Goal: Task Accomplishment & Management: Manage account settings

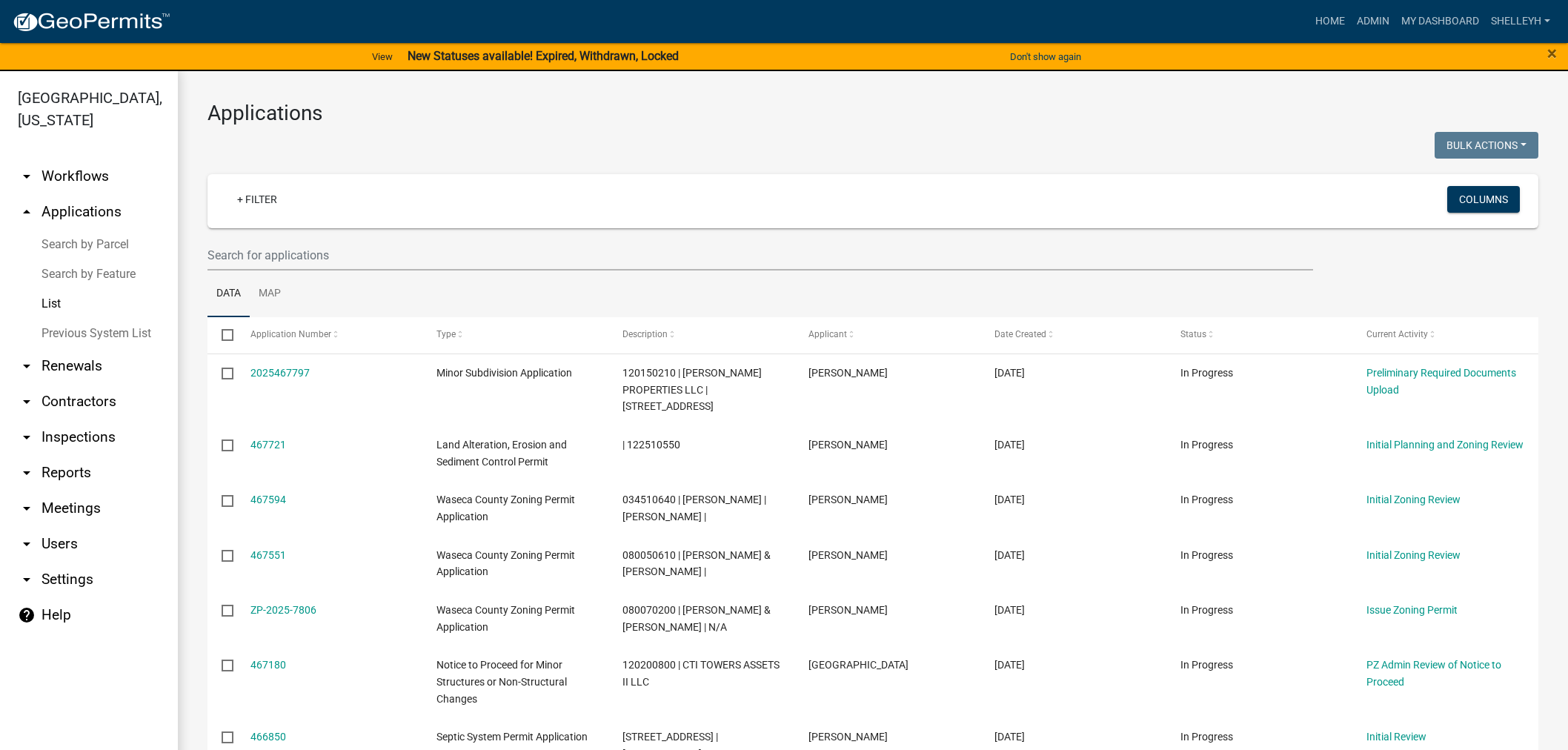
select select "1: 25"
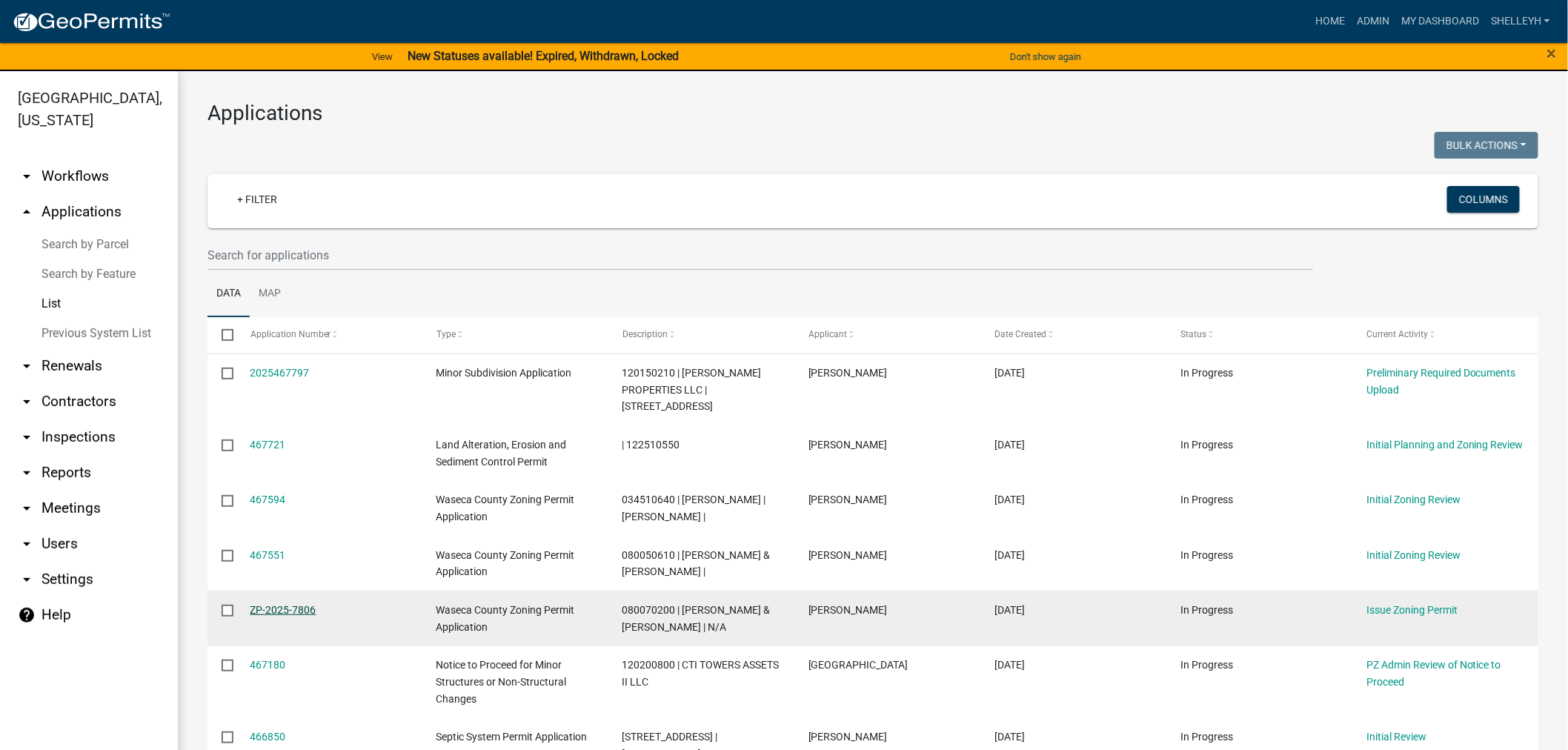
click at [272, 616] on link "ZP-2025-7806" at bounding box center [283, 609] width 66 height 11
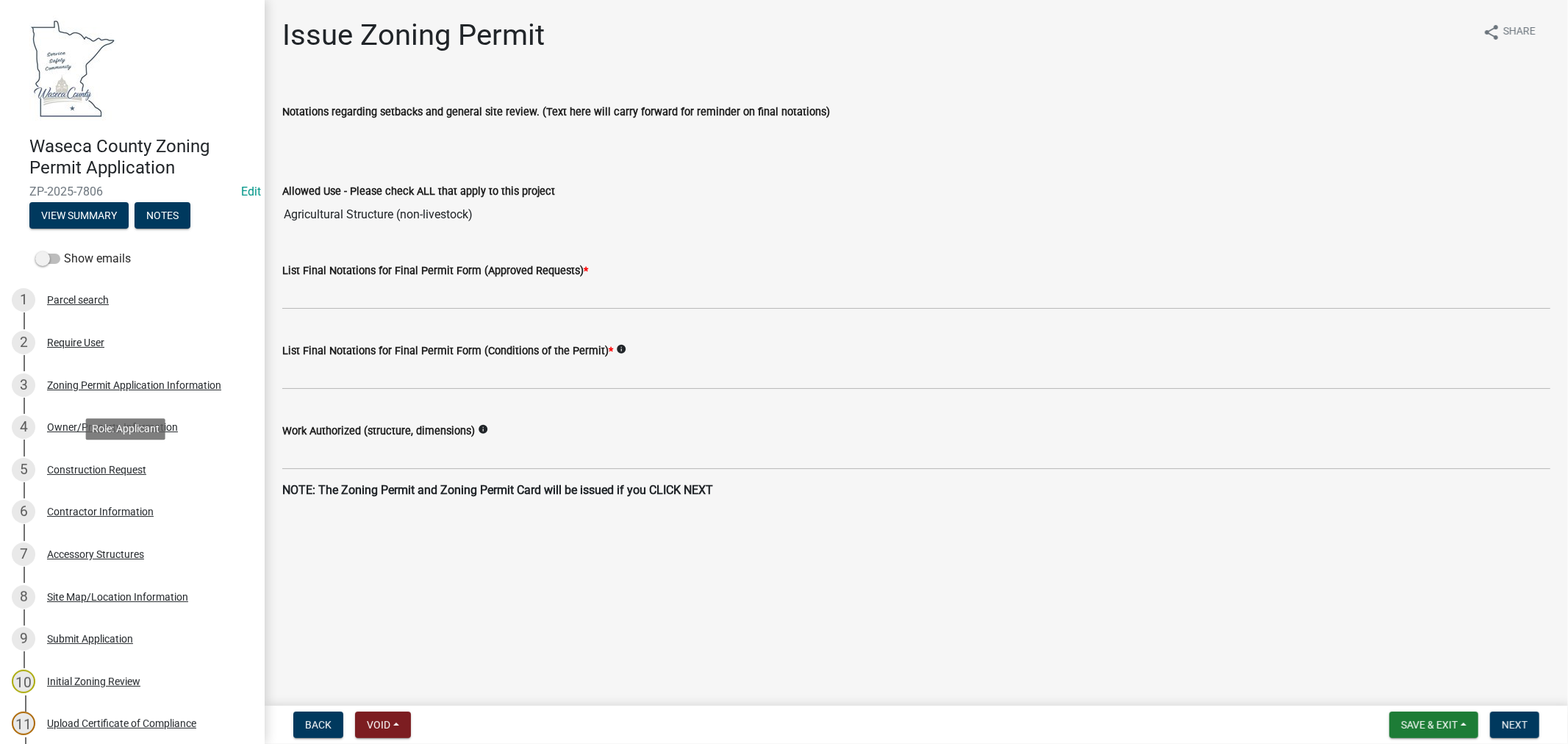
click at [112, 469] on div "Construction Request" at bounding box center [97, 470] width 100 height 10
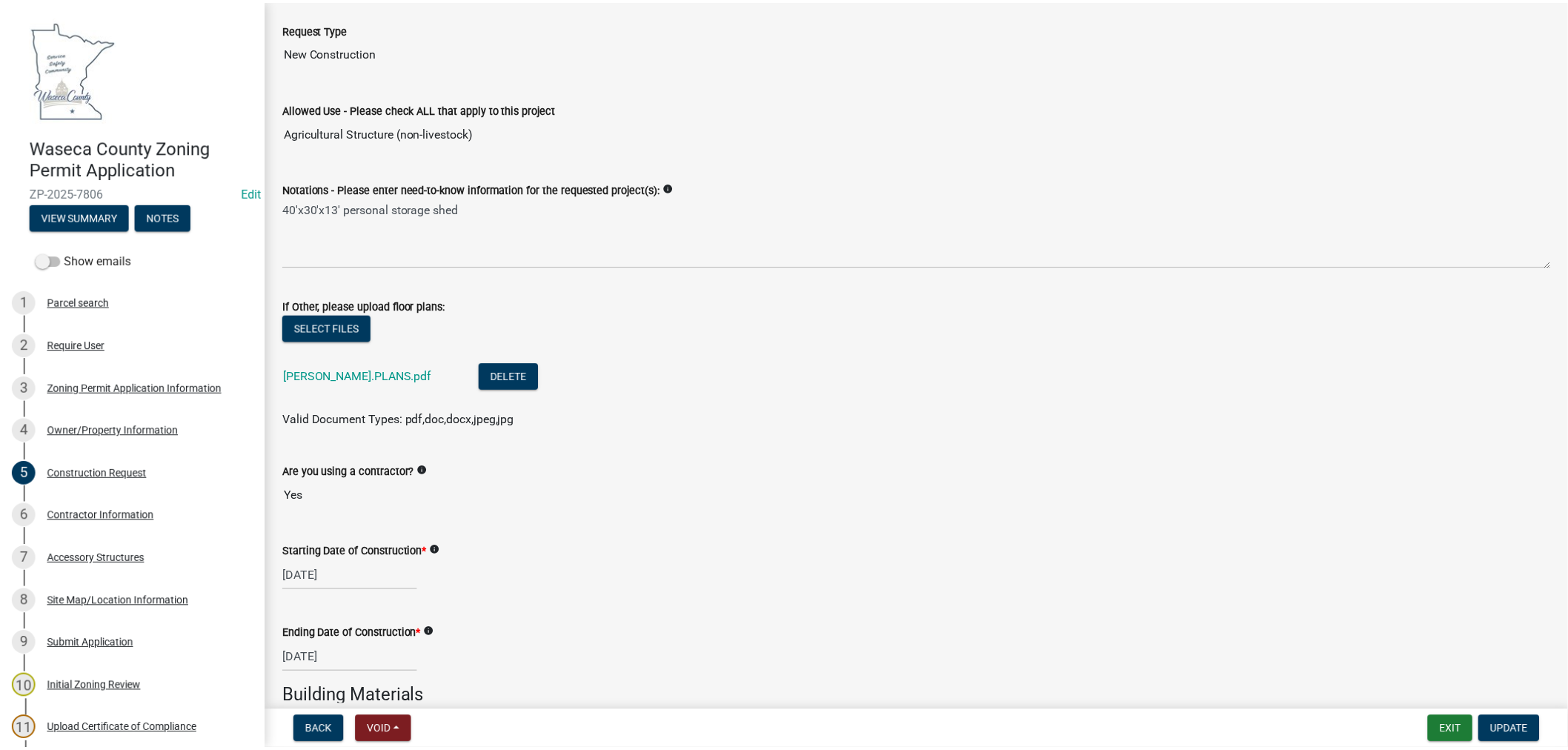
scroll to position [82, 0]
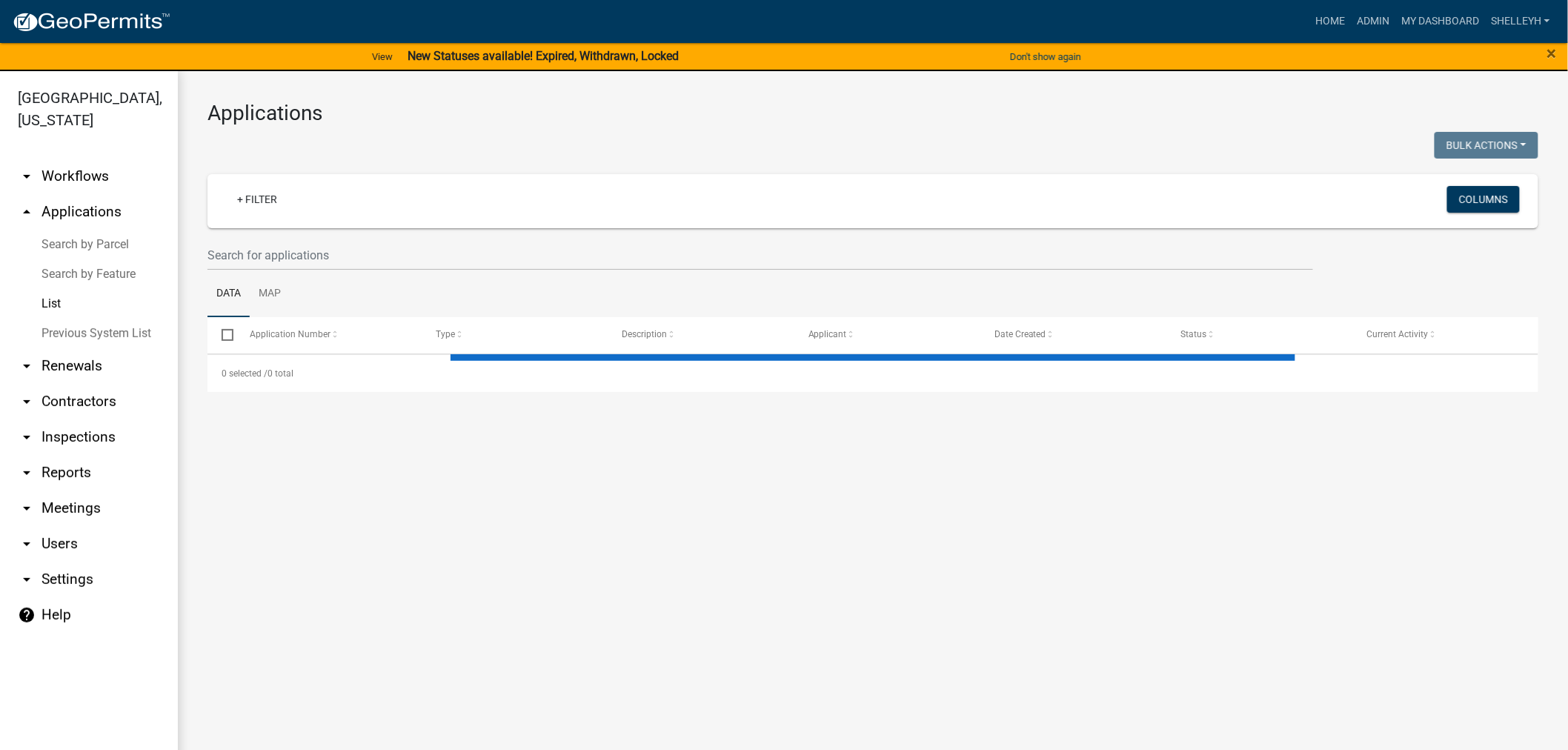
select select "1: 25"
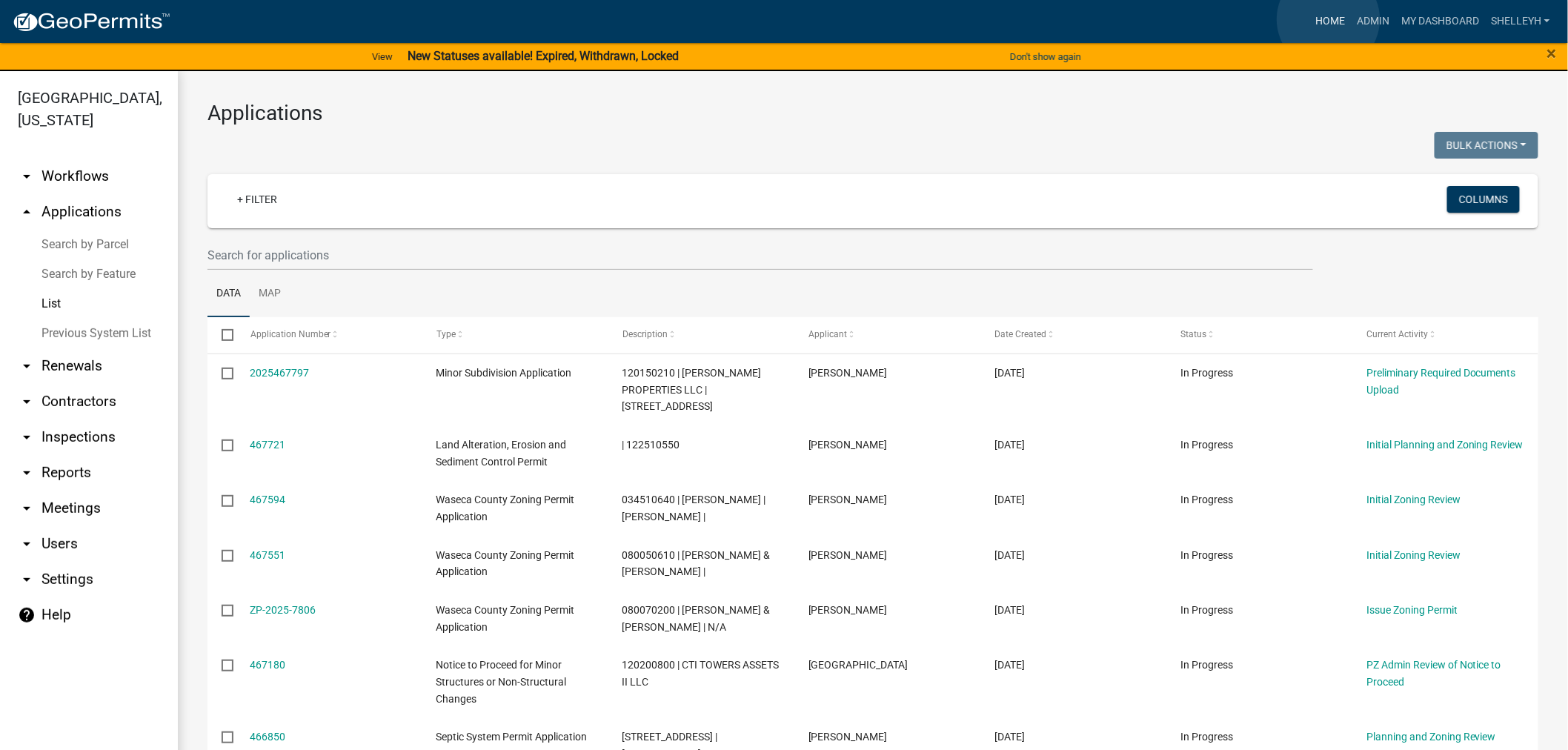
click at [1329, 19] on link "Home" at bounding box center [1329, 21] width 41 height 28
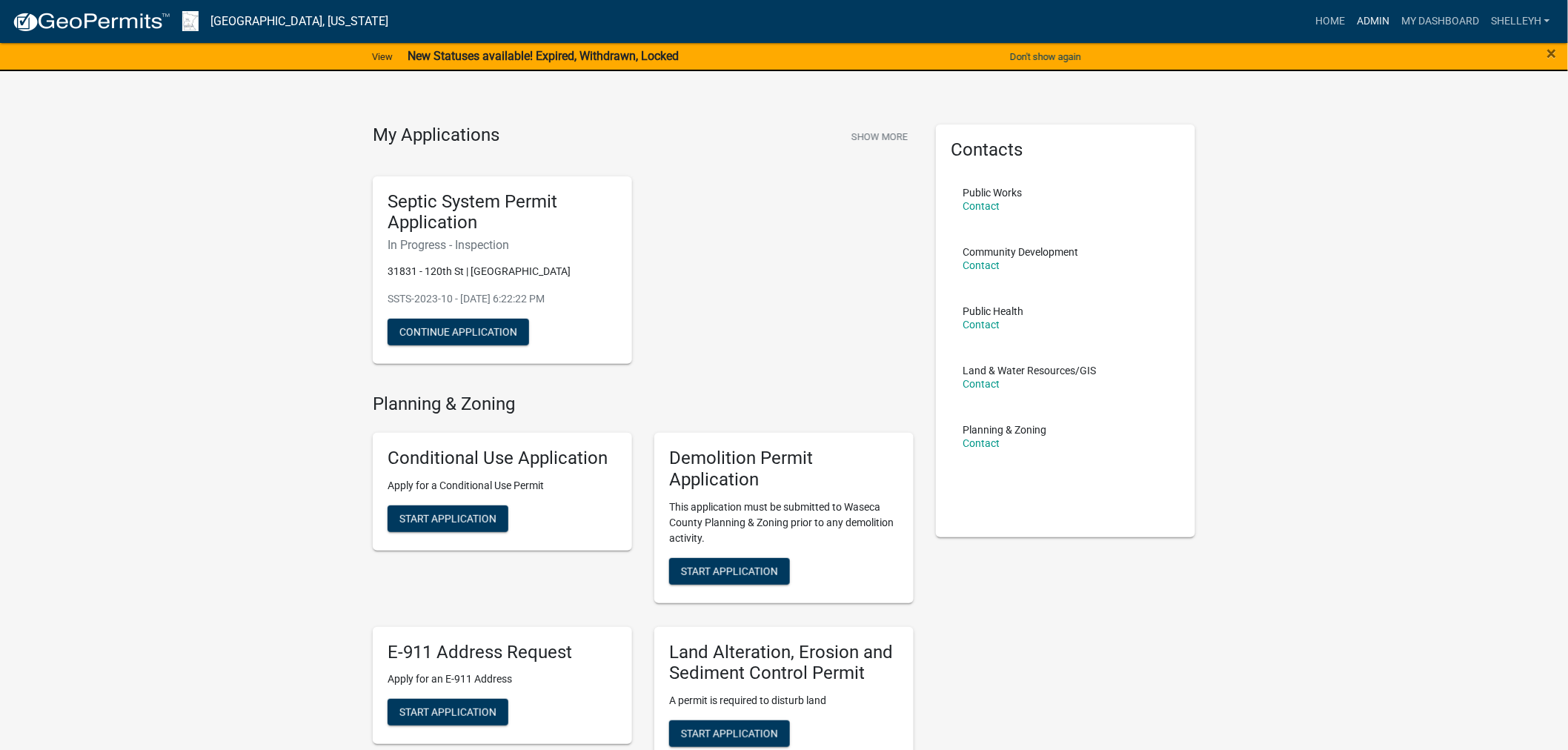
click at [1360, 17] on link "Admin" at bounding box center [1373, 21] width 45 height 28
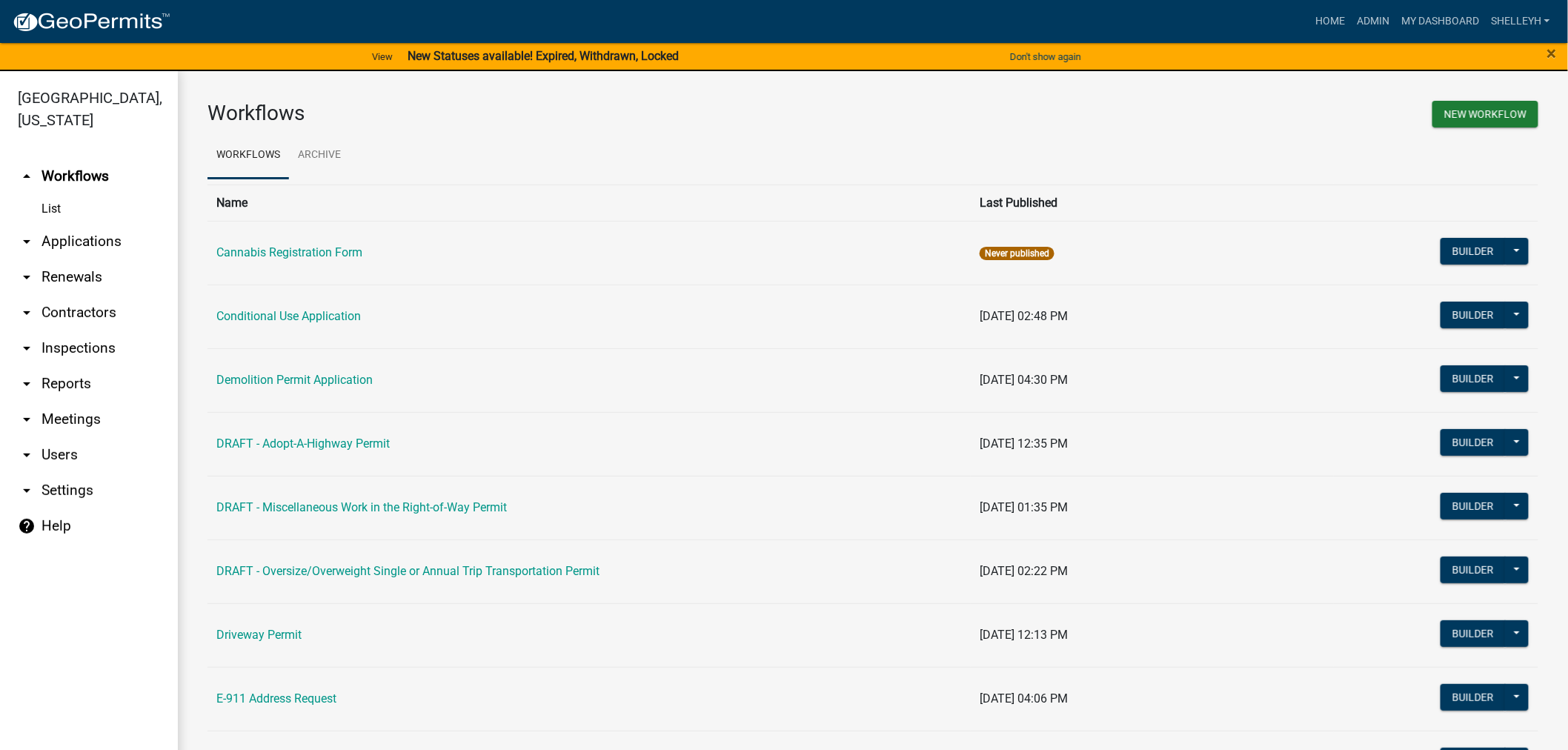
click at [85, 248] on link "arrow_drop_down Applications" at bounding box center [89, 241] width 178 height 35
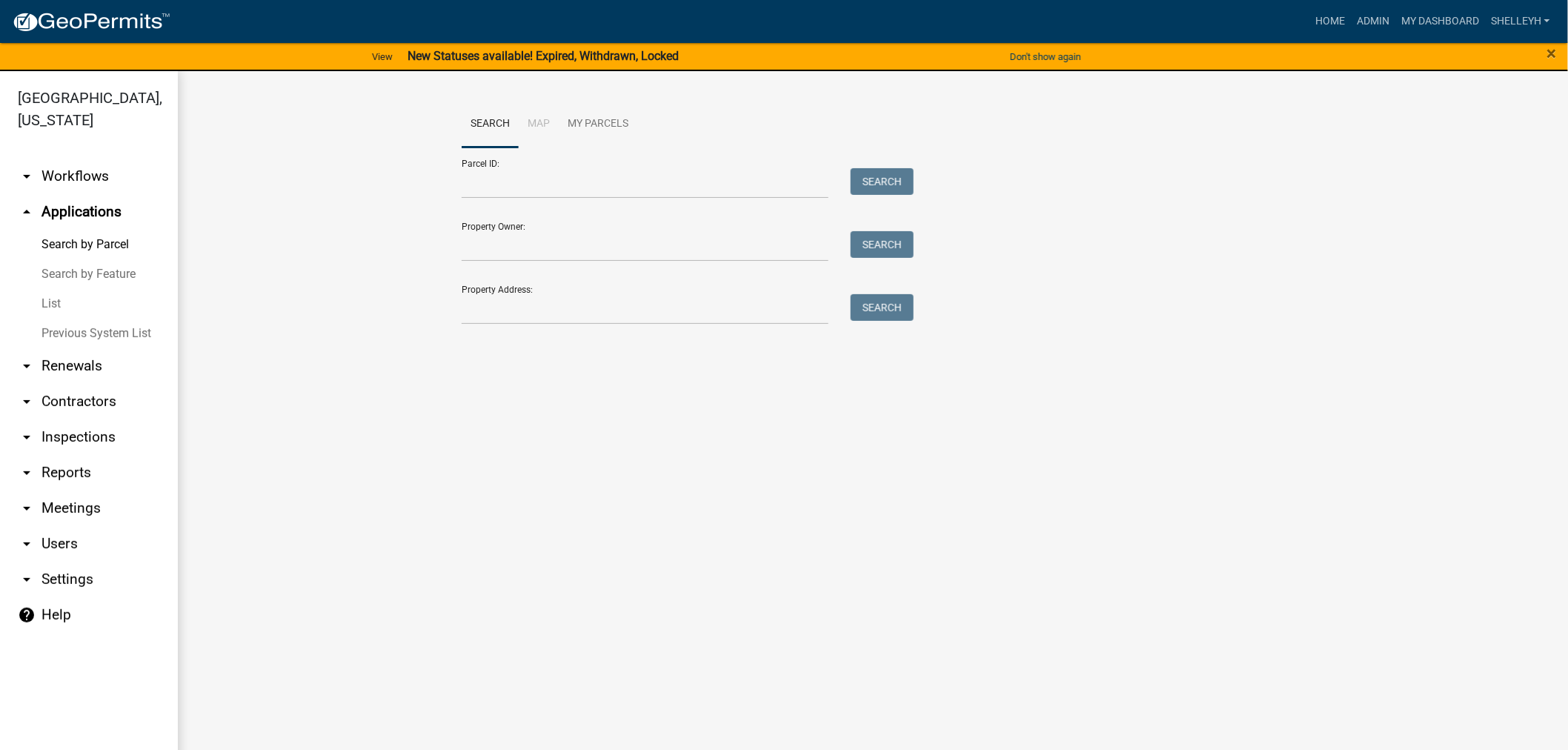
click at [63, 472] on link "arrow_drop_down Reports" at bounding box center [89, 473] width 178 height 35
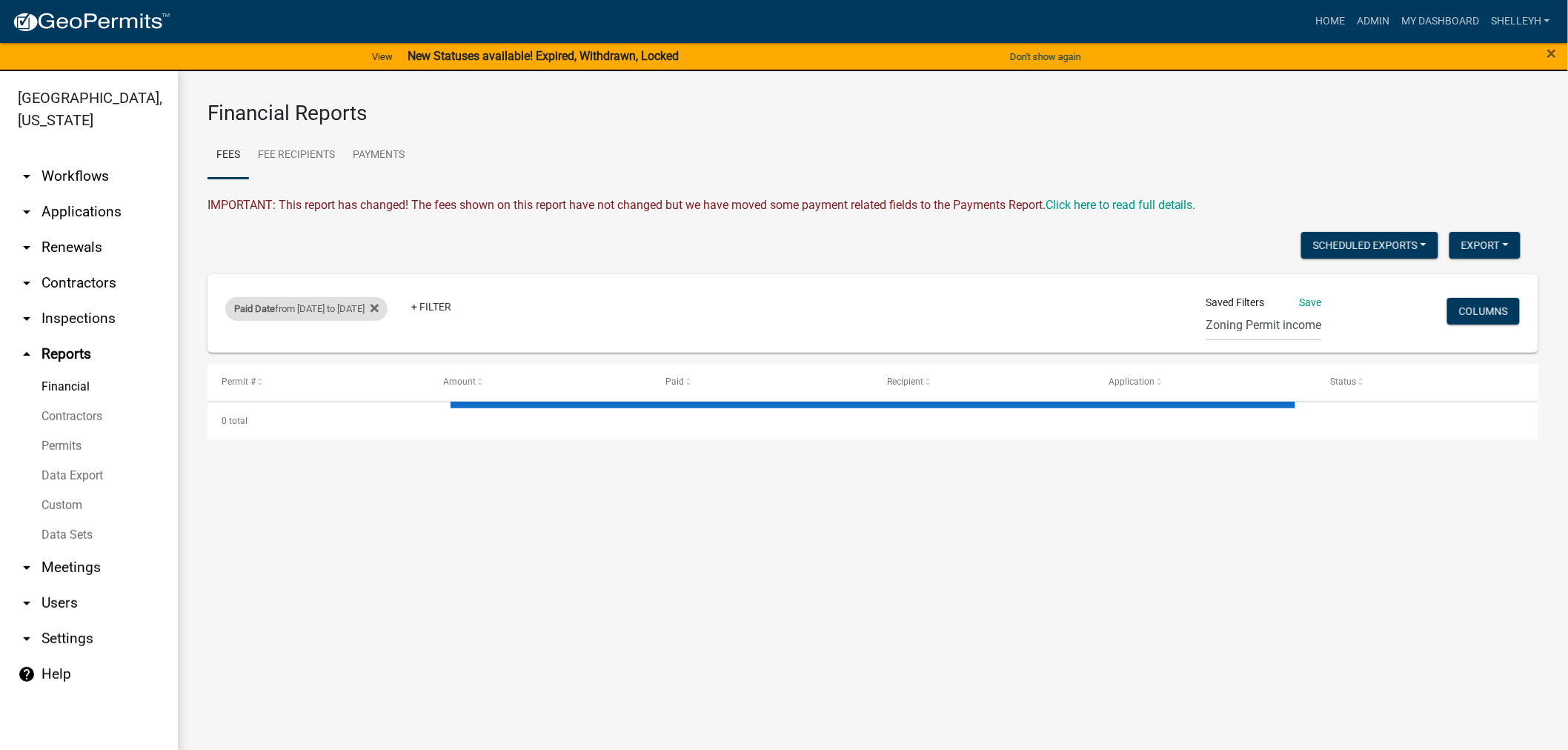
click at [386, 305] on div "Paid Date from [DATE] to [DATE]" at bounding box center [306, 309] width 162 height 24
select select "custom"
click at [293, 427] on input "[DATE]" at bounding box center [333, 427] width 148 height 31
click at [402, 426] on input "[DATE]" at bounding box center [333, 427] width 148 height 31
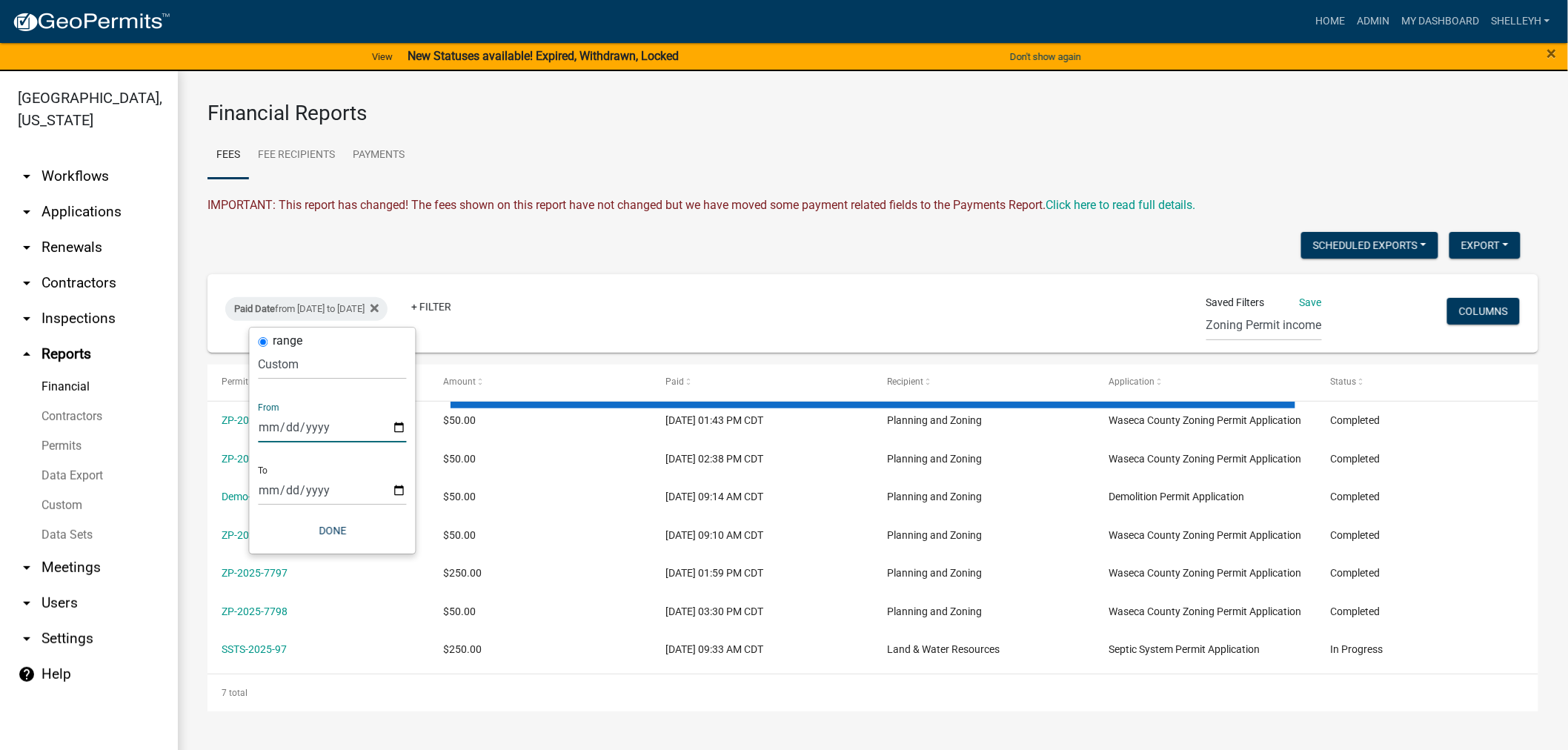
type input "[DATE]"
click at [397, 488] on input "[DATE]" at bounding box center [333, 490] width 148 height 31
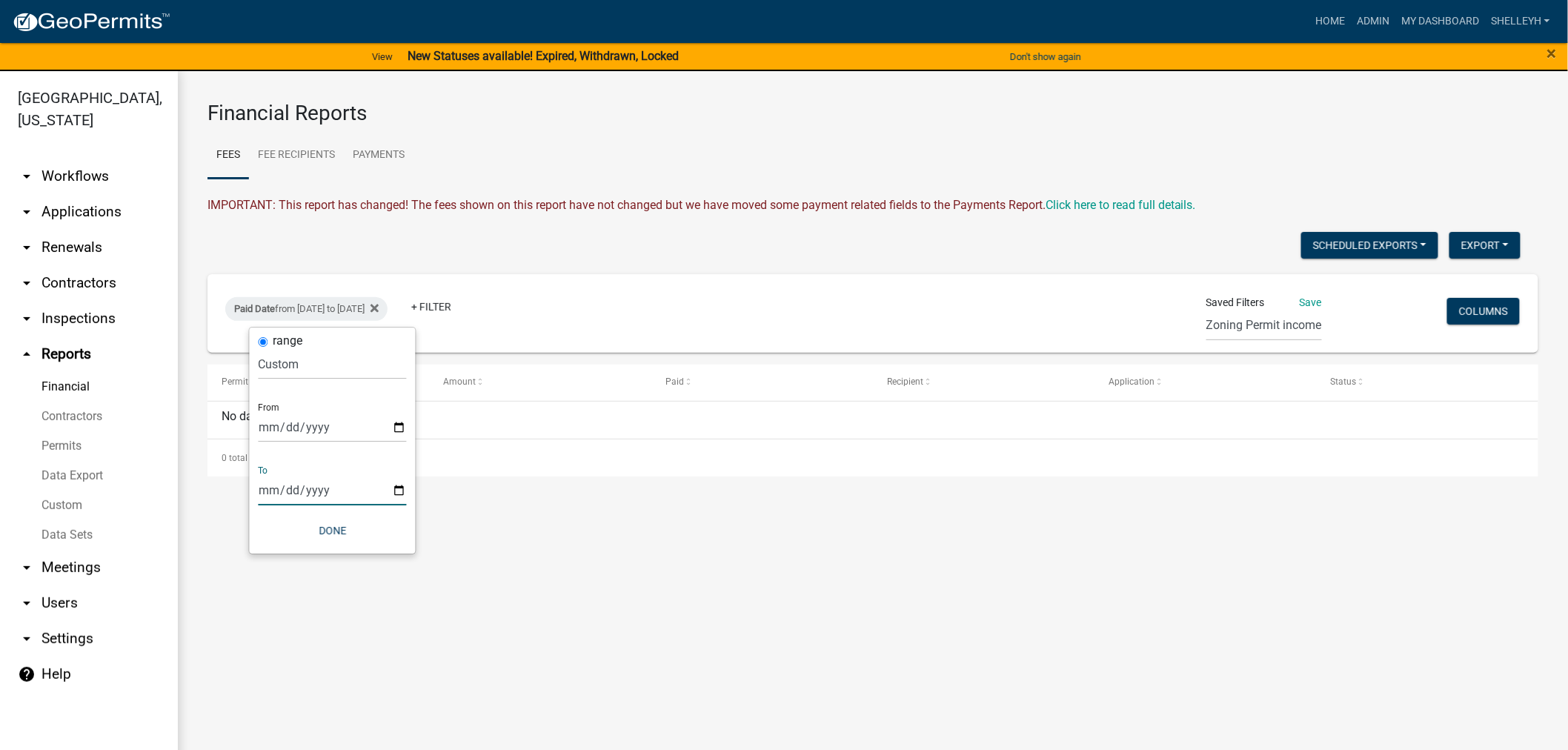
click at [398, 490] on input "[DATE]" at bounding box center [333, 490] width 148 height 31
type input "[DATE]"
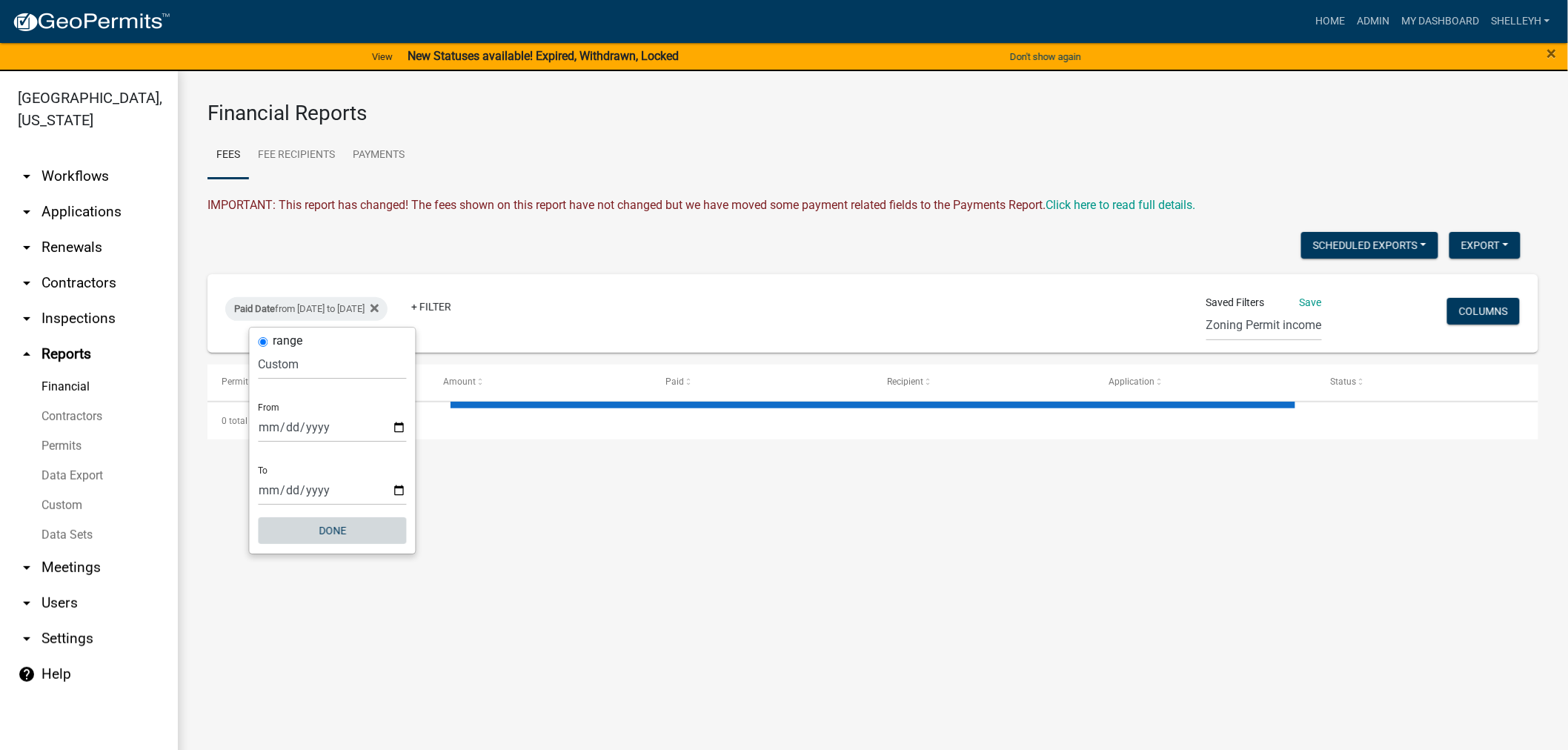
click at [322, 525] on button "Done" at bounding box center [333, 531] width 148 height 26
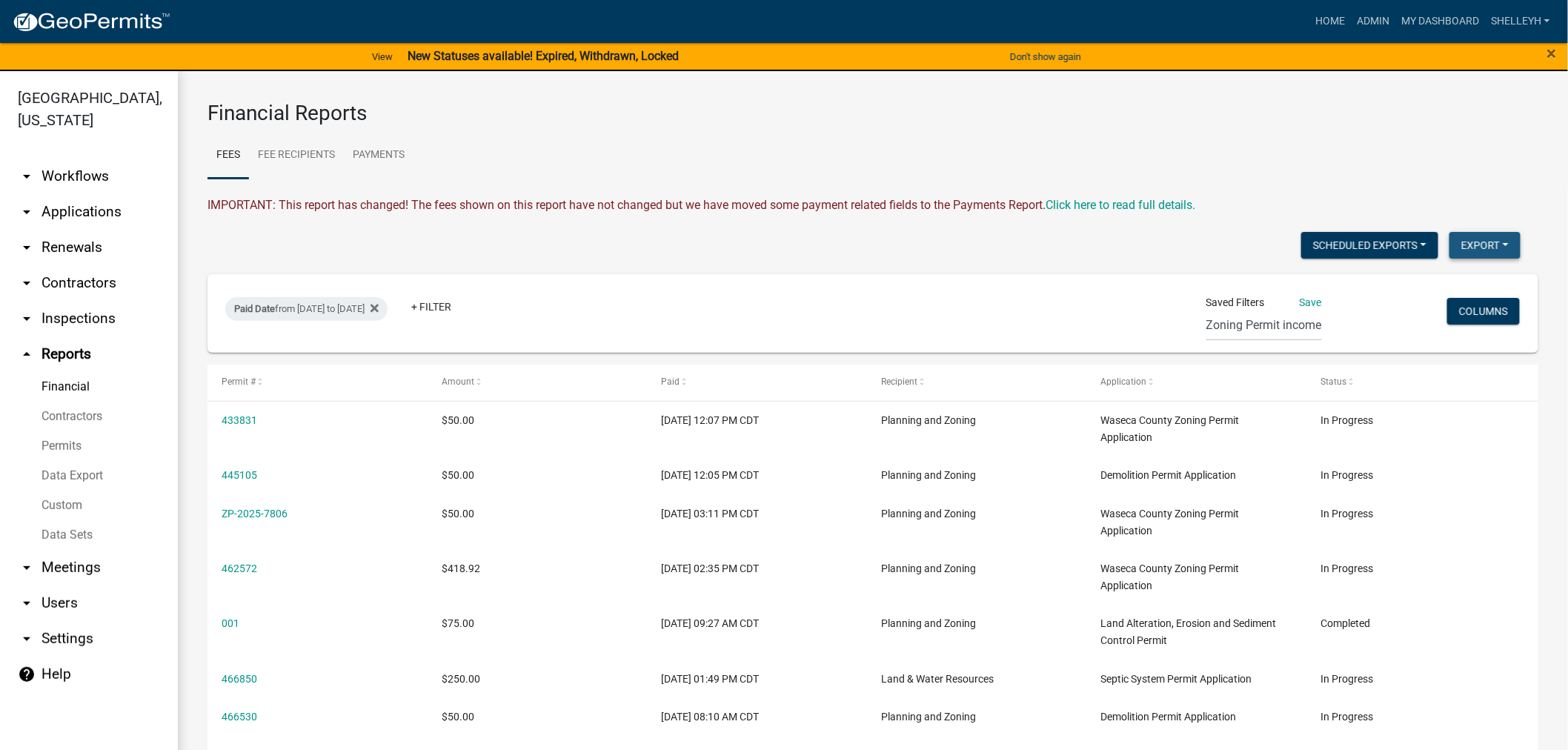
click at [1470, 240] on button "Export" at bounding box center [1485, 245] width 71 height 26
click at [1439, 280] on button "Excel Format (.xlsx)" at bounding box center [1451, 283] width 138 height 35
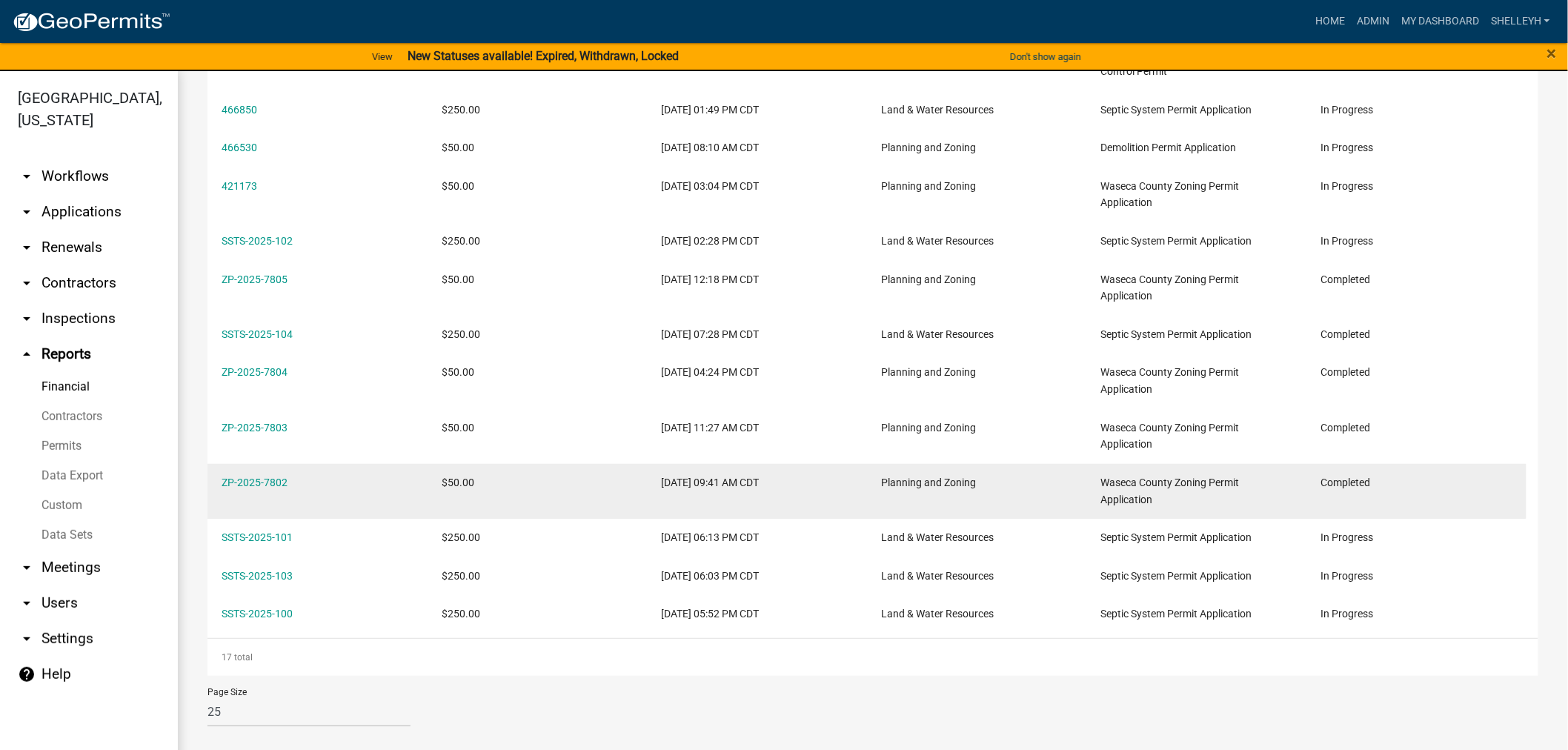
scroll to position [18, 0]
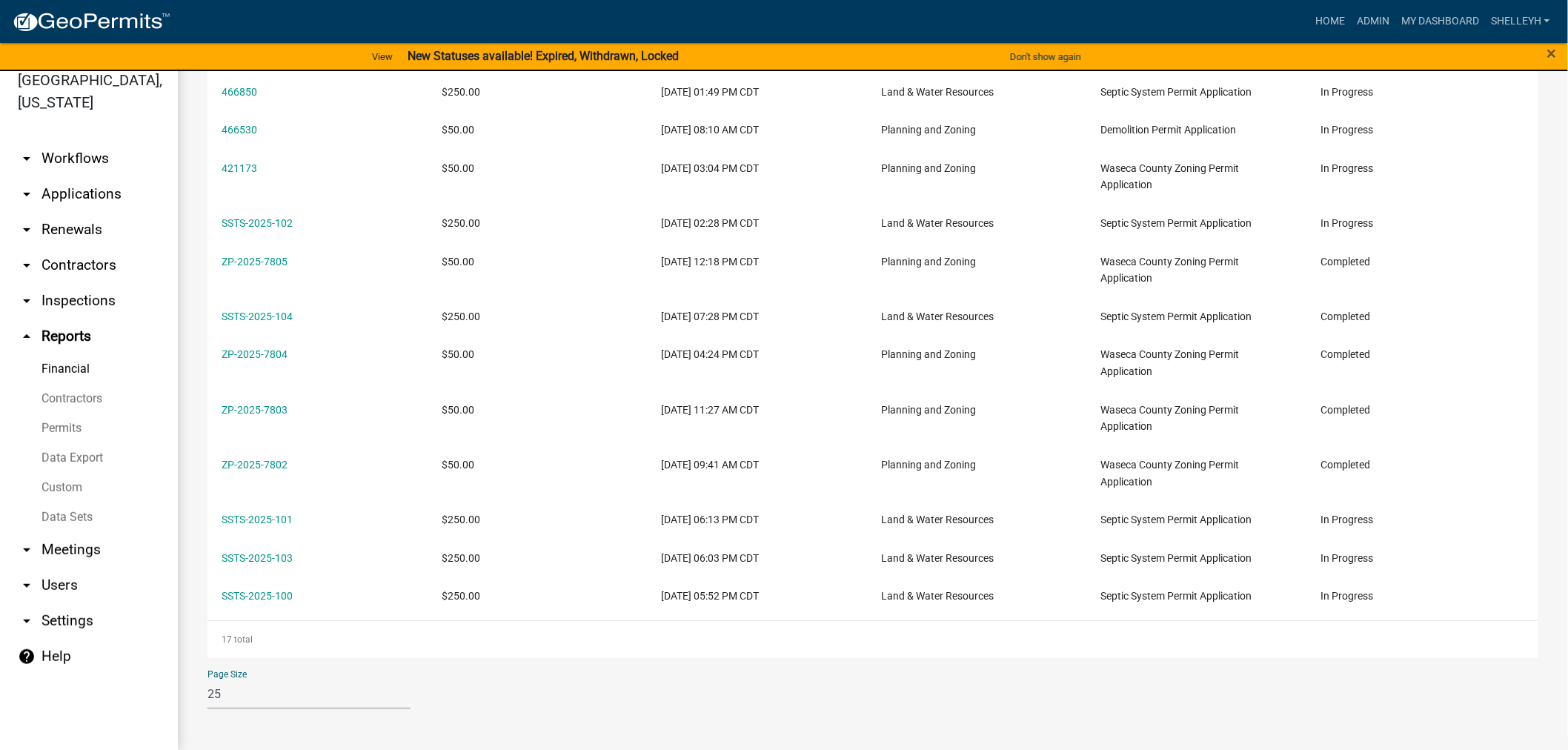
click at [236, 691] on select "10 25 50 100" at bounding box center [309, 694] width 203 height 31
select select "2: 50"
click at [208, 679] on select "10 25 50 100" at bounding box center [309, 694] width 203 height 31
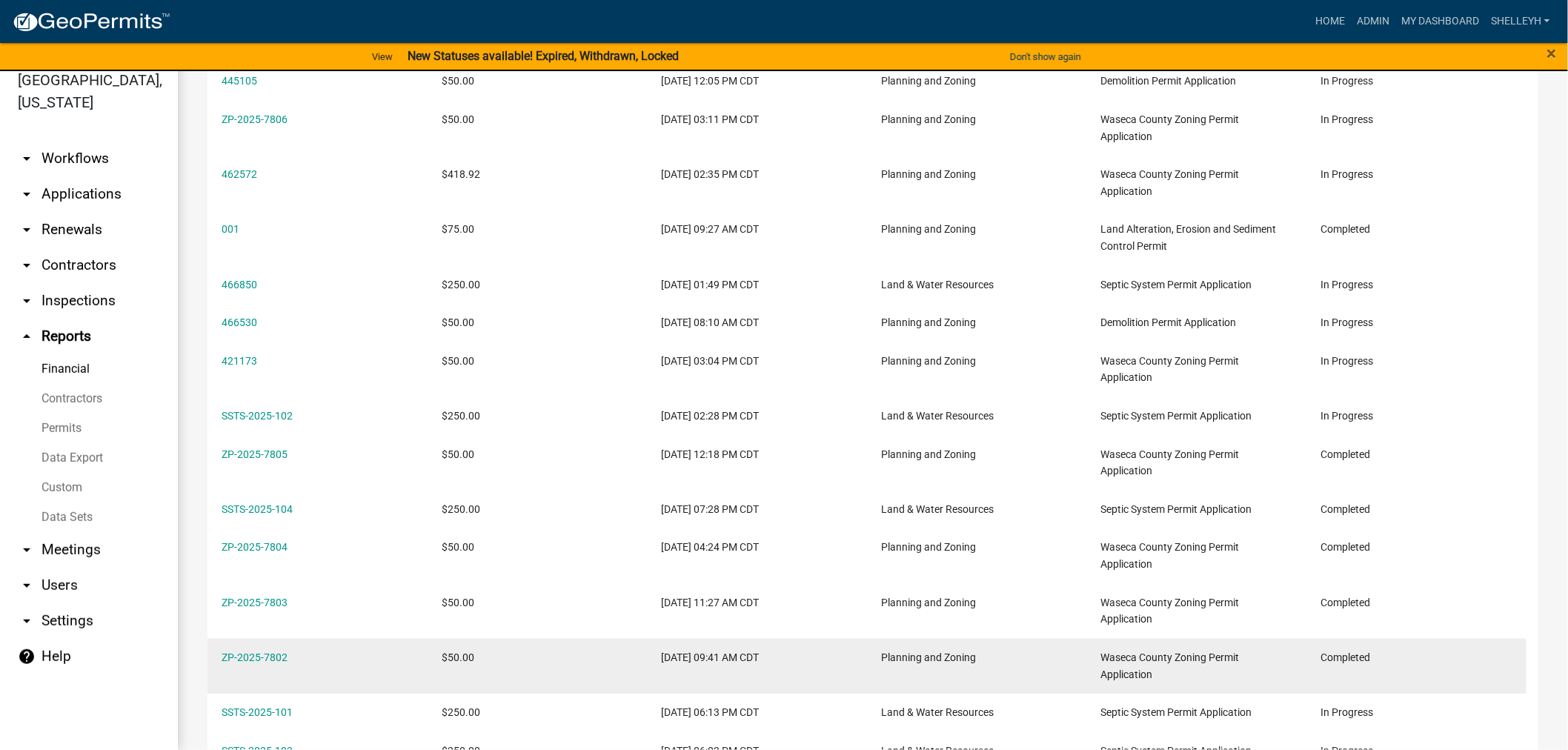
scroll to position [405, 0]
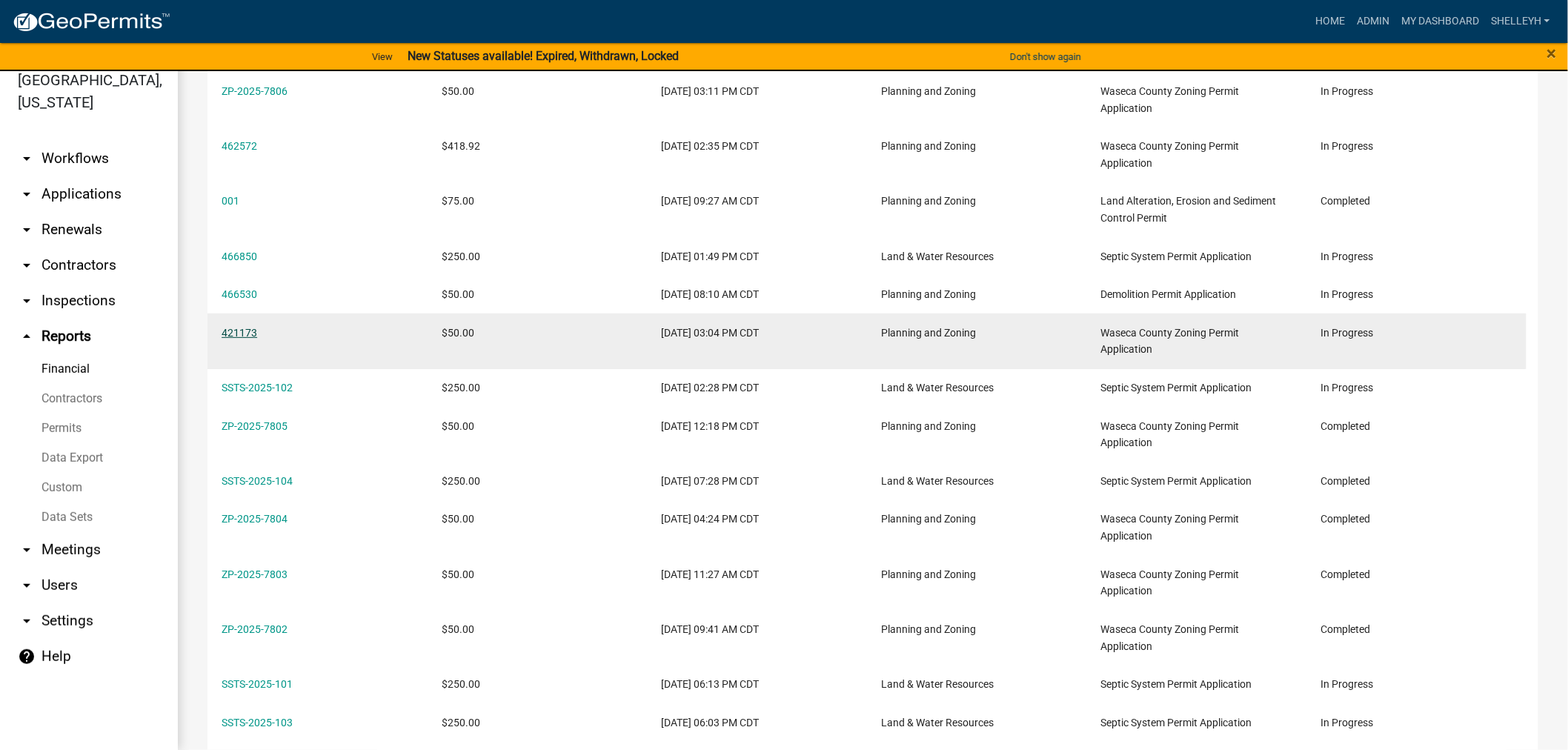
click at [239, 332] on link "421173" at bounding box center [239, 332] width 35 height 11
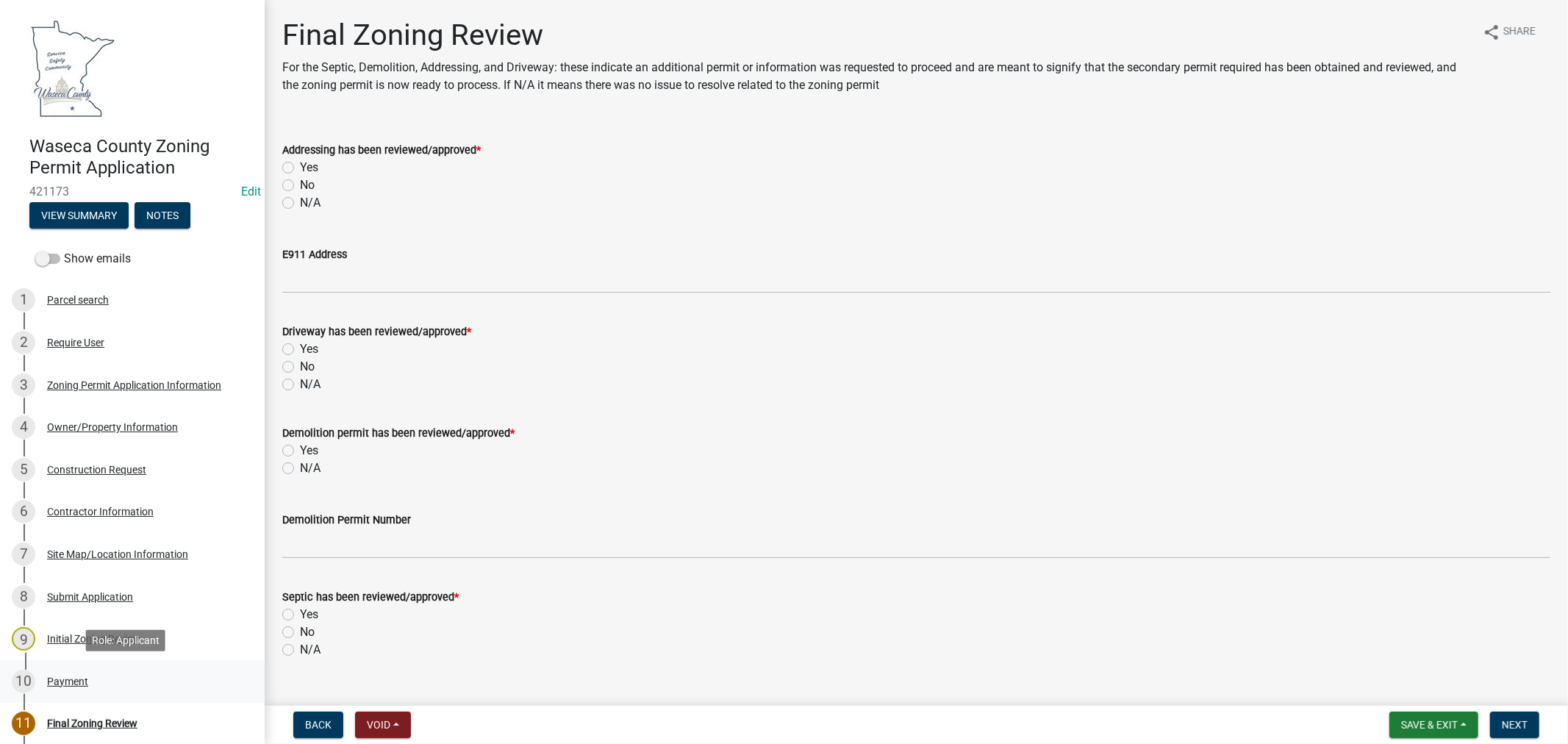
click at [81, 679] on div "Payment" at bounding box center [67, 681] width 41 height 10
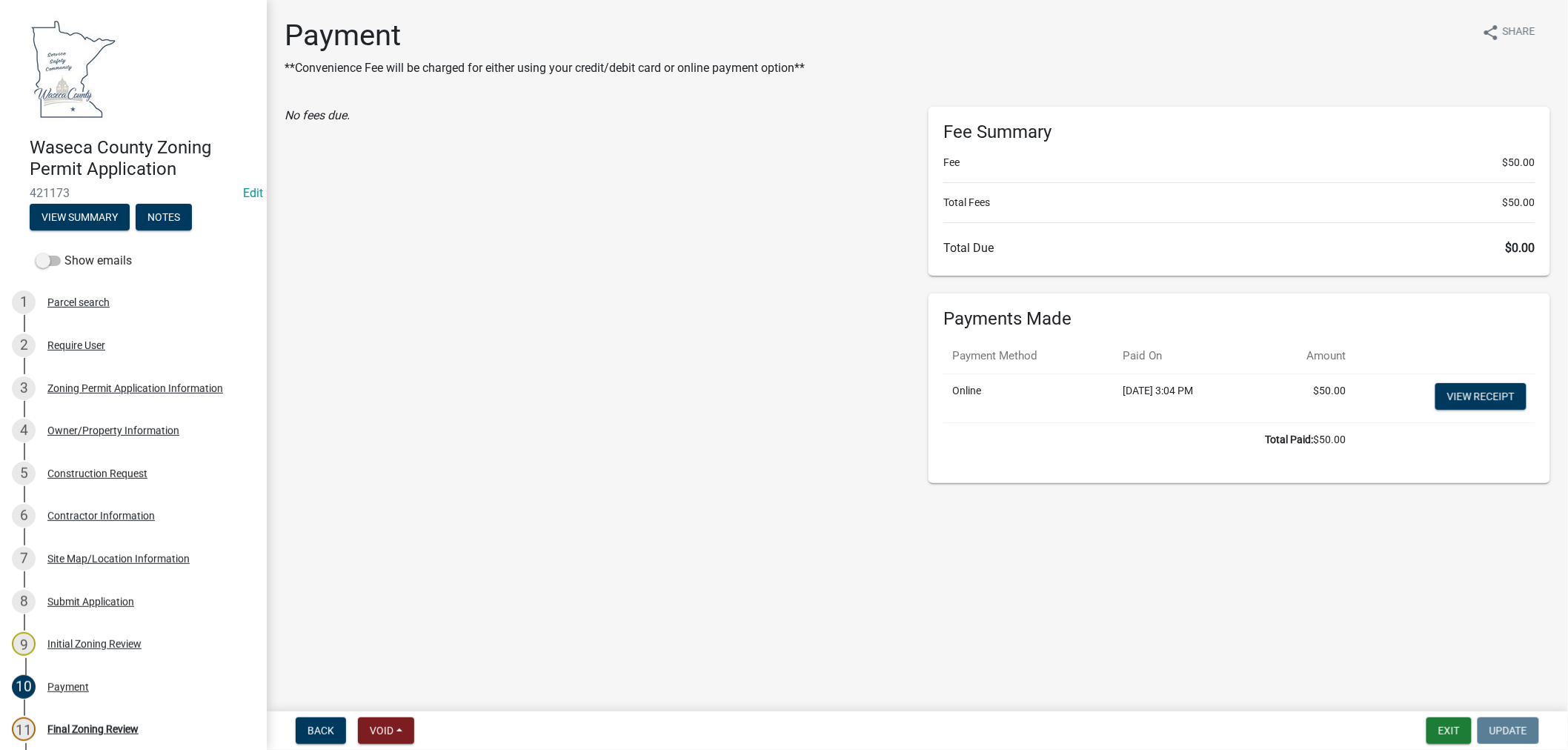
select select "0: null"
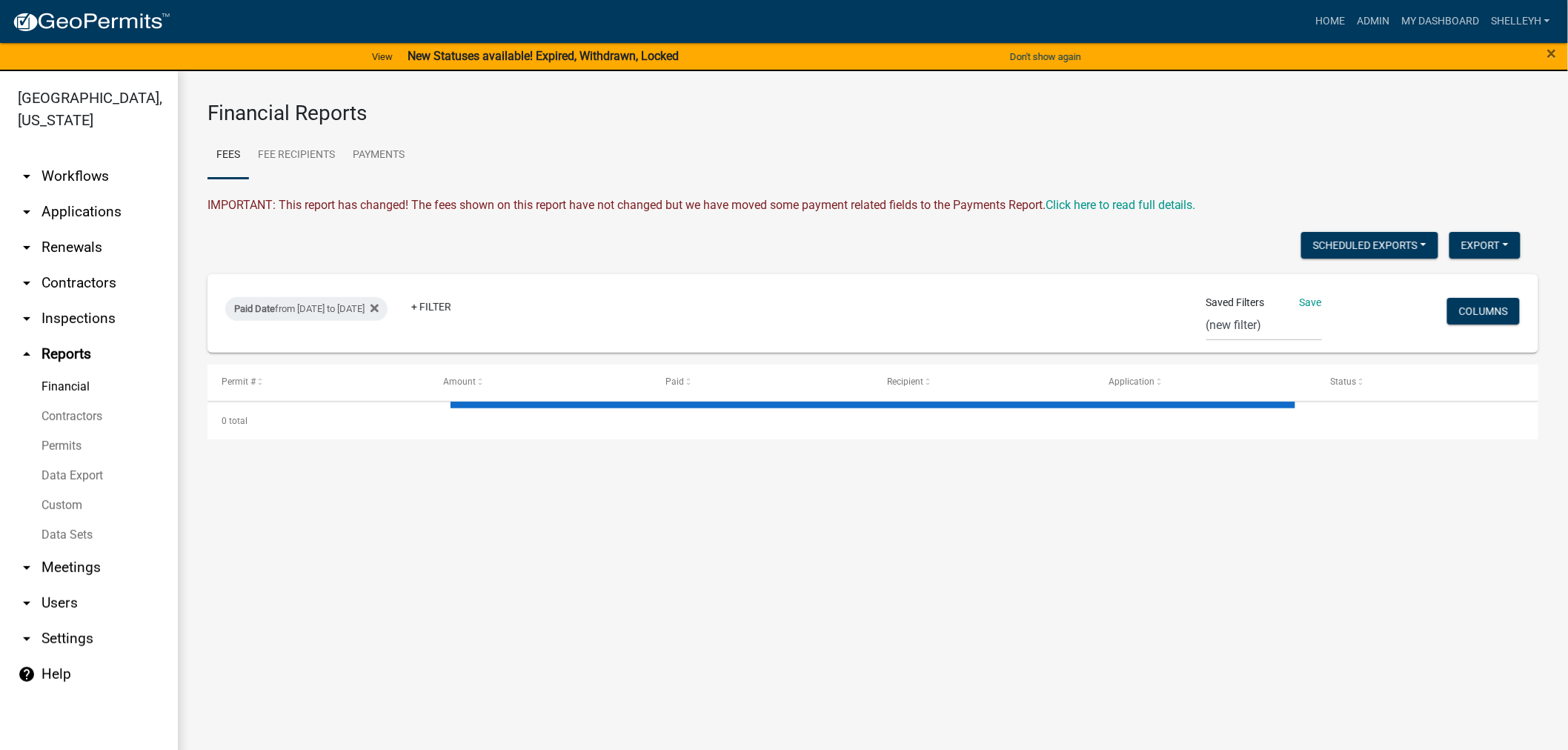
select select "2: 50"
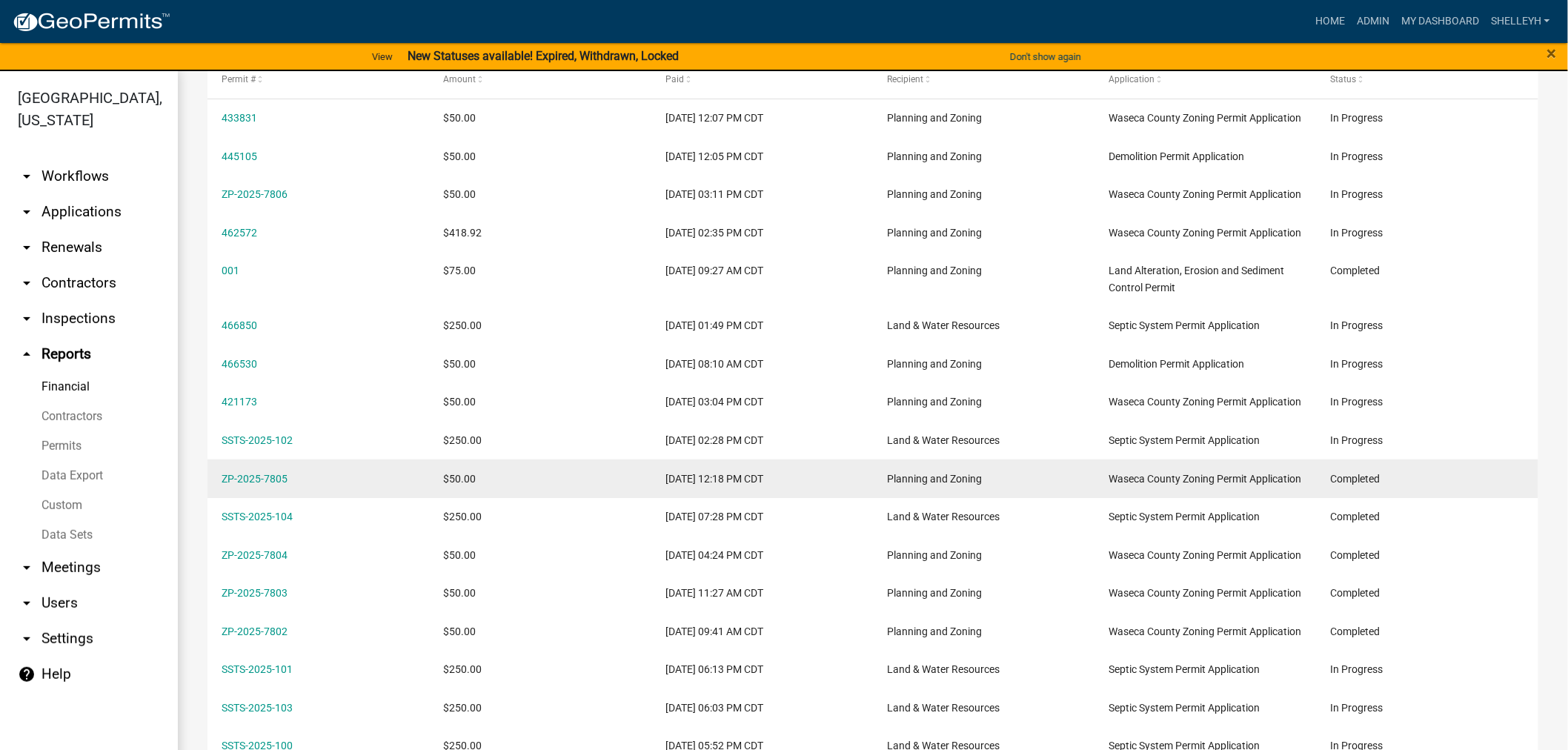
scroll to position [329, 0]
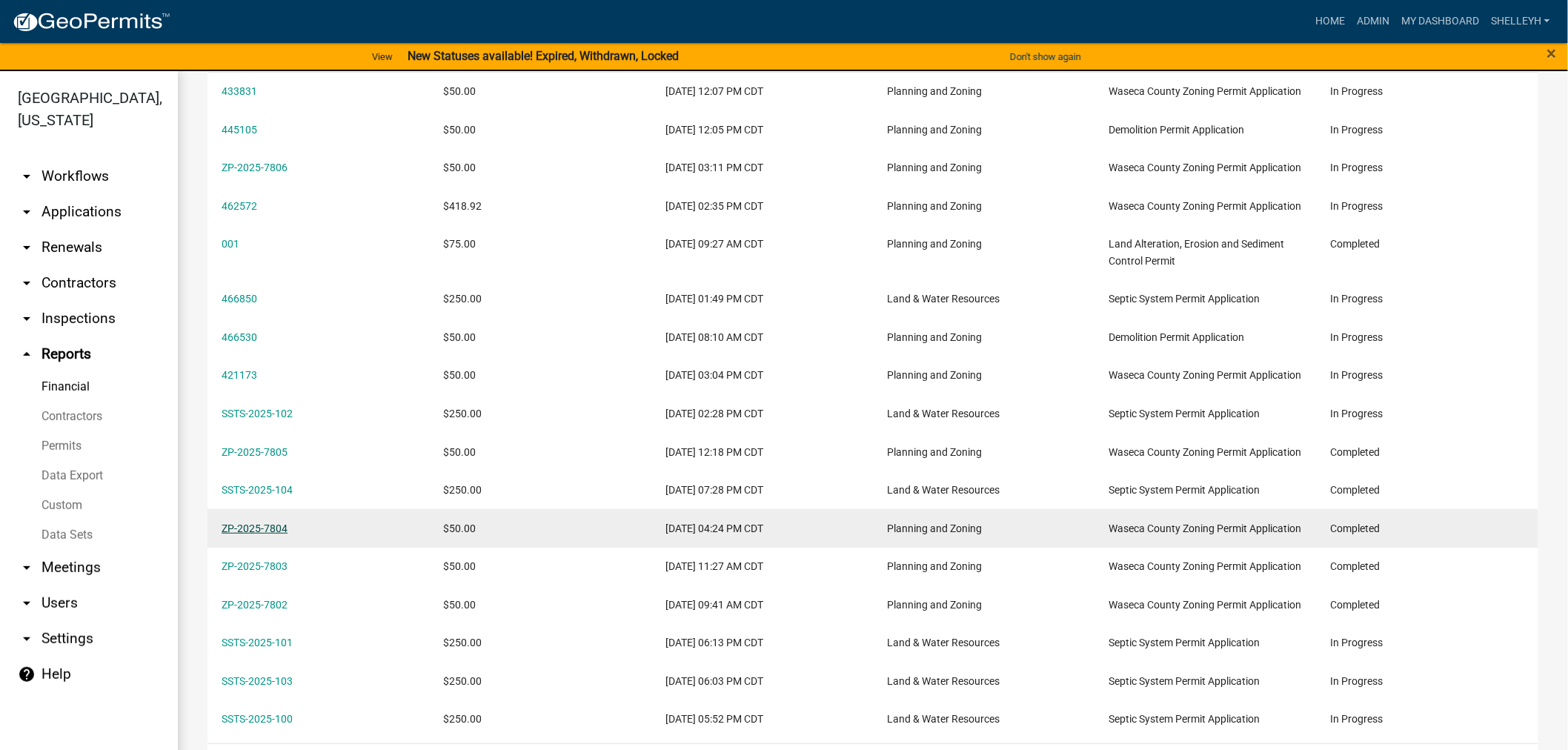
click at [268, 534] on link "ZP-2025-7804" at bounding box center [254, 527] width 66 height 11
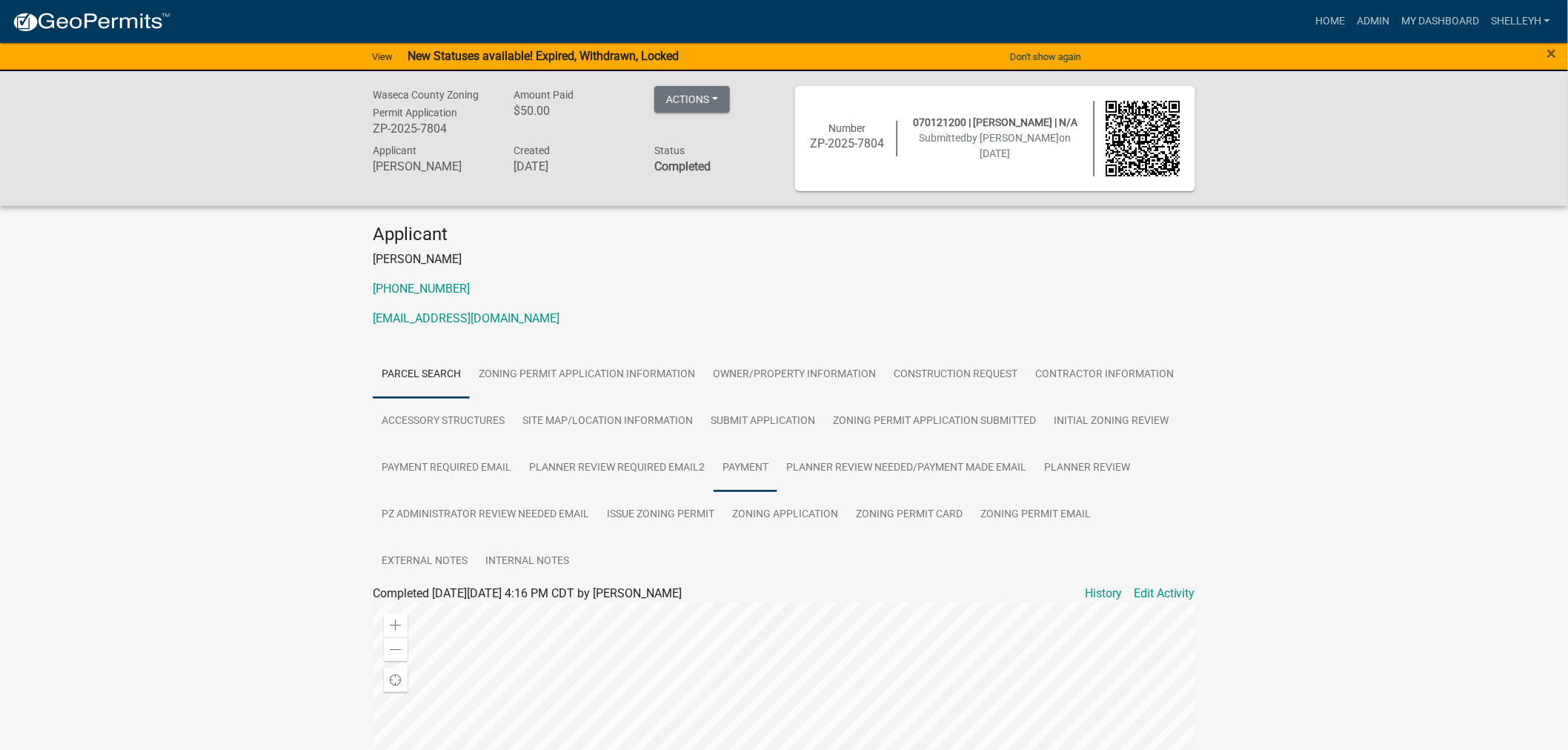
click at [753, 463] on link "Payment" at bounding box center [746, 468] width 63 height 48
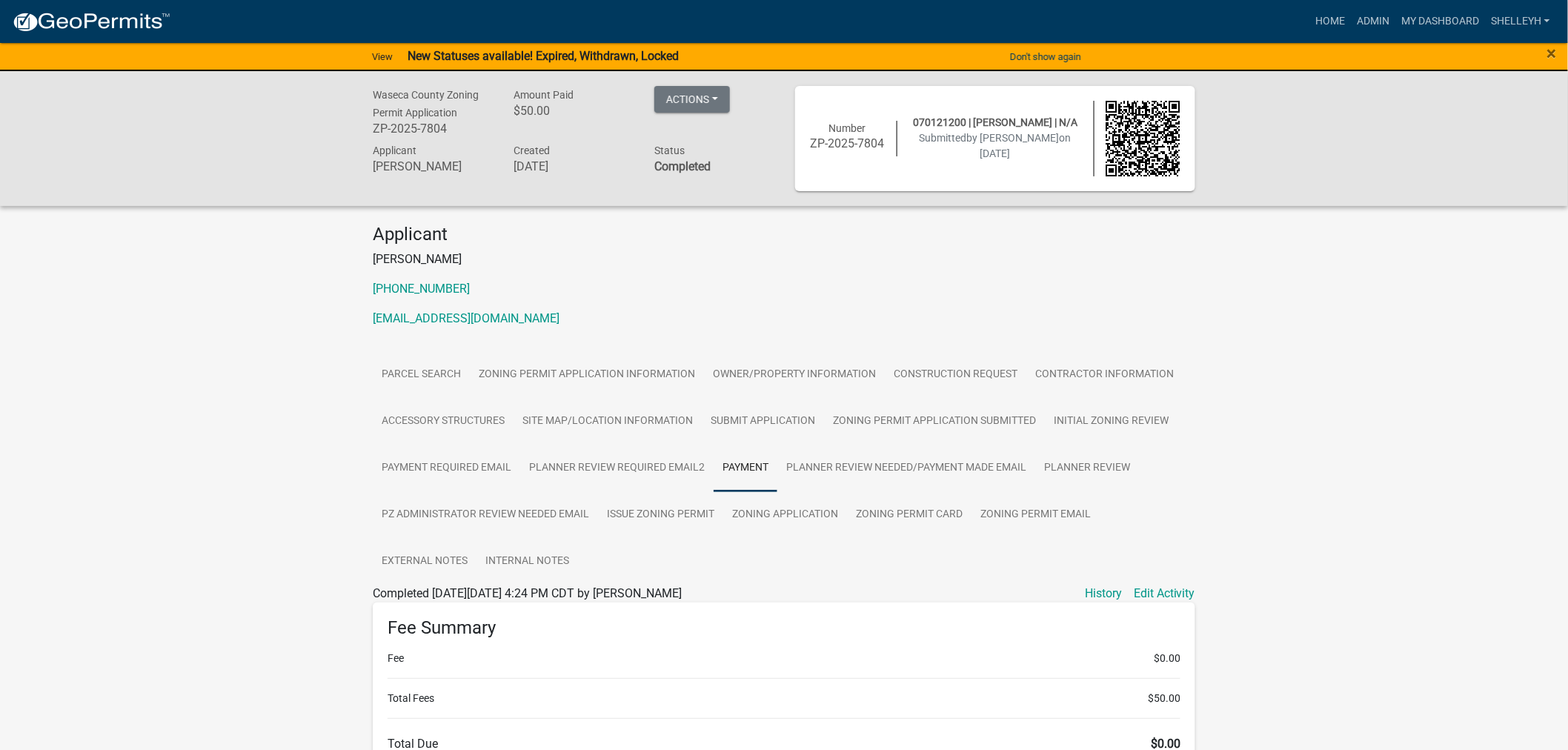
scroll to position [246, 0]
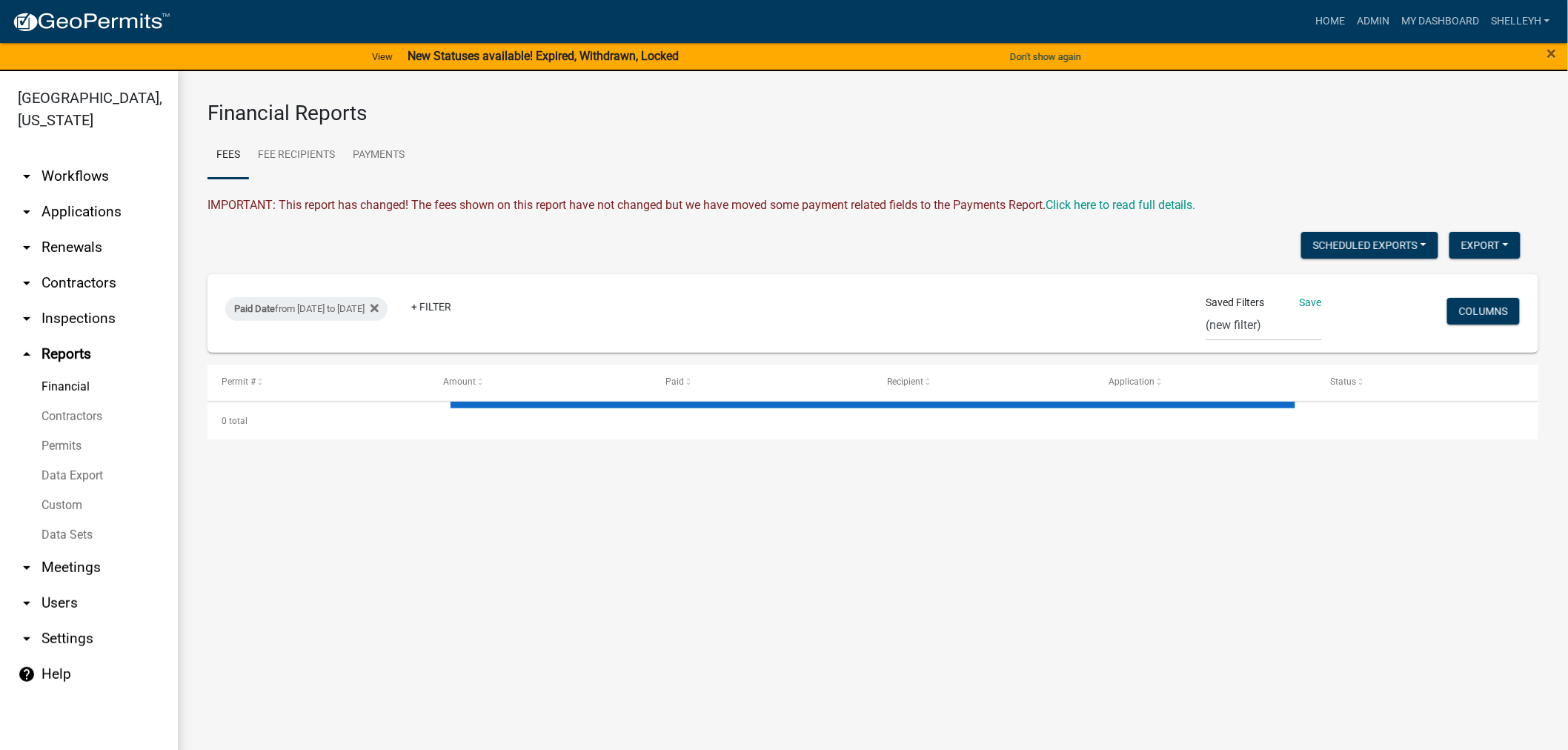
select select "2: 50"
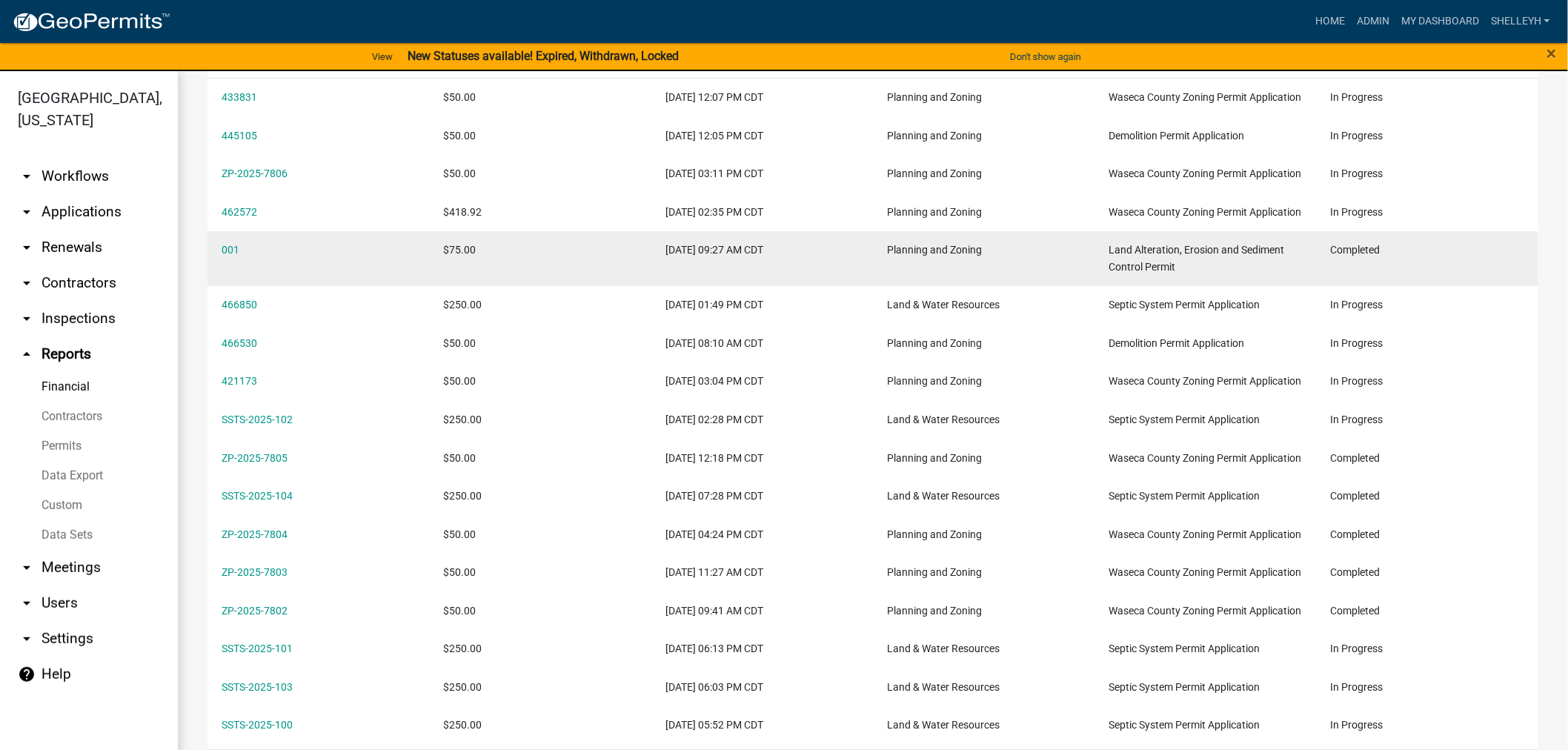
scroll to position [329, 0]
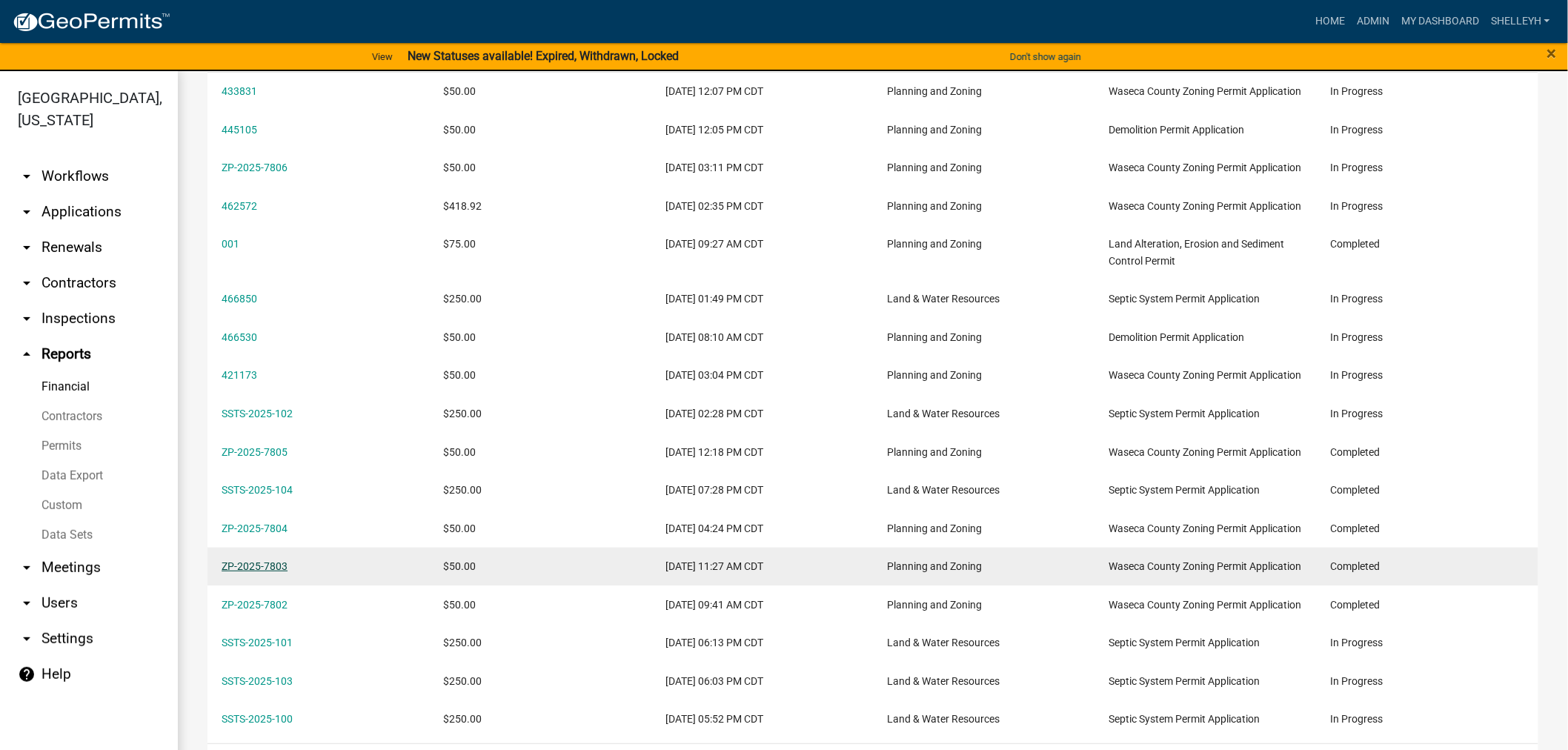
click at [265, 572] on link "ZP-2025-7803" at bounding box center [254, 565] width 66 height 11
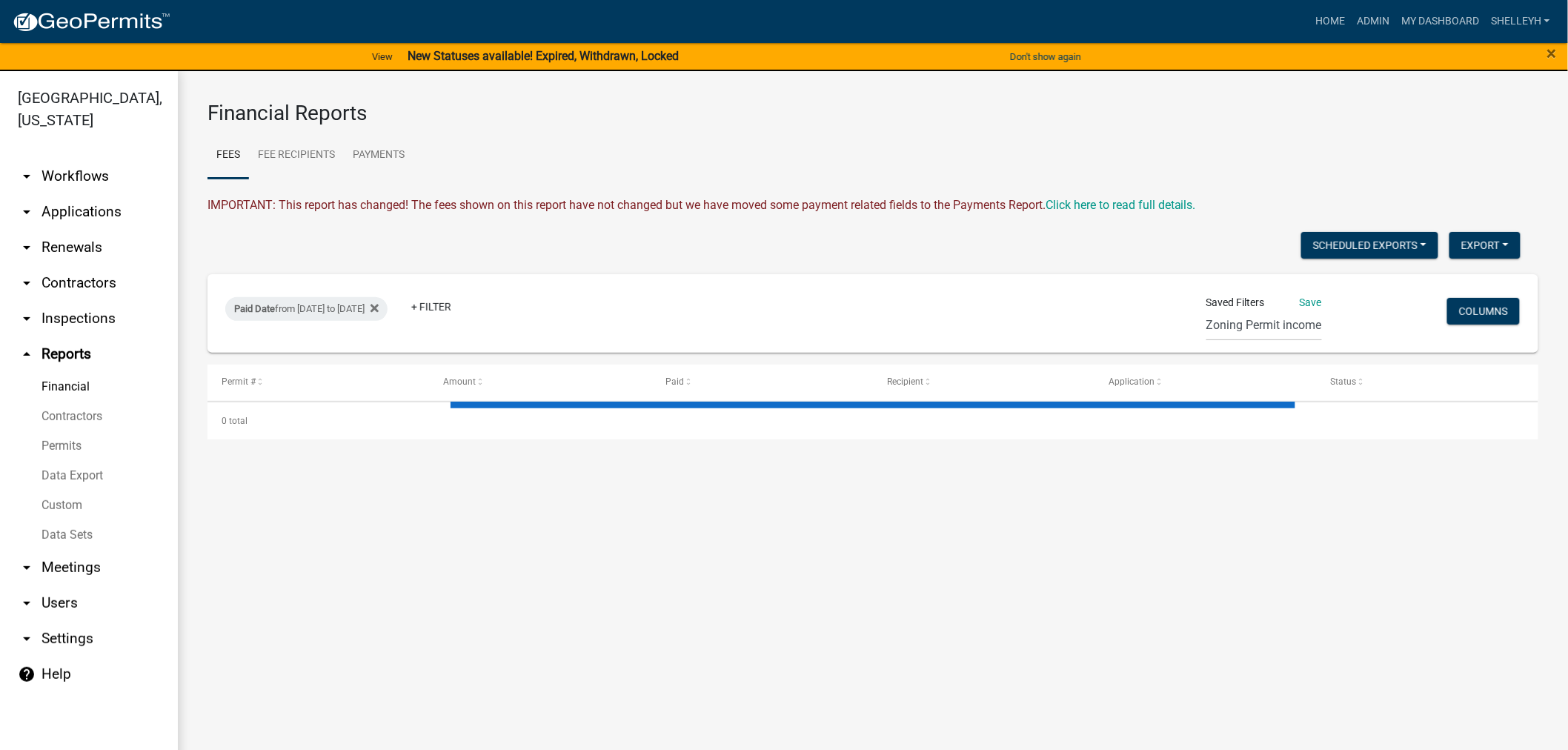
select select "2: 50"
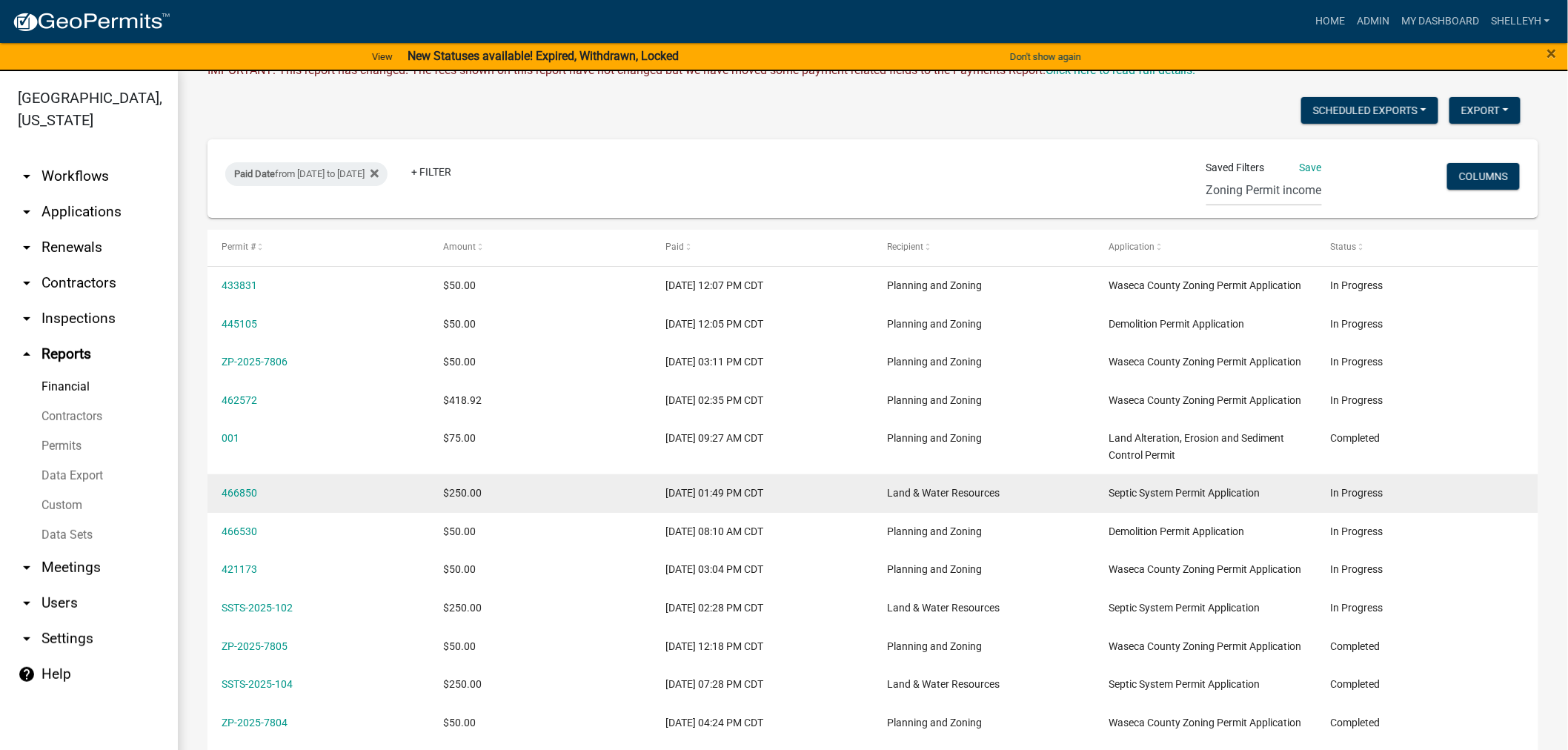
scroll to position [165, 0]
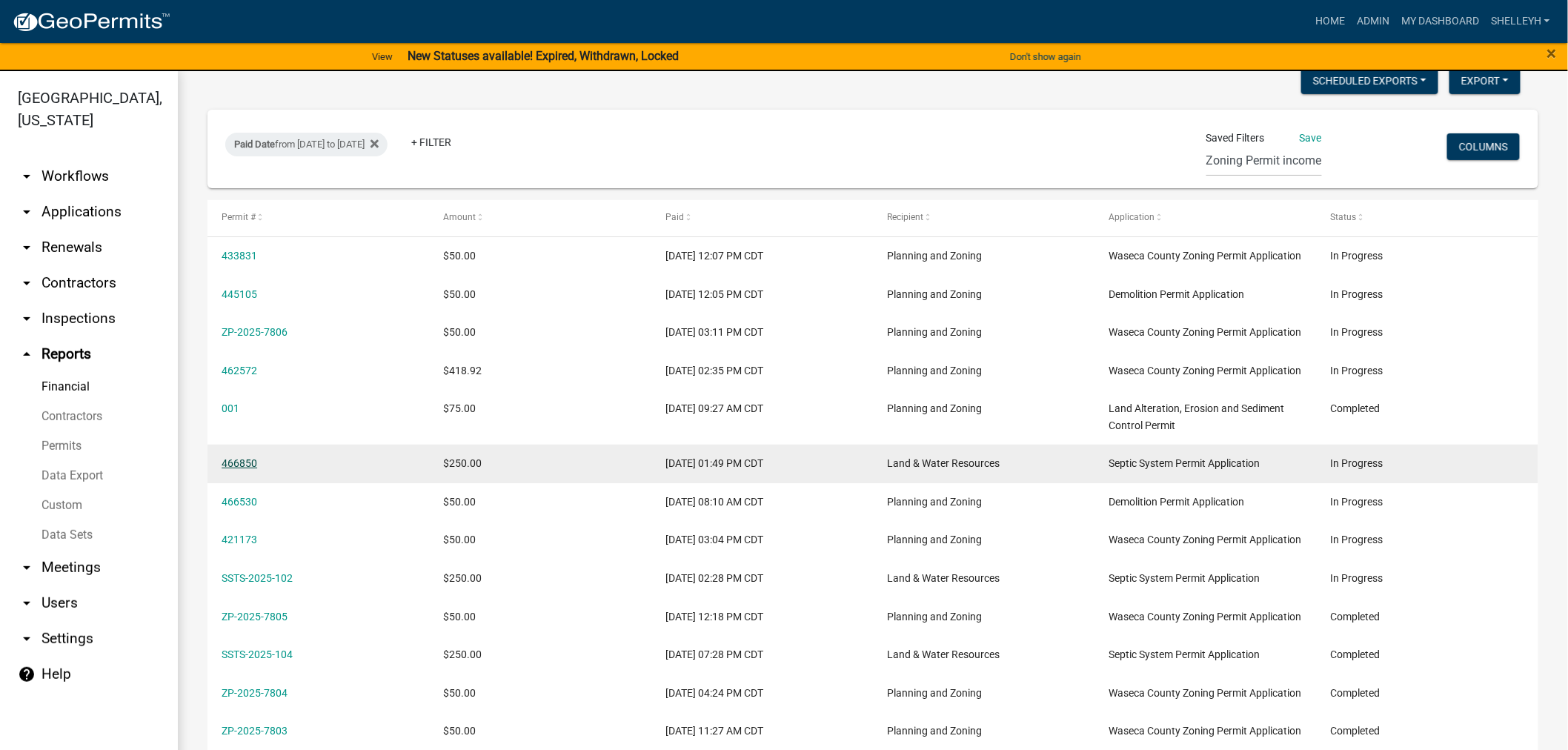
click at [238, 469] on link "466850" at bounding box center [239, 462] width 35 height 11
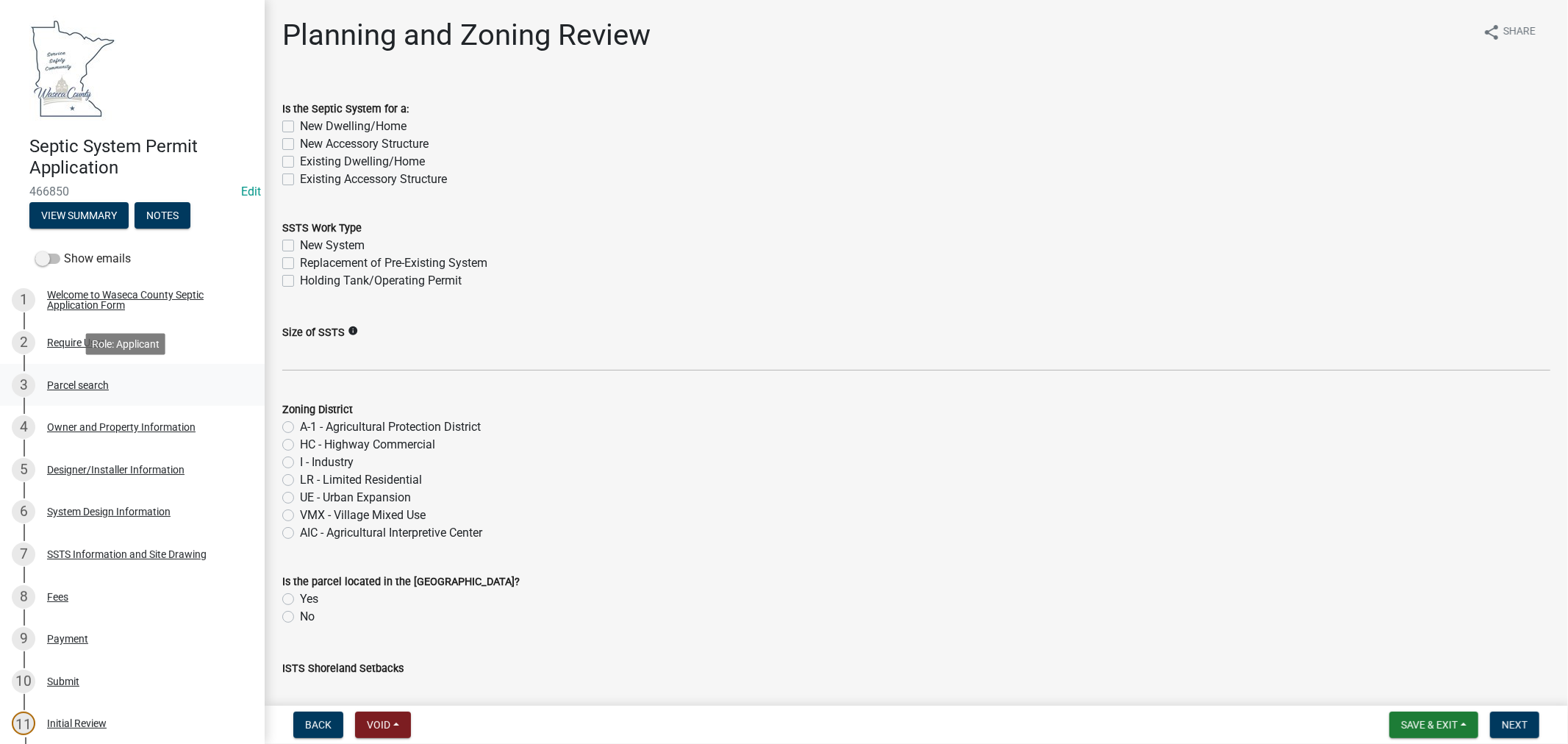
click at [88, 385] on div "Parcel search" at bounding box center [78, 385] width 62 height 10
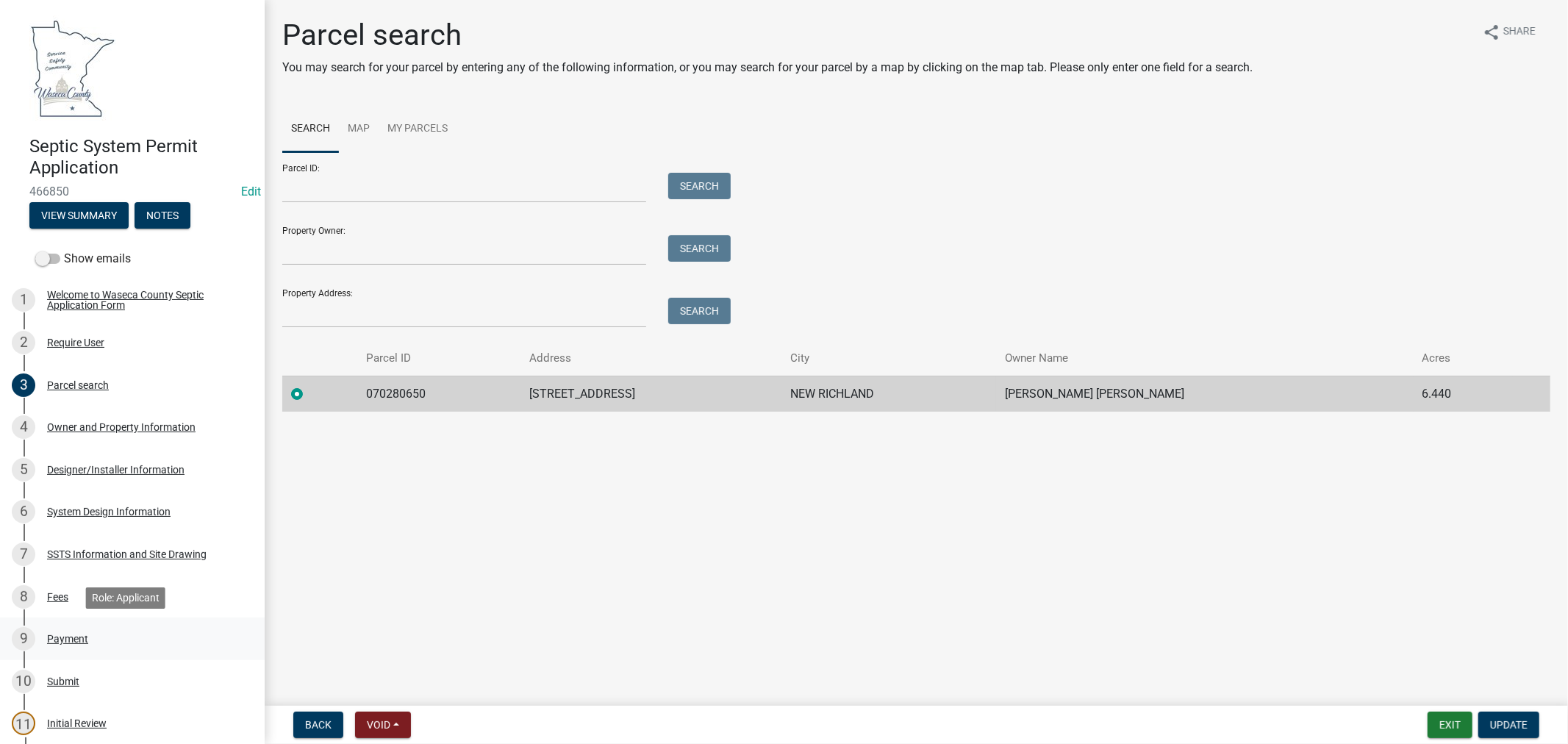
drag, startPoint x: 65, startPoint y: 635, endPoint x: 113, endPoint y: 630, distance: 48.3
click at [65, 636] on div "Payment" at bounding box center [67, 639] width 41 height 10
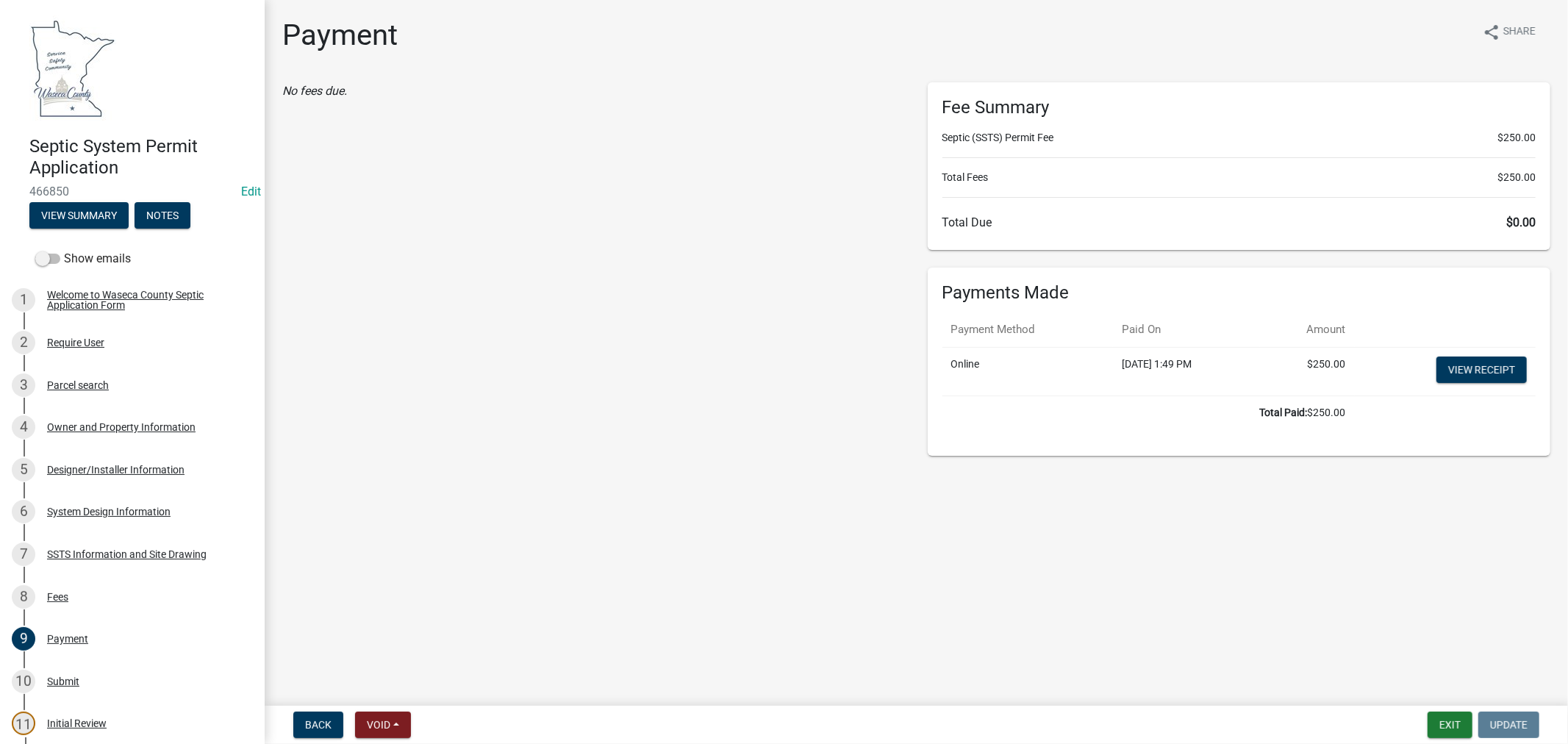
select select "0: null"
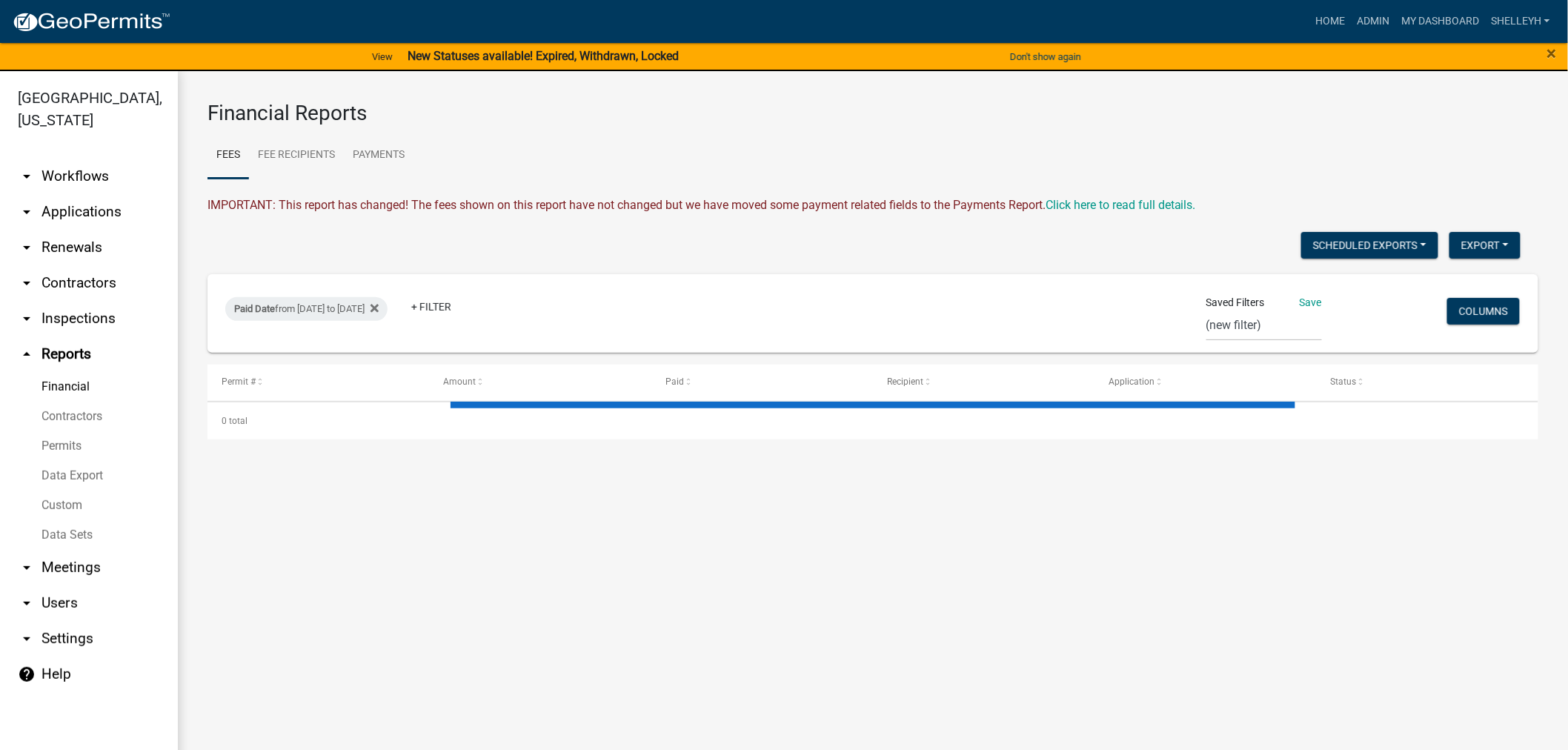
select select "2: 50"
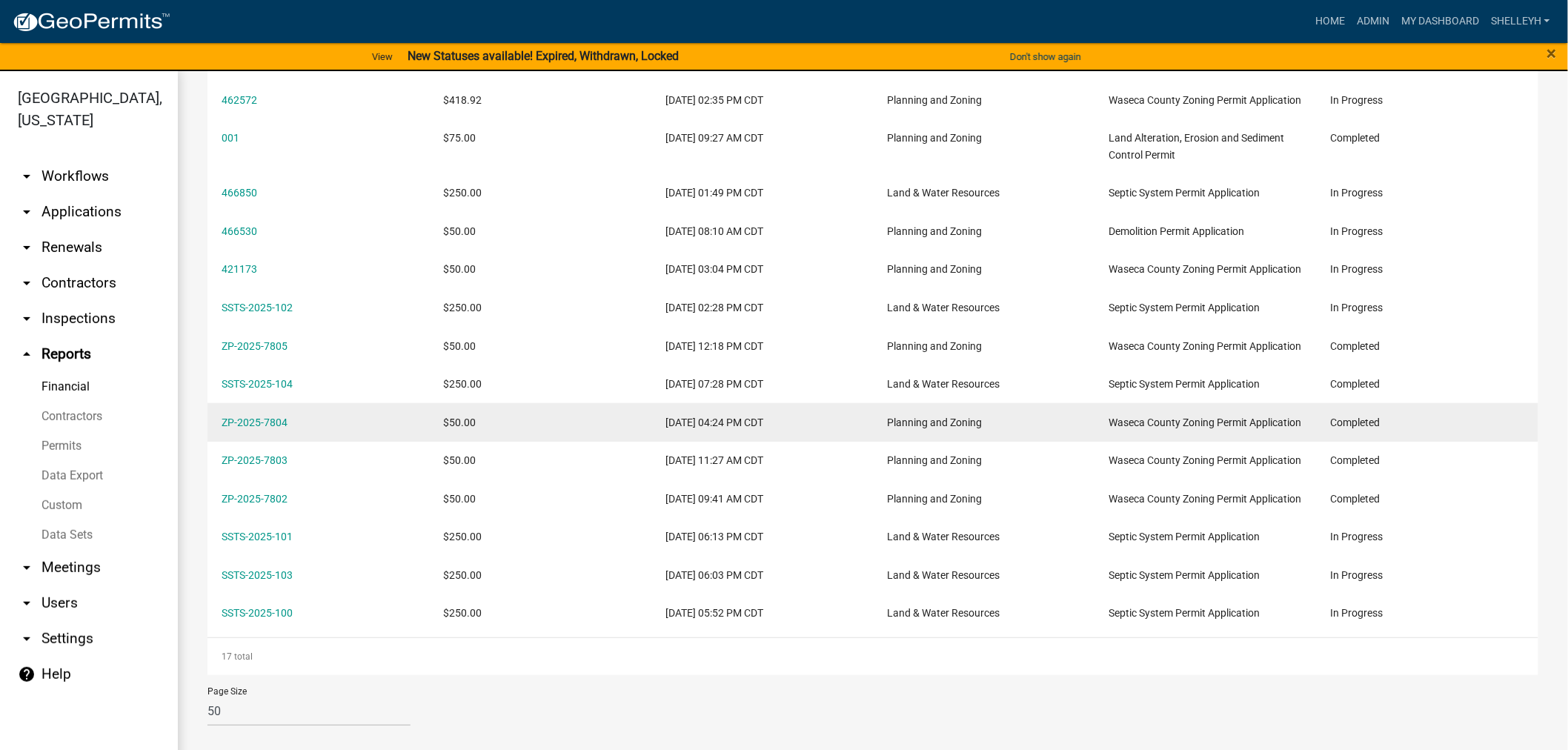
scroll to position [494, 0]
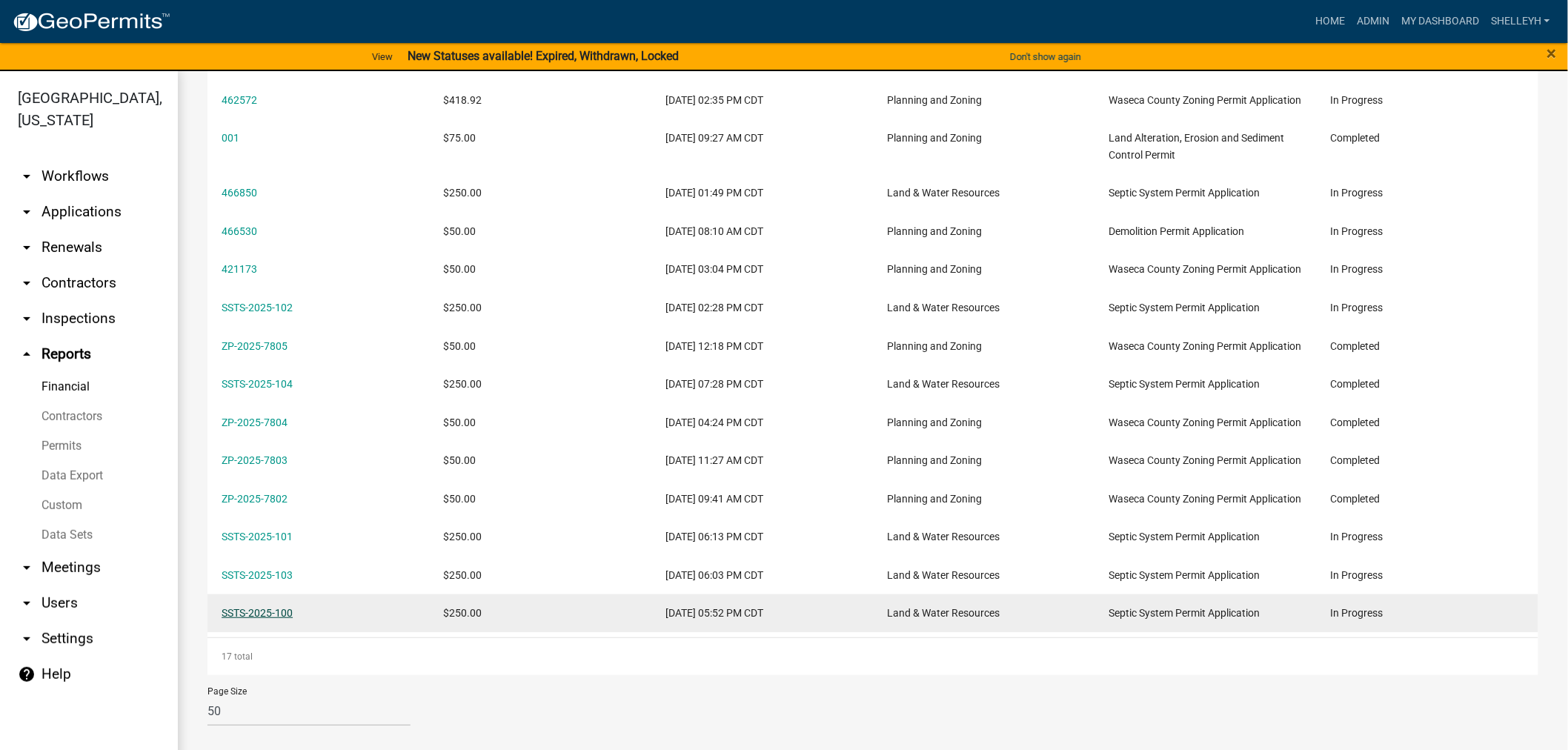
click at [261, 619] on link "SSTS-2025-100" at bounding box center [257, 612] width 71 height 11
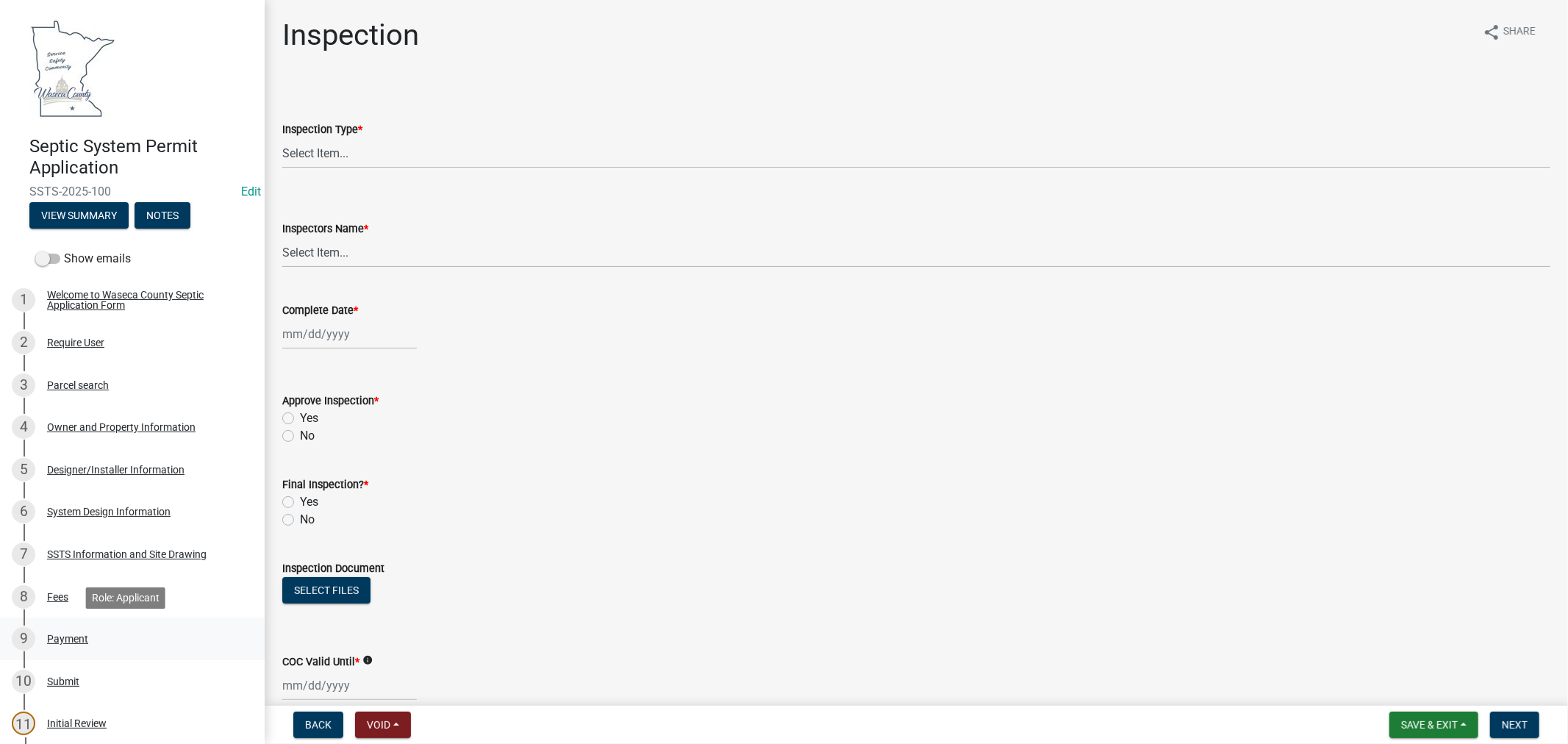
click at [67, 637] on div "Payment" at bounding box center [67, 639] width 41 height 10
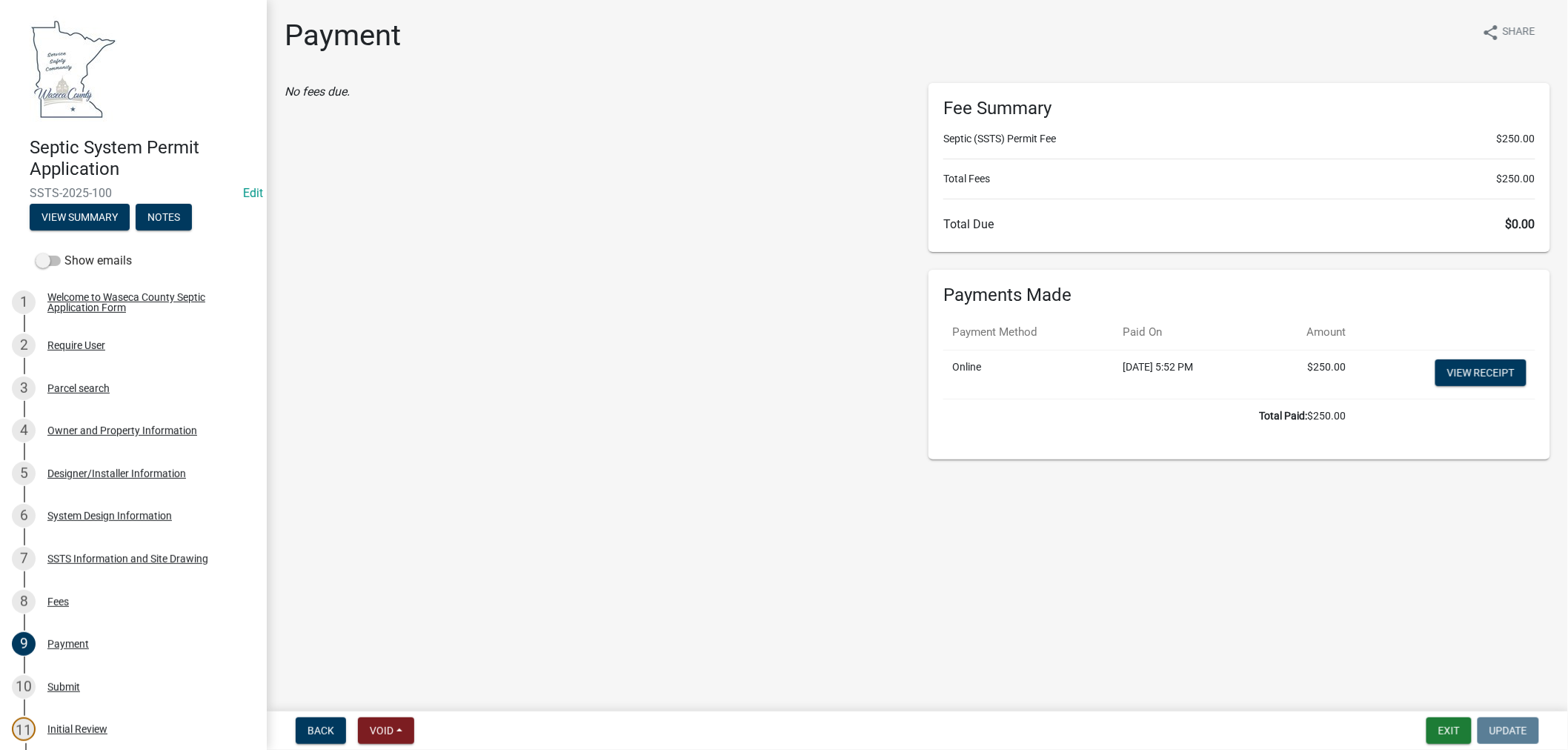
select select "0: null"
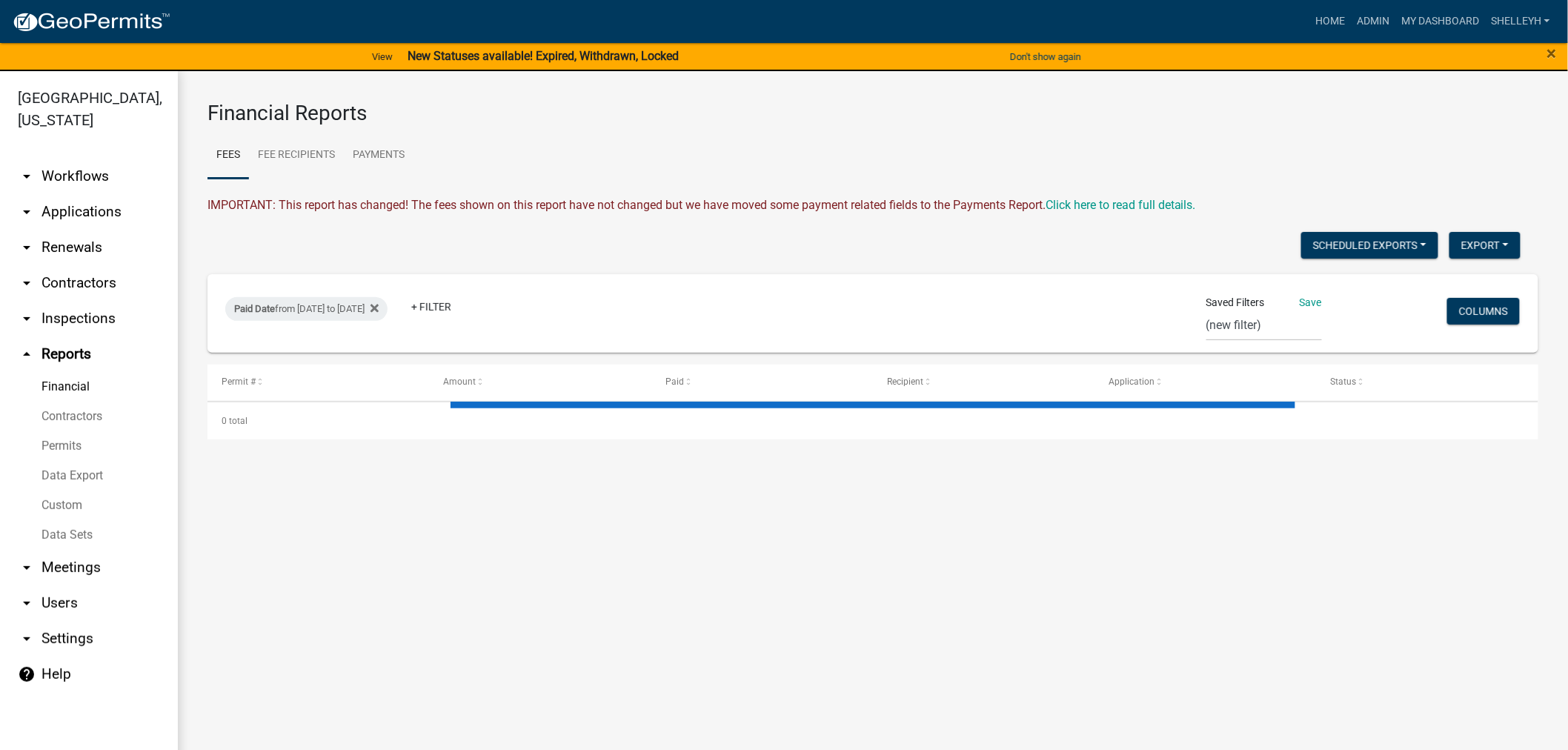
select select "2: 50"
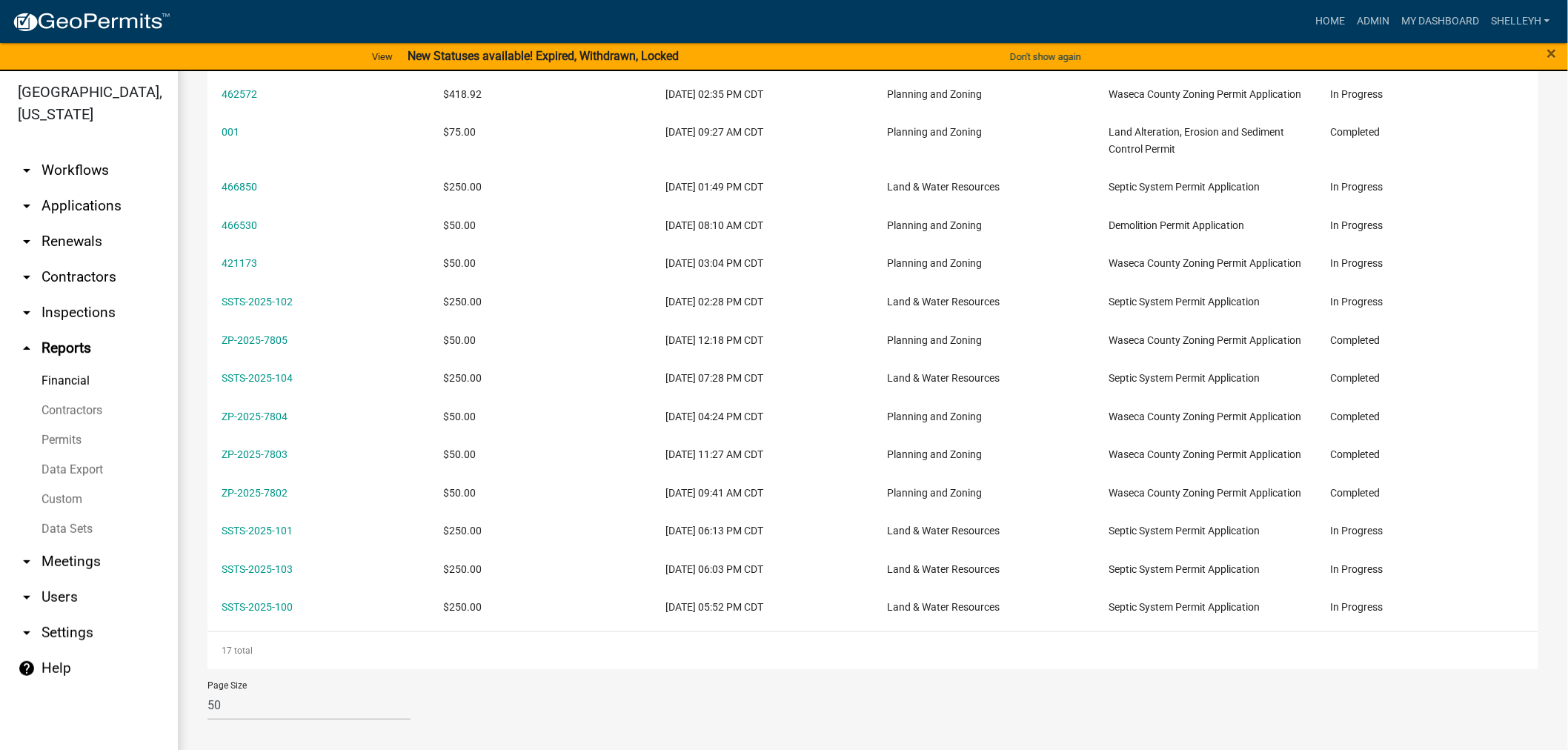
scroll to position [18, 0]
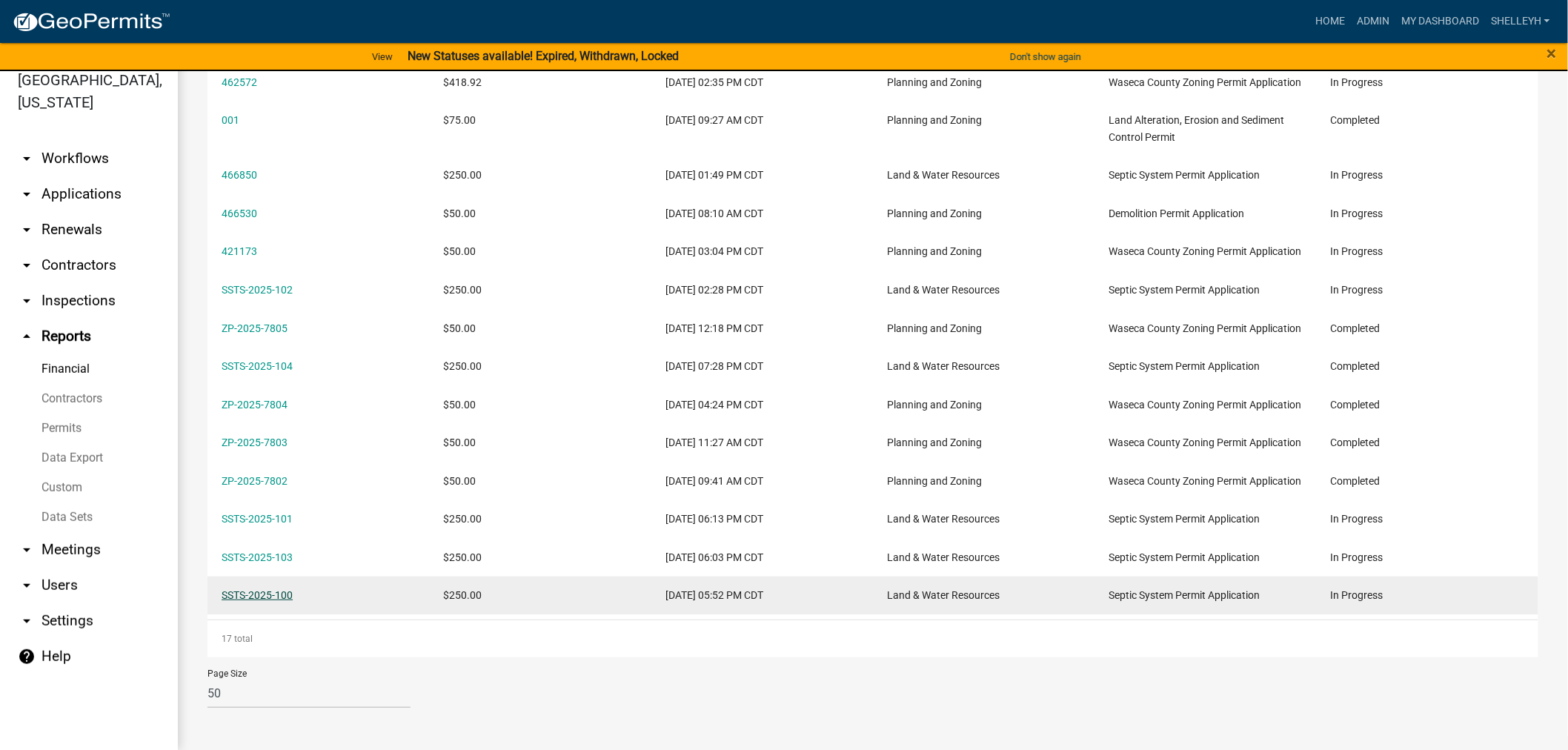
click at [273, 595] on link "SSTS-2025-100" at bounding box center [257, 594] width 71 height 11
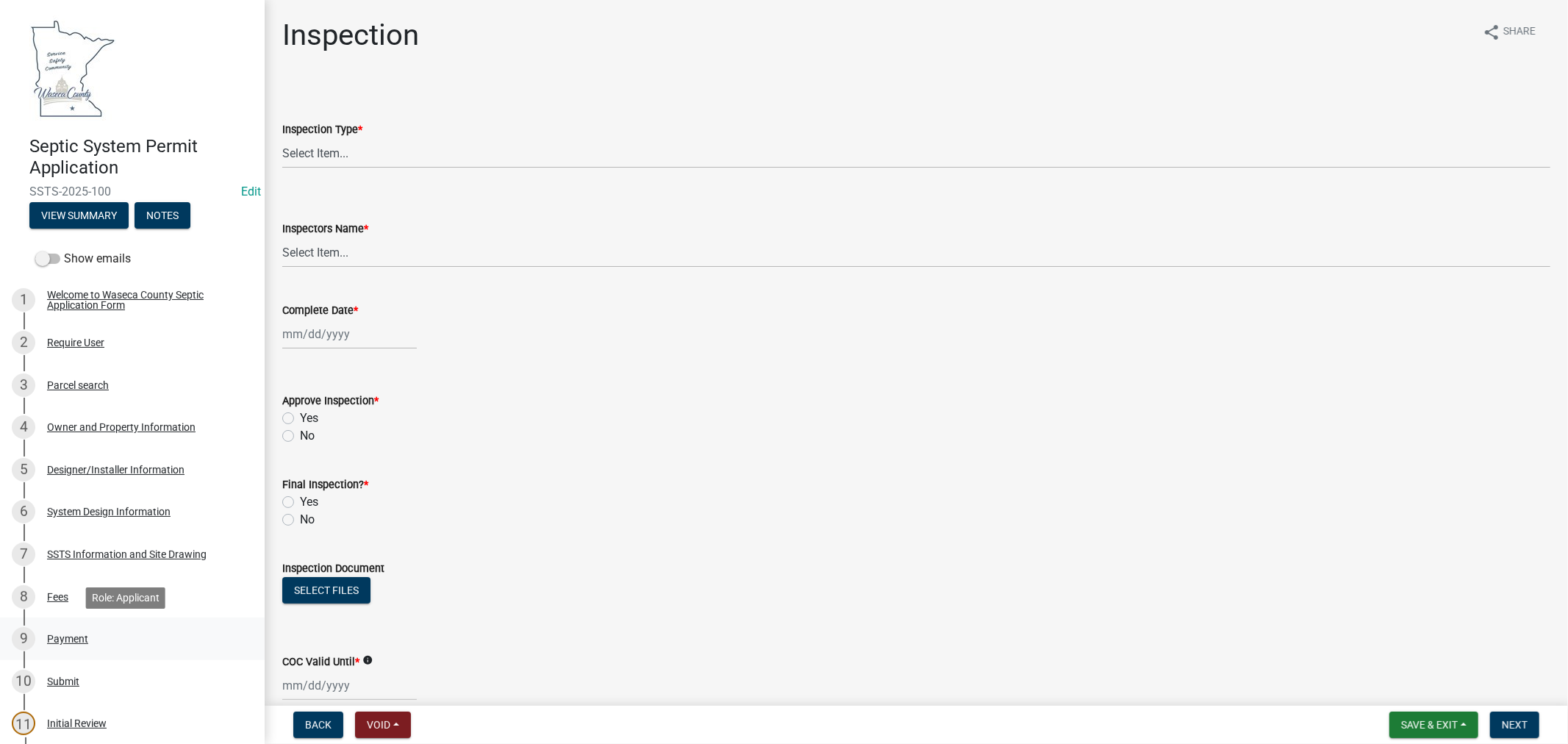
click at [63, 640] on div "Payment" at bounding box center [67, 639] width 41 height 10
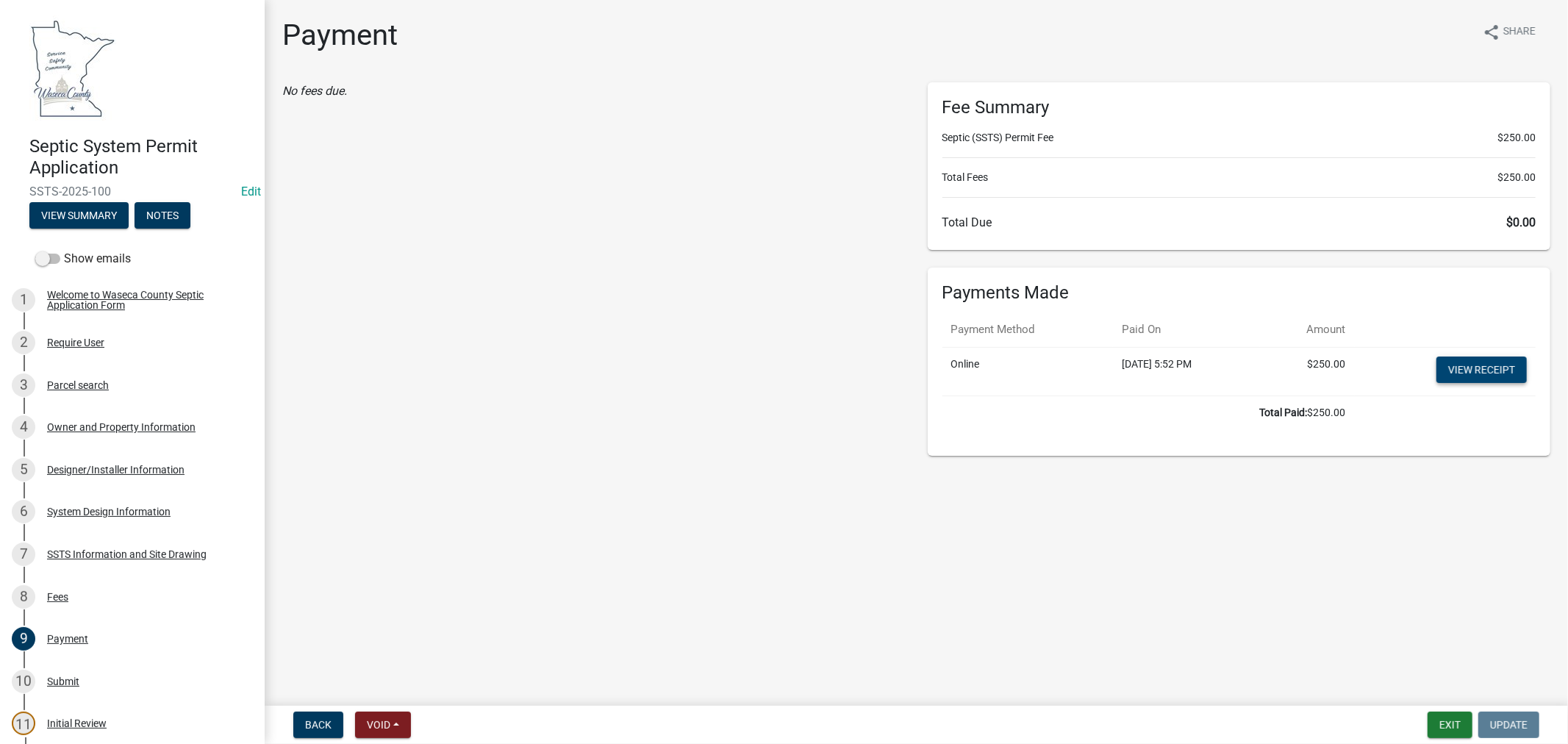
click at [1477, 369] on link "View receipt" at bounding box center [1482, 369] width 91 height 26
select select "0: null"
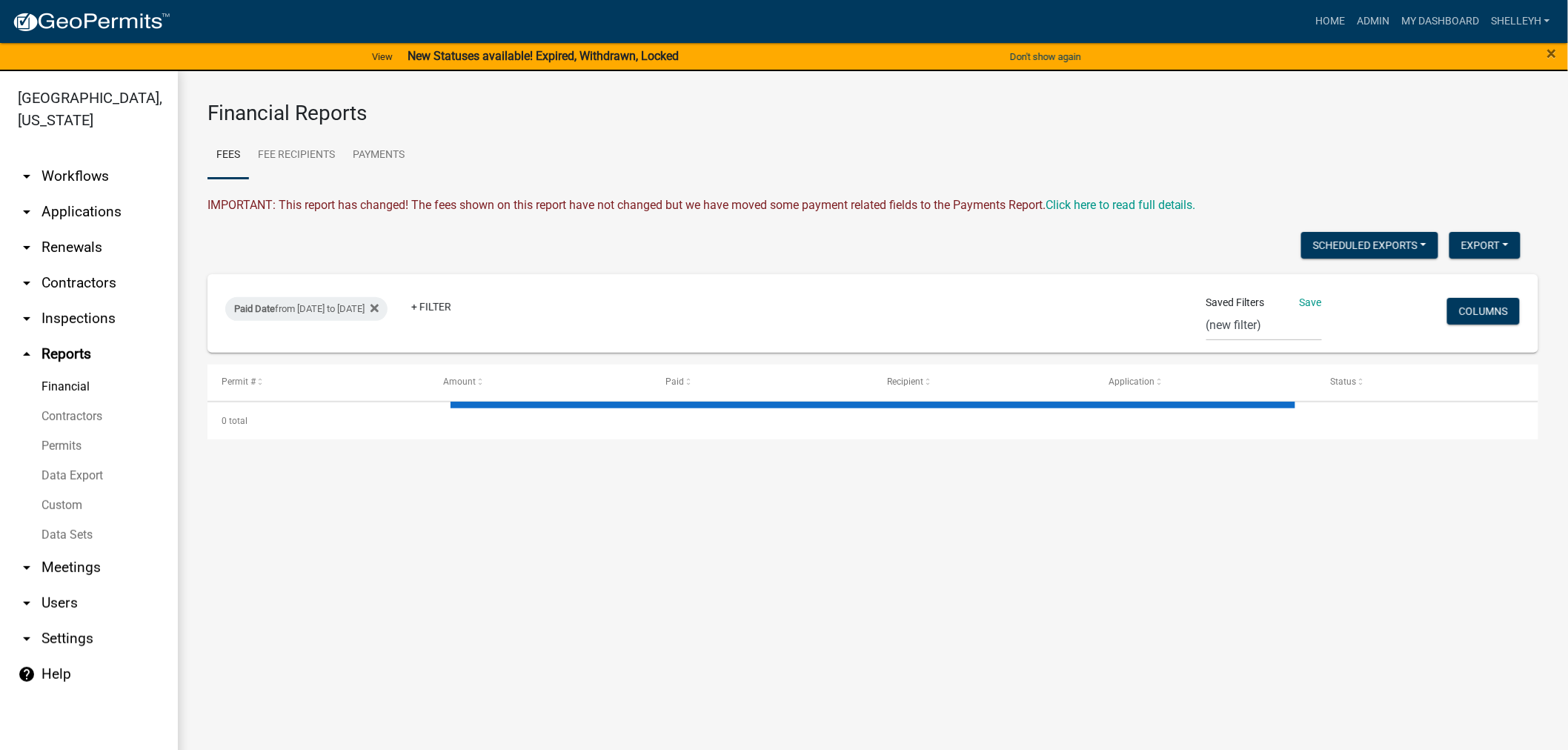
select select "2: 50"
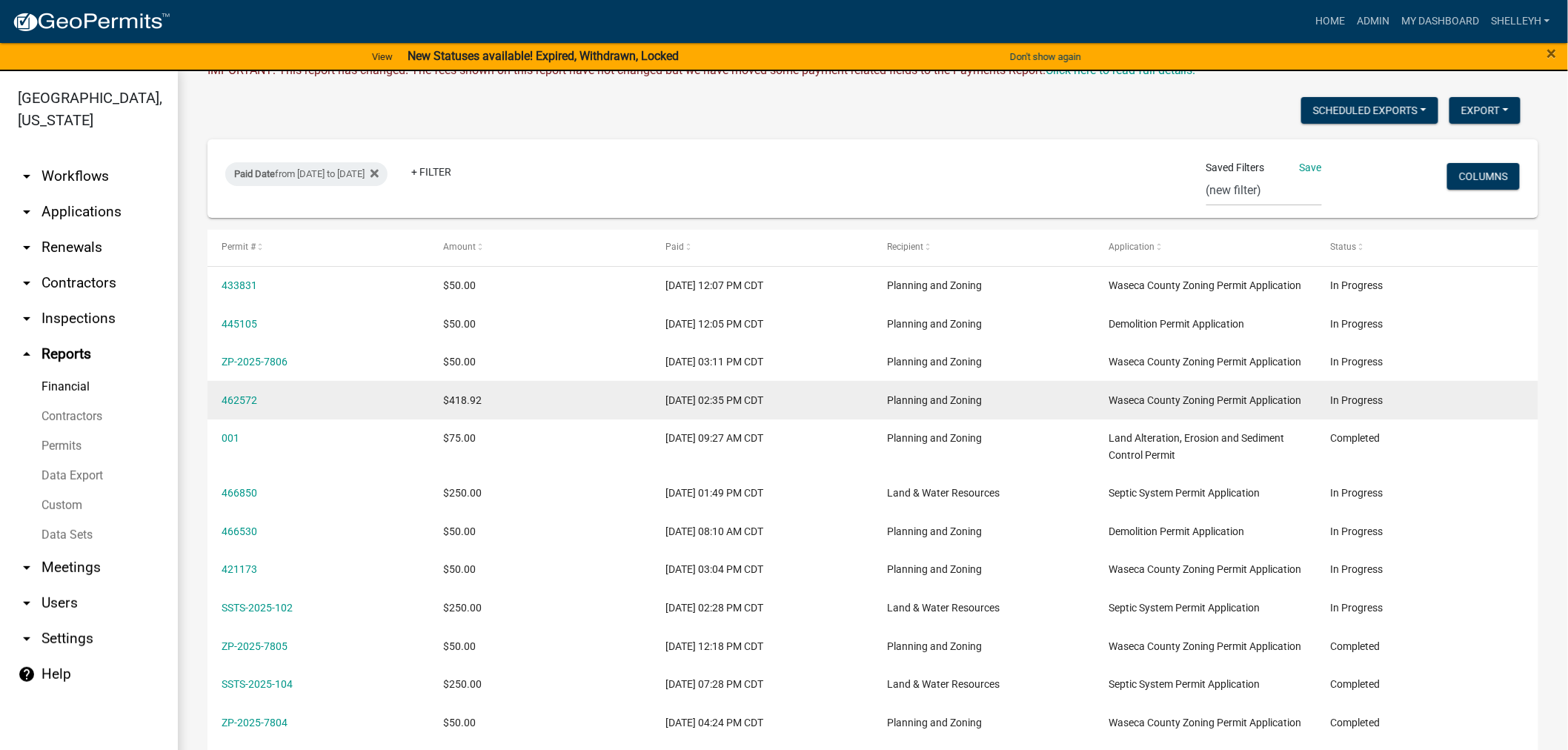
scroll to position [165, 0]
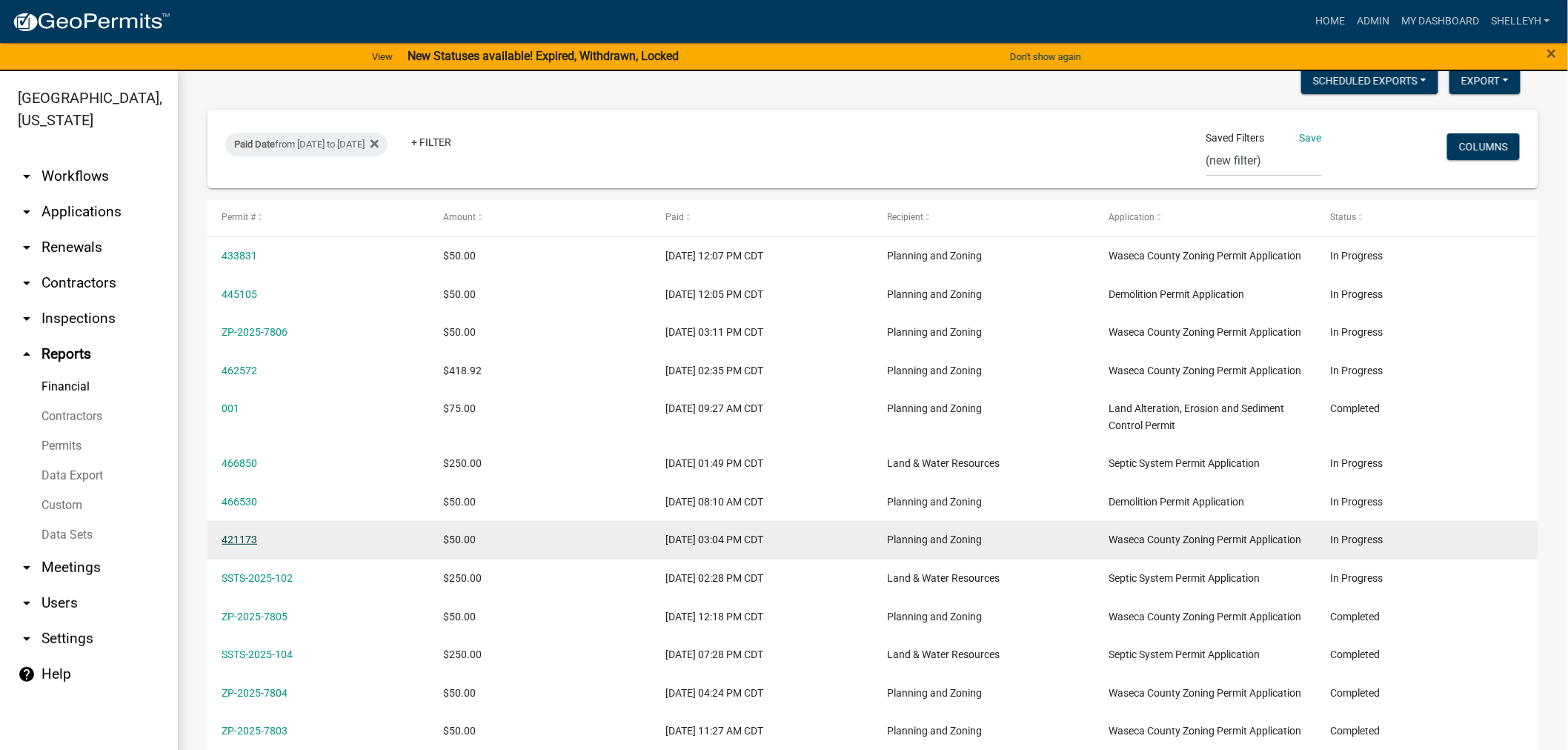
drag, startPoint x: 241, startPoint y: 587, endPoint x: 251, endPoint y: 583, distance: 10.8
click at [241, 546] on link "421173" at bounding box center [239, 539] width 35 height 11
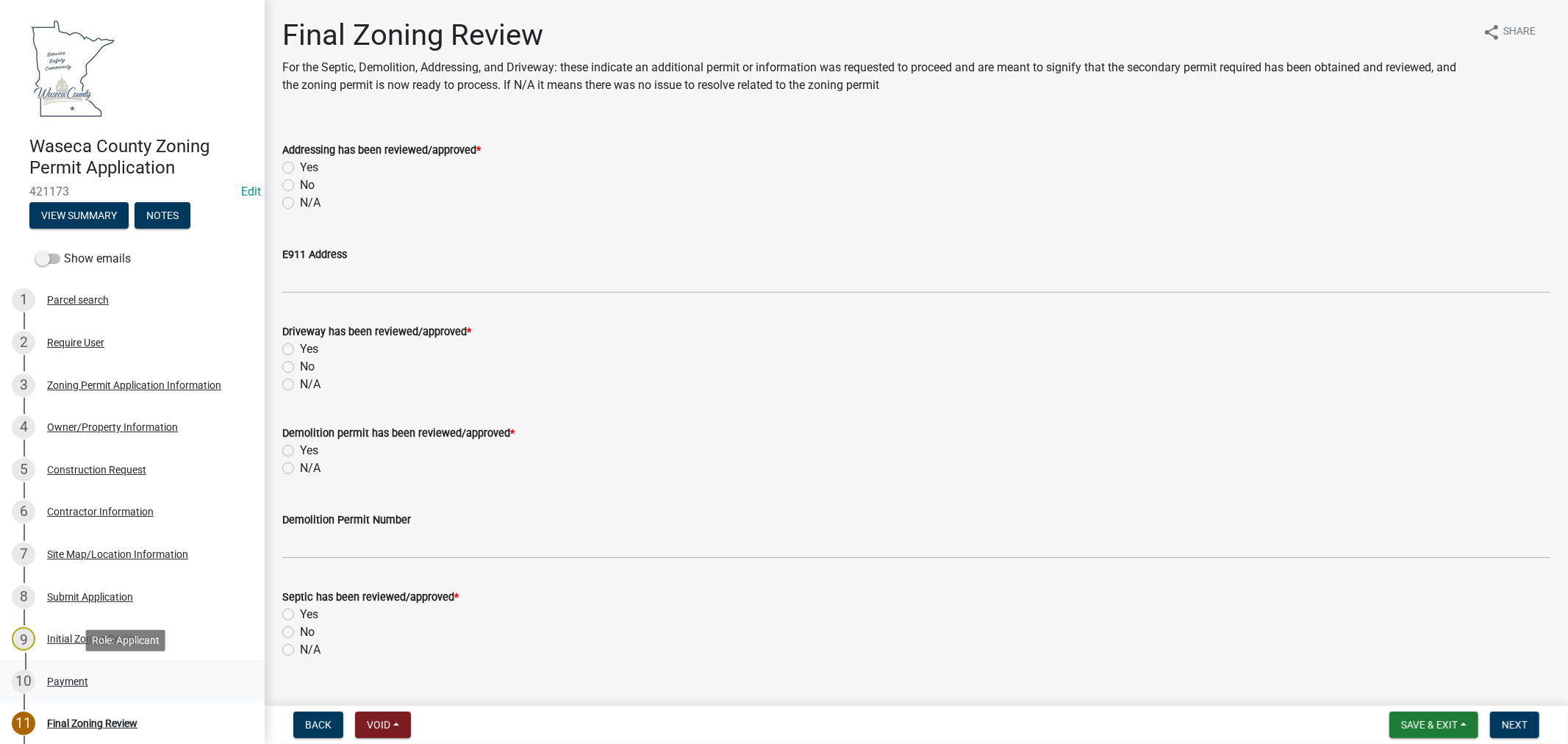
click at [75, 685] on div "Payment" at bounding box center [67, 681] width 41 height 10
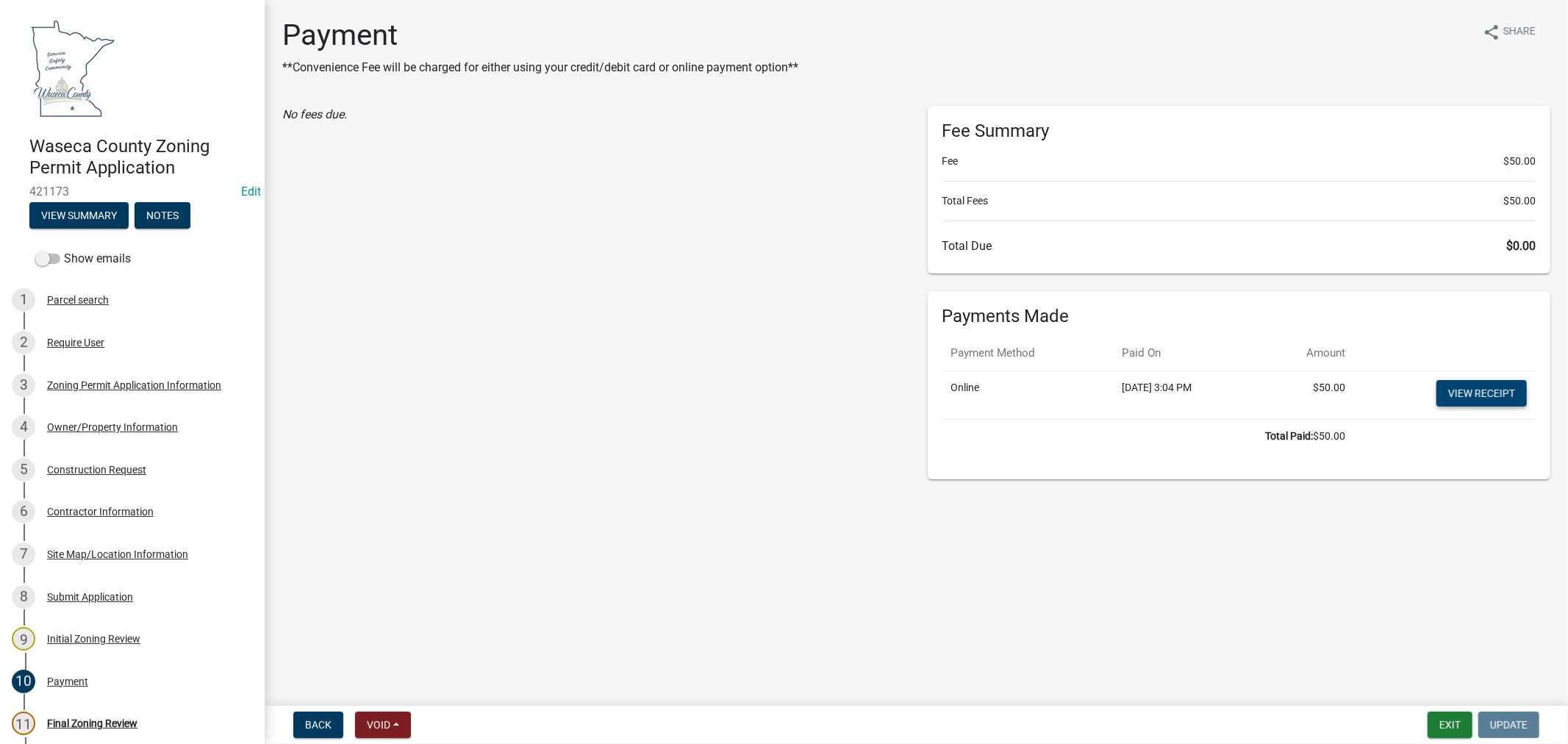
click at [1512, 393] on link "View receipt" at bounding box center [1482, 393] width 91 height 26
select select "0: null"
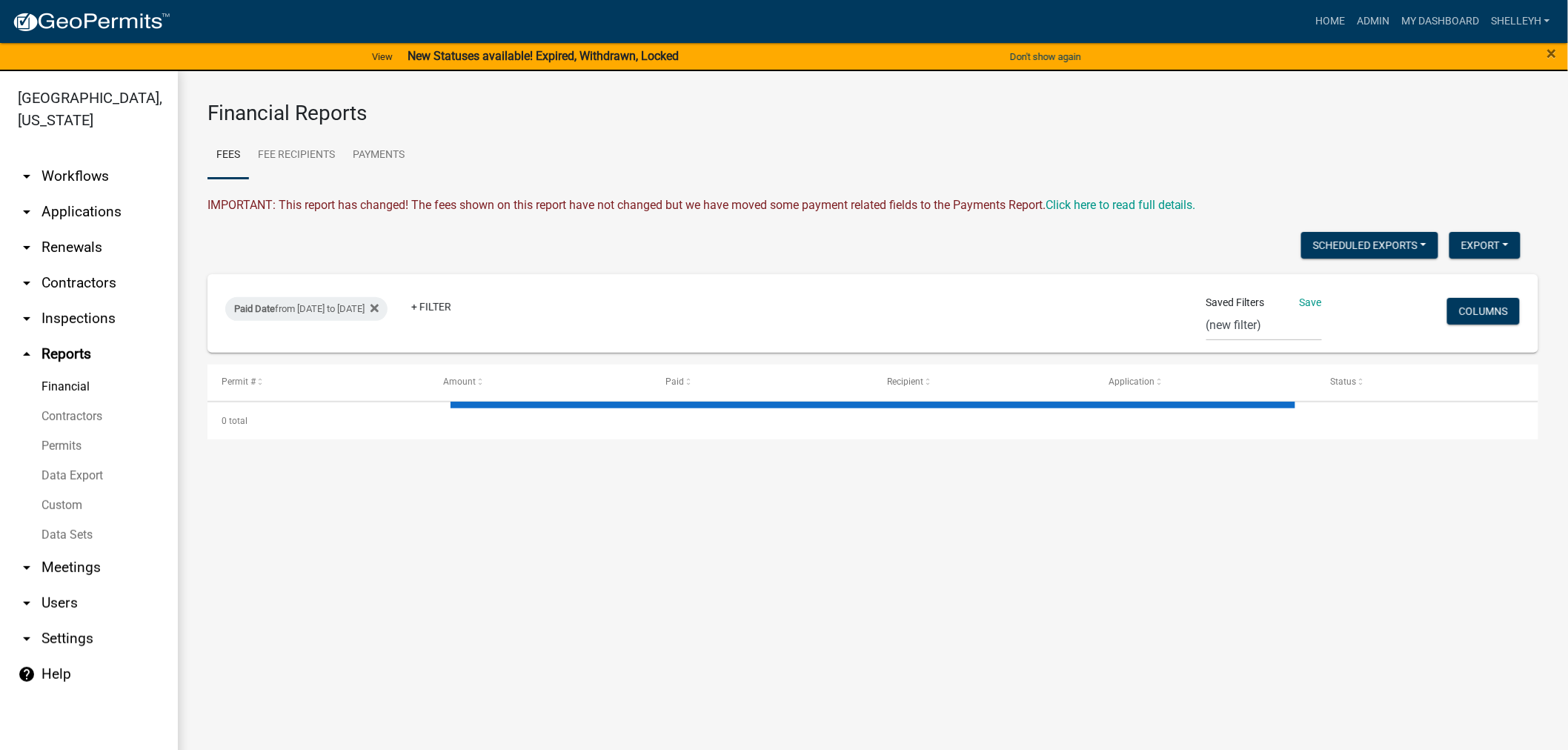
select select "2: 50"
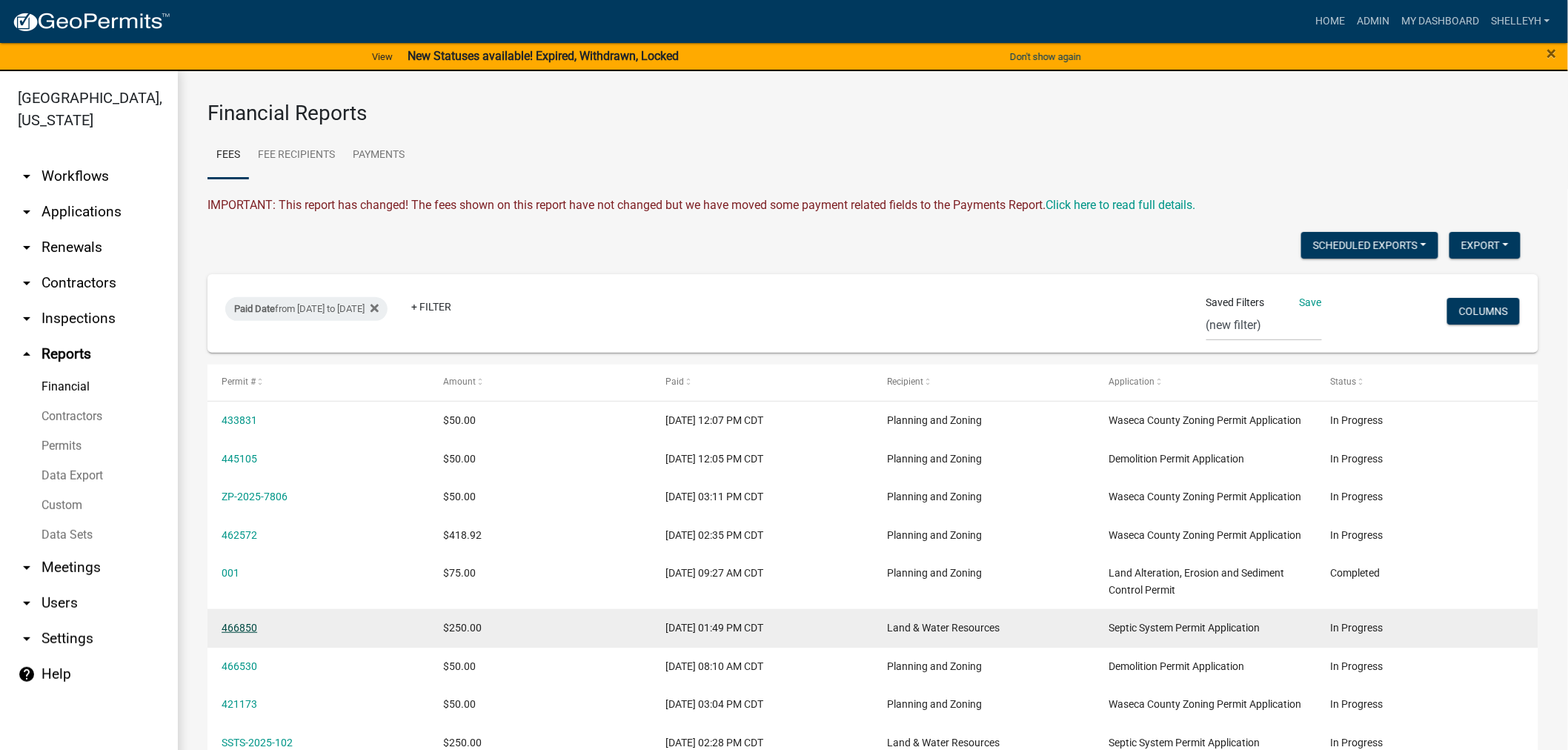
click at [241, 634] on link "466850" at bounding box center [239, 627] width 35 height 11
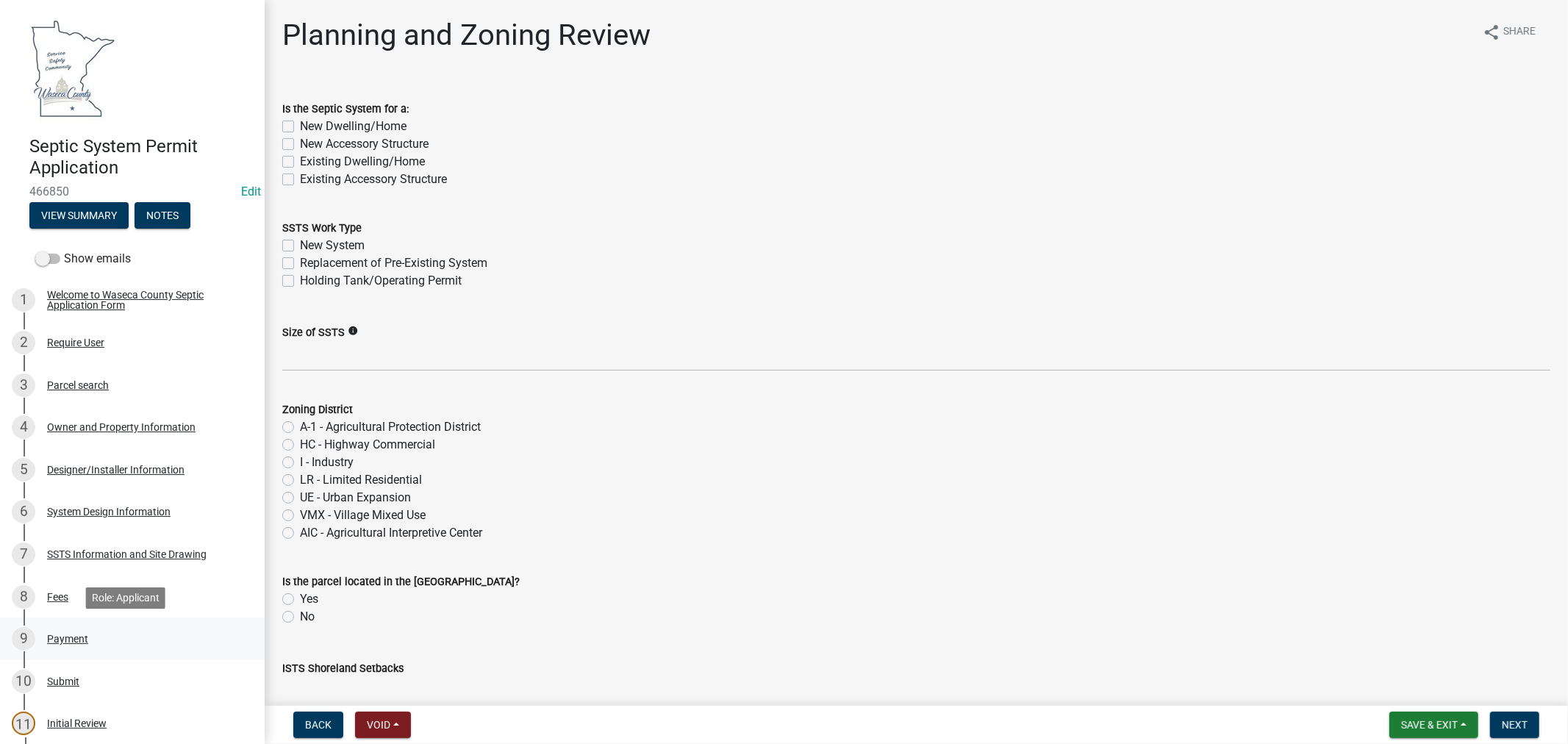
click at [61, 637] on div "Payment" at bounding box center [67, 639] width 41 height 10
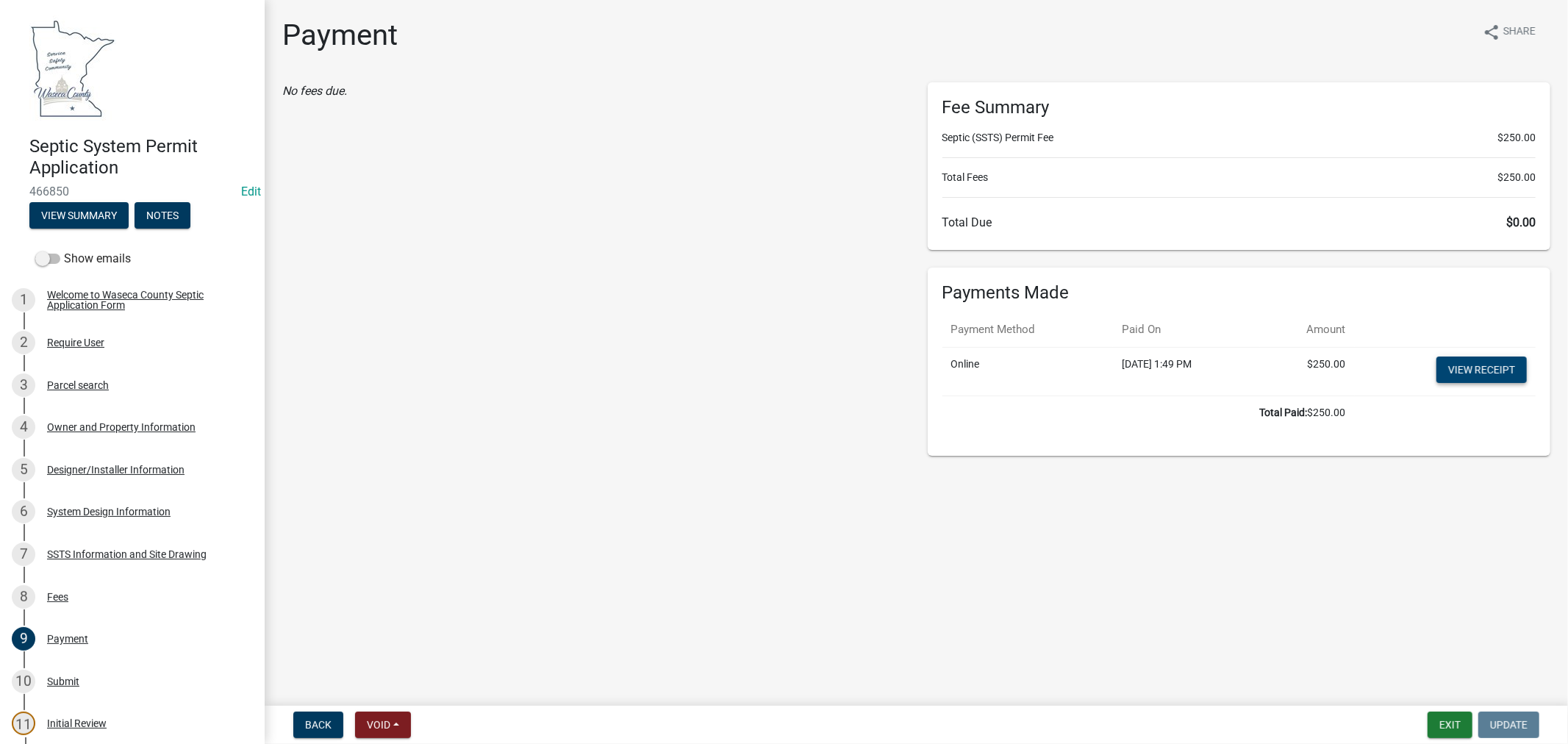
click at [1505, 369] on link "View receipt" at bounding box center [1482, 369] width 91 height 26
select select "0: null"
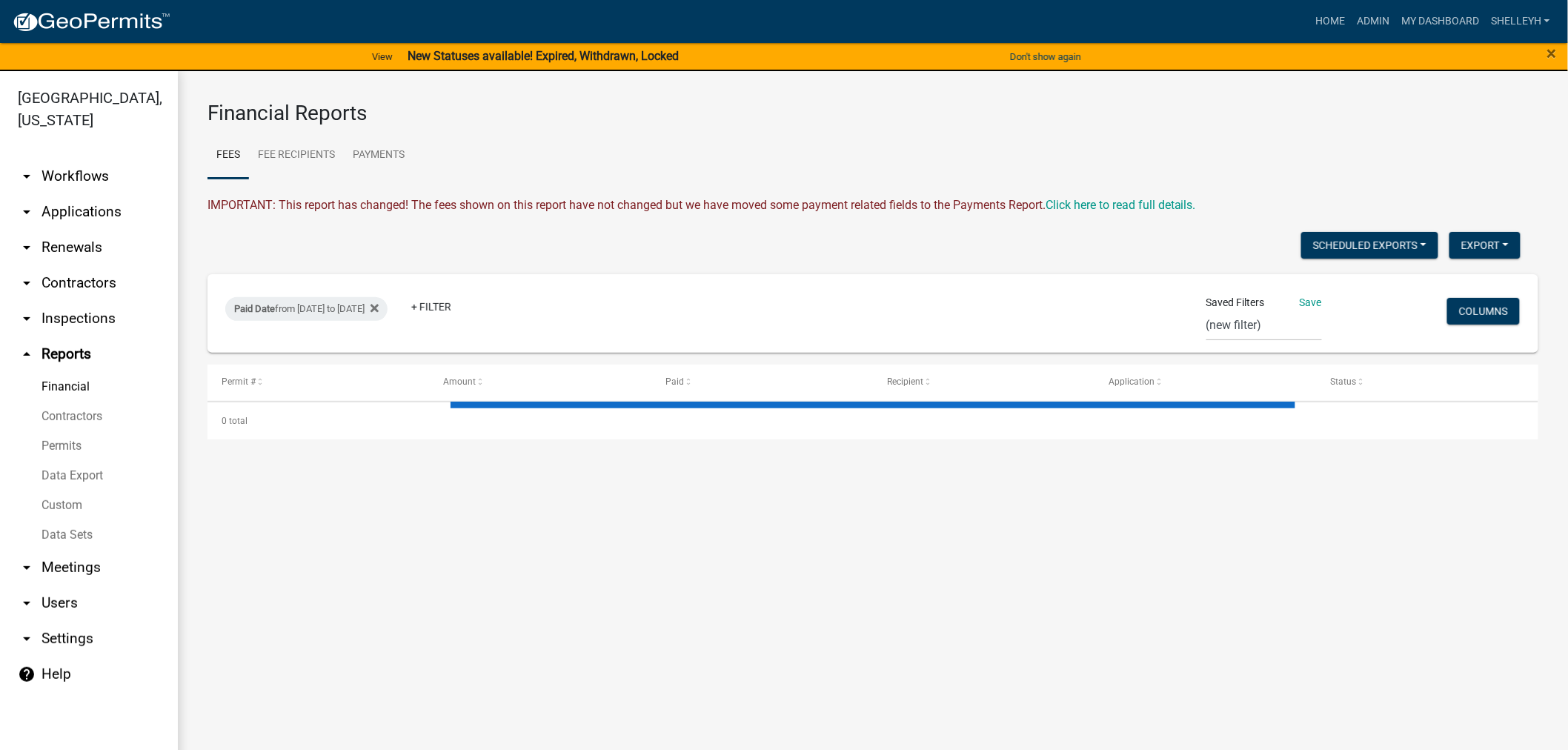
select select "2: 50"
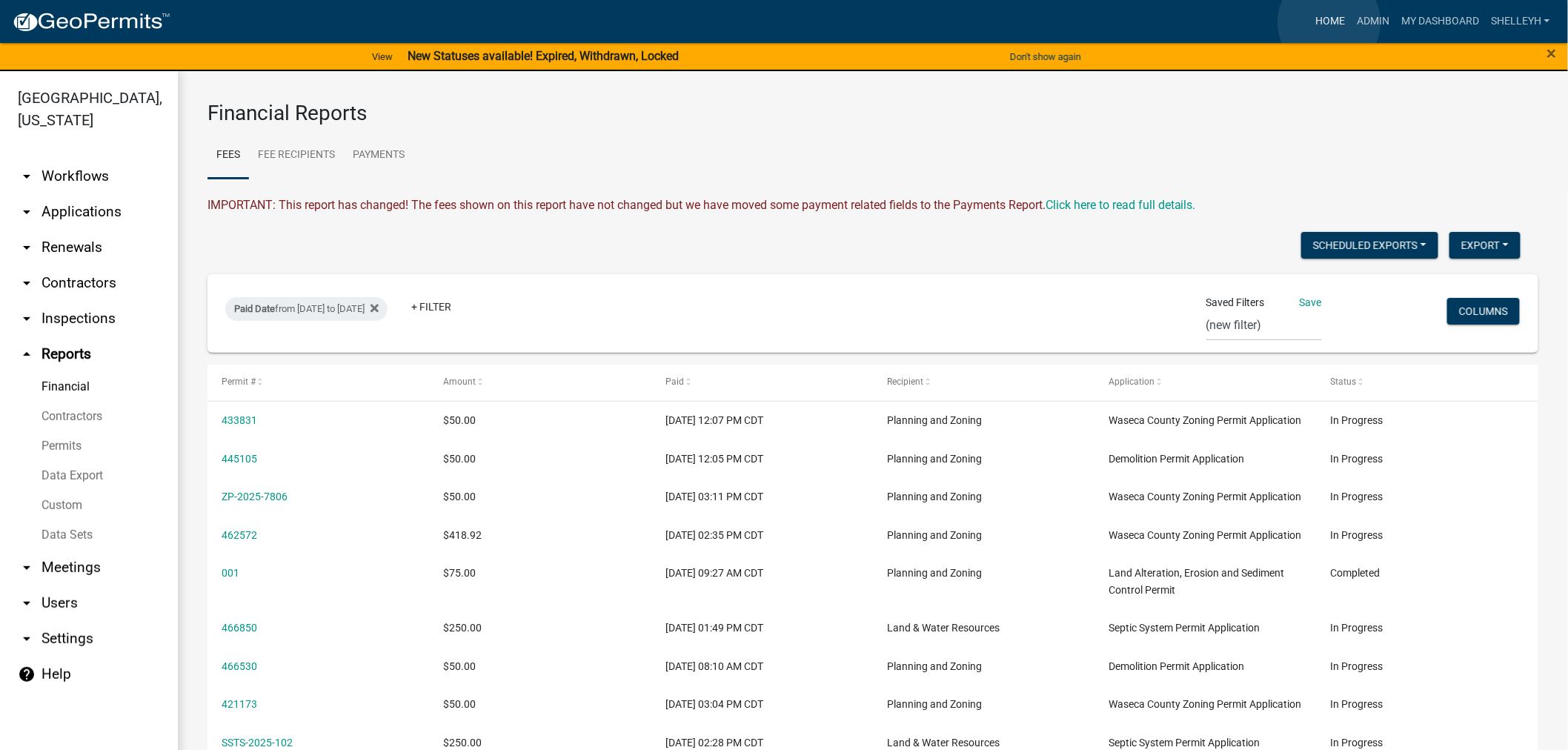
click at [1329, 22] on link "Home" at bounding box center [1329, 21] width 41 height 28
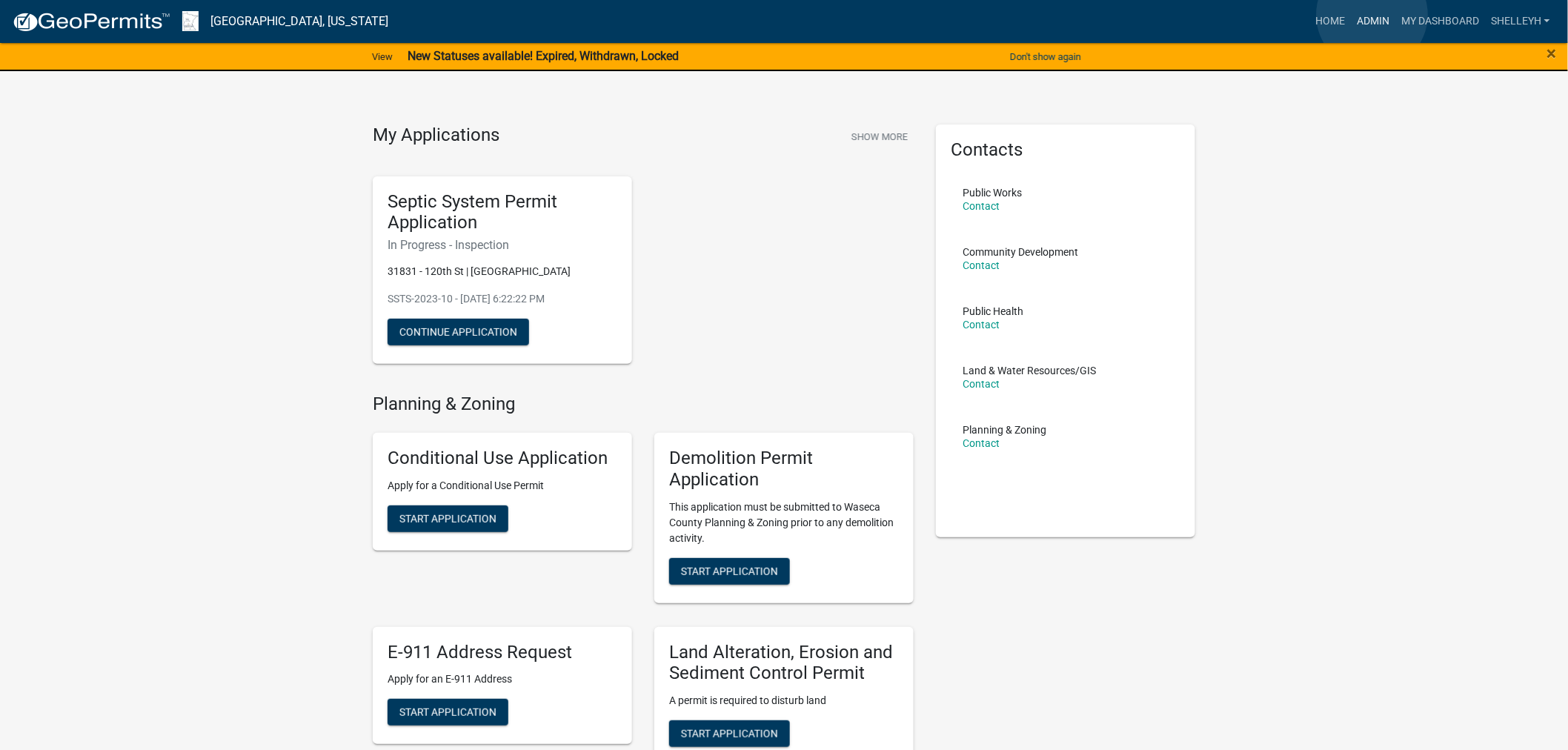
click at [1373, 15] on link "Admin" at bounding box center [1373, 21] width 45 height 28
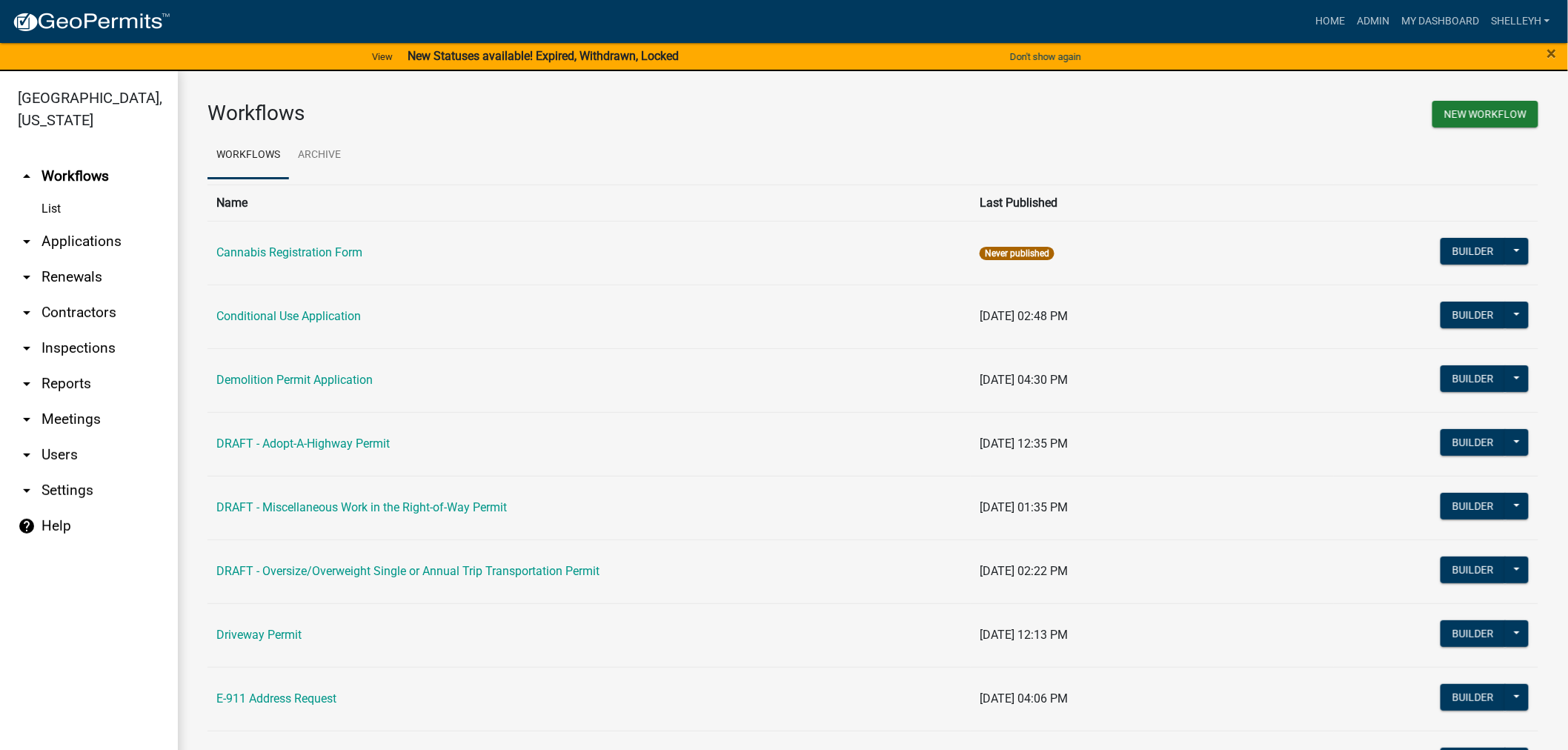
click at [70, 249] on link "arrow_drop_down Applications" at bounding box center [89, 241] width 178 height 35
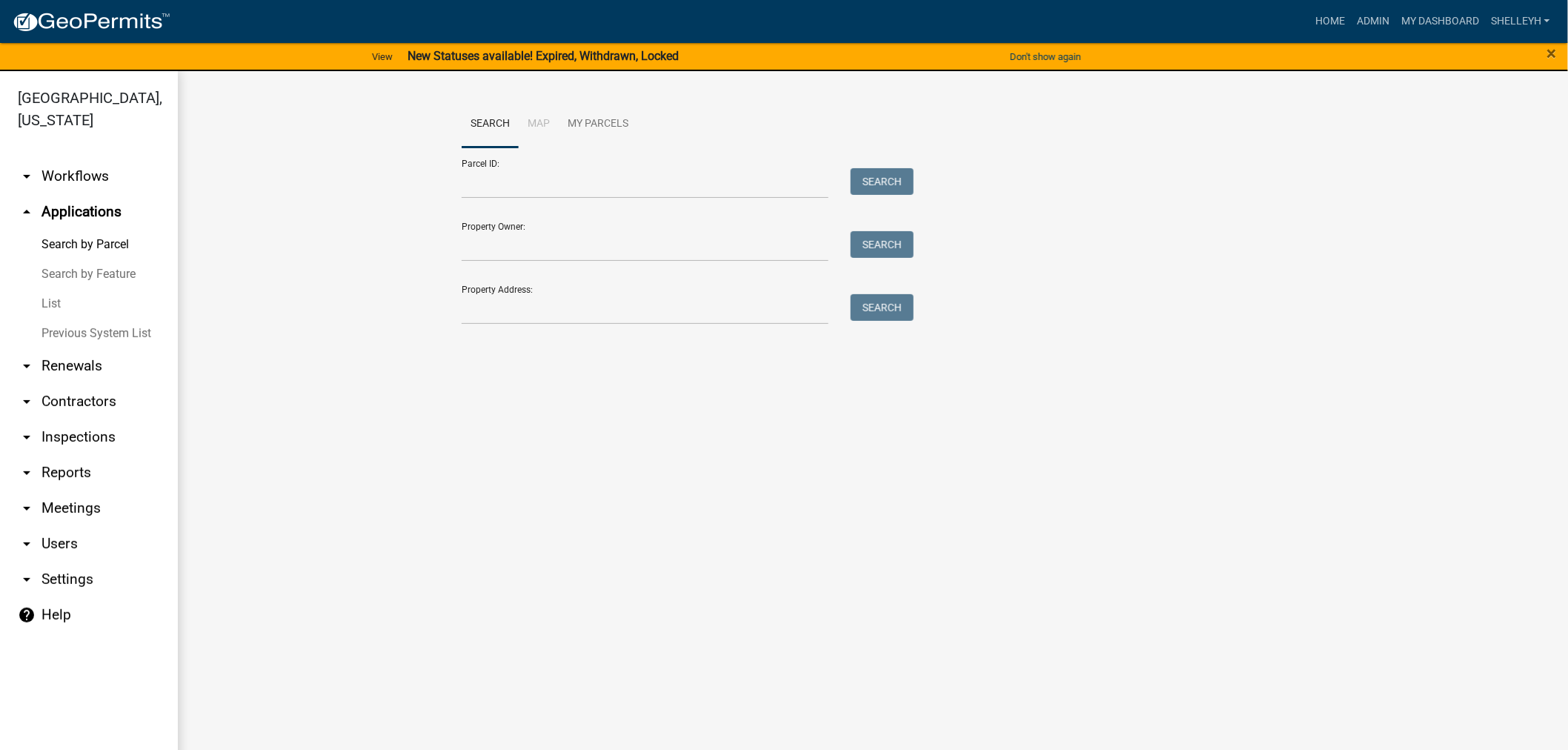
click at [47, 298] on link "List" at bounding box center [89, 304] width 178 height 30
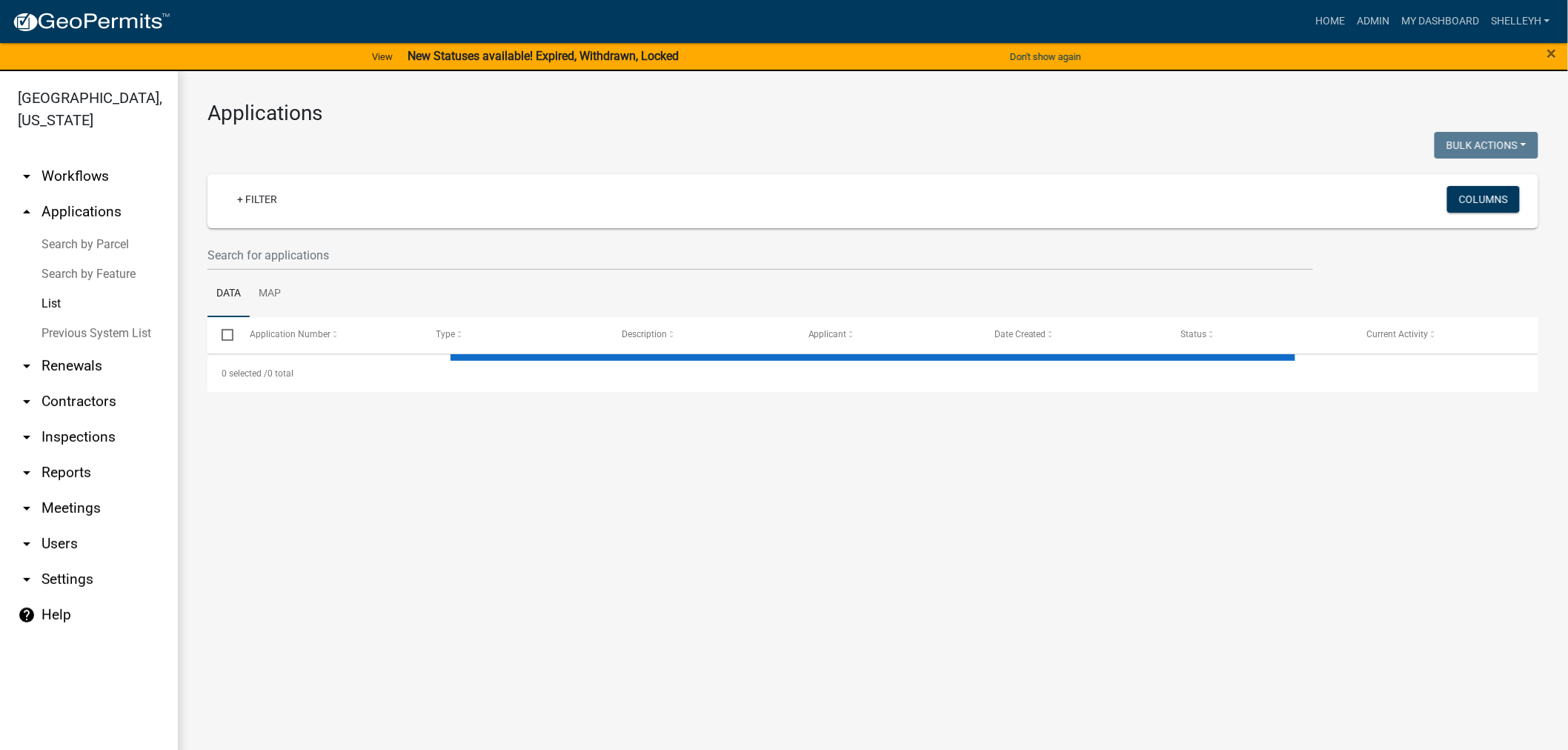
select select "1: 25"
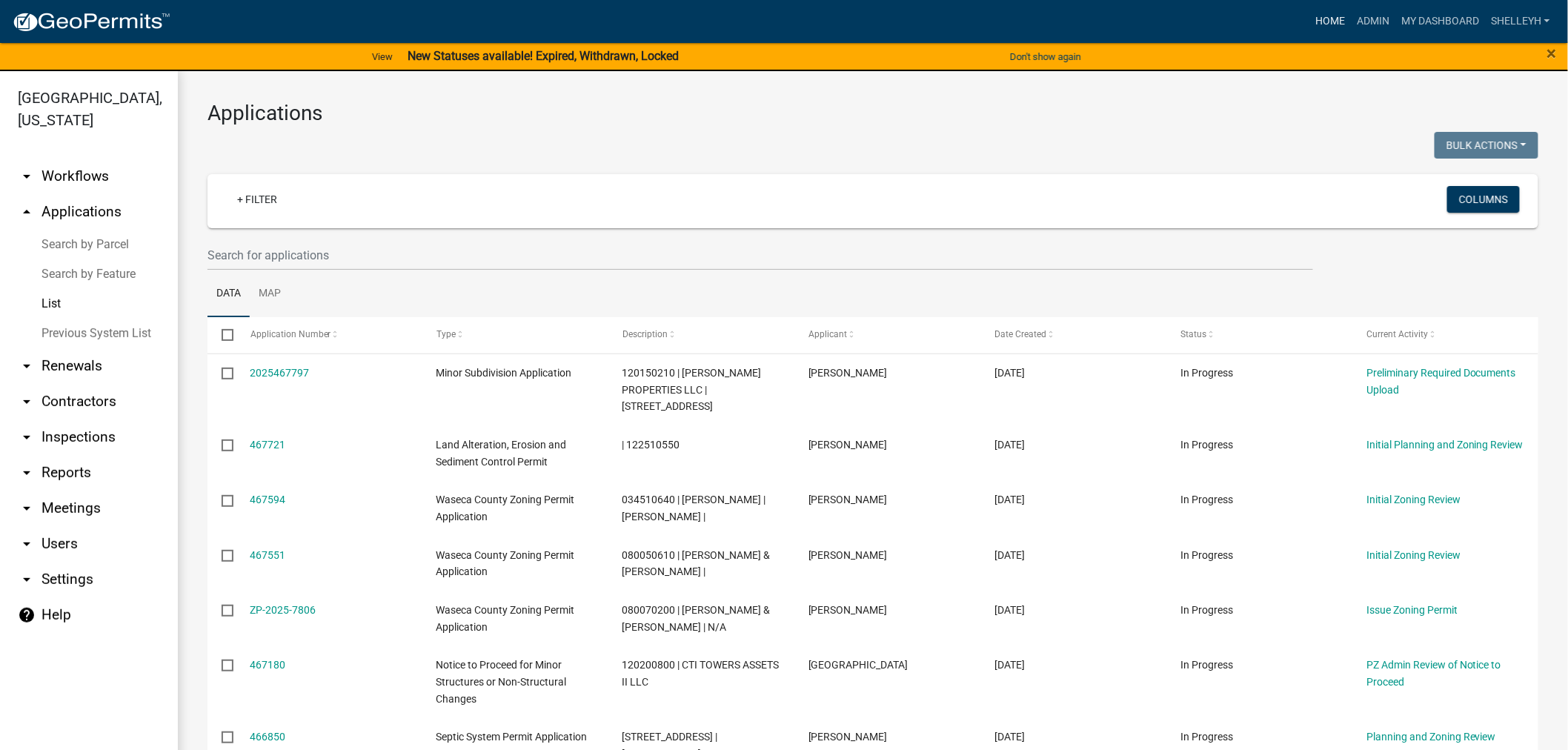
click at [1319, 20] on link "Home" at bounding box center [1329, 21] width 41 height 28
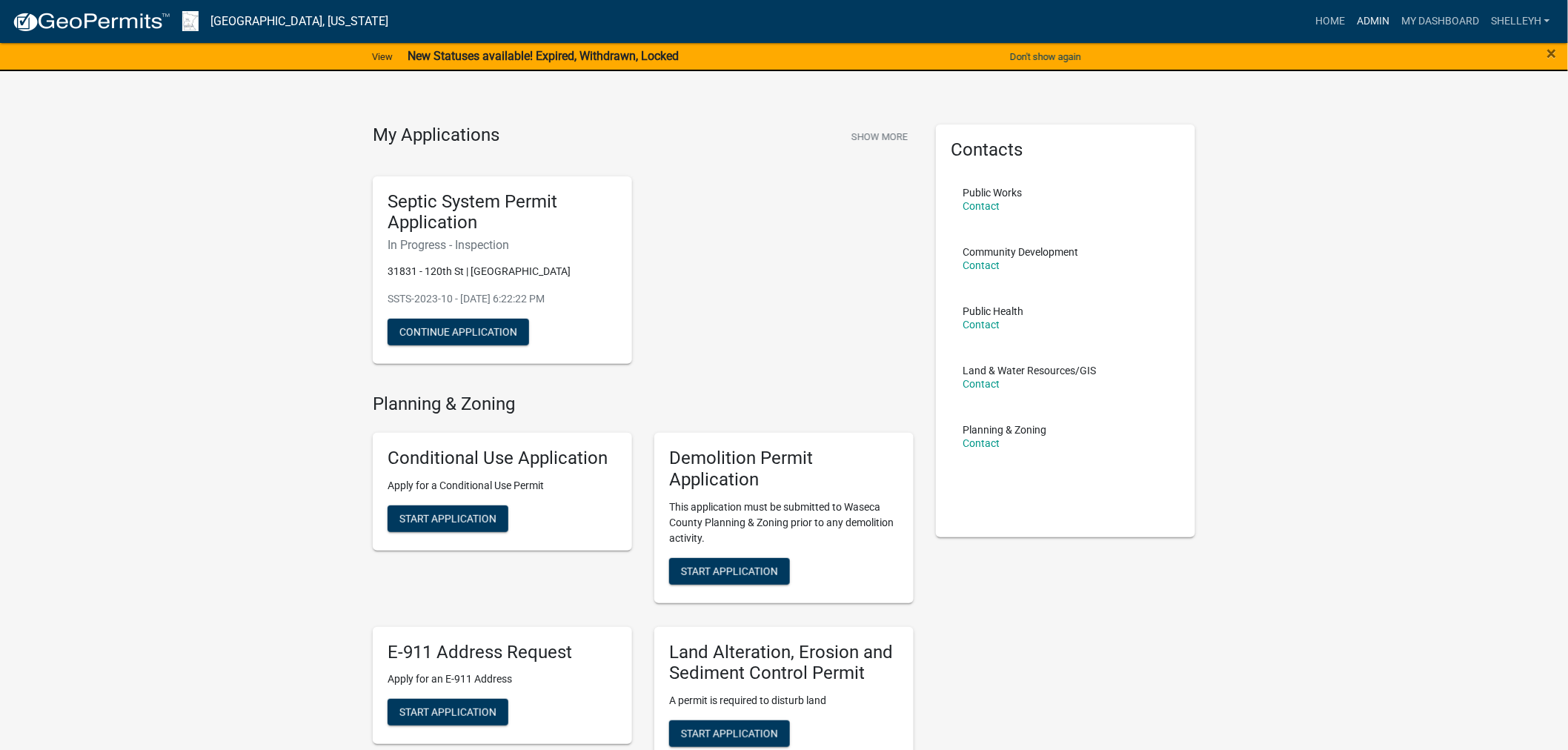
click at [1366, 24] on link "Admin" at bounding box center [1373, 21] width 45 height 28
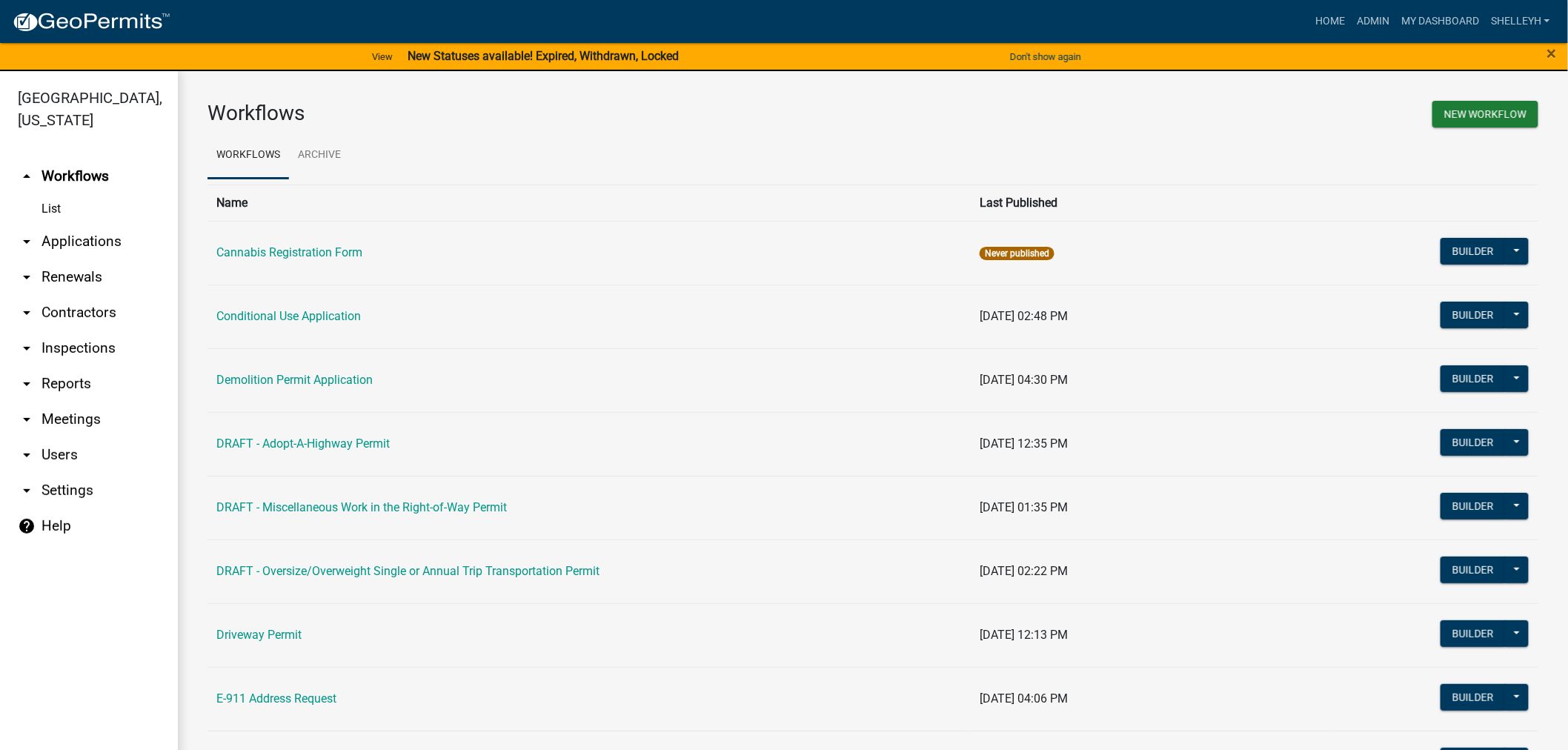
click at [39, 202] on link "List" at bounding box center [89, 210] width 178 height 30
click at [57, 209] on link "List" at bounding box center [89, 210] width 178 height 30
click at [49, 211] on link "List" at bounding box center [89, 210] width 178 height 30
click at [54, 234] on link "arrow_drop_down Applications" at bounding box center [89, 241] width 178 height 35
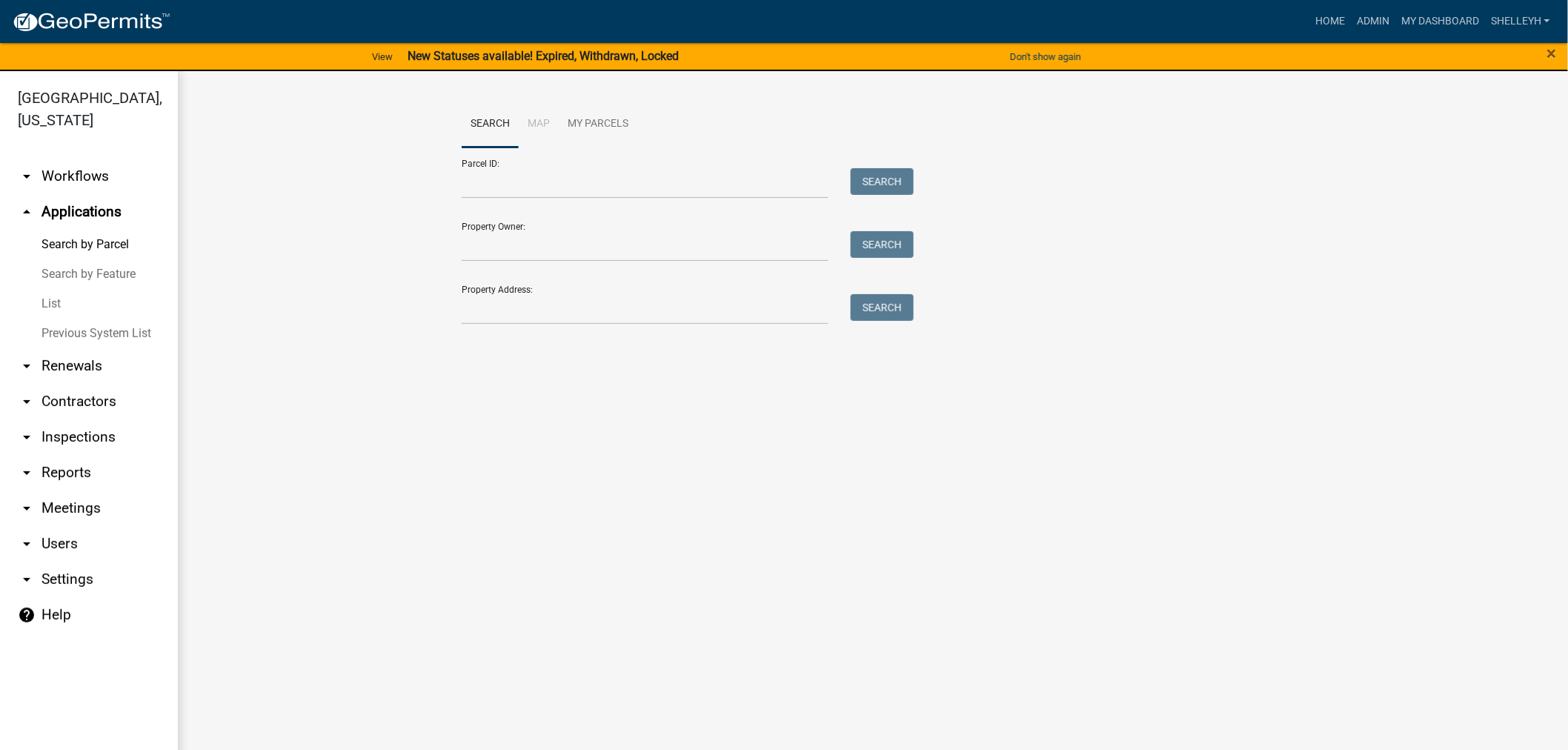
click at [54, 302] on link "List" at bounding box center [89, 304] width 178 height 30
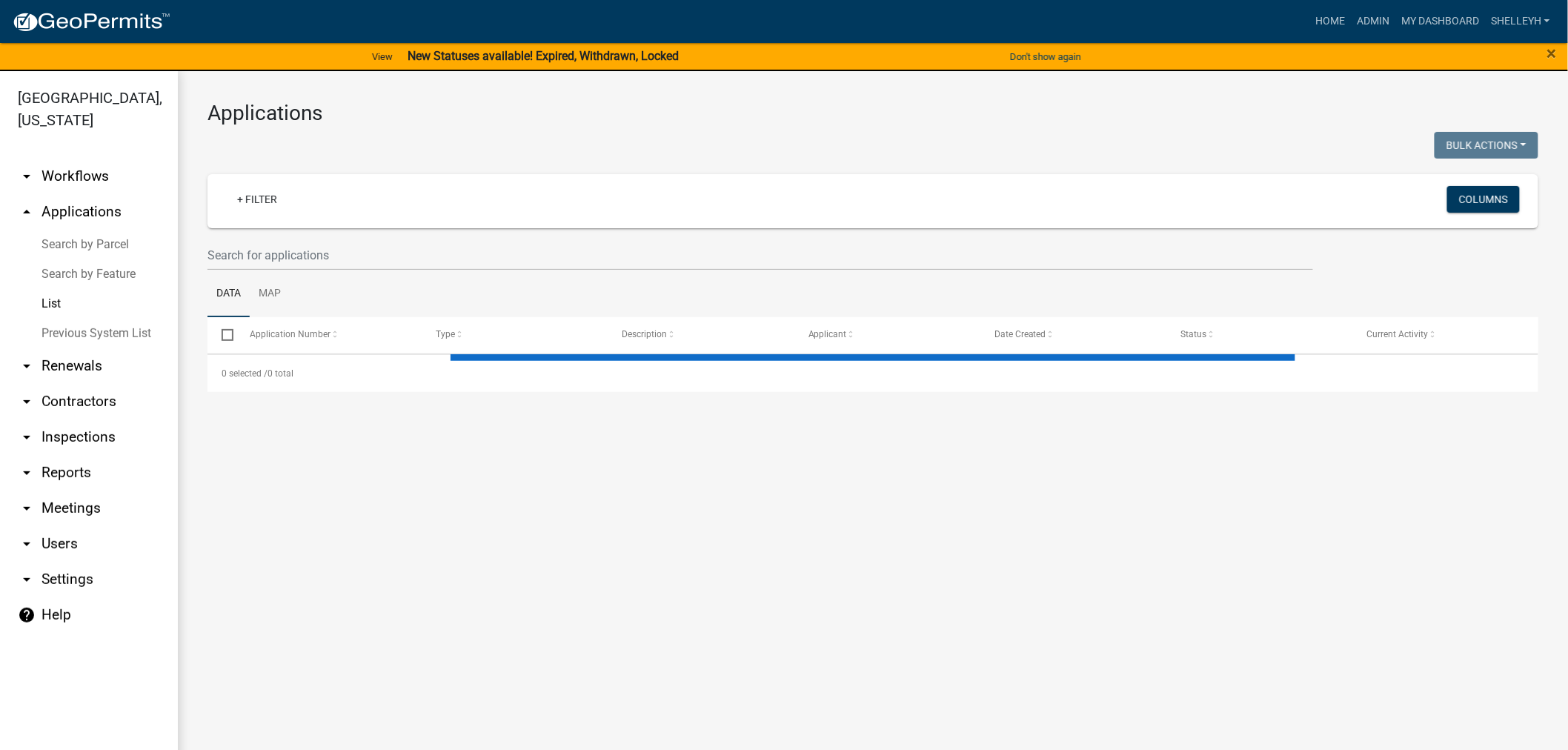
select select "1: 25"
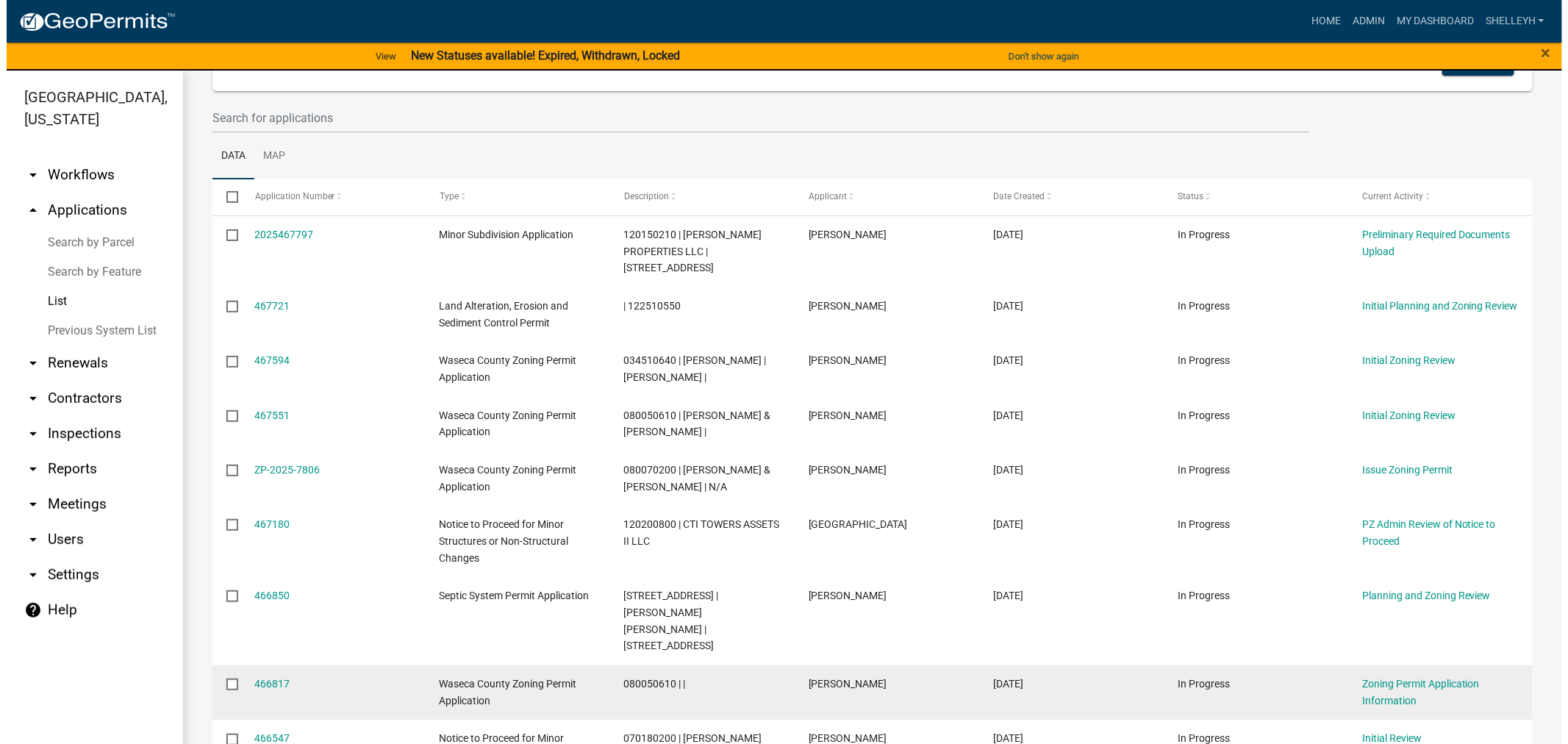
scroll to position [163, 0]
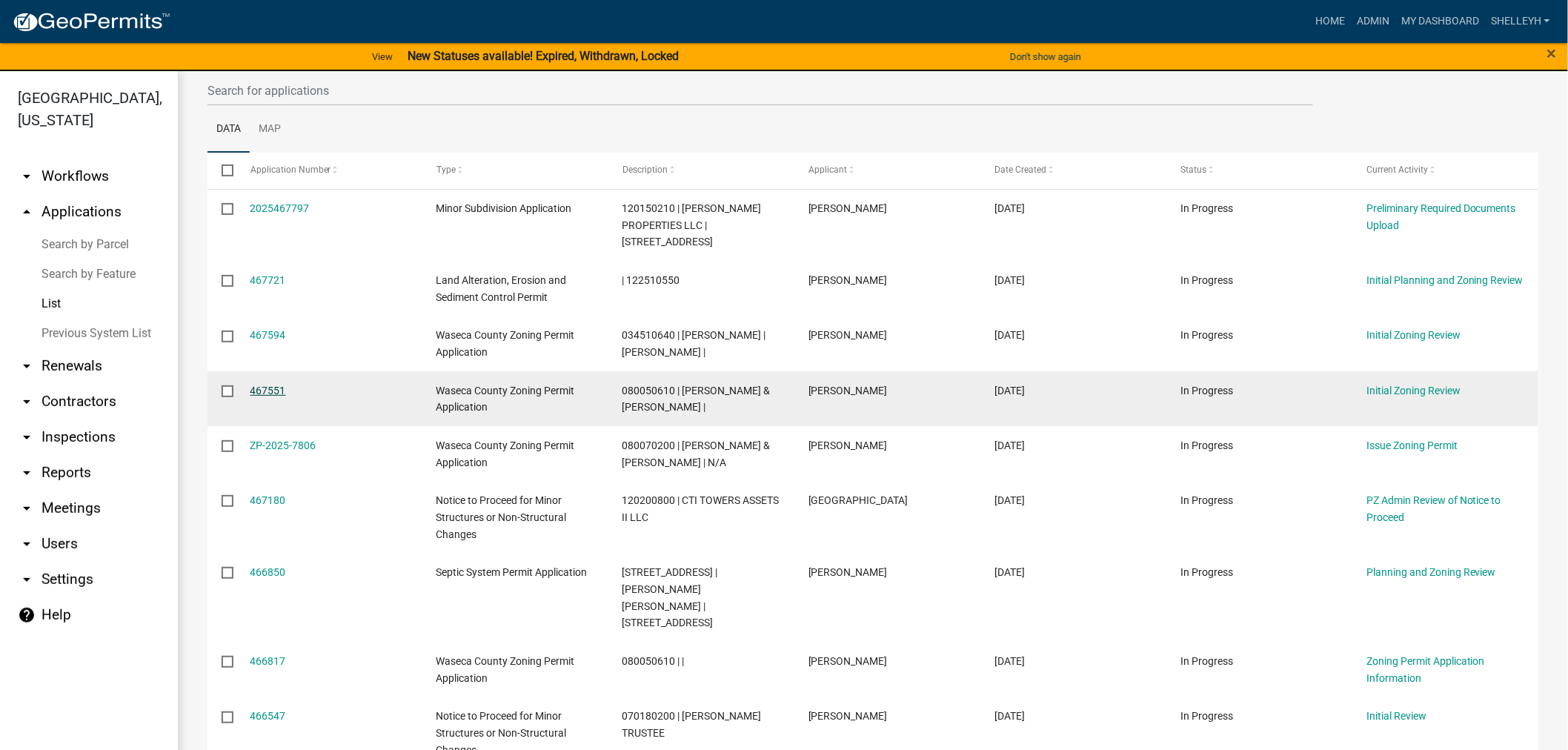
click at [274, 389] on link "467551" at bounding box center [269, 390] width 35 height 11
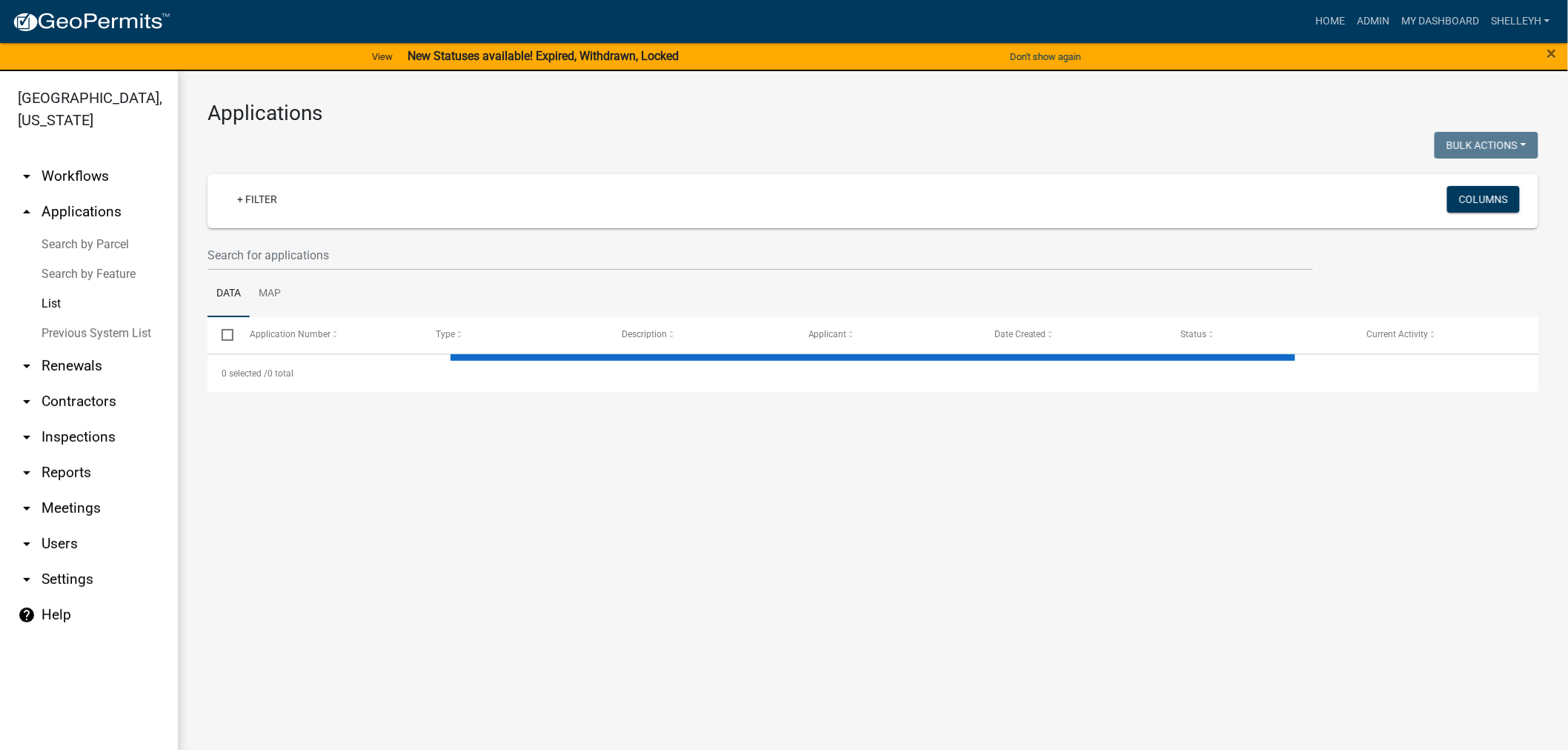
select select "1: 25"
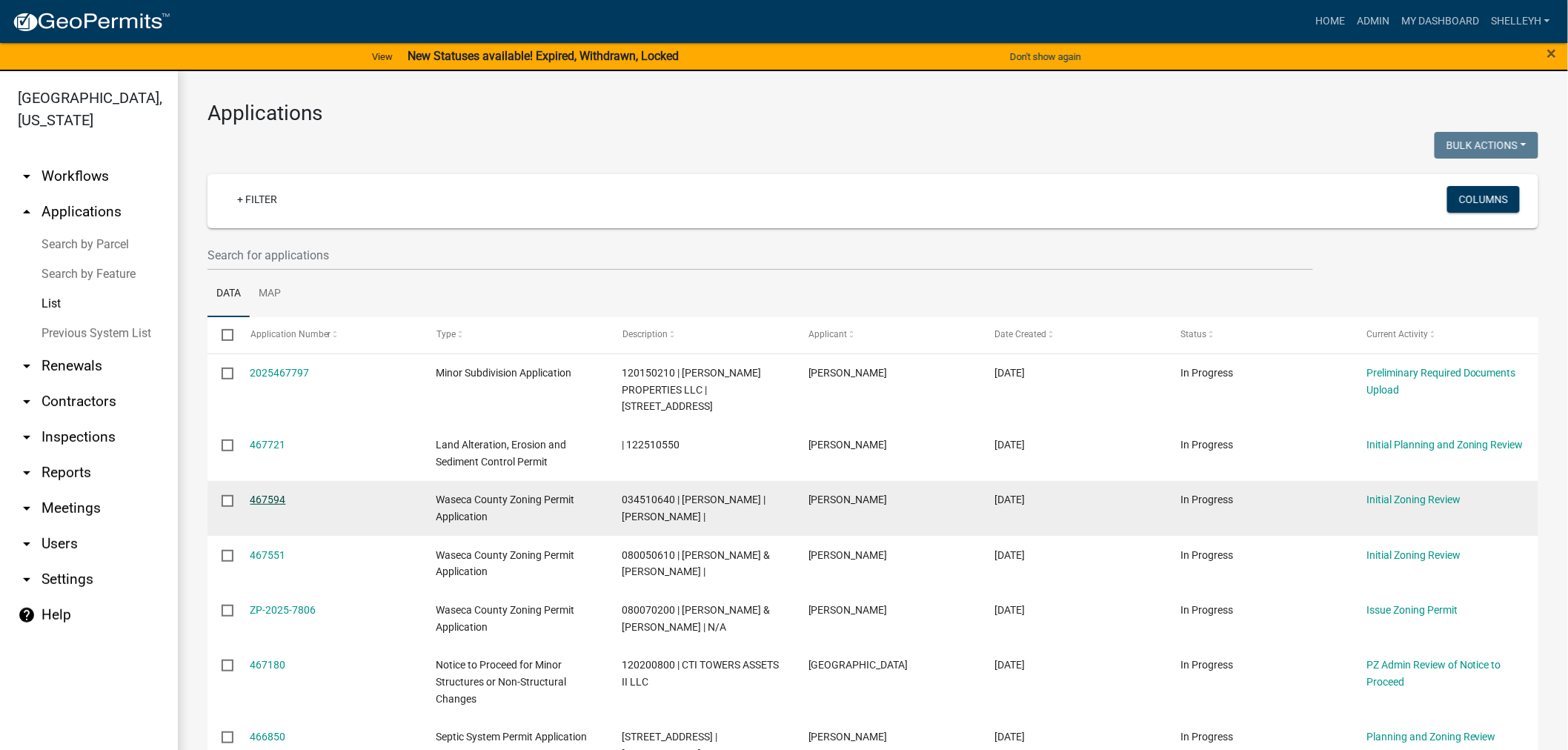
click at [265, 499] on link "467594" at bounding box center [269, 499] width 35 height 11
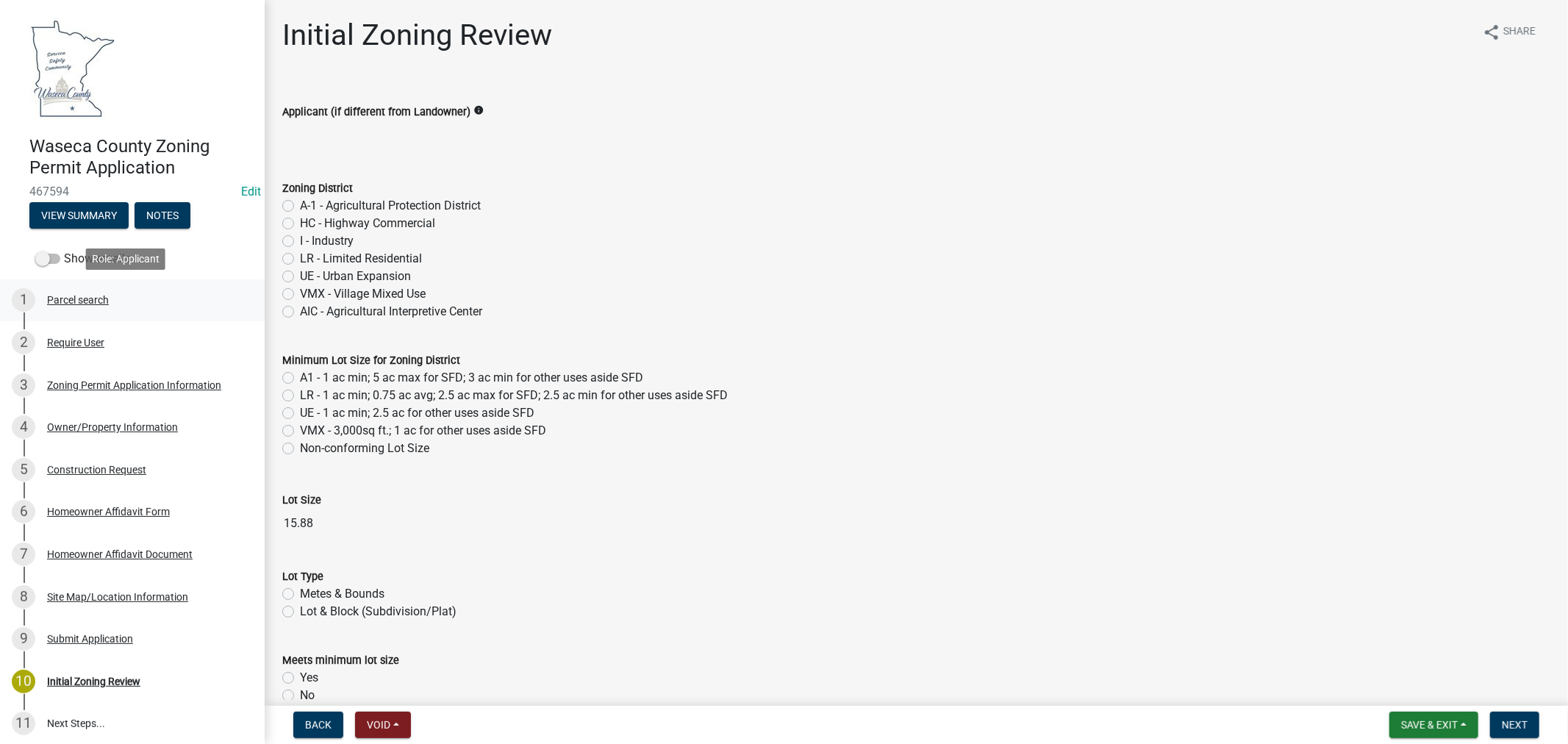
click at [72, 297] on div "Parcel search" at bounding box center [78, 300] width 62 height 10
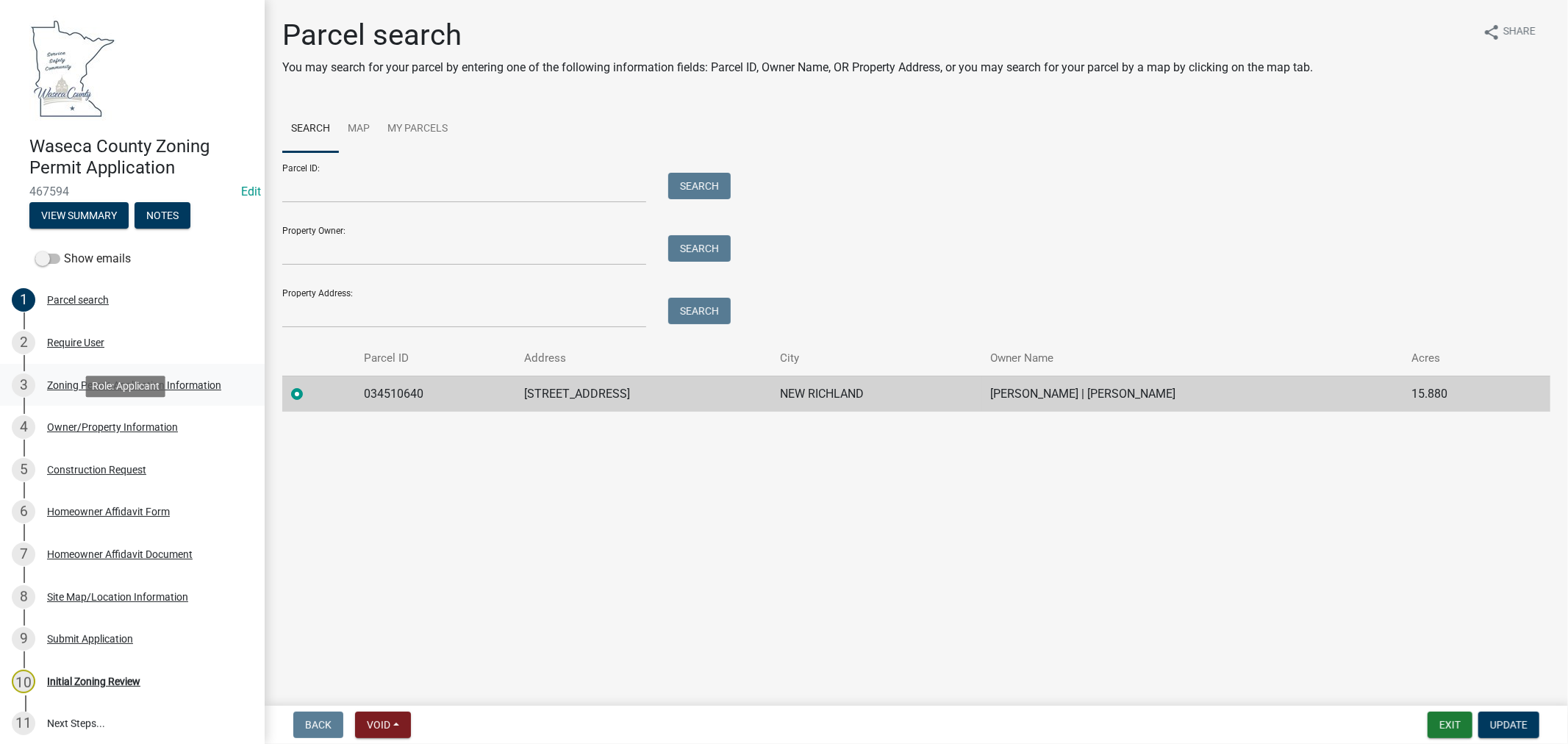
drag, startPoint x: 136, startPoint y: 422, endPoint x: 182, endPoint y: 403, distance: 49.8
click at [136, 422] on div "Owner/Property Information" at bounding box center [113, 427] width 131 height 10
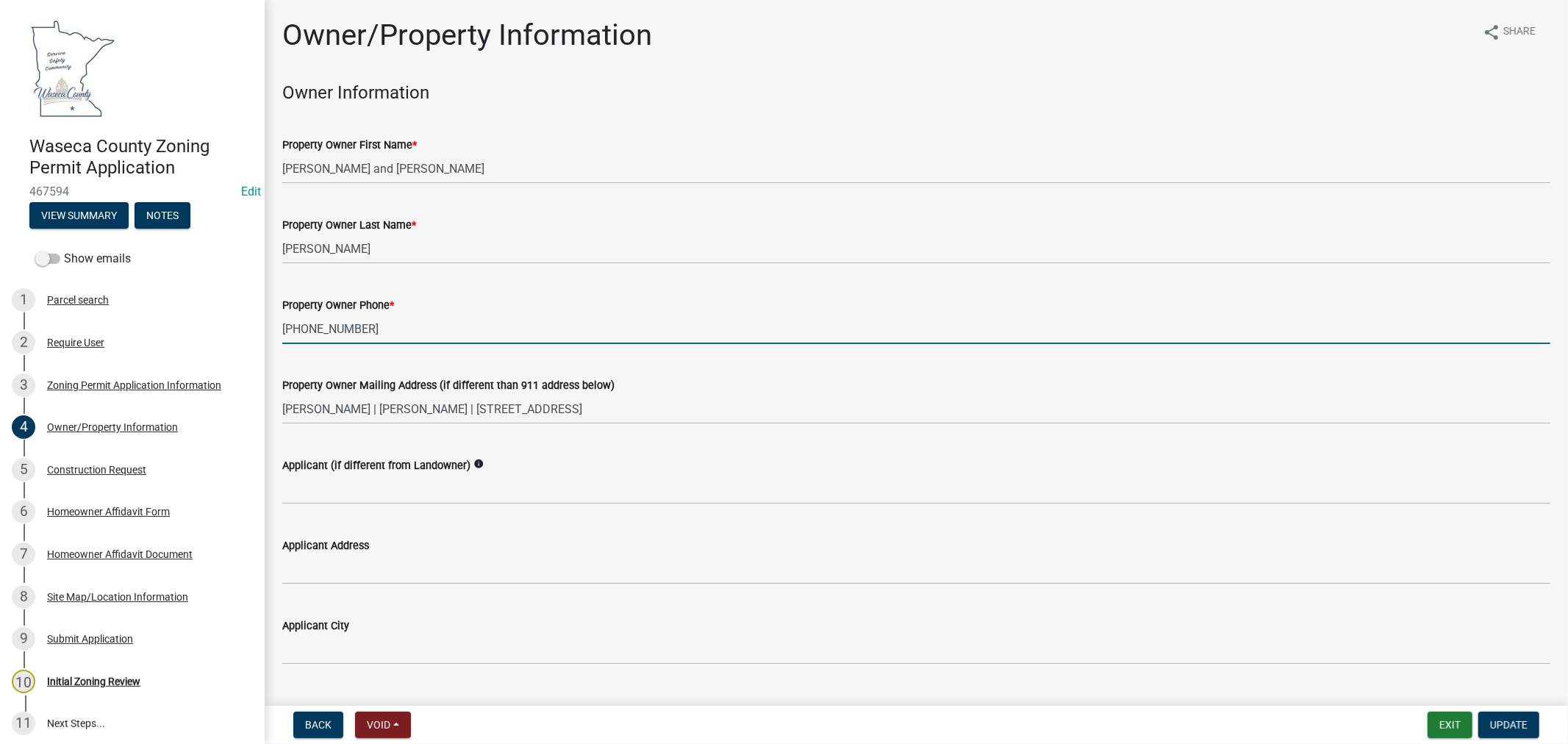
drag, startPoint x: 364, startPoint y: 326, endPoint x: 281, endPoint y: 328, distance: 83.0
click at [281, 328] on div "Property Owner Phone * [PHONE_NUMBER]" at bounding box center [916, 310] width 1289 height 68
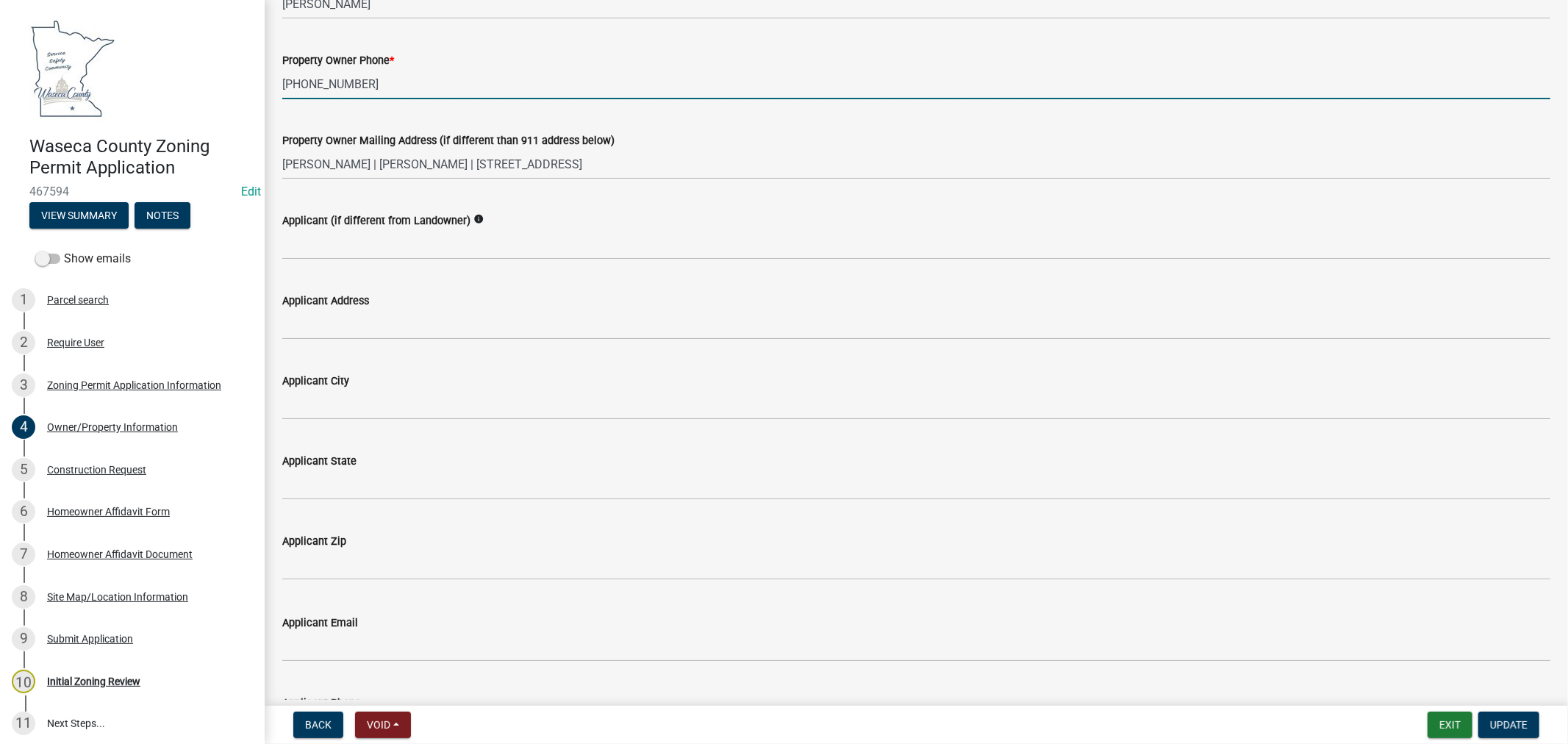
scroll to position [327, 0]
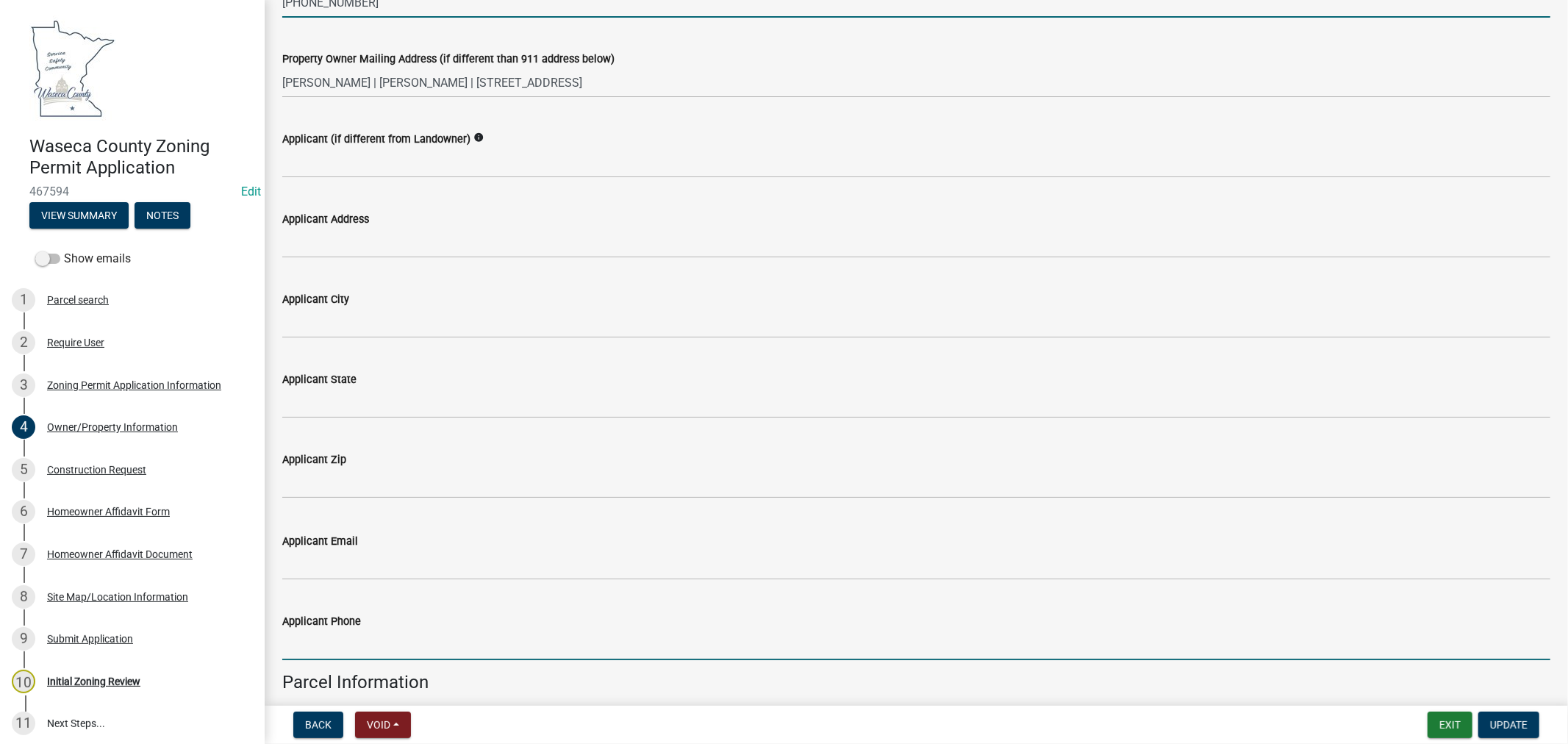
click at [356, 640] on input "Applicant Phone" at bounding box center [916, 644] width 1268 height 31
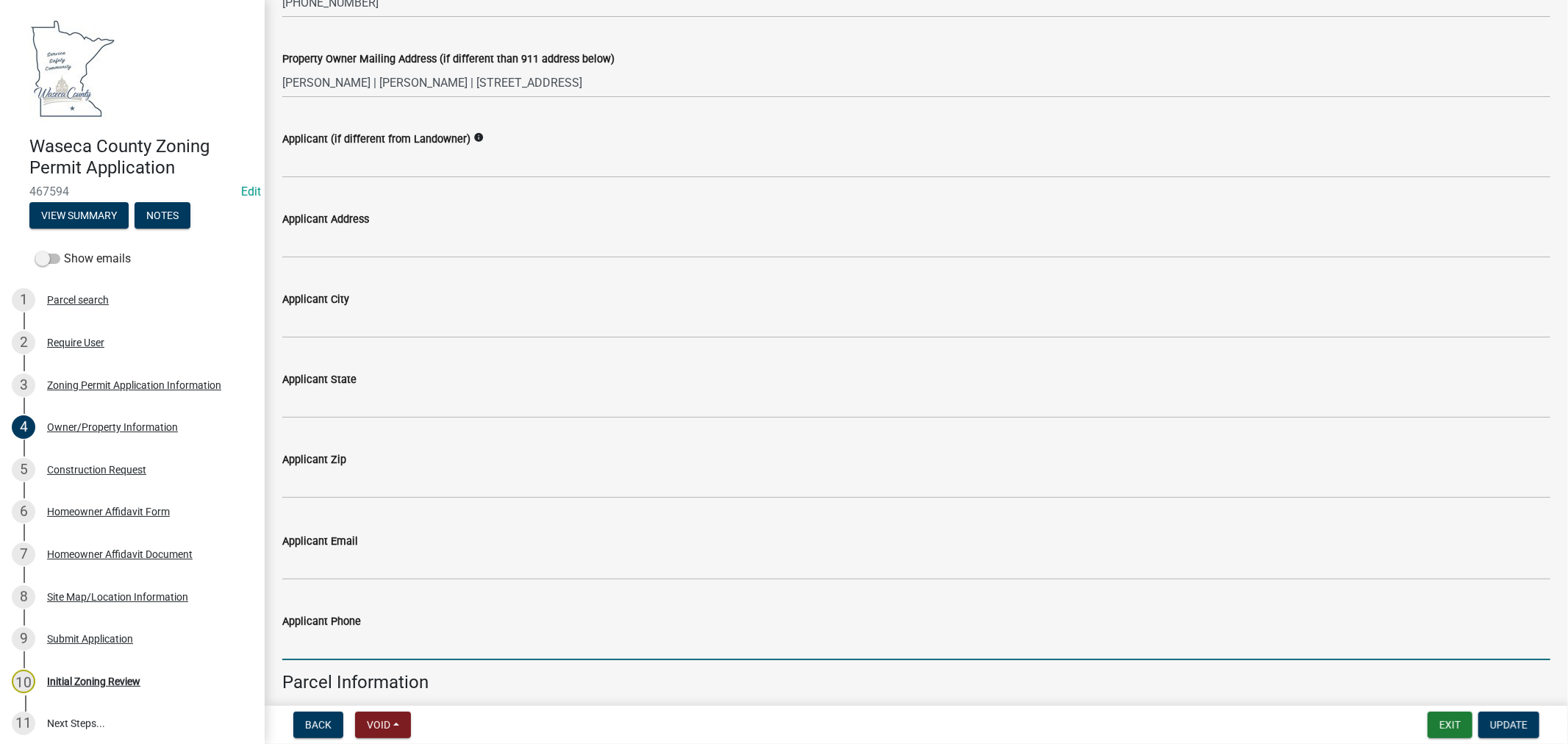
paste input "[PHONE_NUMBER]"
type input "[PHONE_NUMBER]"
click at [45, 214] on button "View Summary" at bounding box center [79, 215] width 100 height 26
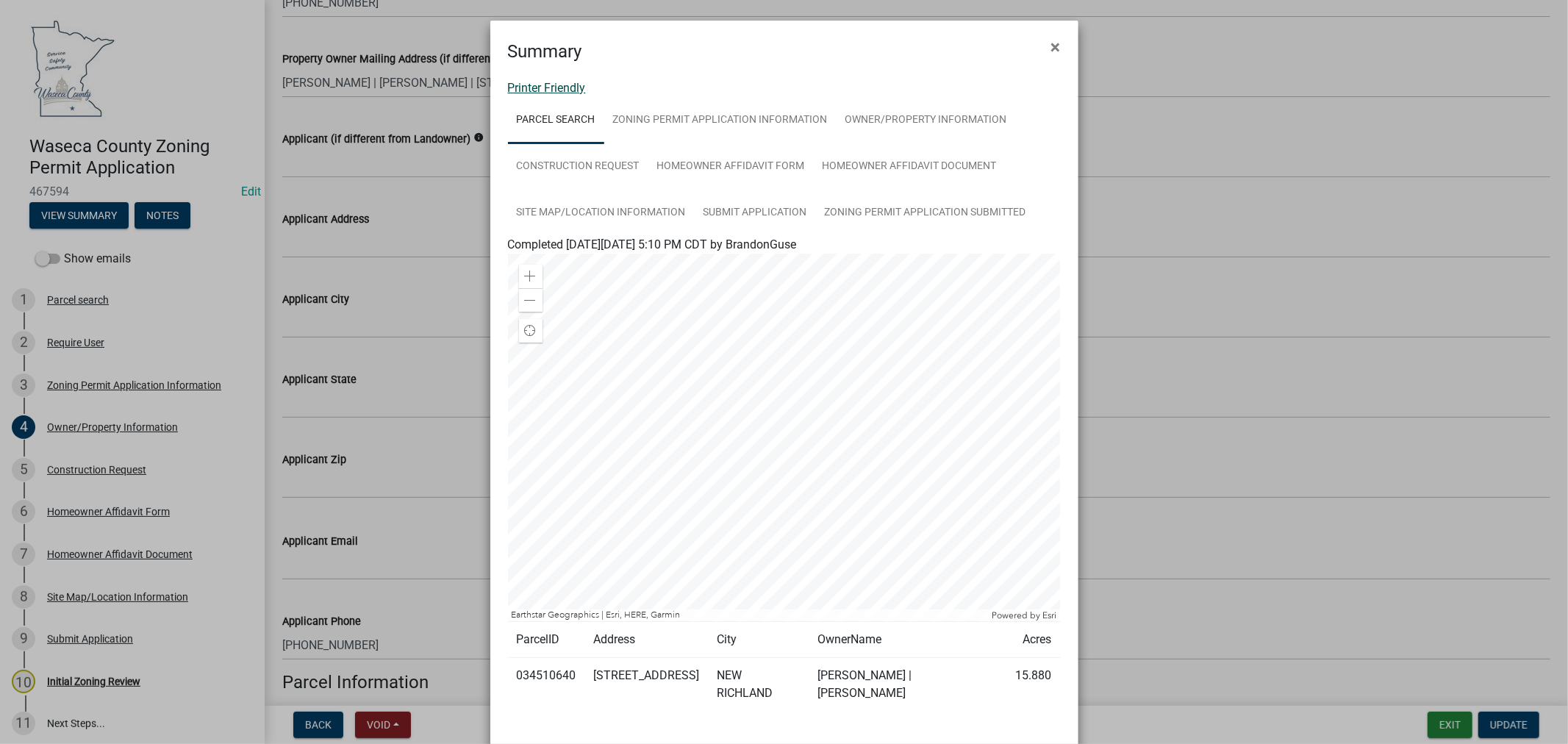
click at [567, 84] on link "Printer Friendly" at bounding box center [547, 88] width 78 height 14
click at [1051, 47] on span "×" at bounding box center [1056, 47] width 10 height 21
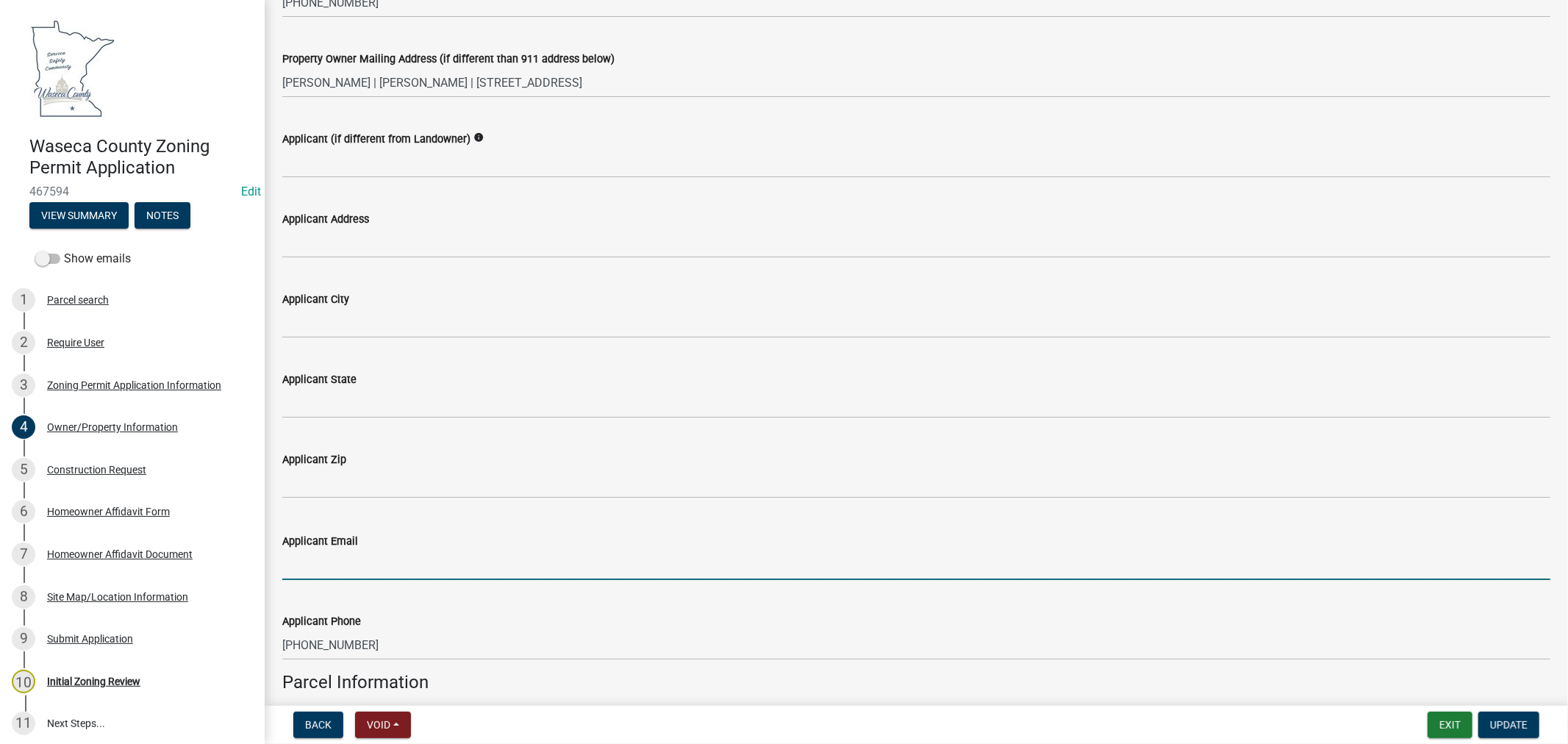
click at [416, 562] on input "Applicant Email" at bounding box center [916, 565] width 1268 height 31
paste input "[EMAIL_ADDRESS][DOMAIN_NAME]"
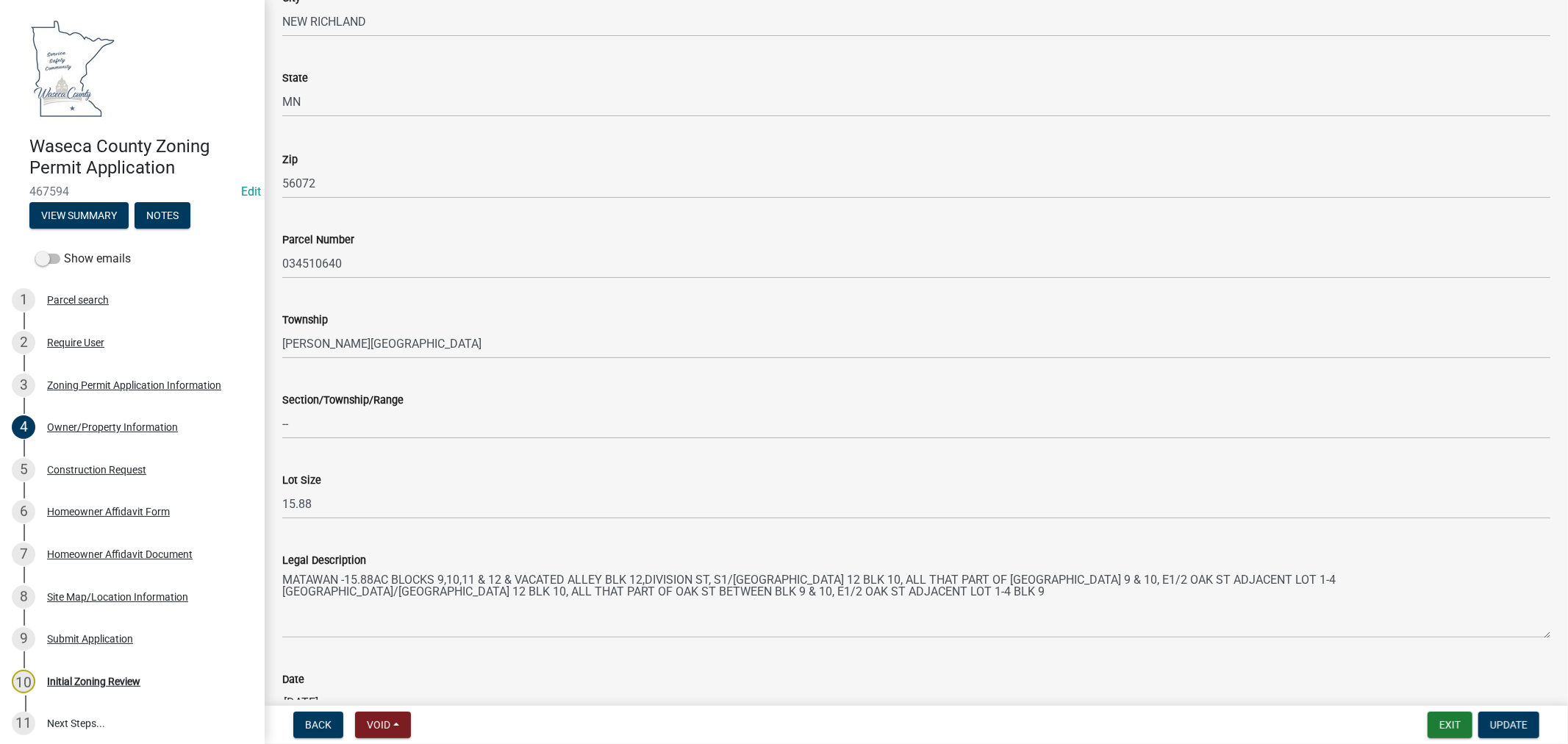
scroll to position [1229, 0]
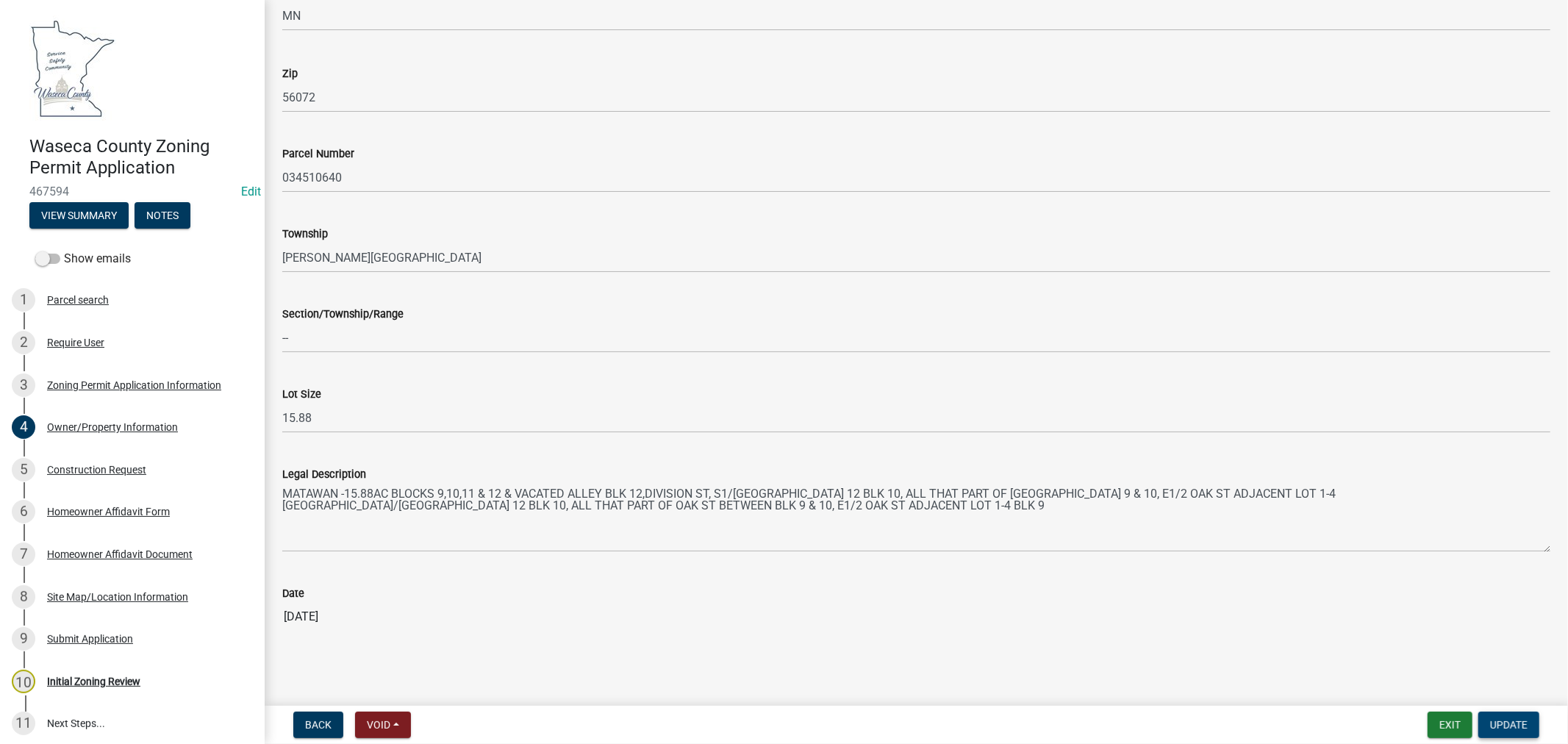
type input "[EMAIL_ADDRESS][DOMAIN_NAME]"
click at [1503, 725] on span "Update" at bounding box center [1508, 724] width 38 height 11
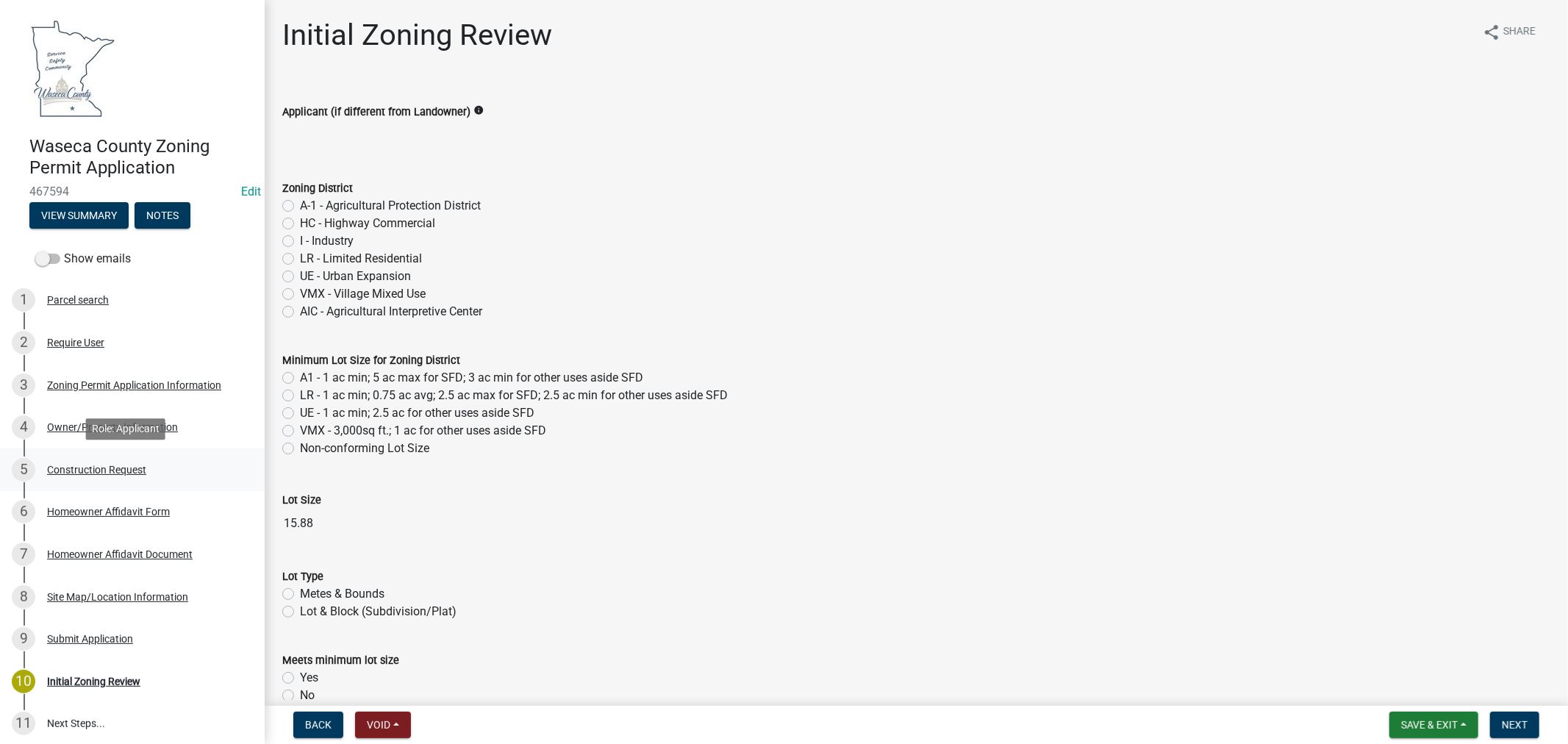
click at [72, 473] on div "Construction Request" at bounding box center [97, 470] width 100 height 10
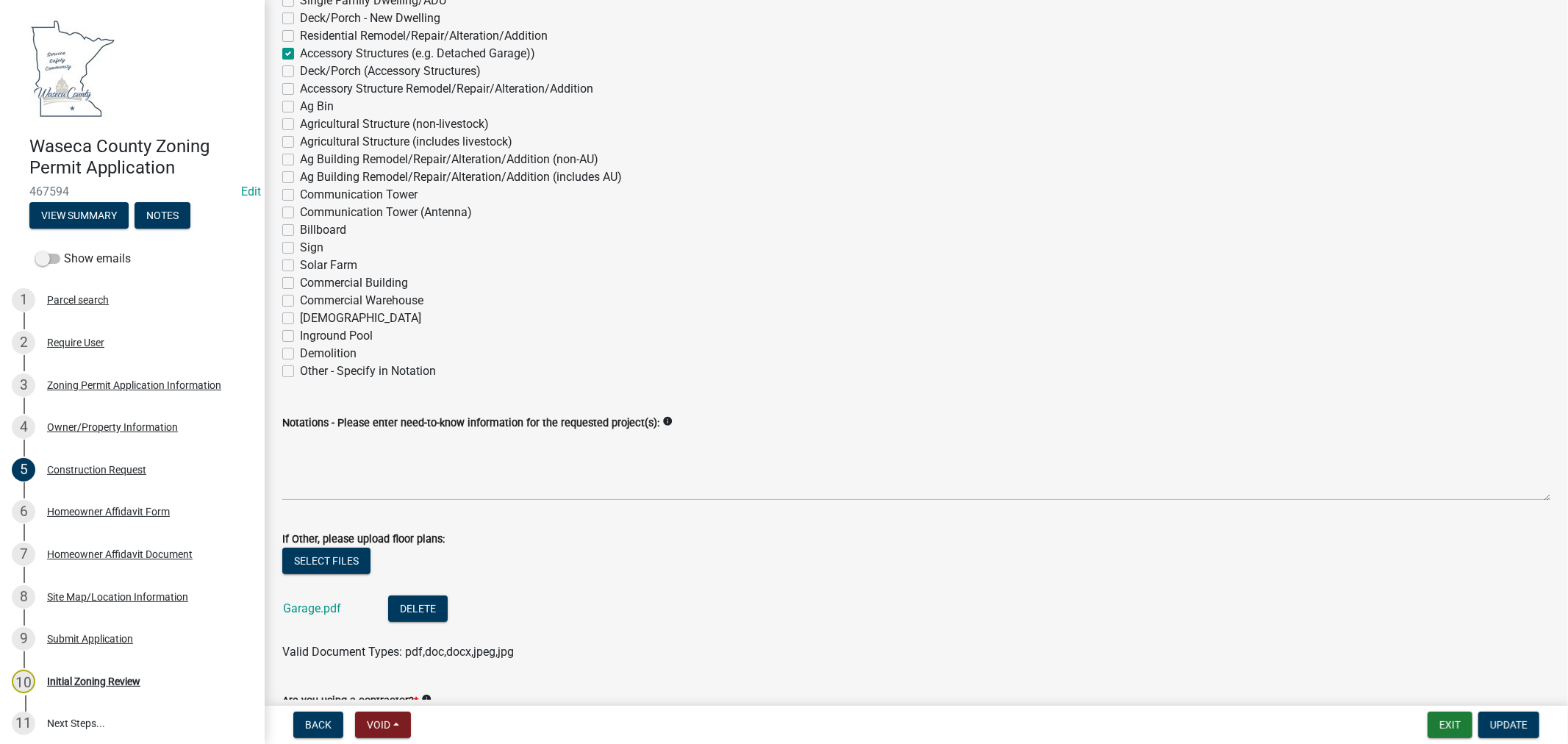
scroll to position [327, 0]
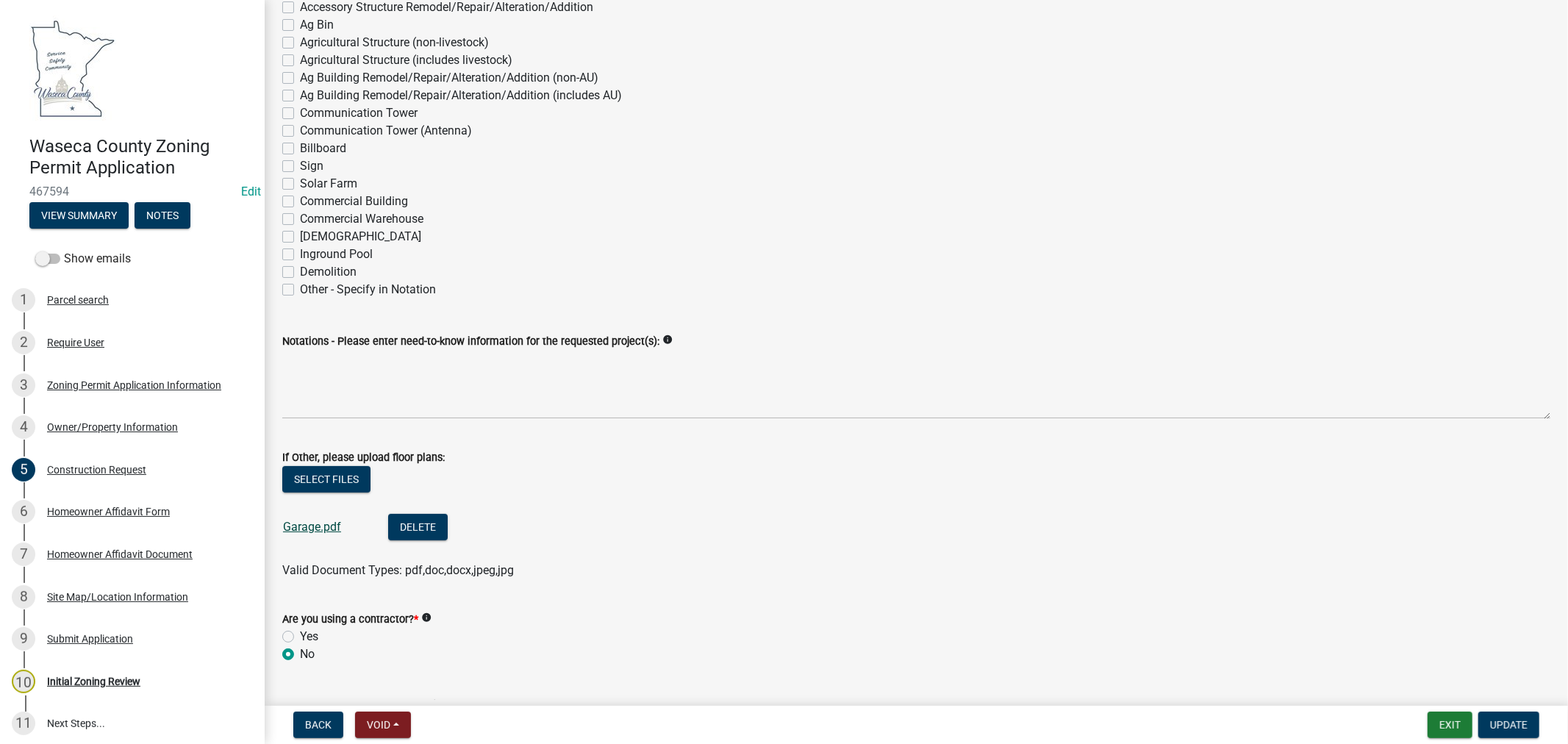
click at [295, 527] on link "Garage.pdf" at bounding box center [312, 527] width 58 height 14
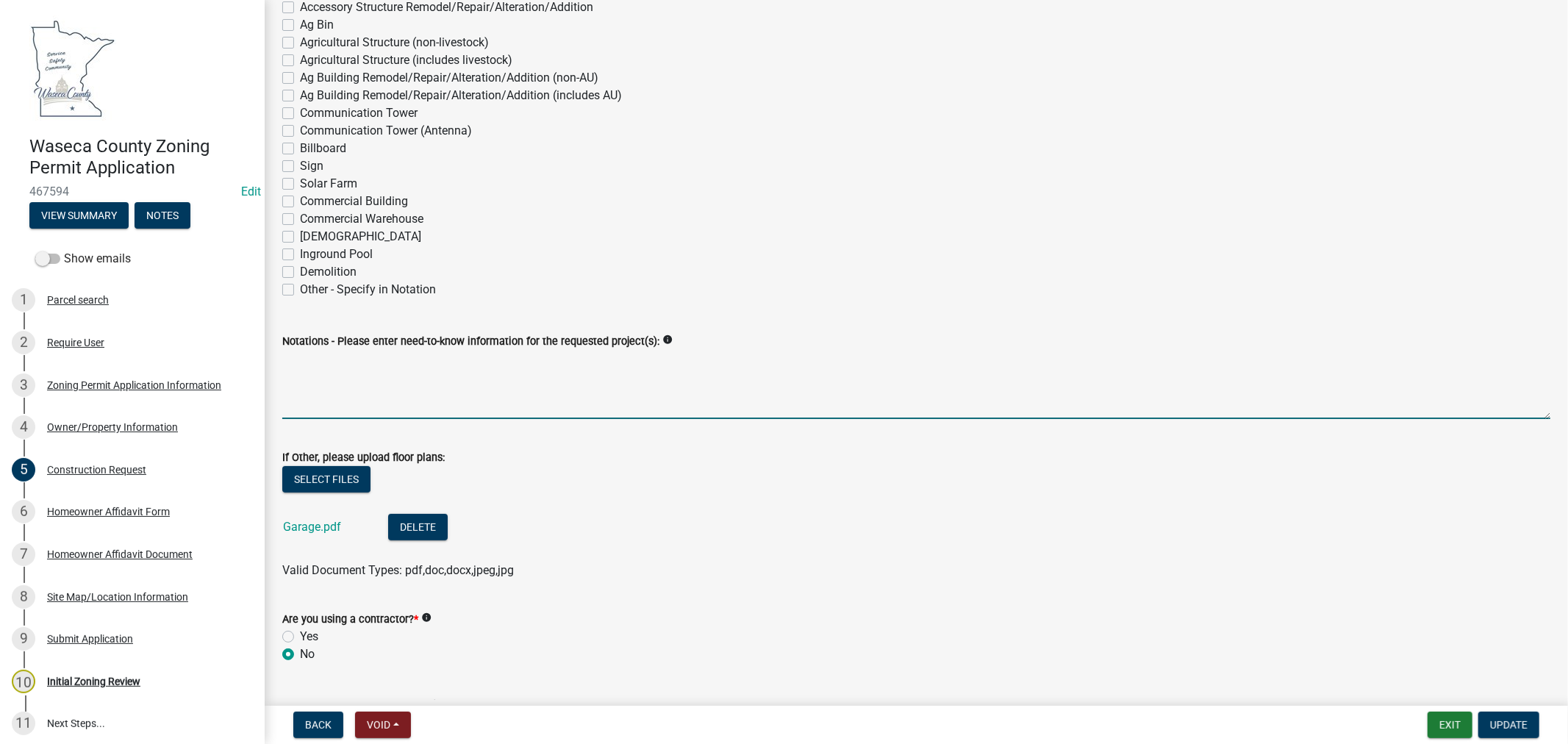
click at [392, 369] on textarea "Notations - Please enter need-to-know information for the requested project(s):" at bounding box center [916, 384] width 1268 height 69
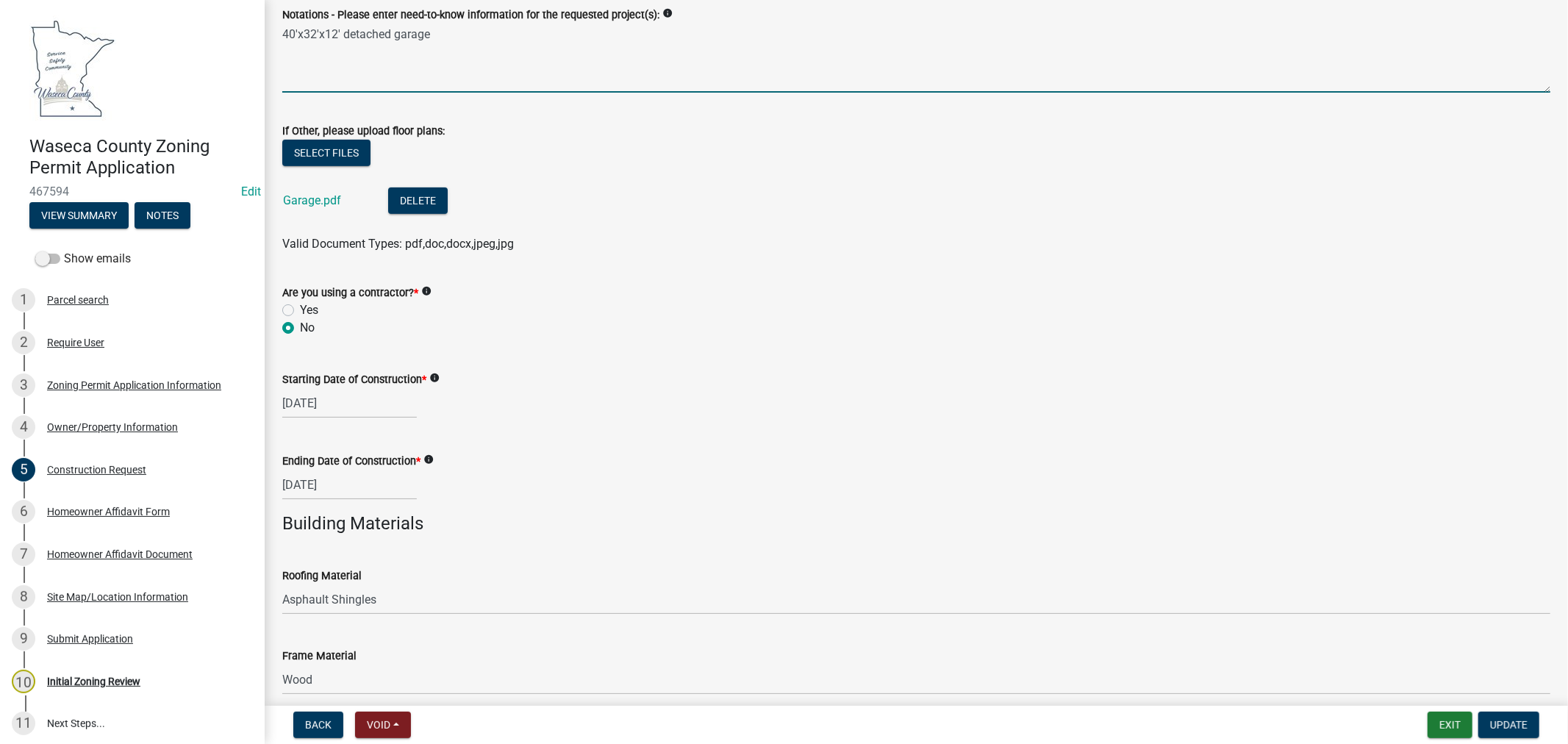
scroll to position [735, 0]
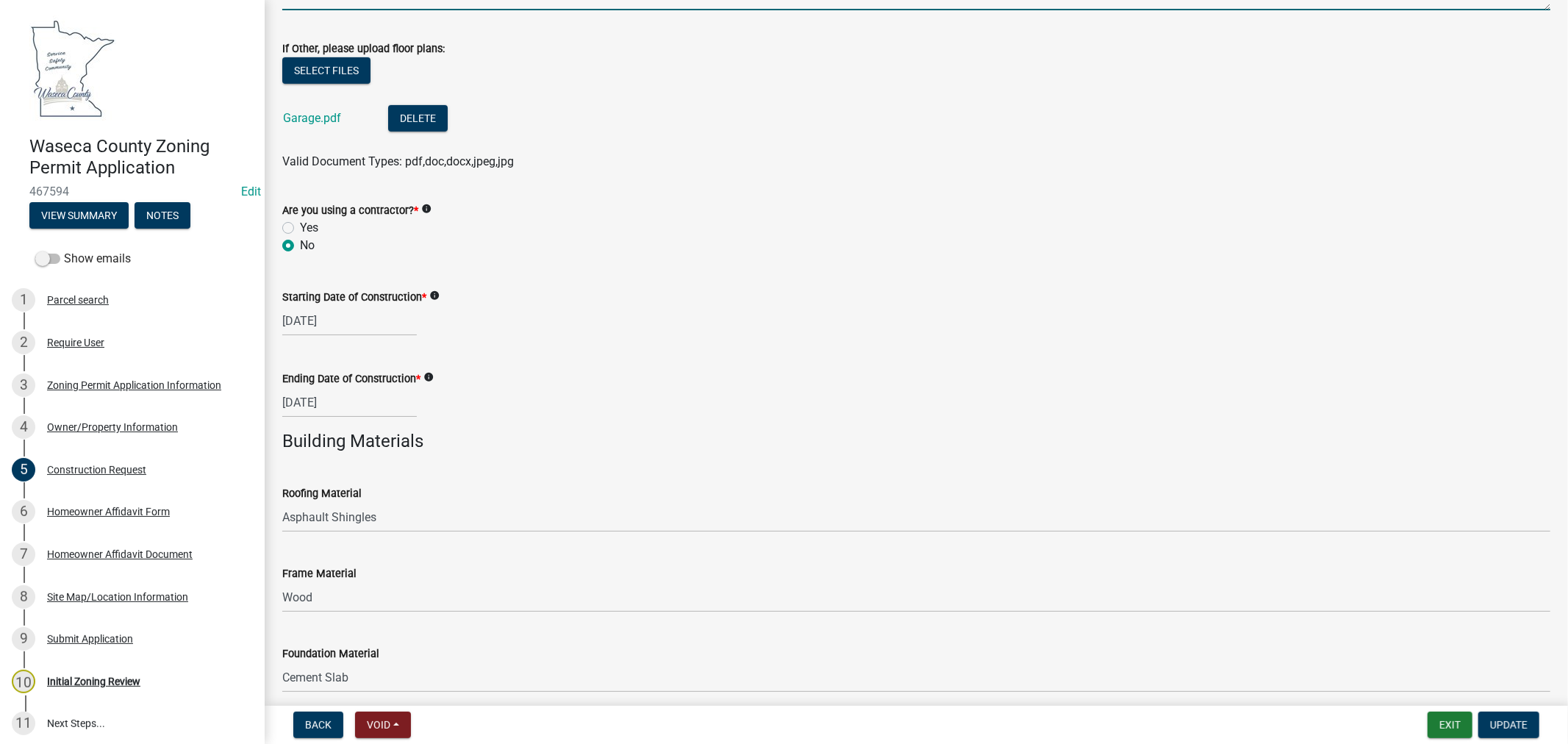
type textarea "40'x32'x12' detached garage"
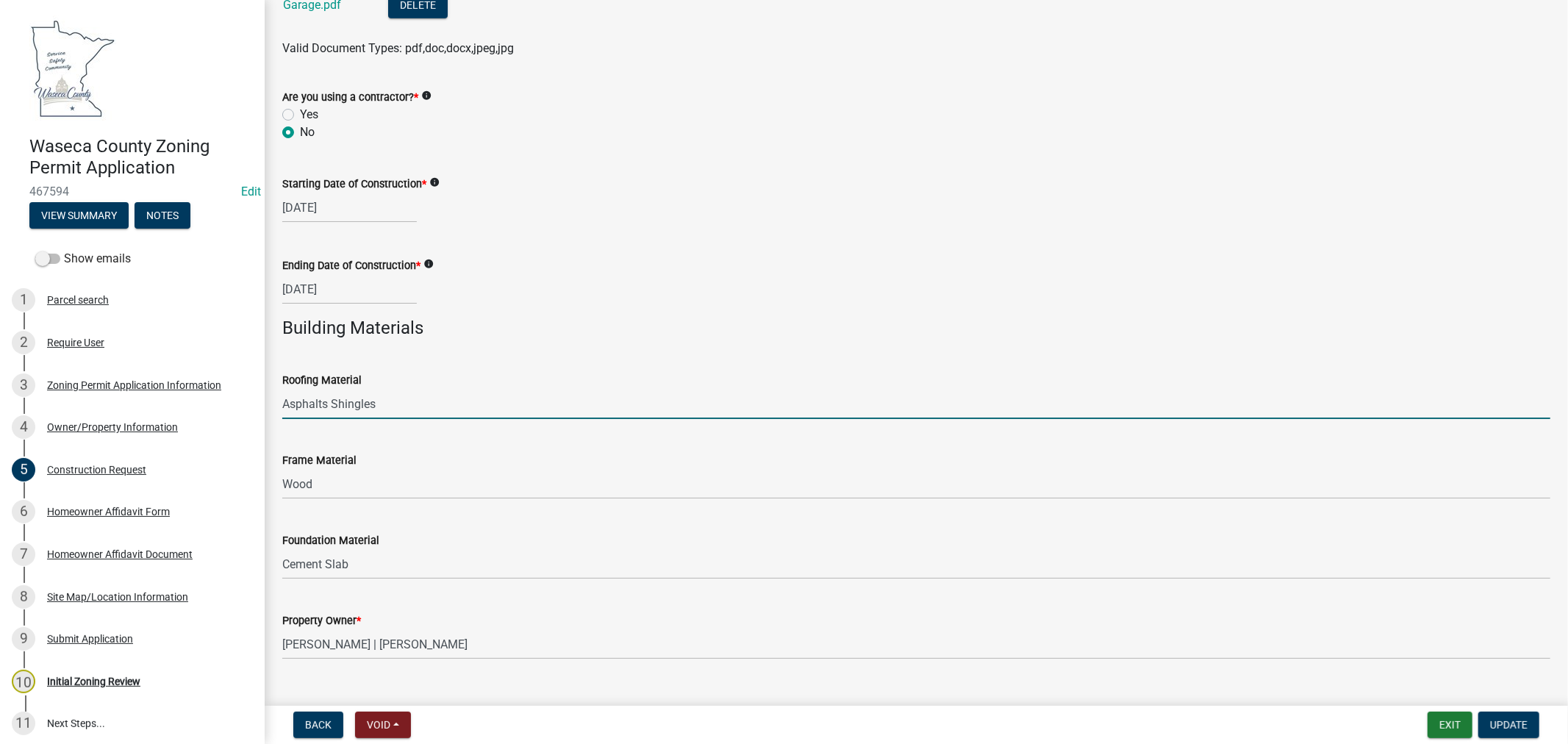
scroll to position [876, 0]
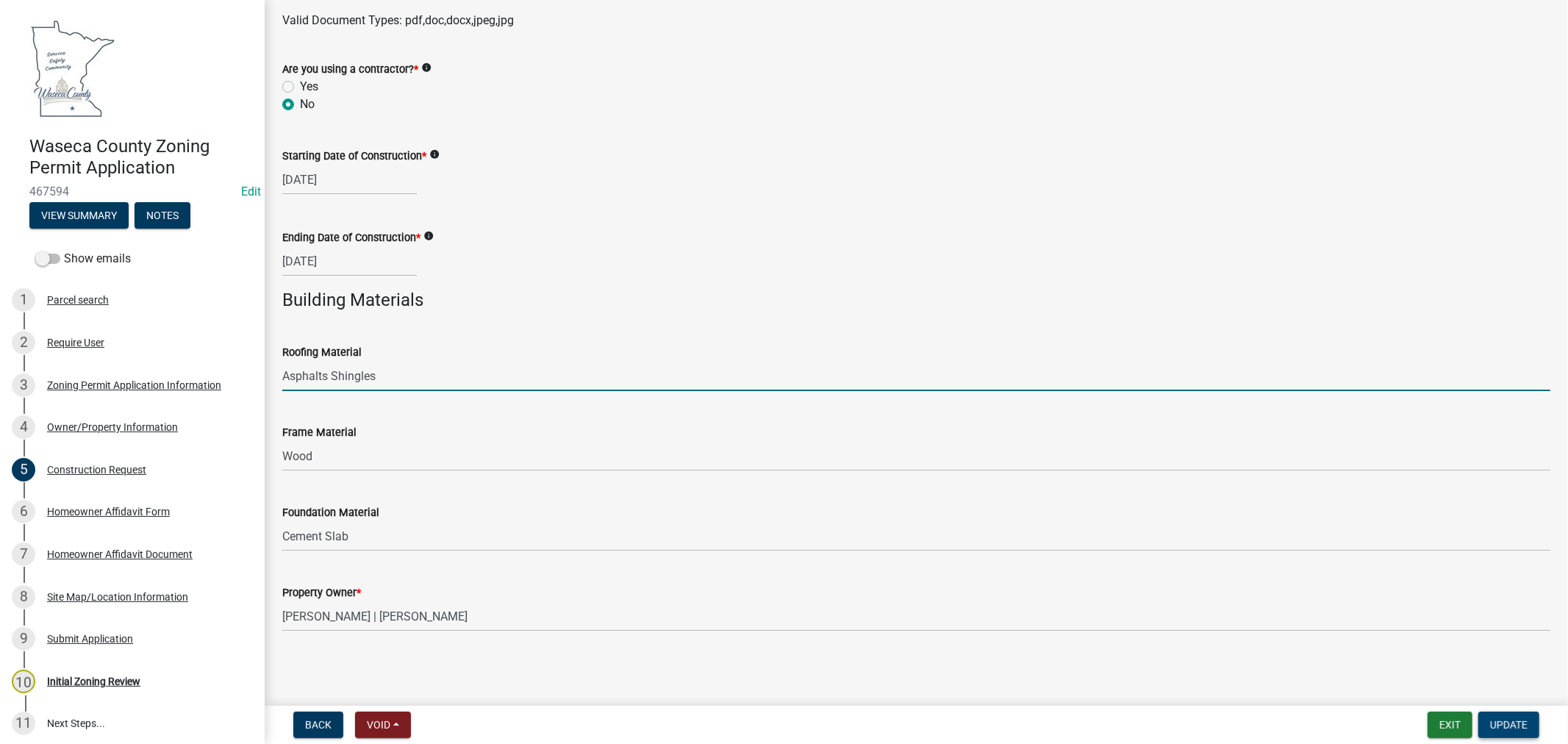
type input "Asphalts Shingles"
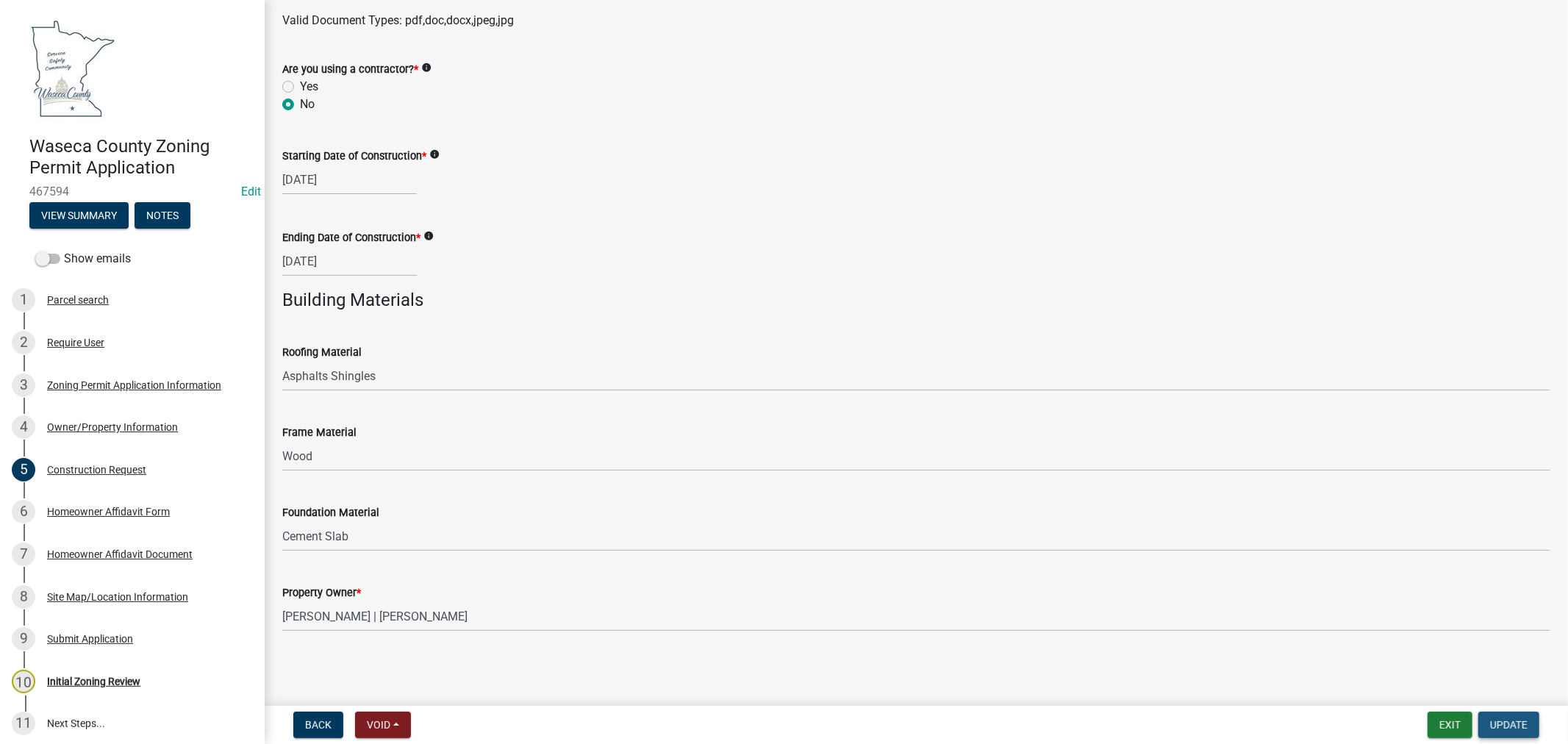
click at [1521, 727] on span "Update" at bounding box center [1508, 724] width 38 height 11
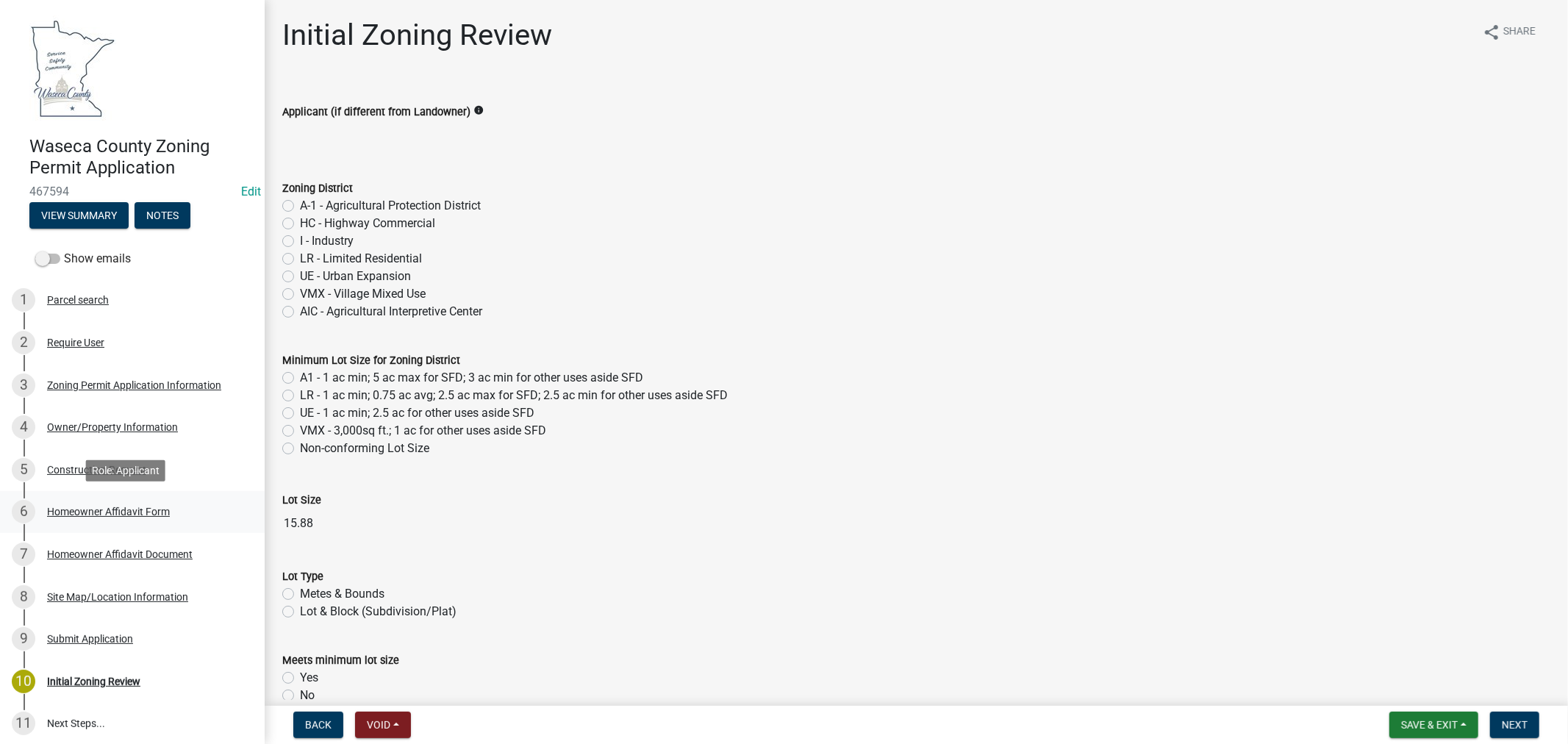
click at [133, 508] on div "Homeowner Affidavit Form" at bounding box center [108, 512] width 123 height 10
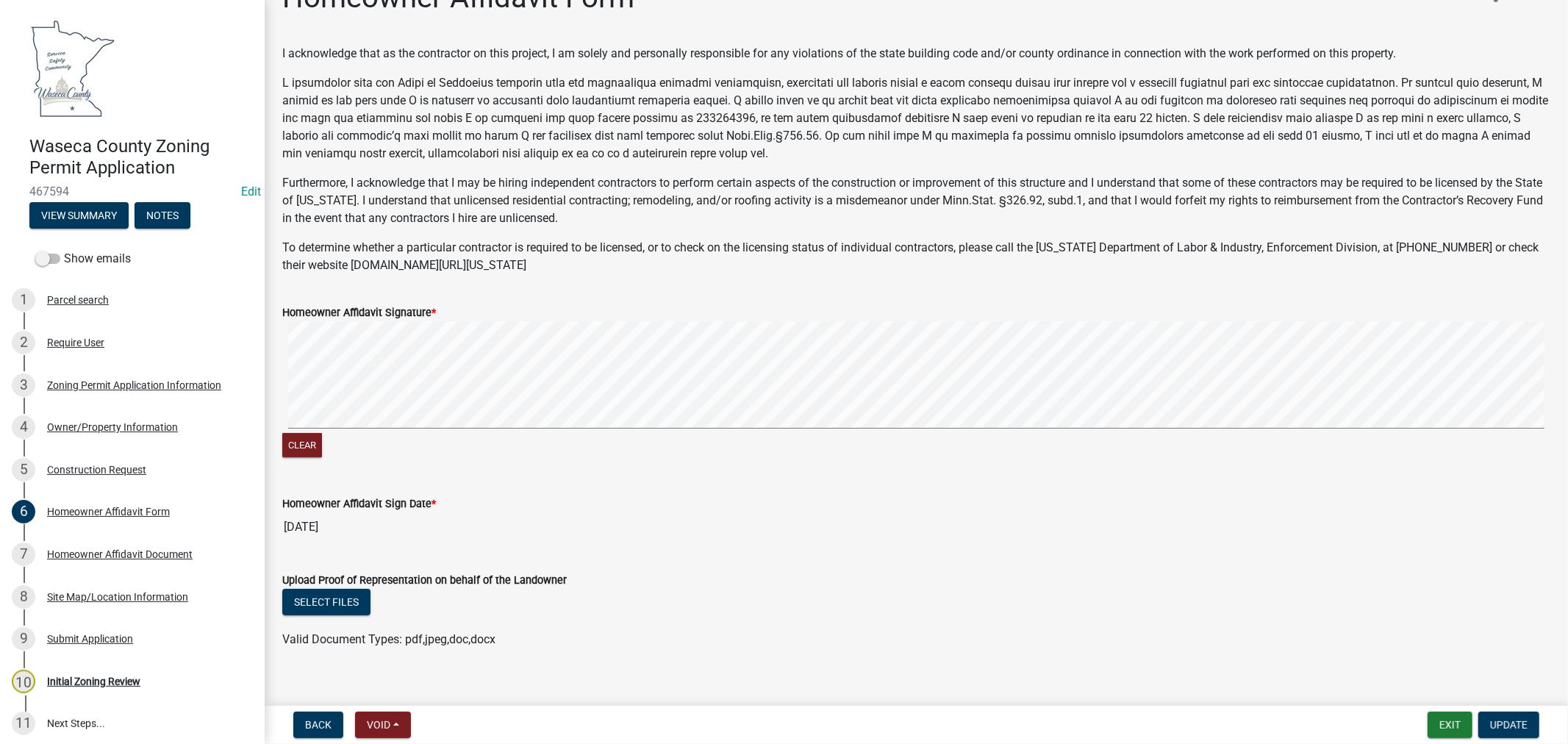
scroll to position [56, 0]
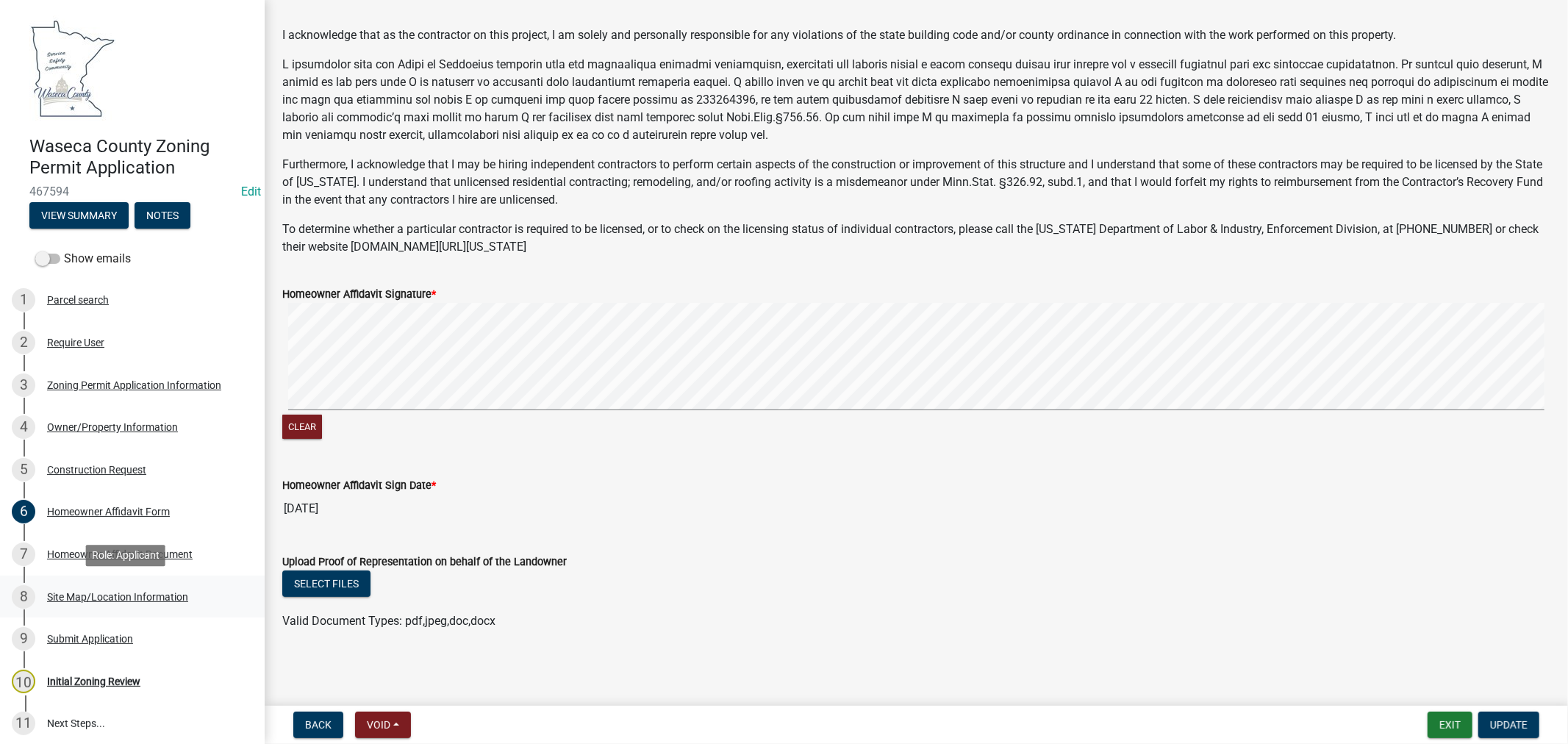
click at [86, 593] on div "Site Map/Location Information" at bounding box center [118, 597] width 141 height 10
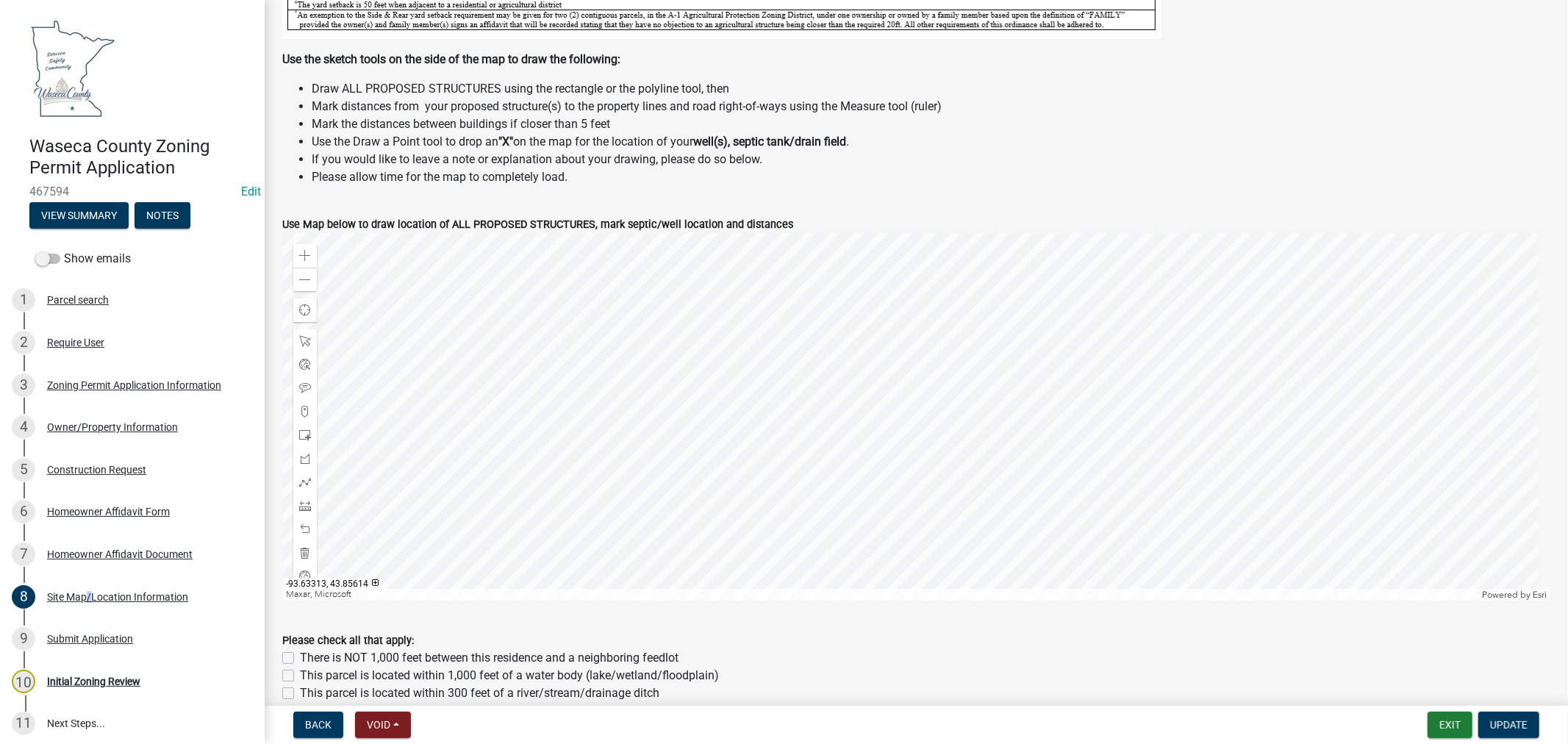
scroll to position [490, 0]
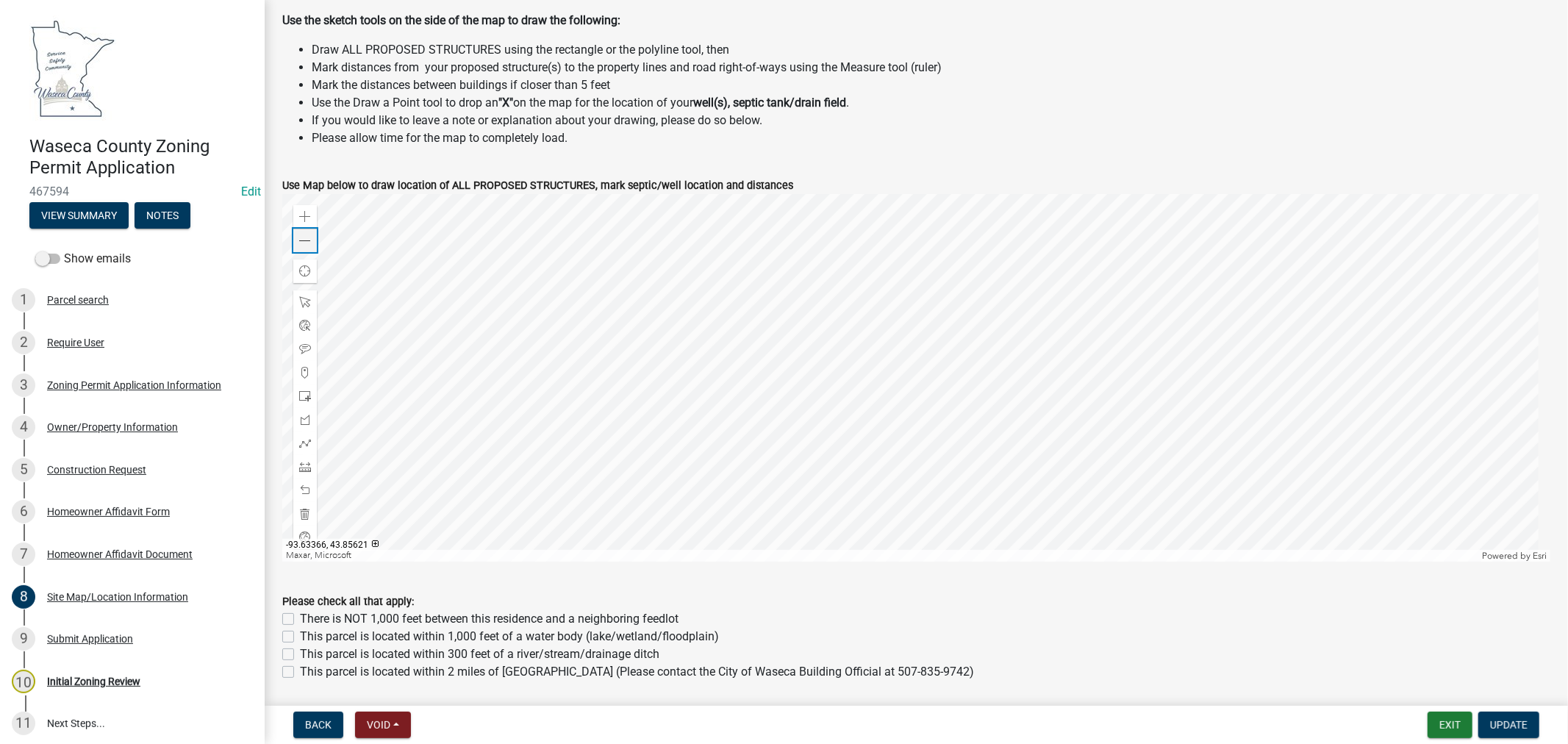
click at [299, 243] on span at bounding box center [305, 240] width 11 height 11
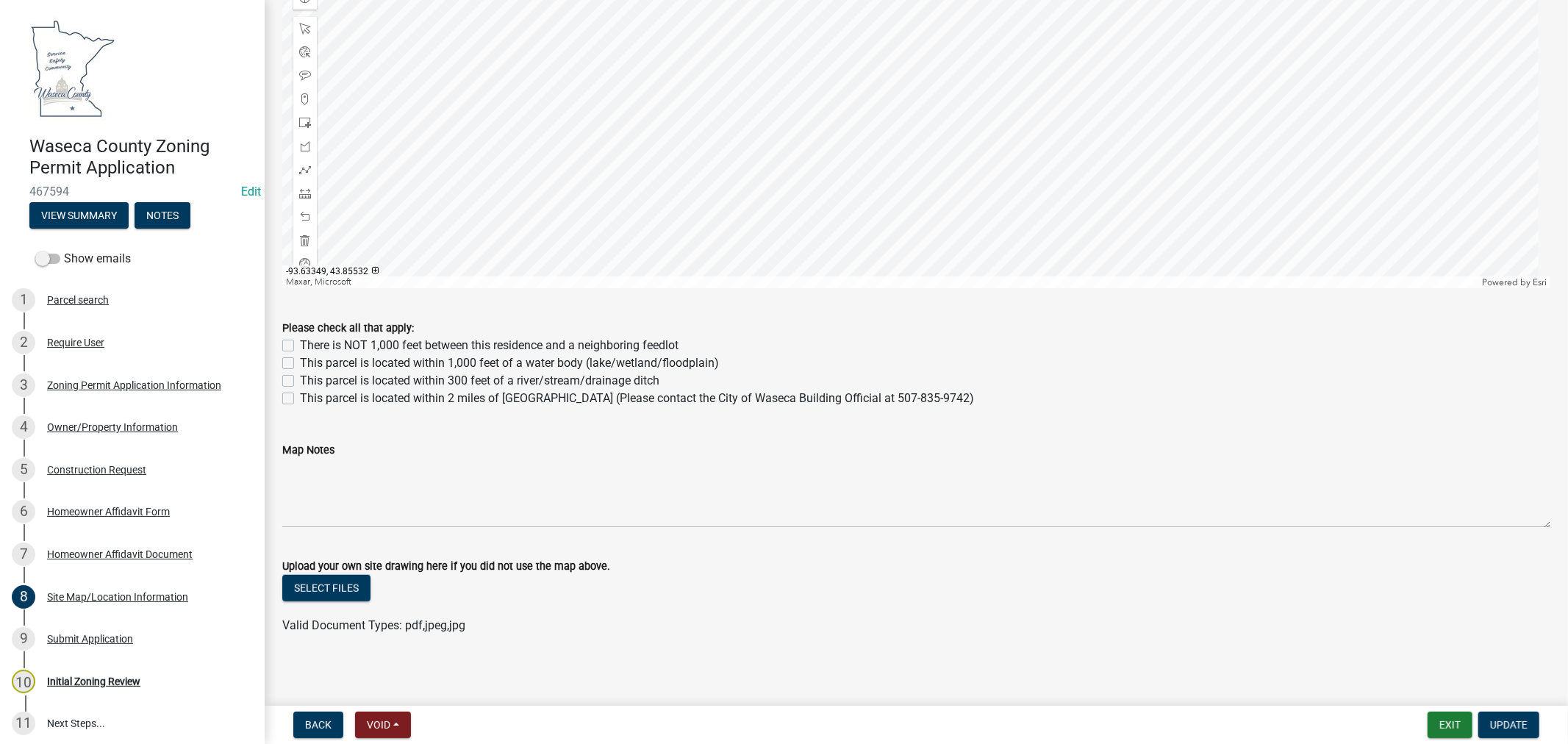
scroll to position [768, 0]
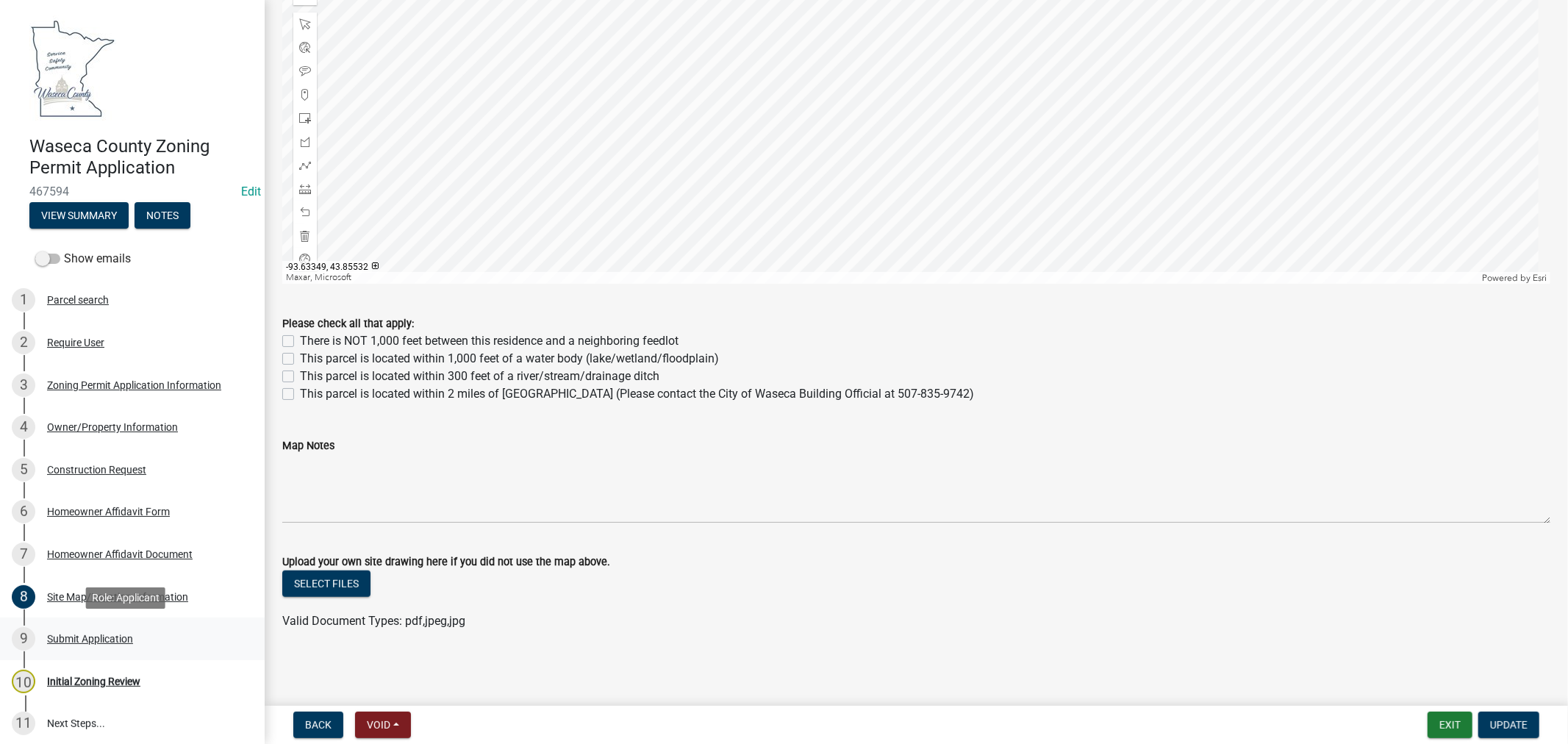
click at [93, 634] on div "Submit Application" at bounding box center [90, 639] width 86 height 10
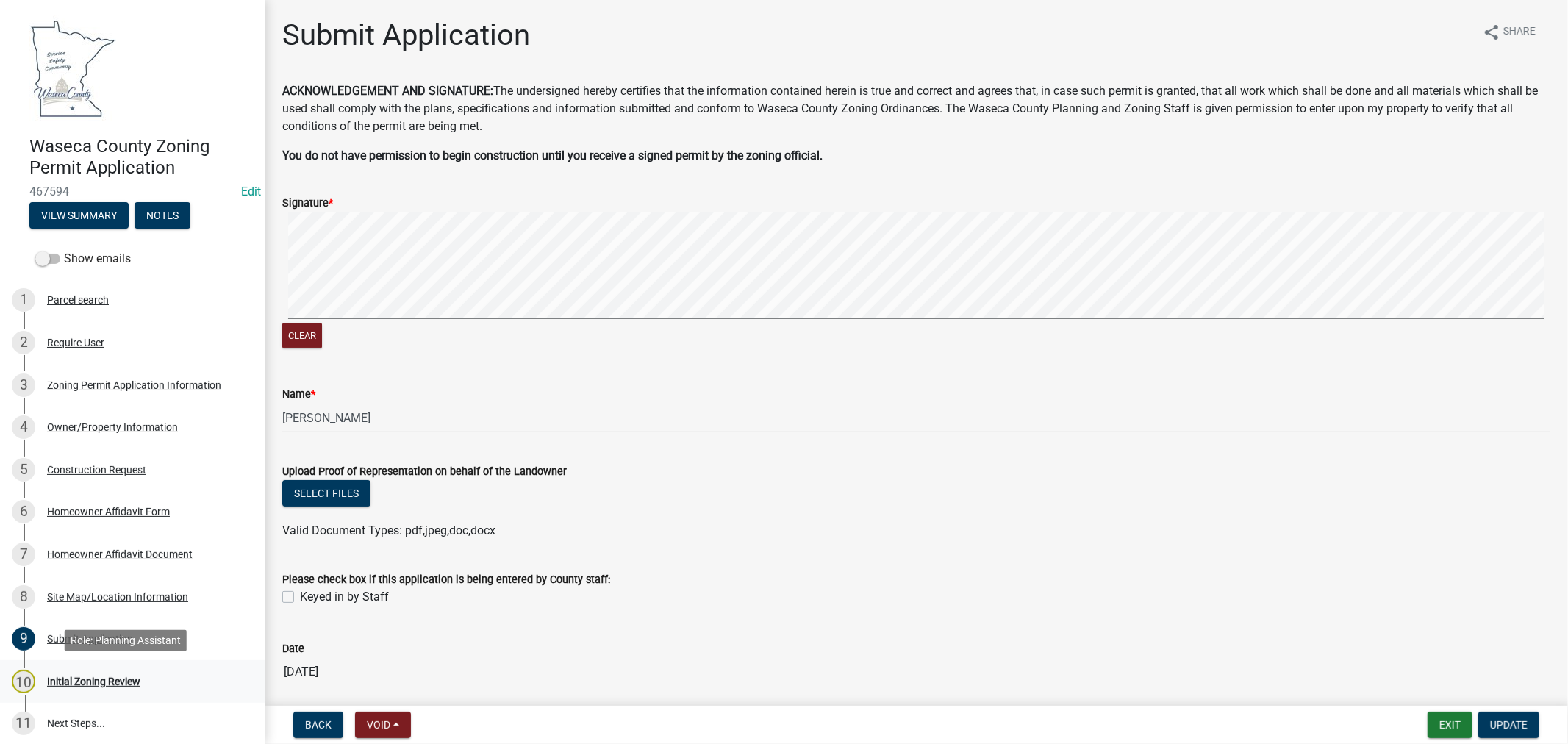
click at [85, 680] on div "Initial Zoning Review" at bounding box center [93, 681] width 93 height 10
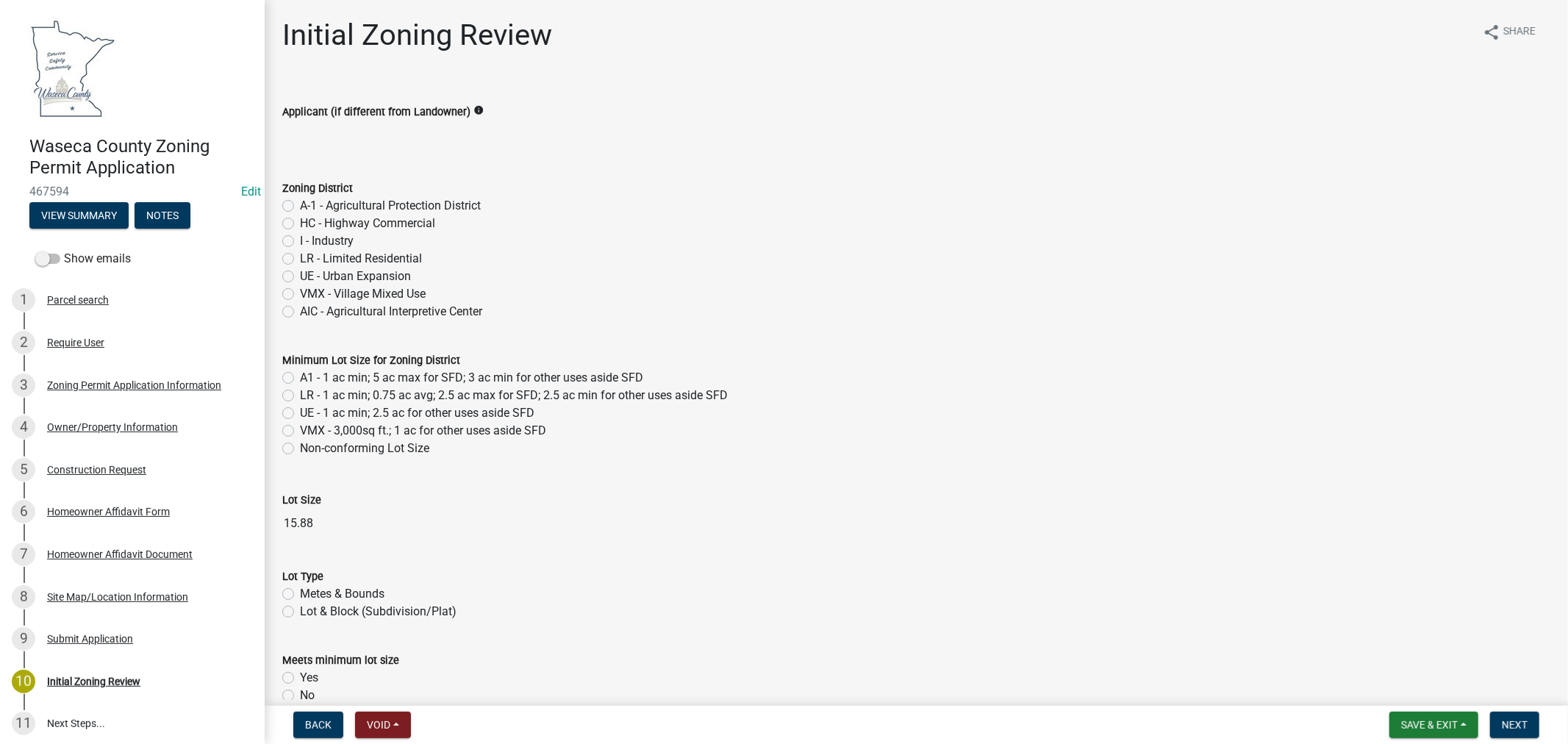
click at [299, 291] on label "VMX - Village Mixed Use" at bounding box center [362, 294] width 126 height 17
click at [299, 291] on input "VMX - Village Mixed Use" at bounding box center [304, 290] width 10 height 10
radio input "true"
click at [299, 429] on label "VMX - 3,000sq ft.; 1 ac for other uses aside SFD" at bounding box center [423, 431] width 246 height 17
click at [299, 429] on input "VMX - 3,000sq ft.; 1 ac for other uses aside SFD" at bounding box center [304, 426] width 10 height 10
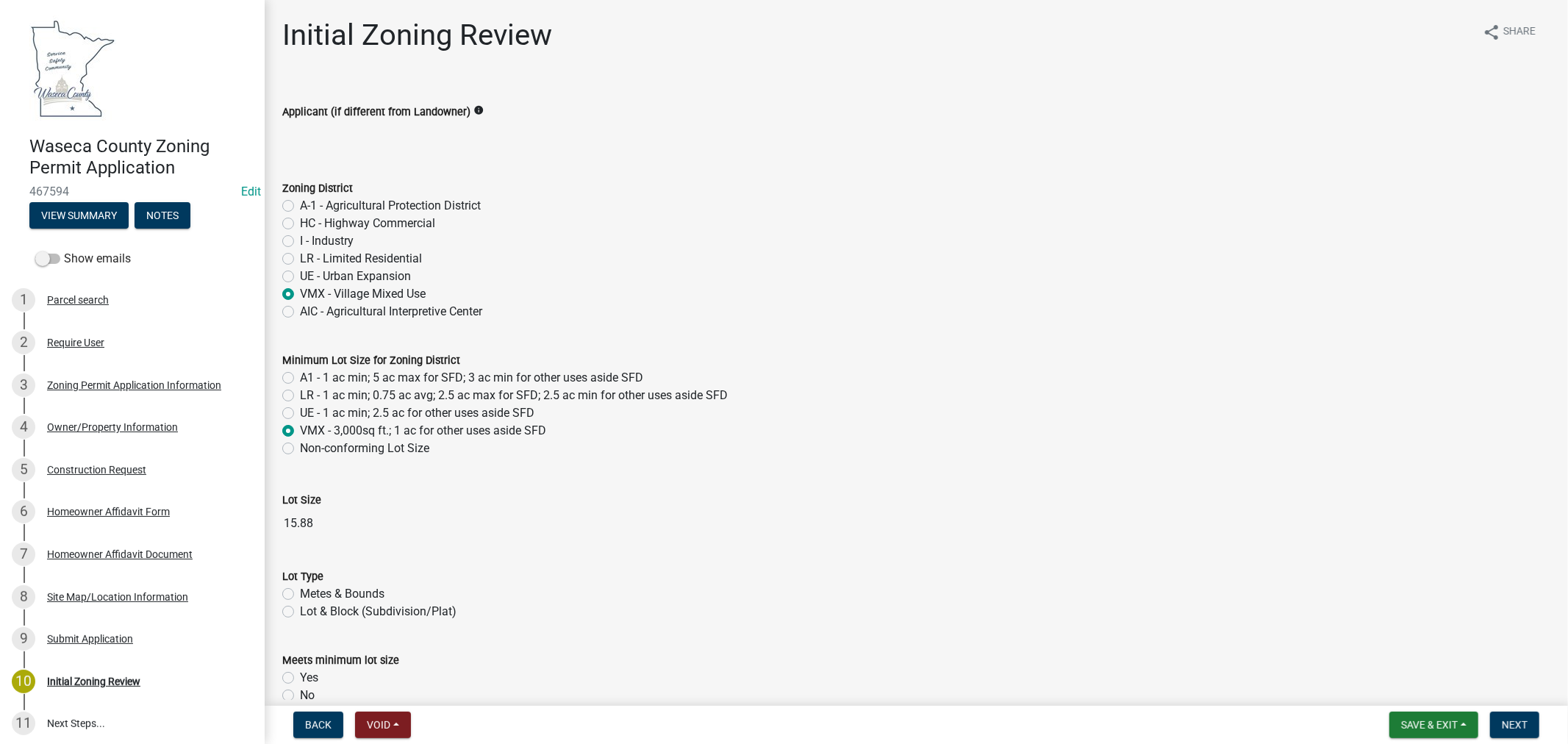
radio input "true"
click at [299, 613] on label "Lot & Block (Subdivision/Plat)" at bounding box center [377, 611] width 156 height 17
click at [299, 612] on input "Lot & Block (Subdivision/Plat)" at bounding box center [304, 607] width 10 height 10
radio input "true"
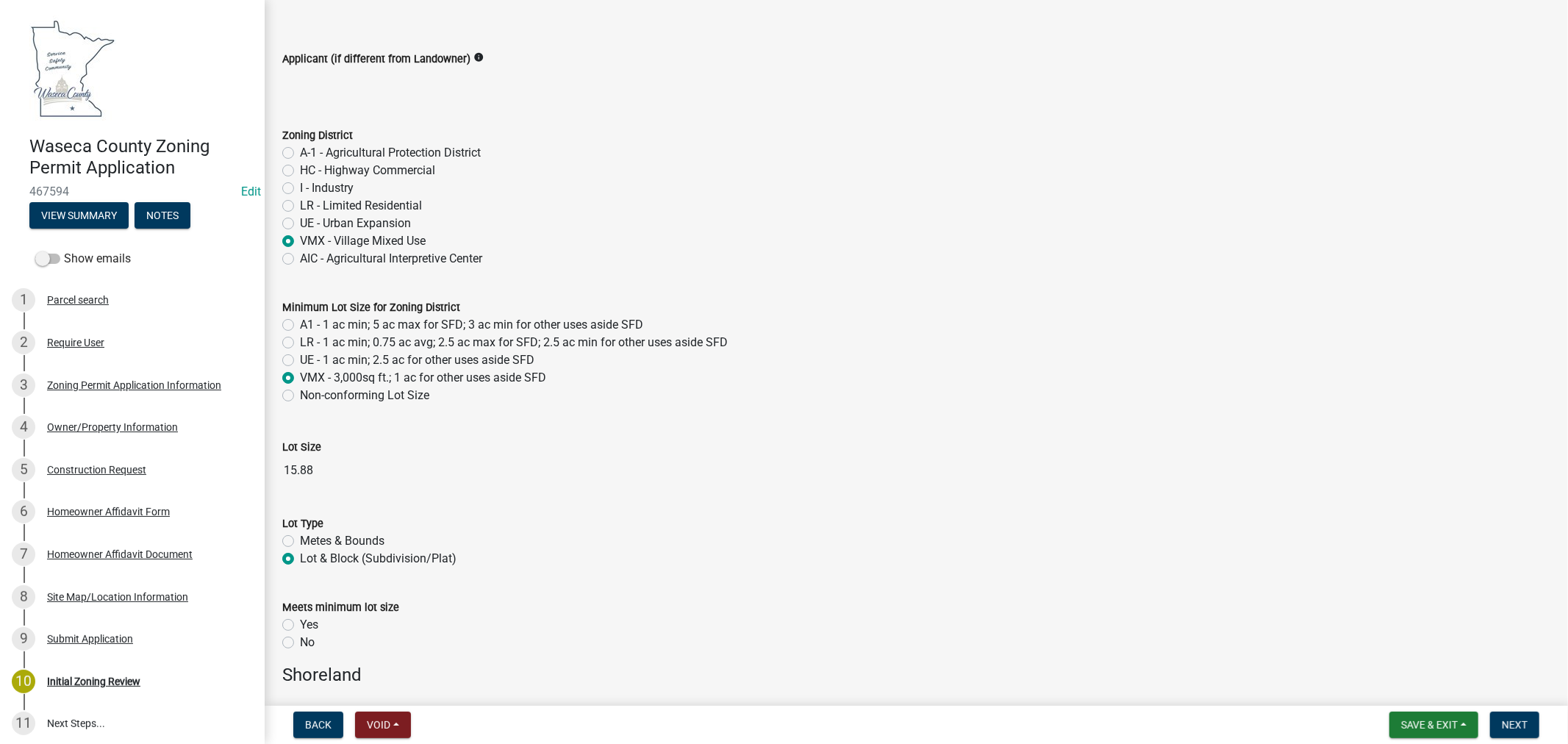
scroll to position [81, 0]
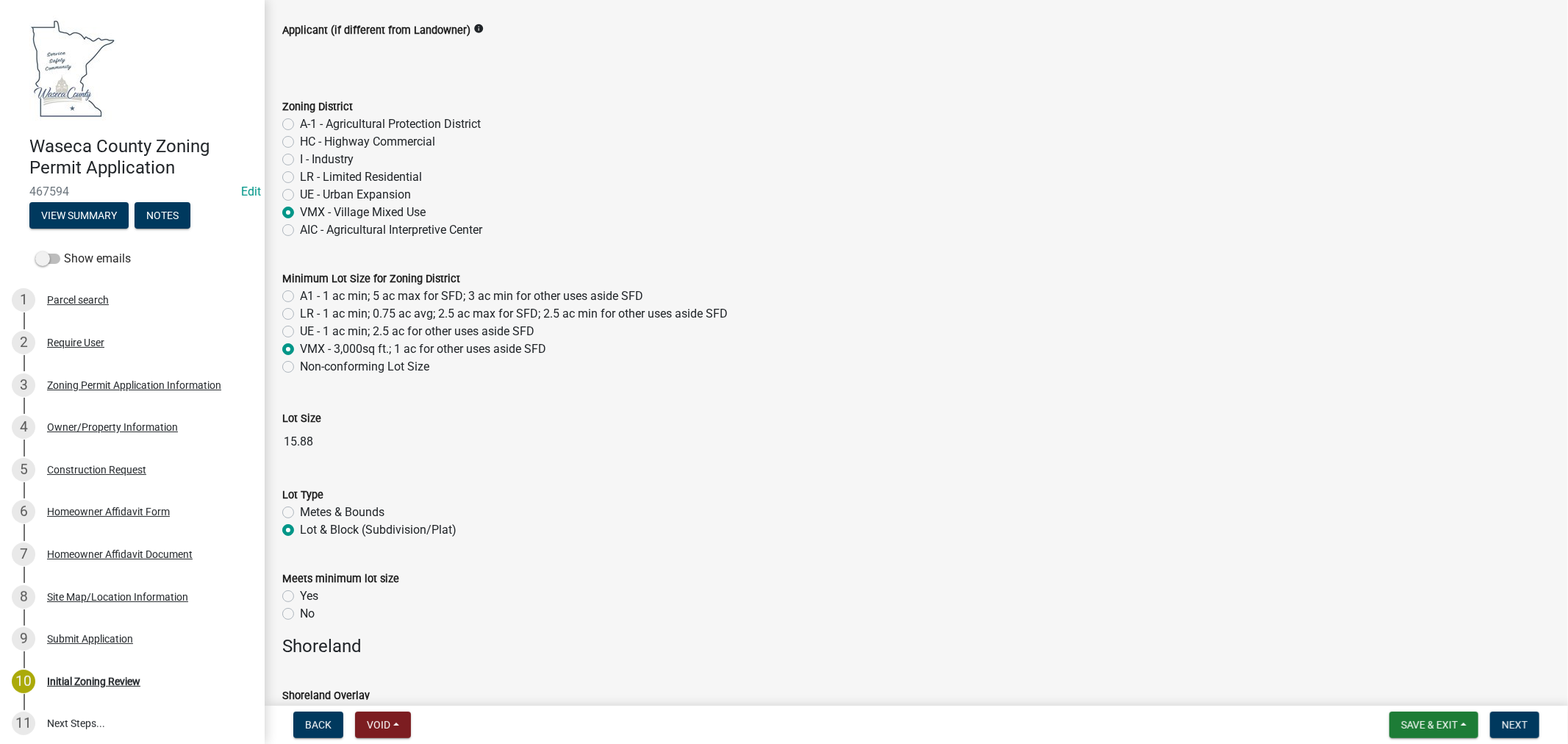
click at [299, 598] on label "Yes" at bounding box center [308, 596] width 18 height 17
click at [299, 597] on input "Yes" at bounding box center [304, 592] width 10 height 10
radio input "true"
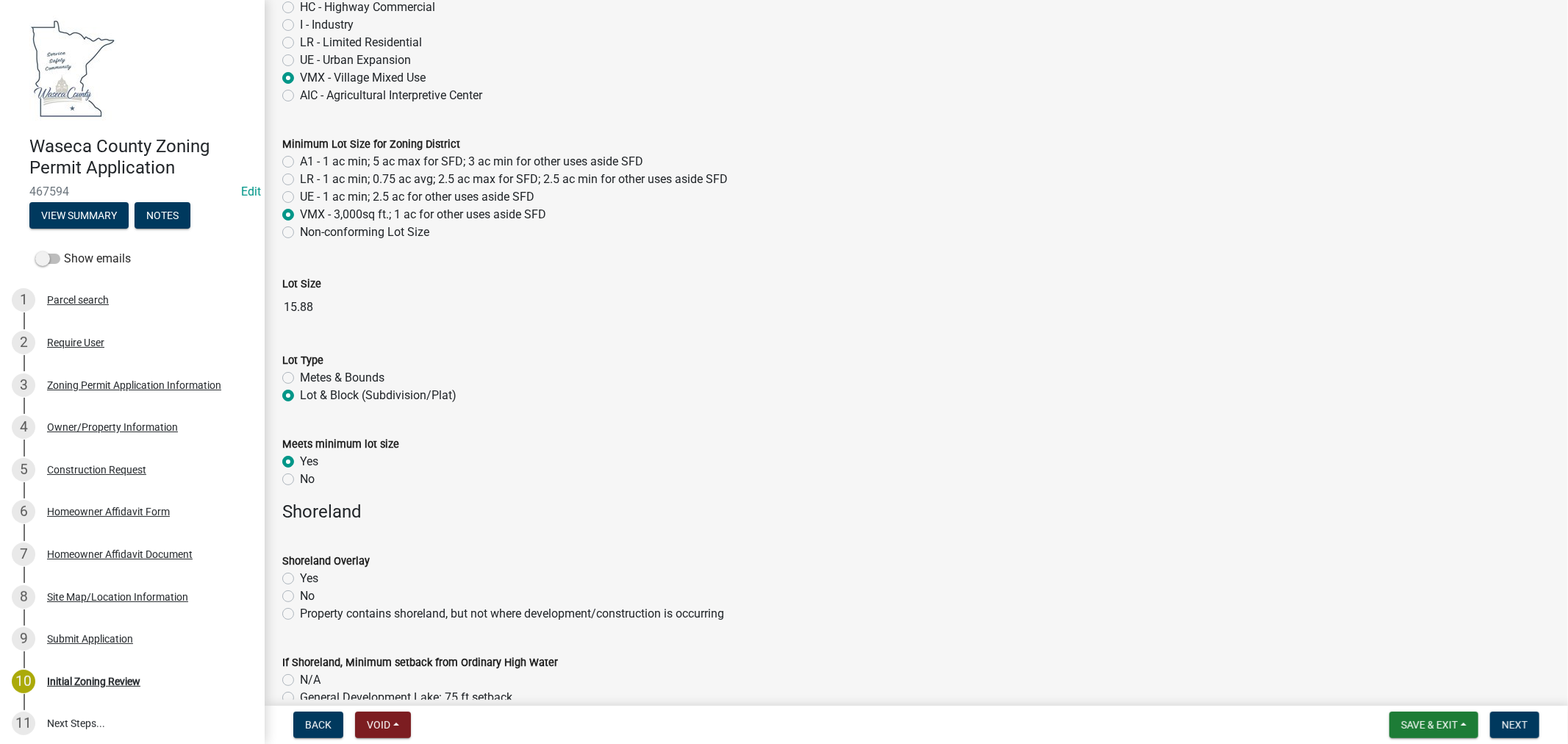
scroll to position [245, 0]
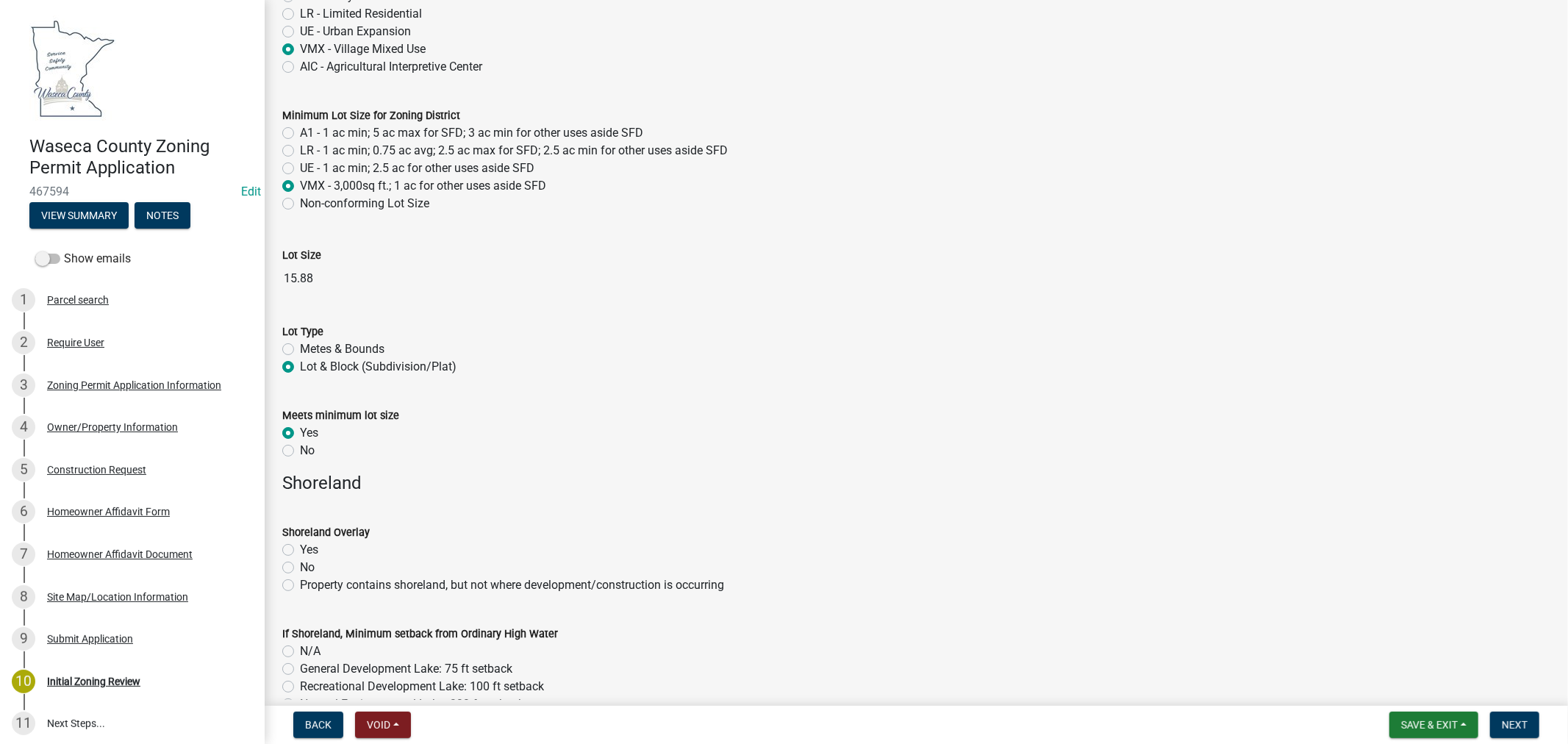
click at [299, 570] on label "No" at bounding box center [306, 568] width 15 height 17
click at [299, 568] on input "No" at bounding box center [304, 563] width 10 height 10
radio input "true"
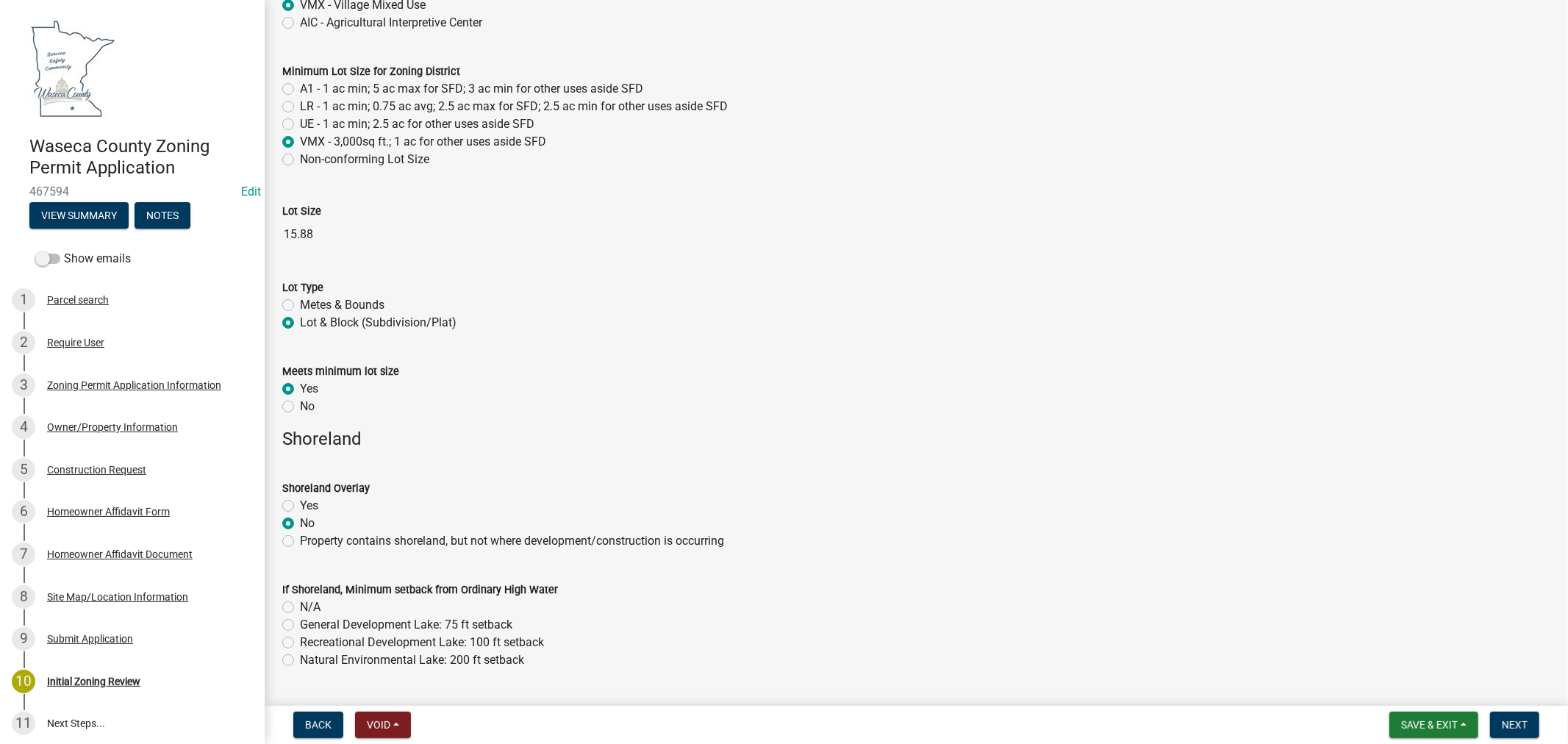
scroll to position [327, 0]
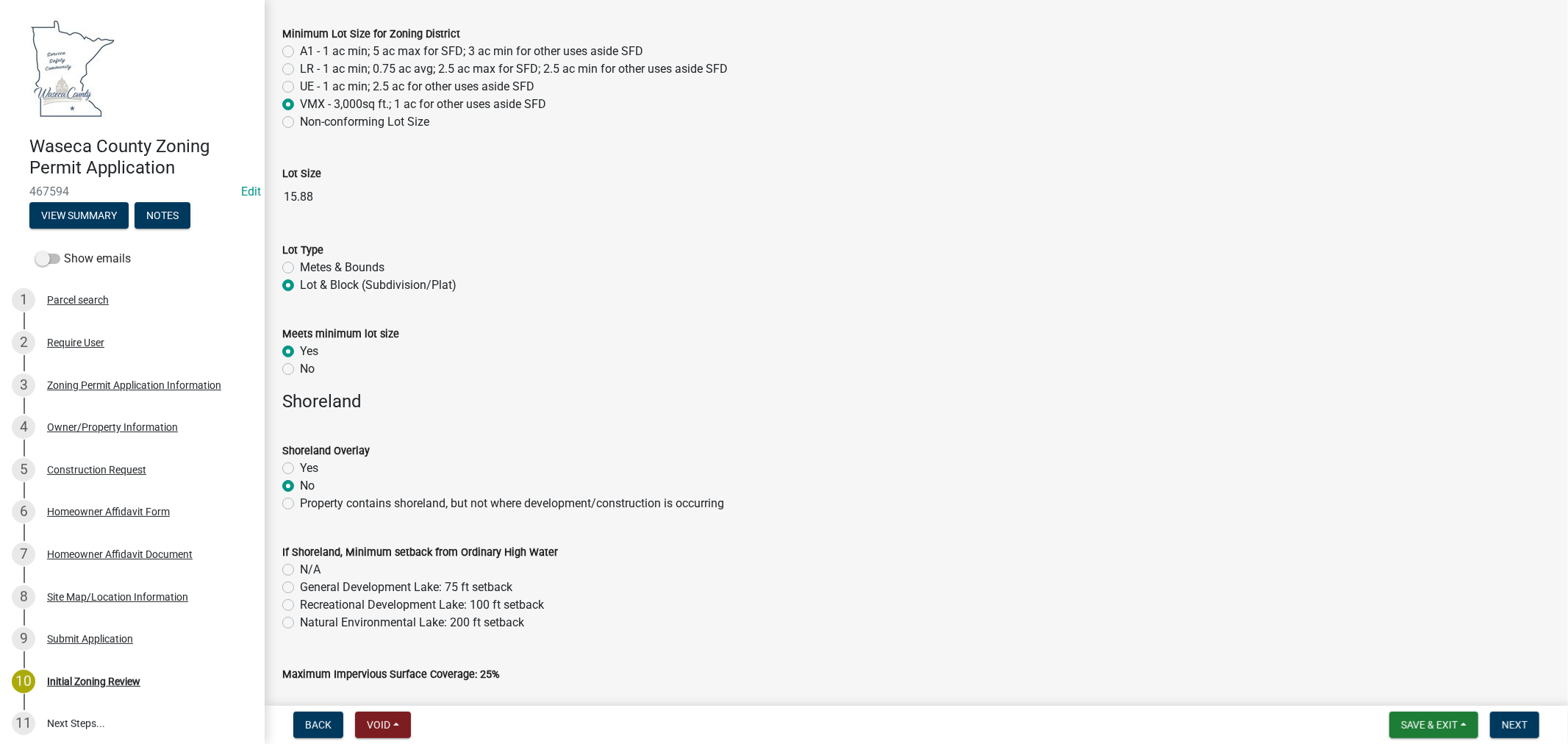
click at [299, 569] on label "N/A" at bounding box center [310, 569] width 21 height 17
click at [299, 569] on input "N/A" at bounding box center [304, 565] width 10 height 10
radio input "true"
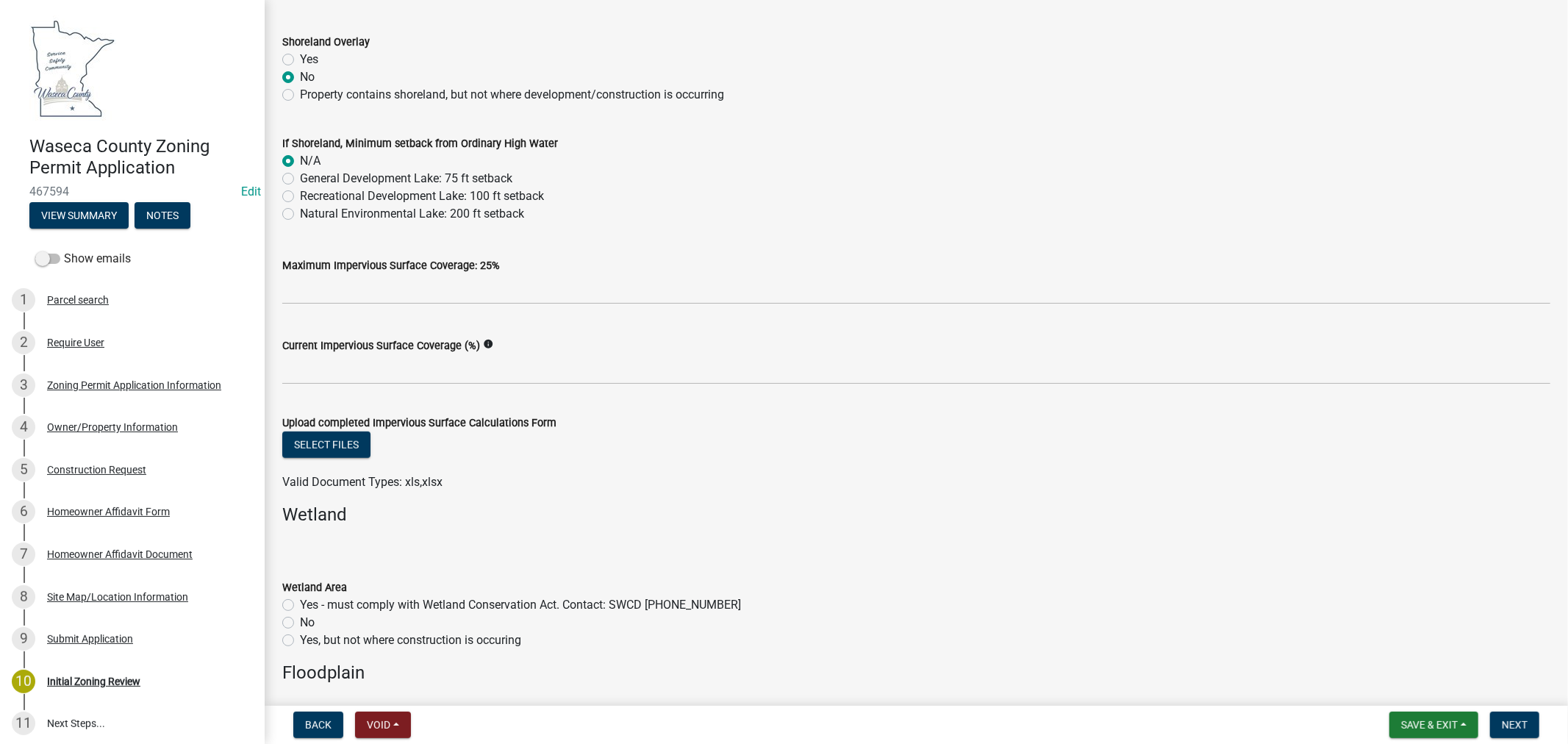
scroll to position [816, 0]
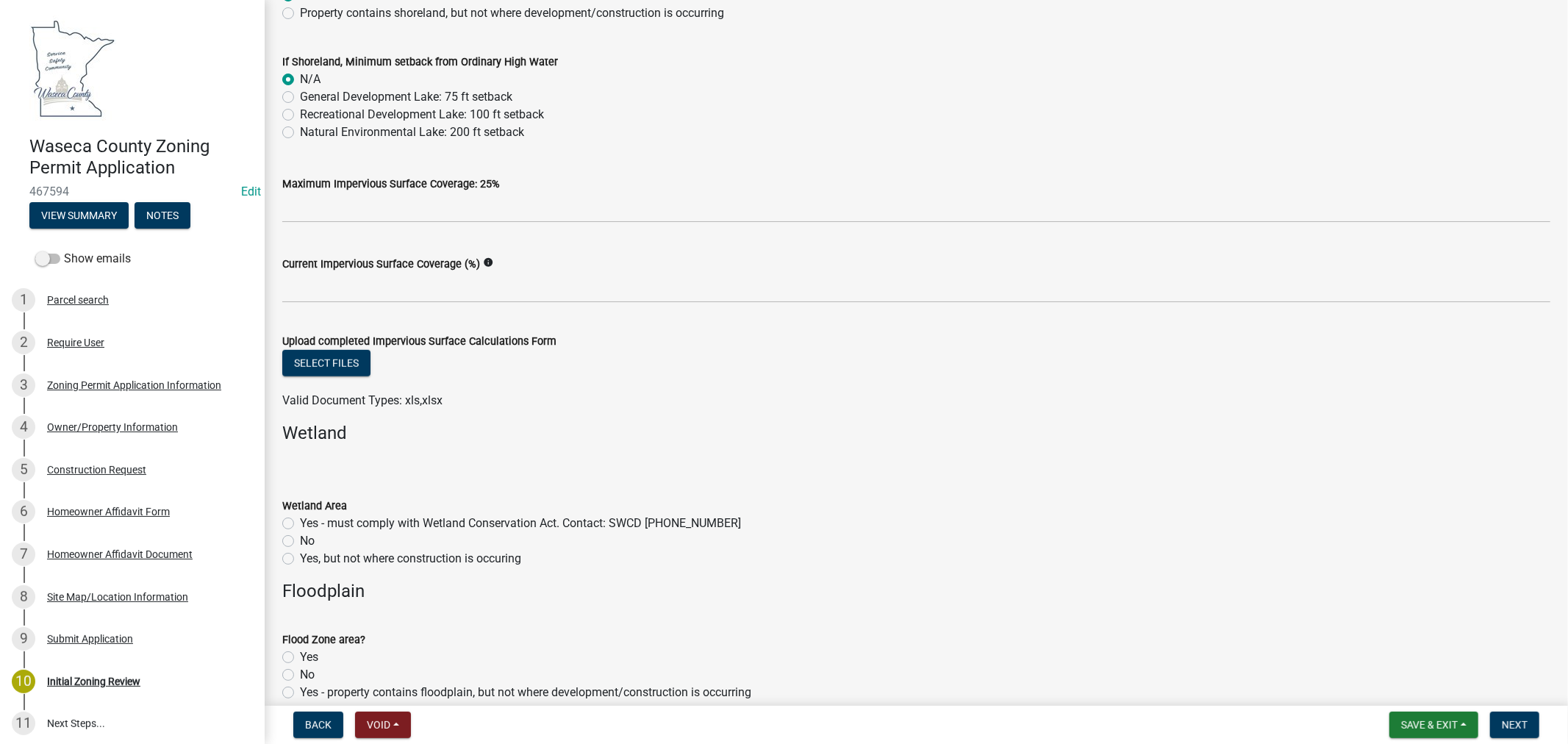
click at [299, 541] on label "No" at bounding box center [306, 541] width 15 height 17
click at [299, 541] on input "No" at bounding box center [304, 536] width 10 height 10
radio input "true"
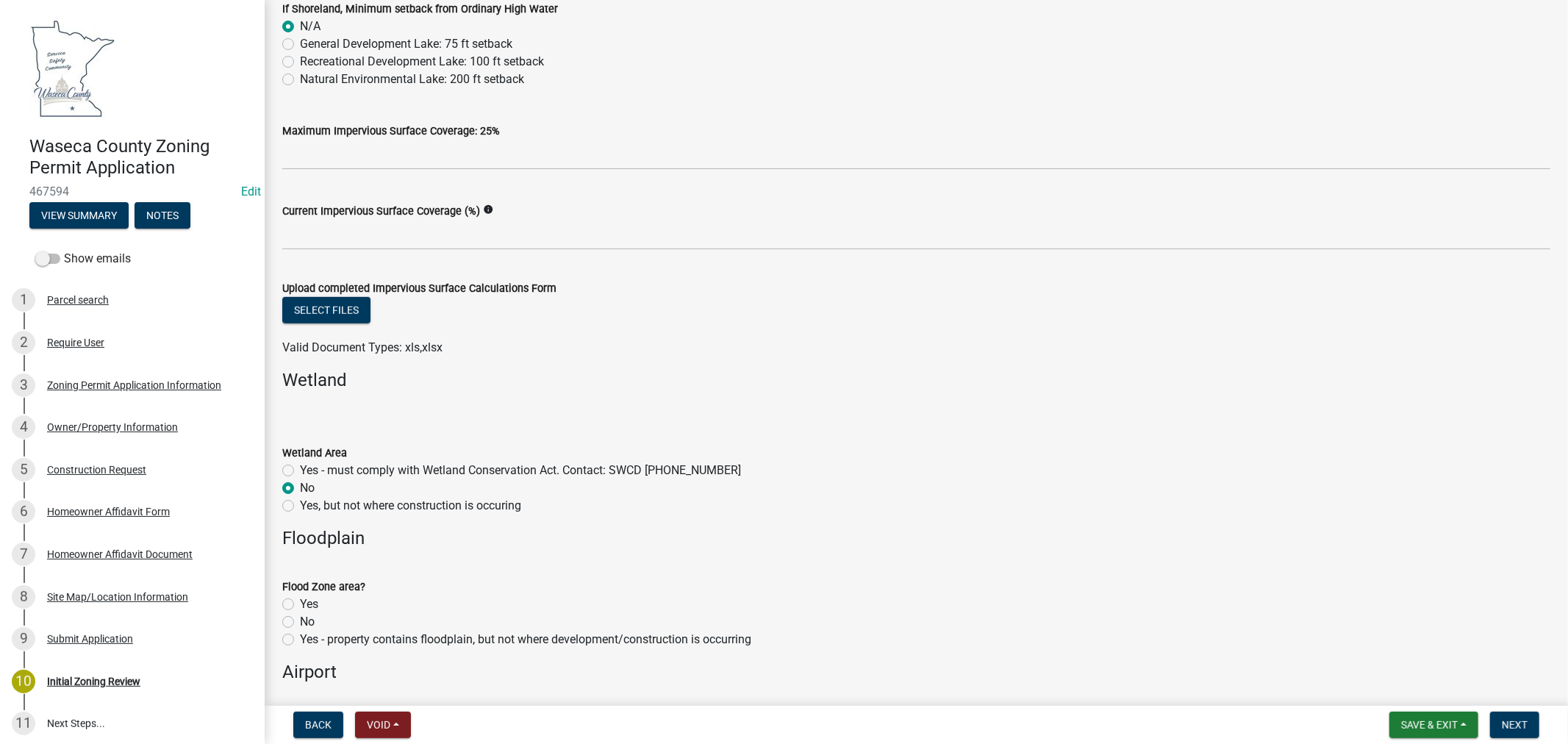
scroll to position [899, 0]
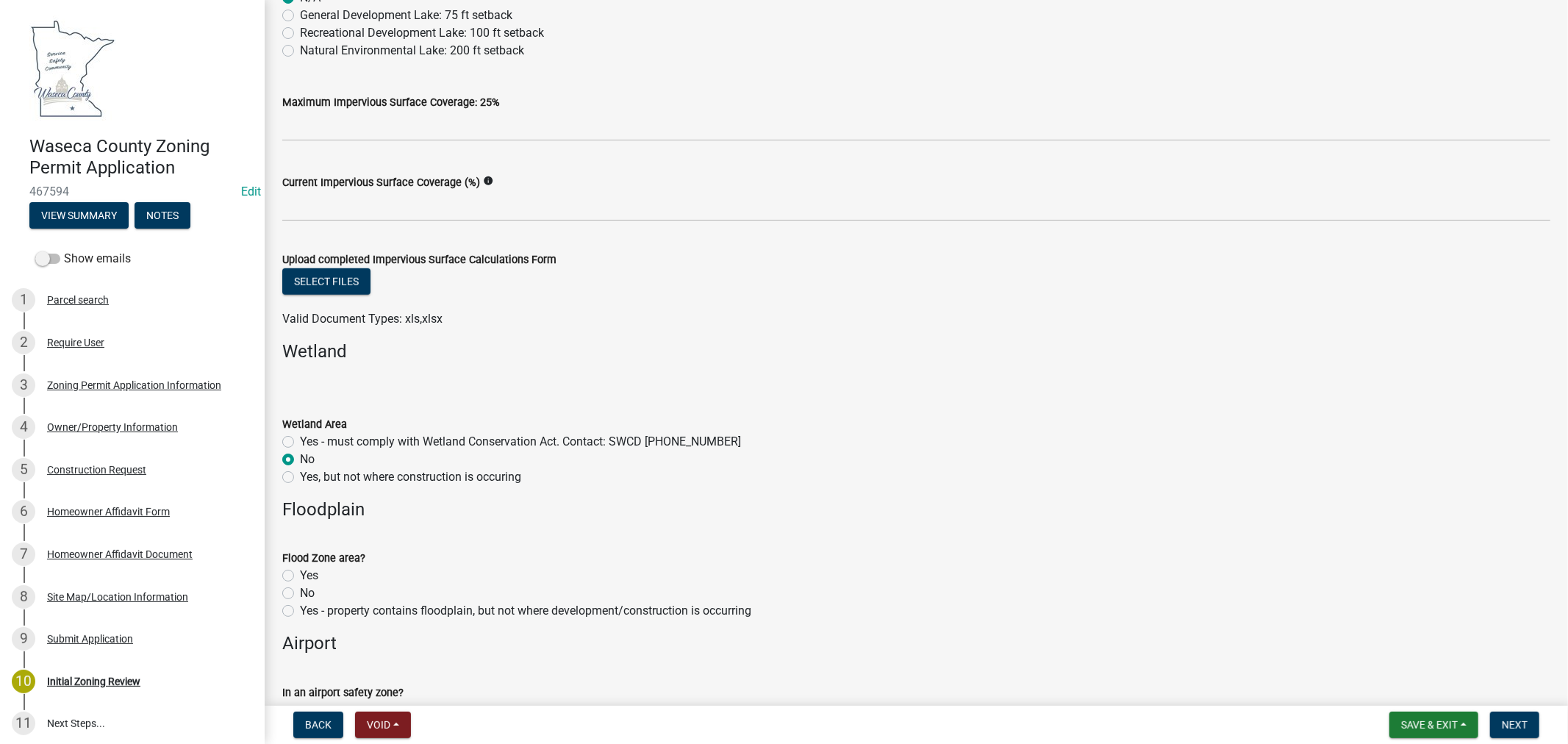
click at [299, 596] on label "No" at bounding box center [306, 593] width 15 height 17
click at [299, 594] on input "No" at bounding box center [304, 589] width 10 height 10
radio input "true"
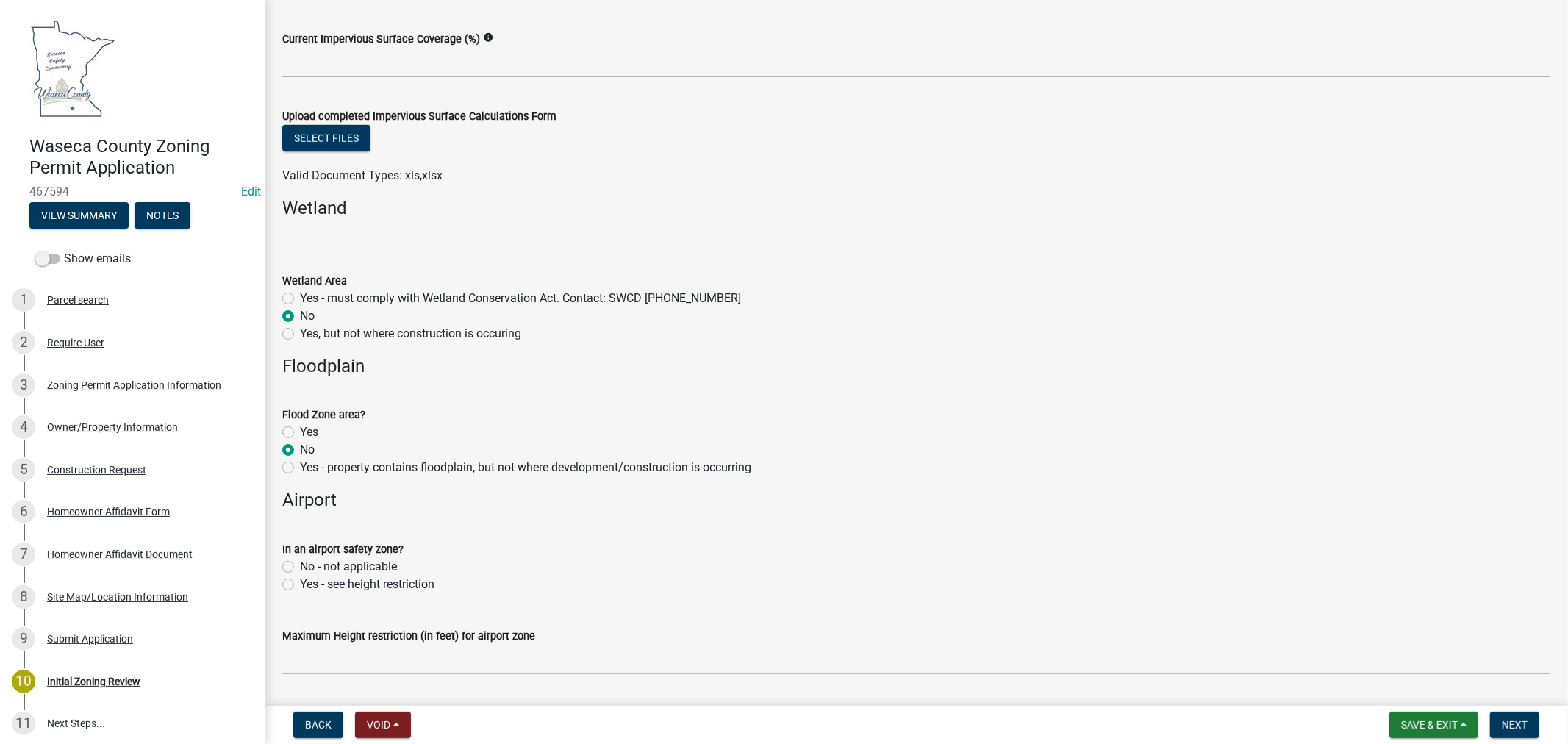
scroll to position [1143, 0]
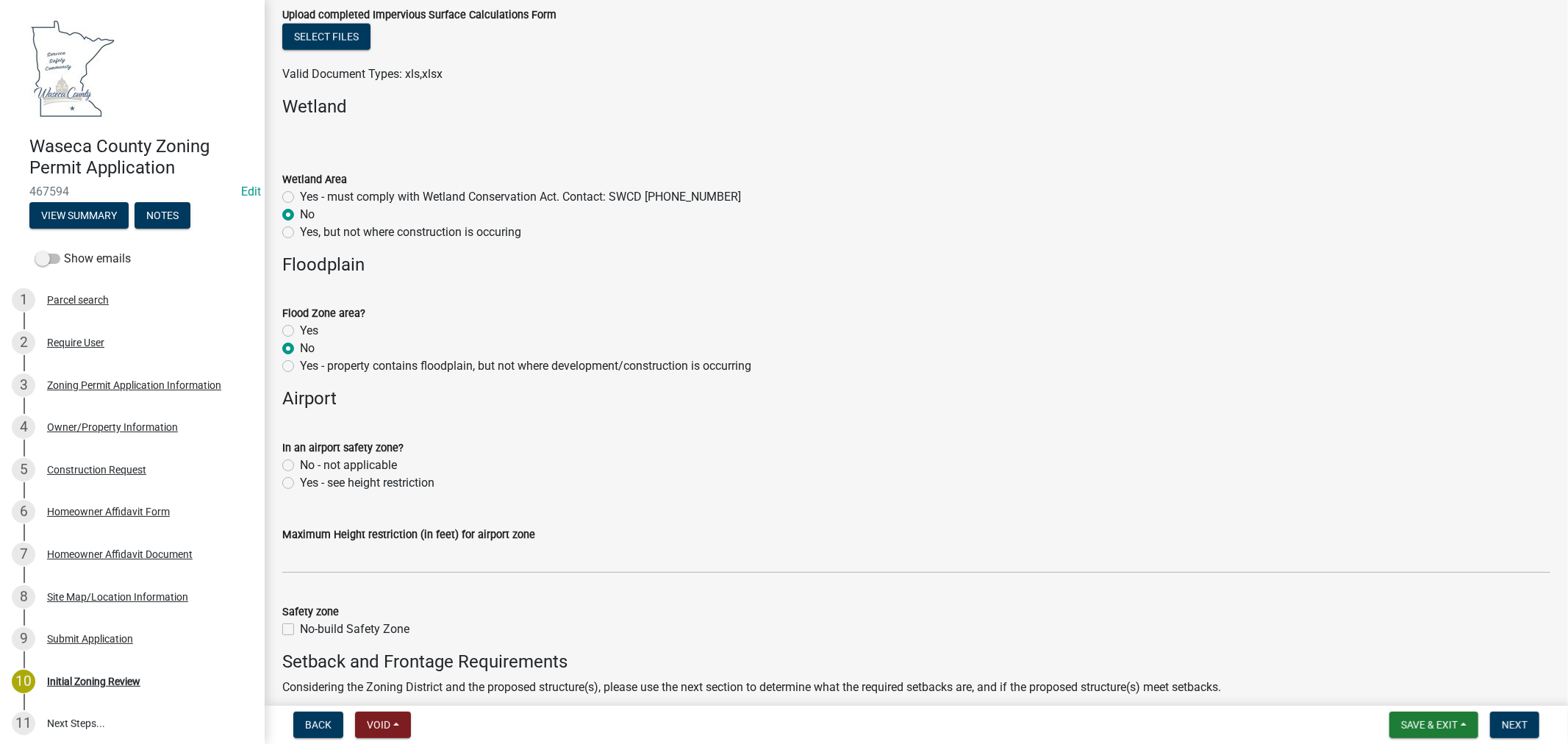
click at [299, 467] on label "No - not applicable" at bounding box center [347, 465] width 97 height 17
click at [299, 466] on input "No - not applicable" at bounding box center [304, 461] width 10 height 10
radio input "true"
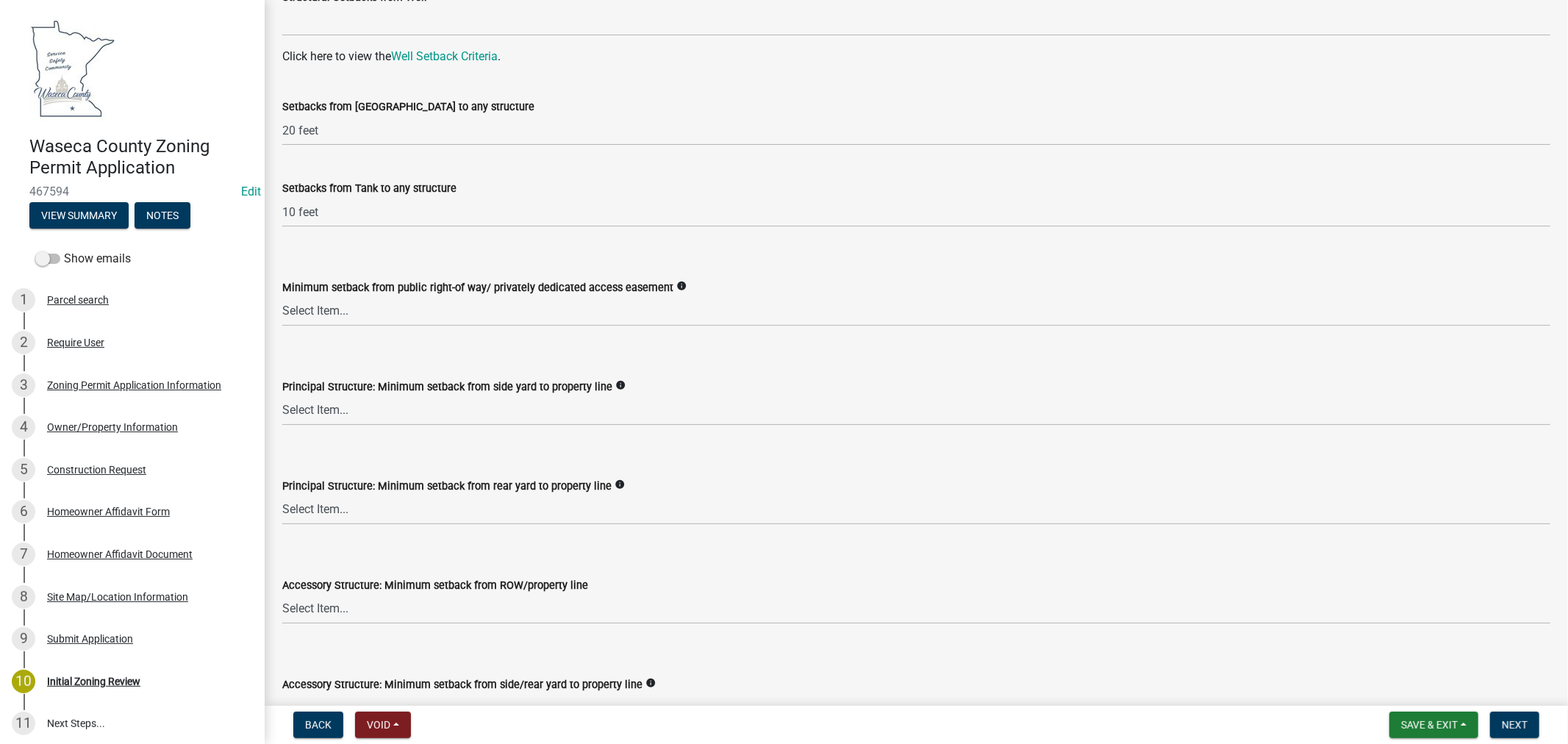
scroll to position [2042, 0]
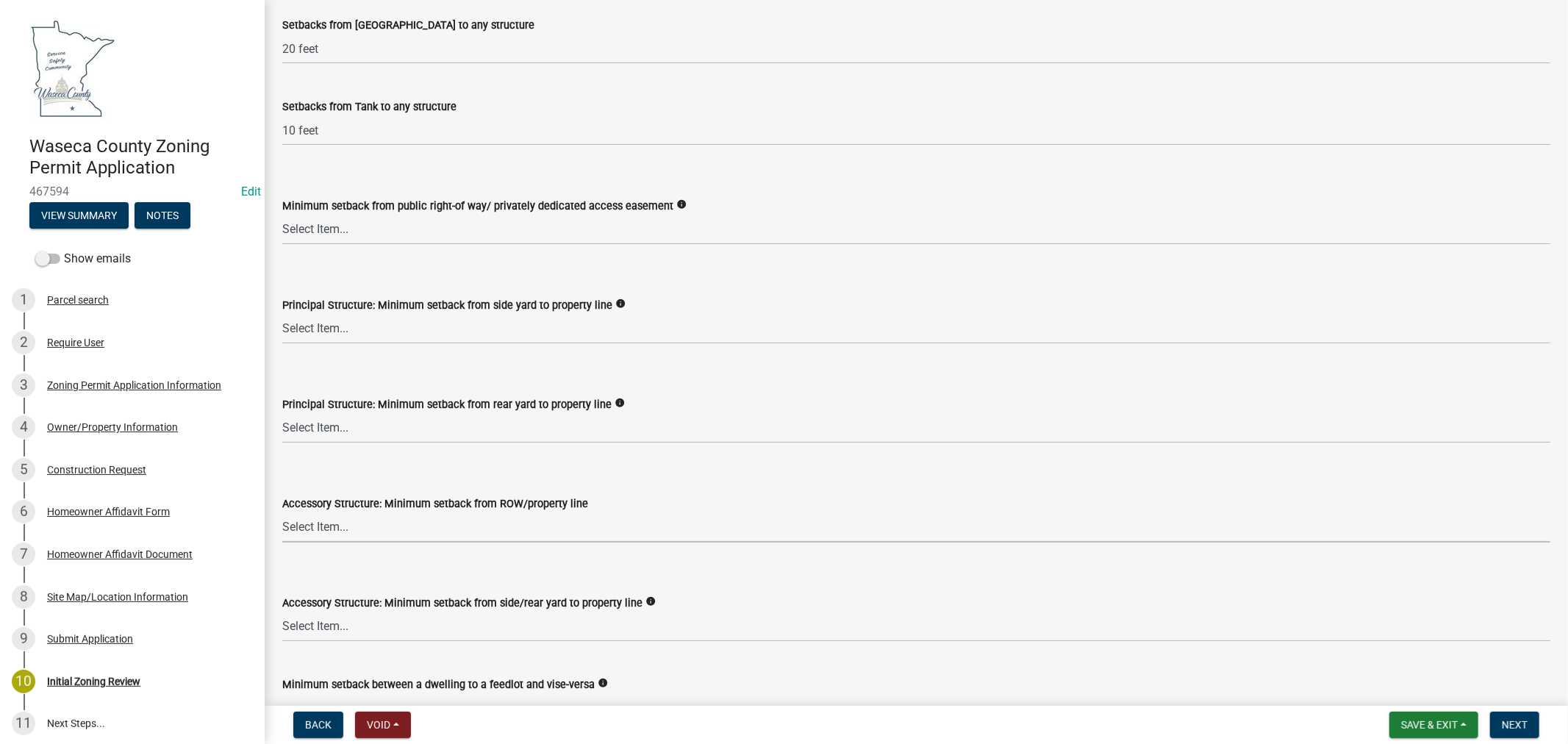
click at [327, 533] on select "Select Item... 75 feet = Ag Zone 40 feet or 30 feet = LR 20 feet = UE, I, HC Zo…" at bounding box center [916, 527] width 1268 height 31
click at [282, 513] on select "Select Item... 75 feet = Ag Zone 40 feet or 30 feet = LR 20 feet = UE, I, HC Zo…" at bounding box center [916, 527] width 1268 height 31
select select "5adaefc3-805f-48b5-a493-d80b3a70a6b4"
click at [399, 630] on select "Select Item... 15 feet = LR Zone 20 feet = Ag, UE, VMX, HC Zone 10 feet = I Zone" at bounding box center [916, 626] width 1268 height 31
click at [282, 611] on select "Select Item... 15 feet = LR Zone 20 feet = Ag, UE, VMX, HC Zone 10 feet = I Zone" at bounding box center [916, 626] width 1268 height 31
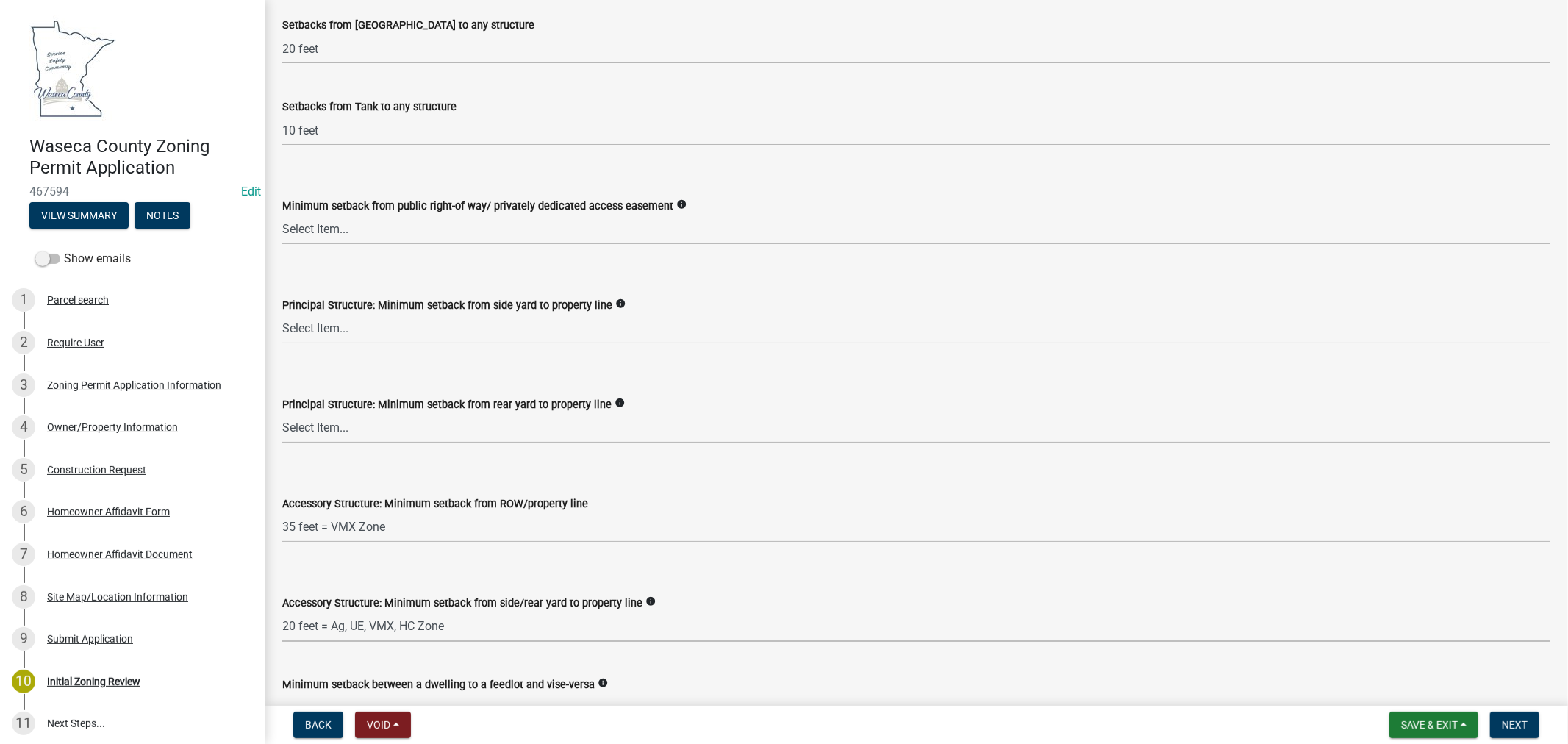
select select "6d839d38-f784-434a-a355-9dbcceaeb93c"
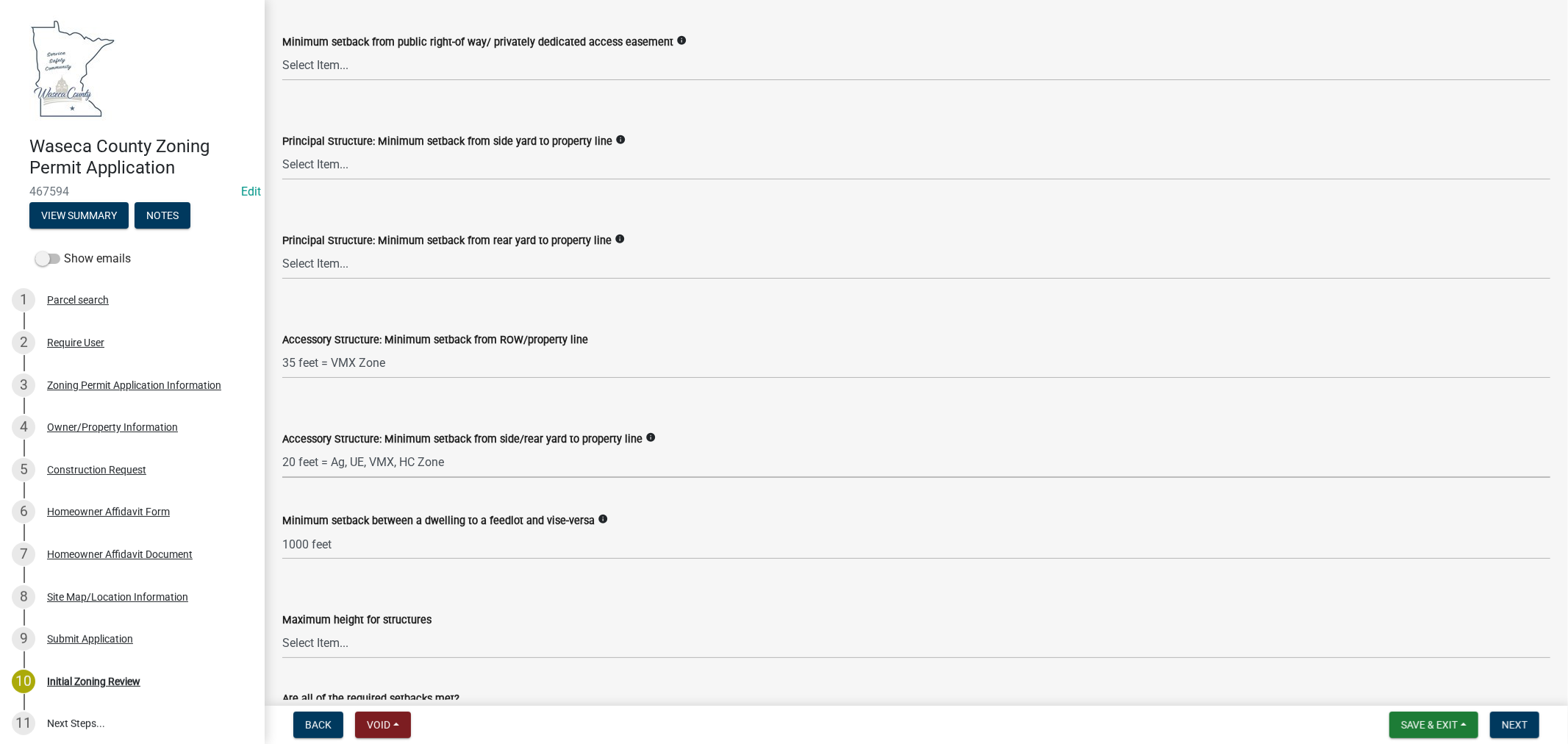
scroll to position [2287, 0]
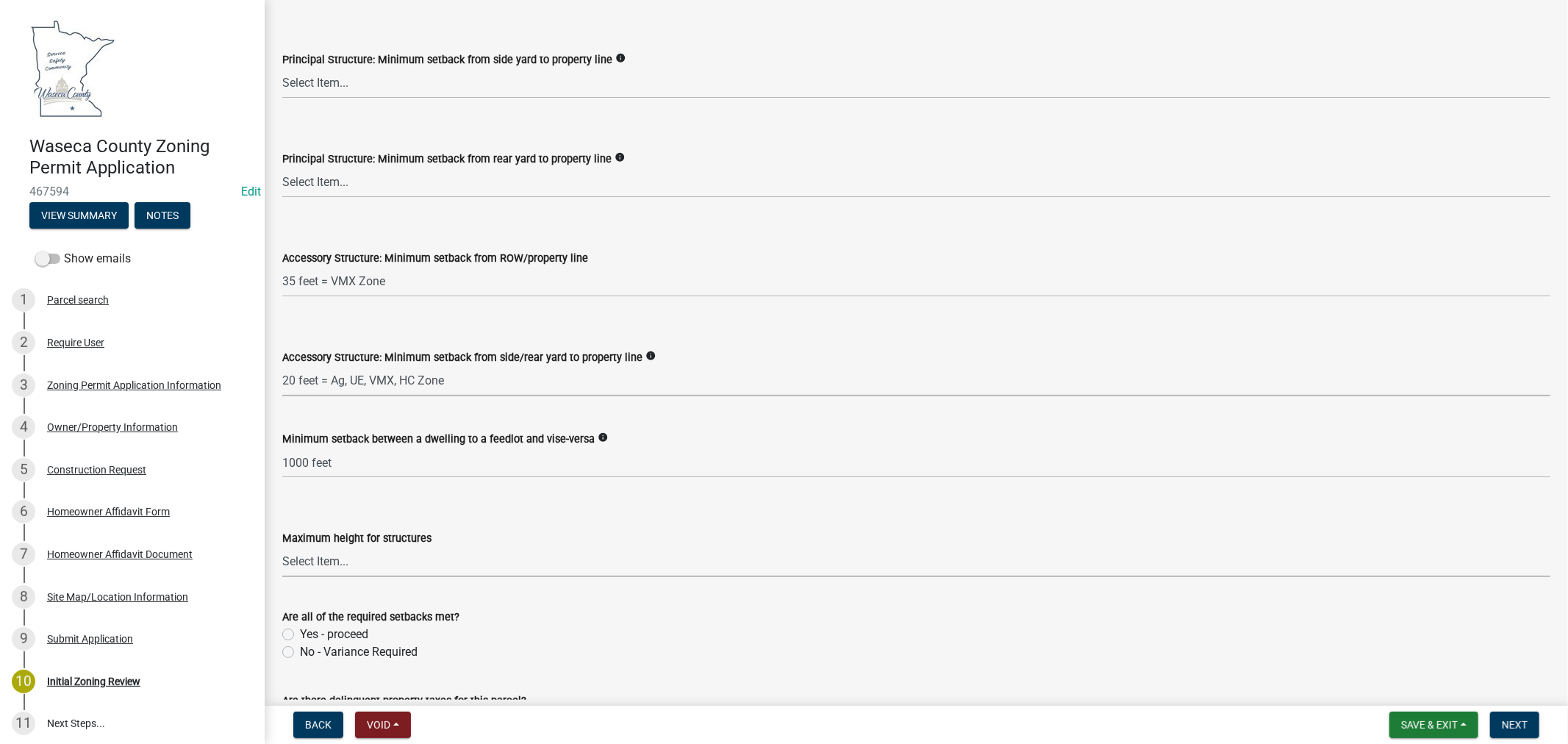
click at [350, 568] on select "Select Item... 35 feet 70 feet" at bounding box center [916, 561] width 1268 height 31
click at [282, 547] on select "Select Item... 35 feet 70 feet" at bounding box center [916, 561] width 1268 height 31
select select "f85b0be6-0ba0-4e52-abd8-9a831d915a76"
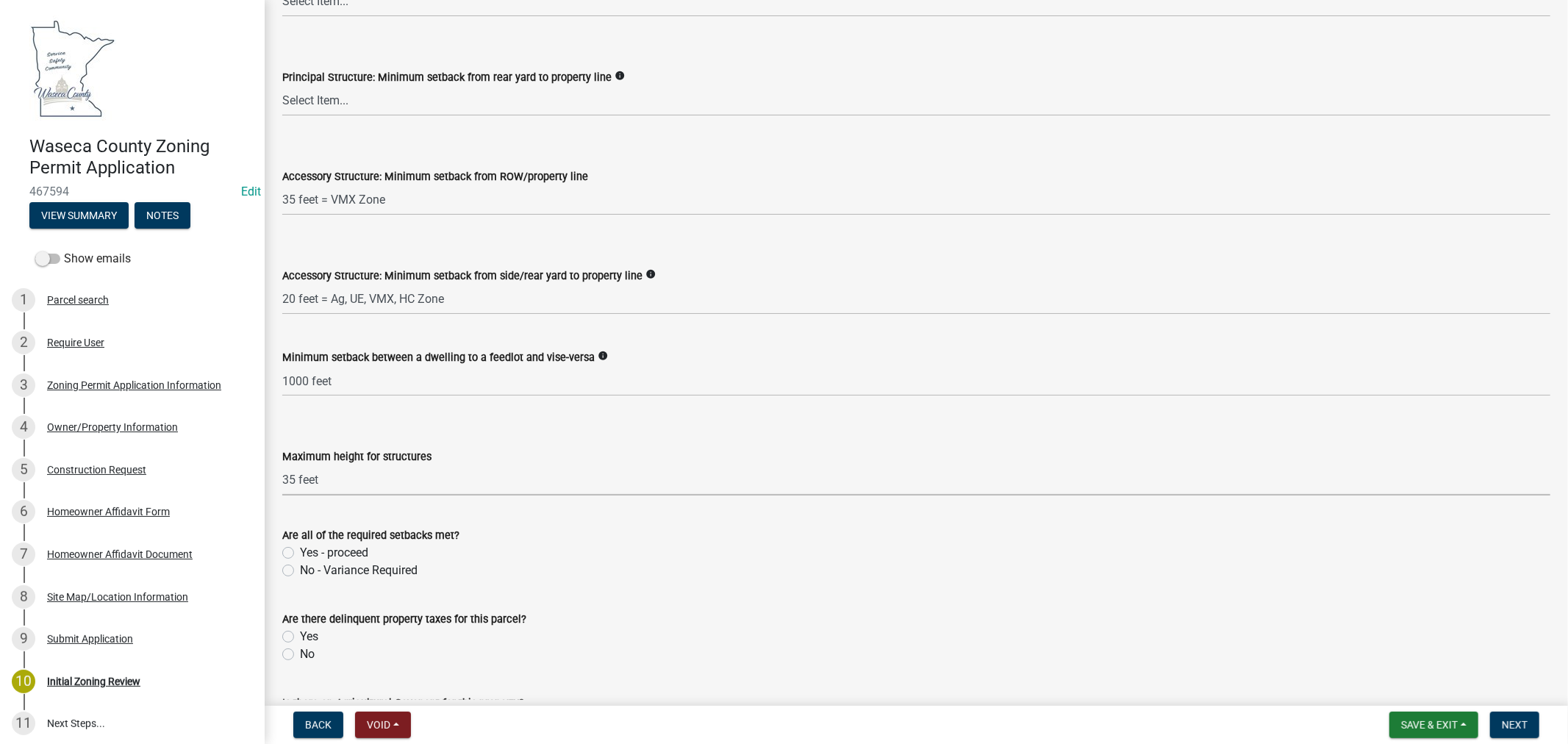
click at [299, 555] on label "Yes - proceed" at bounding box center [334, 553] width 68 height 17
click at [299, 554] on input "Yes - proceed" at bounding box center [304, 548] width 10 height 10
radio input "true"
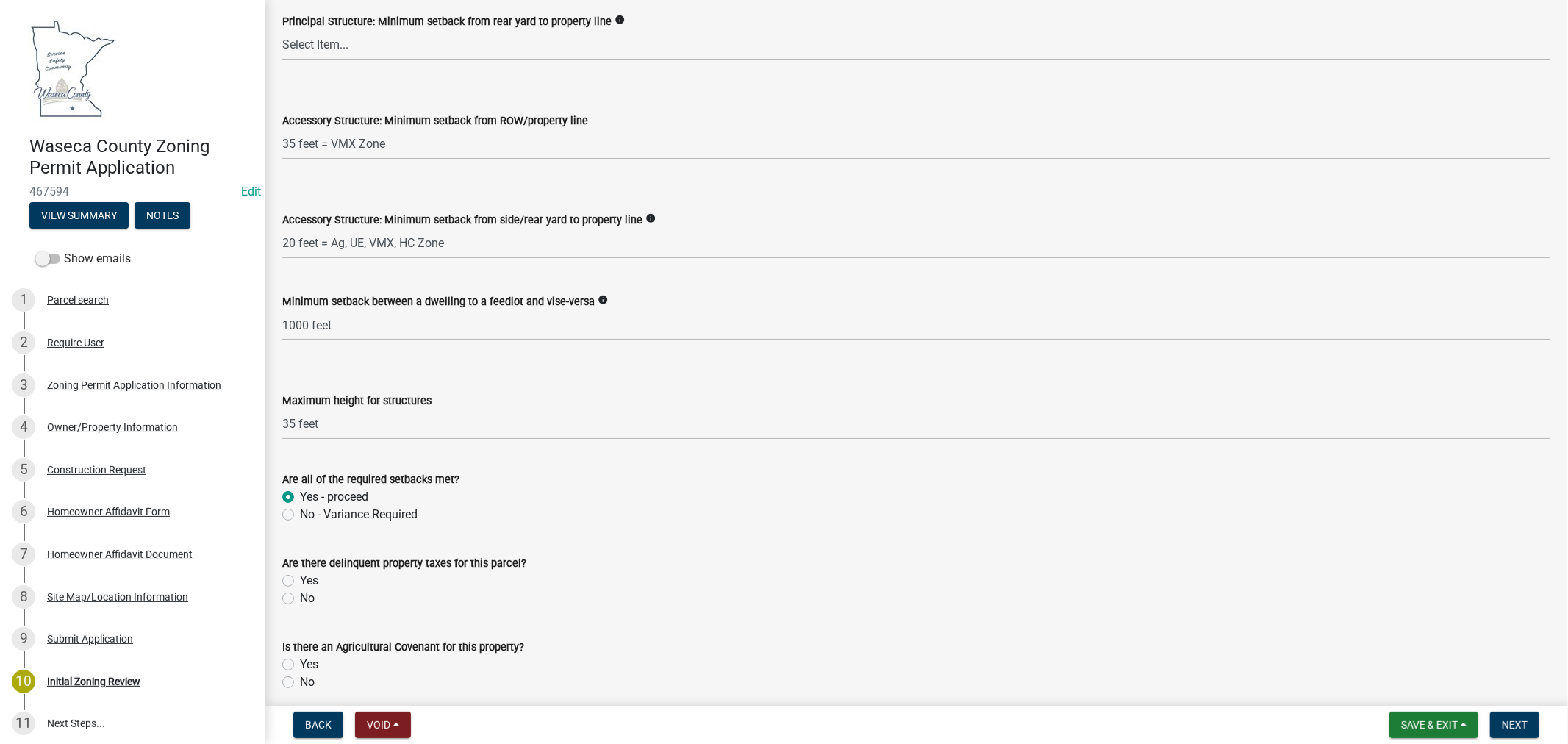
scroll to position [2450, 0]
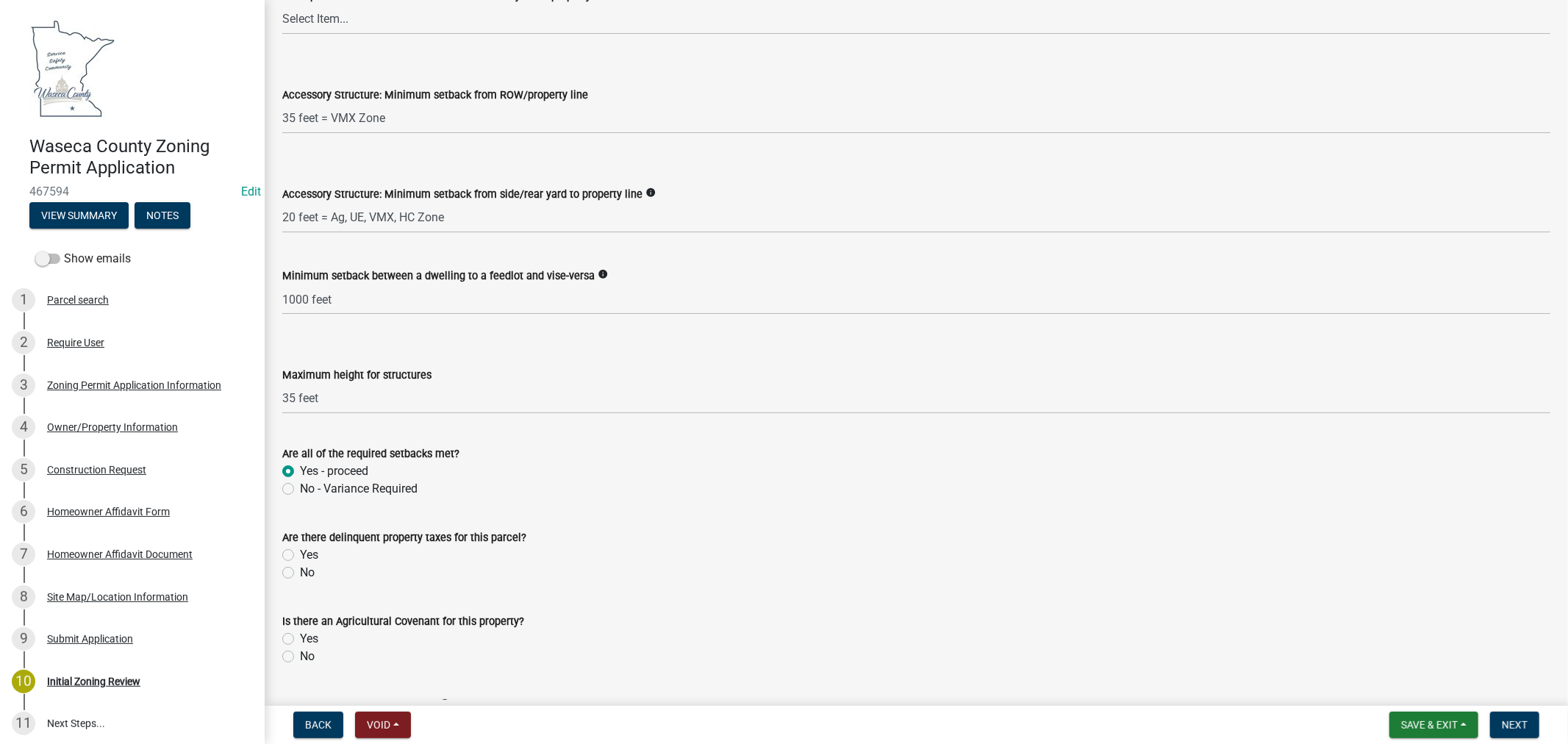
click at [299, 570] on label "No" at bounding box center [306, 573] width 15 height 17
click at [299, 570] on input "No" at bounding box center [304, 568] width 10 height 10
radio input "true"
click at [299, 654] on label "No" at bounding box center [306, 657] width 15 height 17
click at [299, 654] on input "No" at bounding box center [304, 652] width 10 height 10
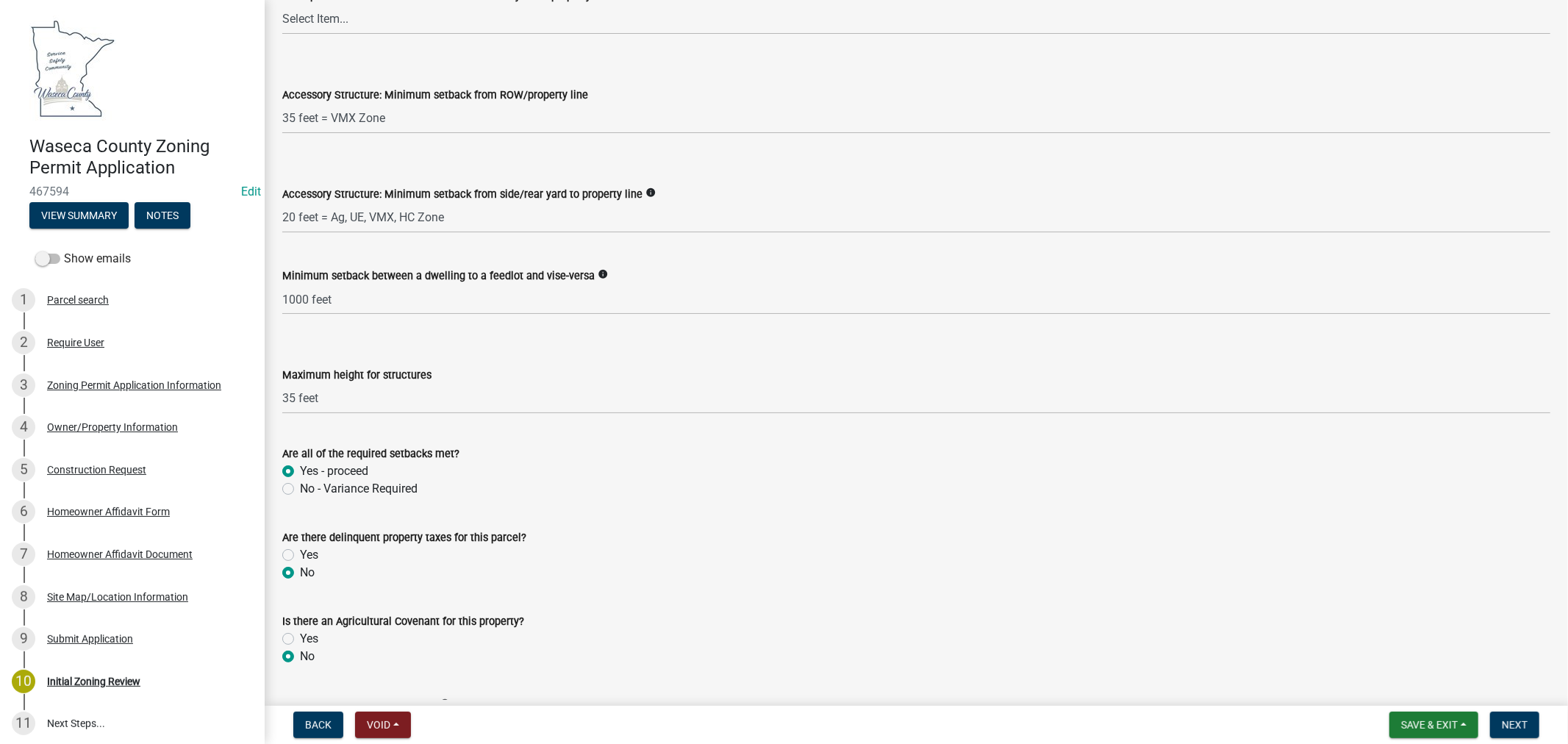
radio input "true"
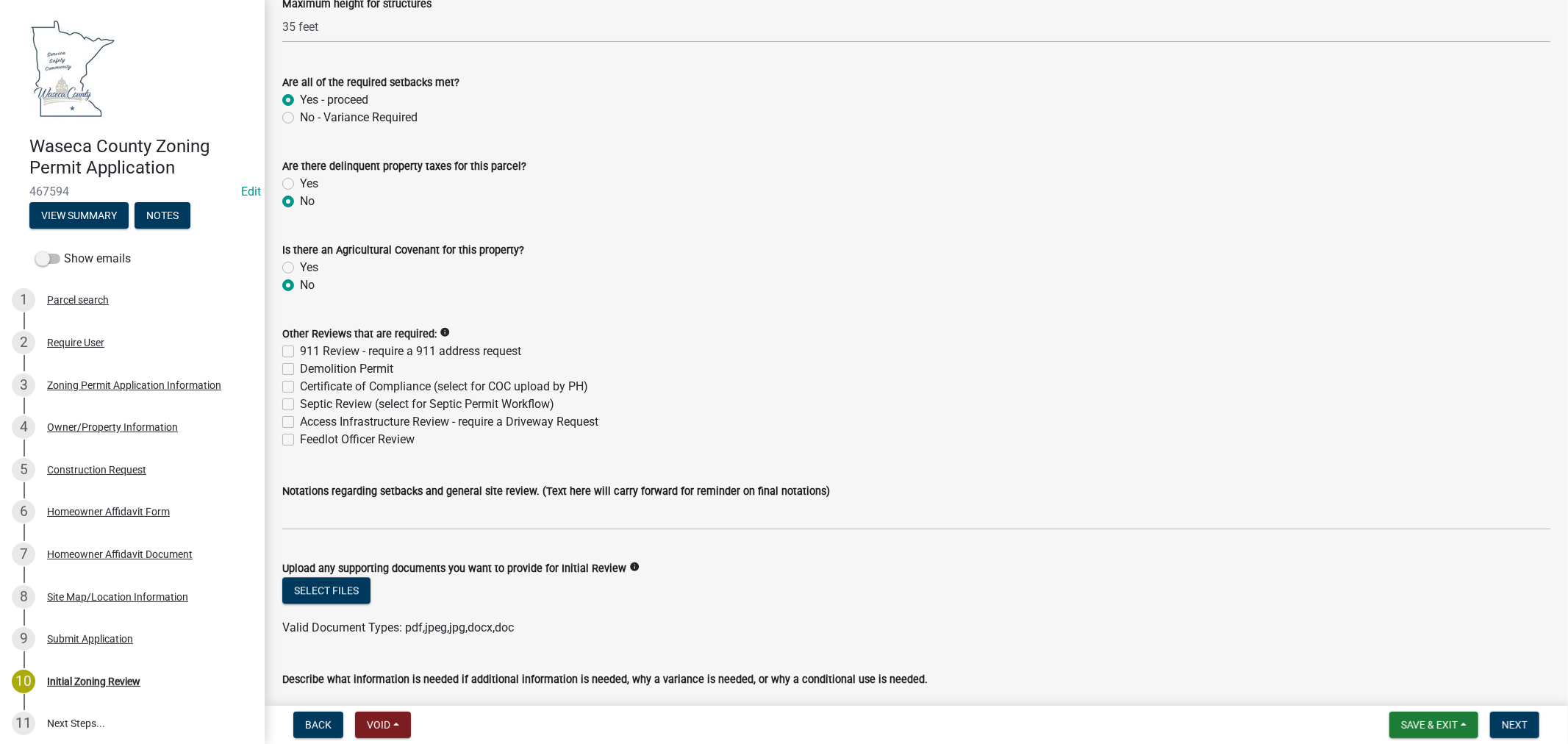
scroll to position [2858, 0]
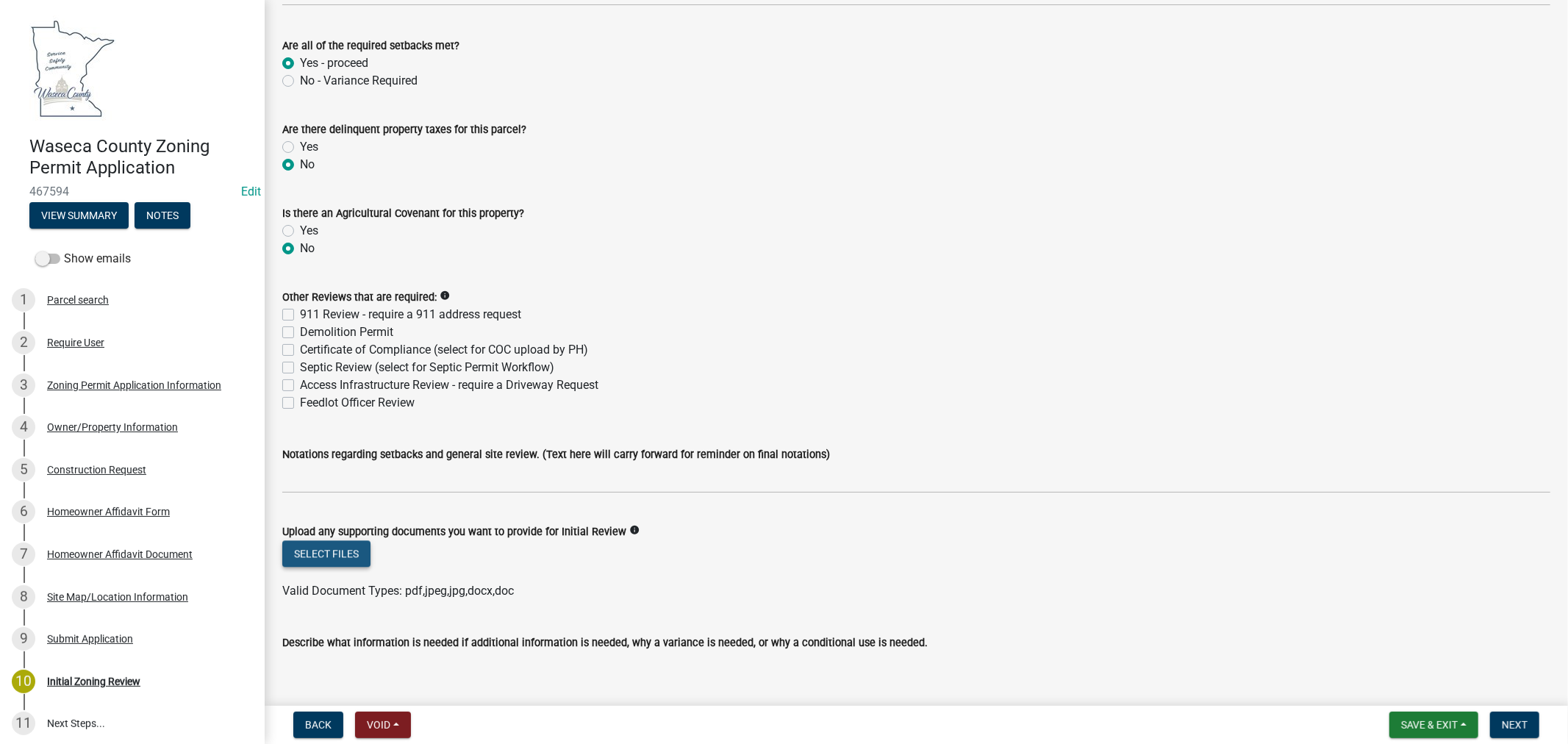
click at [329, 548] on button "Select files" at bounding box center [326, 554] width 88 height 26
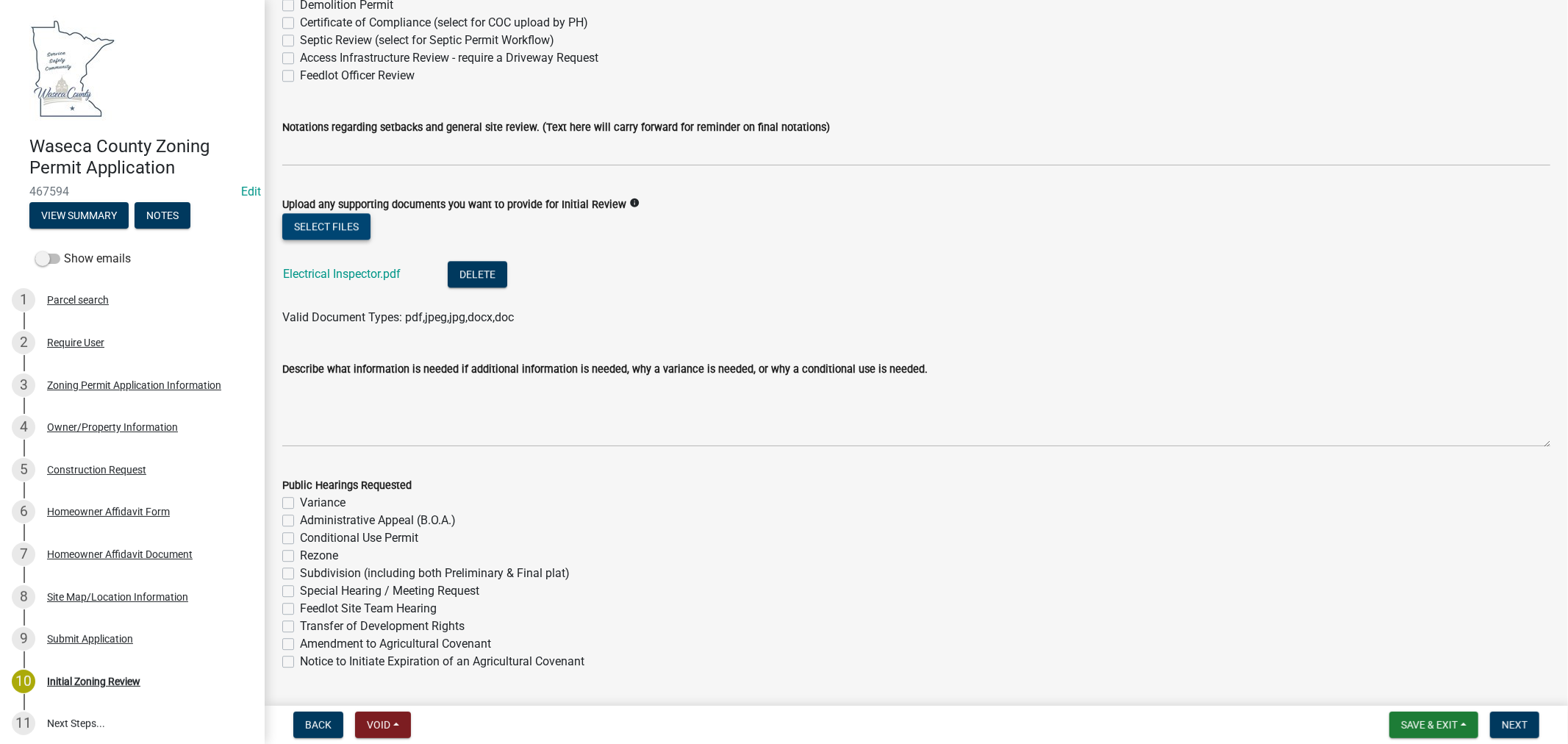
scroll to position [3267, 0]
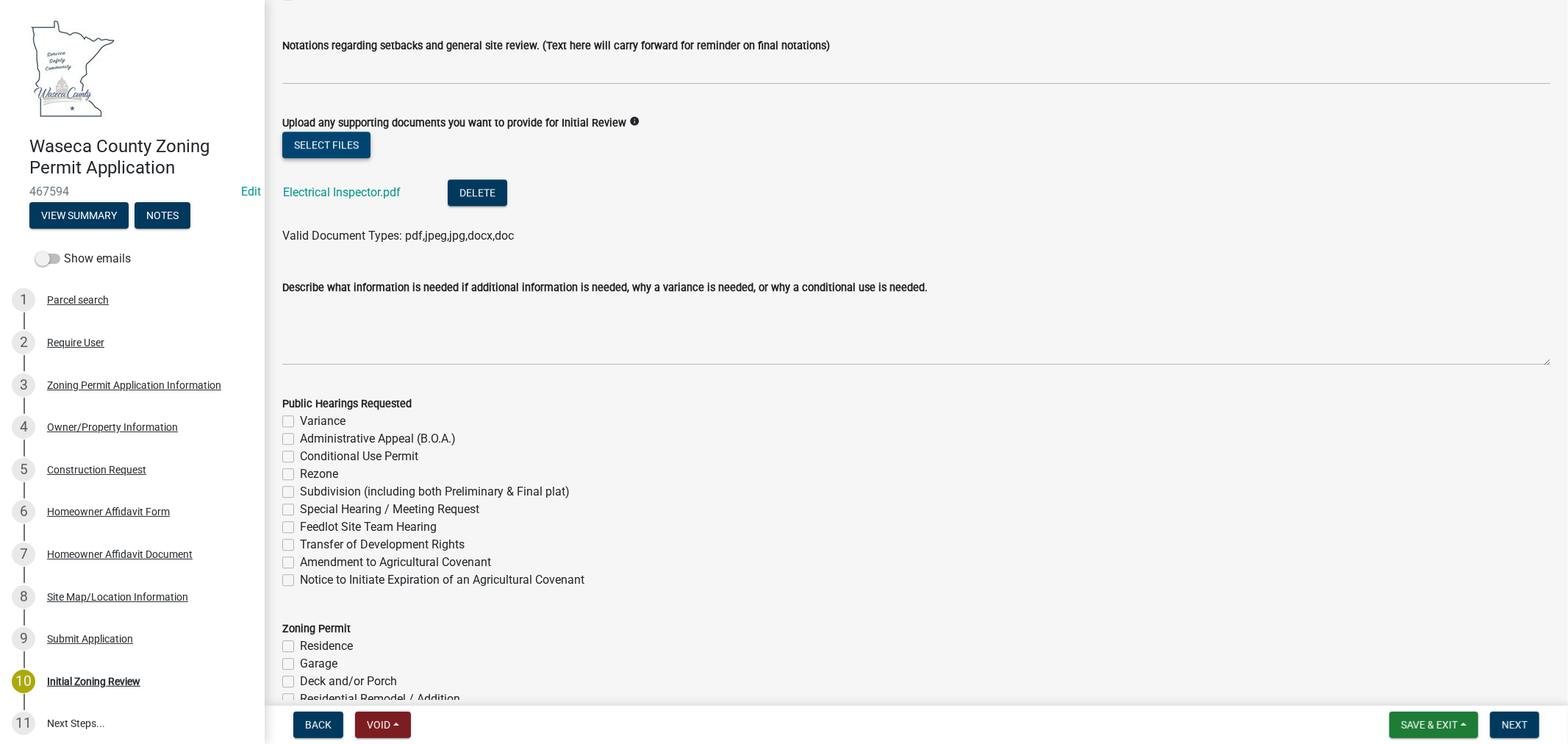
click at [334, 148] on button "Select files" at bounding box center [326, 145] width 88 height 26
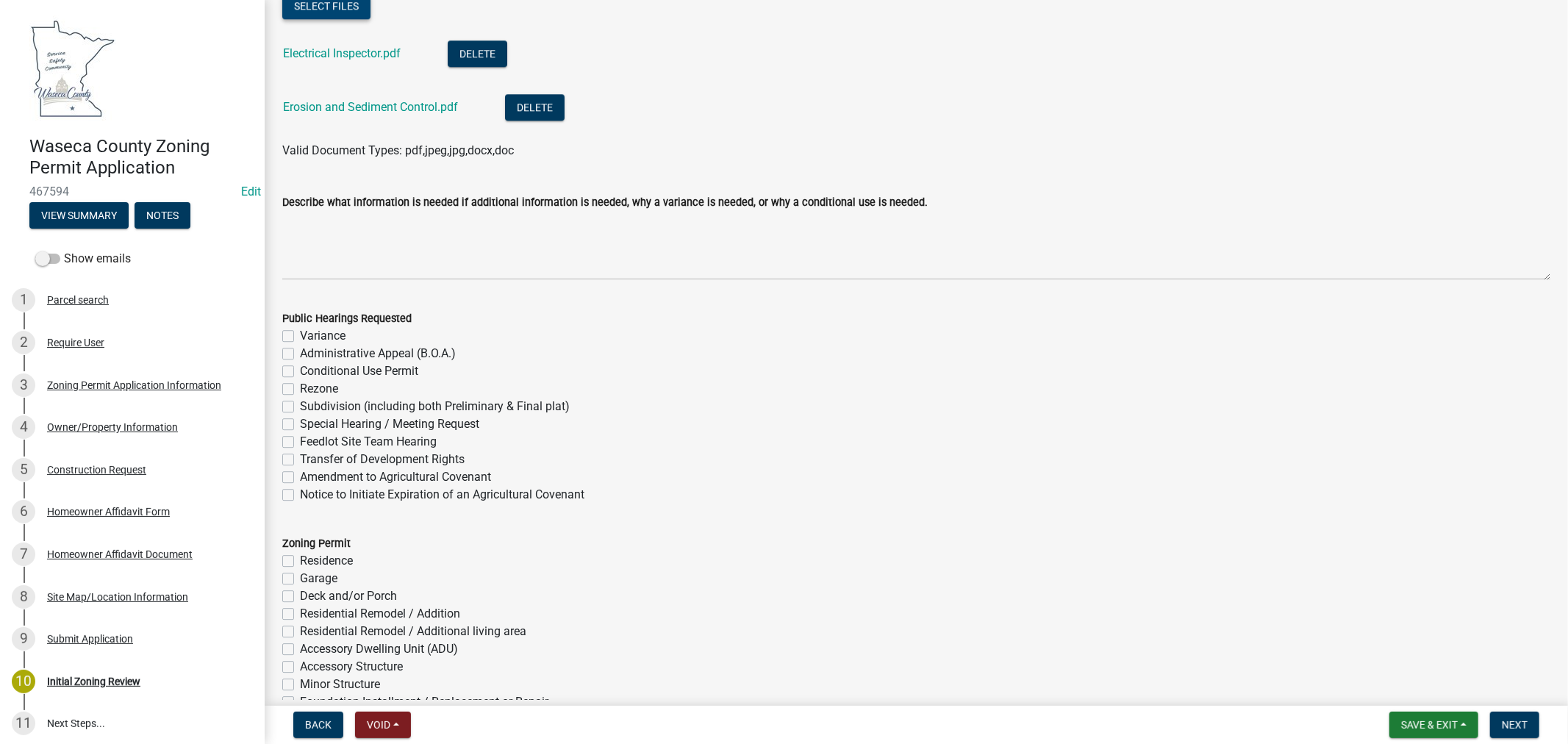
scroll to position [3430, 0]
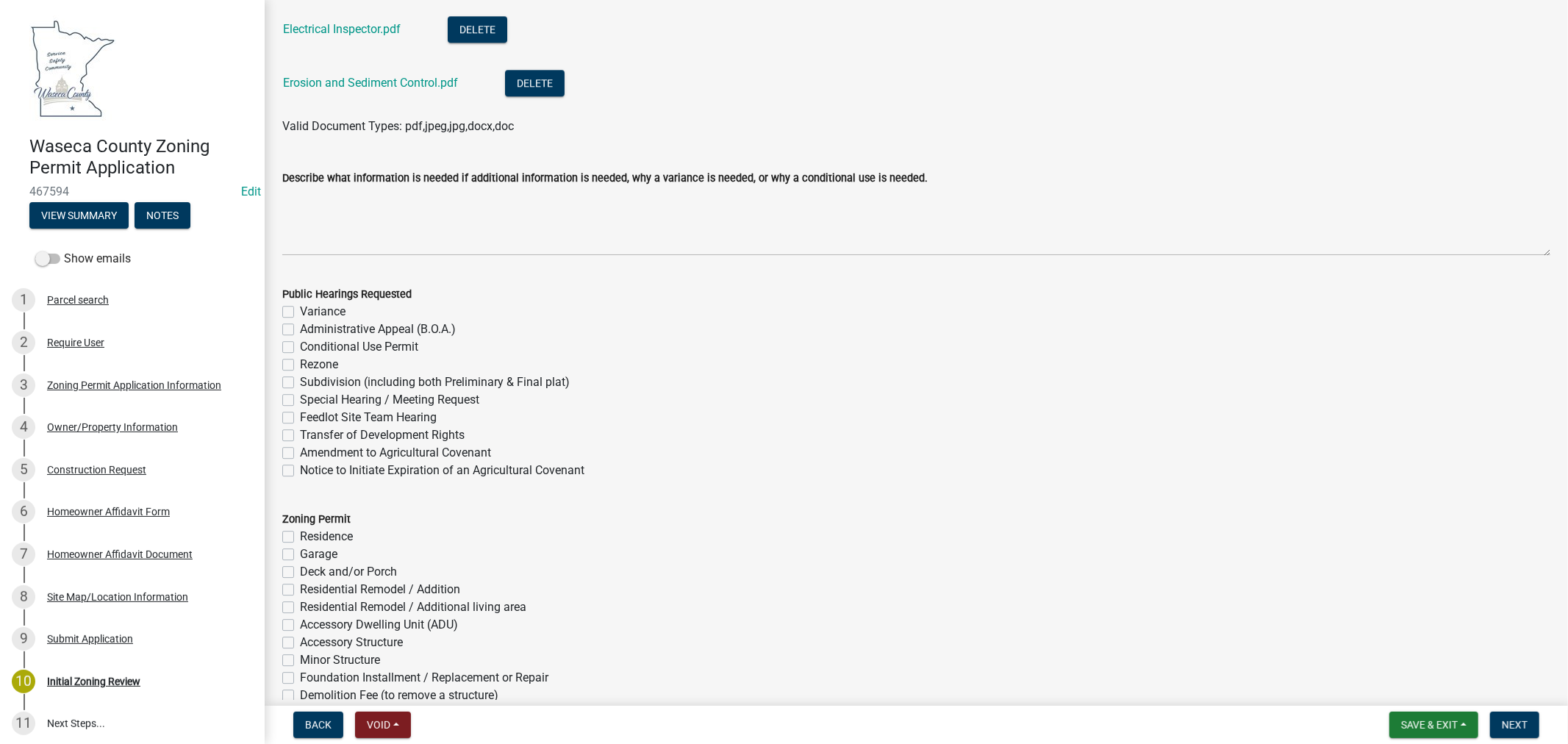
drag, startPoint x: 292, startPoint y: 551, endPoint x: 431, endPoint y: 539, distance: 139.5
click at [294, 551] on div "Garage" at bounding box center [916, 555] width 1268 height 17
click at [299, 553] on label "Garage" at bounding box center [318, 555] width 38 height 17
click at [299, 553] on input "Garage" at bounding box center [304, 550] width 10 height 10
checkbox input "true"
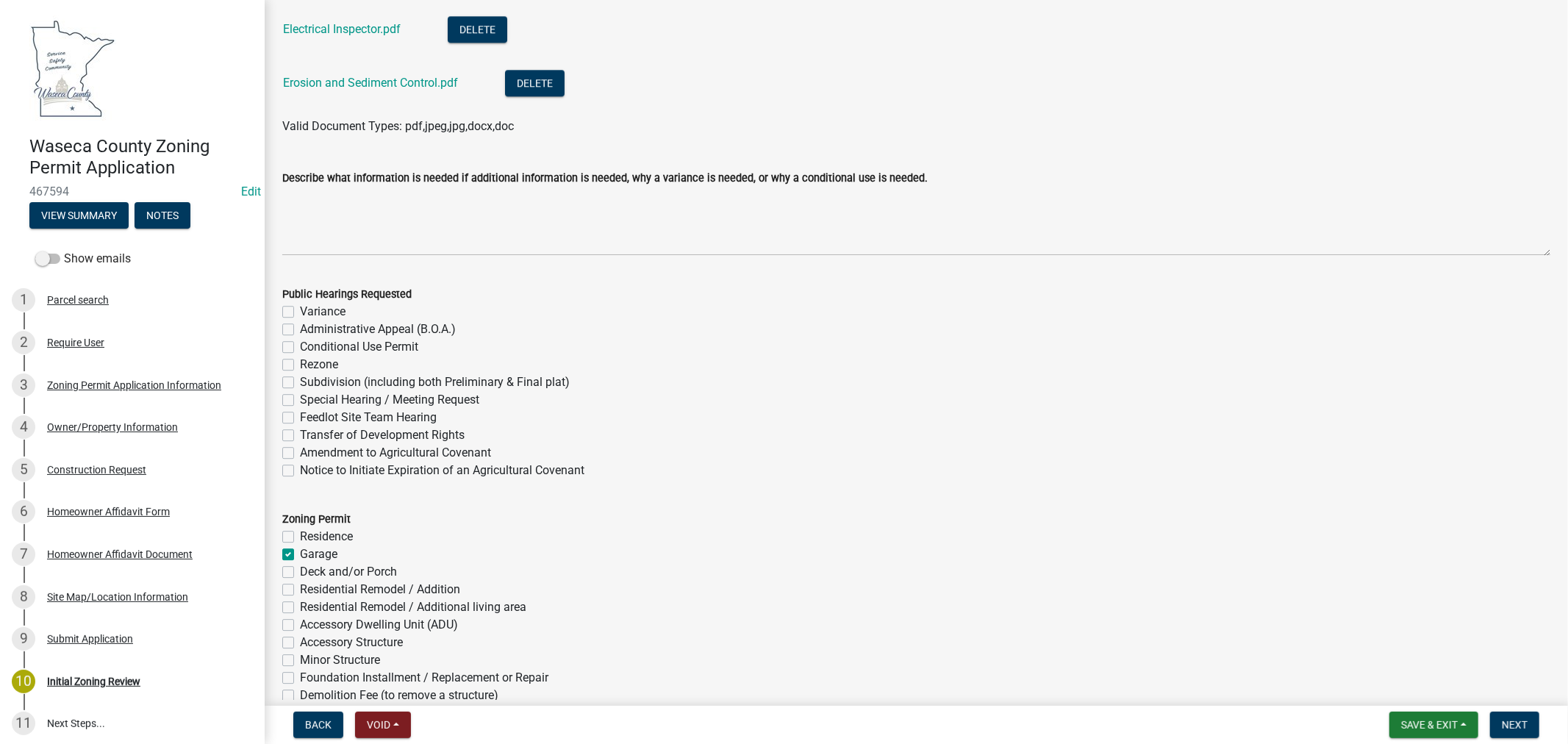
checkbox input "false"
checkbox input "true"
checkbox input "false"
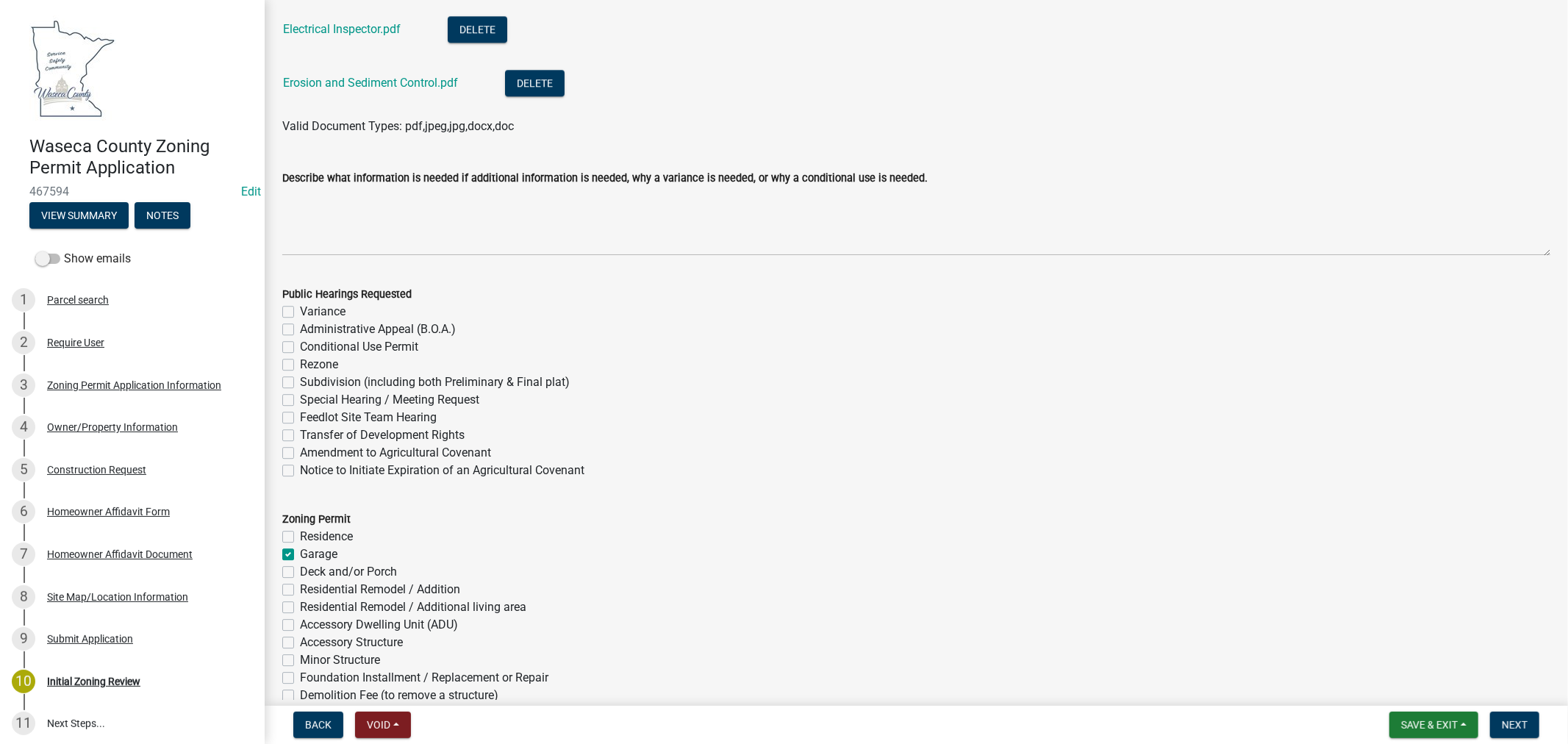
checkbox input "false"
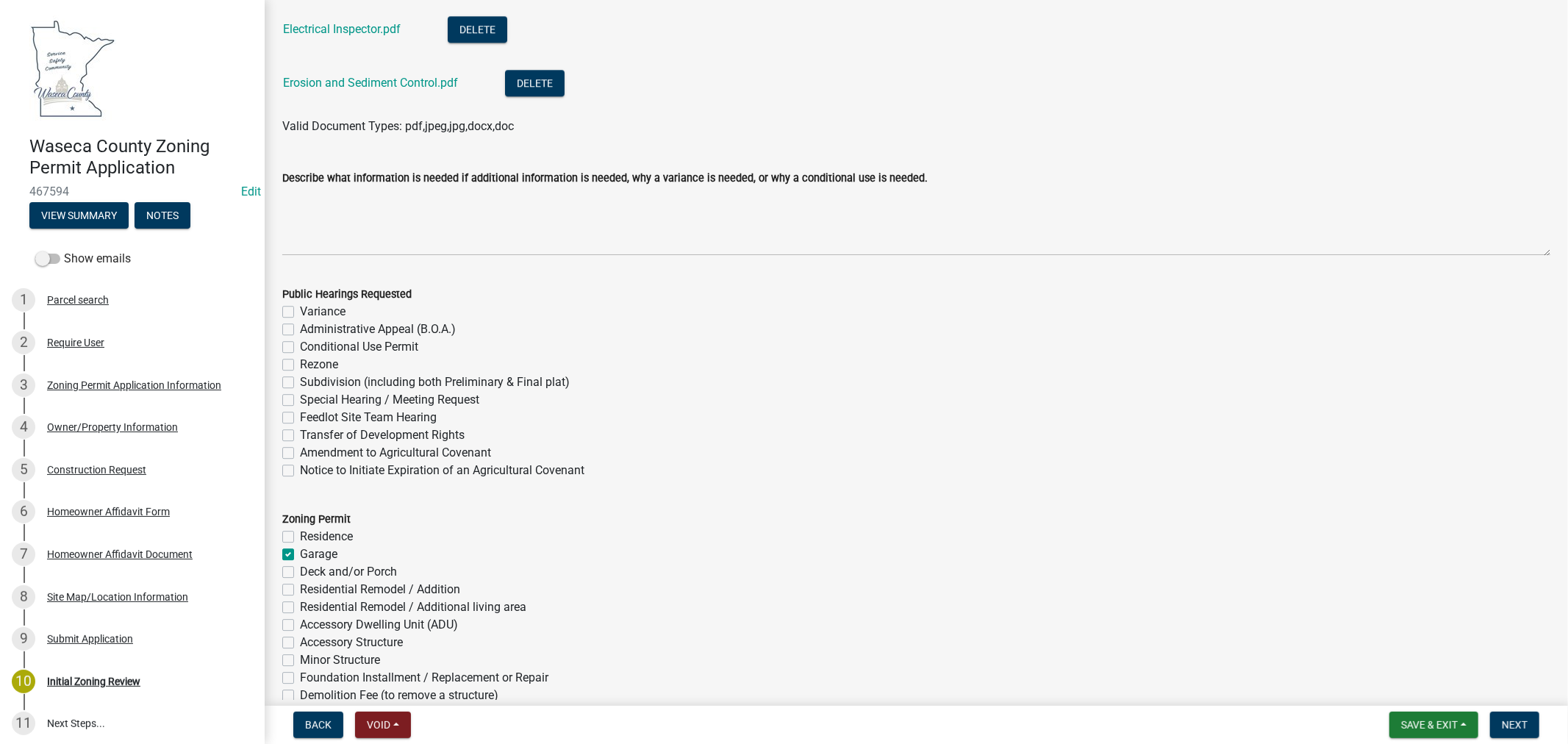
checkbox input "false"
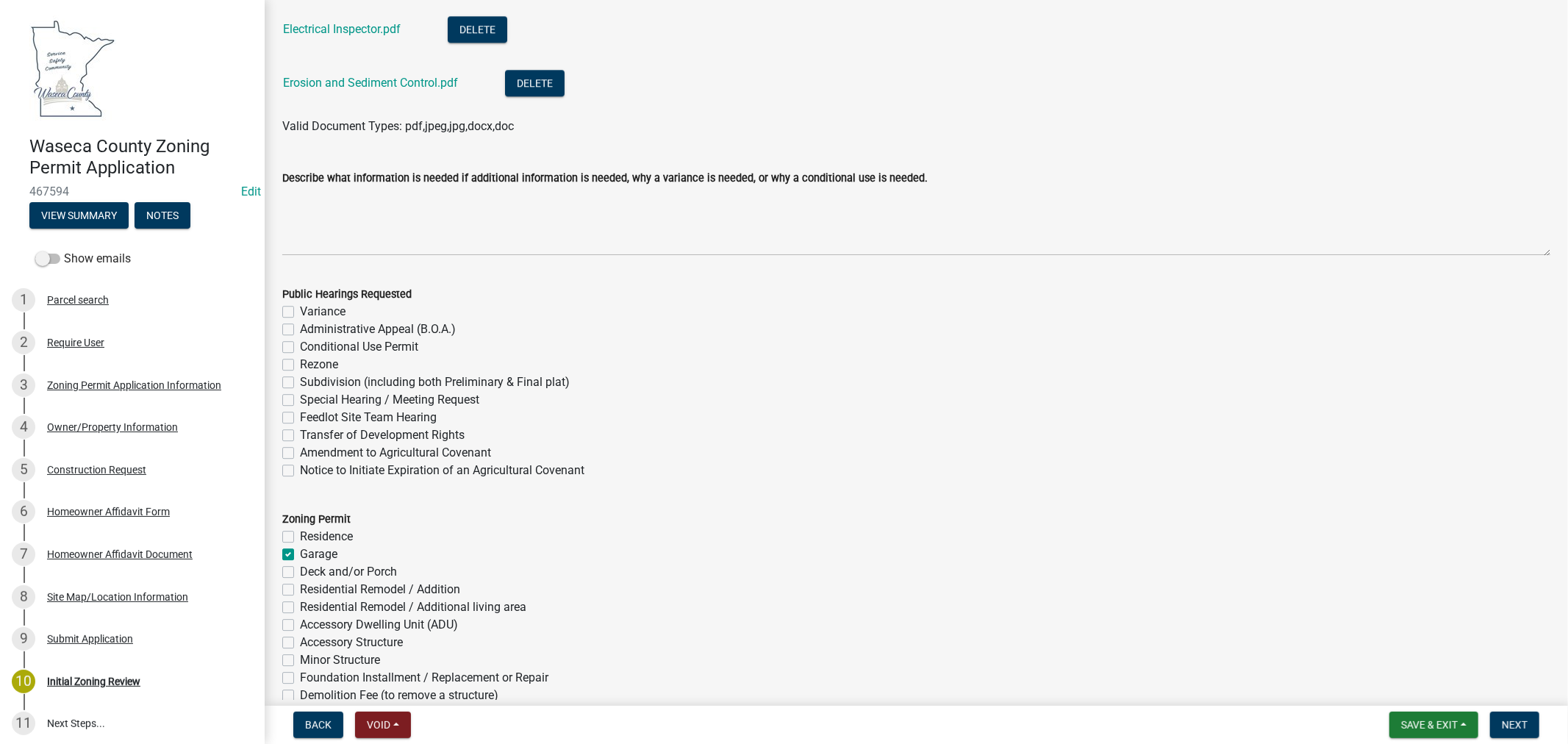
checkbox input "false"
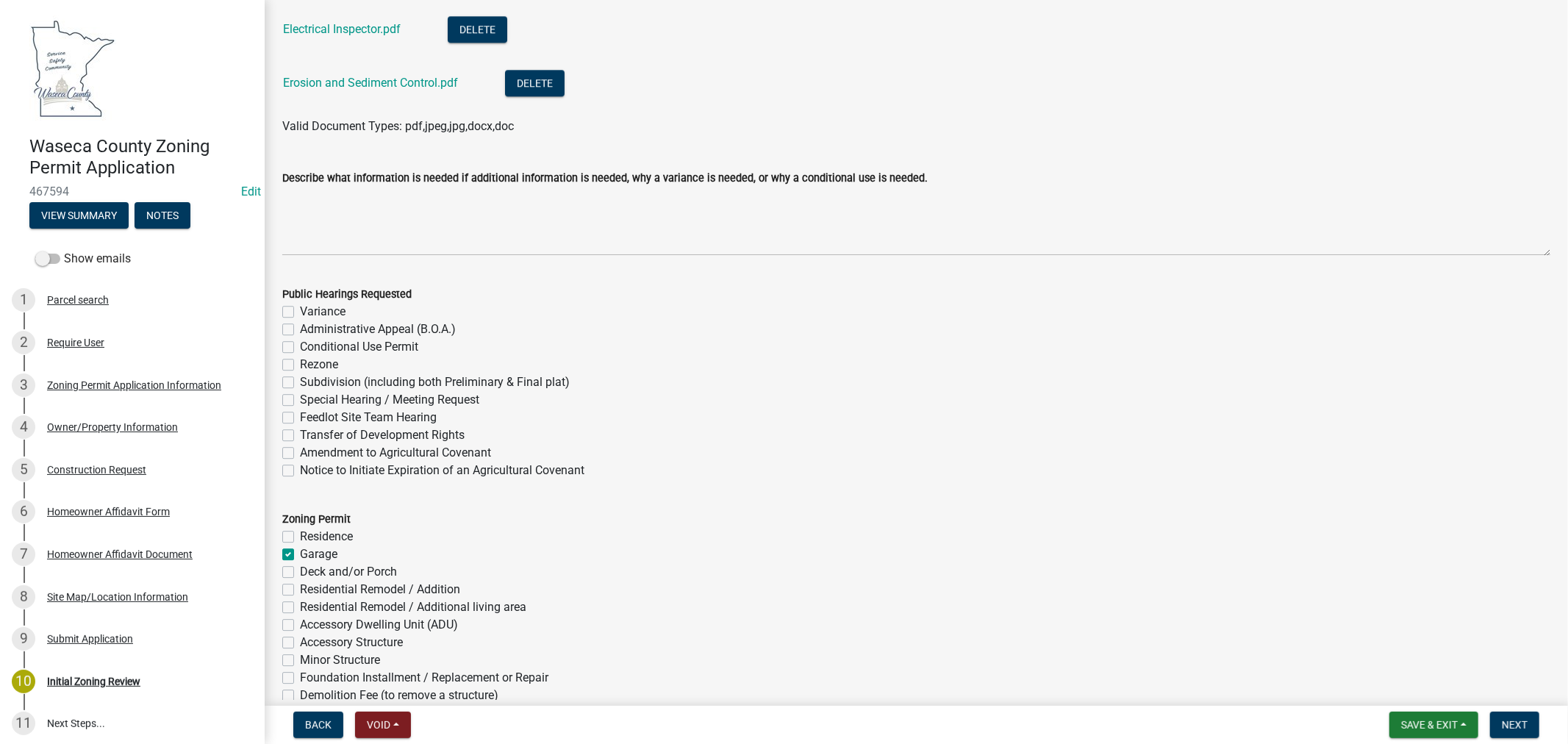
checkbox input "false"
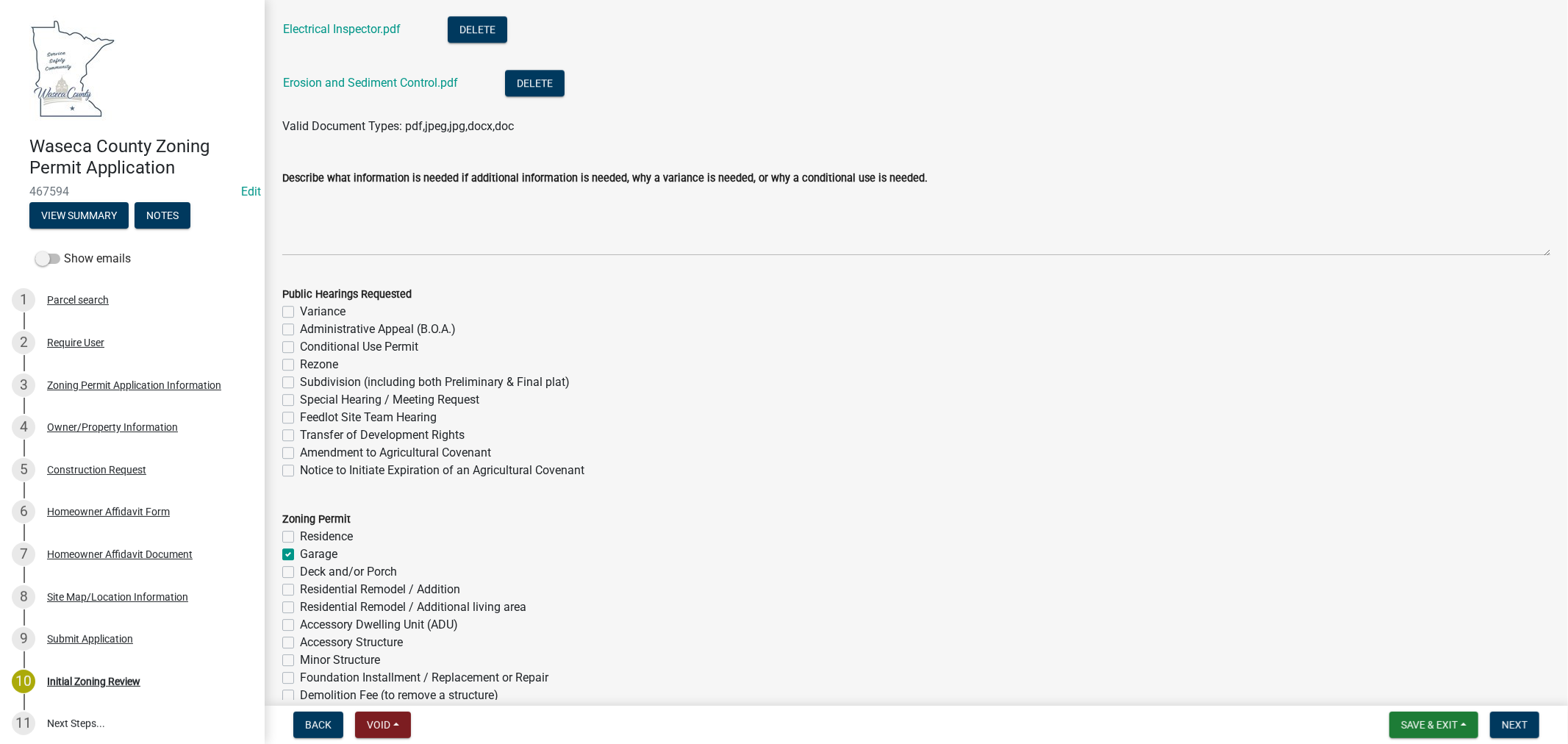
checkbox input "false"
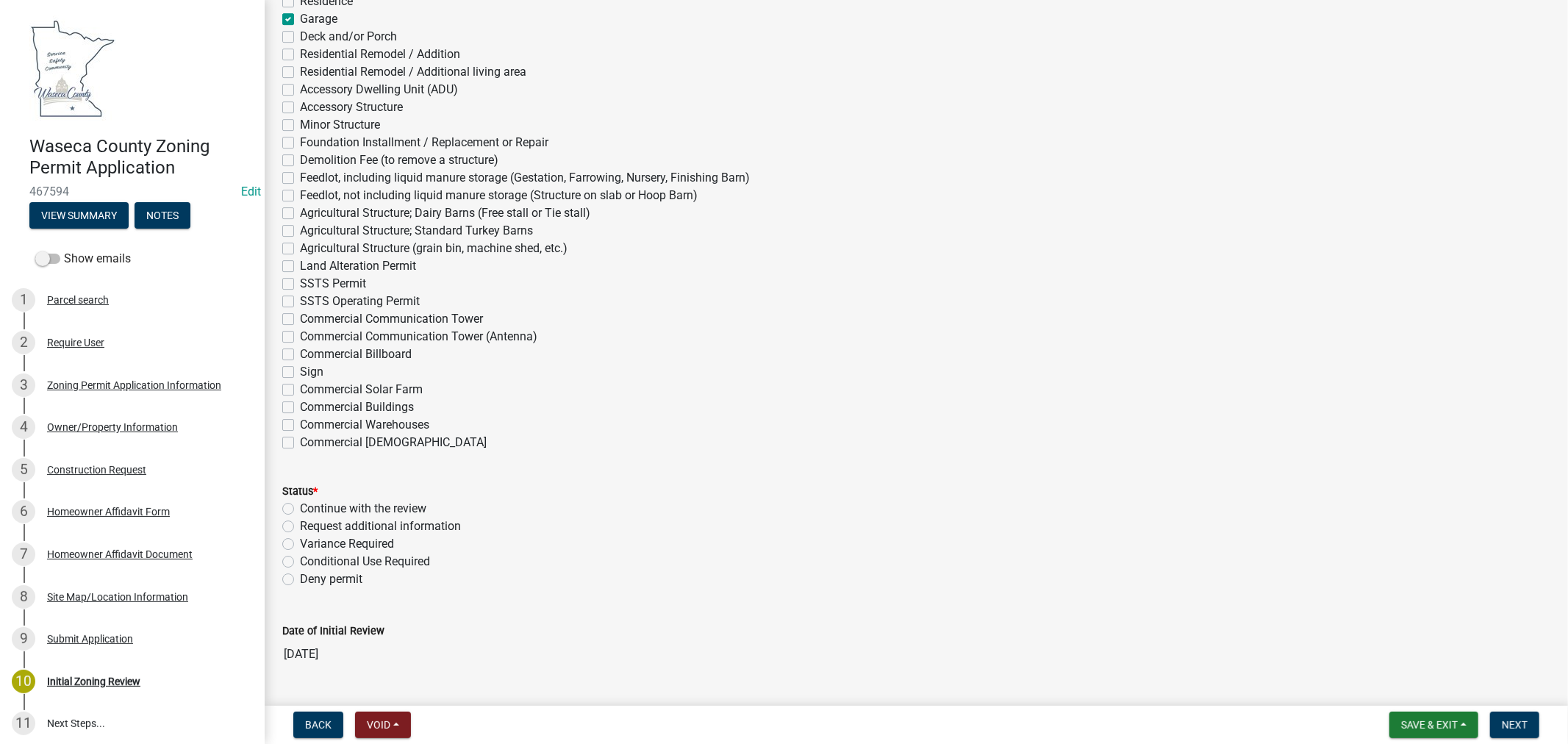
scroll to position [4002, 0]
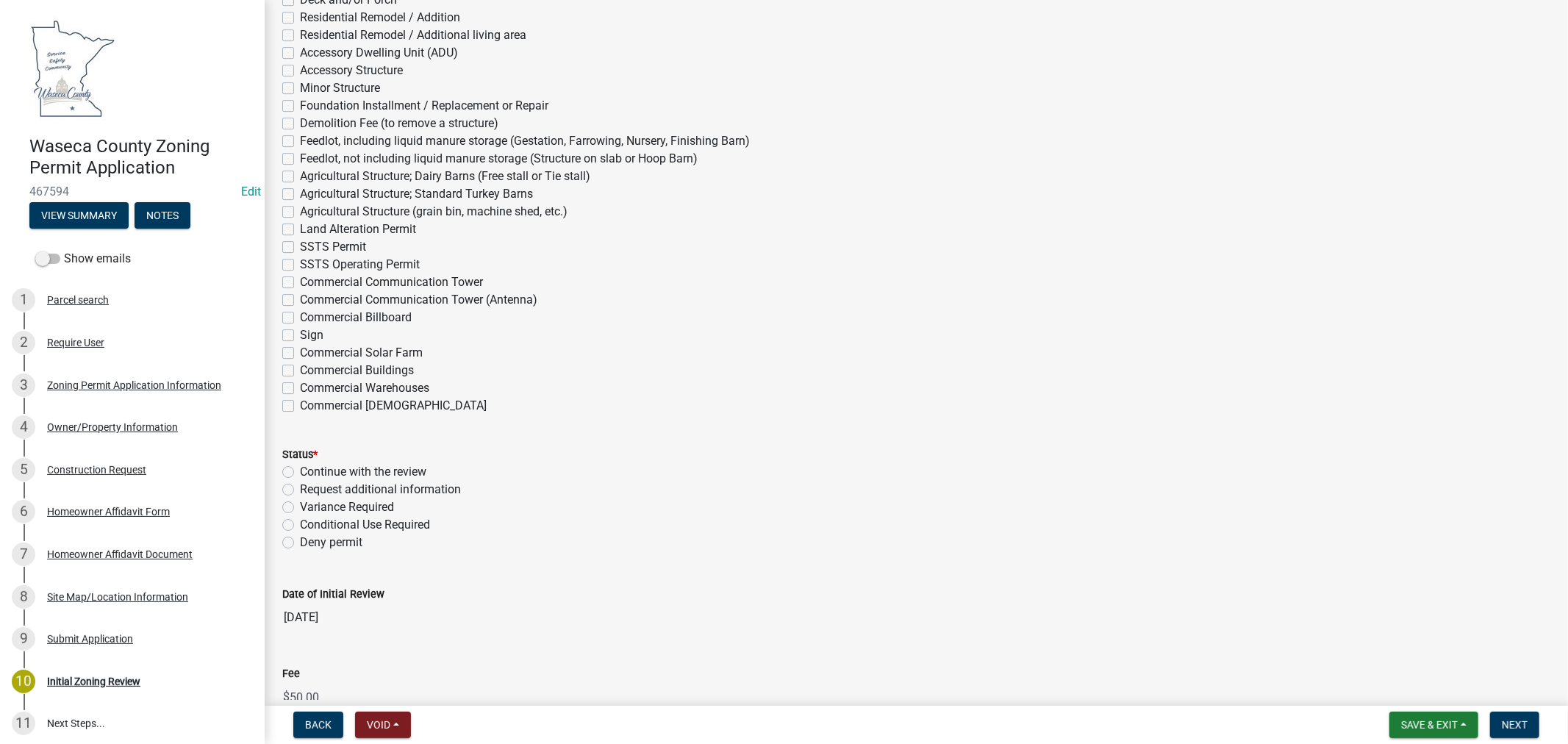
click at [299, 472] on label "Continue with the review" at bounding box center [362, 472] width 127 height 17
click at [299, 472] on input "Continue with the review" at bounding box center [304, 467] width 10 height 10
radio input "true"
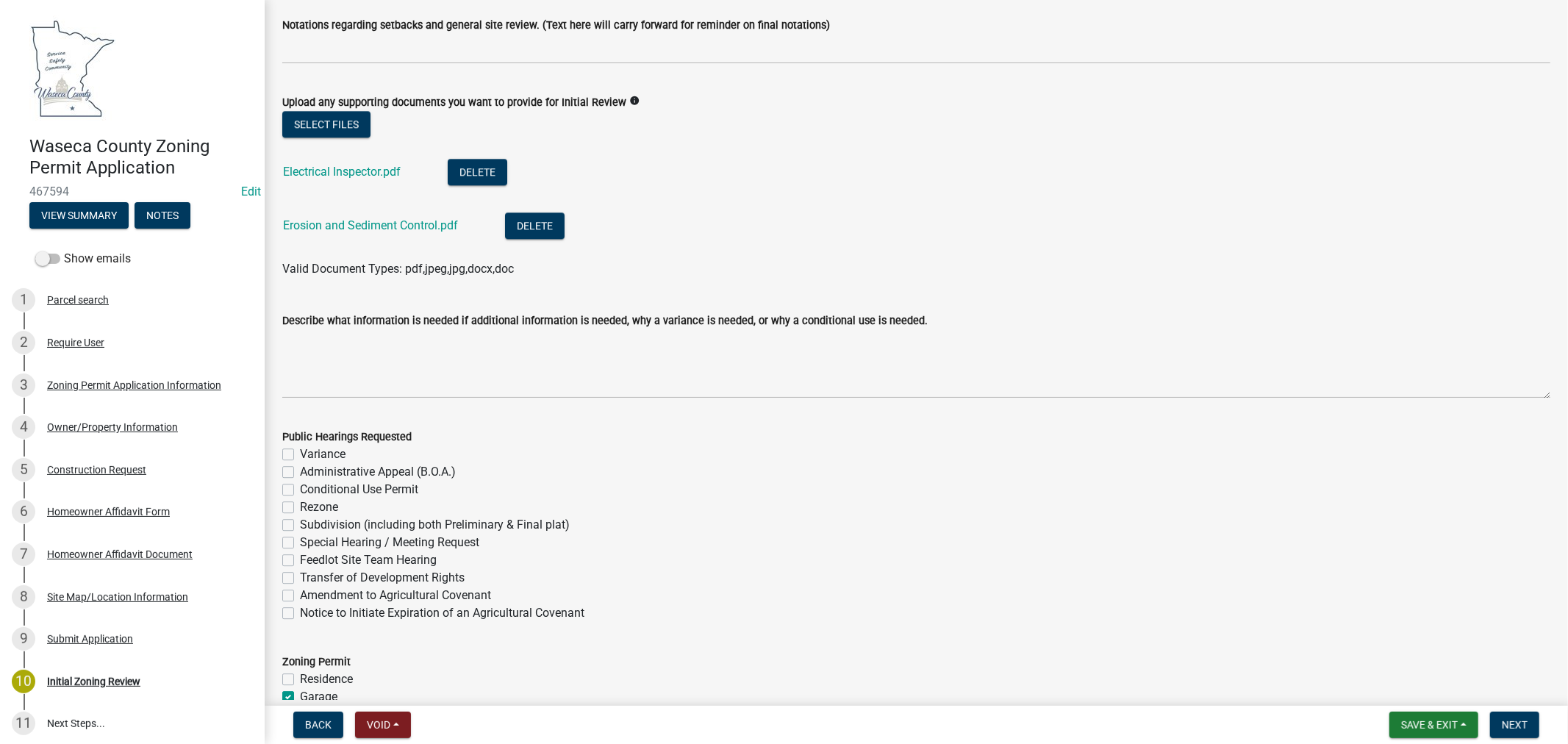
scroll to position [3269, 0]
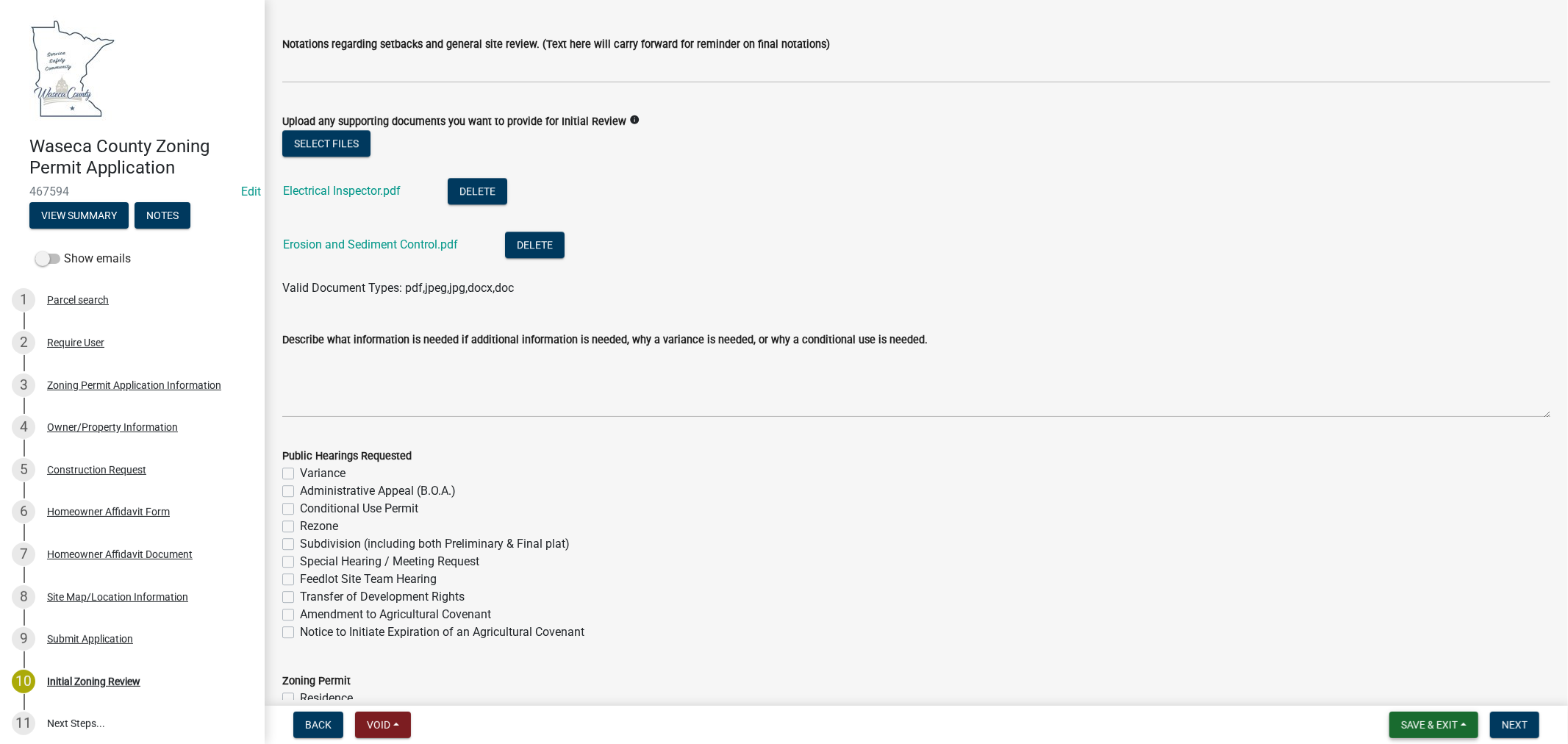
click at [1431, 729] on span "Save & Exit" at bounding box center [1428, 724] width 57 height 11
click at [1420, 691] on button "Save & Exit" at bounding box center [1419, 686] width 118 height 35
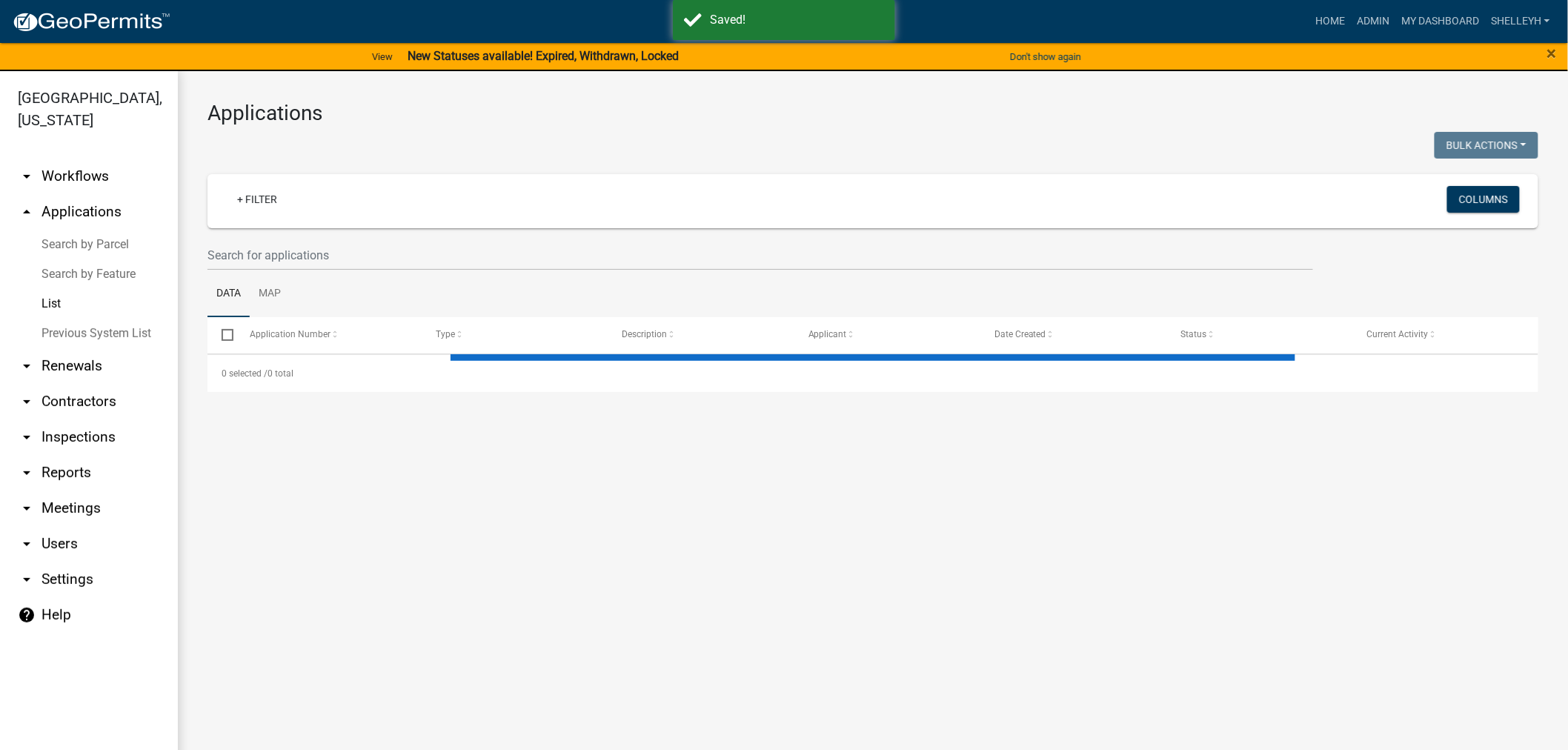
select select "1: 25"
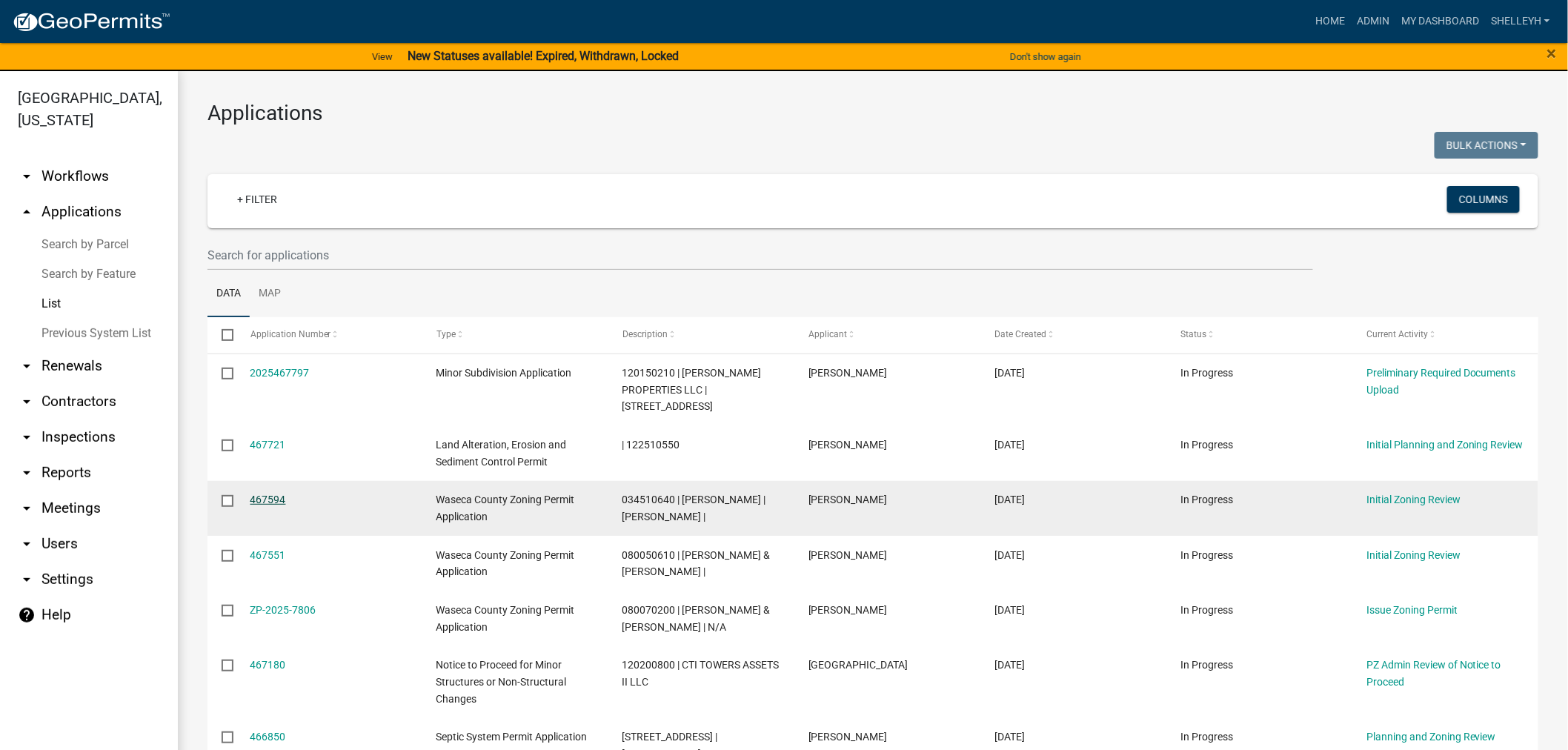
click at [265, 495] on link "467594" at bounding box center [269, 499] width 35 height 11
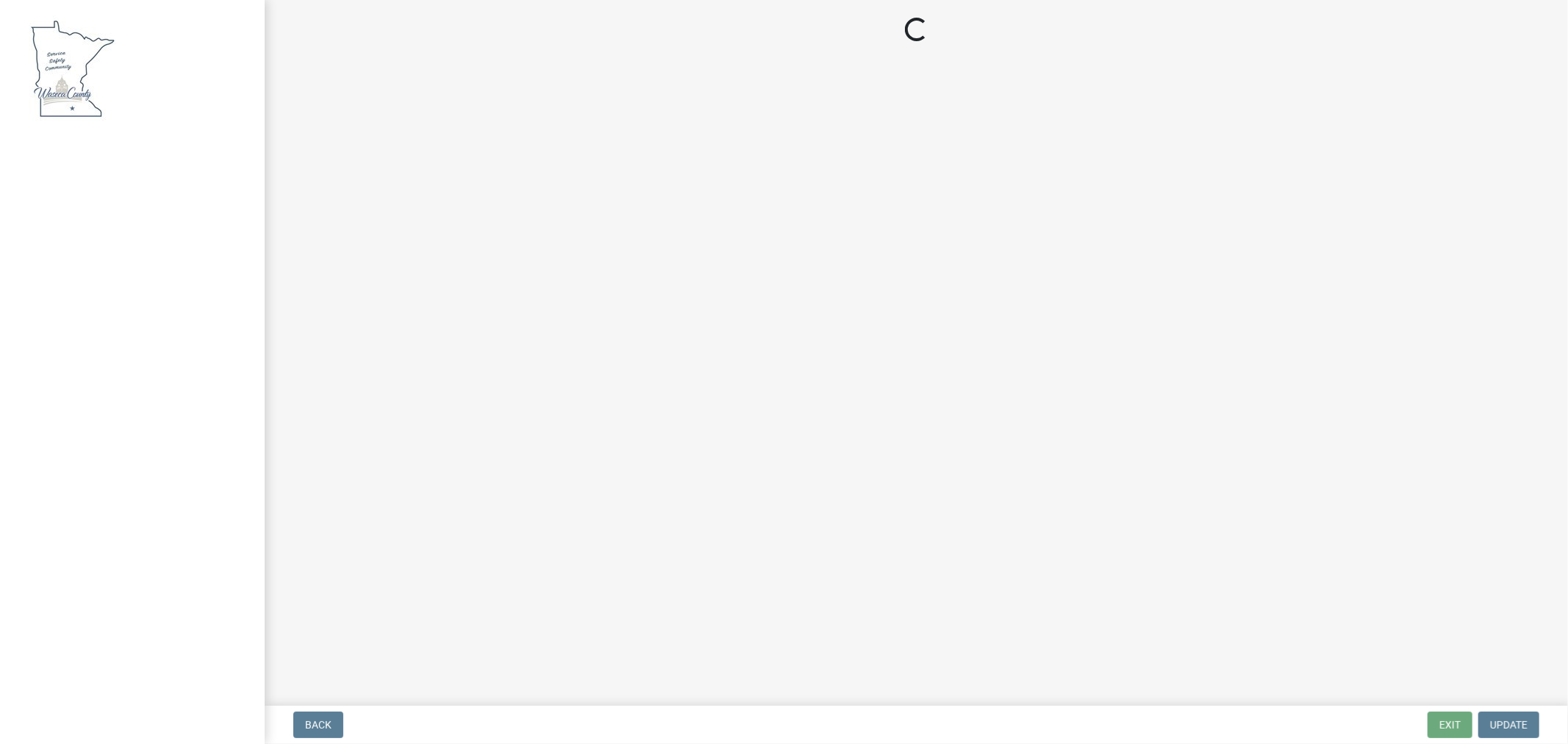
select select "5adaefc3-805f-48b5-a493-d80b3a70a6b4"
select select "6d839d38-f784-434a-a355-9dbcceaeb93c"
select select "f85b0be6-0ba0-4e52-abd8-9a831d915a76"
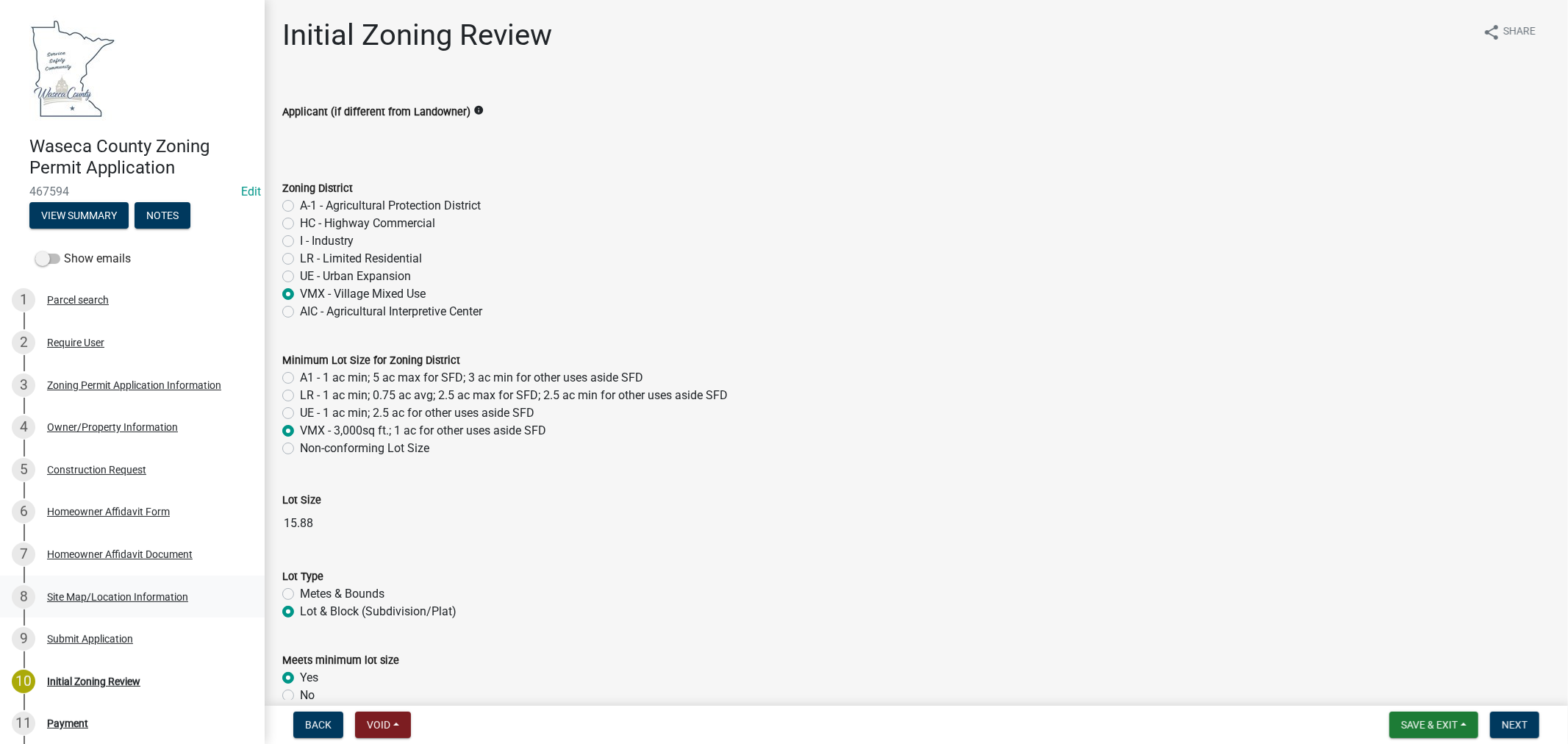
click at [85, 593] on div "Site Map/Location Information" at bounding box center [118, 597] width 141 height 10
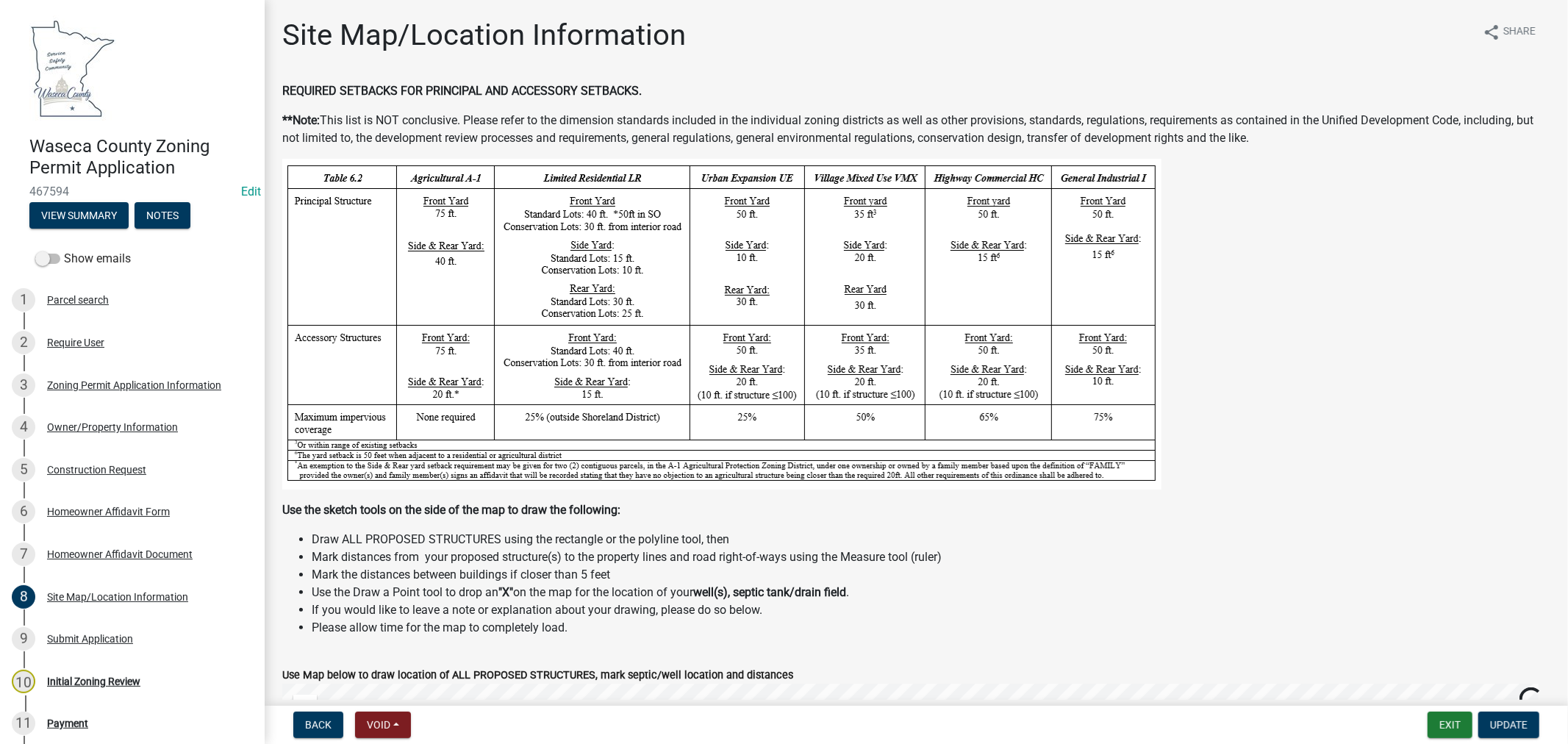
scroll to position [327, 0]
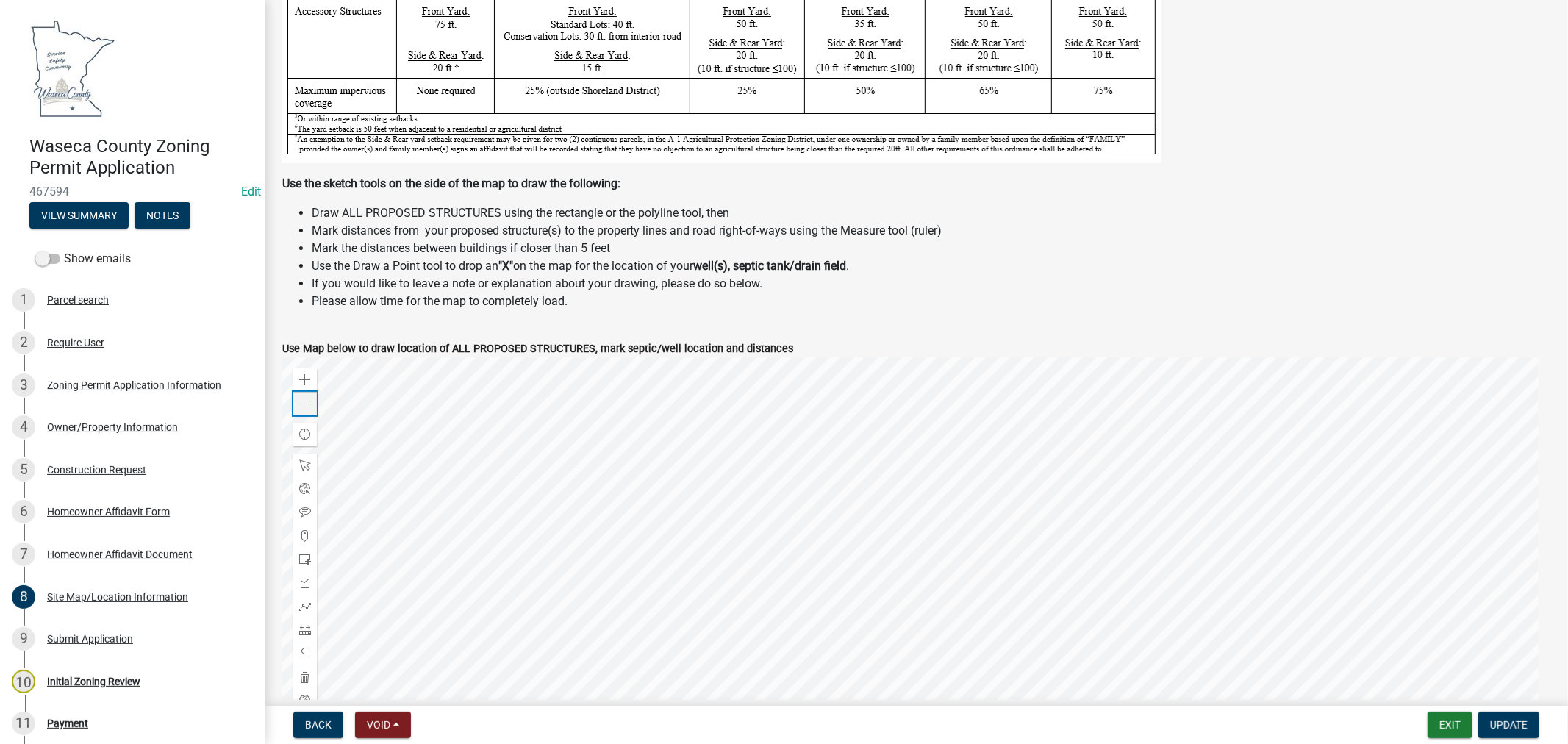
click at [310, 411] on div "Zoom out" at bounding box center [305, 403] width 24 height 24
click at [93, 473] on div "Construction Request" at bounding box center [97, 470] width 100 height 10
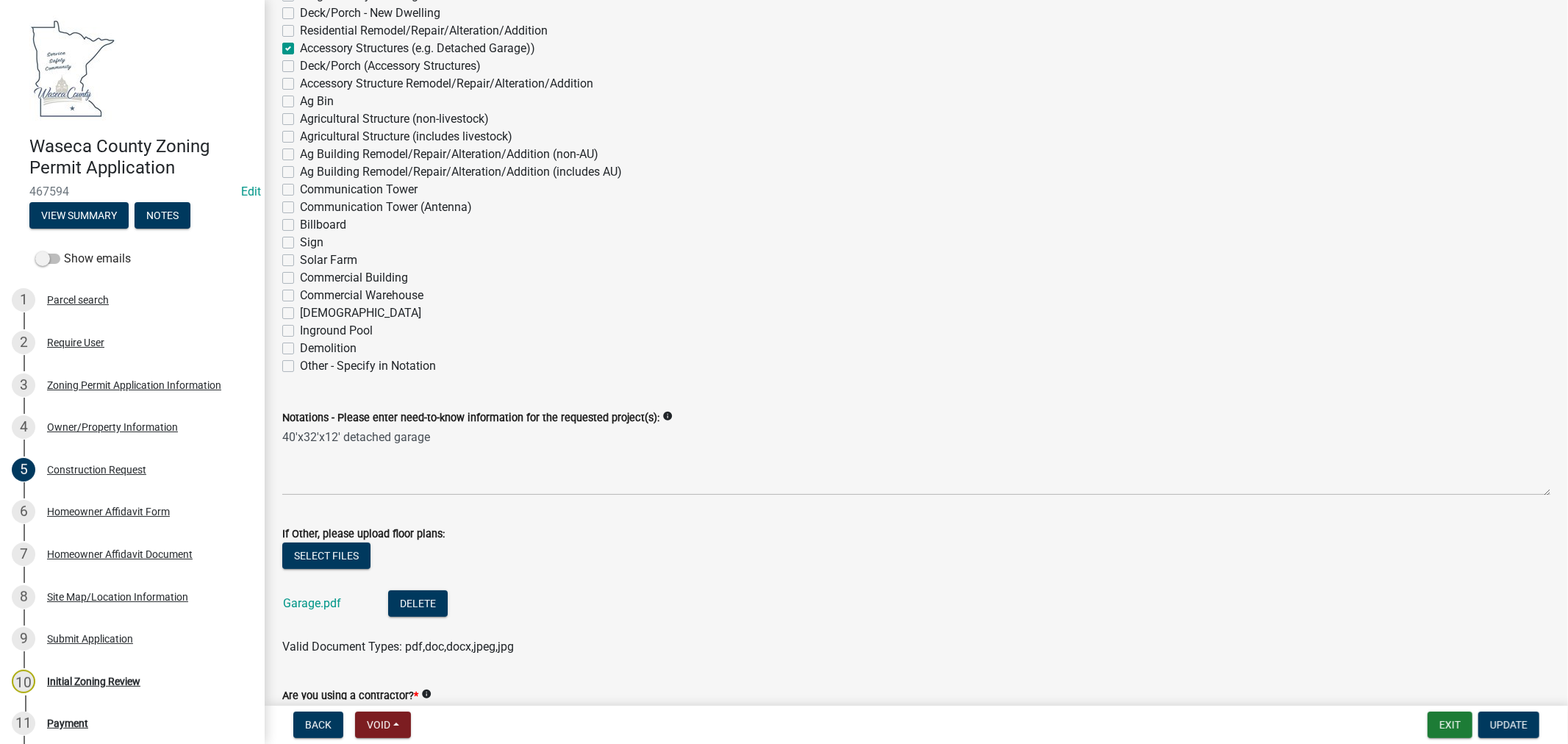
scroll to position [408, 0]
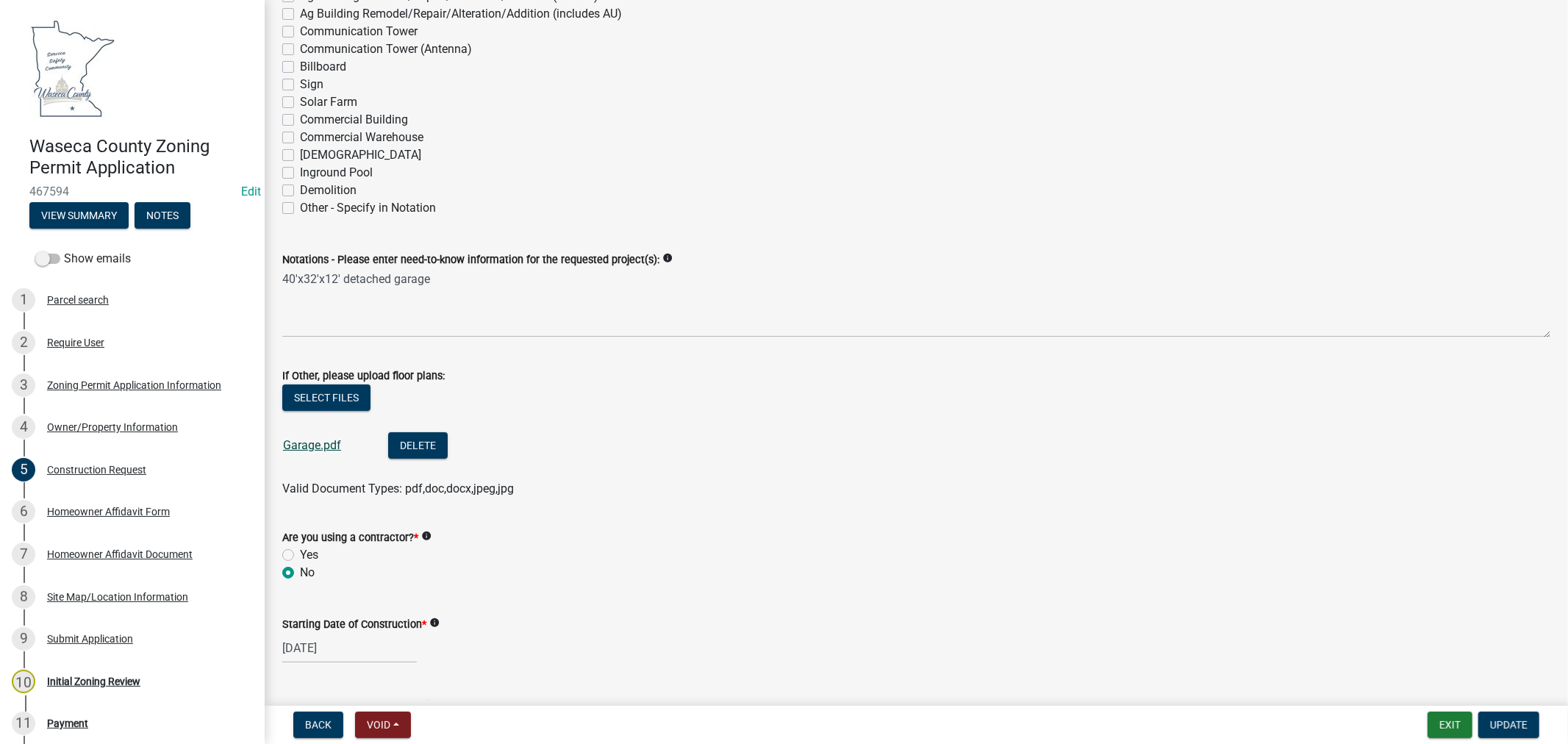
click at [298, 446] on link "Garage.pdf" at bounding box center [312, 445] width 58 height 14
click at [91, 594] on div "Site Map/Location Information" at bounding box center [118, 597] width 141 height 10
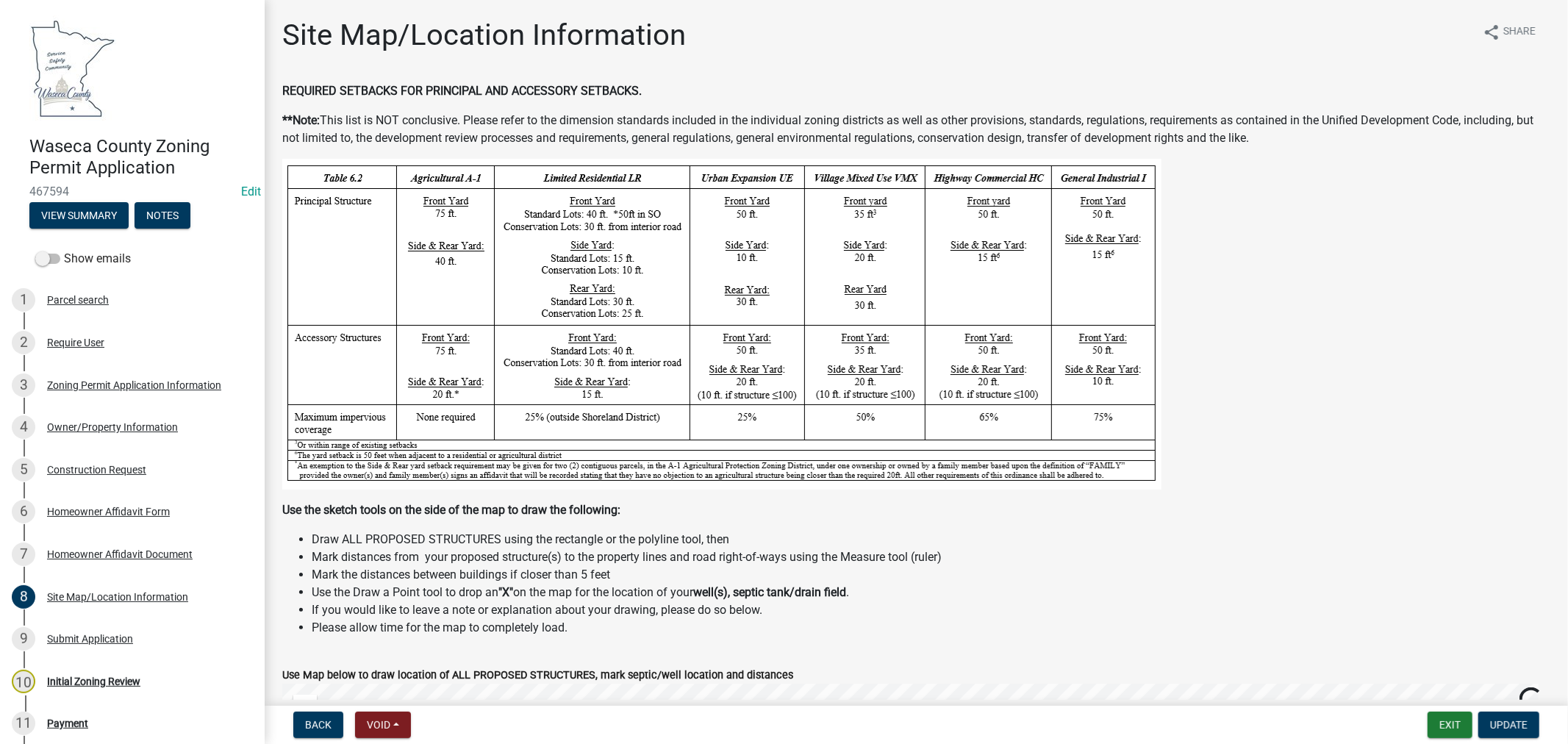
scroll to position [327, 0]
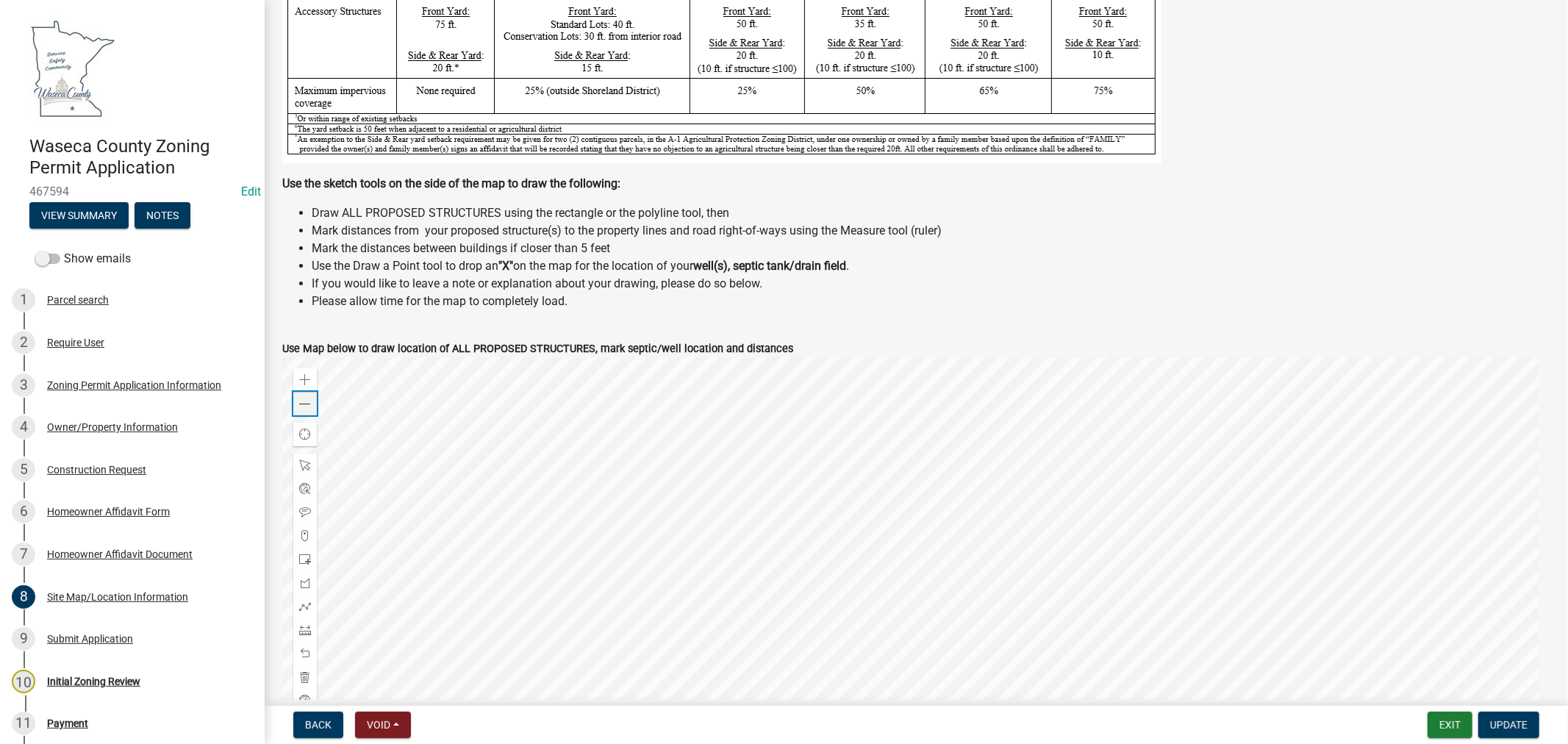
click at [306, 405] on span at bounding box center [305, 403] width 11 height 11
click at [95, 427] on div "Owner/Property Information" at bounding box center [113, 427] width 131 height 10
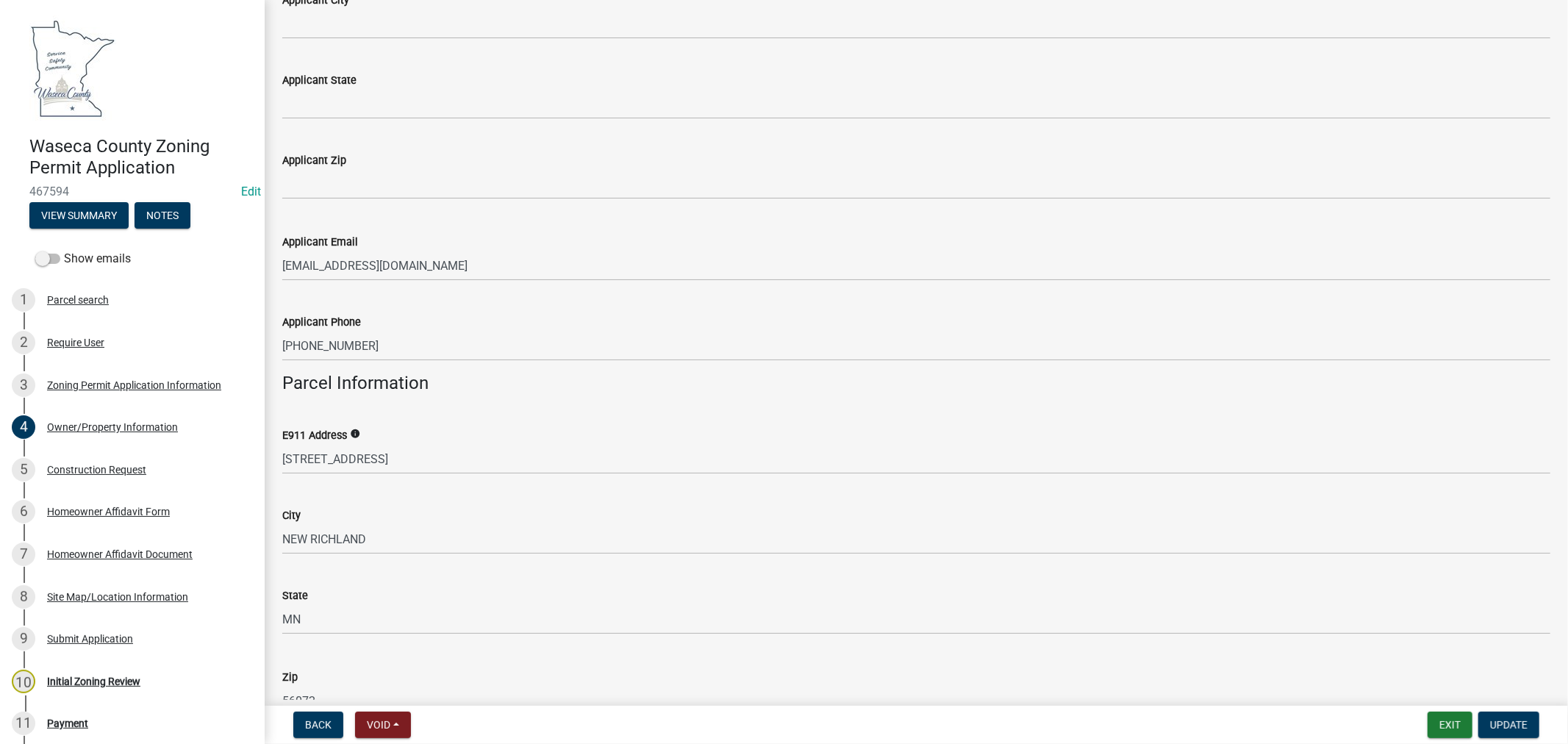
scroll to position [652, 0]
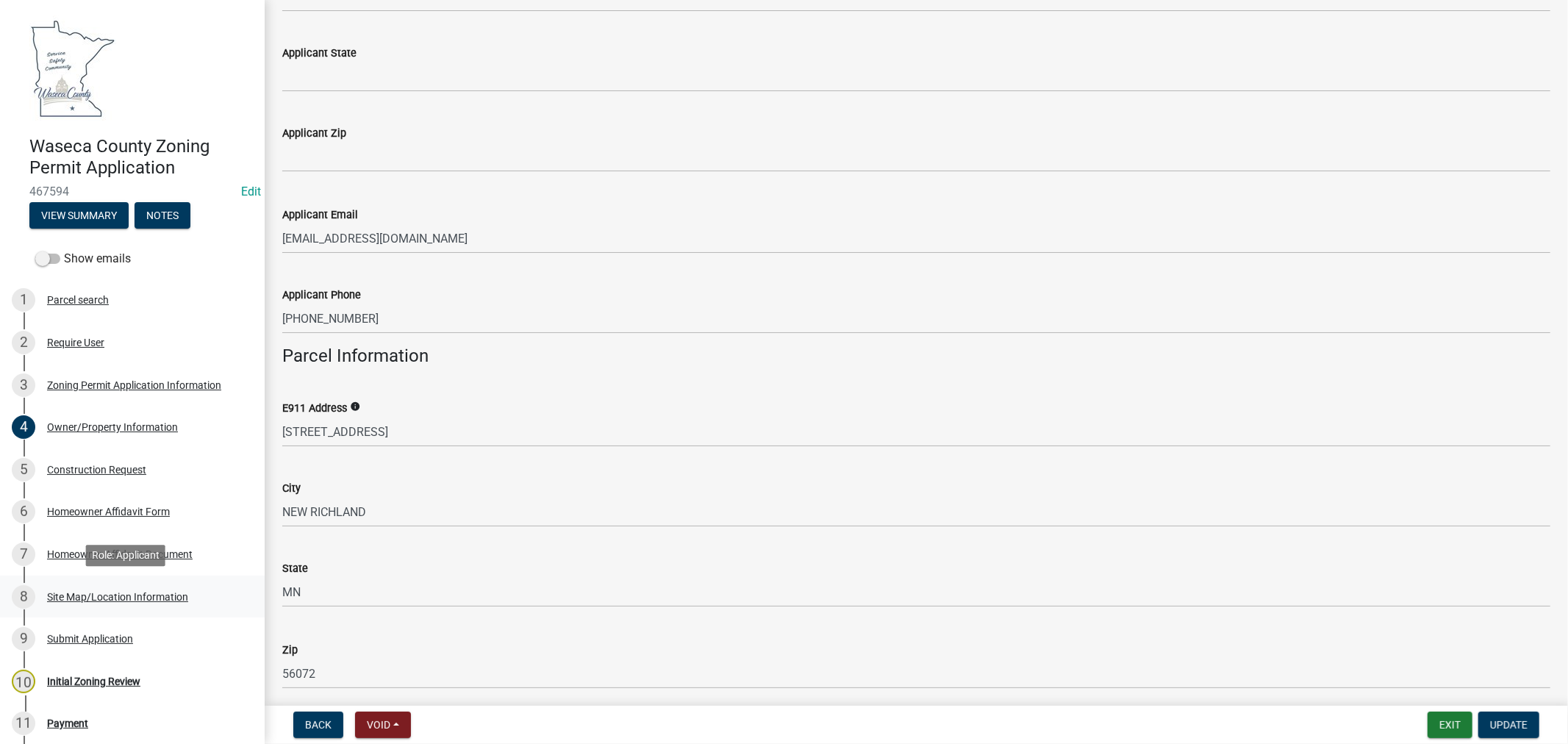
click at [145, 592] on div "Site Map/Location Information" at bounding box center [118, 597] width 141 height 10
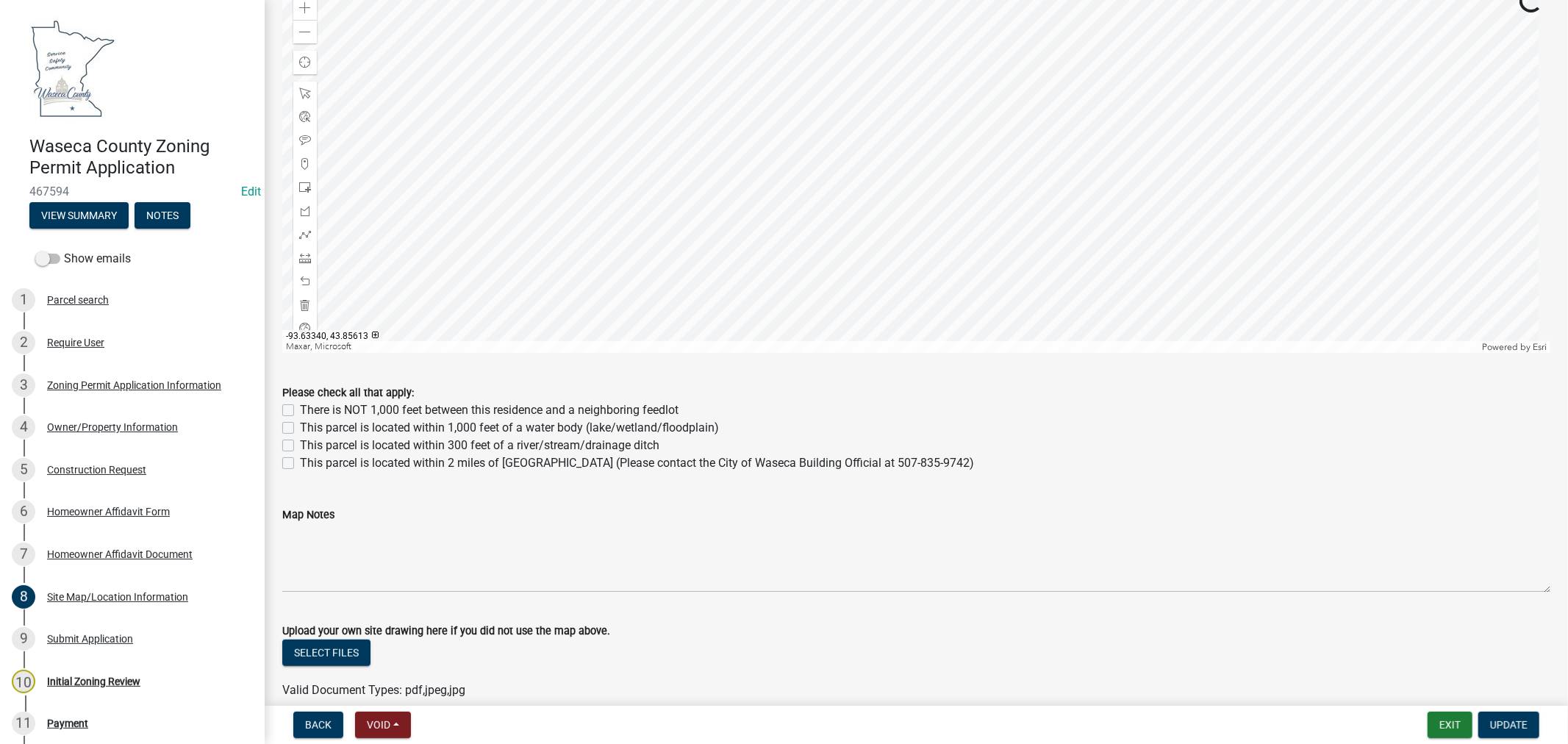
scroll to position [768, 0]
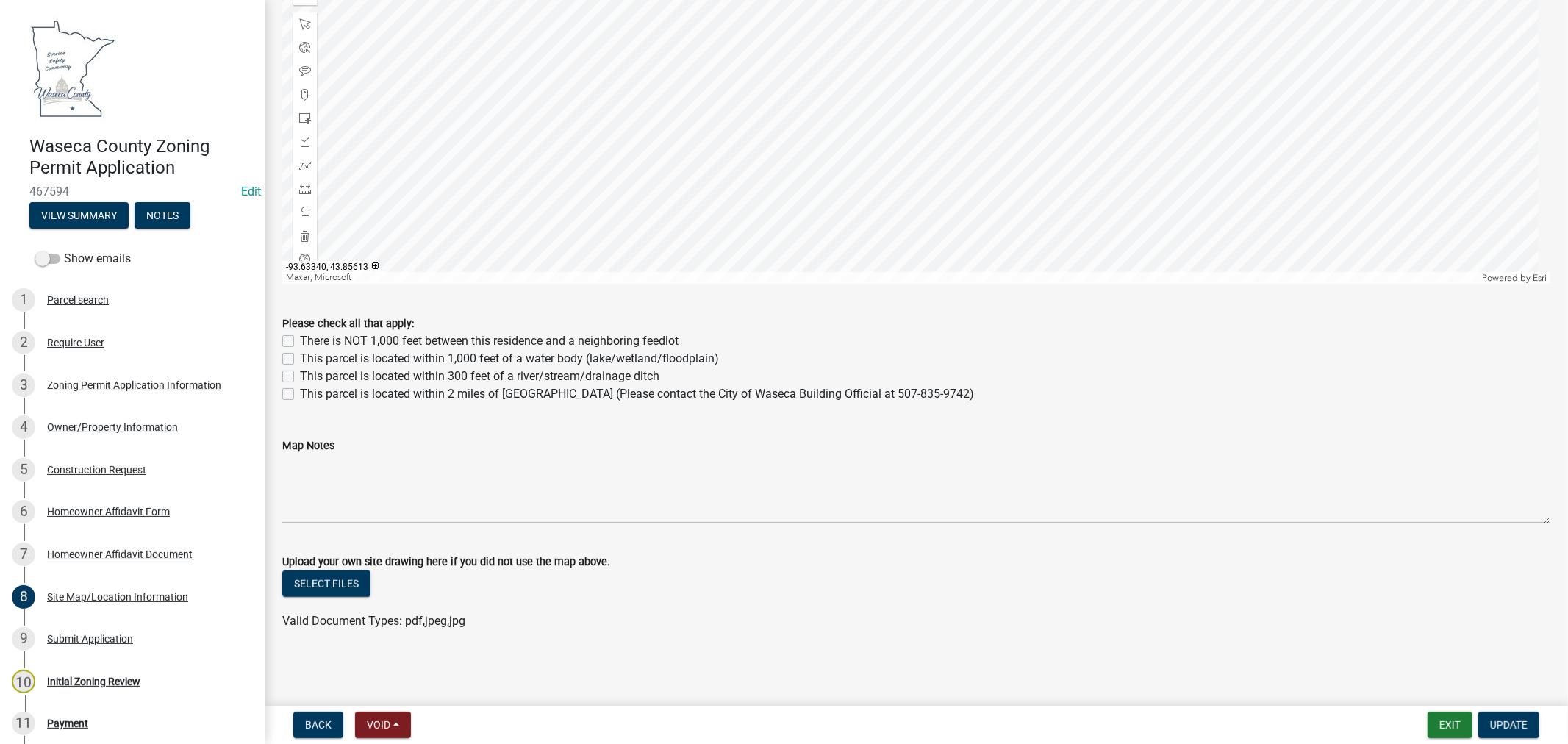
click at [323, 568] on div "Upload your own site drawing here if you did not use the map above." at bounding box center [916, 561] width 1268 height 17
click at [311, 583] on button "Select files" at bounding box center [326, 583] width 88 height 26
click at [1516, 723] on span "Update" at bounding box center [1508, 724] width 38 height 11
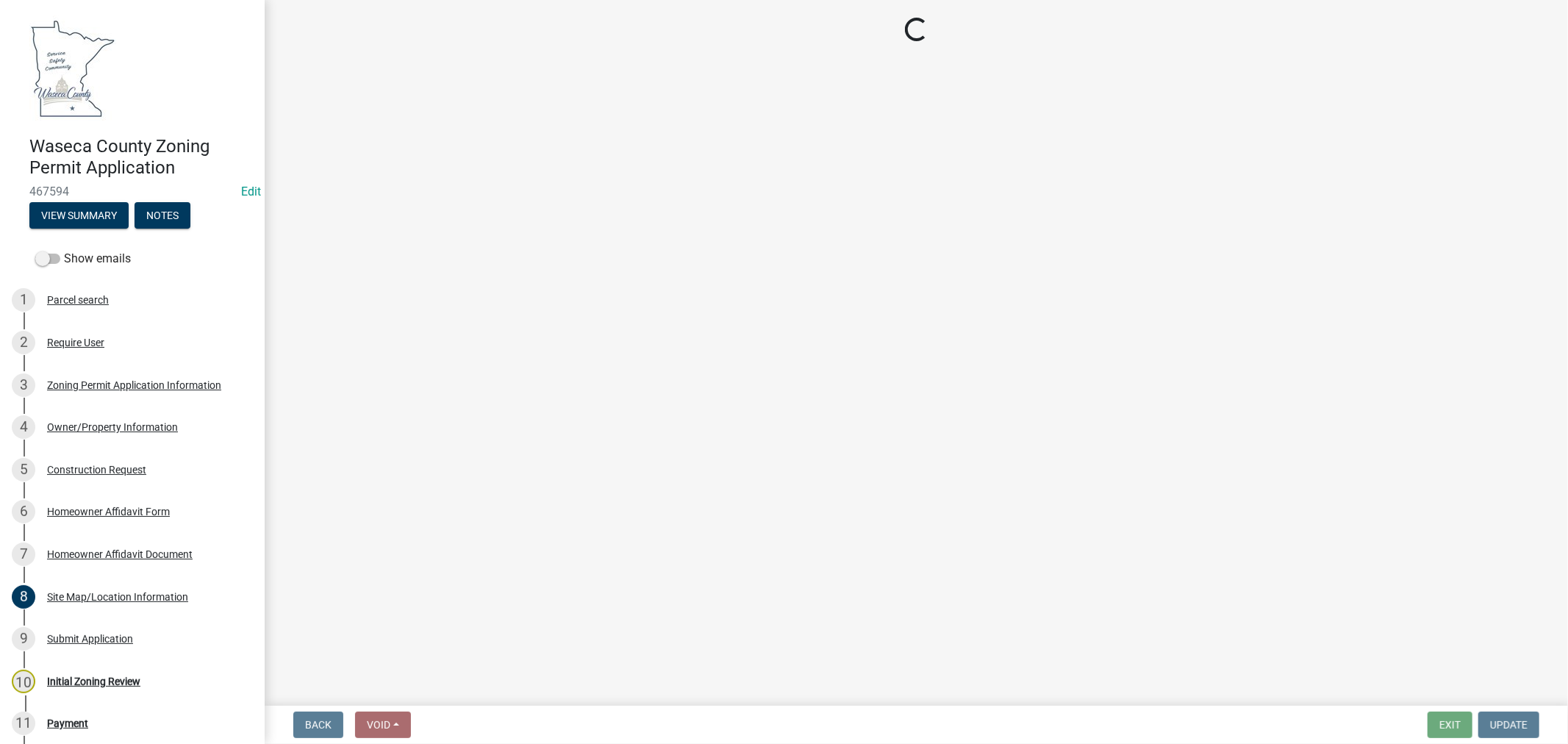
select select "5adaefc3-805f-48b5-a493-d80b3a70a6b4"
select select "6d839d38-f784-434a-a355-9dbcceaeb93c"
select select "f85b0be6-0ba0-4e52-abd8-9a831d915a76"
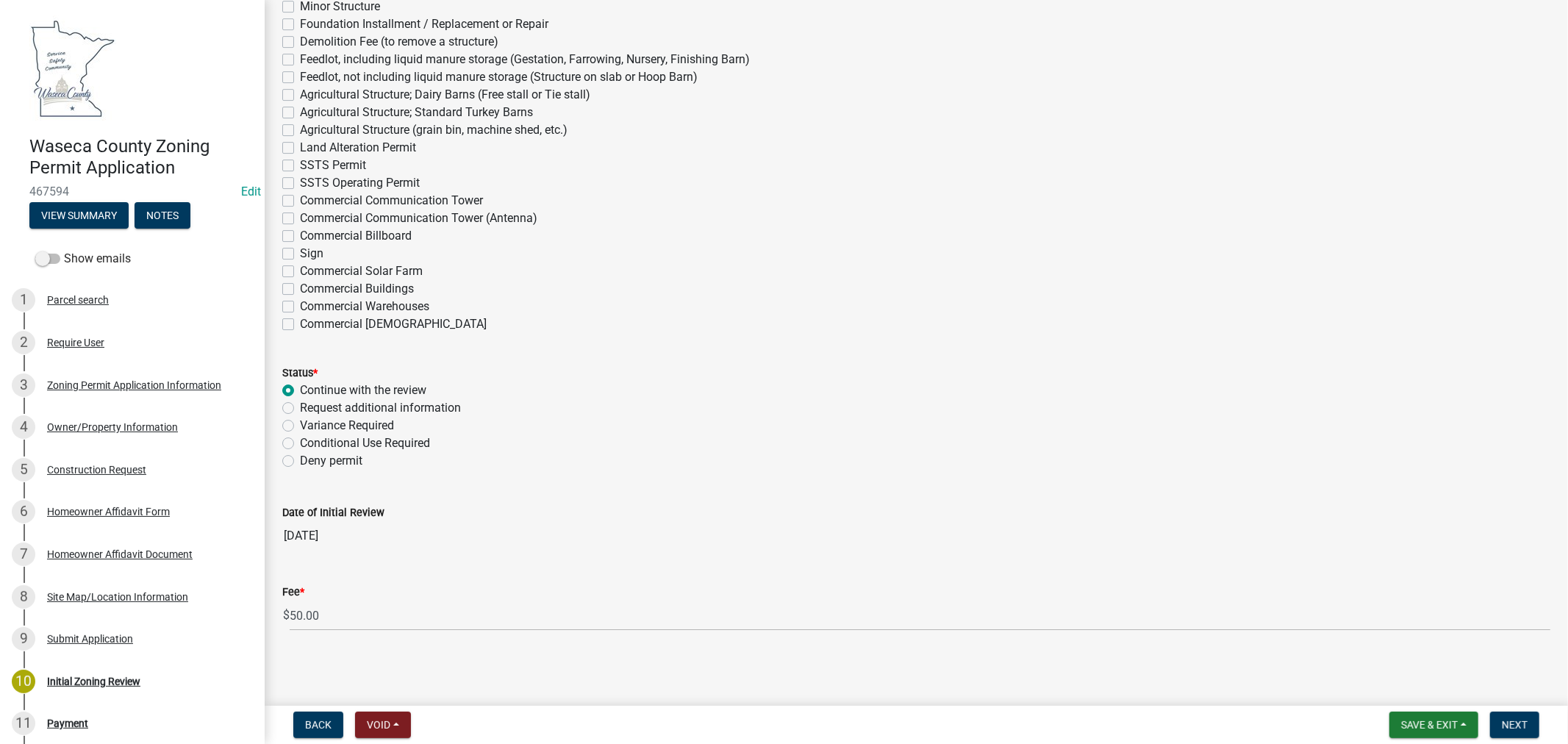
scroll to position [4085, 0]
click at [1503, 727] on span "Next" at bounding box center [1514, 724] width 25 height 11
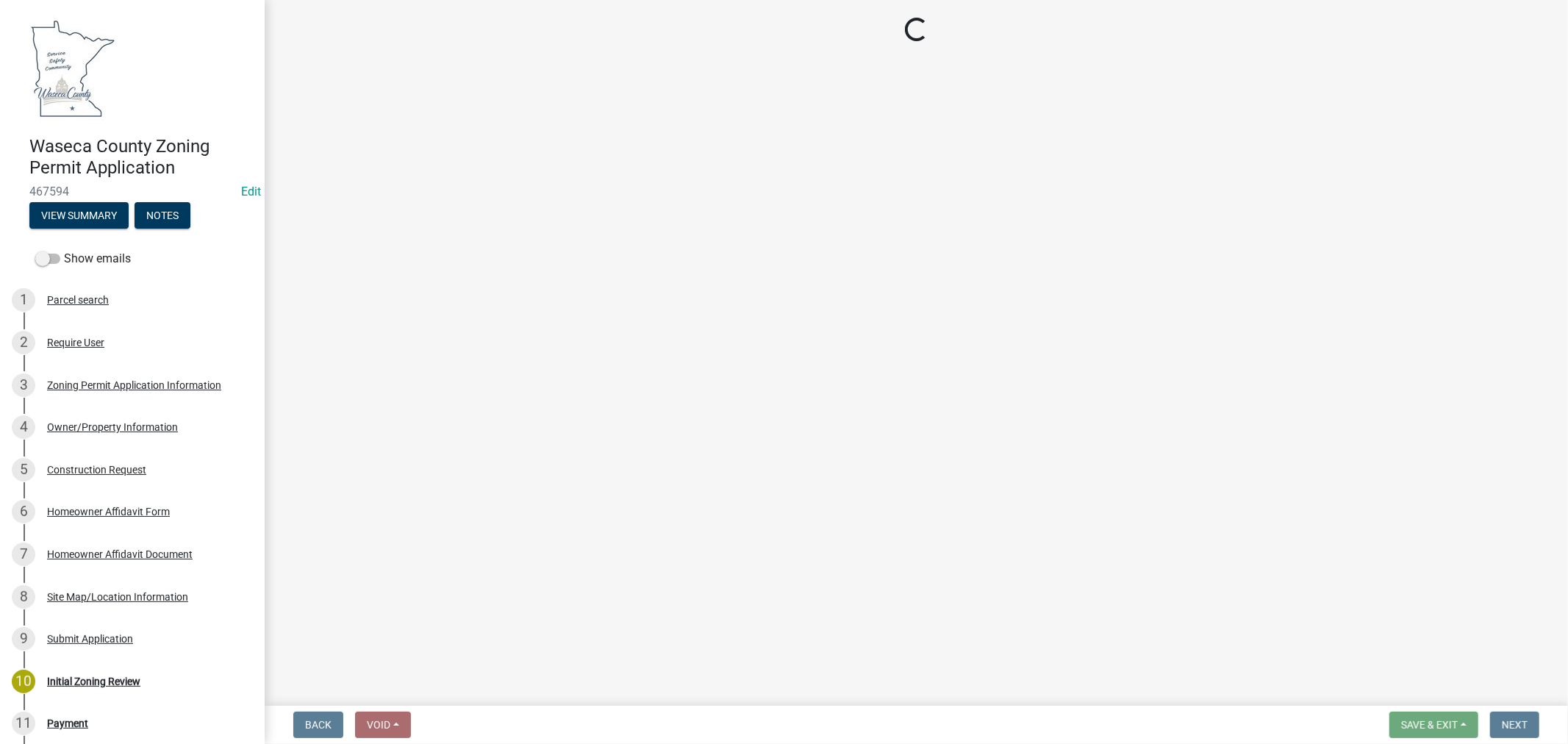
select select "3: 3"
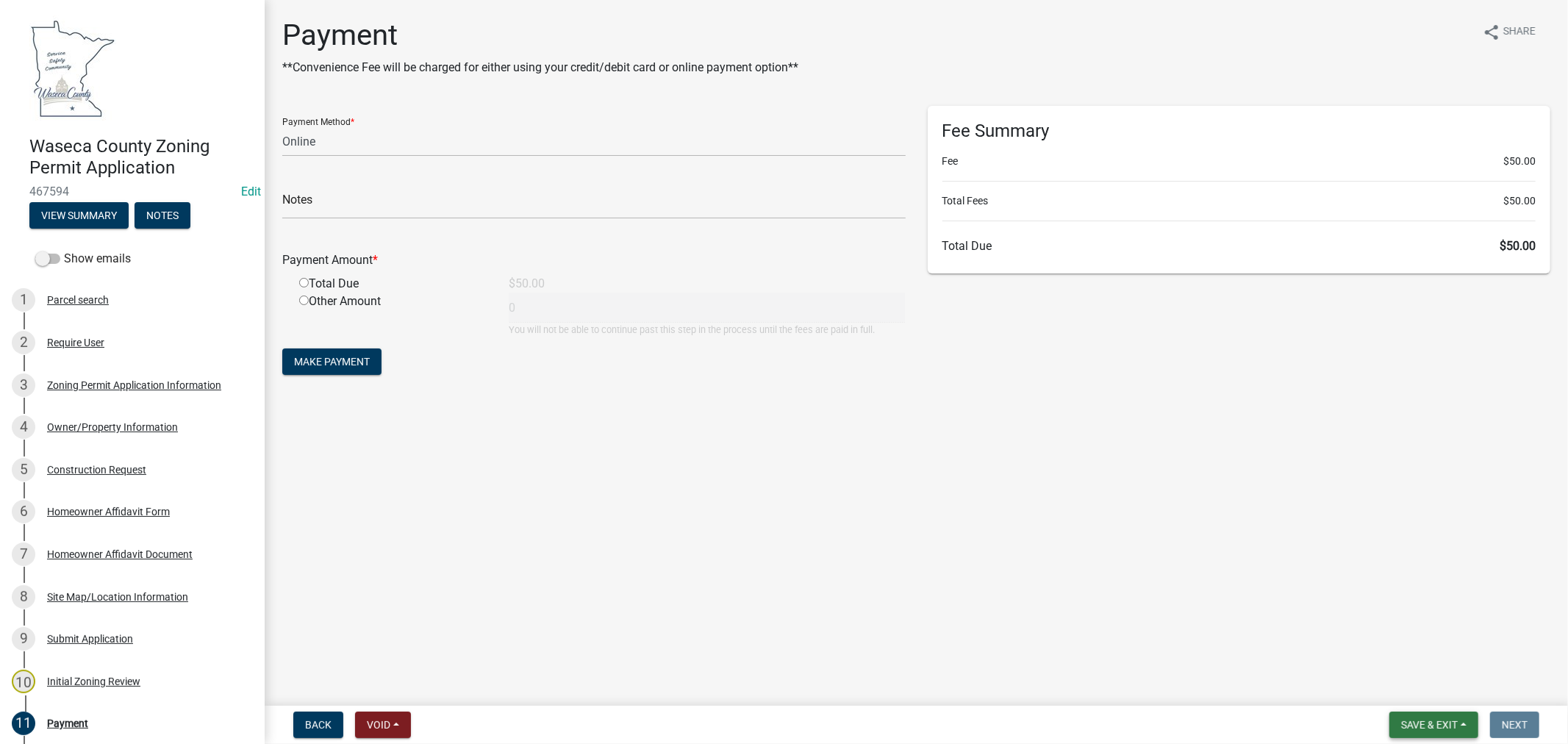
click at [1408, 715] on button "Save & Exit" at bounding box center [1434, 725] width 89 height 26
click at [1399, 686] on button "Save & Exit" at bounding box center [1419, 686] width 118 height 35
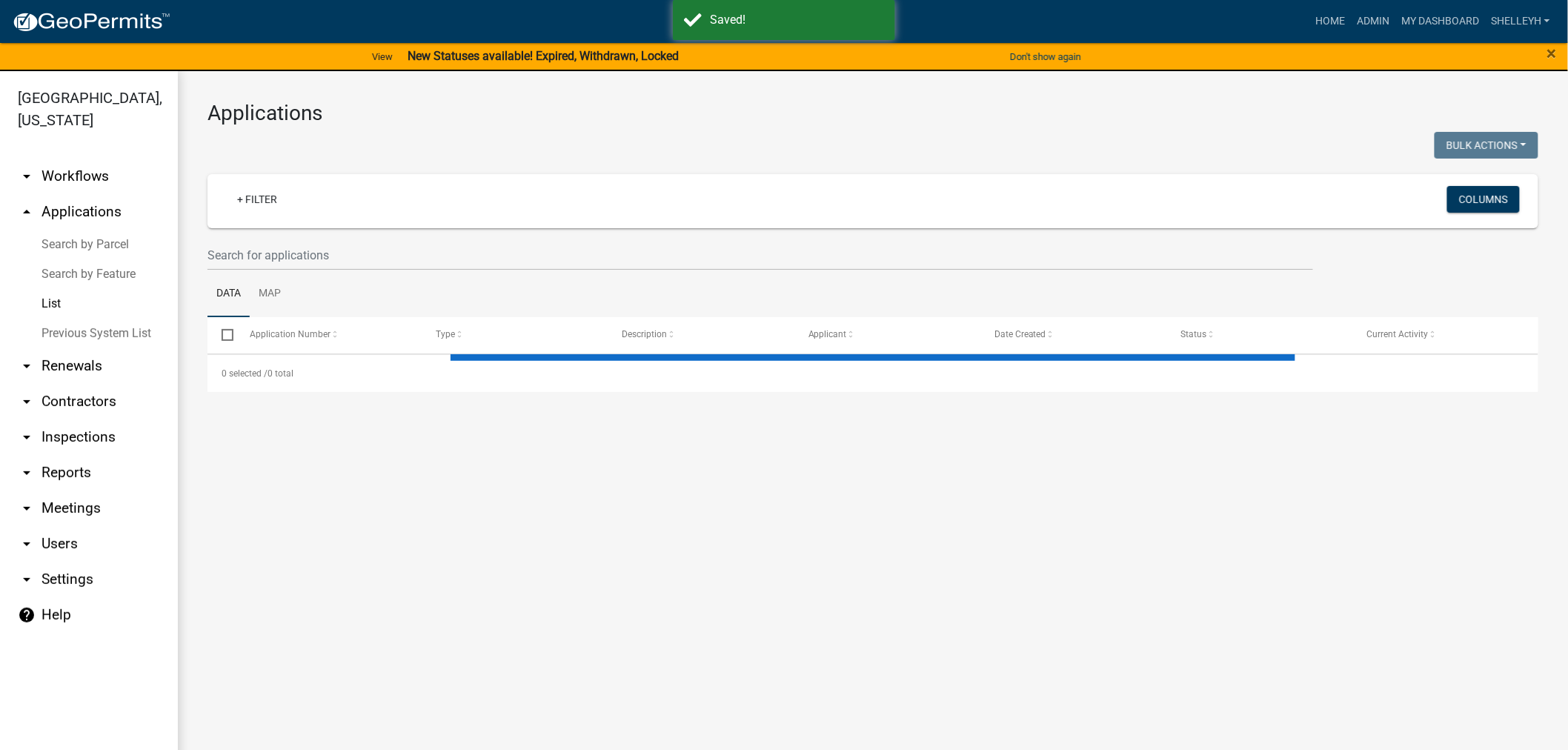
select select "1: 25"
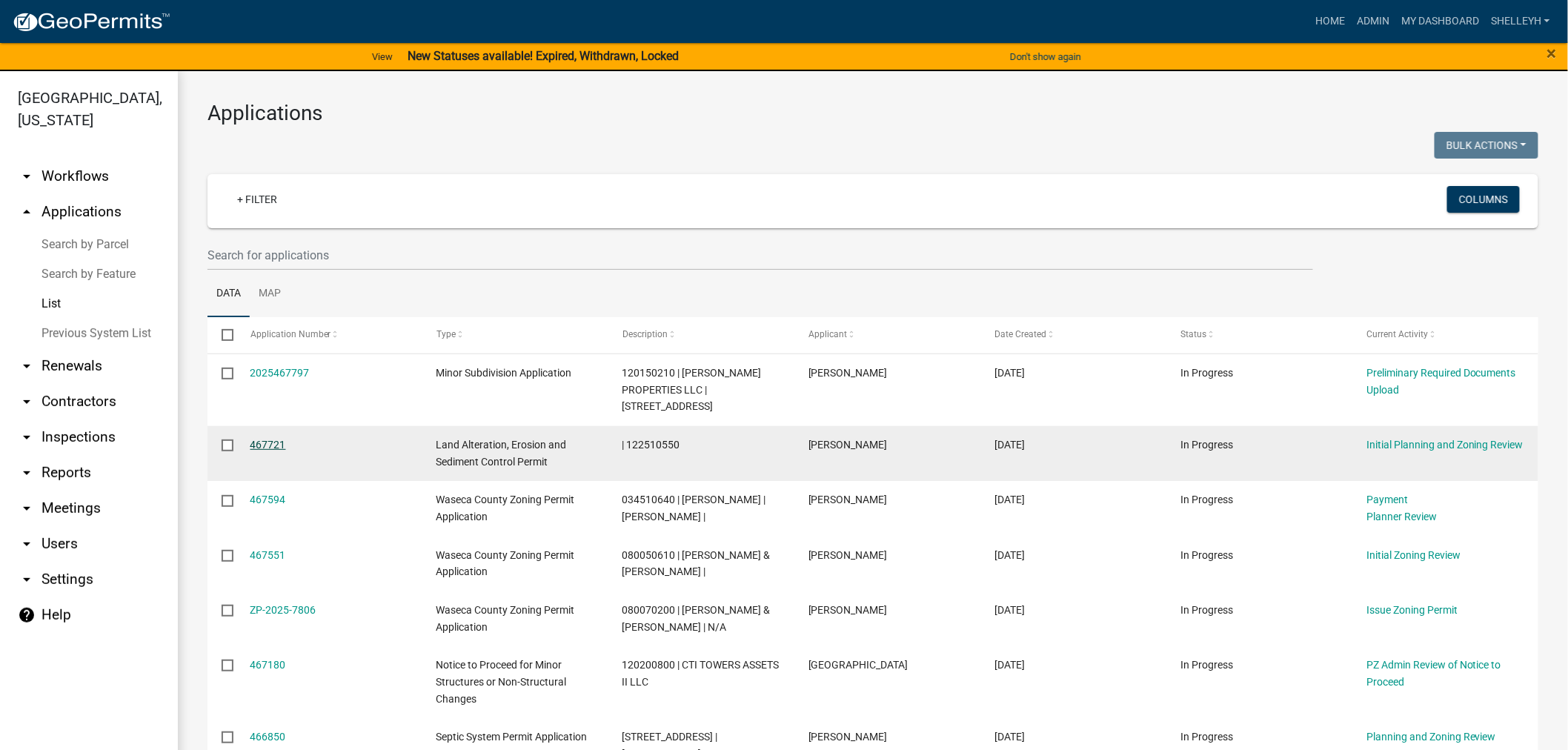
click at [264, 440] on link "467721" at bounding box center [269, 444] width 35 height 11
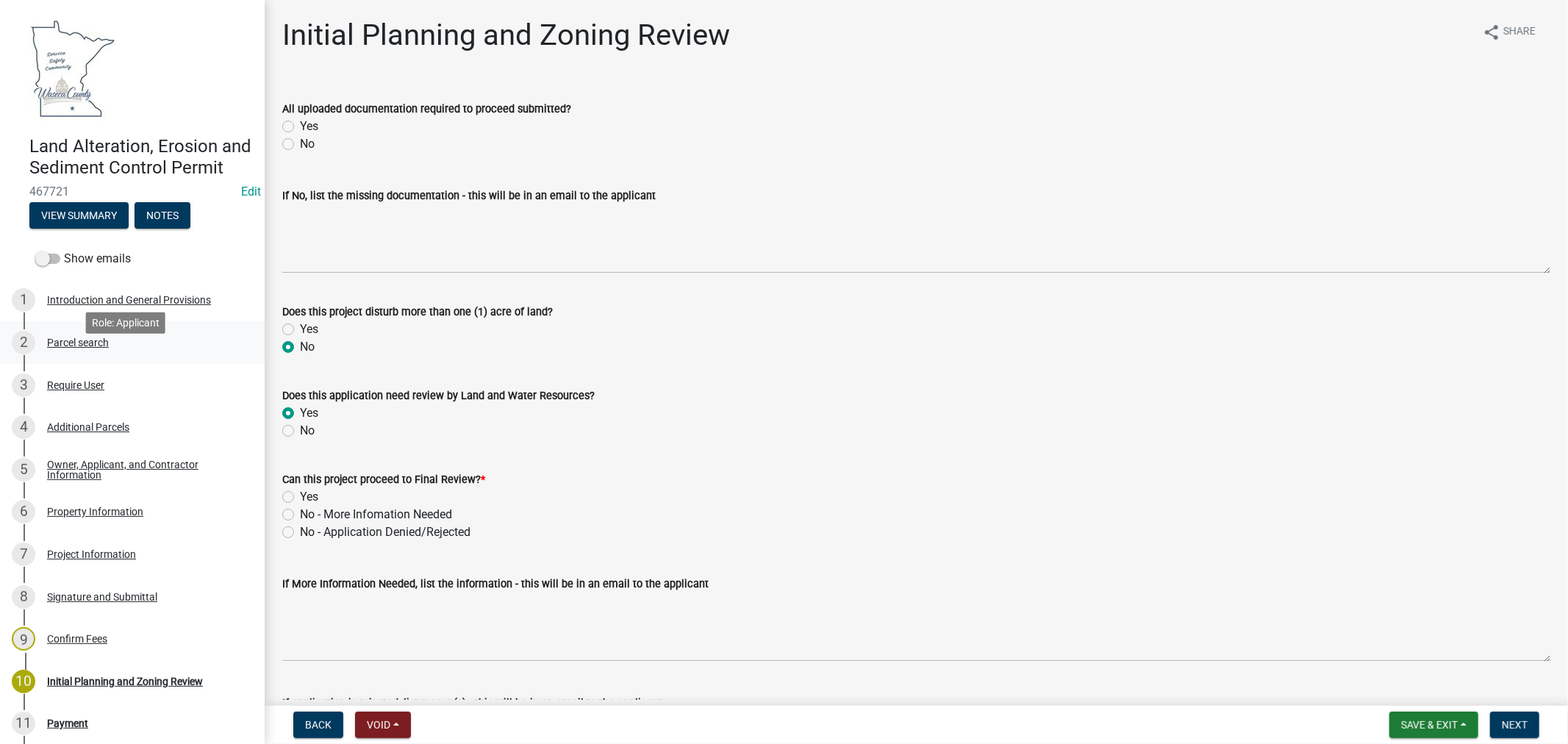
click at [72, 348] on div "Parcel search" at bounding box center [78, 342] width 62 height 10
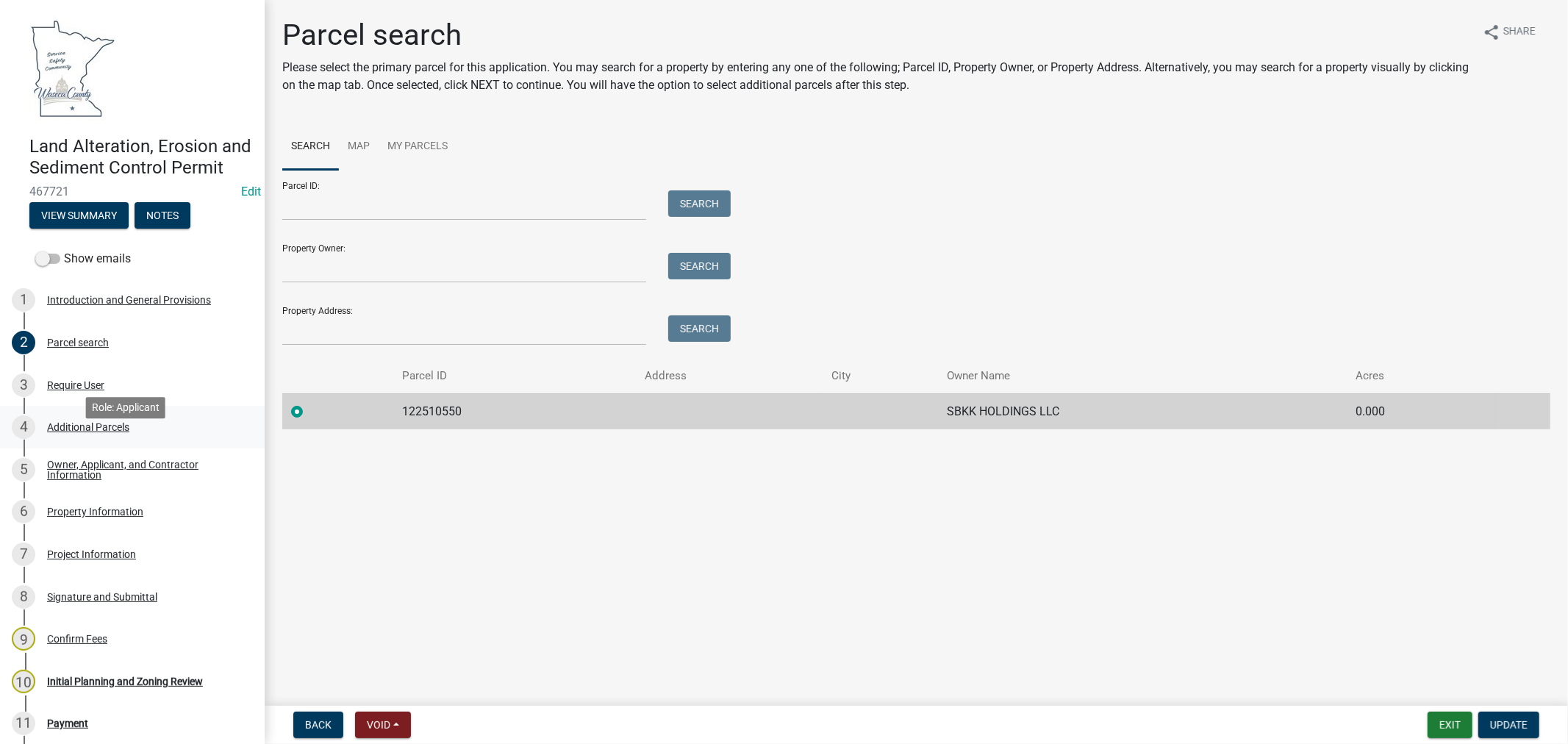
click at [77, 432] on div "Additional Parcels" at bounding box center [88, 427] width 82 height 10
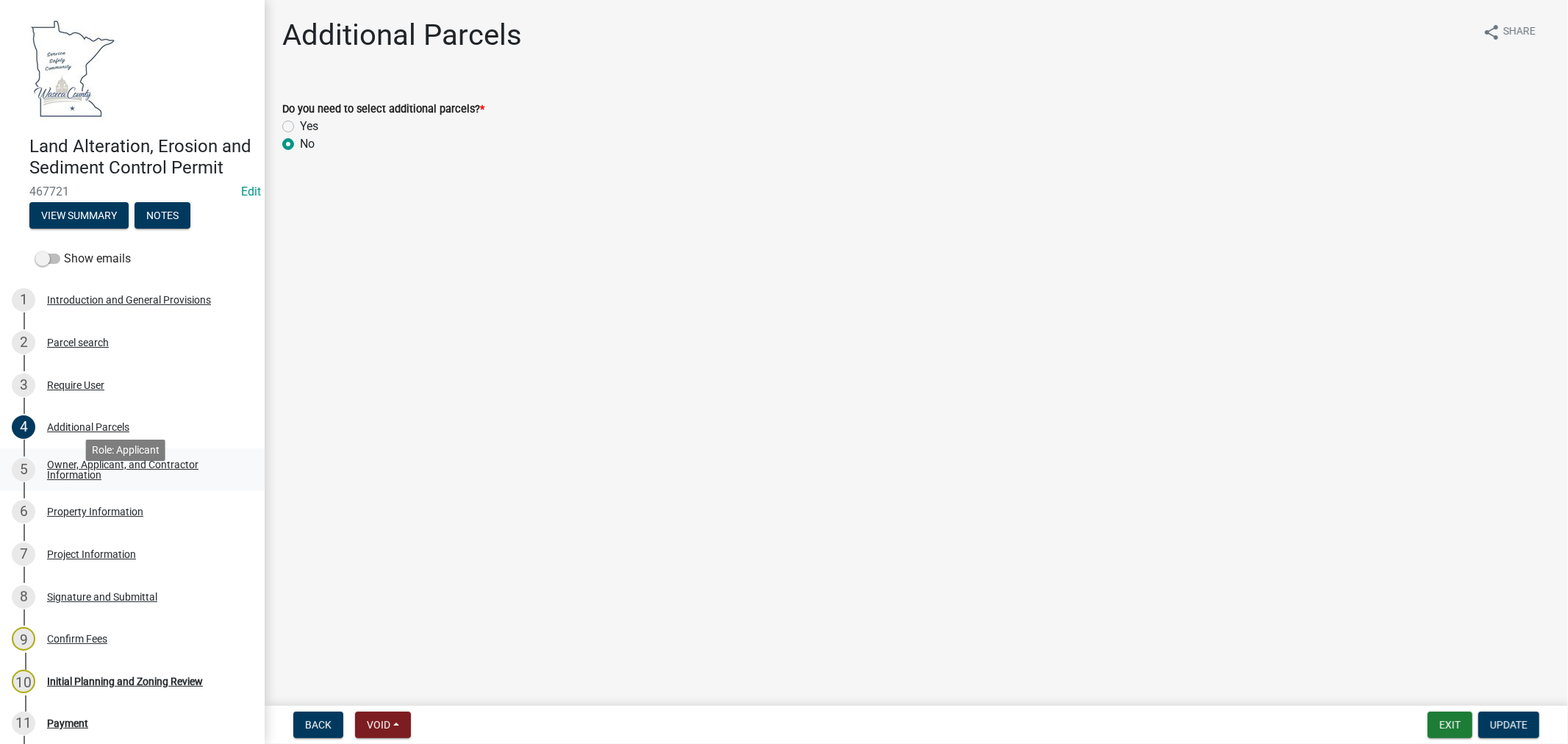
click at [81, 480] on div "Owner, Applicant, and Contractor Information" at bounding box center [144, 470] width 194 height 21
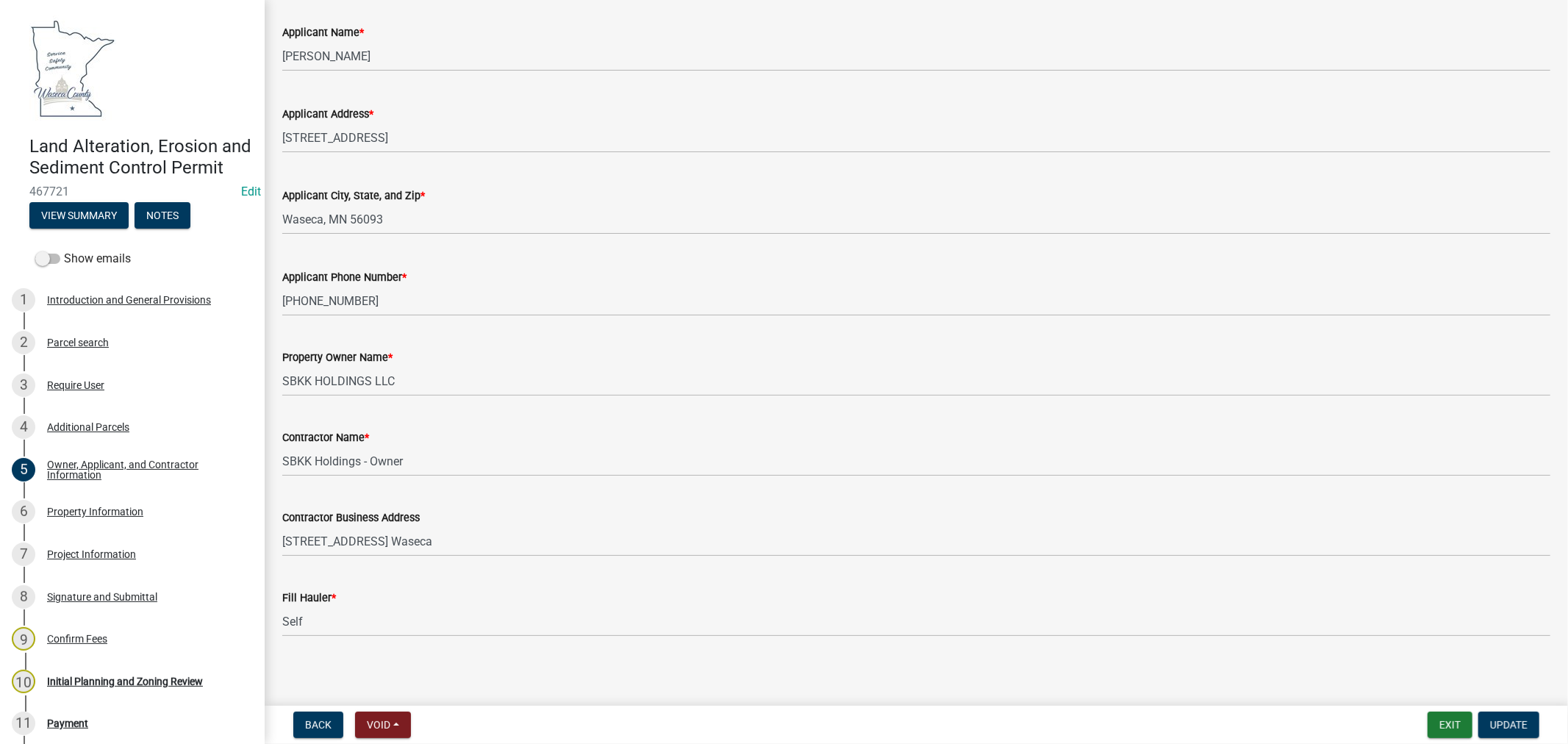
scroll to position [169, 0]
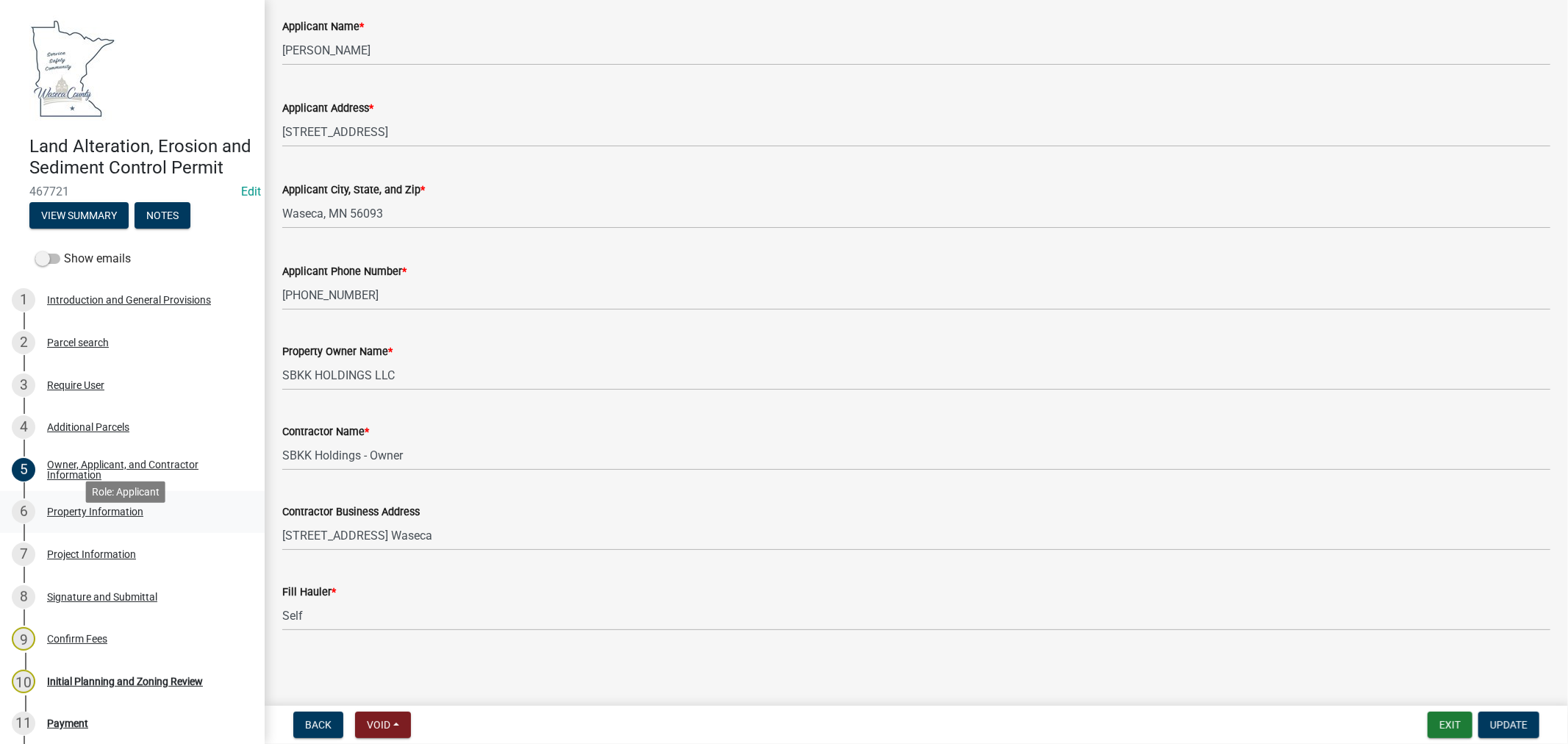
click at [120, 517] on div "Property Information" at bounding box center [95, 512] width 96 height 10
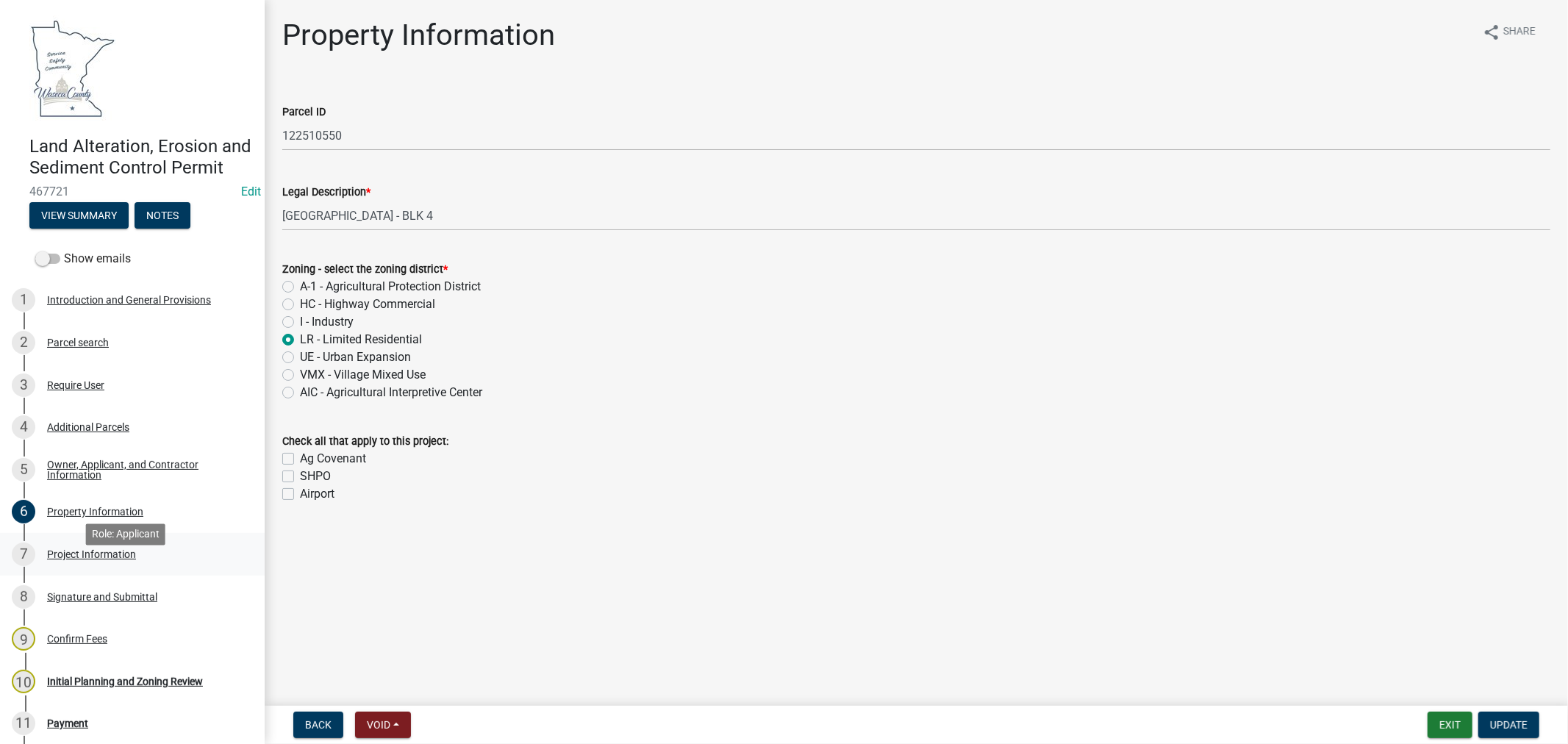
click at [96, 560] on div "Project Information" at bounding box center [92, 555] width 89 height 10
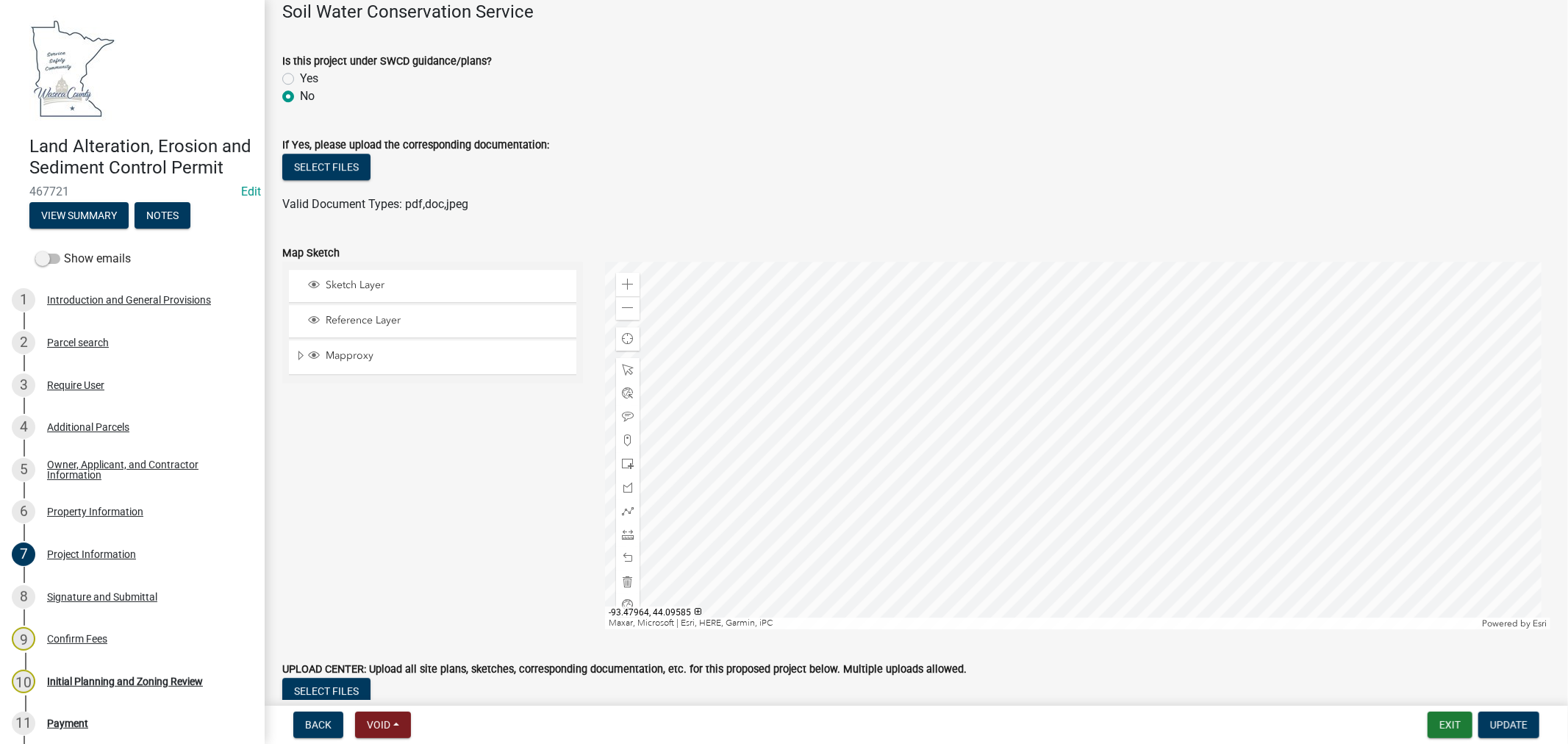
scroll to position [3537, 0]
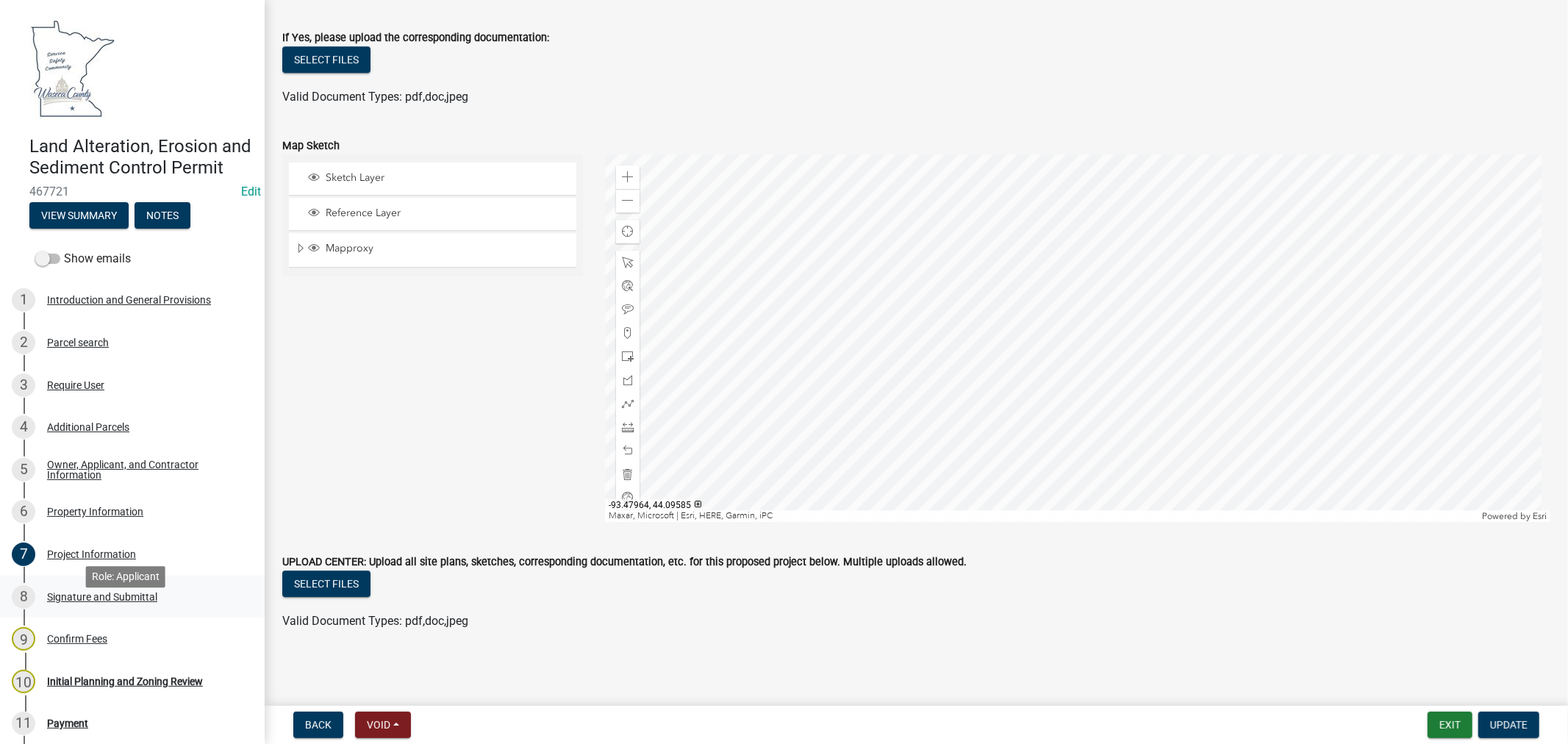
click at [58, 602] on div "Signature and Submittal" at bounding box center [102, 597] width 110 height 10
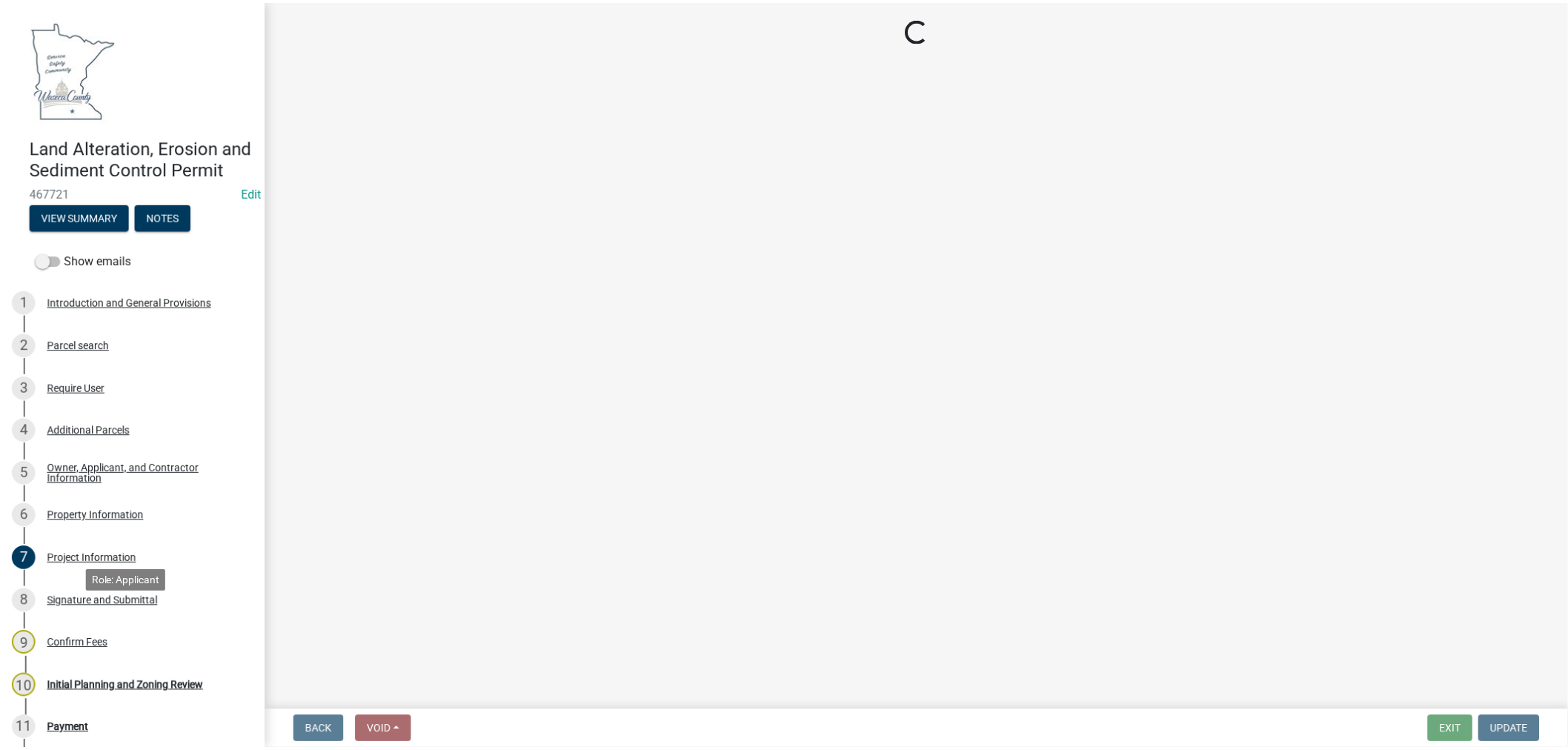
scroll to position [0, 0]
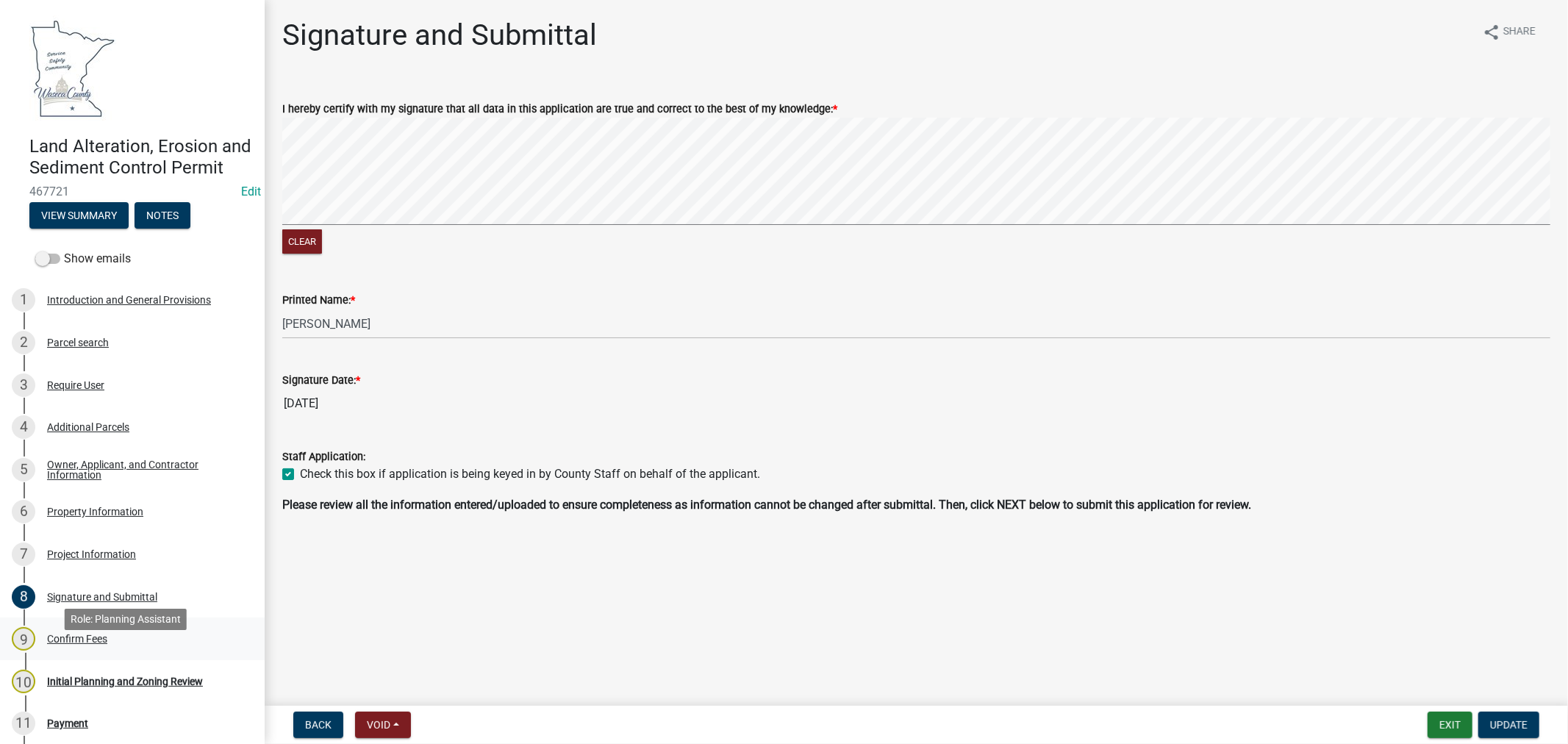
click at [61, 644] on div "Confirm Fees" at bounding box center [77, 639] width 60 height 10
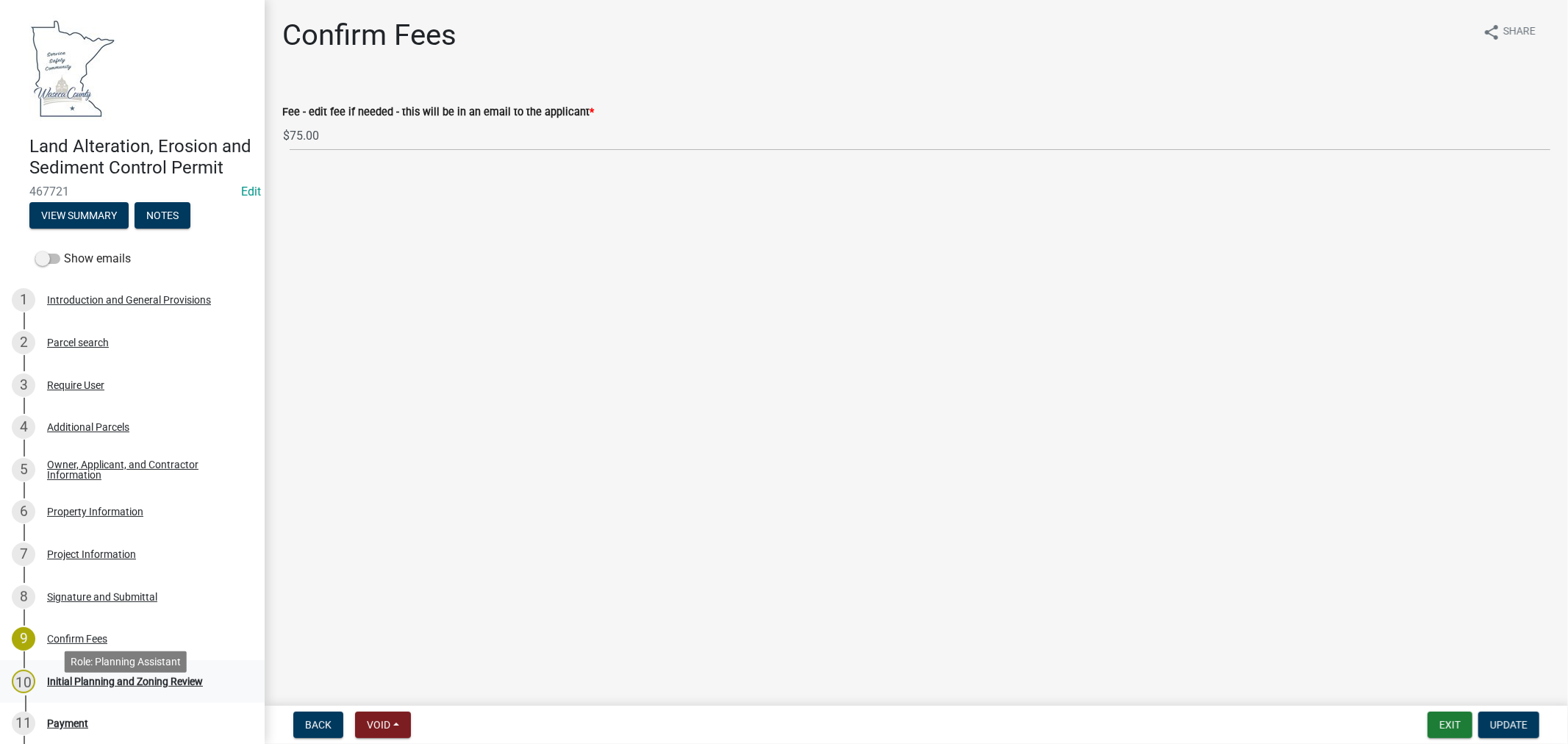
click at [174, 686] on div "Initial Planning and Zoning Review" at bounding box center [125, 681] width 155 height 10
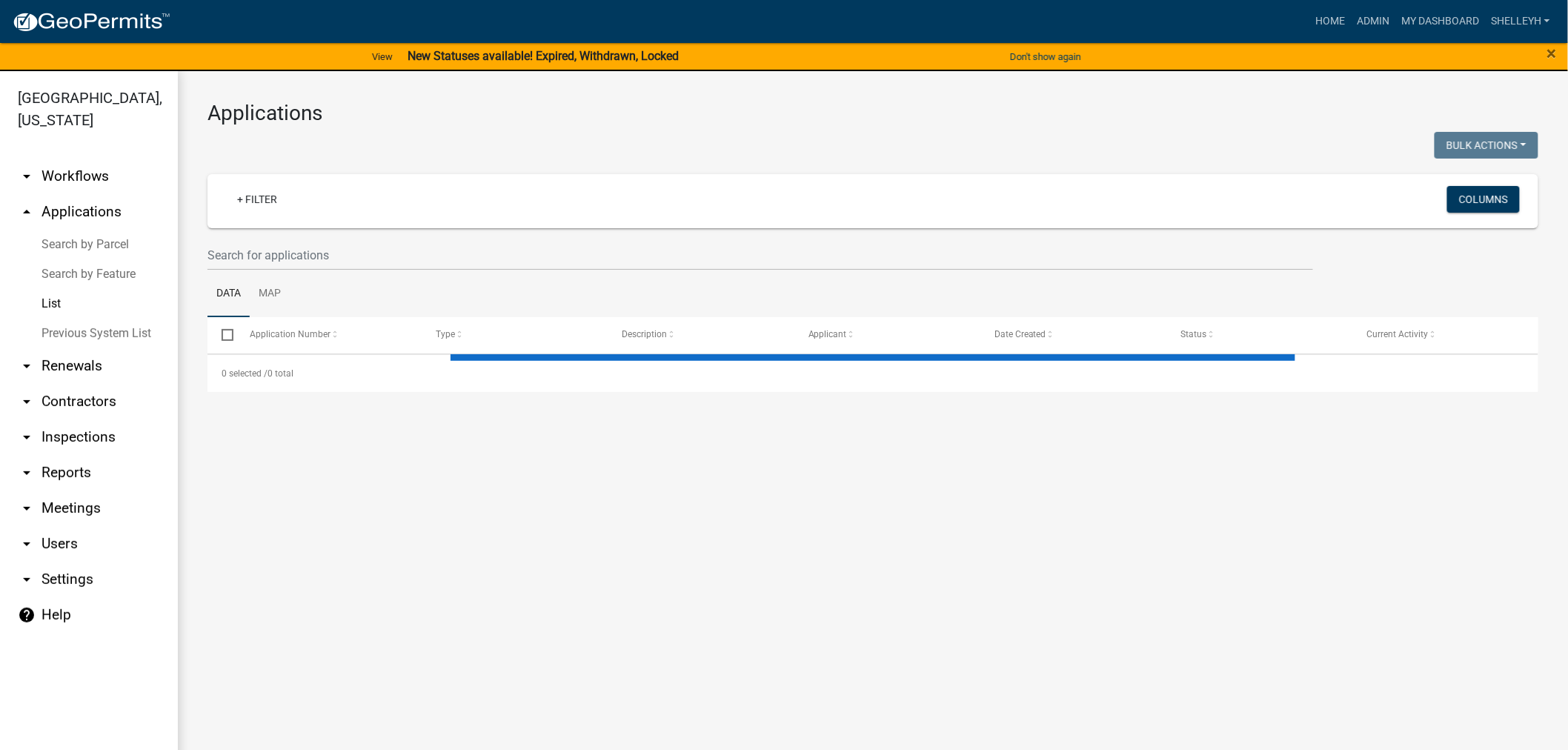
select select "1: 25"
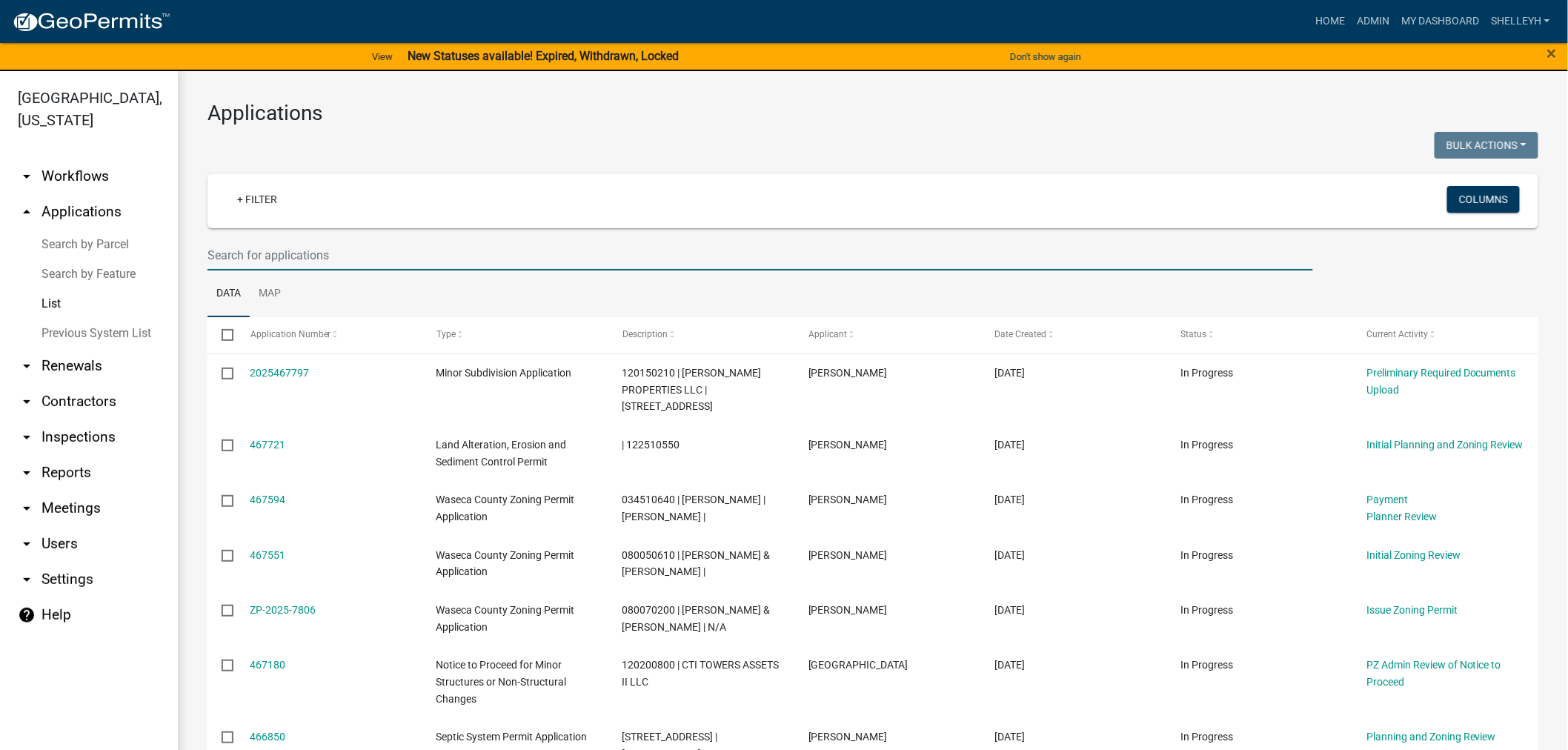
click at [339, 249] on input "text" at bounding box center [761, 255] width 1106 height 31
type input "[PERSON_NAME]"
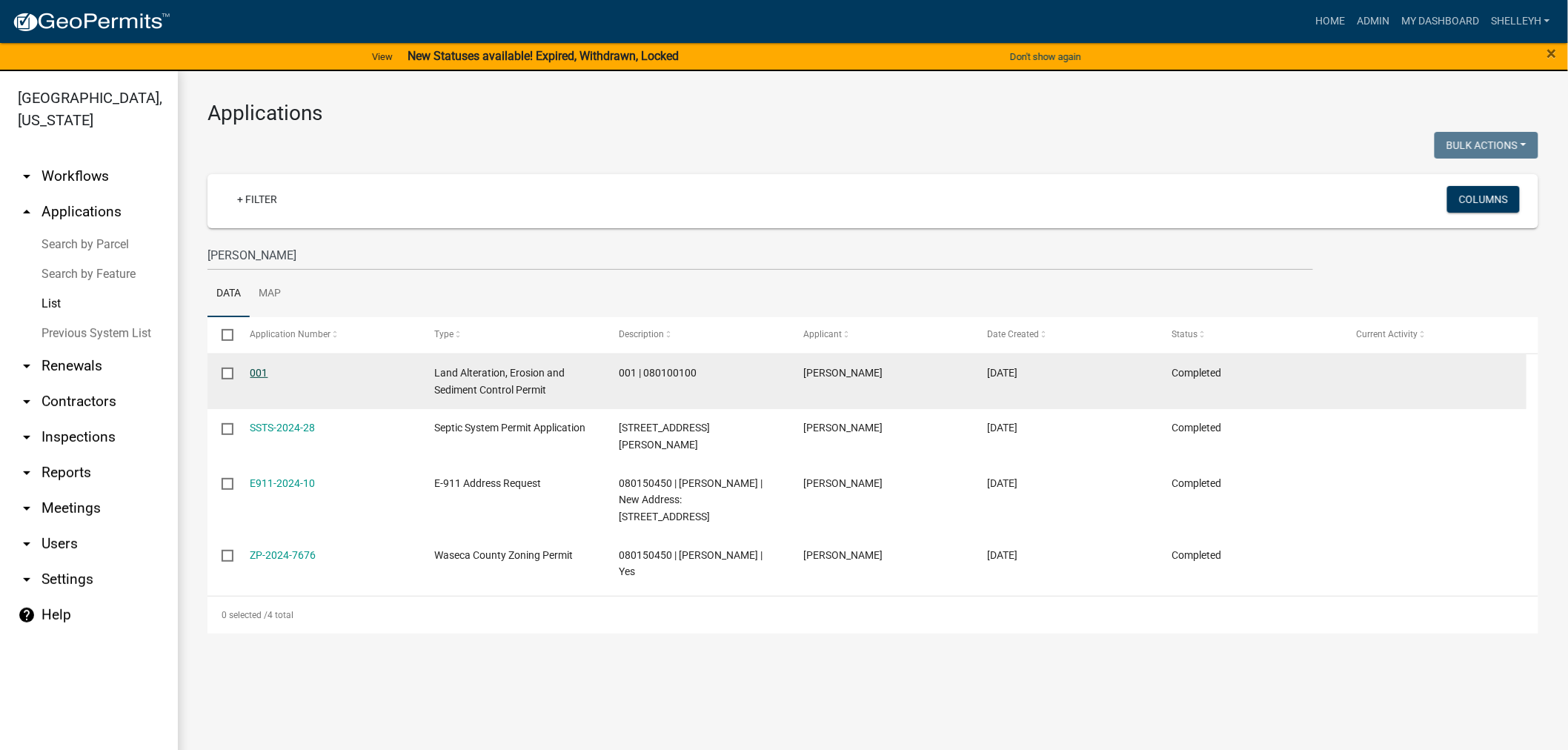
click at [254, 372] on link "001" at bounding box center [260, 372] width 18 height 11
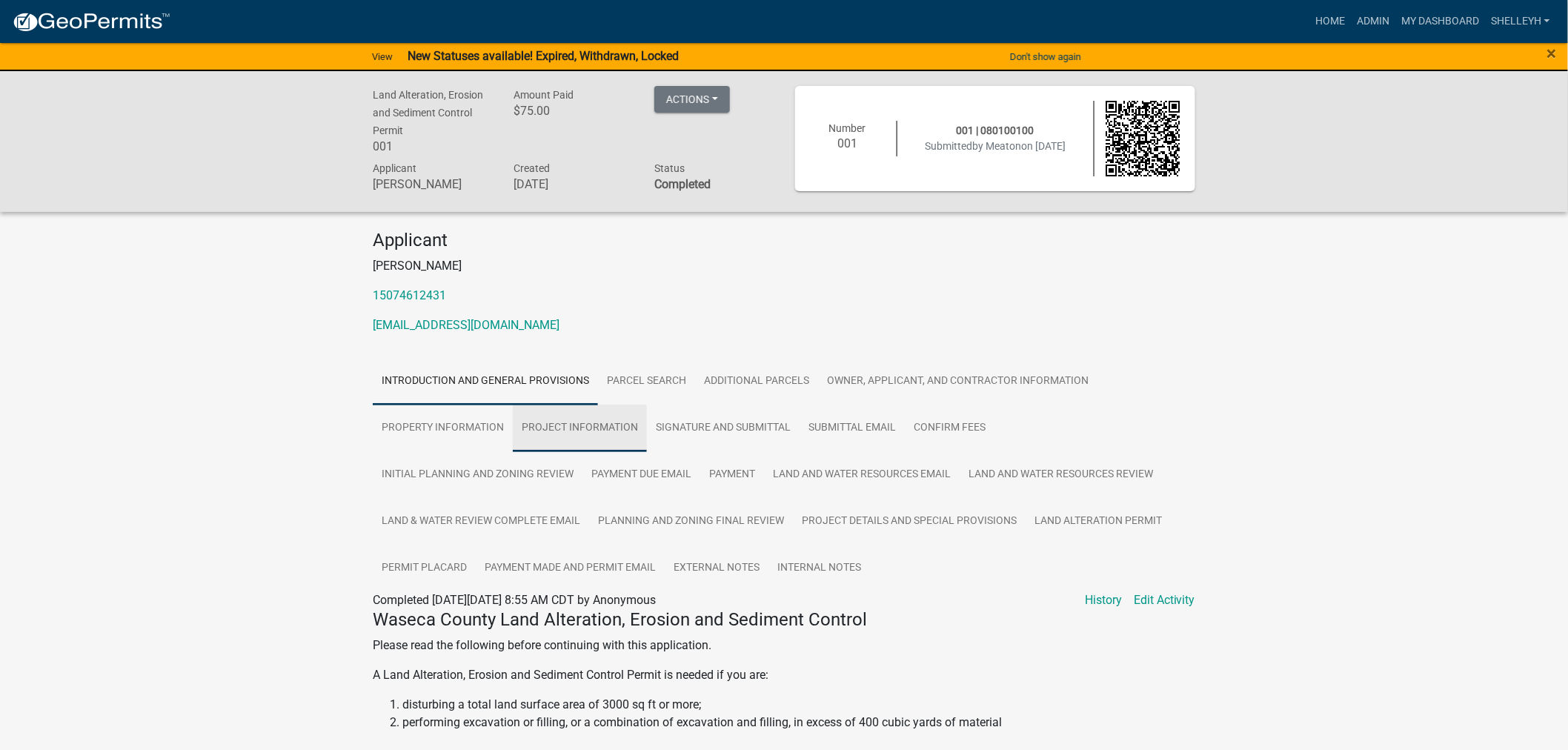
click at [622, 431] on link "Project Information" at bounding box center [580, 429] width 134 height 48
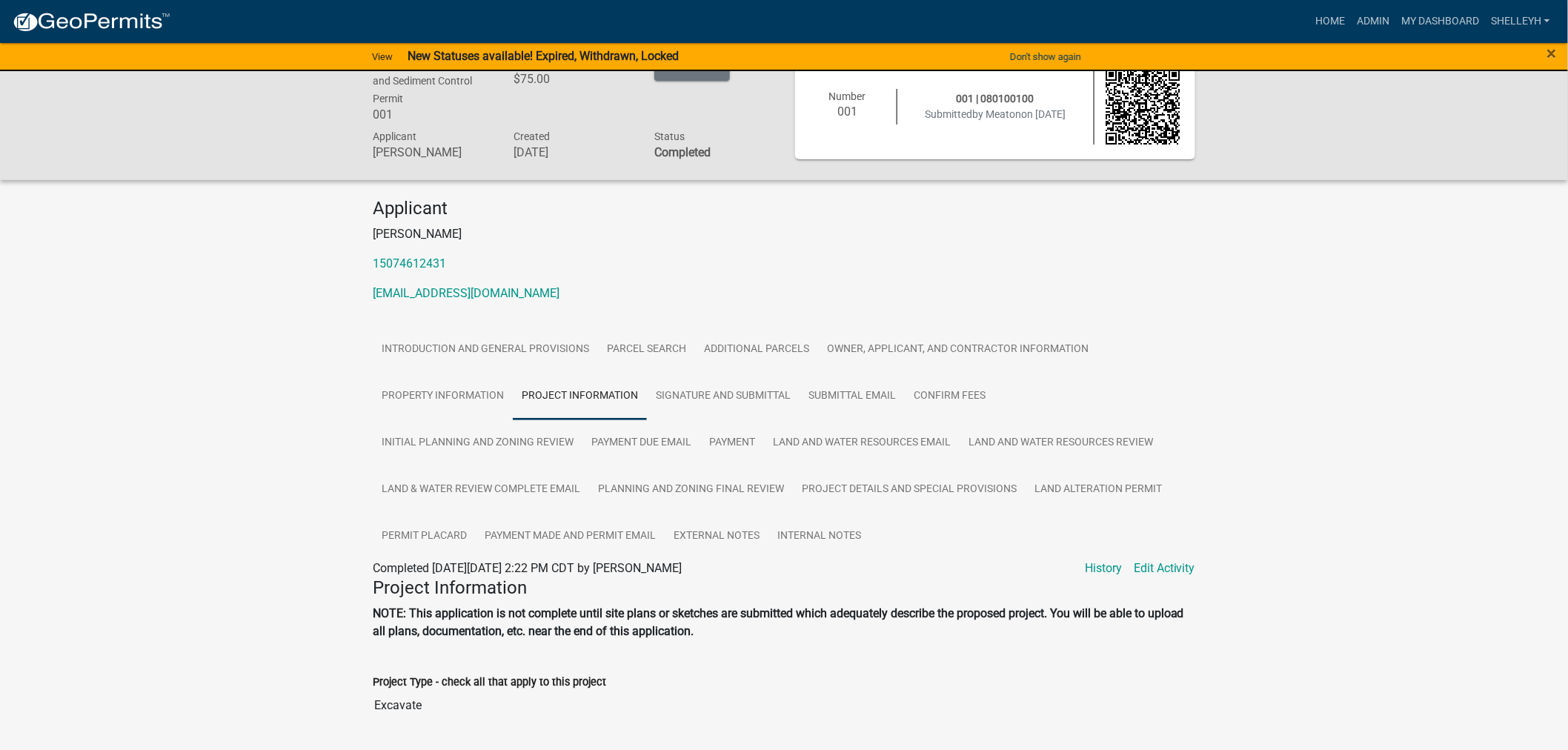
scroll to position [82, 0]
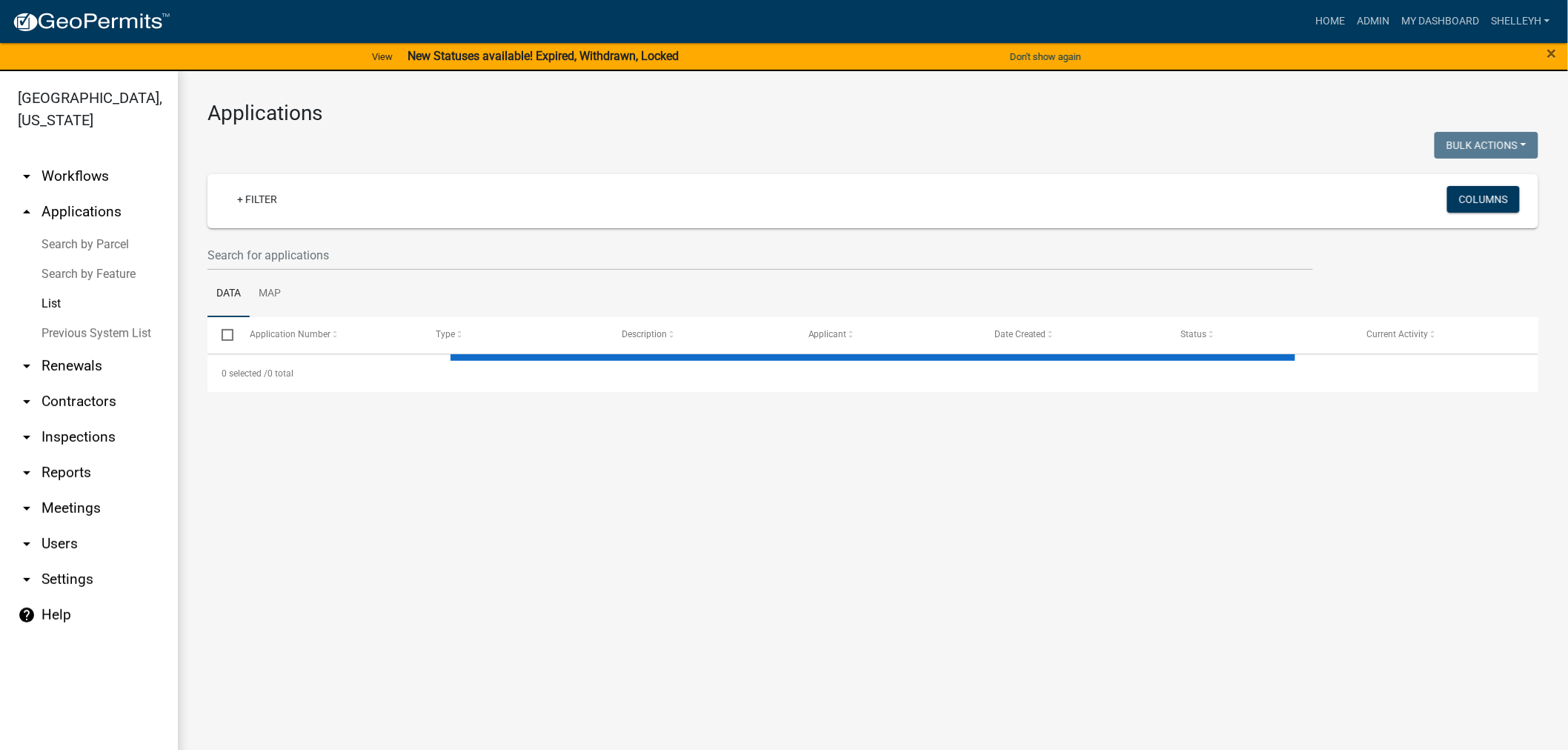
select select "1: 25"
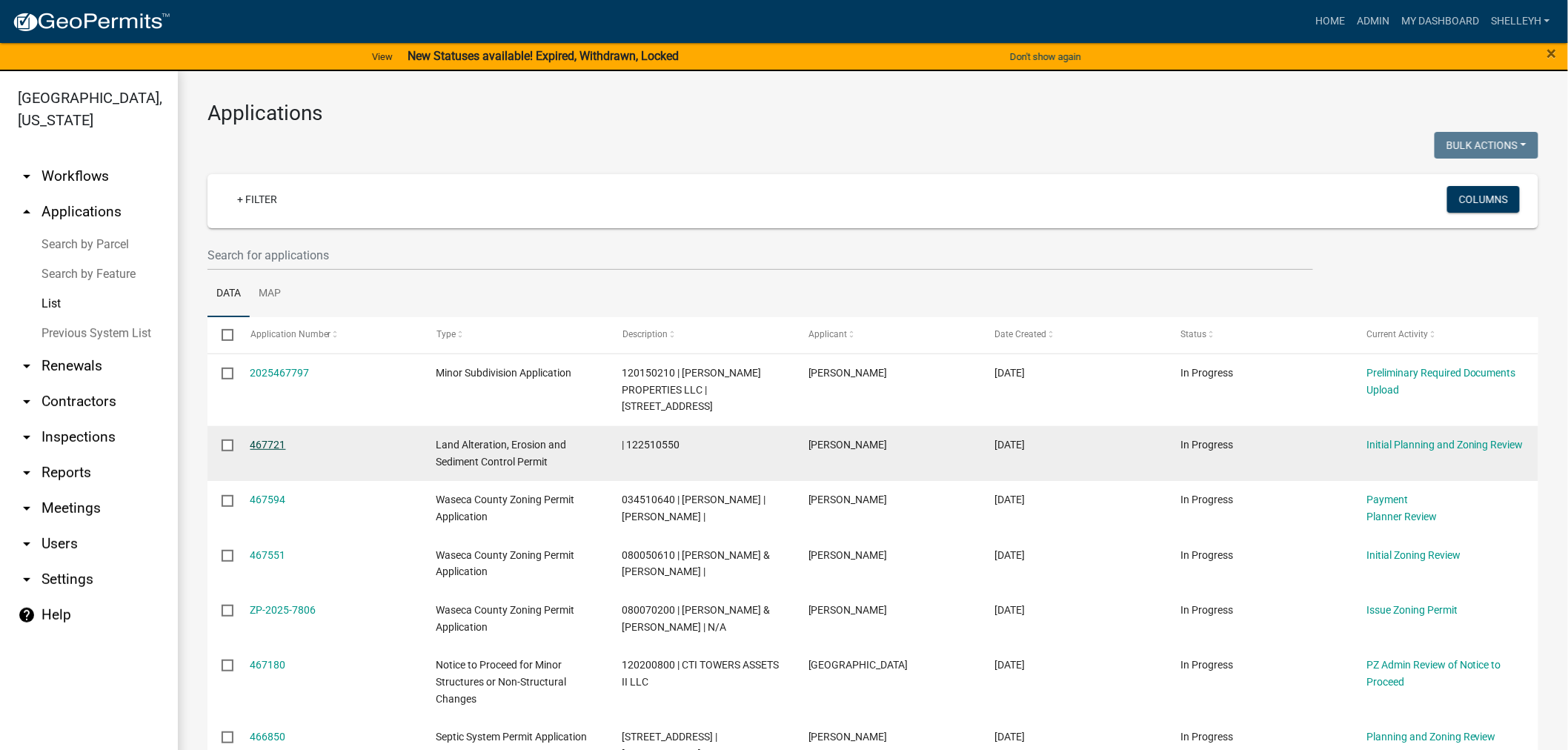
click at [263, 438] on link "467721" at bounding box center [269, 444] width 35 height 11
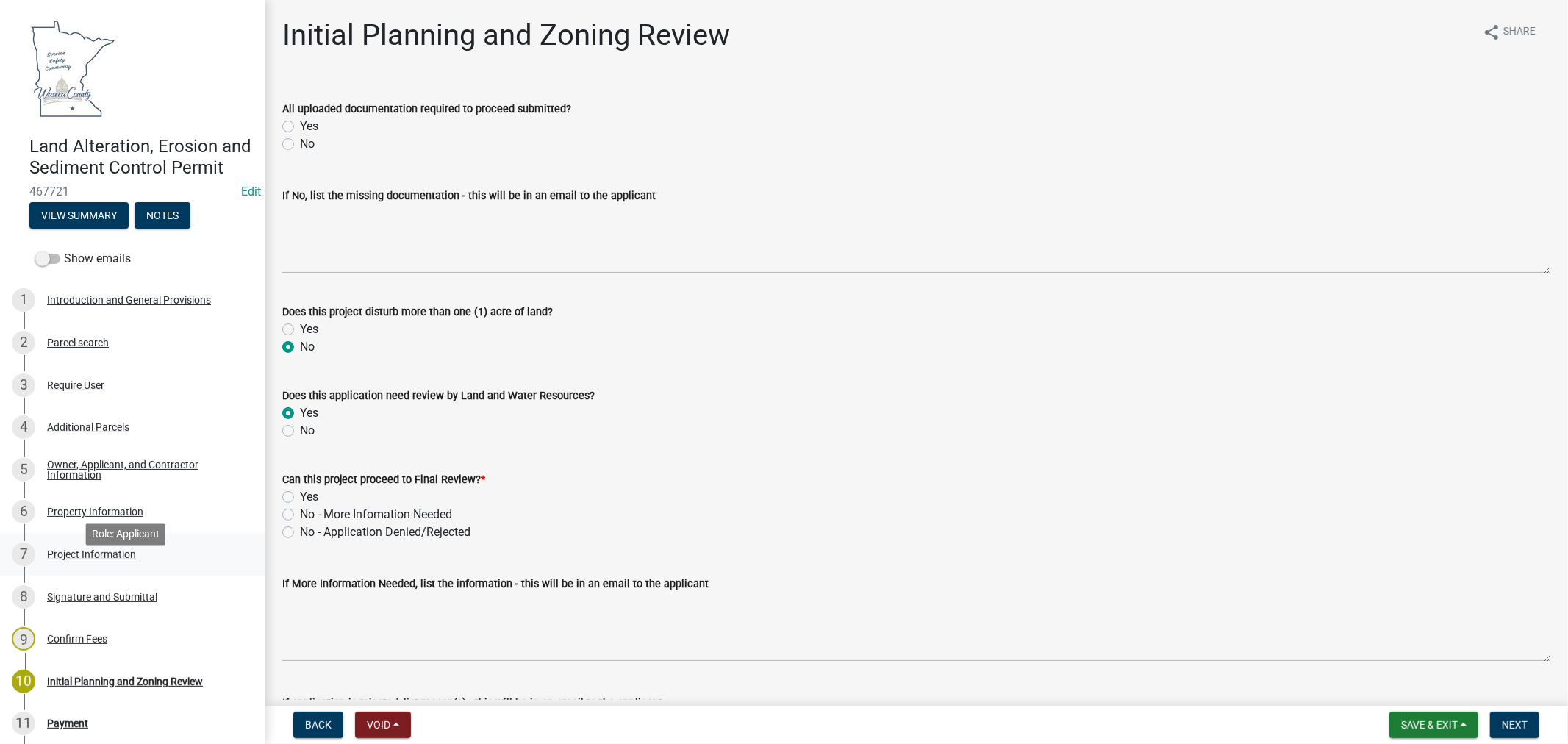
click at [79, 560] on div "Project Information" at bounding box center [92, 555] width 89 height 10
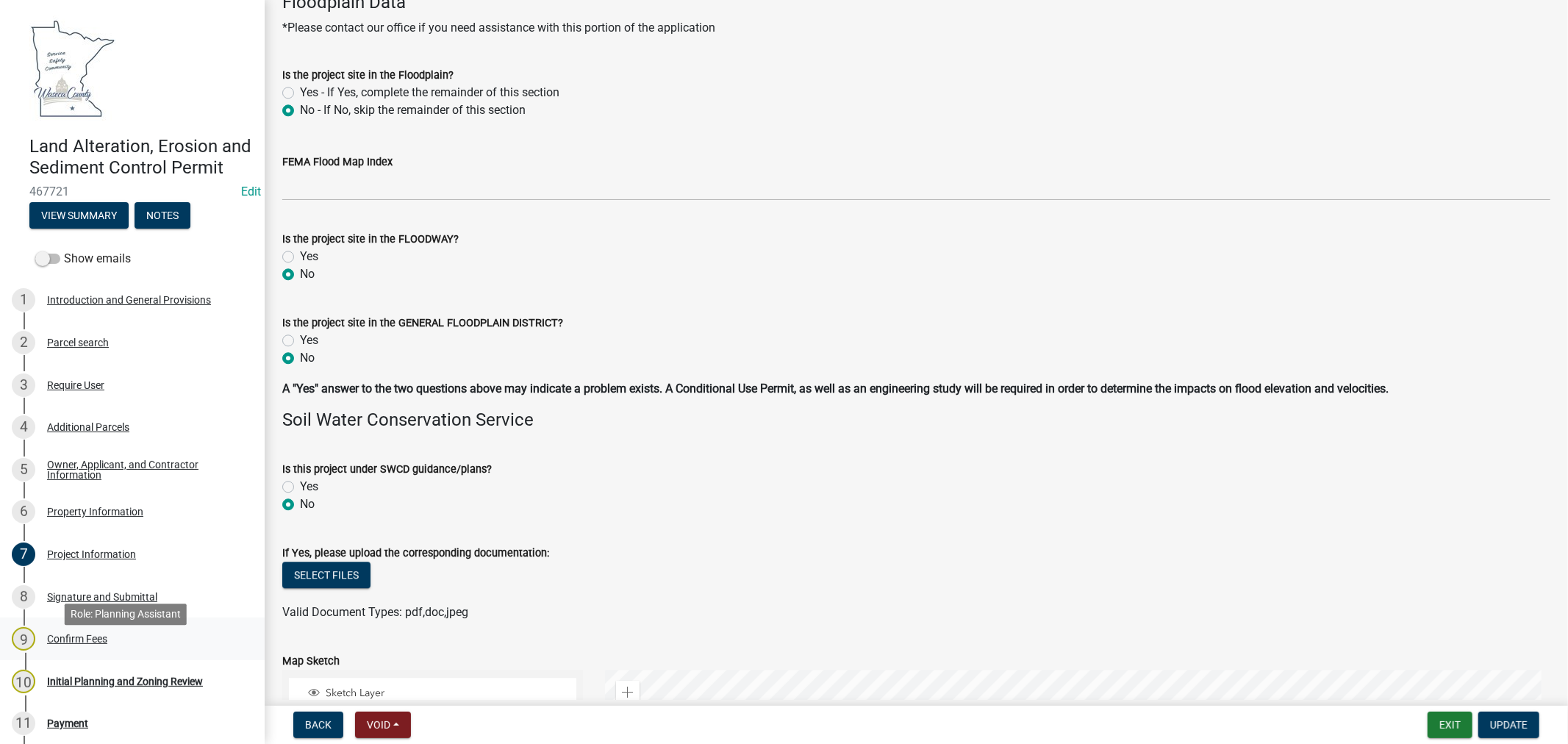
scroll to position [81, 0]
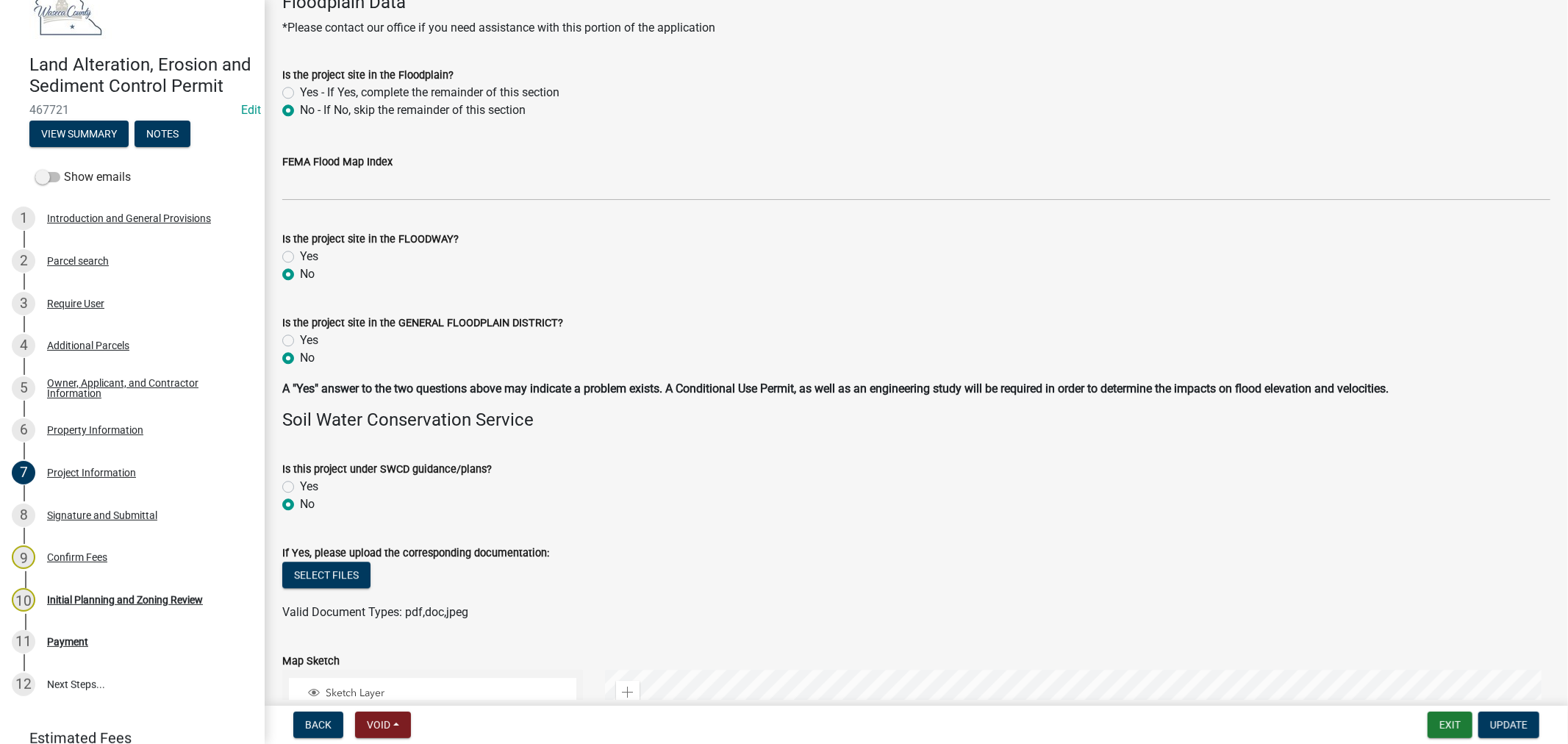
click at [131, 605] on div "Initial Planning and Zoning Review" at bounding box center [125, 600] width 155 height 10
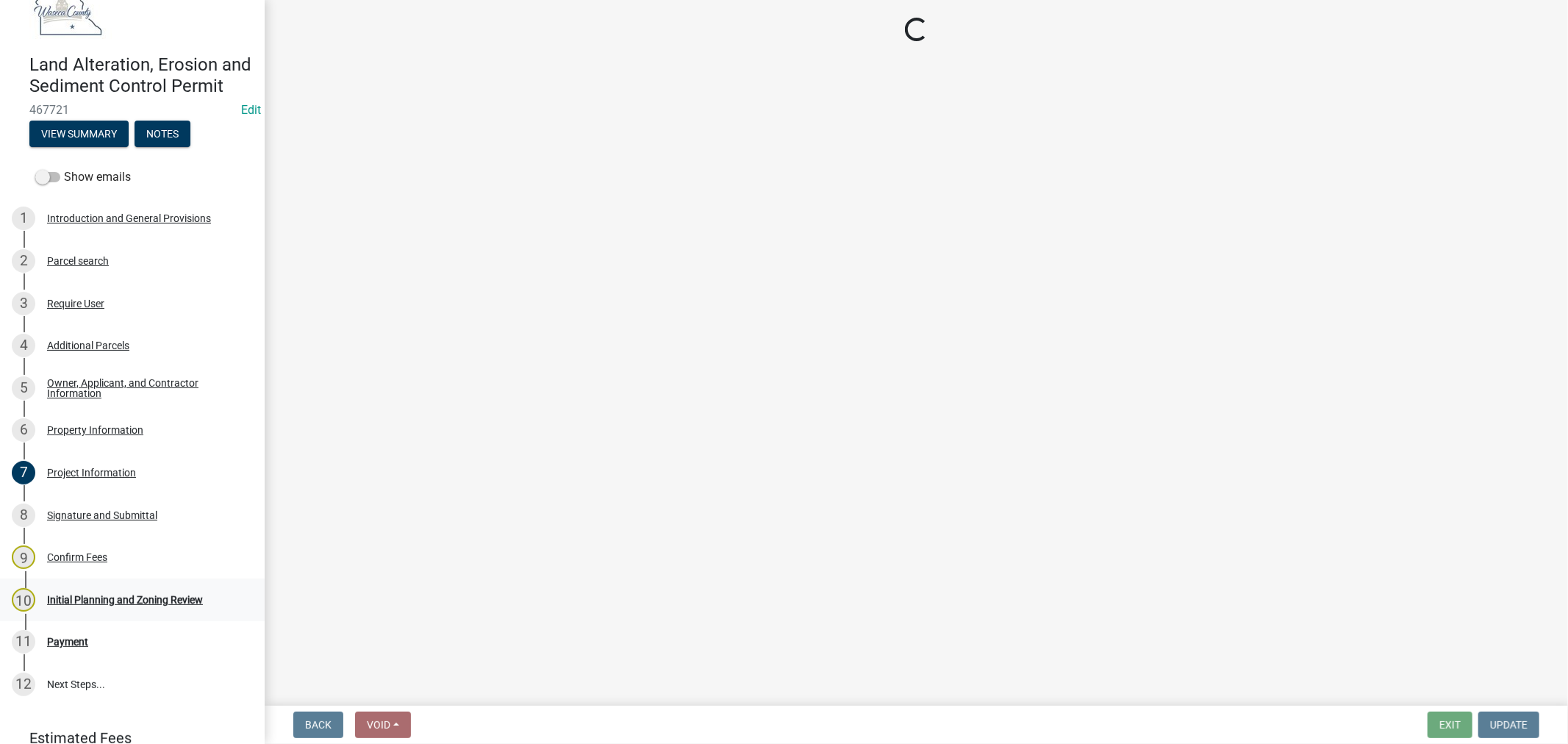
scroll to position [0, 0]
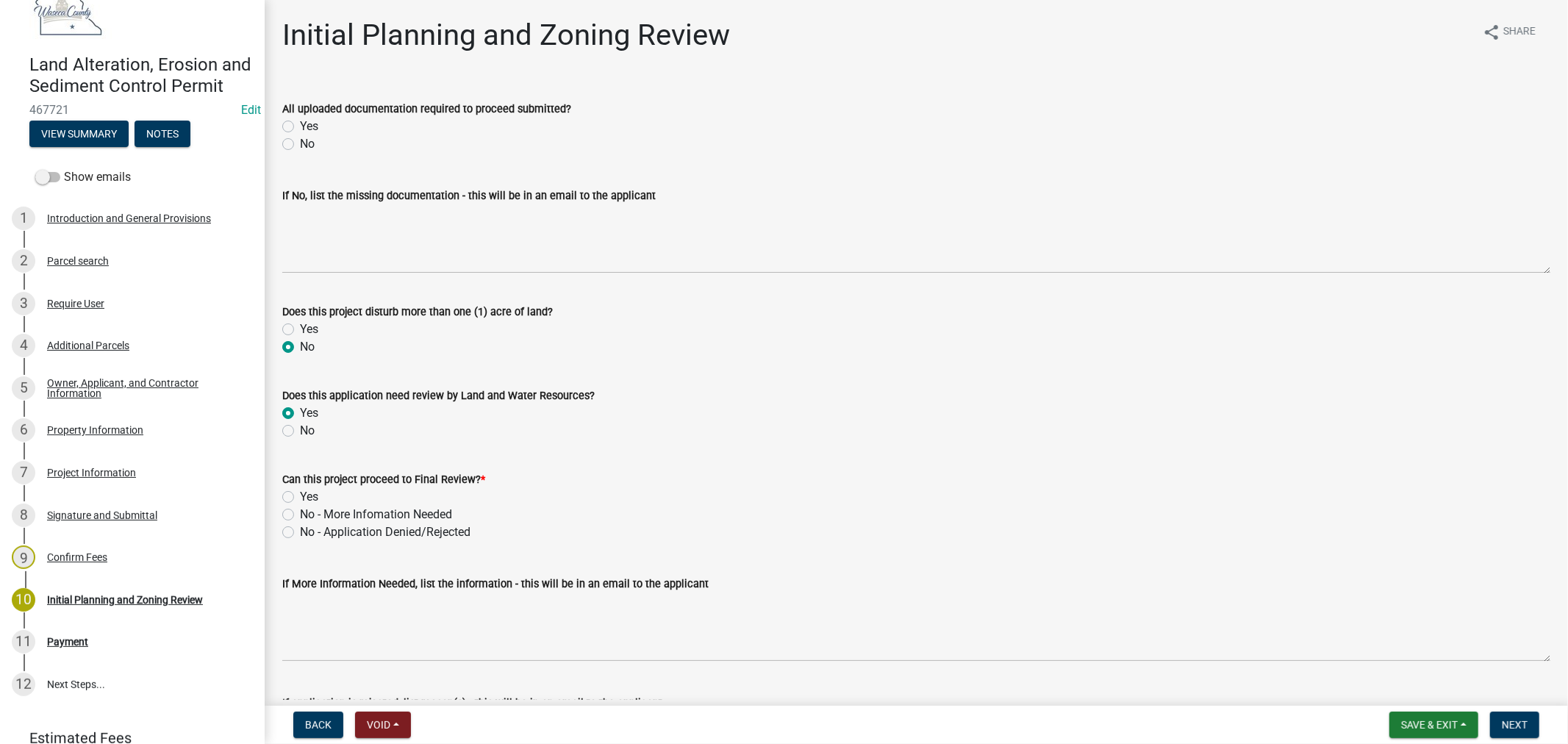
click at [299, 122] on label "Yes" at bounding box center [308, 127] width 18 height 17
click at [299, 122] on input "Yes" at bounding box center [304, 122] width 10 height 10
radio input "true"
click at [299, 495] on label "Yes" at bounding box center [308, 497] width 18 height 17
click at [299, 495] on input "Yes" at bounding box center [304, 493] width 10 height 10
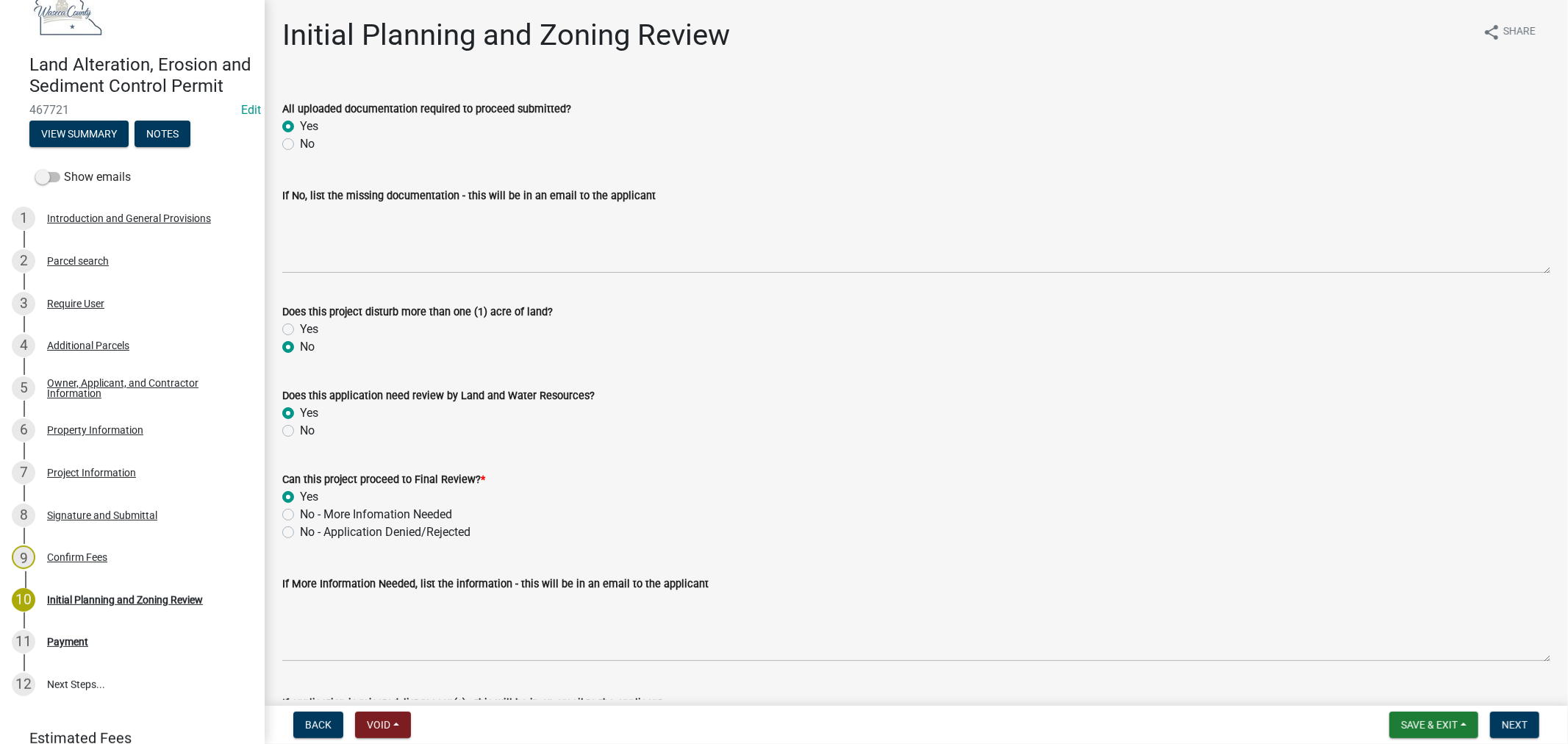
radio input "true"
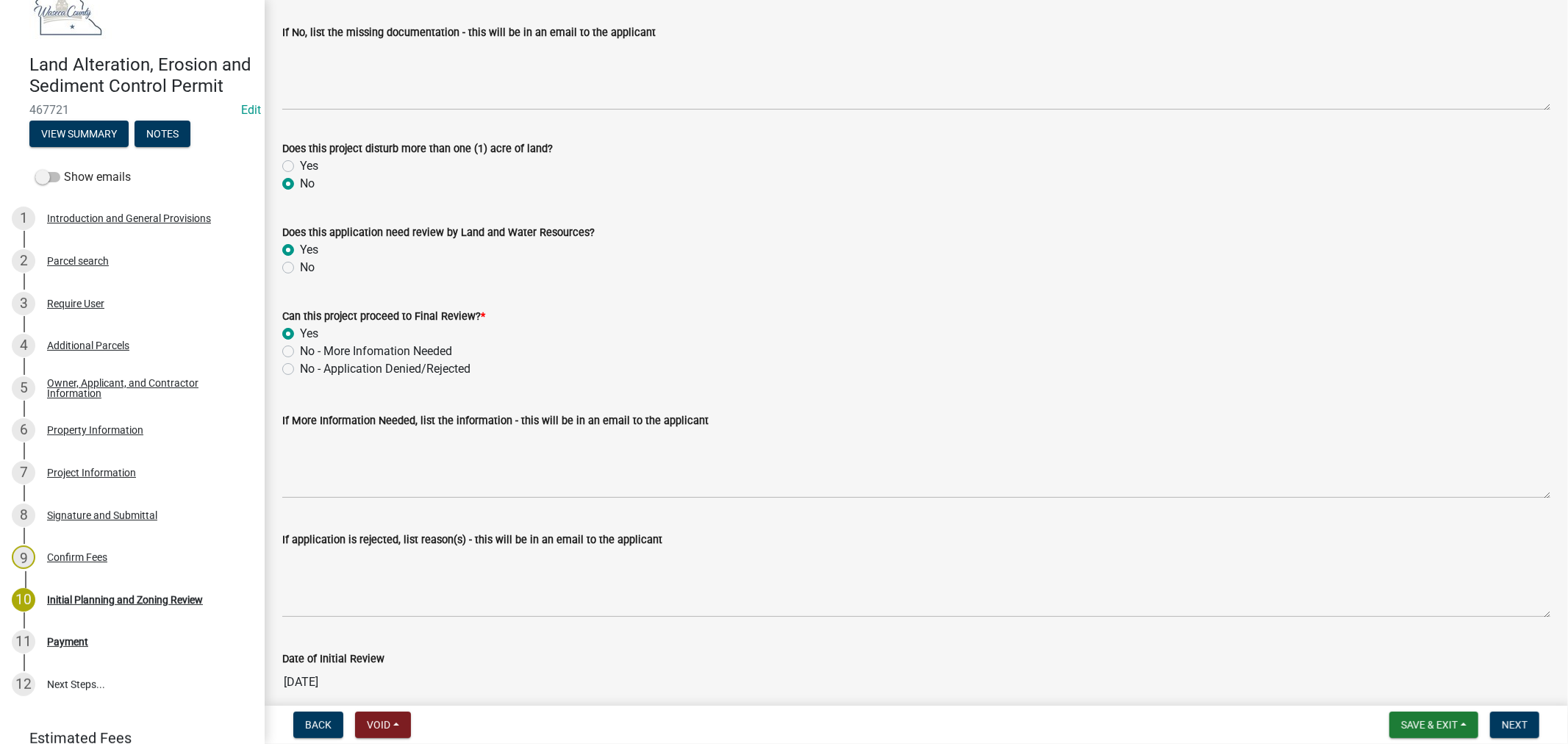
scroll to position [230, 0]
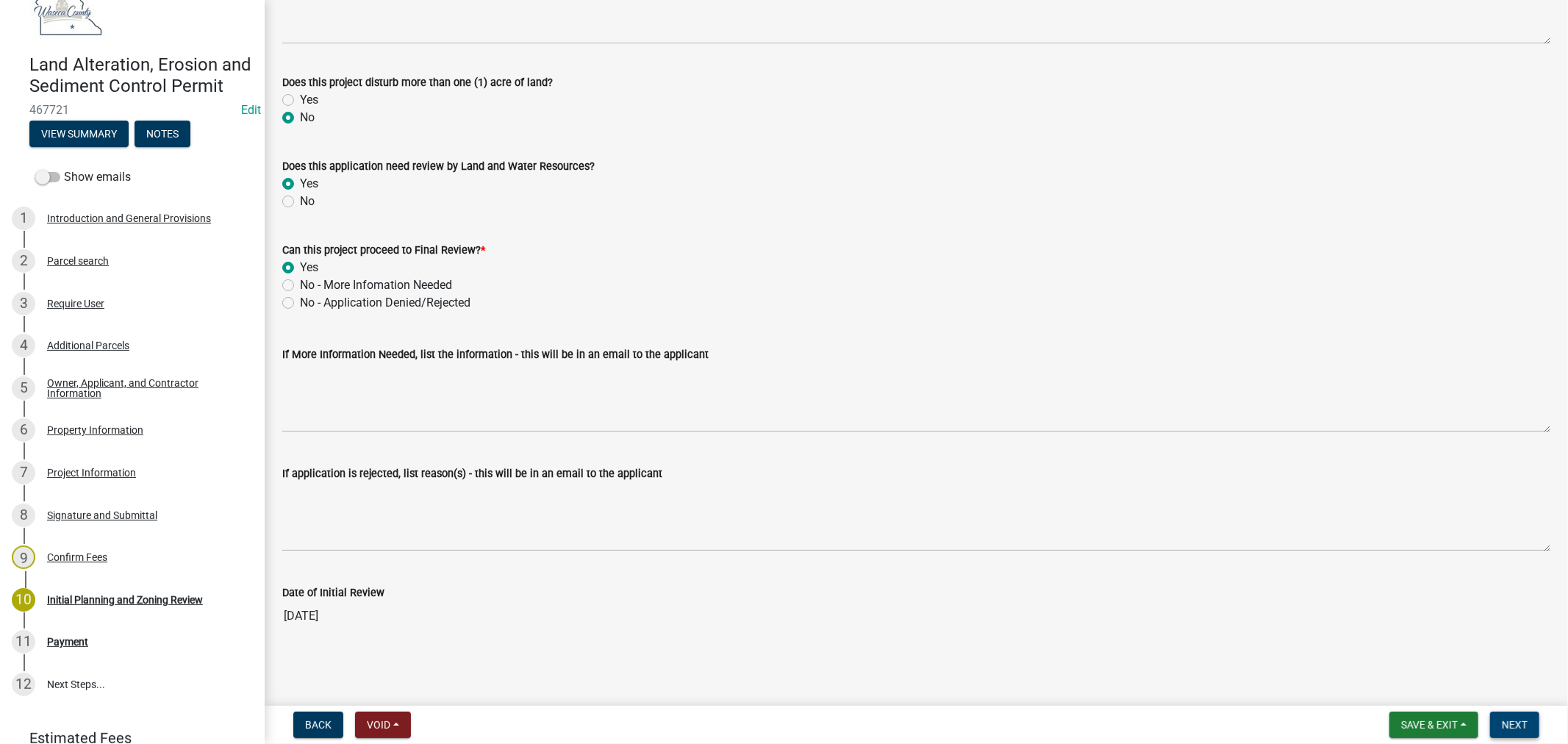
click at [1516, 732] on button "Next" at bounding box center [1514, 725] width 49 height 26
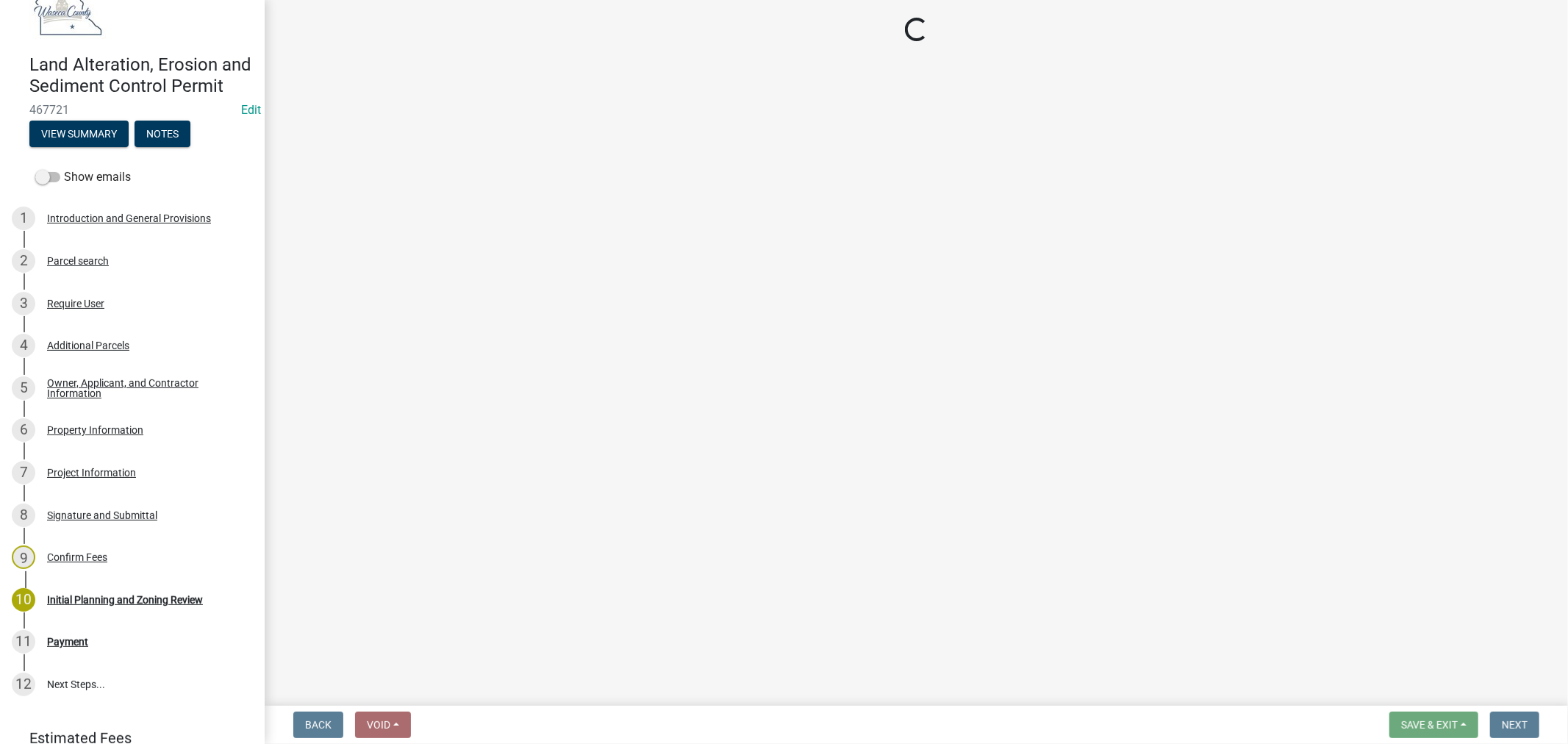
select select "3: 3"
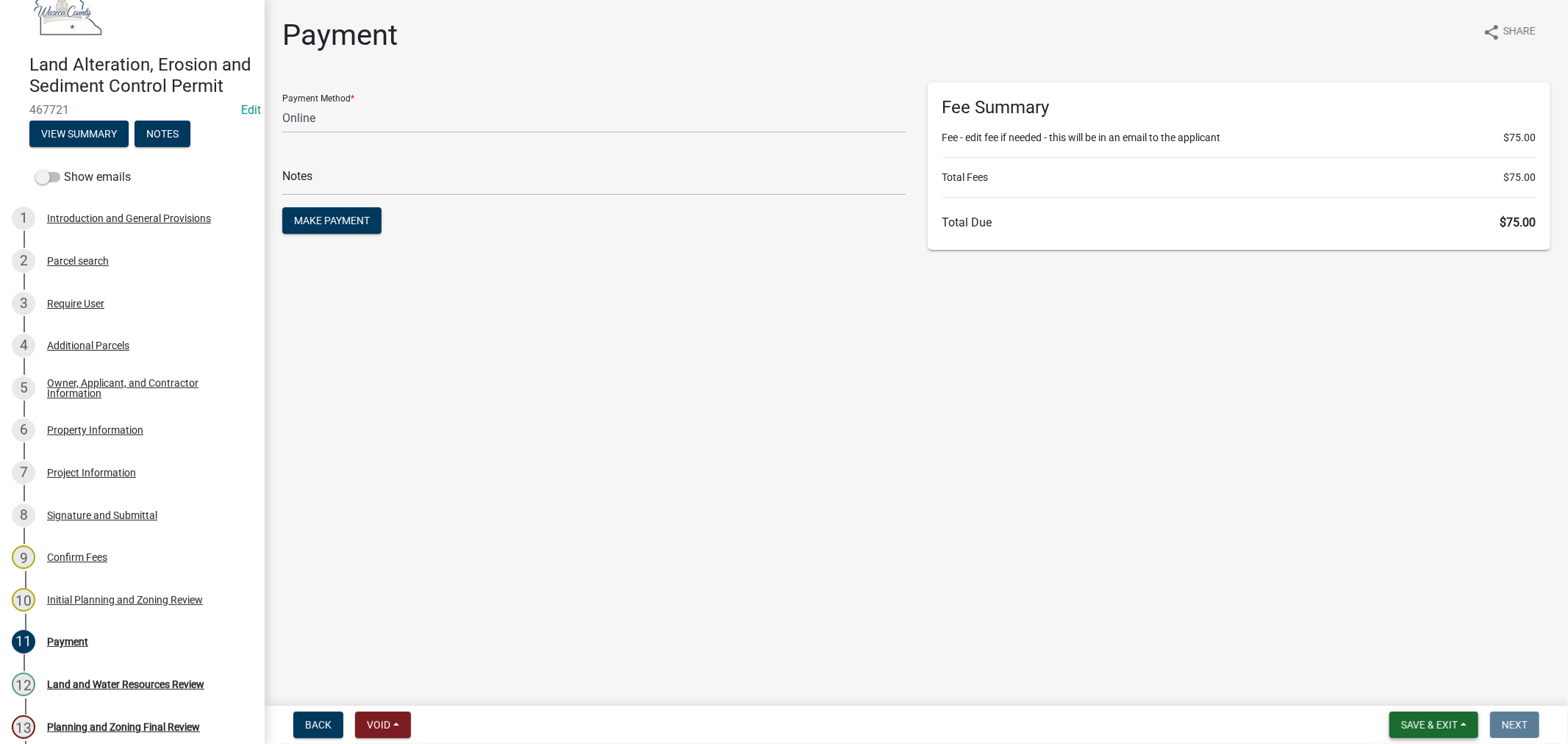
click at [1428, 722] on span "Save & Exit" at bounding box center [1428, 724] width 57 height 11
click at [1414, 688] on button "Save & Exit" at bounding box center [1419, 686] width 118 height 35
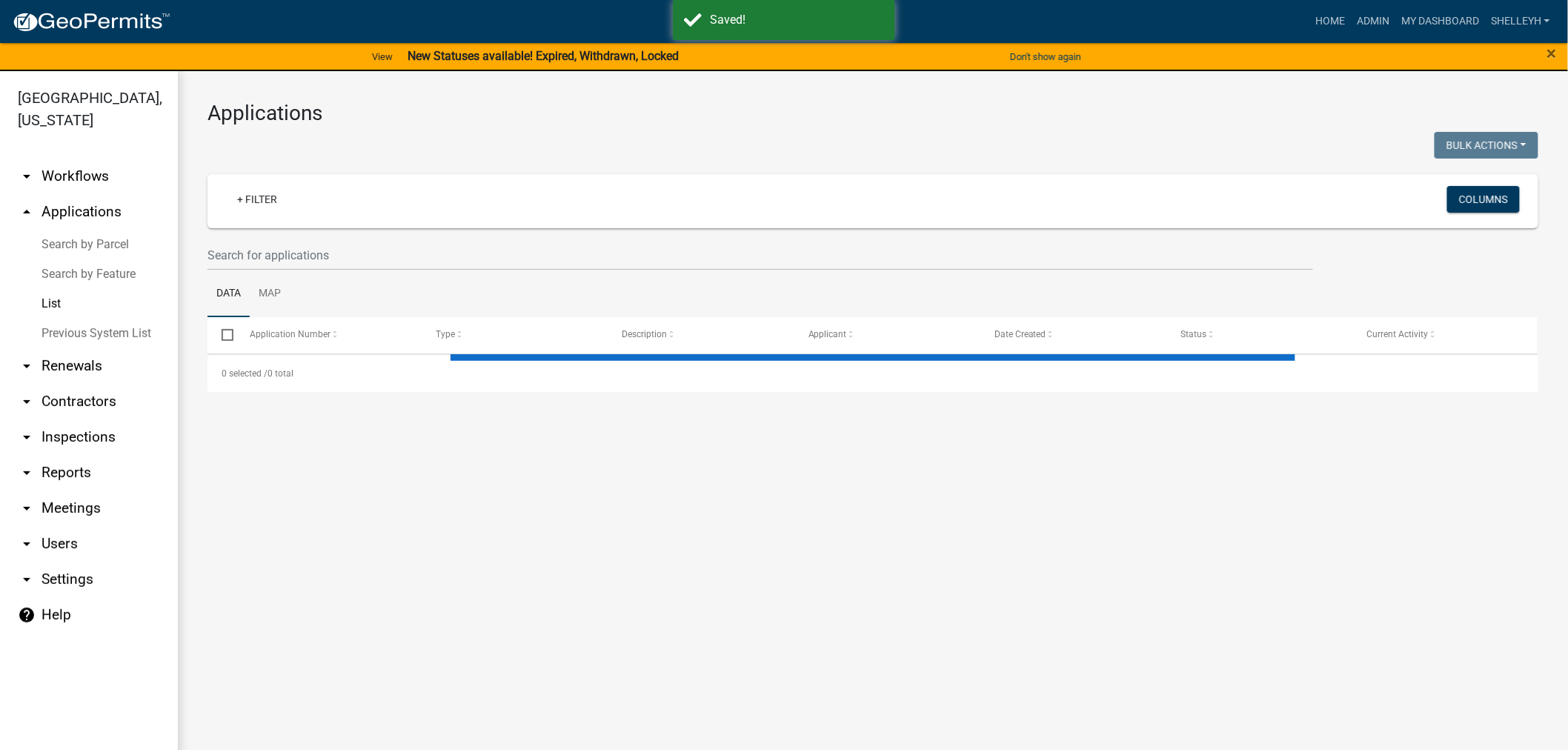
select select "1: 25"
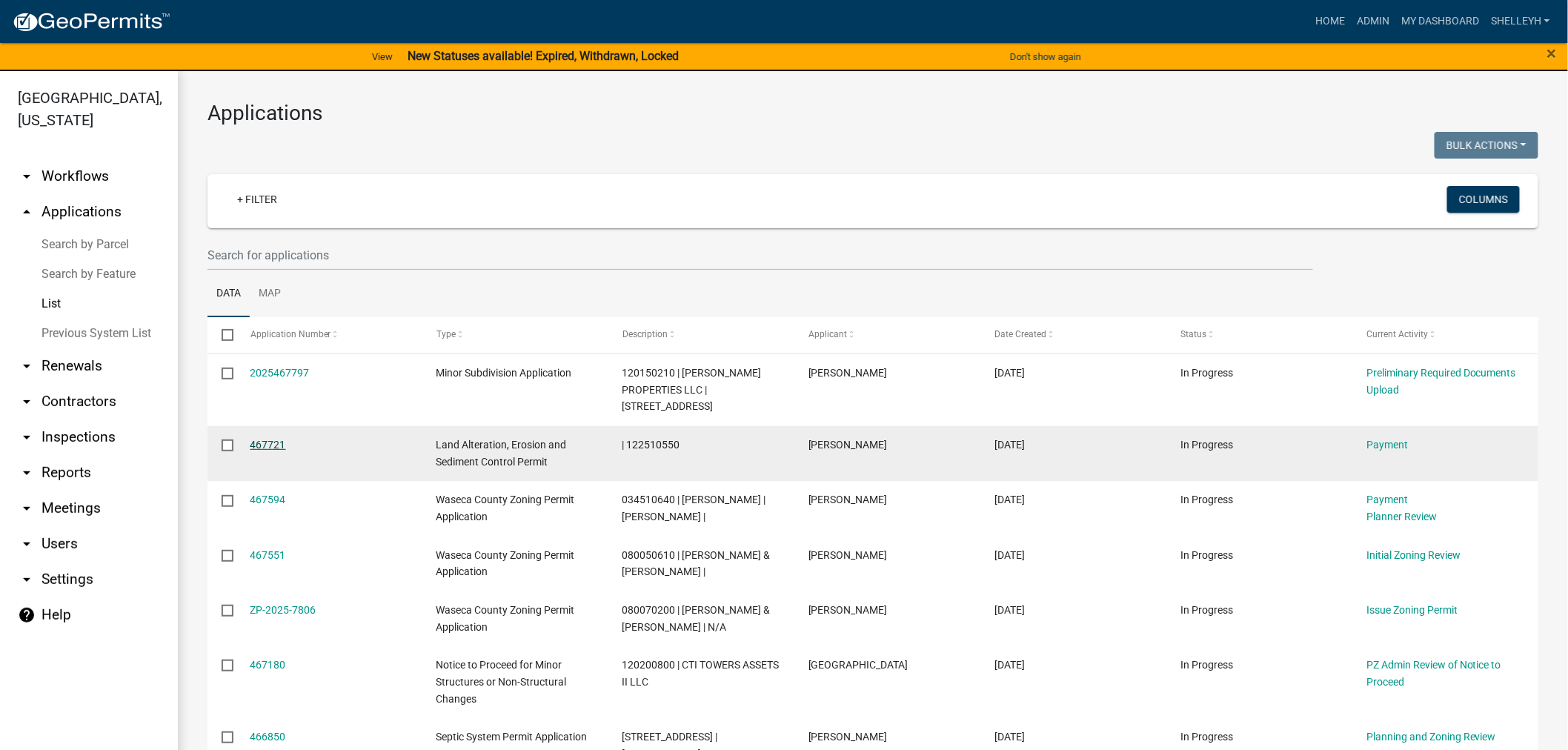
click at [262, 443] on link "467721" at bounding box center [269, 444] width 35 height 11
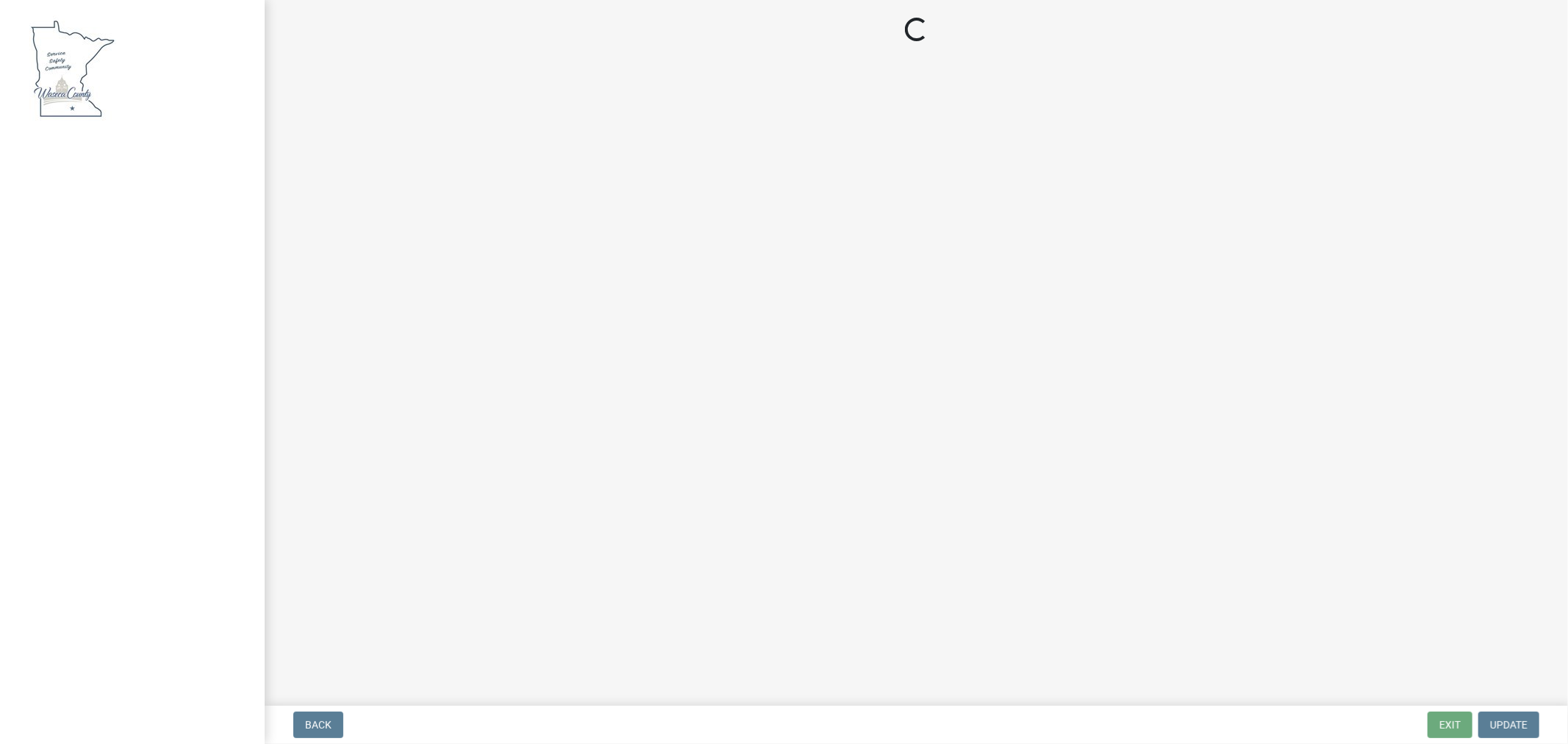
select select "3: 3"
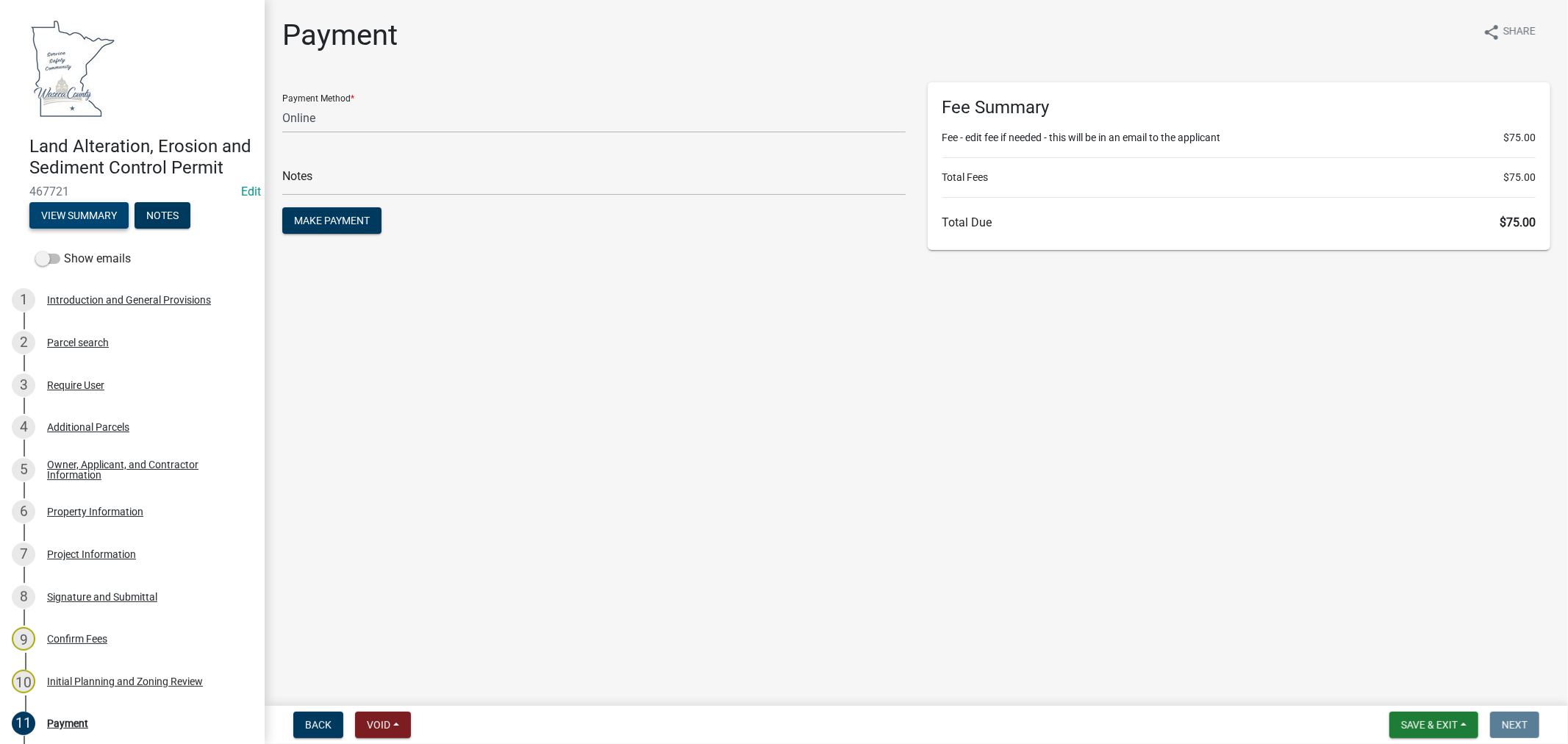
click at [72, 229] on button "View Summary" at bounding box center [79, 215] width 100 height 26
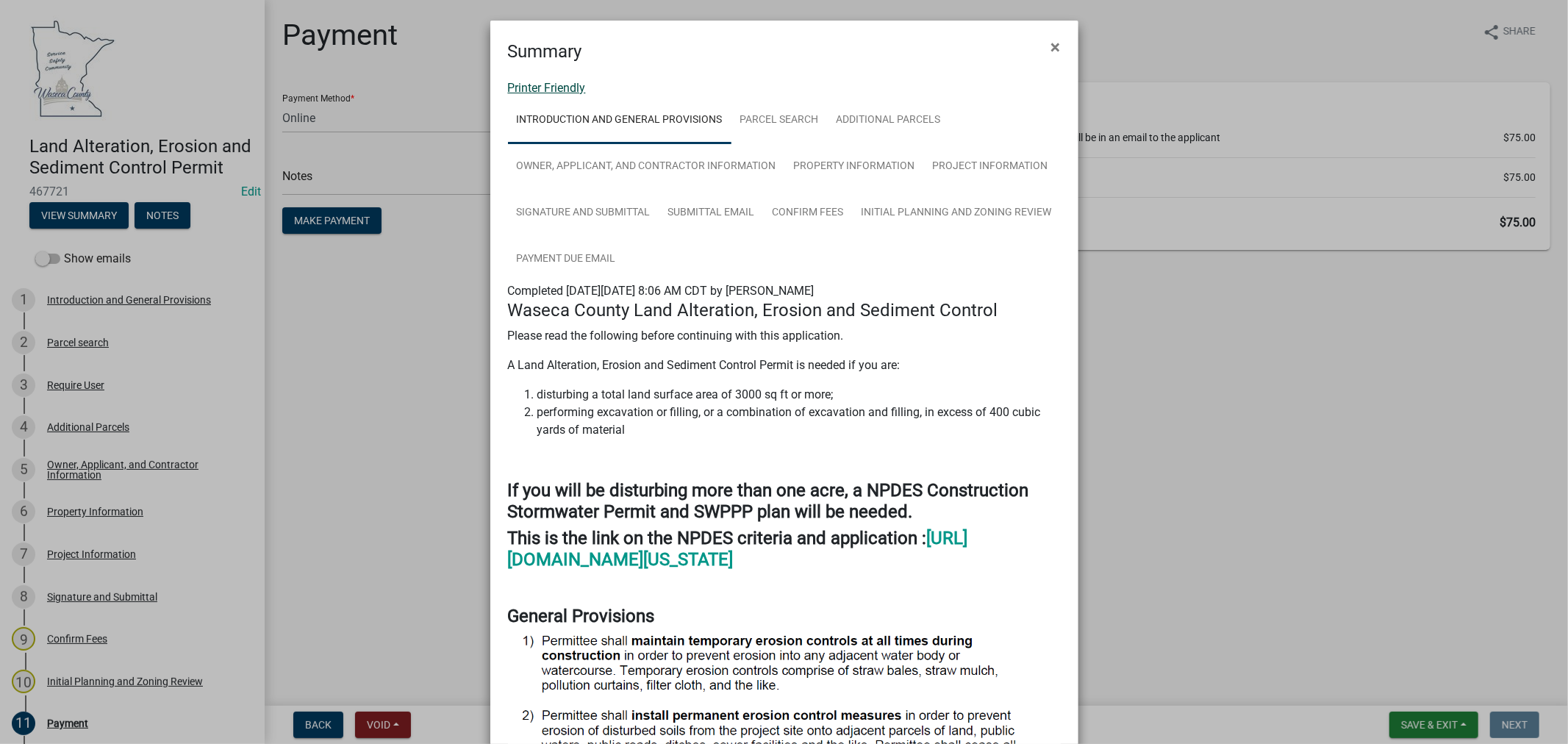
click at [553, 86] on link "Printer Friendly" at bounding box center [547, 88] width 78 height 14
click at [1054, 49] on button "×" at bounding box center [1056, 46] width 33 height 41
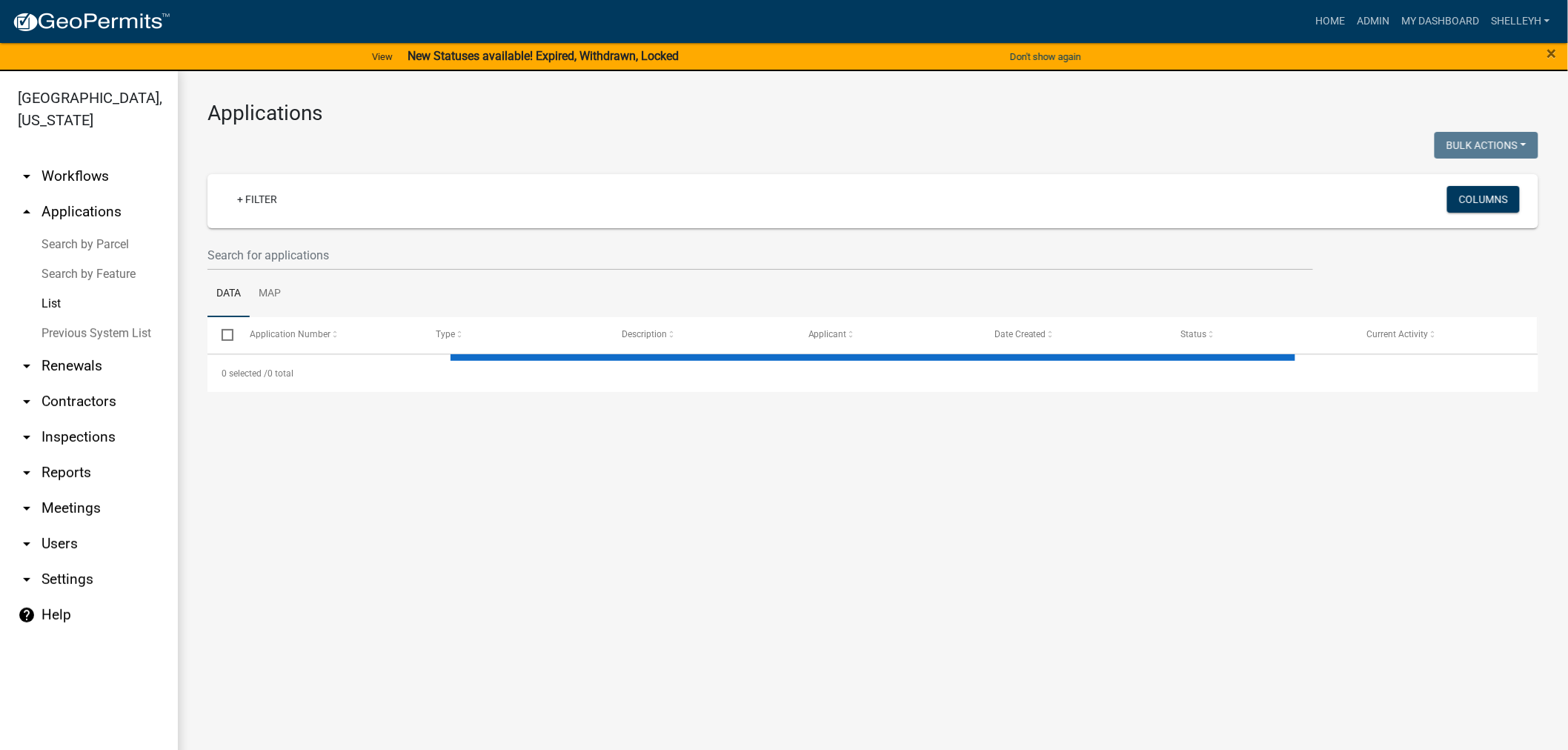
select select "1: 25"
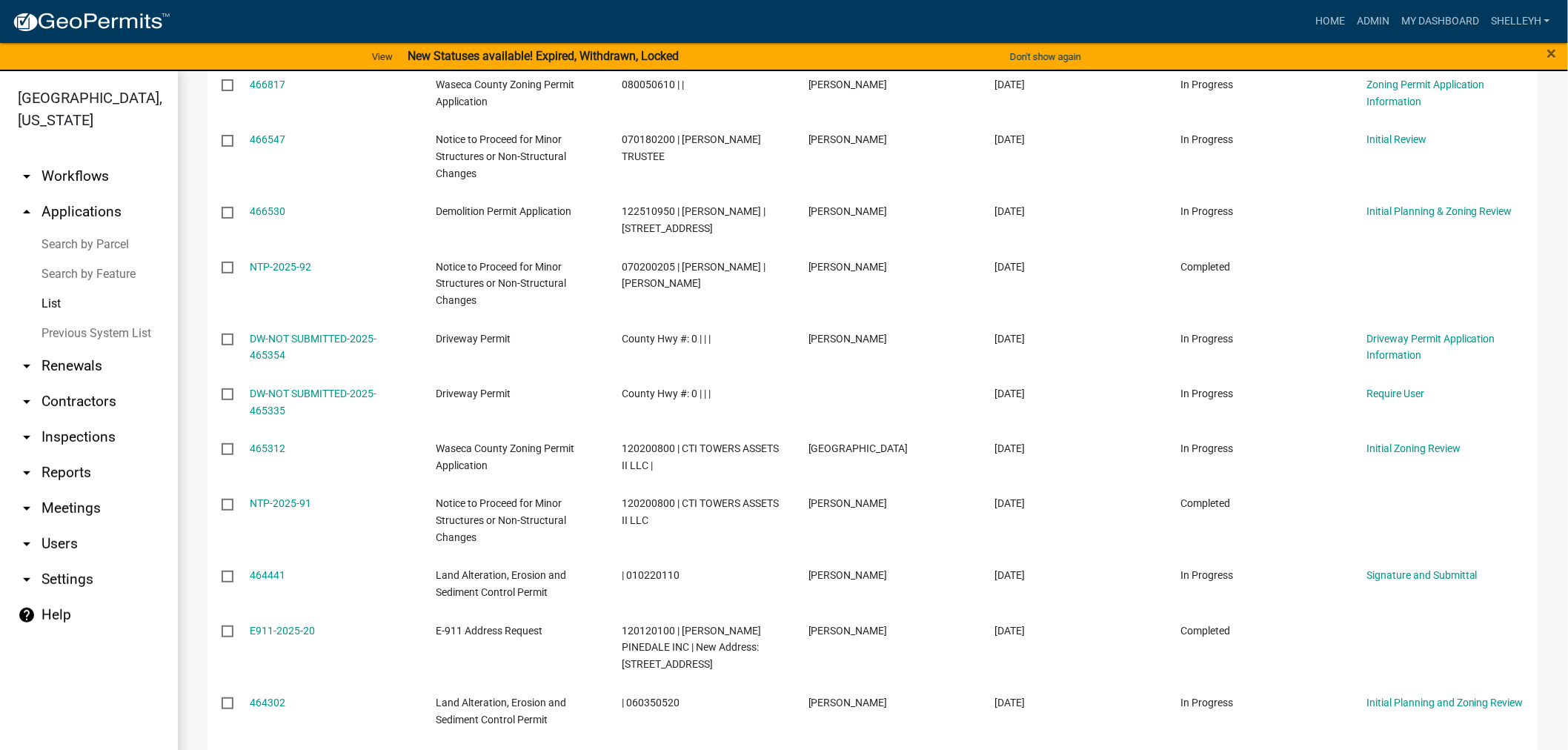
scroll to position [411, 0]
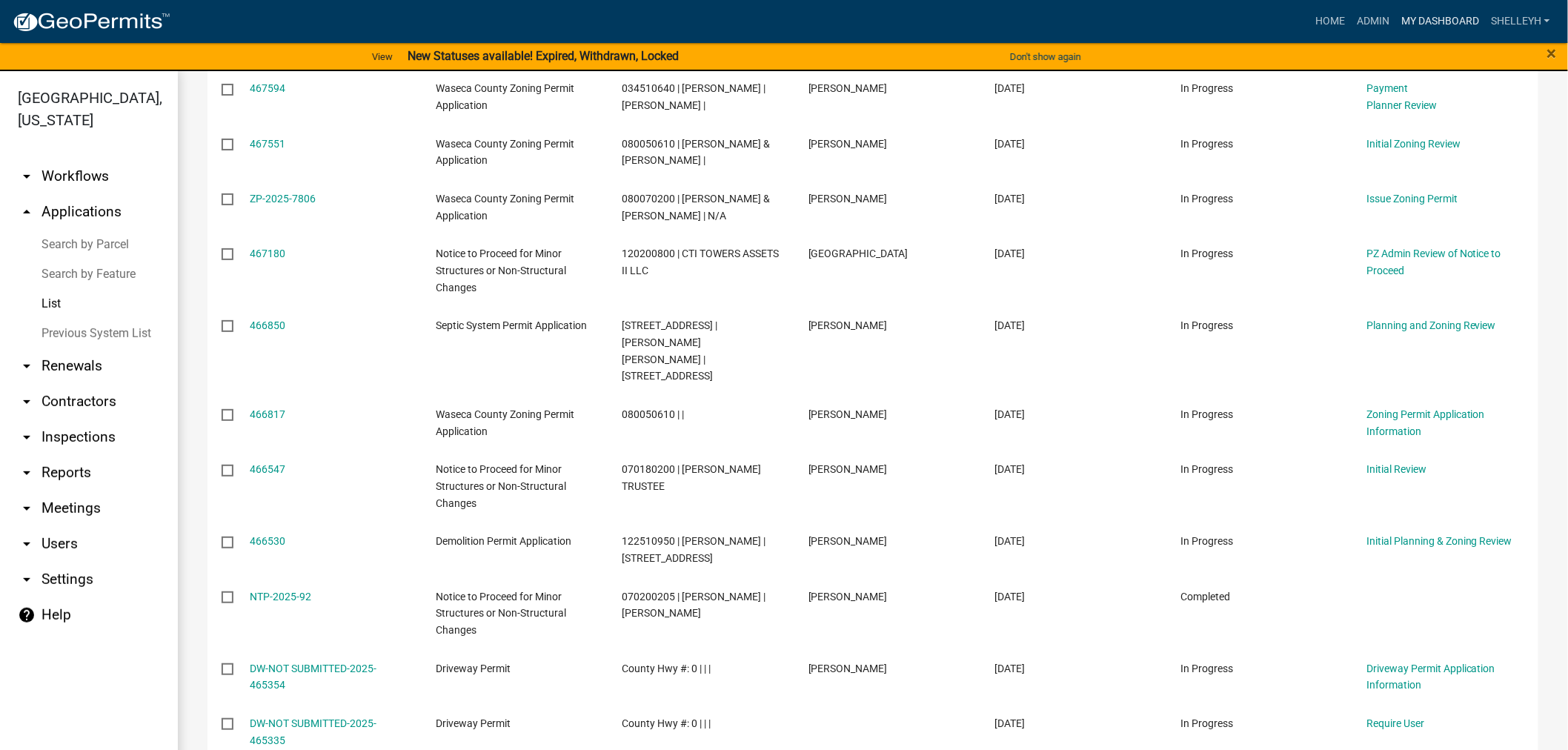
click at [1469, 11] on link "My Dashboard" at bounding box center [1440, 21] width 90 height 28
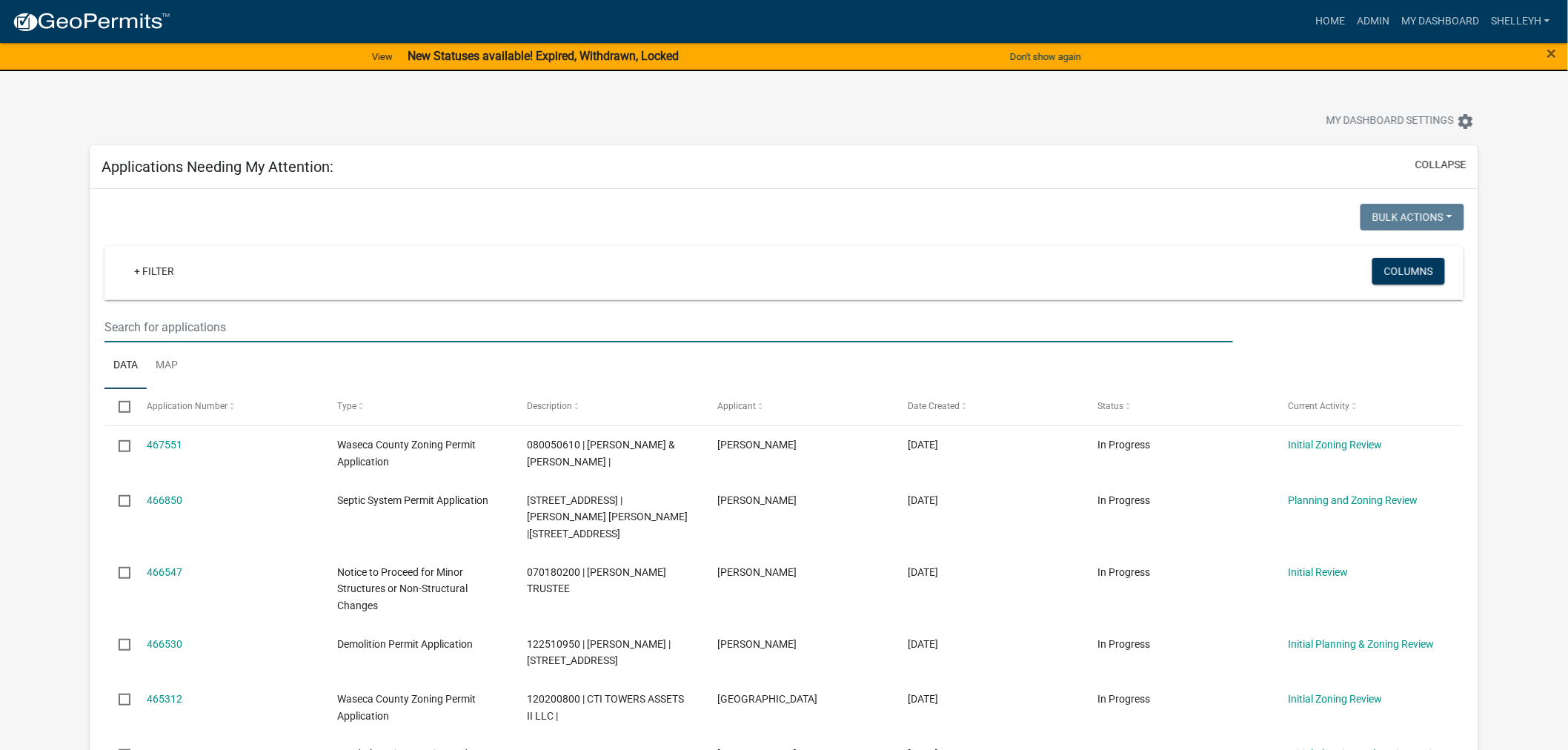
click at [201, 320] on input "text" at bounding box center [669, 327] width 1130 height 31
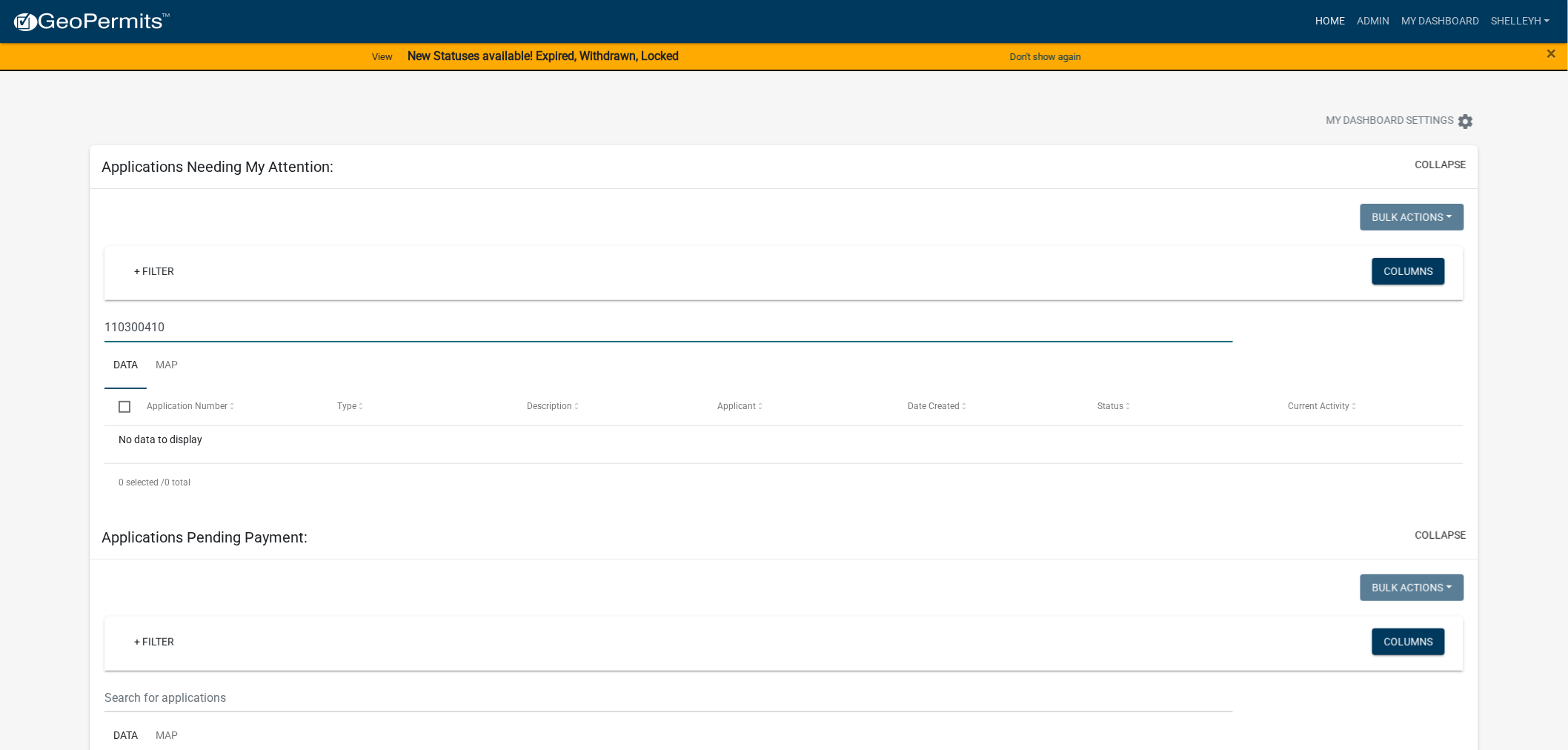
type input "110300410"
click at [1327, 18] on link "Home" at bounding box center [1329, 21] width 41 height 28
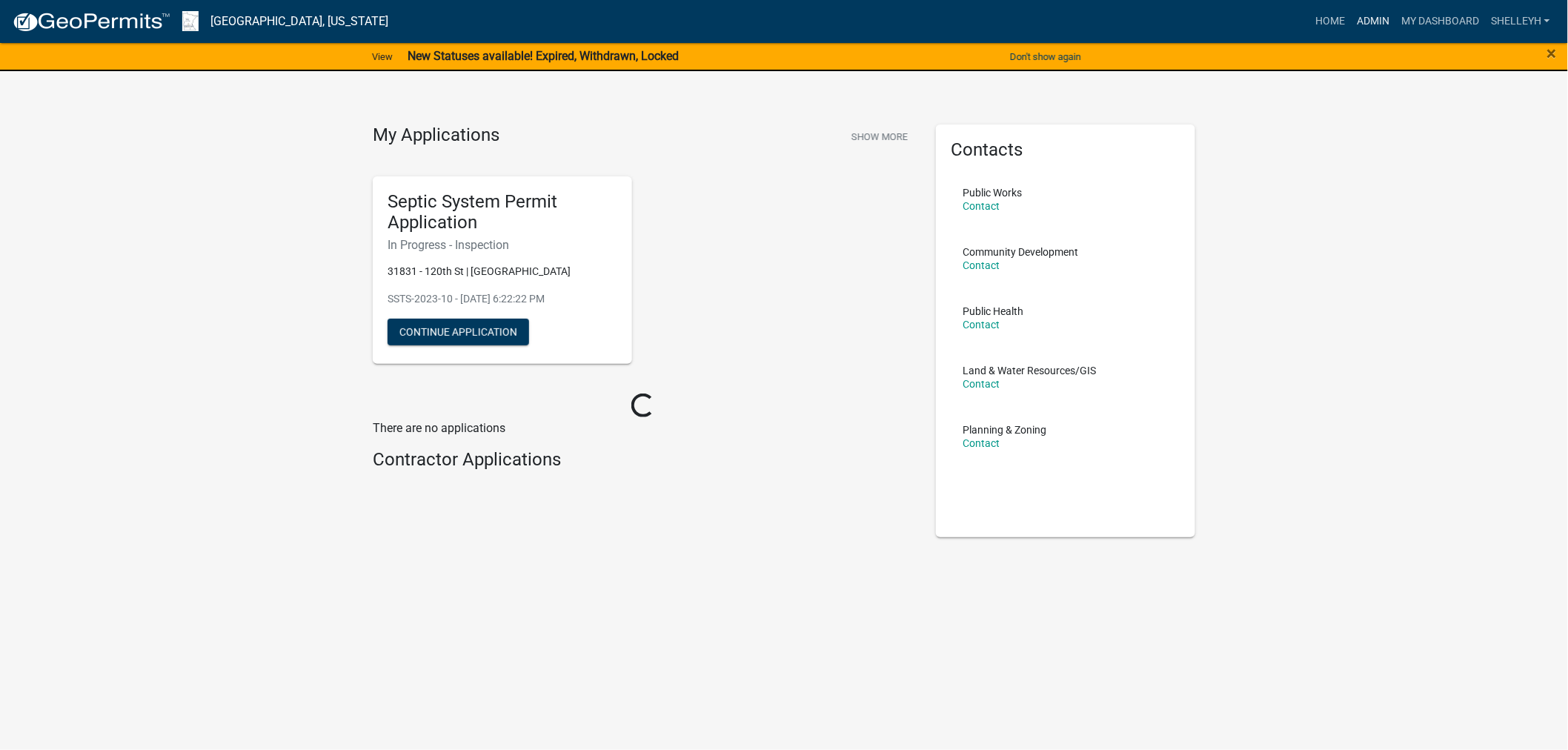
click at [1381, 18] on link "Admin" at bounding box center [1373, 21] width 45 height 28
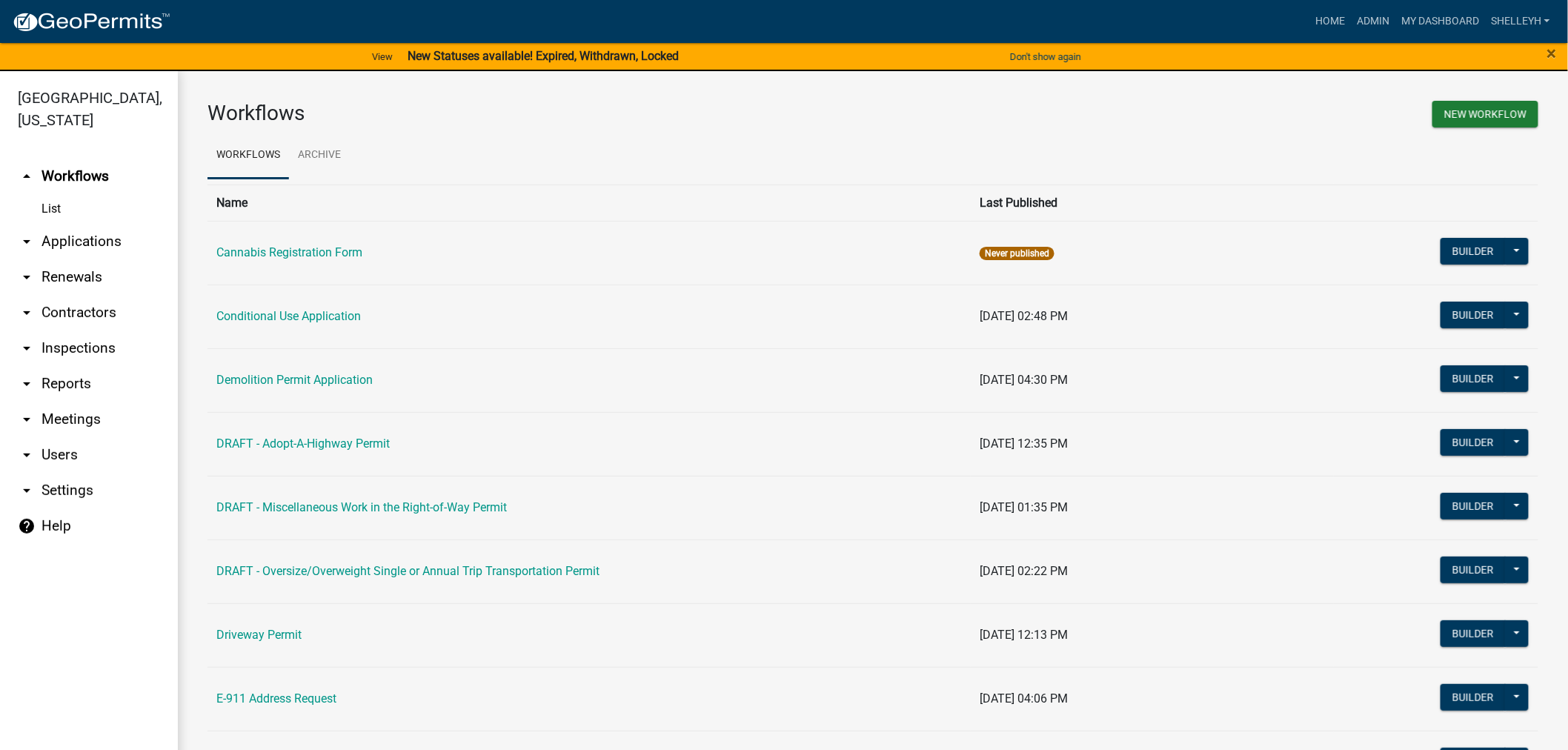
click at [77, 231] on link "arrow_drop_down Applications" at bounding box center [89, 241] width 178 height 35
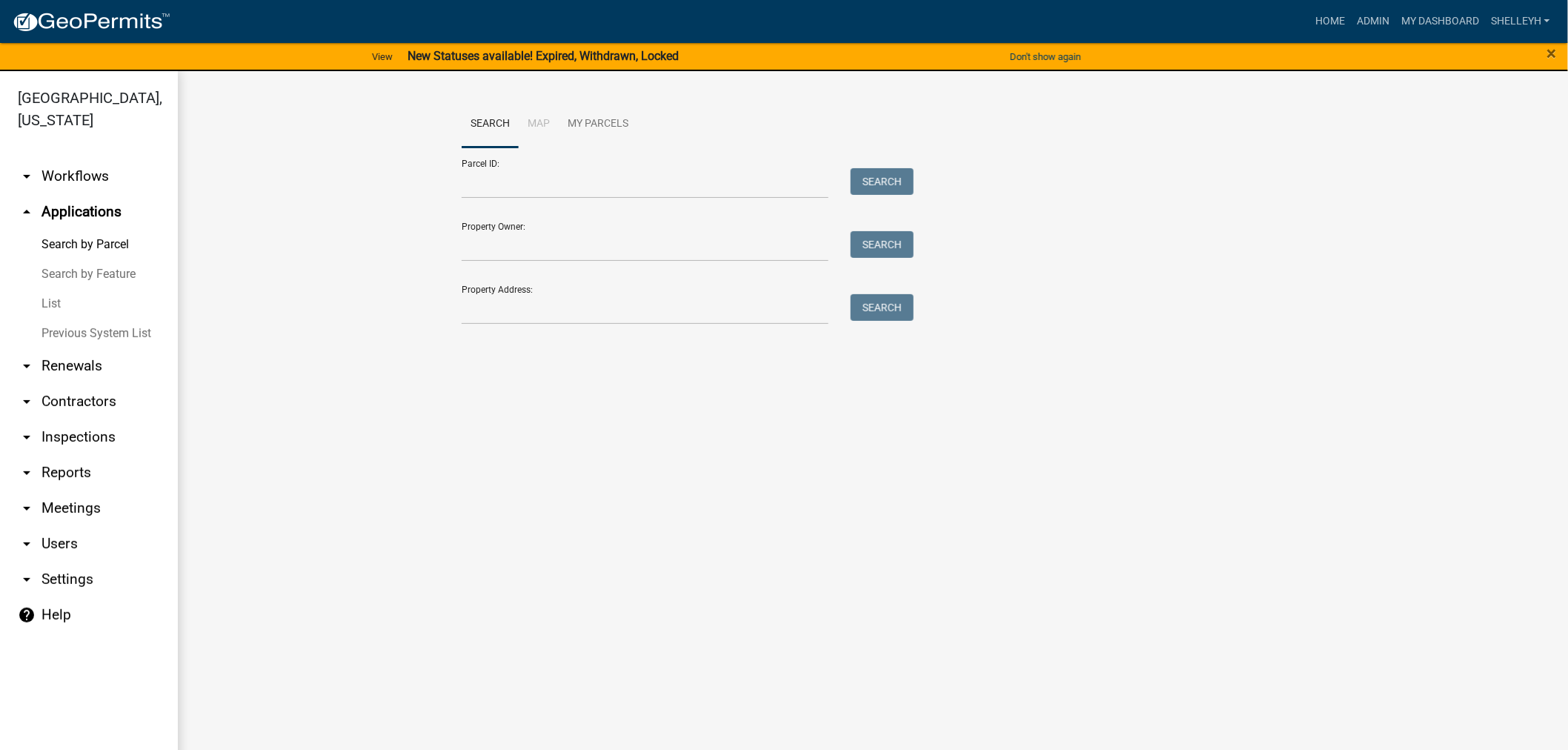
click at [53, 305] on link "List" at bounding box center [89, 304] width 178 height 30
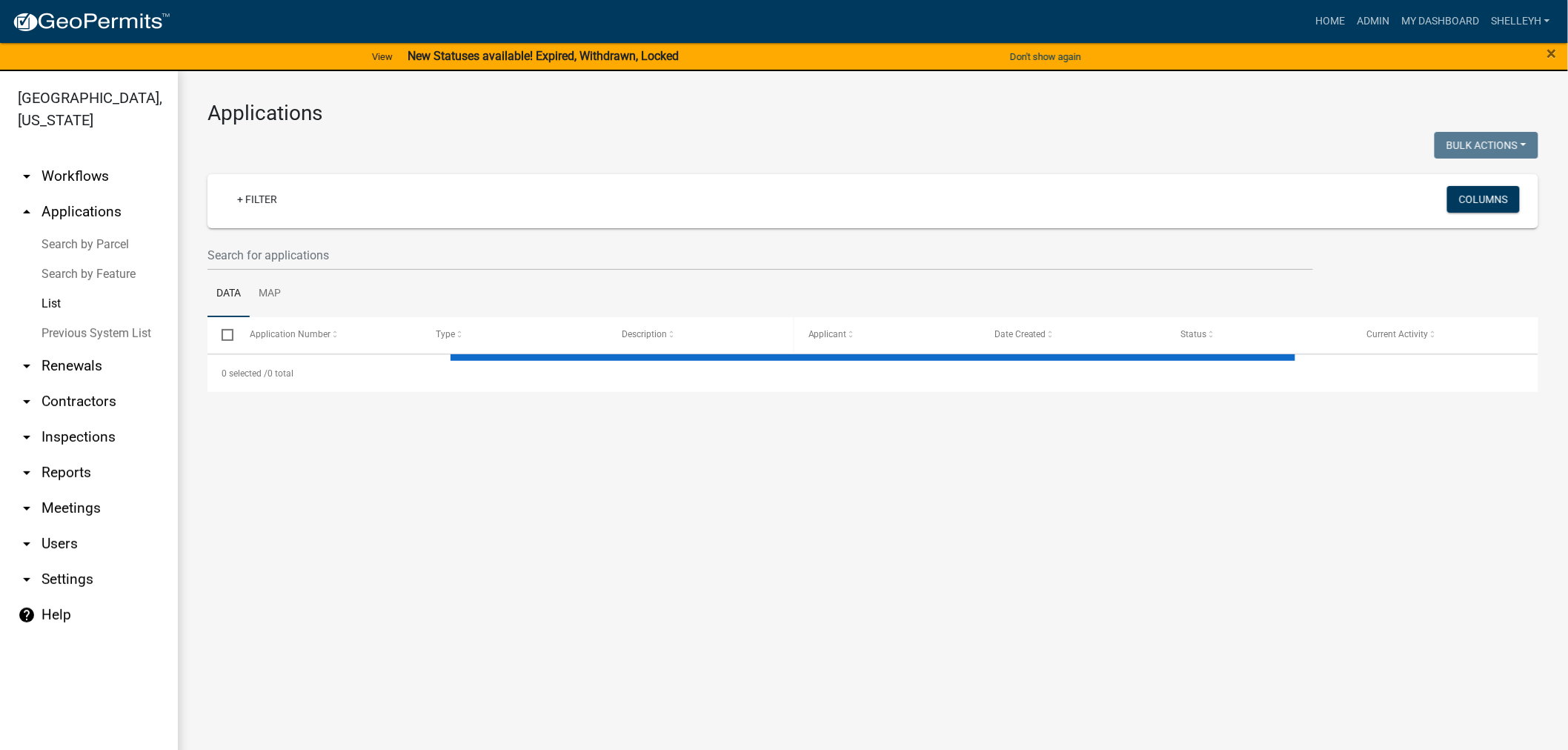
select select "1: 25"
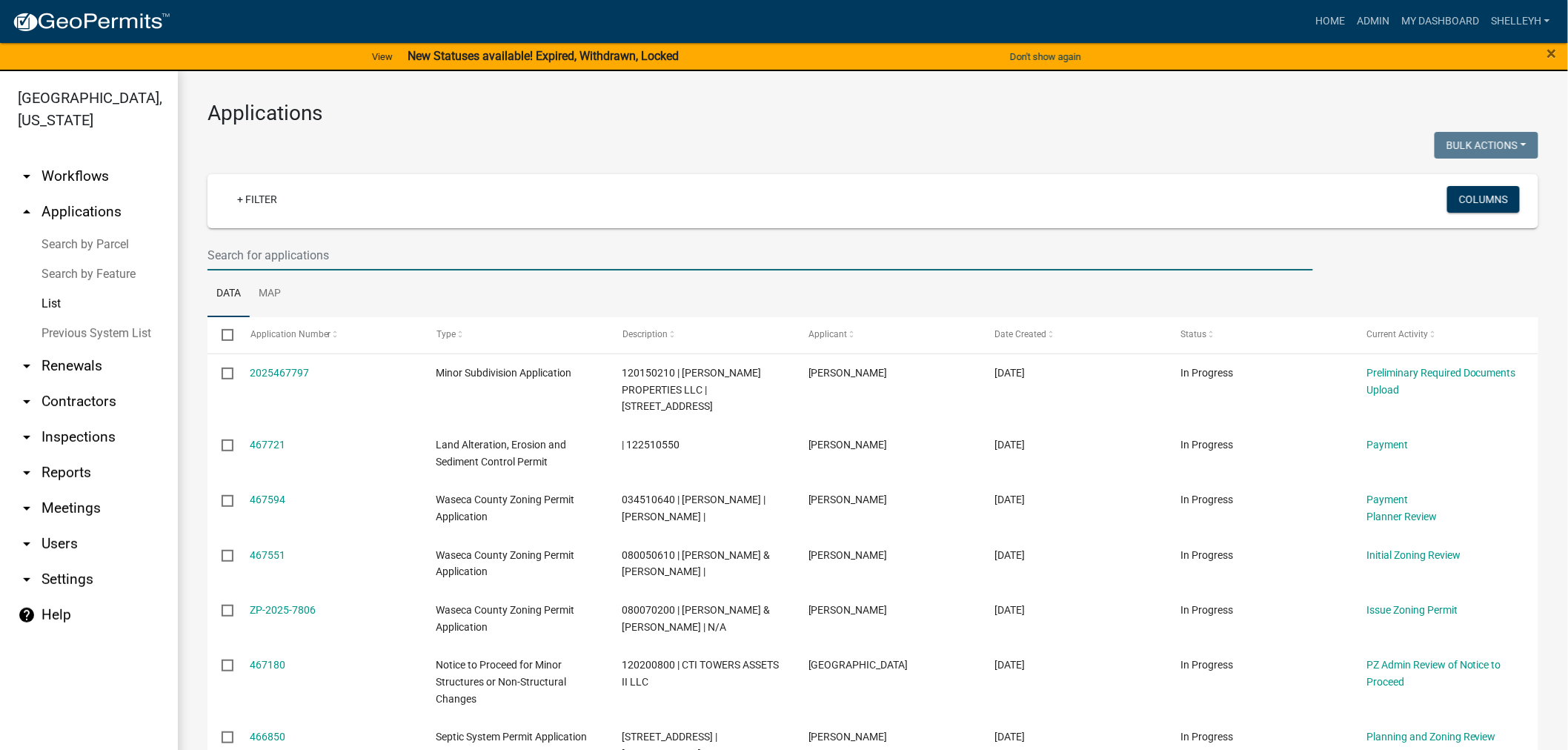
click at [349, 253] on input "text" at bounding box center [761, 255] width 1106 height 31
type input "110300410"
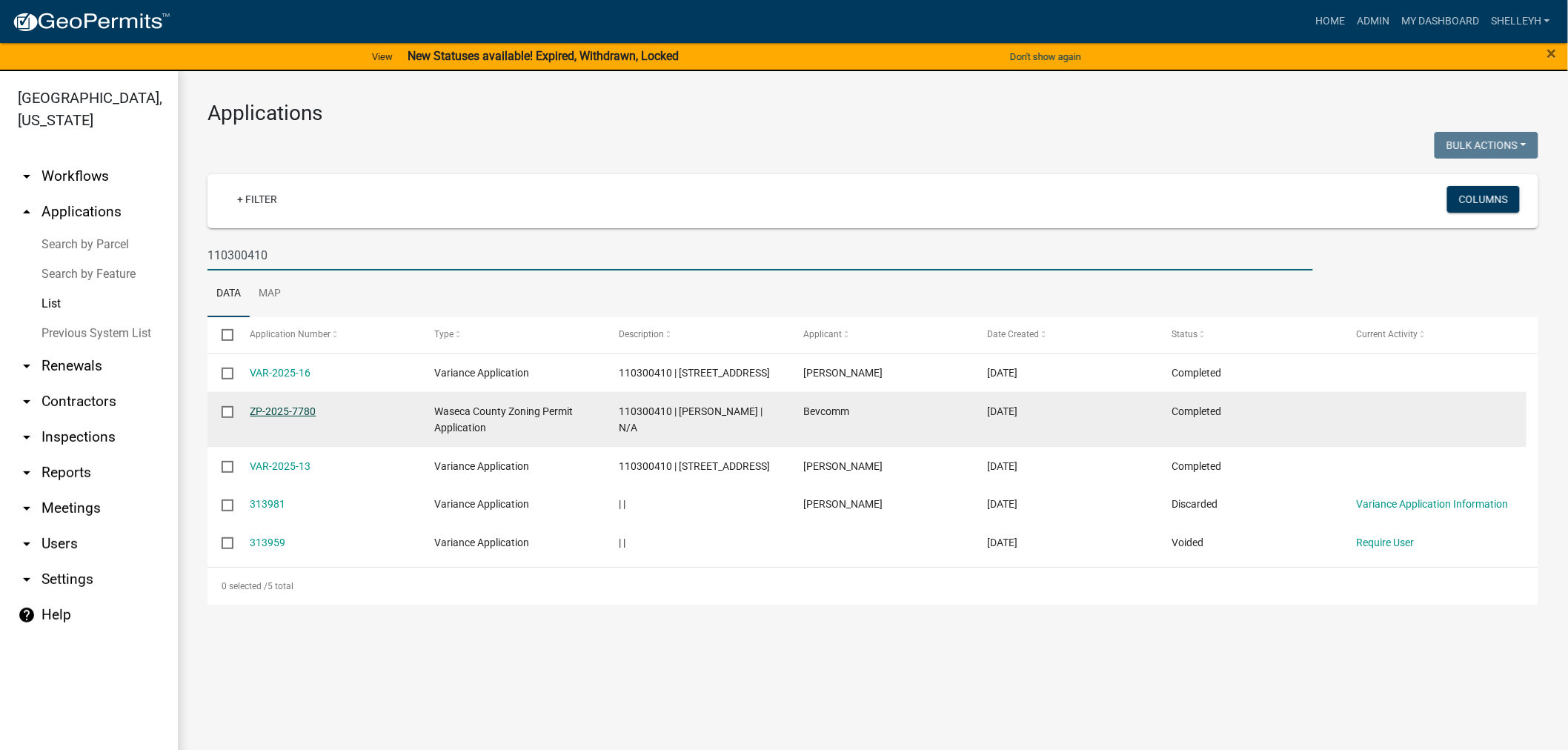
click at [288, 408] on link "ZP-2025-7780" at bounding box center [283, 410] width 66 height 11
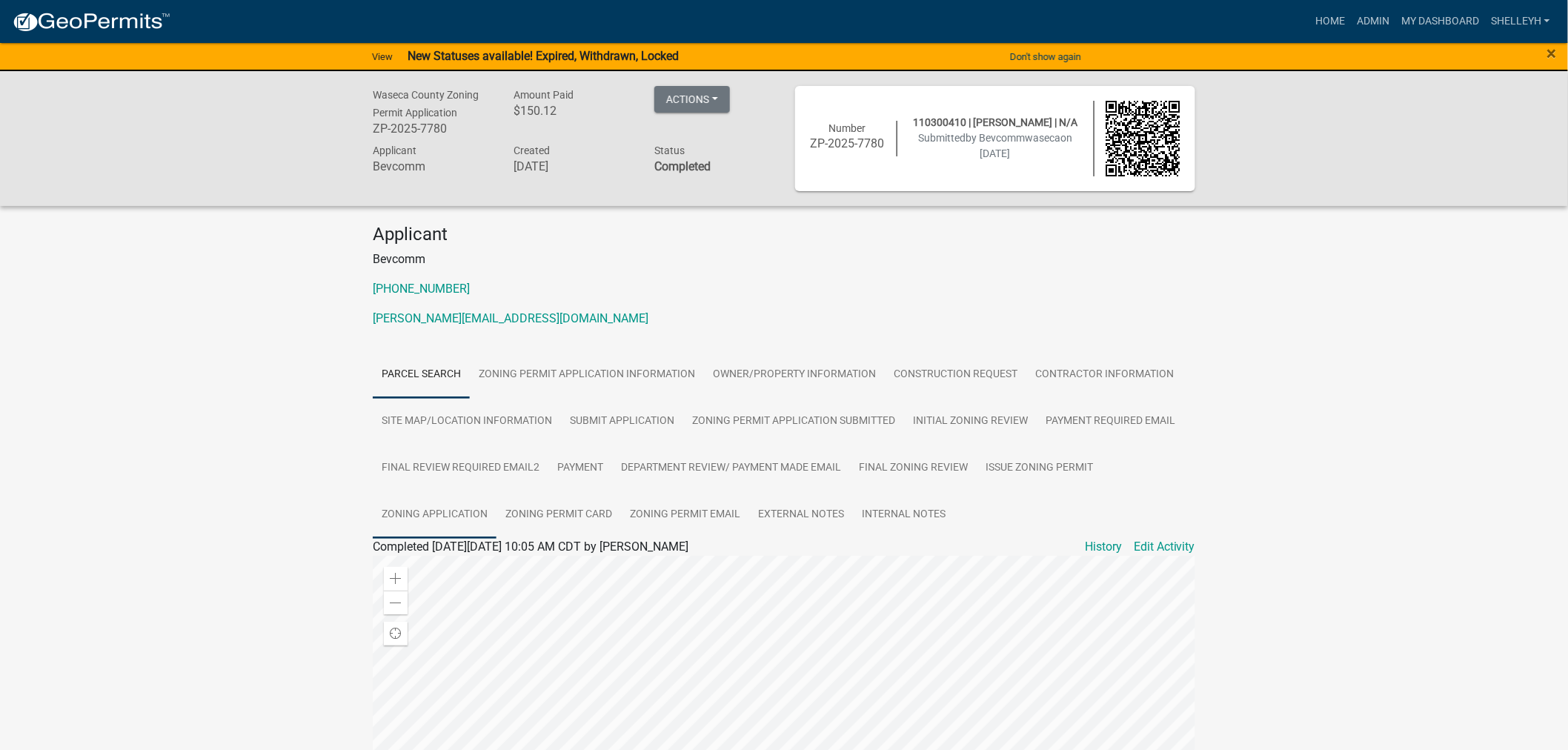
click at [453, 516] on link "Zoning Application" at bounding box center [434, 515] width 124 height 48
click at [438, 561] on link "Zoning Application" at bounding box center [429, 564] width 99 height 14
click at [1340, 17] on link "Home" at bounding box center [1343, 21] width 41 height 28
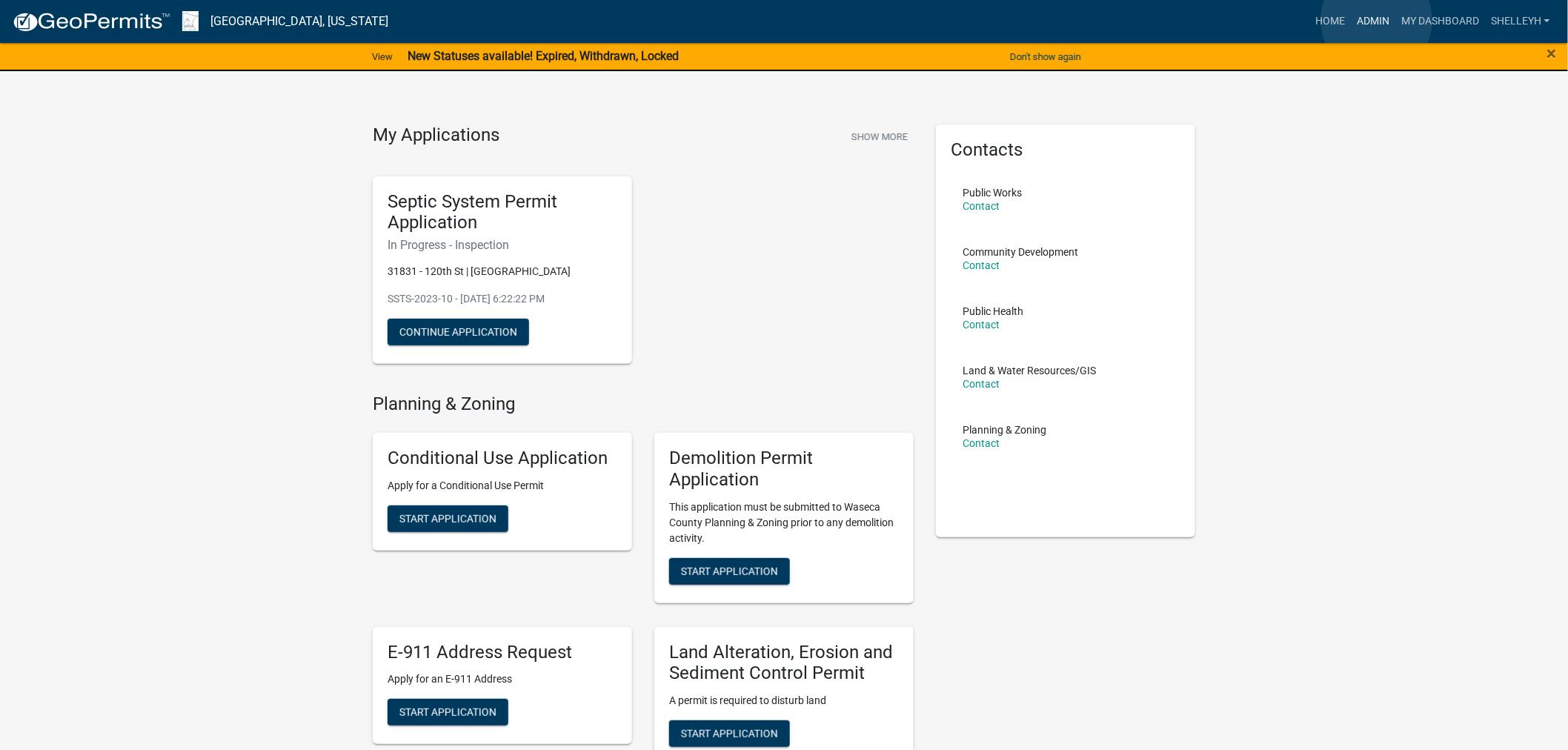
click at [1377, 20] on link "Admin" at bounding box center [1373, 21] width 45 height 28
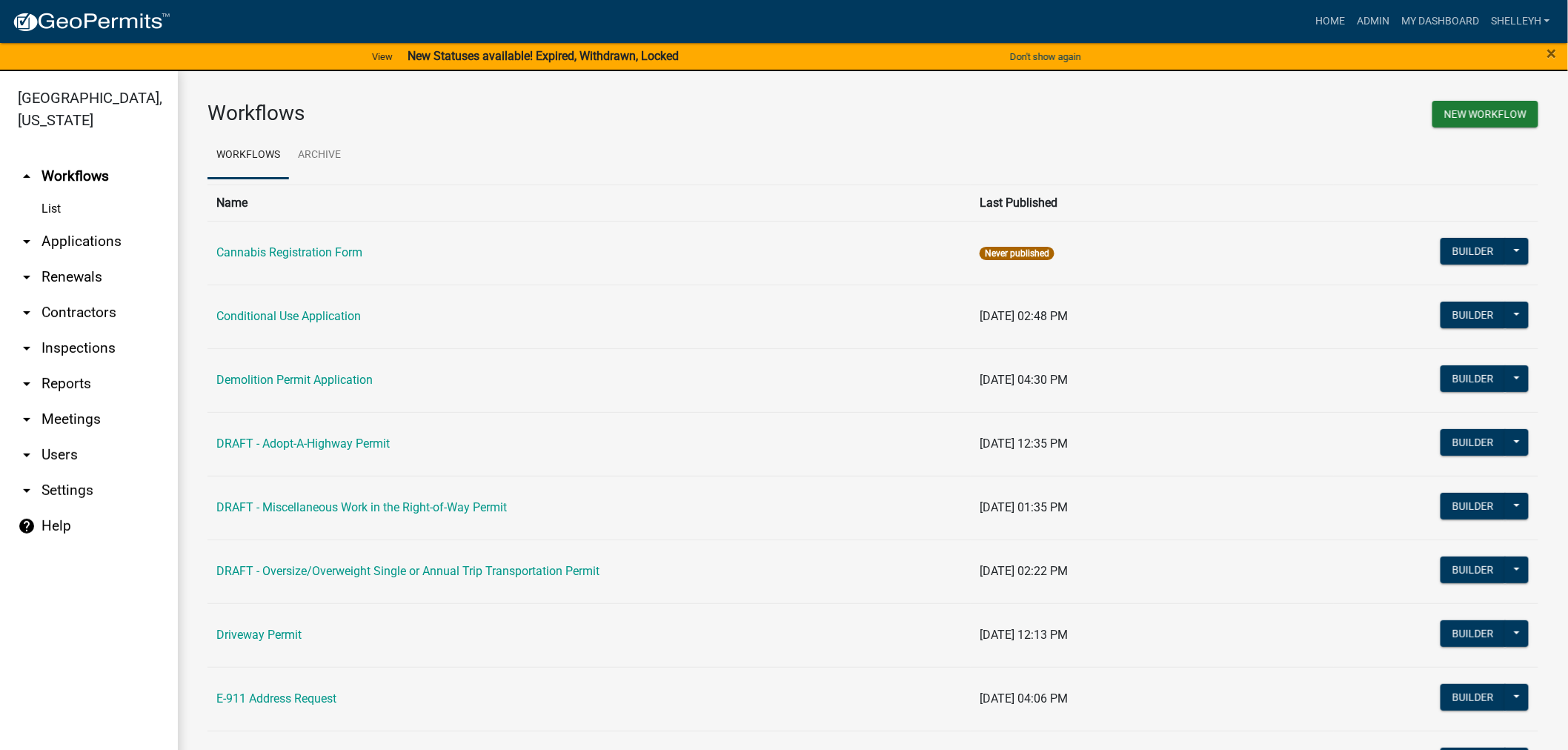
click at [72, 240] on link "arrow_drop_down Applications" at bounding box center [89, 241] width 178 height 35
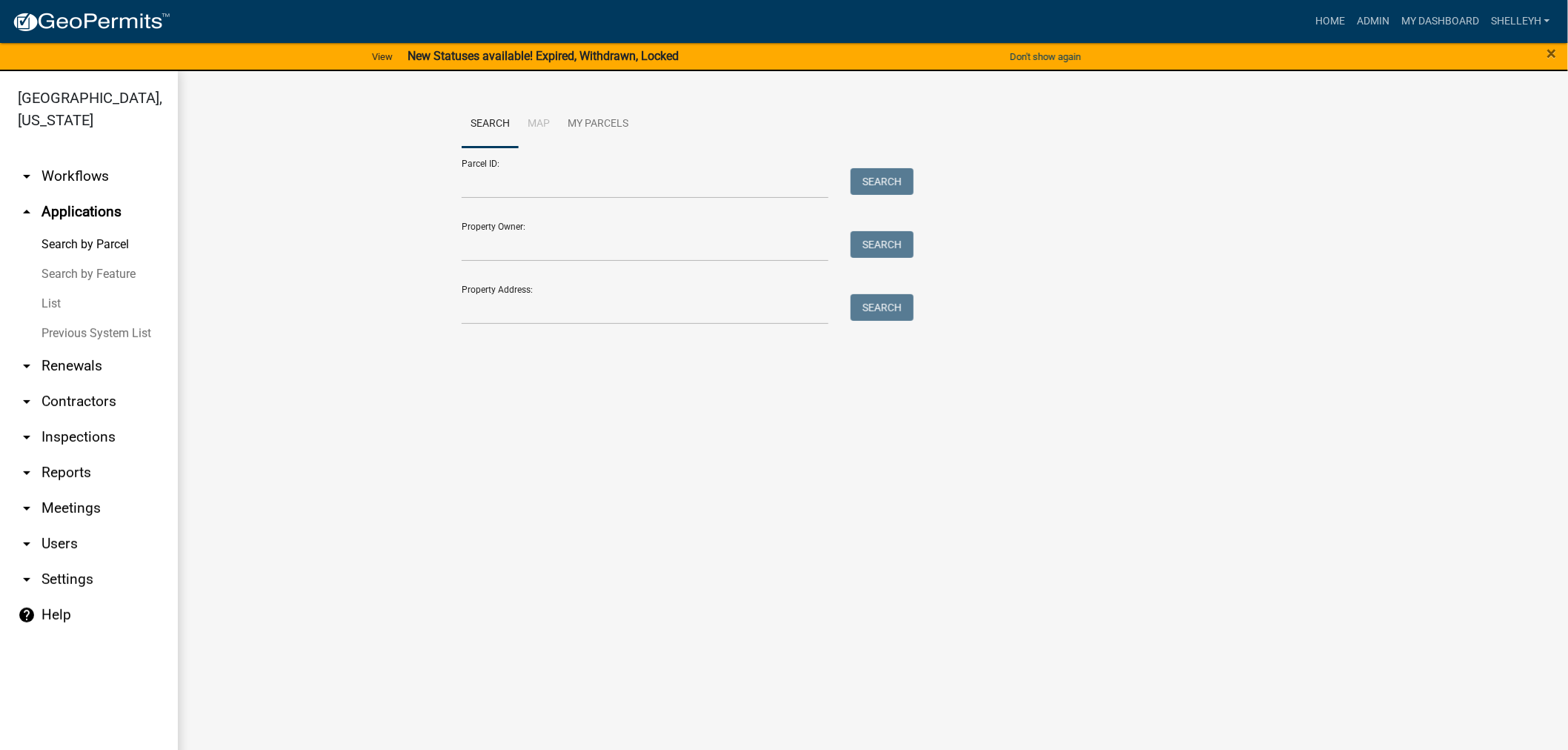
click at [54, 305] on link "List" at bounding box center [89, 304] width 178 height 30
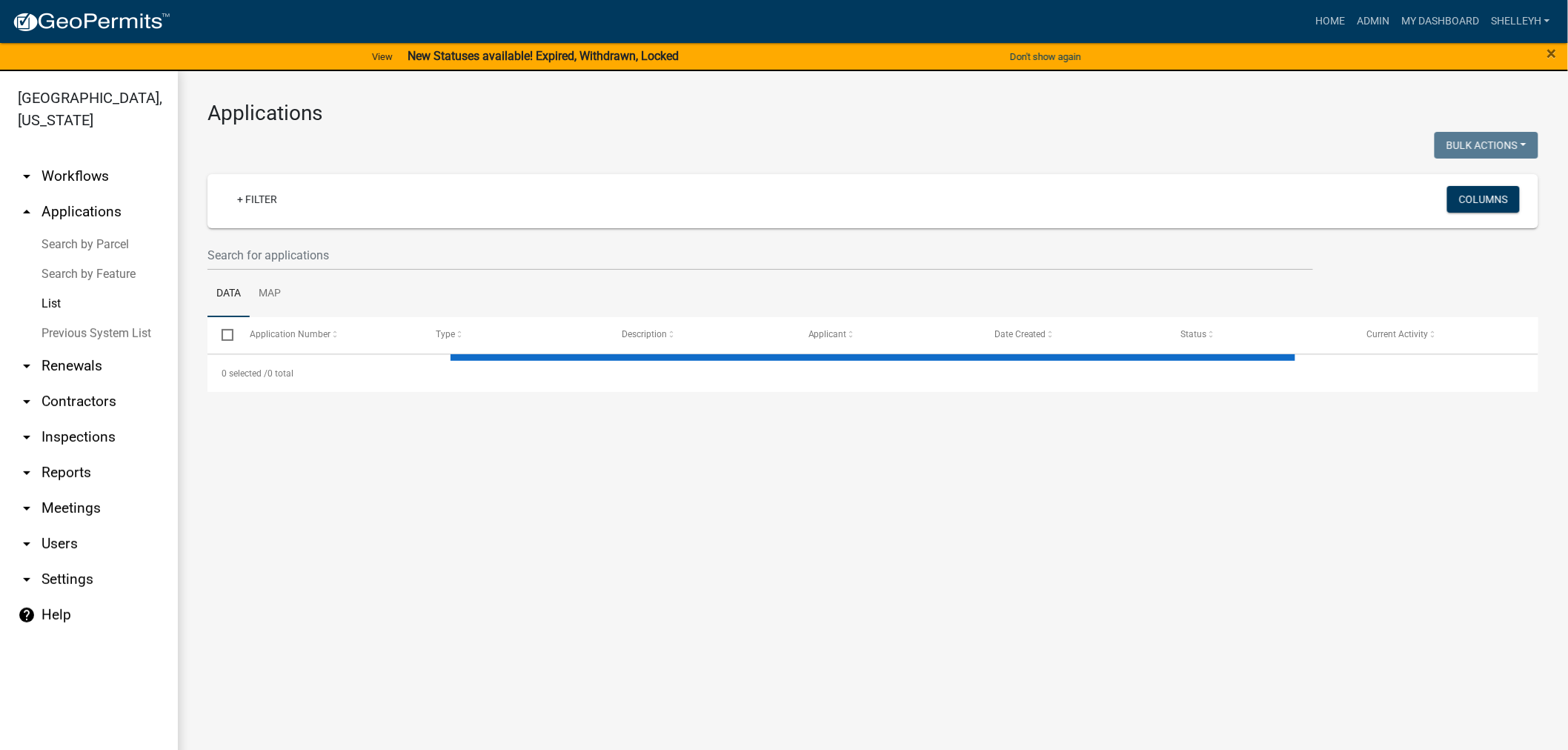
select select "1: 25"
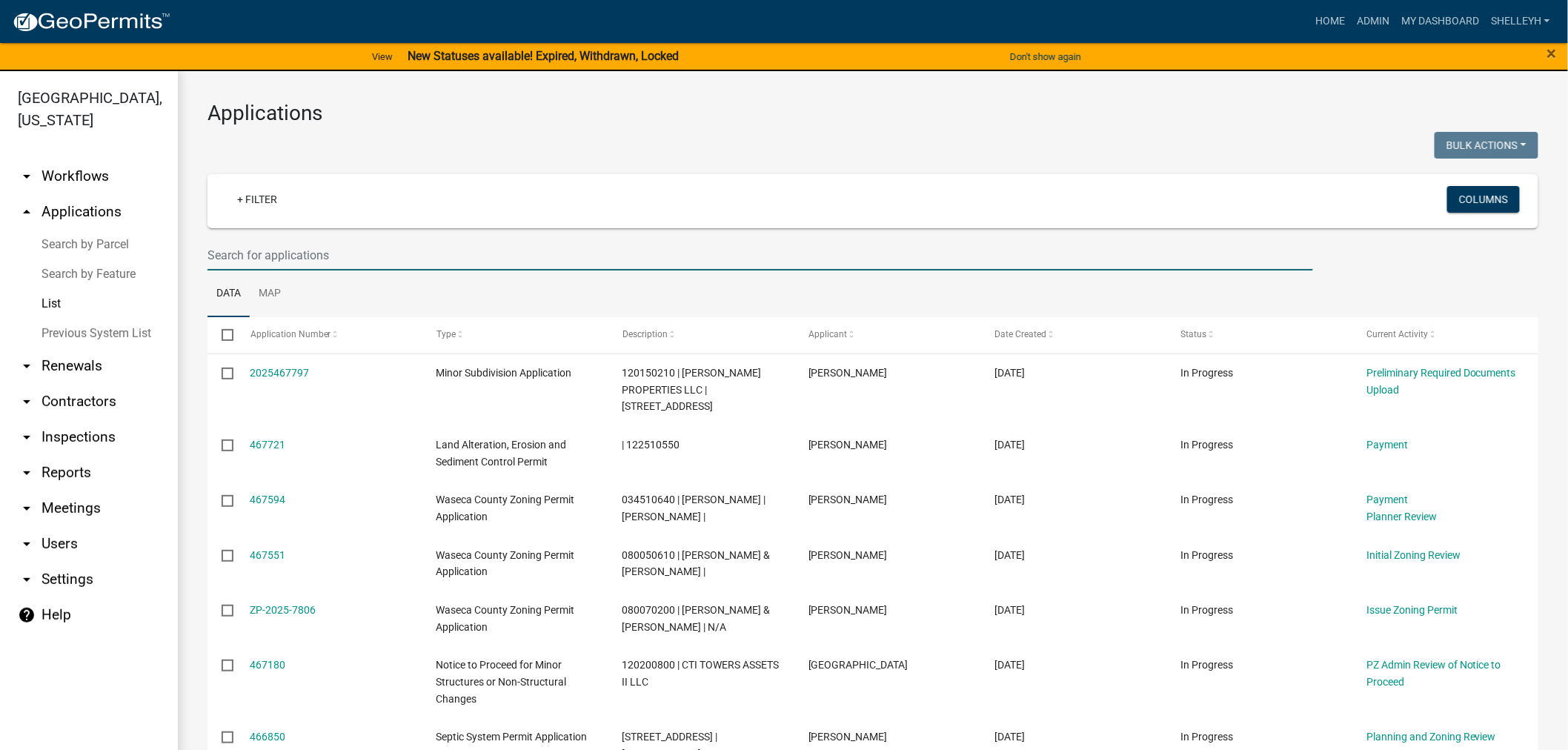
click at [275, 254] on input "text" at bounding box center [761, 255] width 1106 height 31
type input "[PERSON_NAME]"
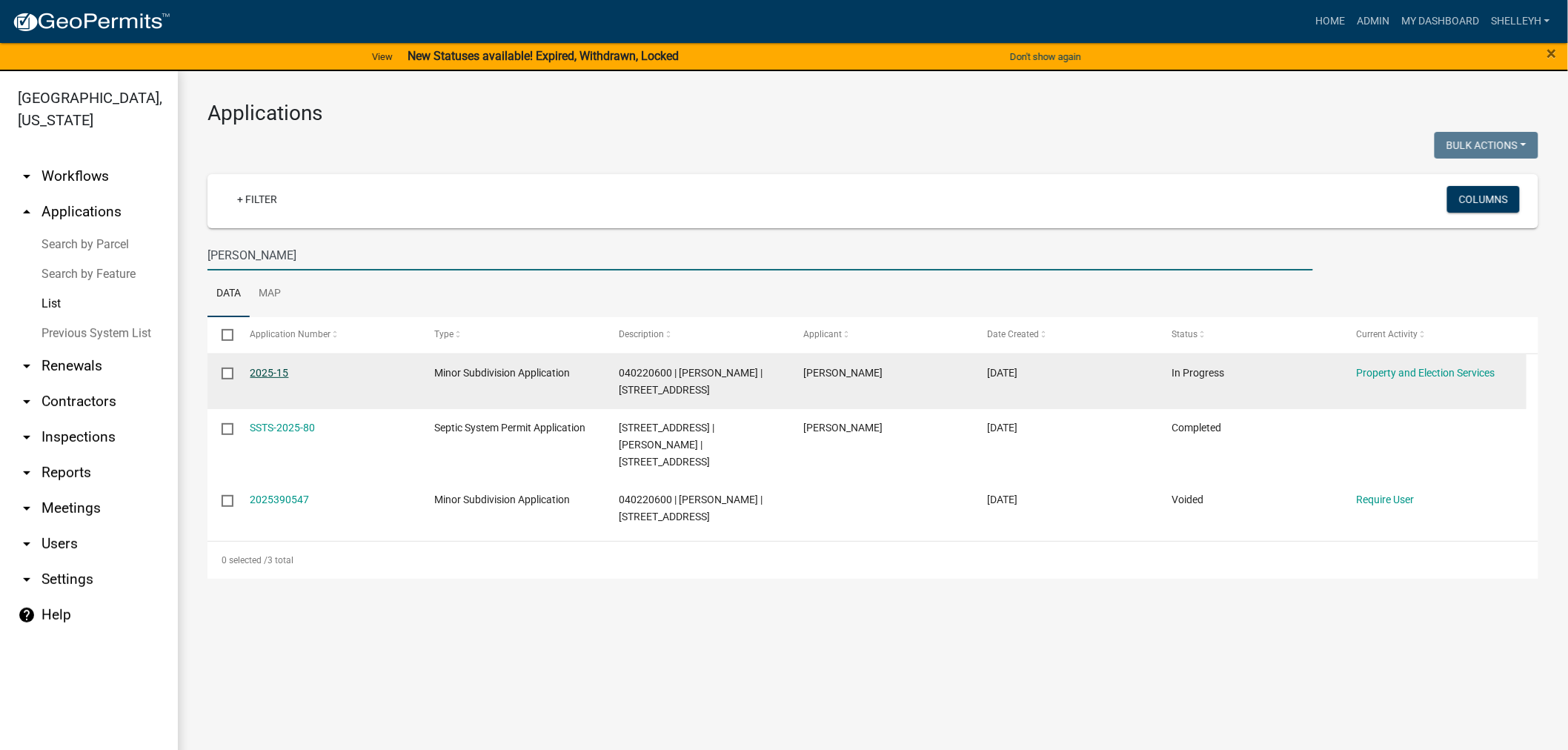
click at [272, 368] on link "2025-15" at bounding box center [270, 372] width 39 height 11
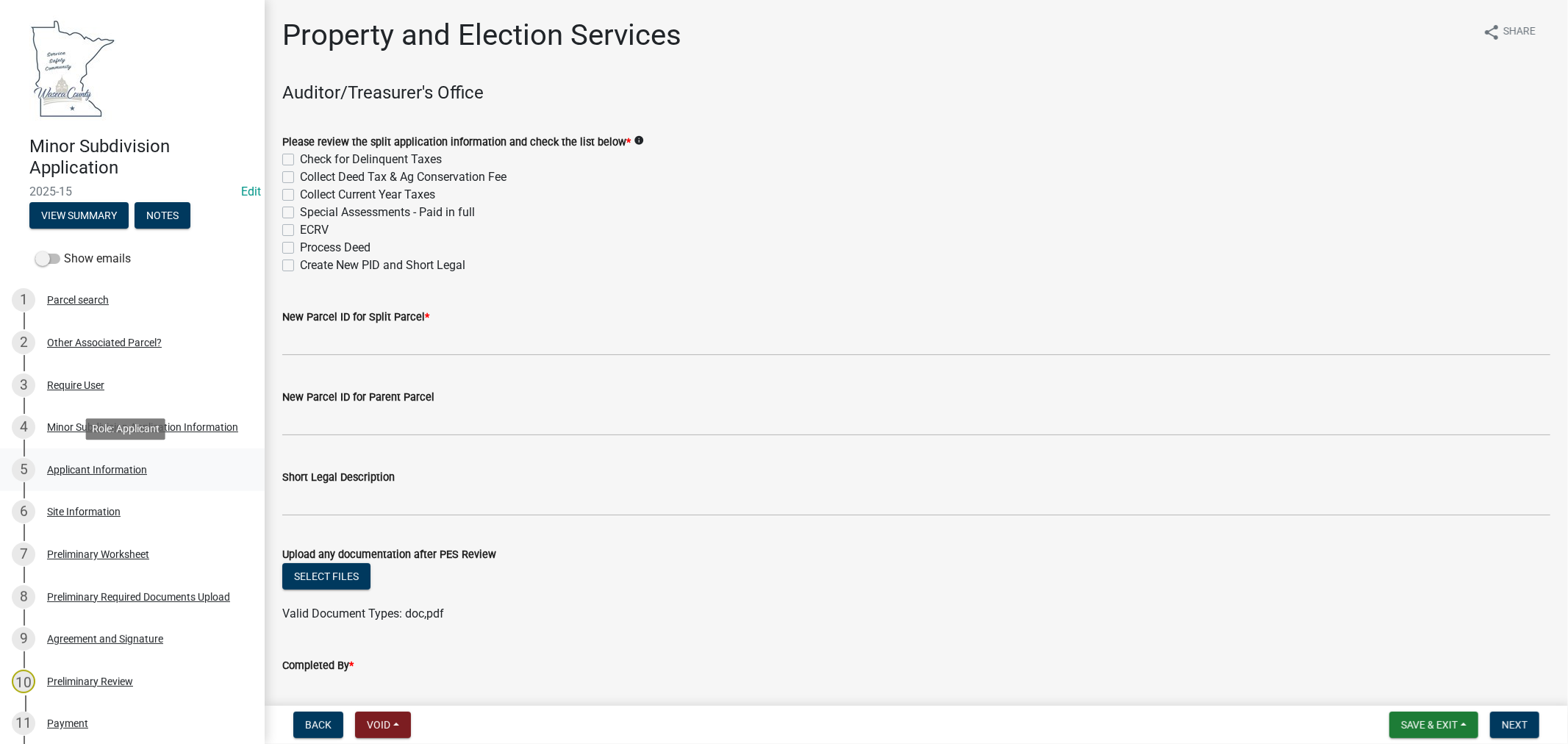
click at [74, 465] on div "Applicant Information" at bounding box center [97, 470] width 100 height 10
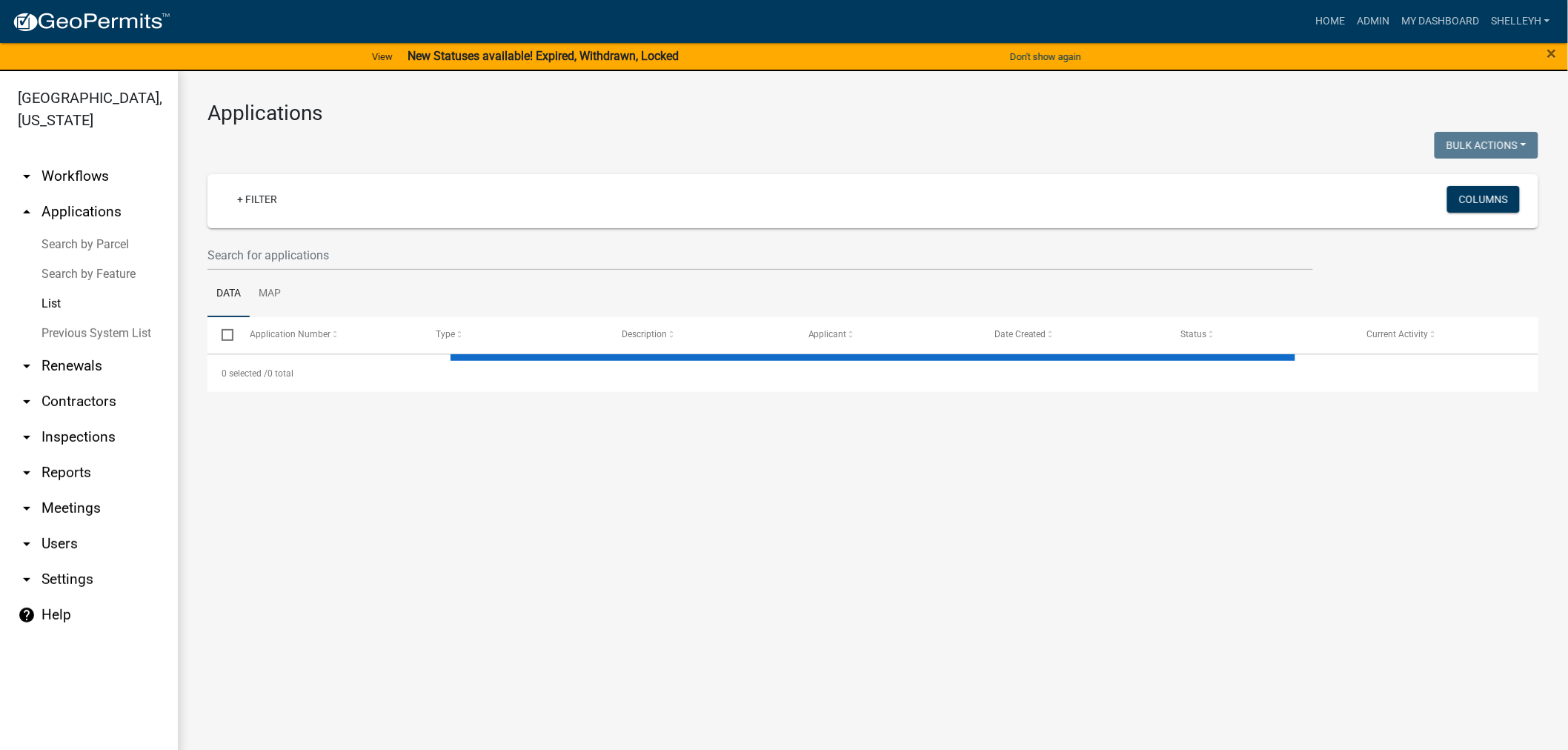
select select "1: 25"
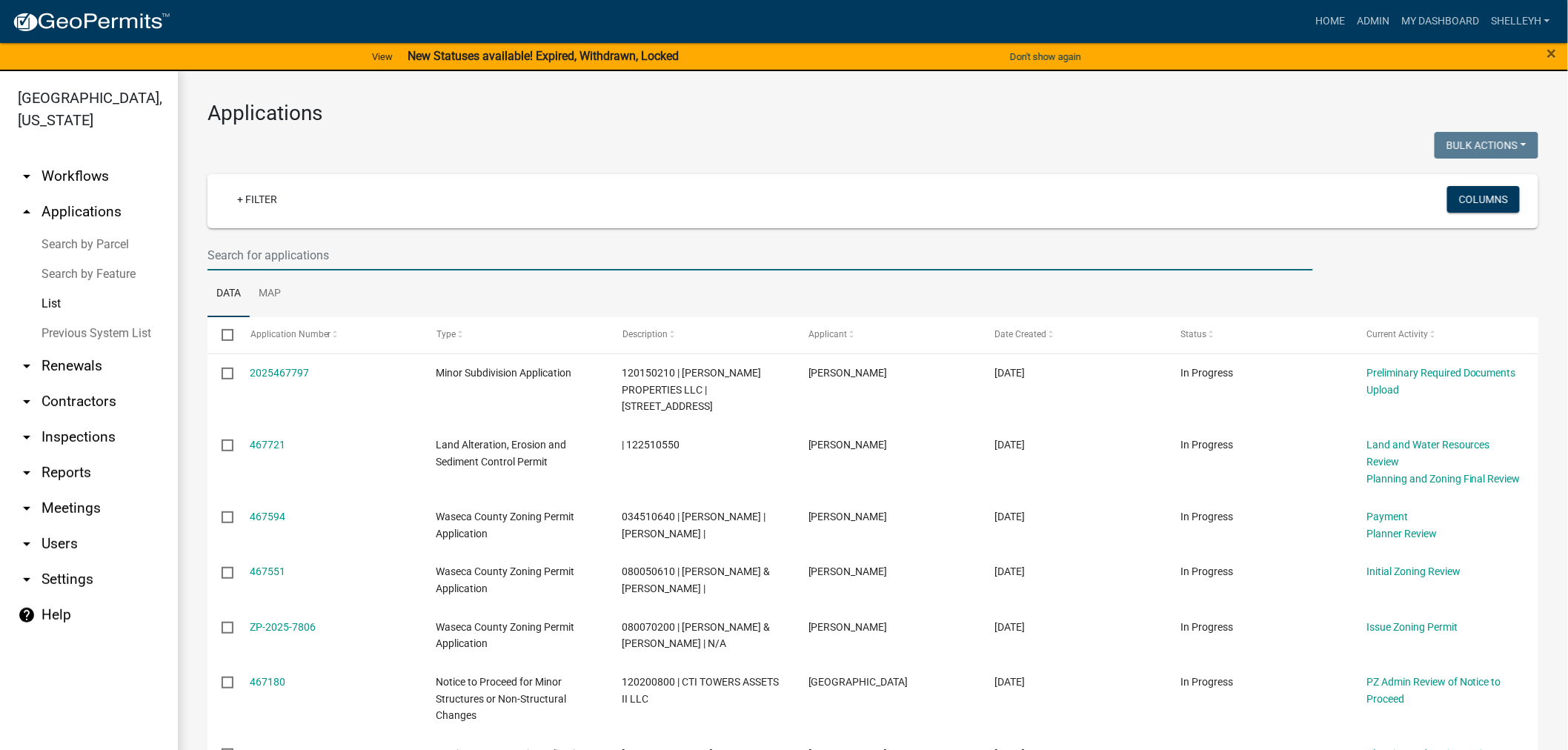
click at [337, 243] on input "text" at bounding box center [761, 255] width 1106 height 31
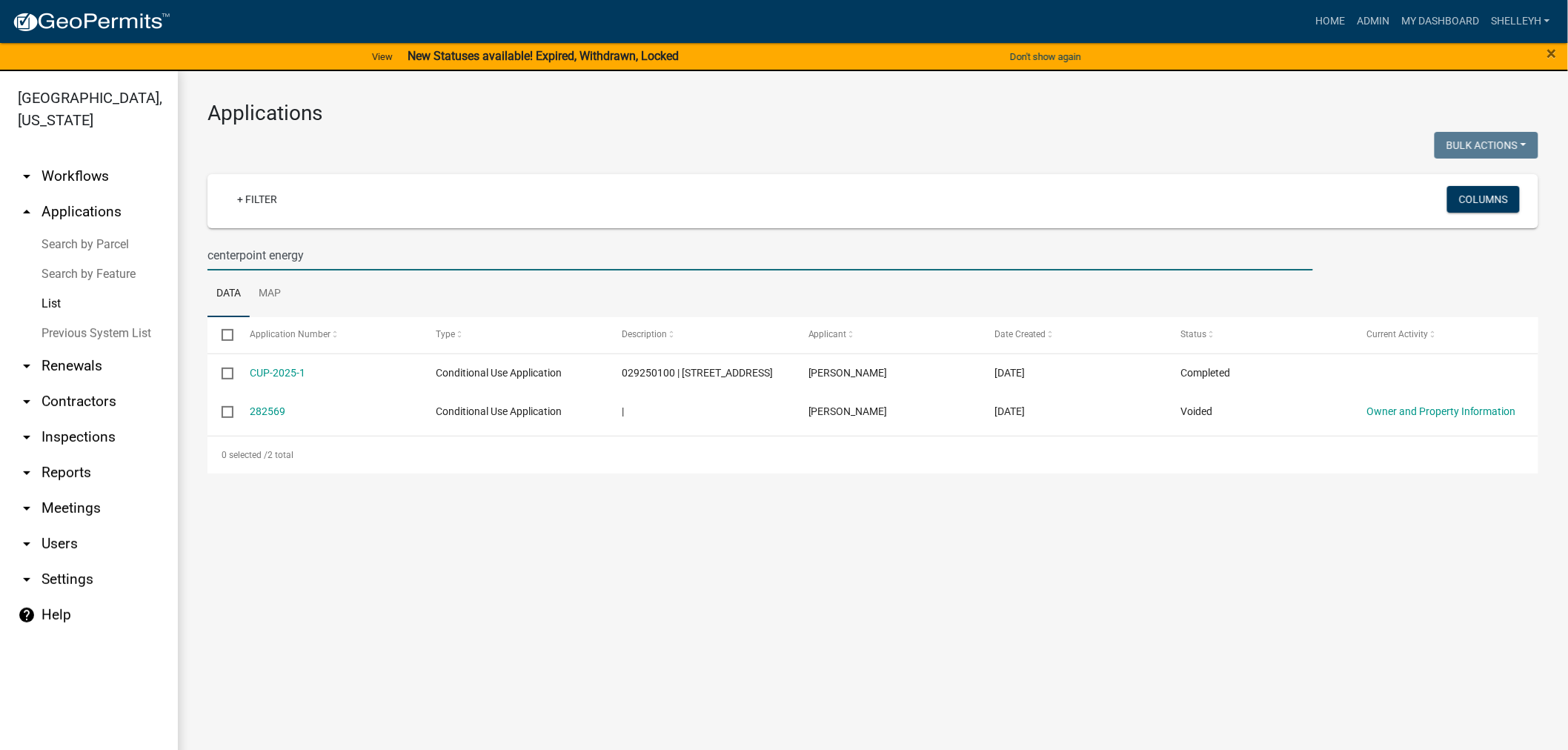
drag, startPoint x: 330, startPoint y: 253, endPoint x: 144, endPoint y: 254, distance: 186.0
click at [144, 254] on div "[GEOGRAPHIC_DATA], [US_STATE] arrow_drop_down Workflows List arrow_drop_up Appl…" at bounding box center [784, 419] width 1568 height 696
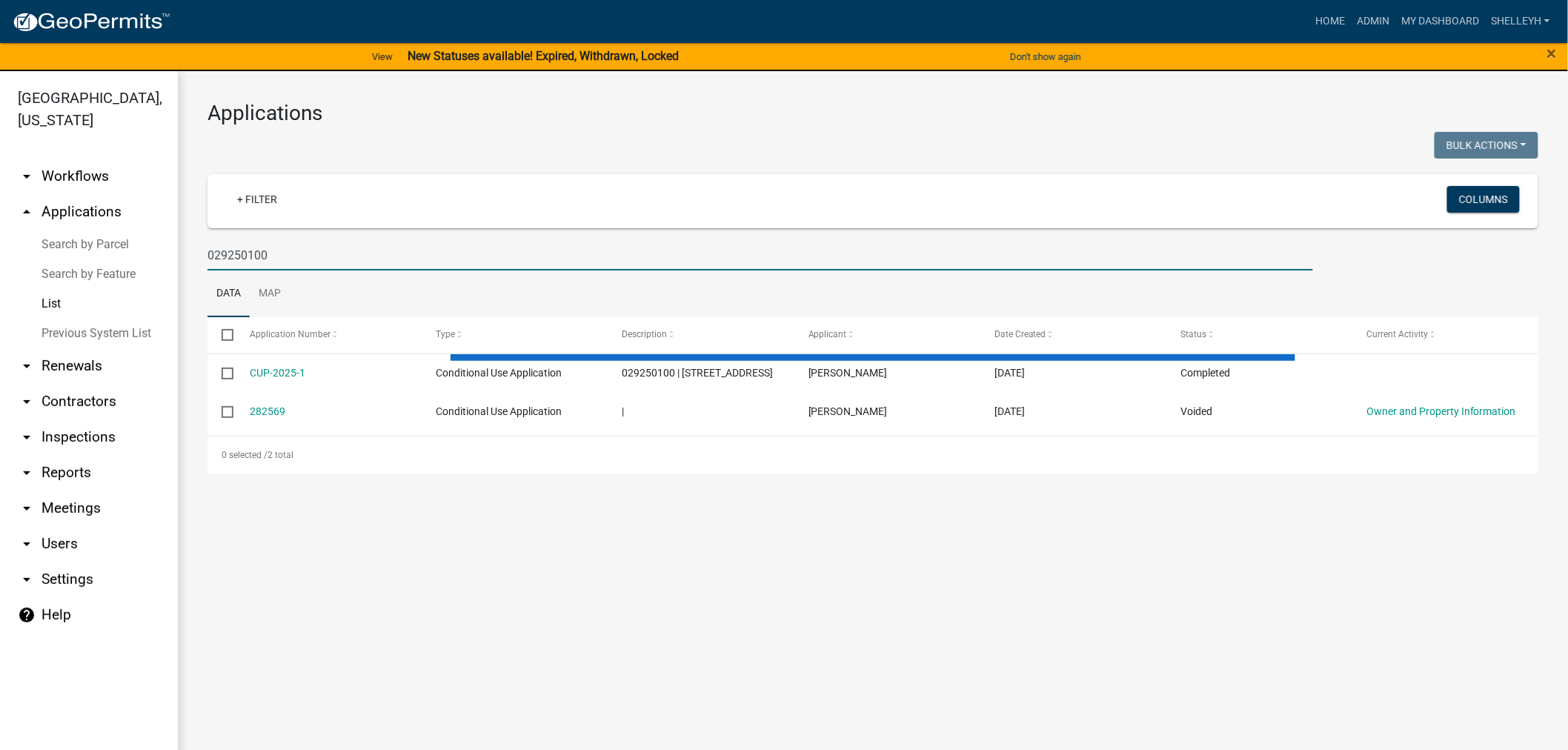
type input "029250100"
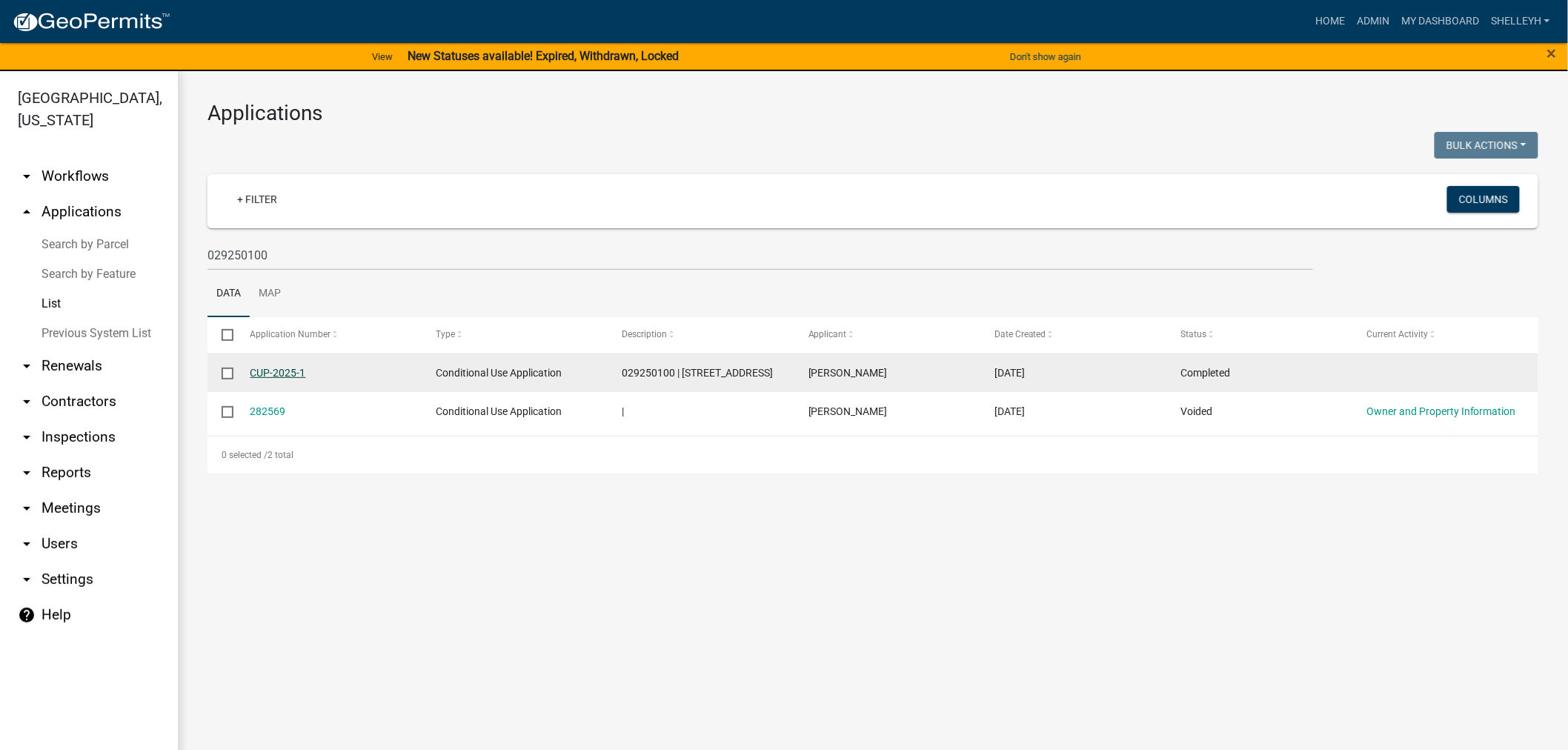
click at [283, 368] on link "CUP-2025-1" at bounding box center [278, 372] width 55 height 11
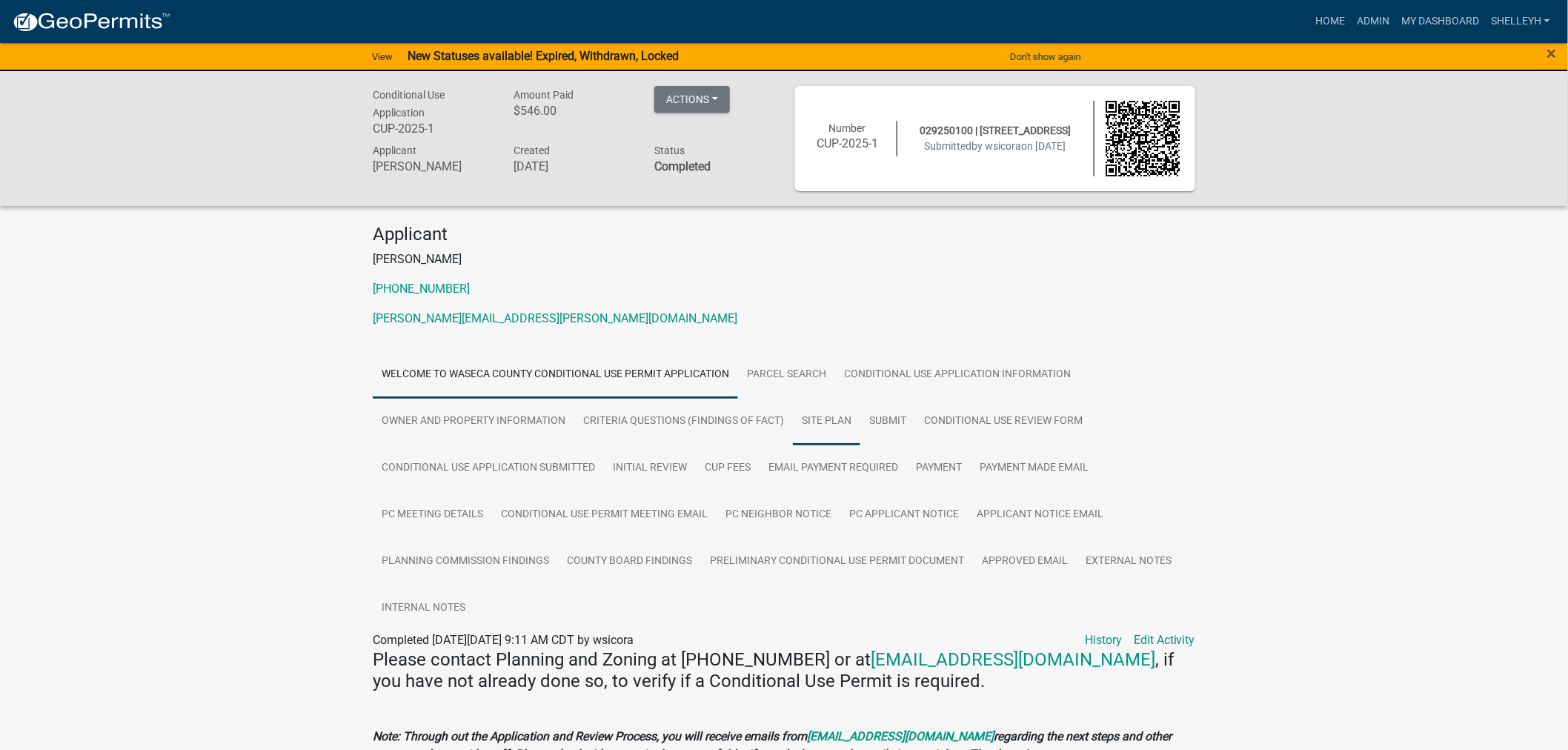
drag, startPoint x: 832, startPoint y: 418, endPoint x: 846, endPoint y: 416, distance: 14.1
click at [833, 418] on link "Site Plan" at bounding box center [827, 422] width 68 height 48
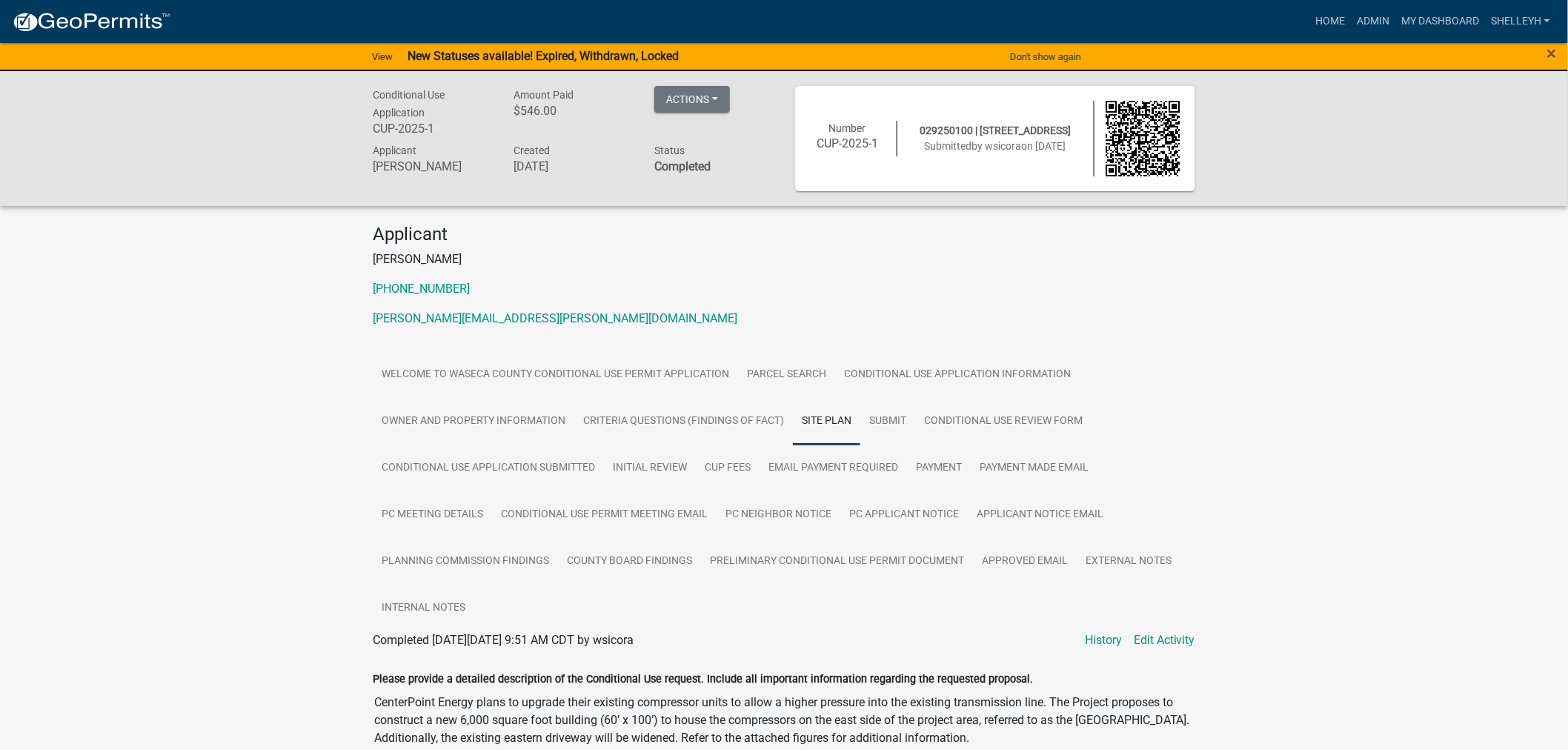
scroll to position [411, 0]
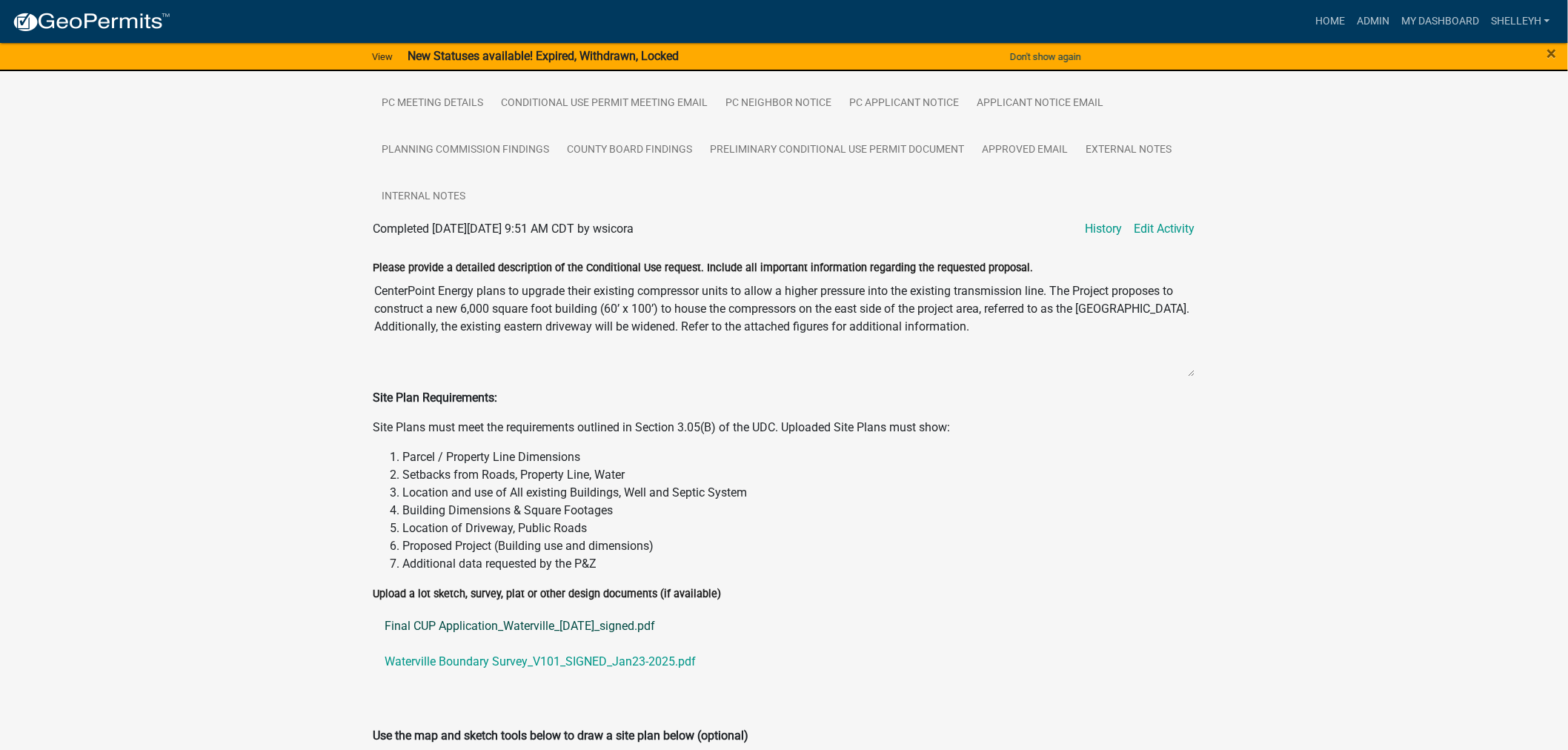
click at [495, 625] on link "Final CUP Application_Waterville_[DATE]_signed.pdf" at bounding box center [784, 626] width 822 height 35
click at [531, 659] on link "Waterville Boundary Survey_V101_SIGNED_Jan23-2025.pdf" at bounding box center [784, 662] width 822 height 35
click at [482, 628] on link "Final CUP Application_Waterville_[DATE]_signed.pdf" at bounding box center [784, 626] width 822 height 35
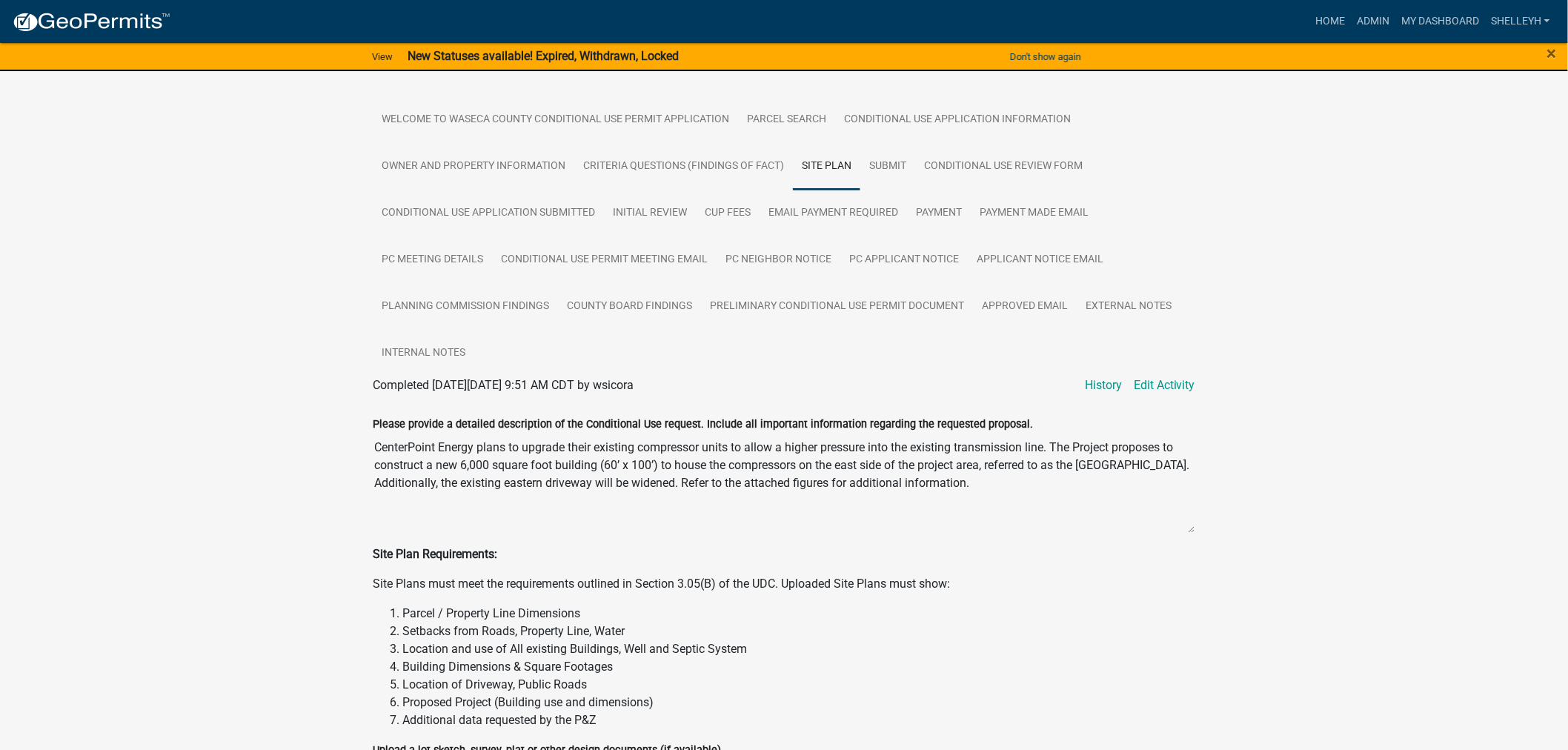
scroll to position [55, 0]
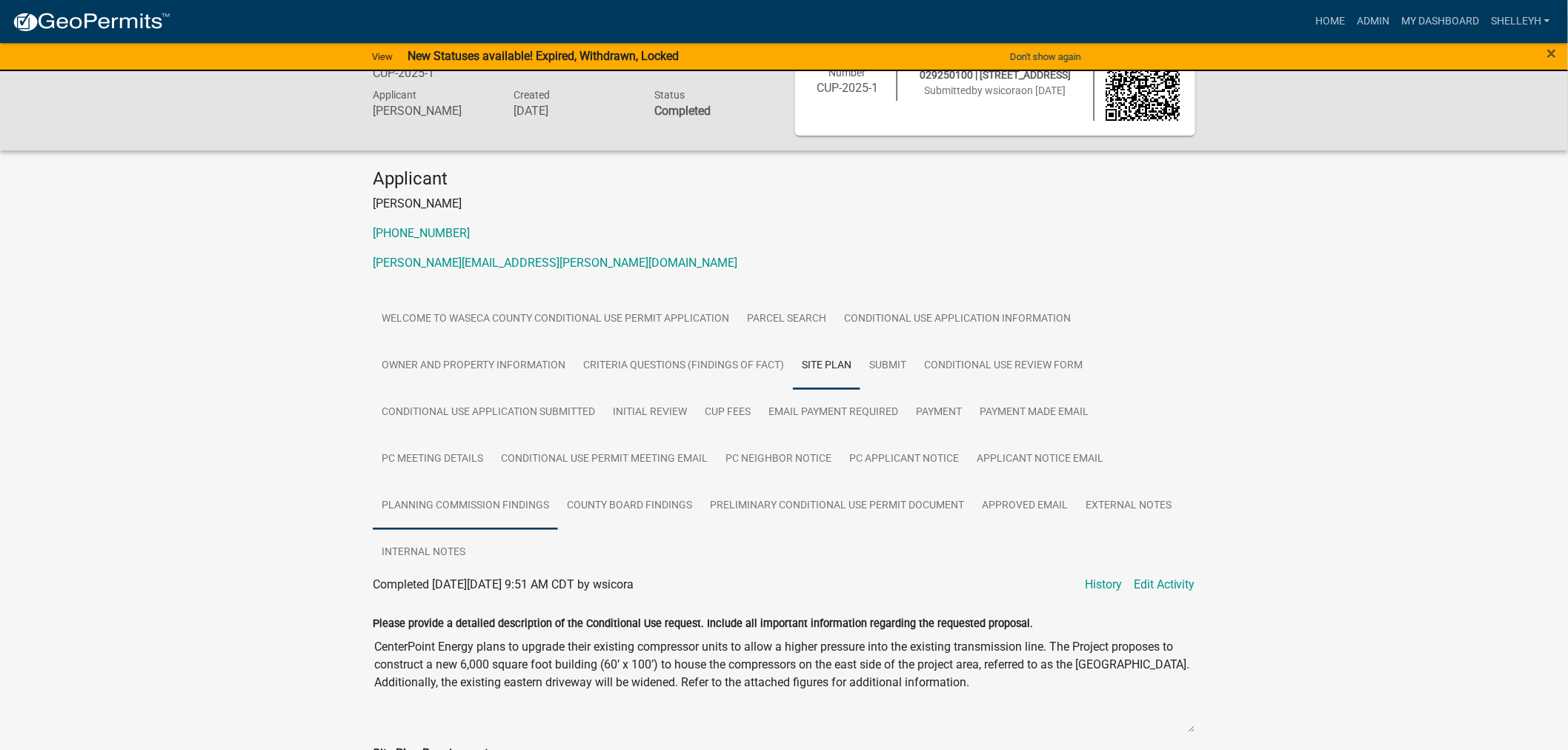
click at [523, 503] on link "Planning Commission Findings" at bounding box center [465, 506] width 185 height 48
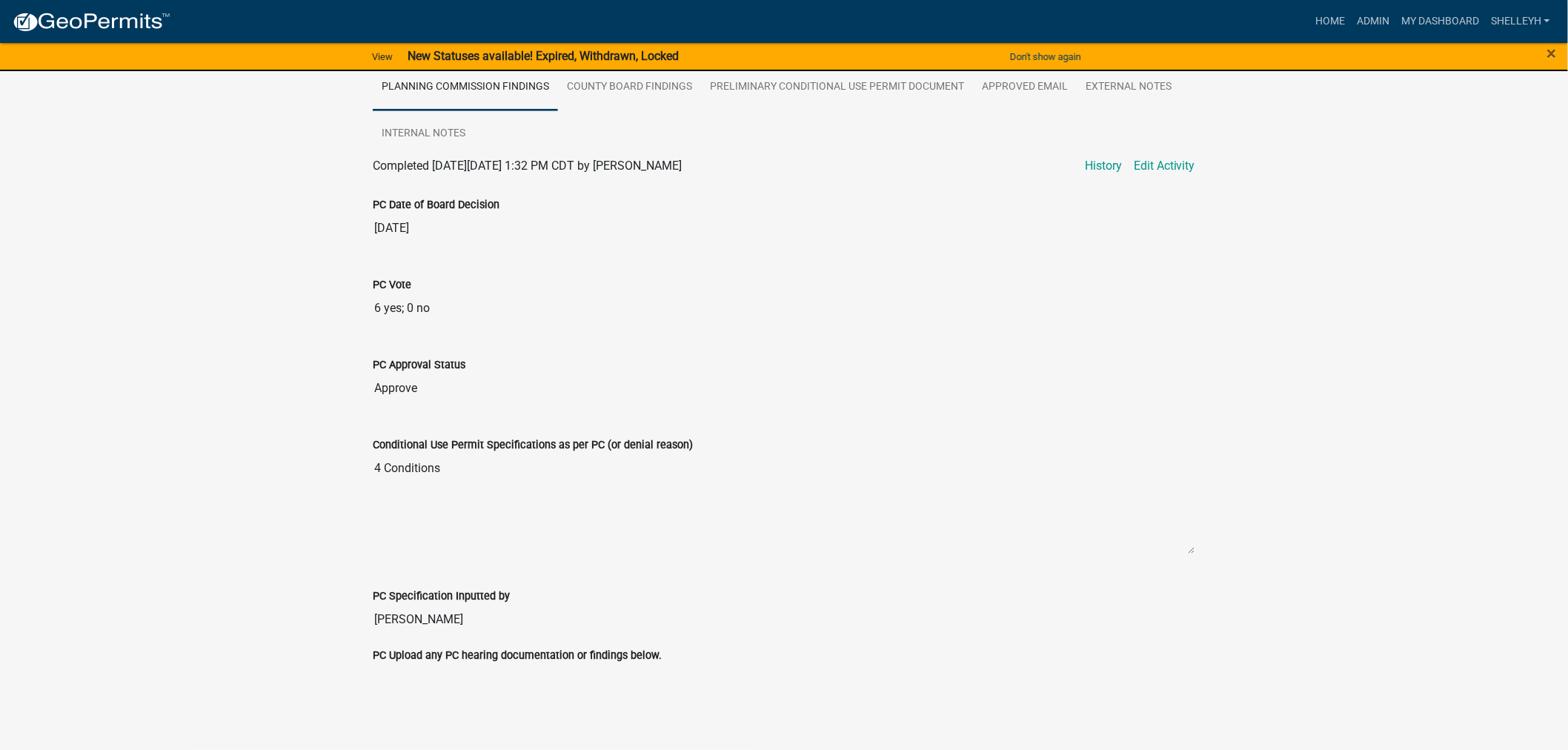
scroll to position [63, 0]
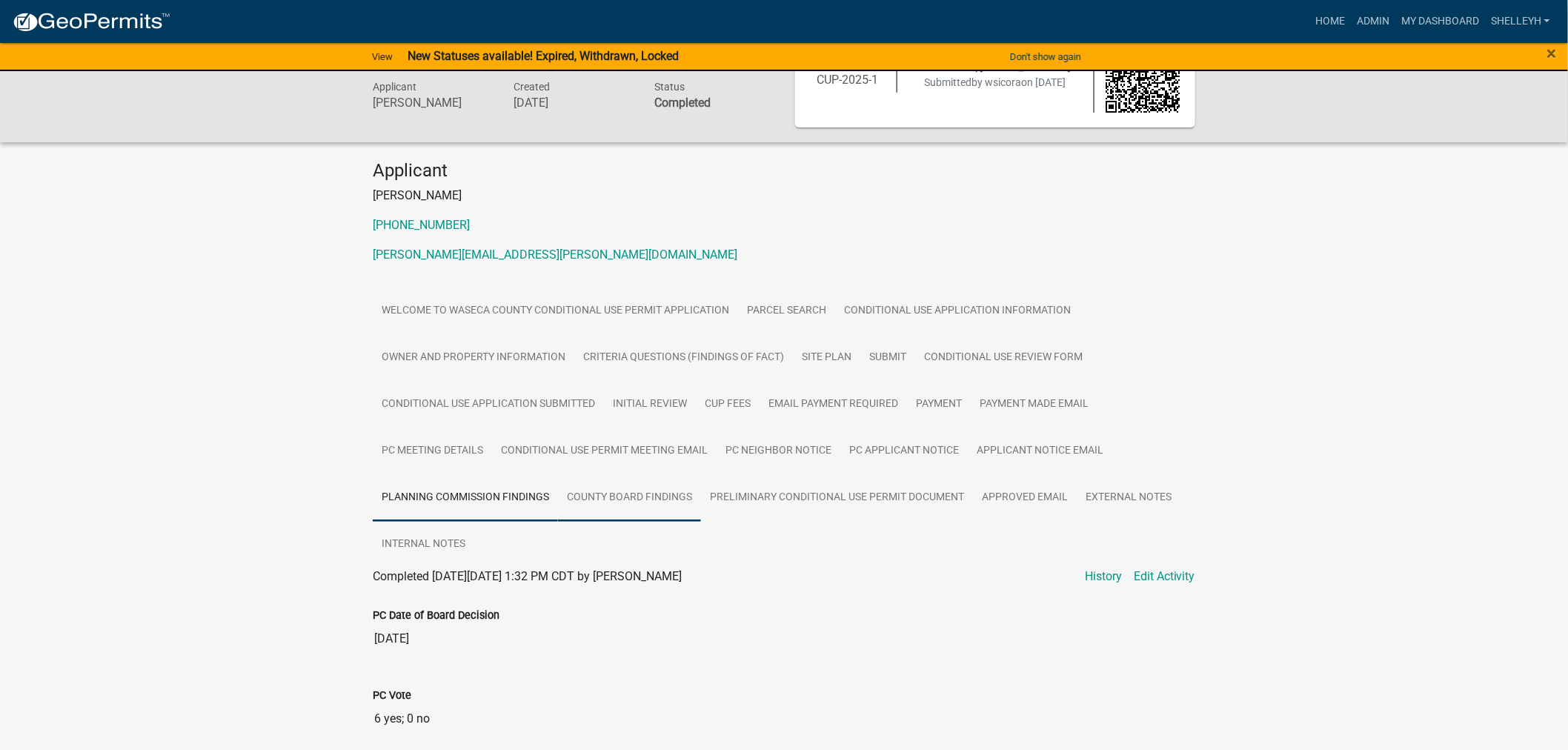
click at [663, 498] on link "County Board Findings" at bounding box center [629, 498] width 143 height 48
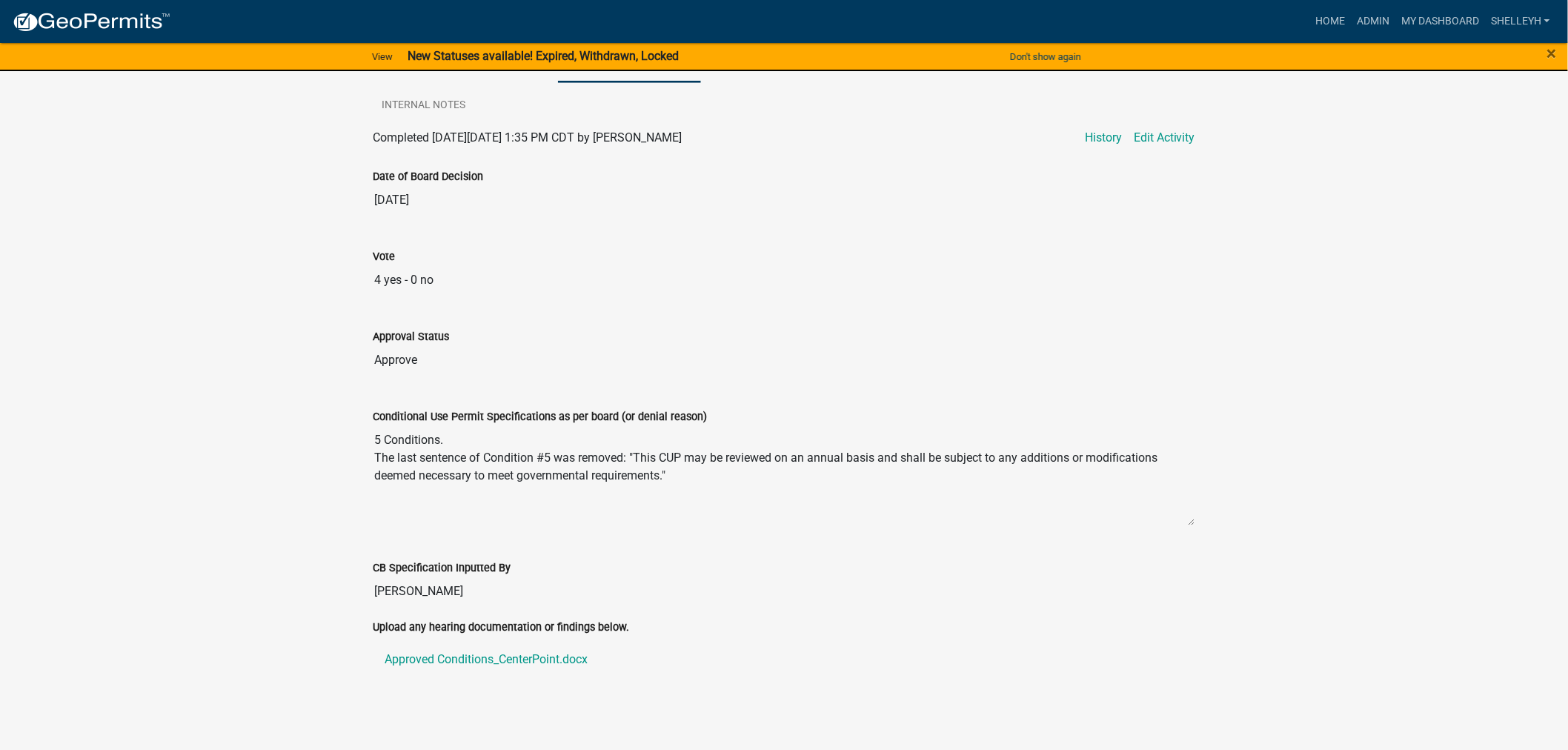
scroll to position [512, 0]
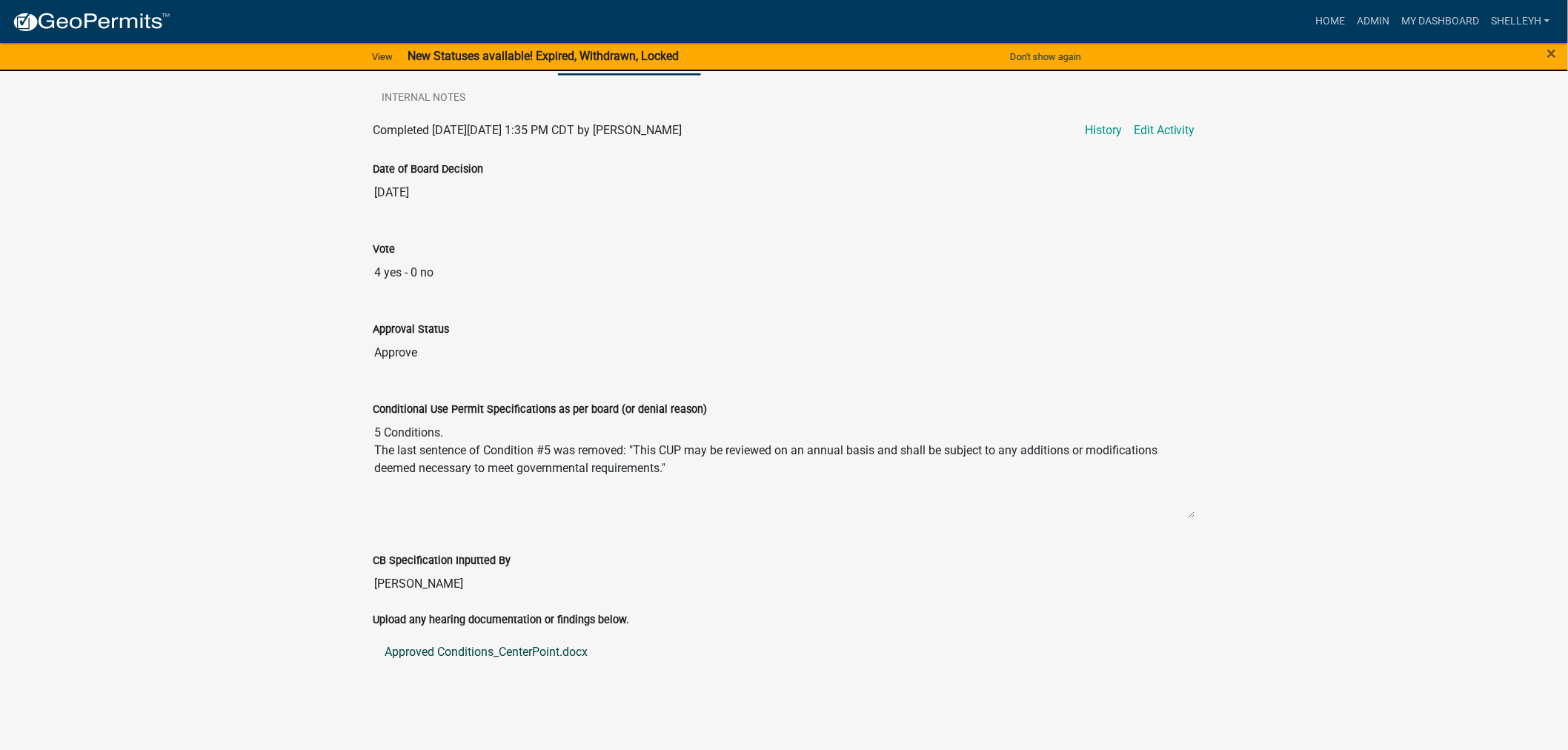
click at [453, 653] on link "Approved Conditions_CenterPoint.docx" at bounding box center [784, 652] width 822 height 35
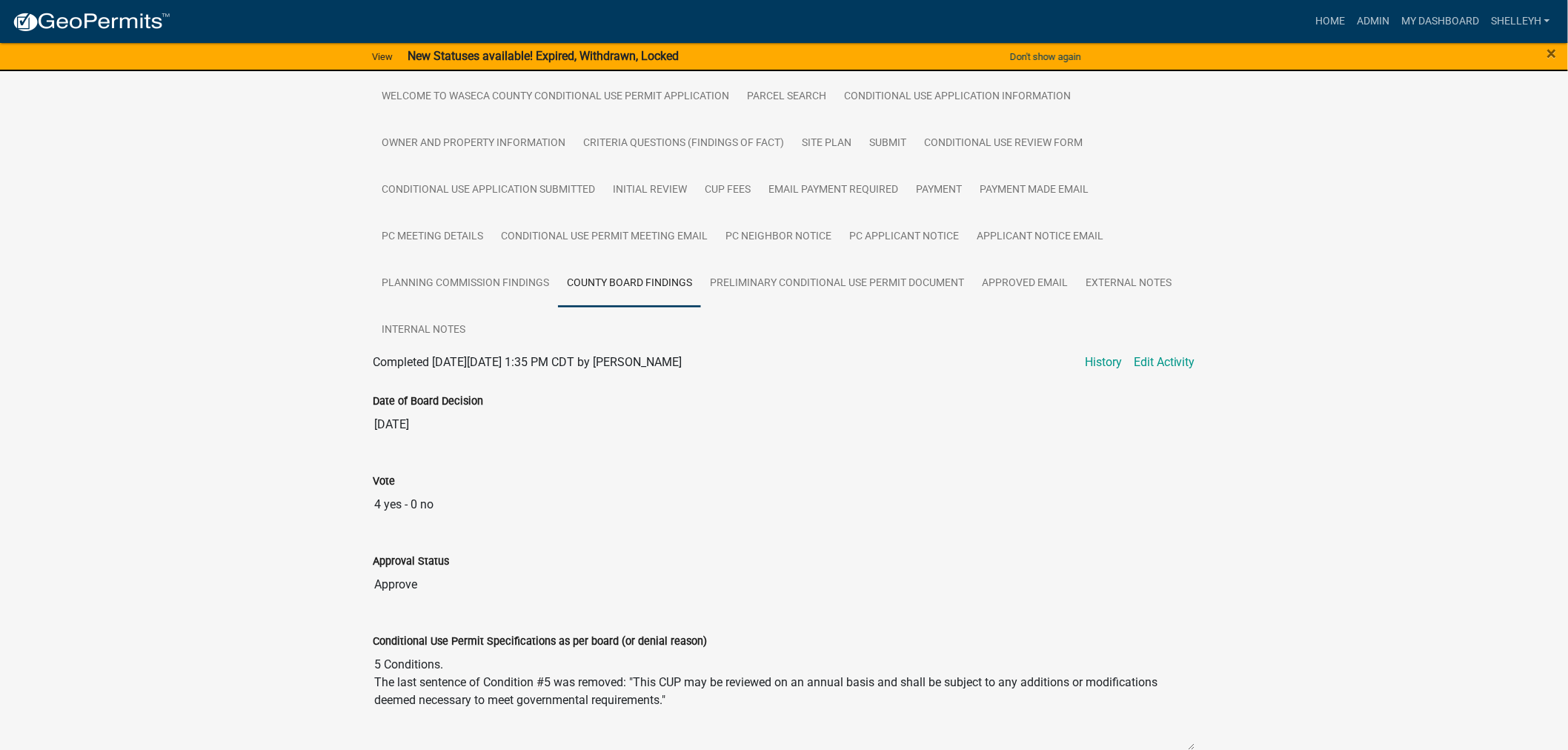
scroll to position [182, 0]
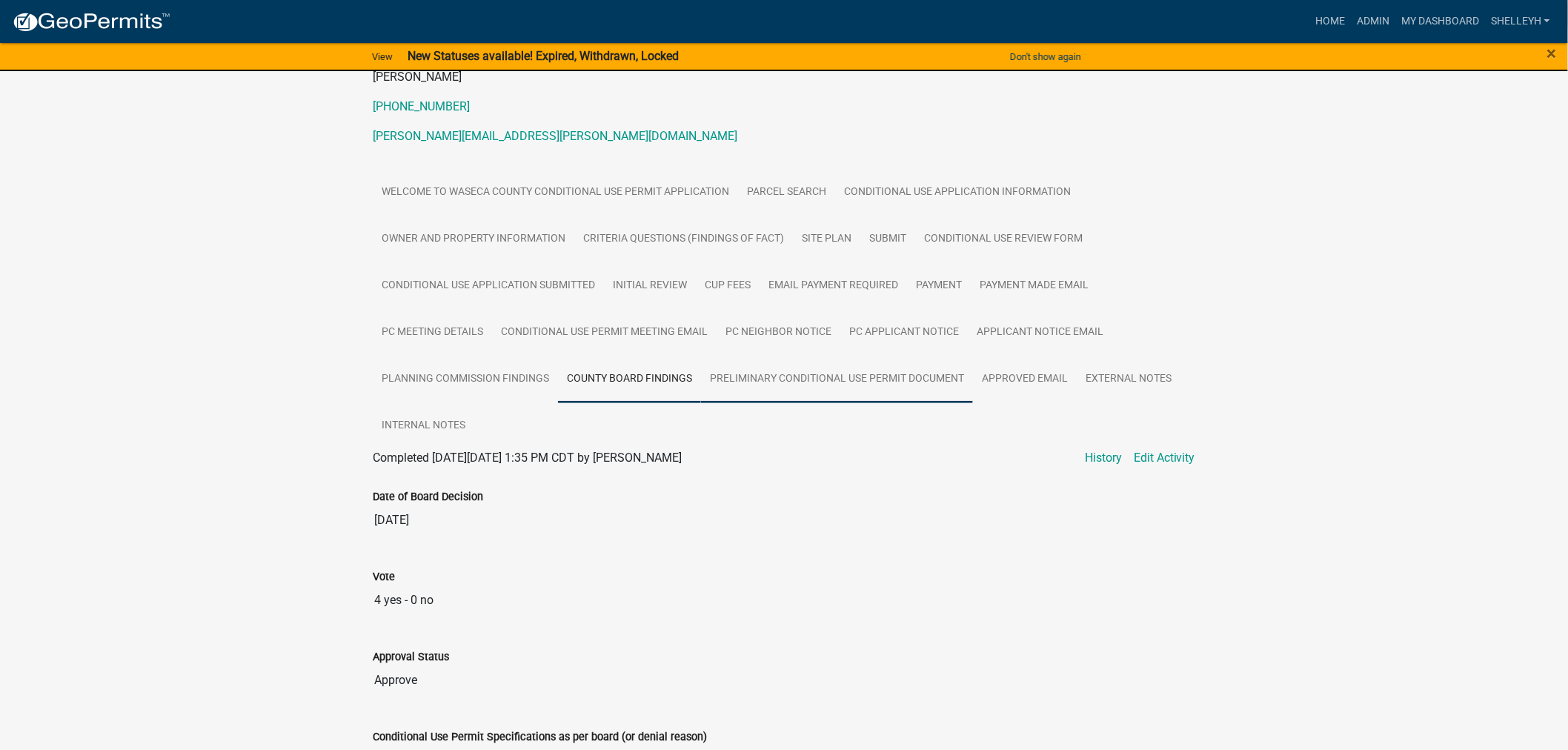
click at [857, 381] on link "Preliminary Conditional Use Permit Document" at bounding box center [836, 379] width 272 height 48
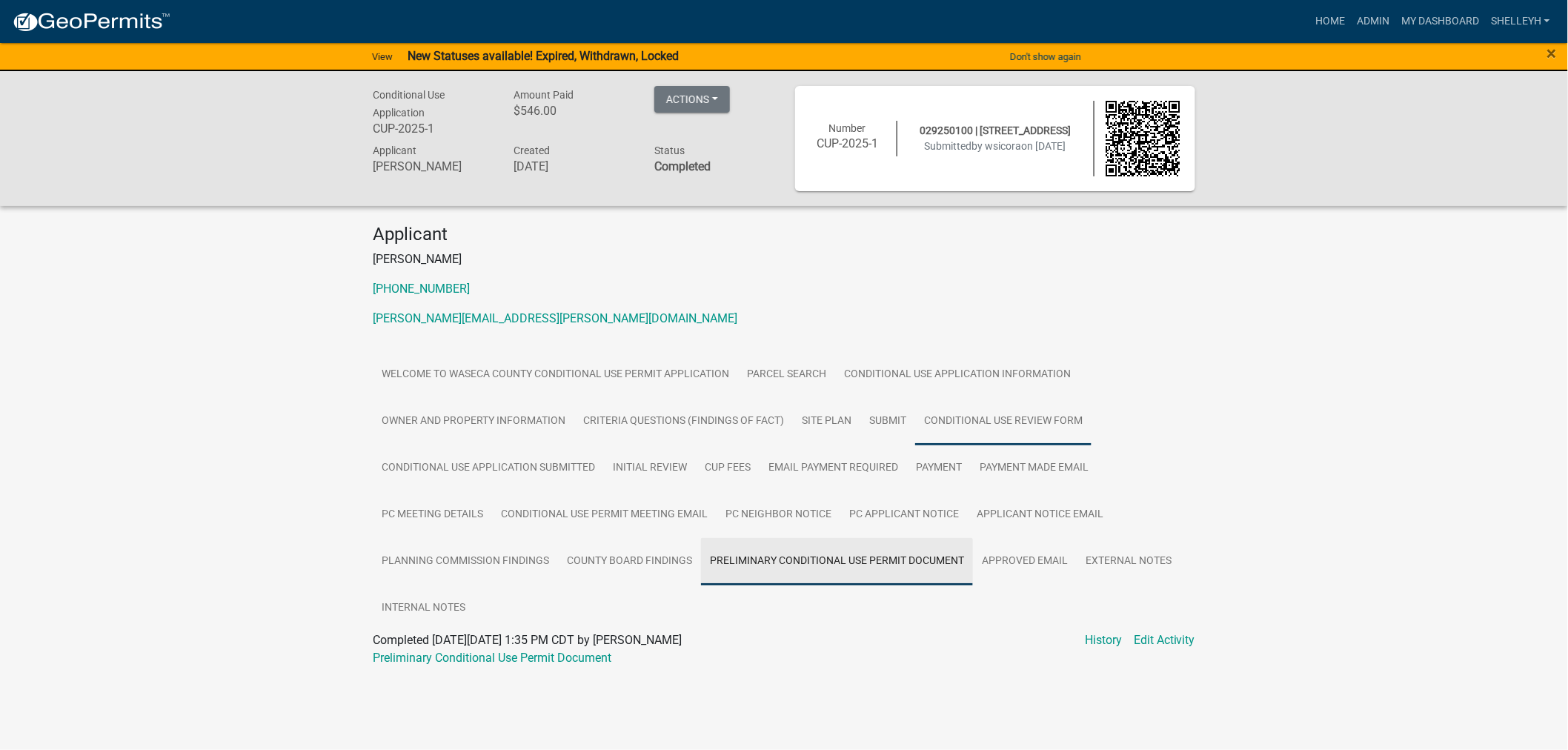
scroll to position [0, 0]
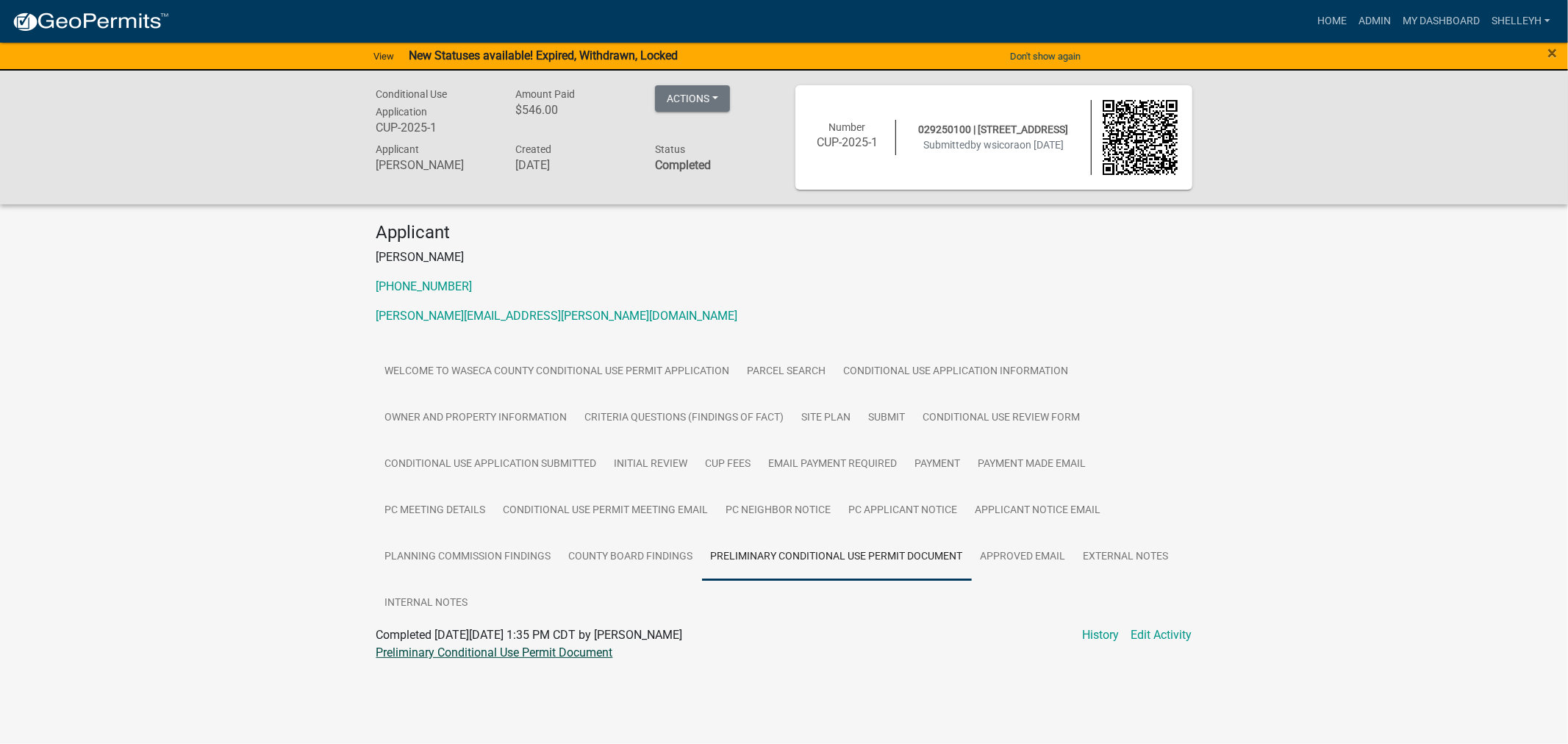
click at [555, 651] on link "Preliminary Conditional Use Permit Document" at bounding box center [494, 652] width 237 height 14
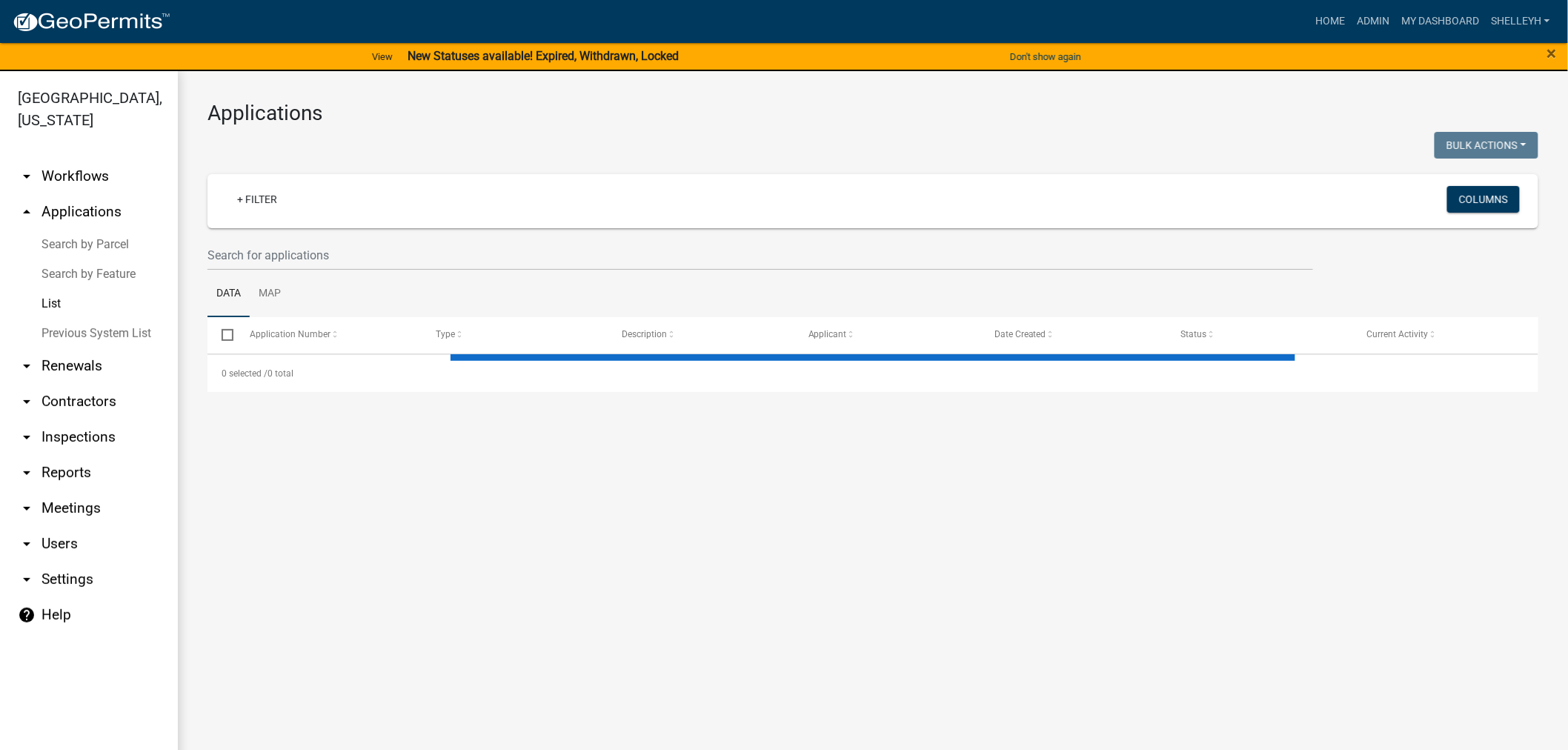
select select "1: 25"
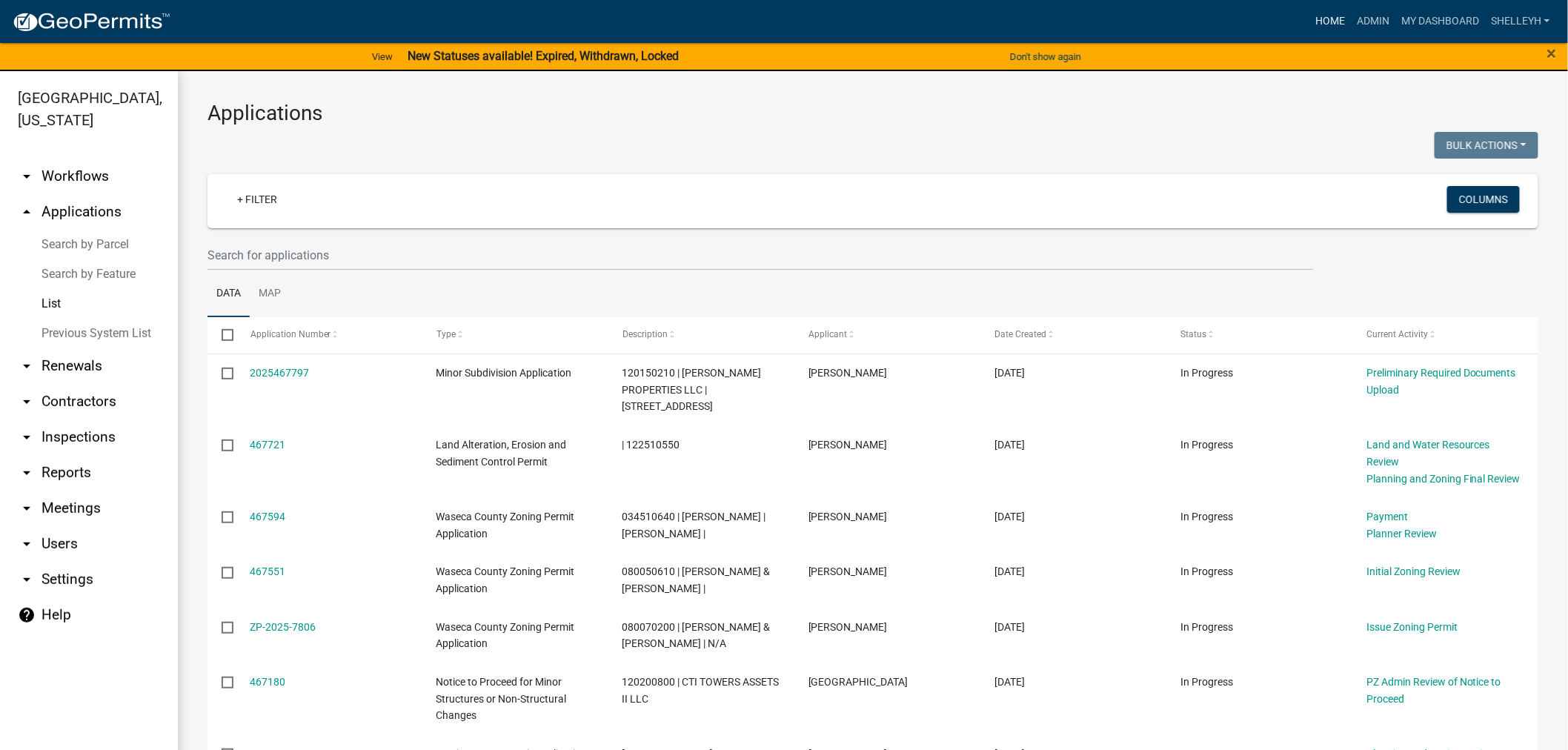
click at [1328, 18] on link "Home" at bounding box center [1329, 21] width 41 height 28
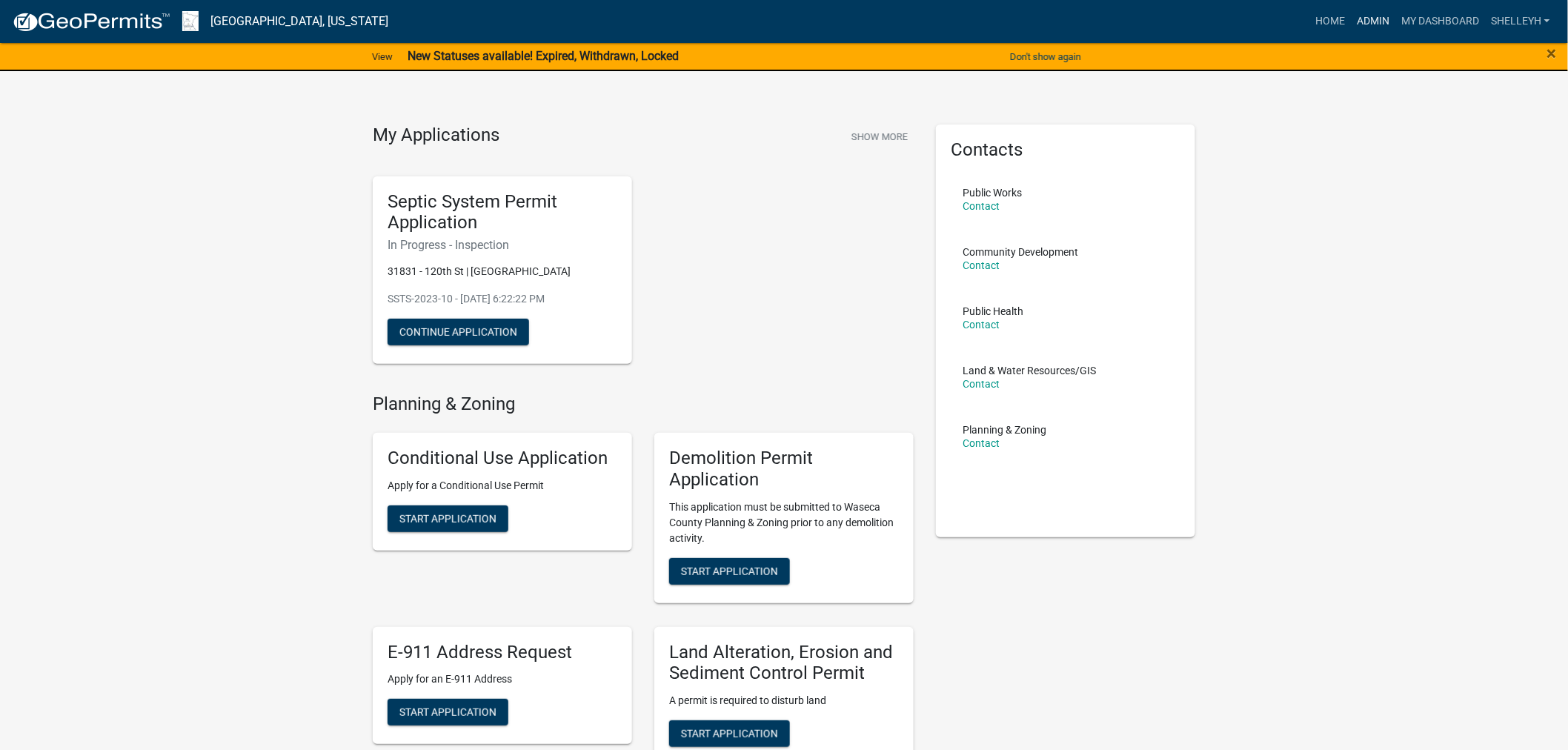
click at [1381, 19] on link "Admin" at bounding box center [1373, 21] width 45 height 28
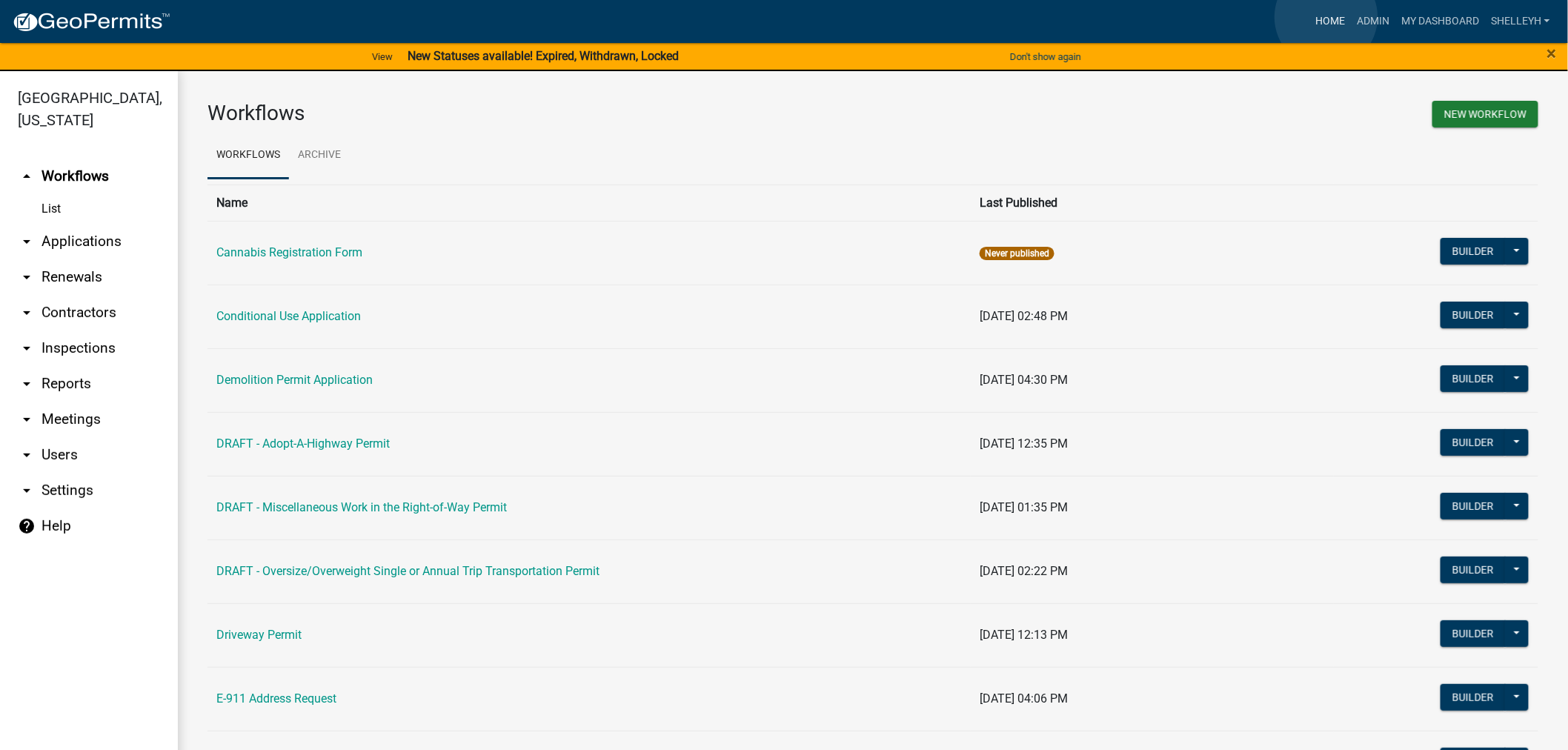
click at [1327, 17] on link "Home" at bounding box center [1329, 21] width 41 height 28
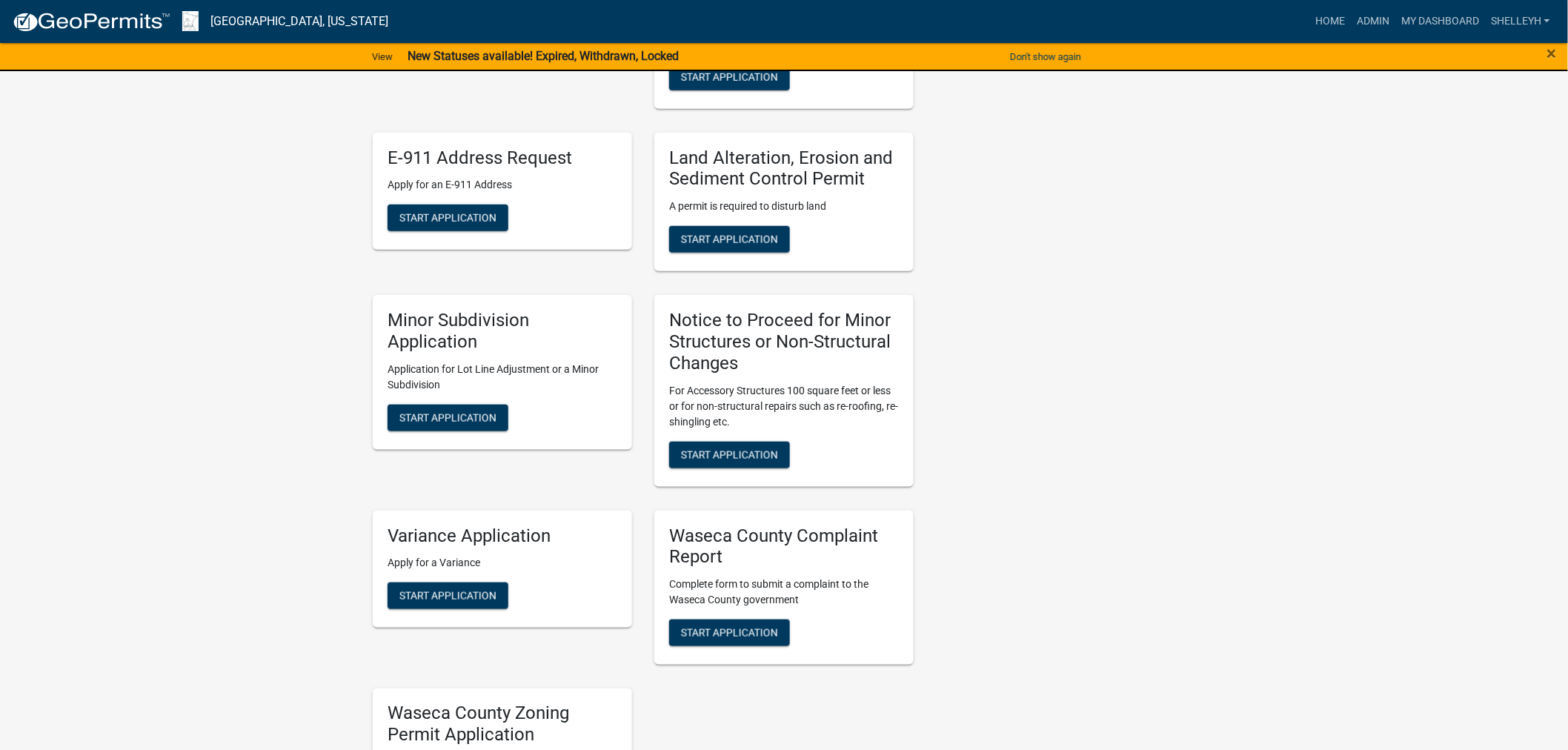
scroll to position [658, 0]
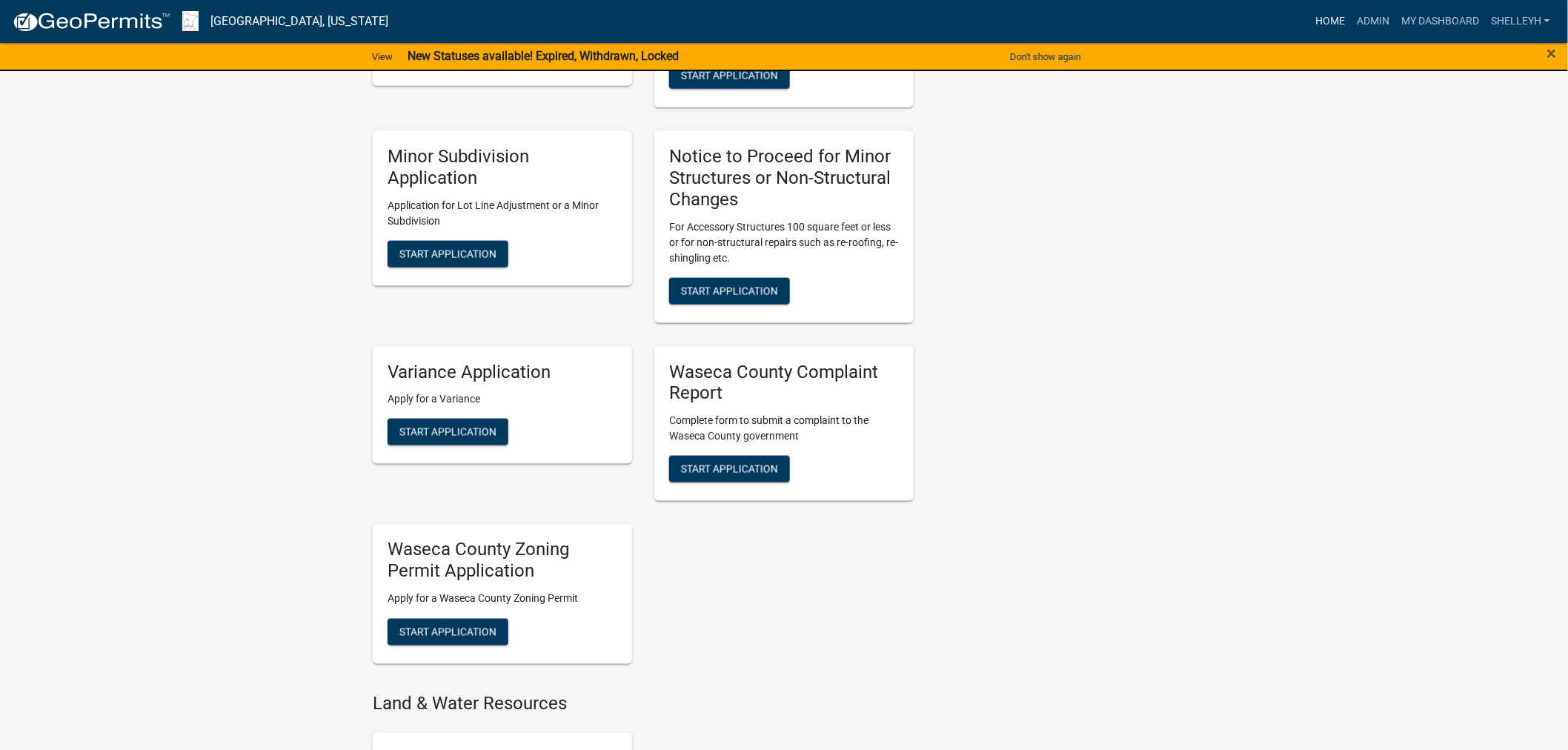
click at [1319, 18] on link "Home" at bounding box center [1329, 21] width 41 height 28
drag, startPoint x: 1329, startPoint y: 16, endPoint x: 1351, endPoint y: 26, distance: 24.2
click at [1329, 17] on link "Home" at bounding box center [1329, 21] width 41 height 28
click at [1323, 18] on link "Home" at bounding box center [1329, 21] width 41 height 28
click at [1374, 15] on link "Admin" at bounding box center [1373, 21] width 45 height 28
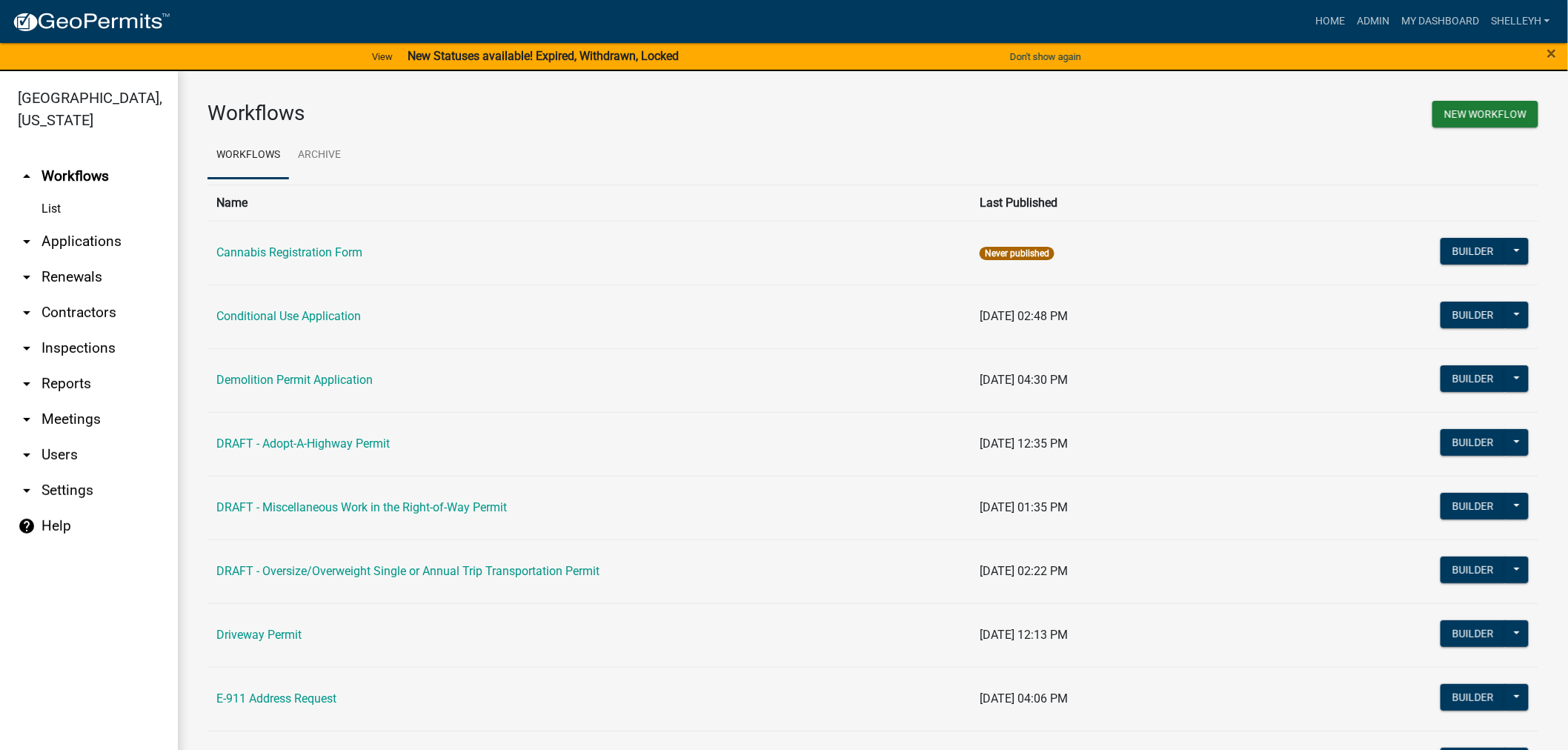
click at [68, 239] on link "arrow_drop_down Applications" at bounding box center [89, 241] width 178 height 35
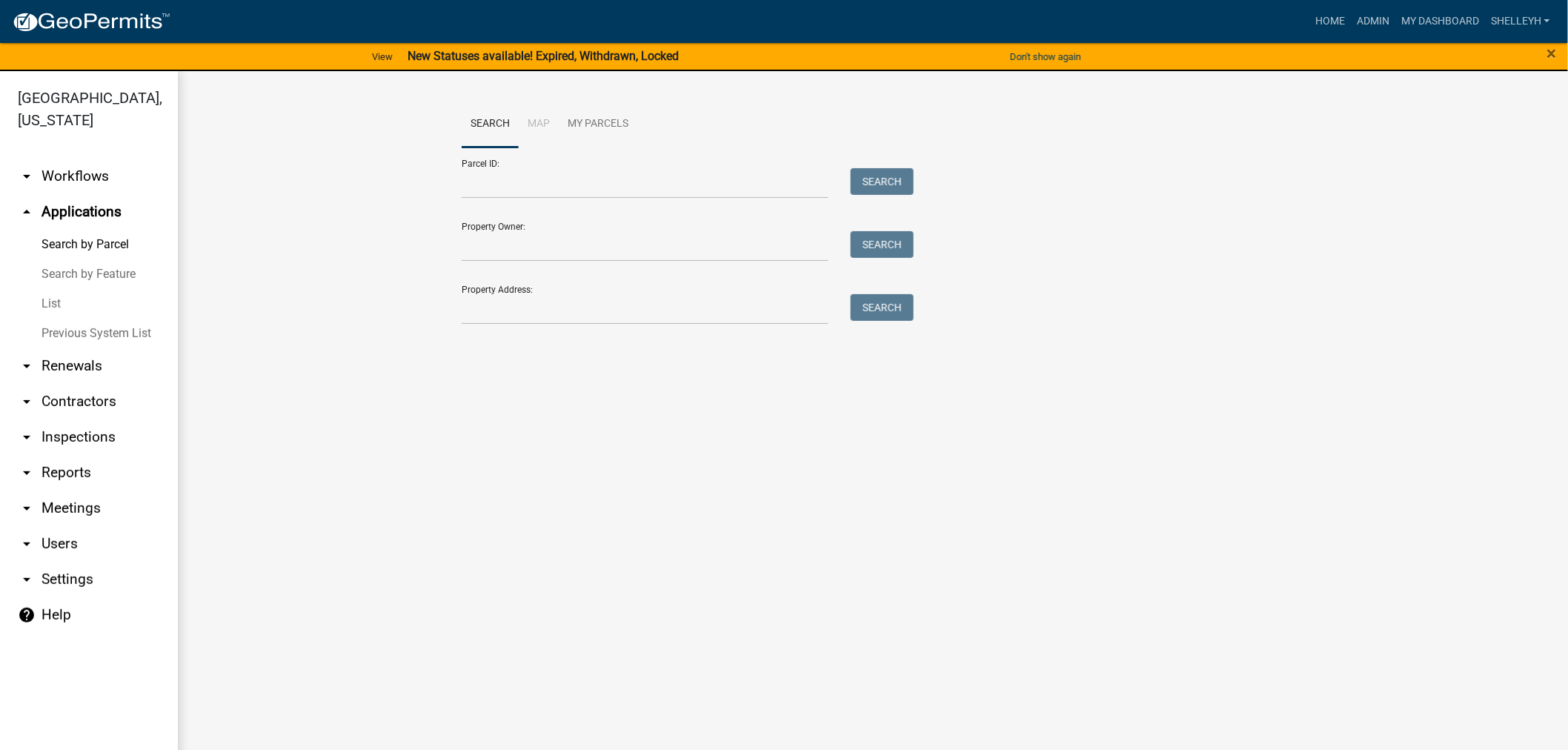
click at [55, 305] on link "List" at bounding box center [89, 304] width 178 height 30
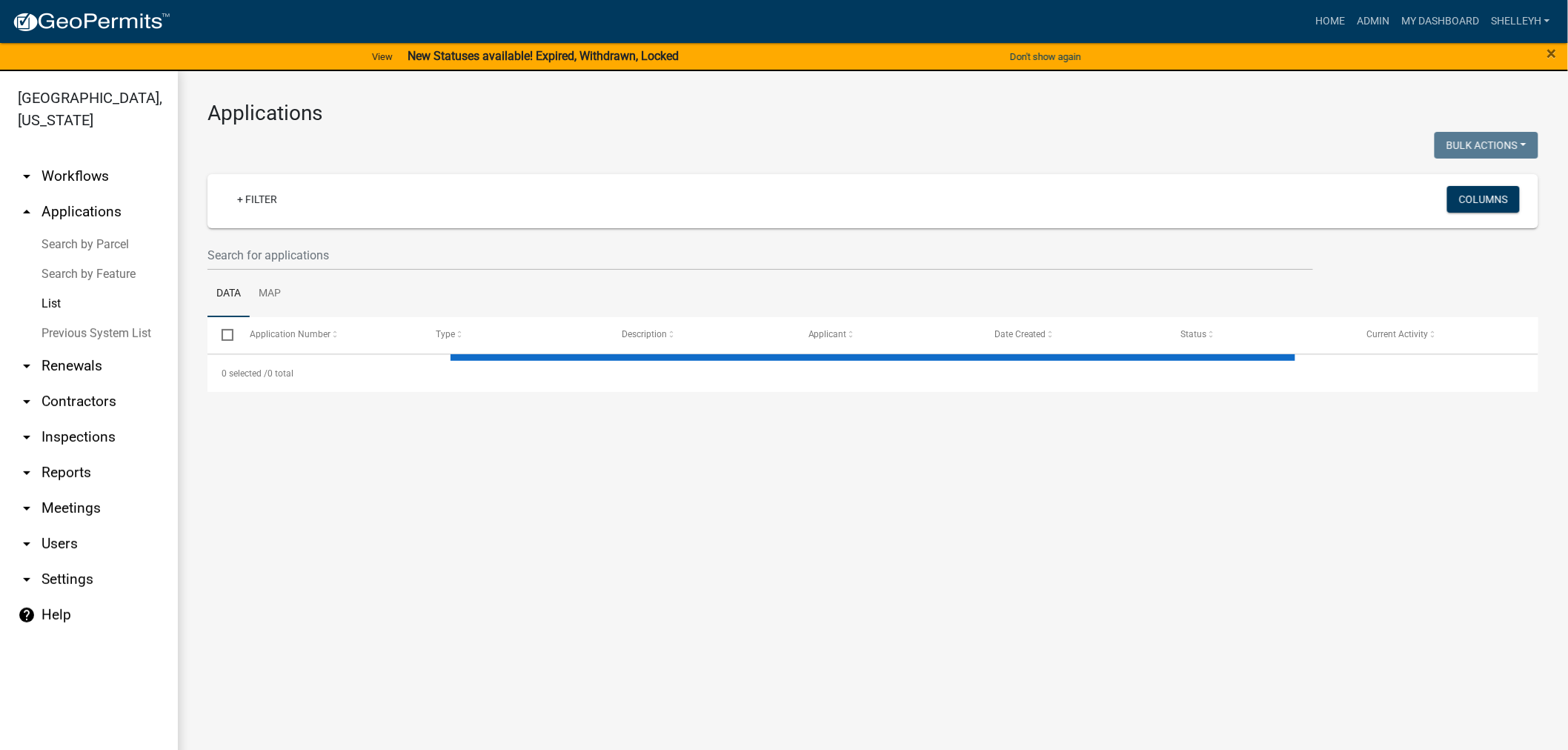
select select "1: 25"
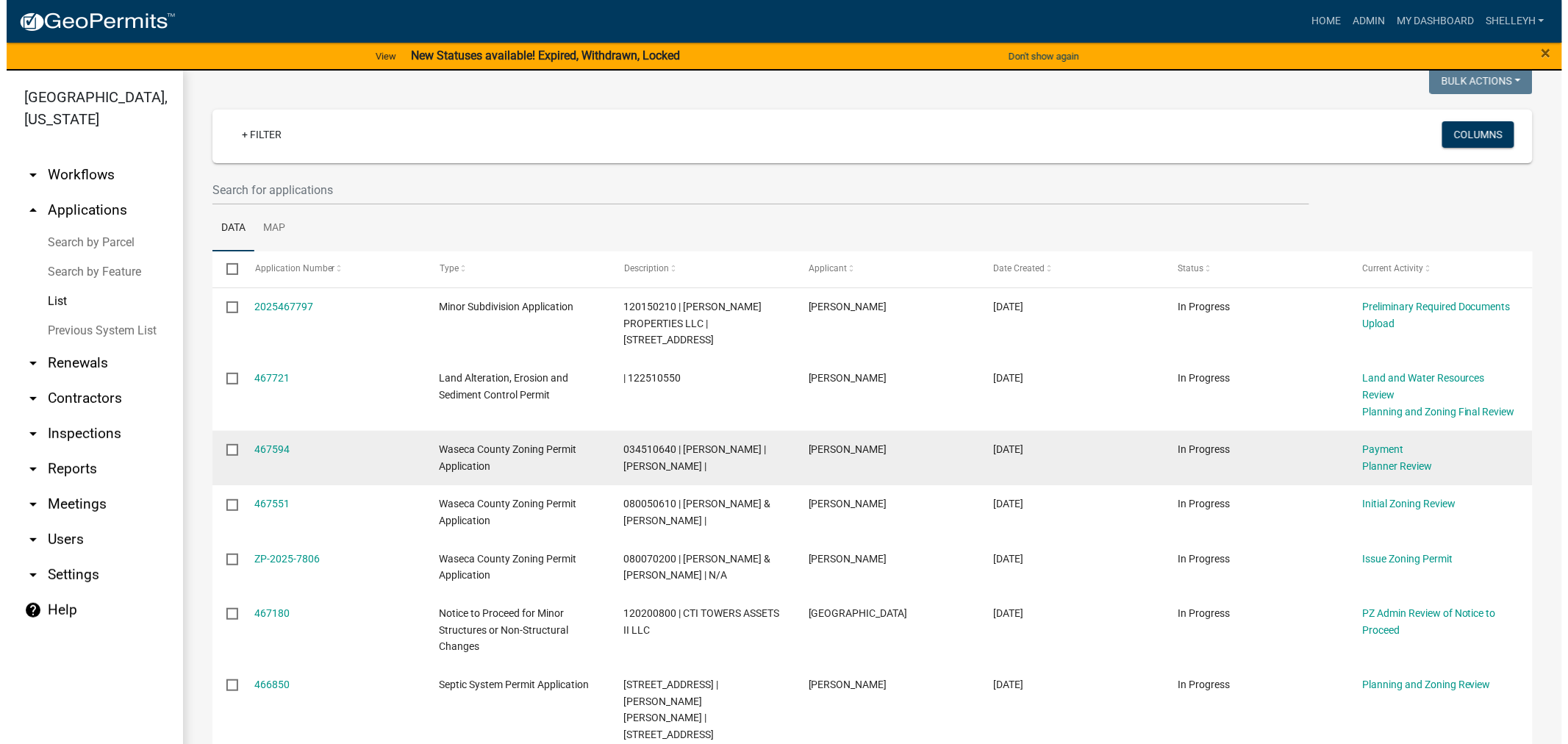
scroll to position [81, 0]
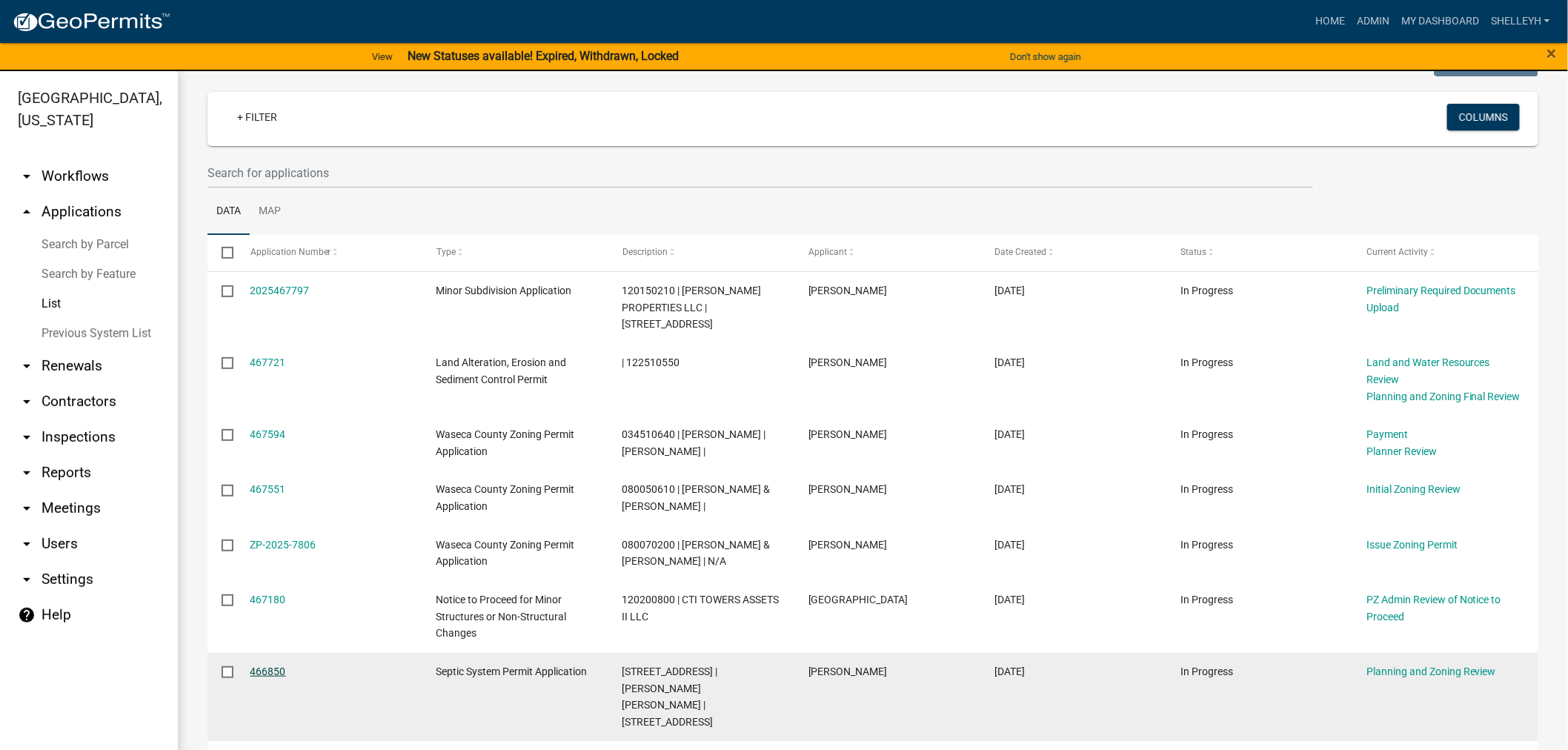
click at [260, 671] on link "466850" at bounding box center [269, 671] width 35 height 11
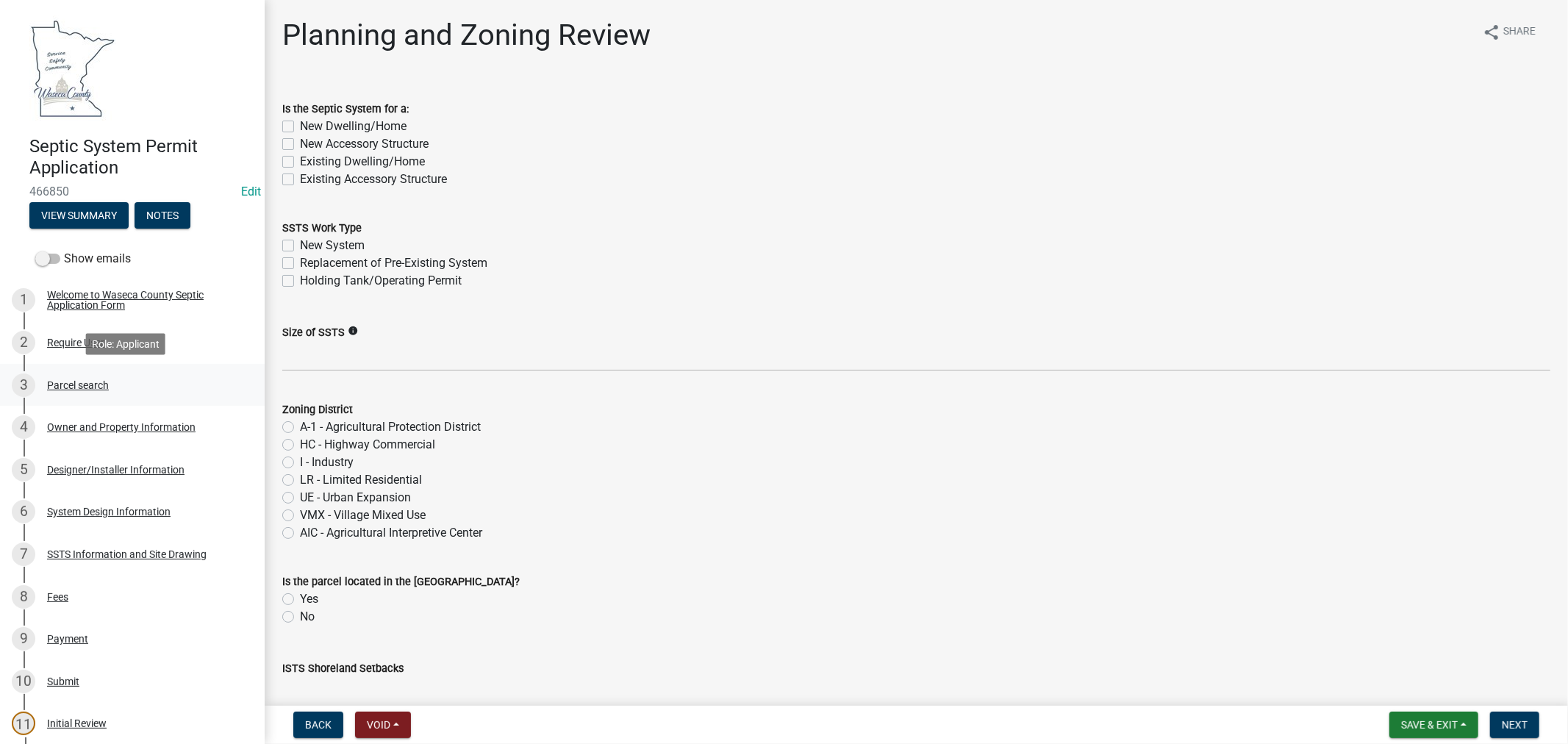
click at [91, 383] on div "Parcel search" at bounding box center [78, 385] width 62 height 10
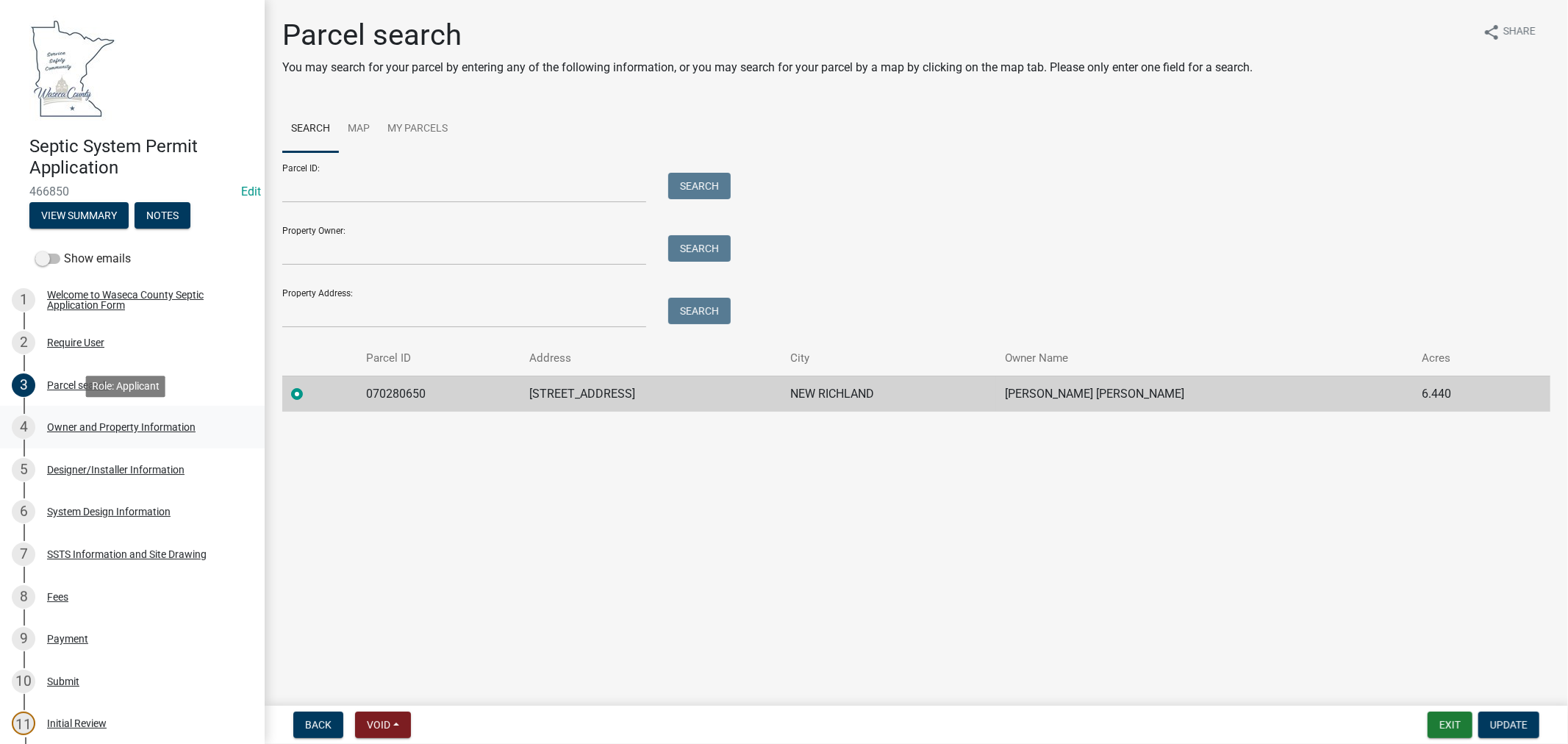
drag, startPoint x: 91, startPoint y: 420, endPoint x: 100, endPoint y: 417, distance: 9.5
click at [91, 422] on div "Owner and Property Information" at bounding box center [121, 427] width 148 height 10
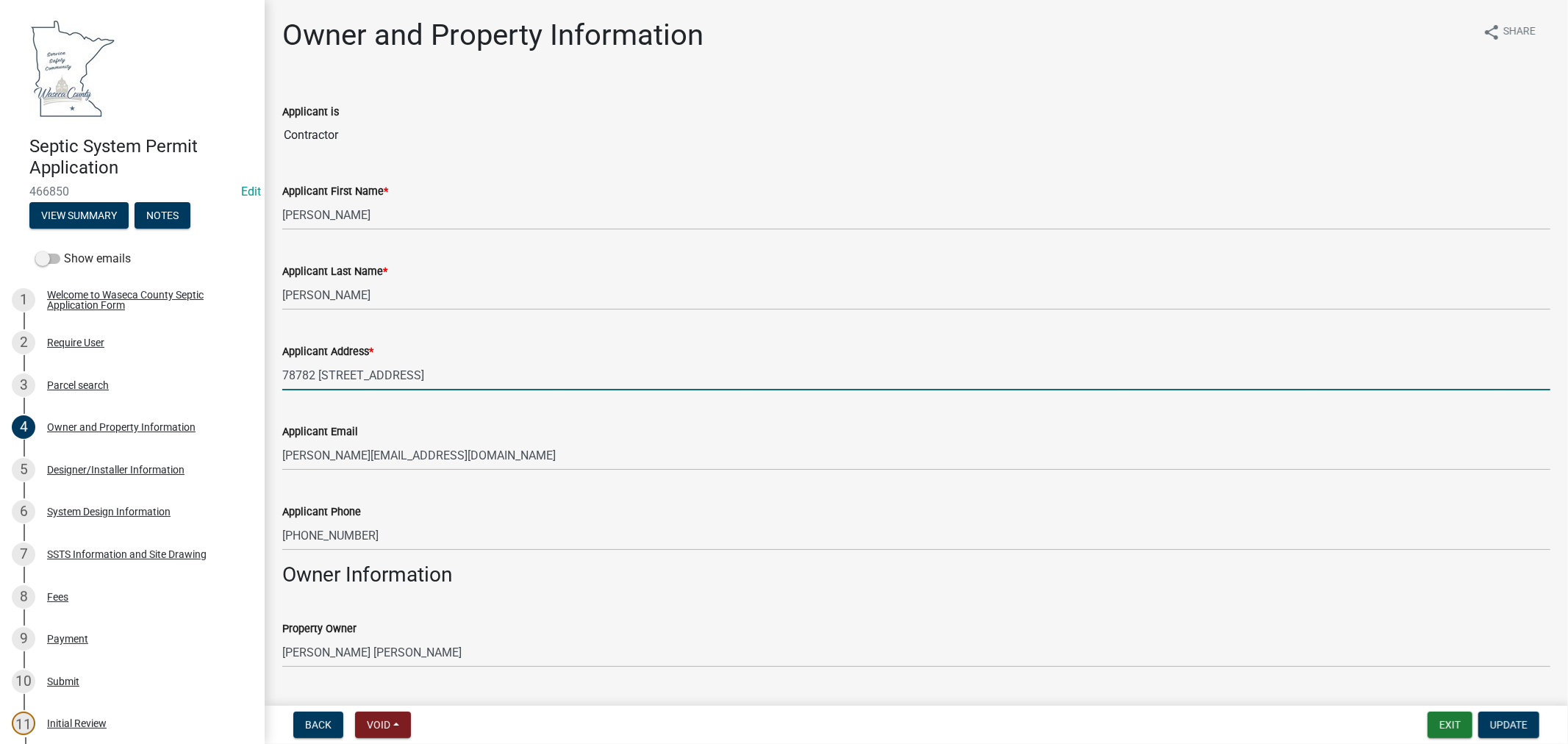
click at [354, 375] on input "78782 [STREET_ADDRESS]" at bounding box center [916, 375] width 1268 height 31
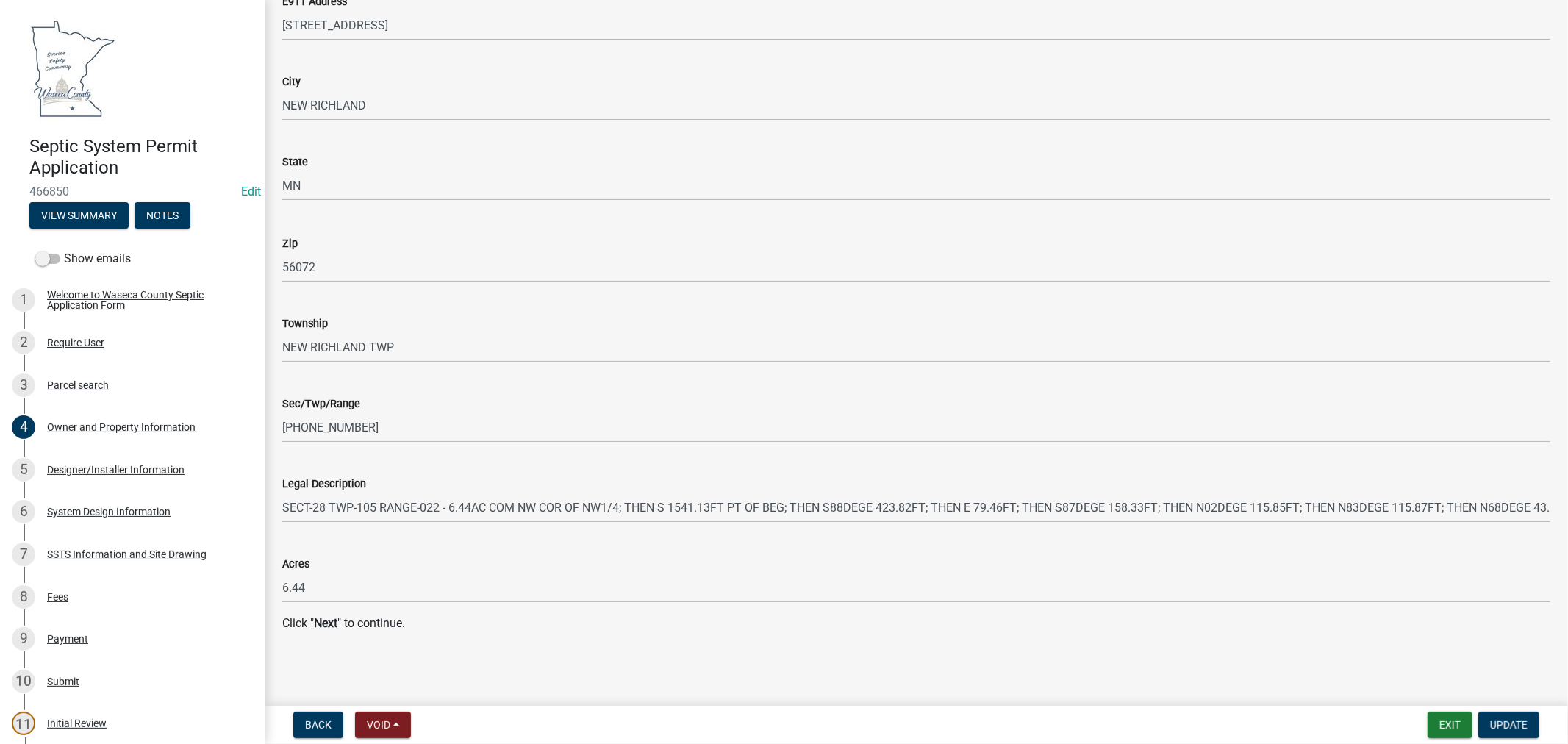
scroll to position [1389, 0]
type input "78782 [STREET_ADDRESS]"
click at [1520, 722] on span "Update" at bounding box center [1508, 724] width 38 height 11
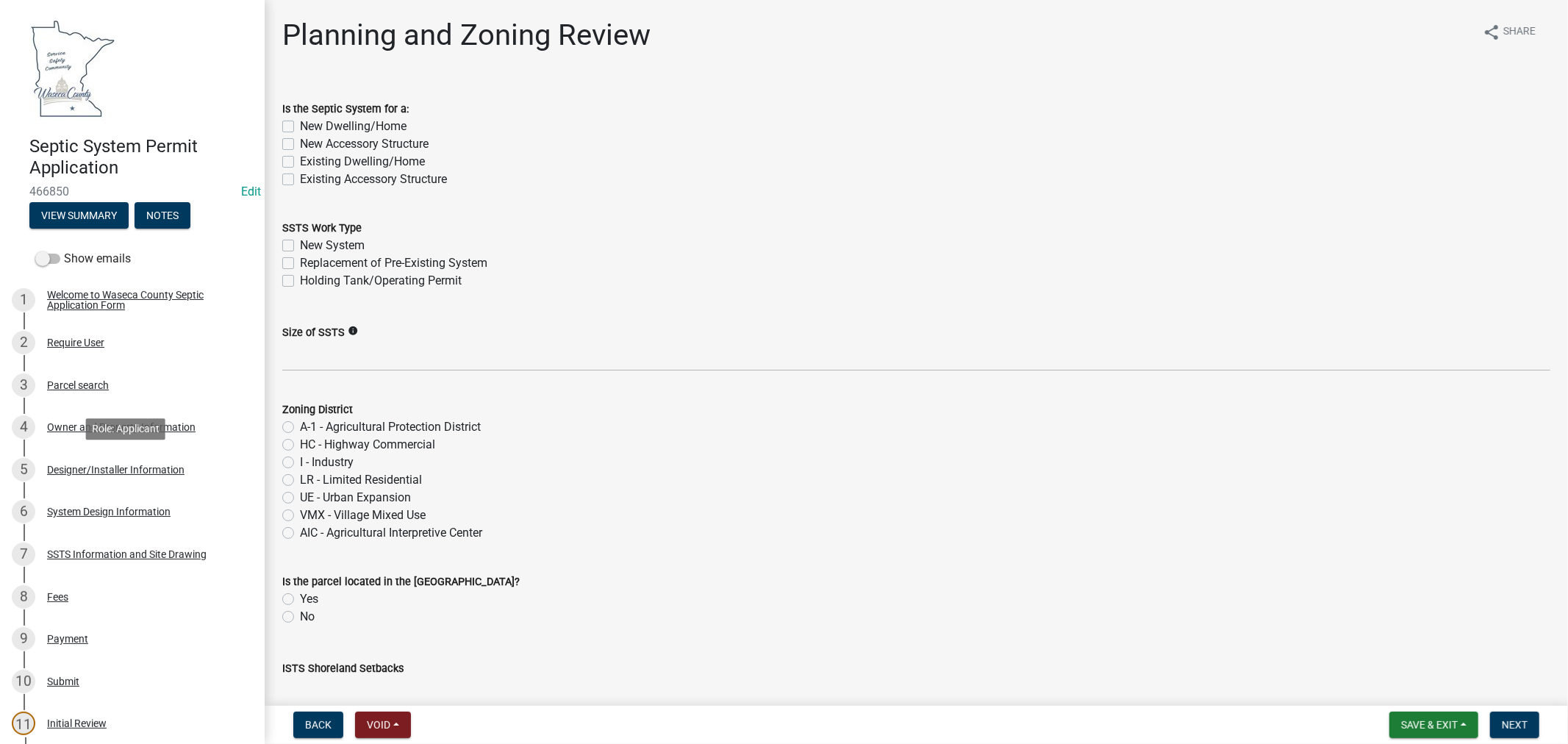
click at [106, 471] on div "Designer/Installer Information" at bounding box center [115, 470] width 137 height 10
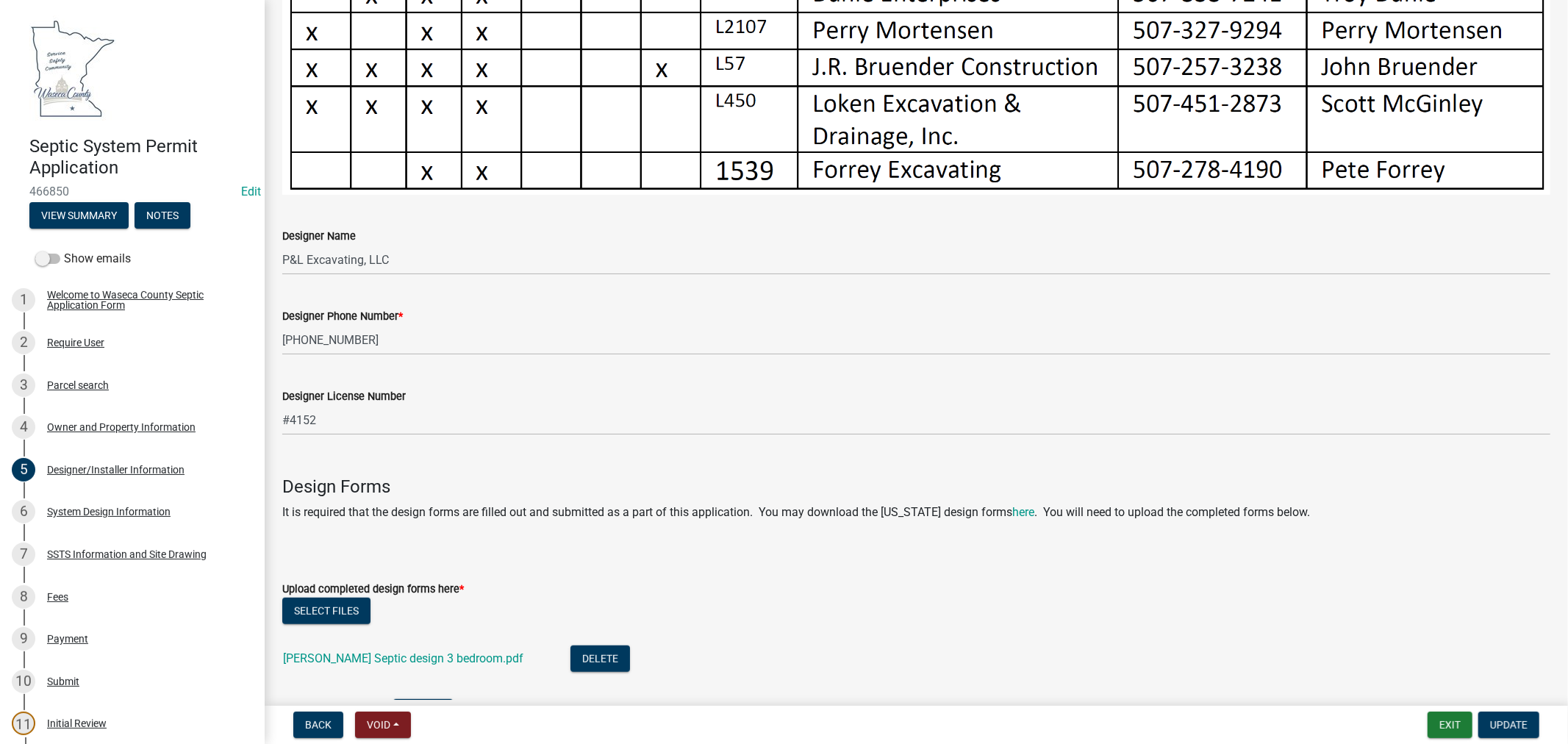
scroll to position [913, 0]
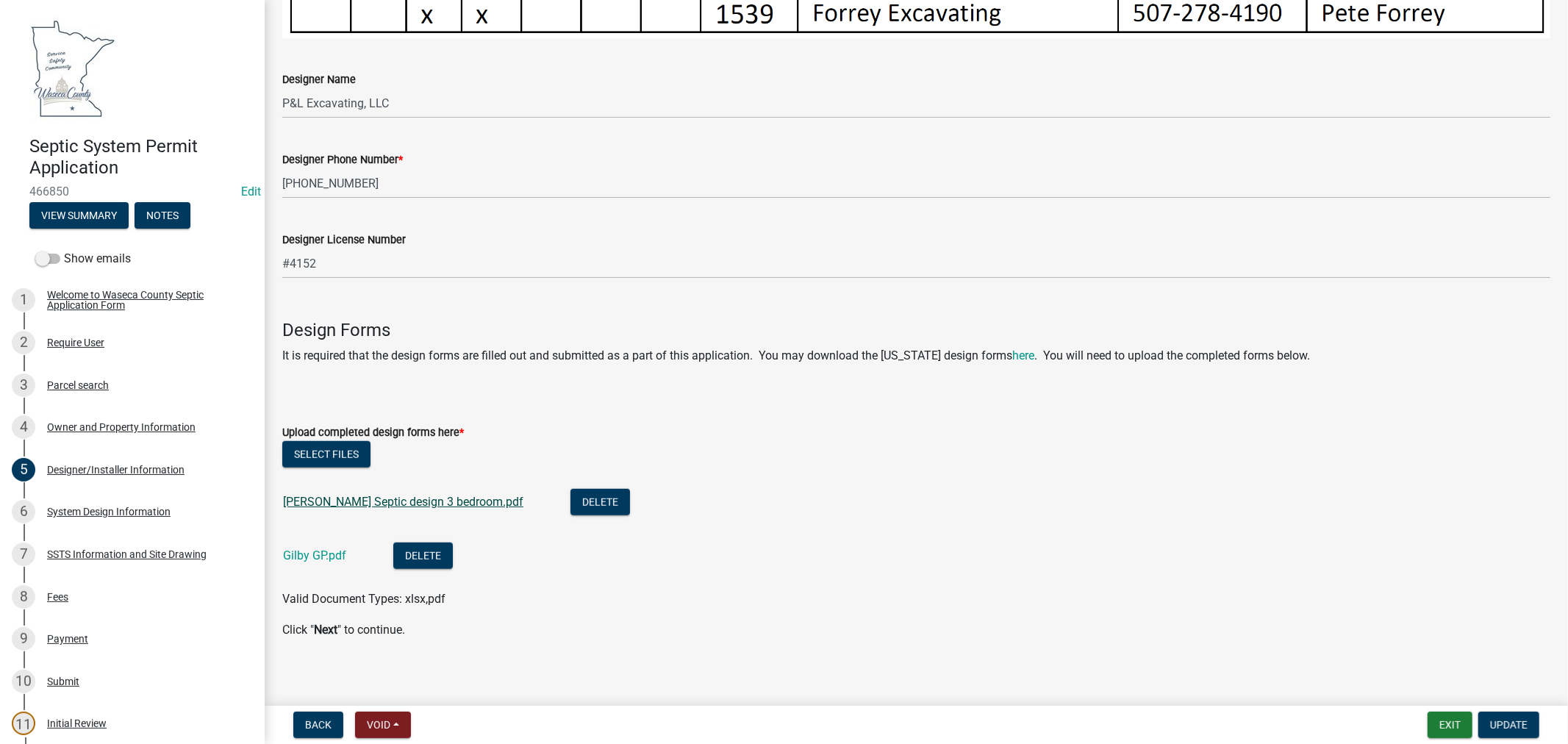
click at [476, 499] on link "[PERSON_NAME] Septic design 3 bedroom.pdf" at bounding box center [402, 502] width 240 height 14
click at [318, 549] on link "Gilby GP.pdf" at bounding box center [314, 555] width 63 height 14
click at [141, 507] on div "System Design Information" at bounding box center [108, 512] width 123 height 10
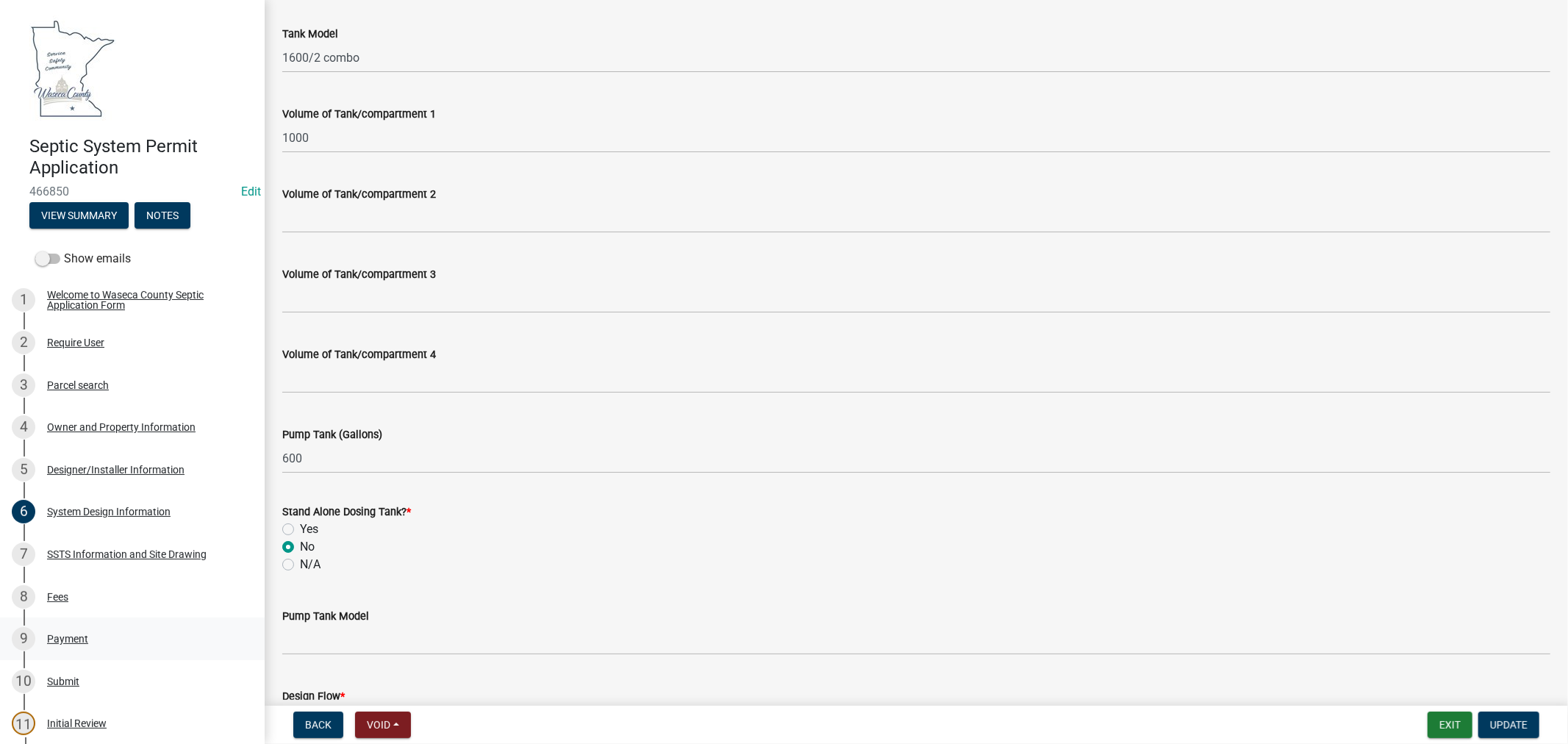
scroll to position [1471, 0]
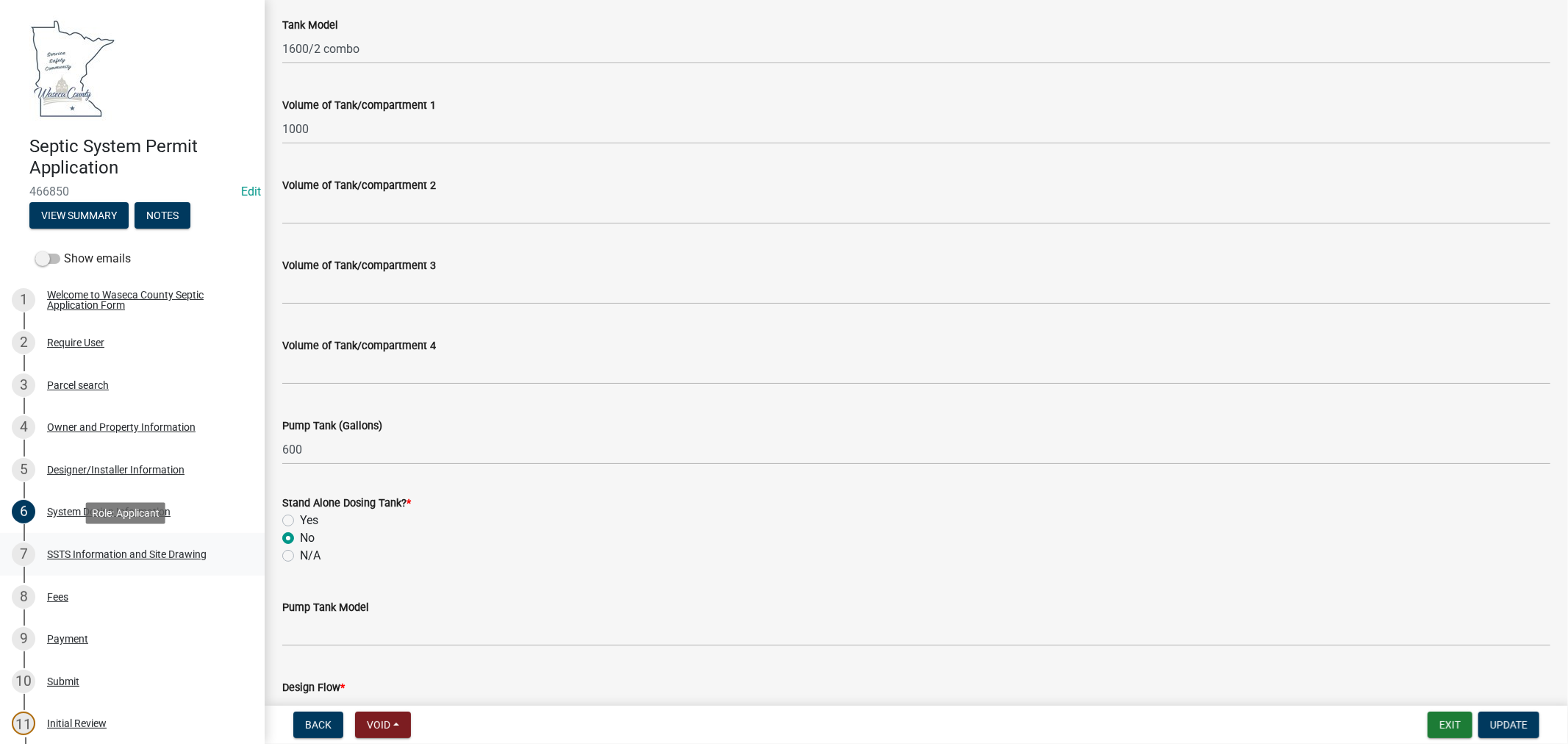
click at [79, 553] on div "SSTS Information and Site Drawing" at bounding box center [127, 555] width 160 height 10
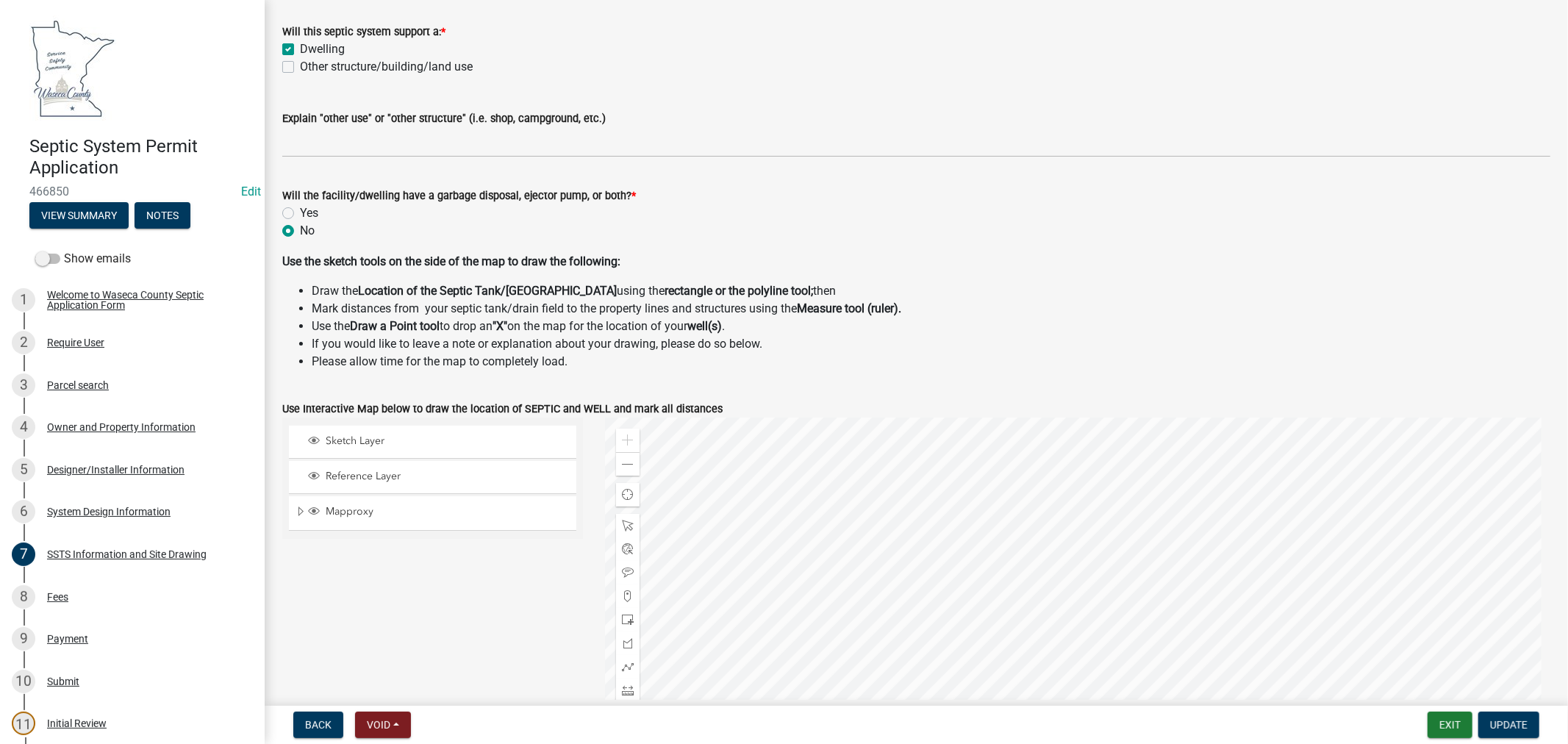
scroll to position [490, 0]
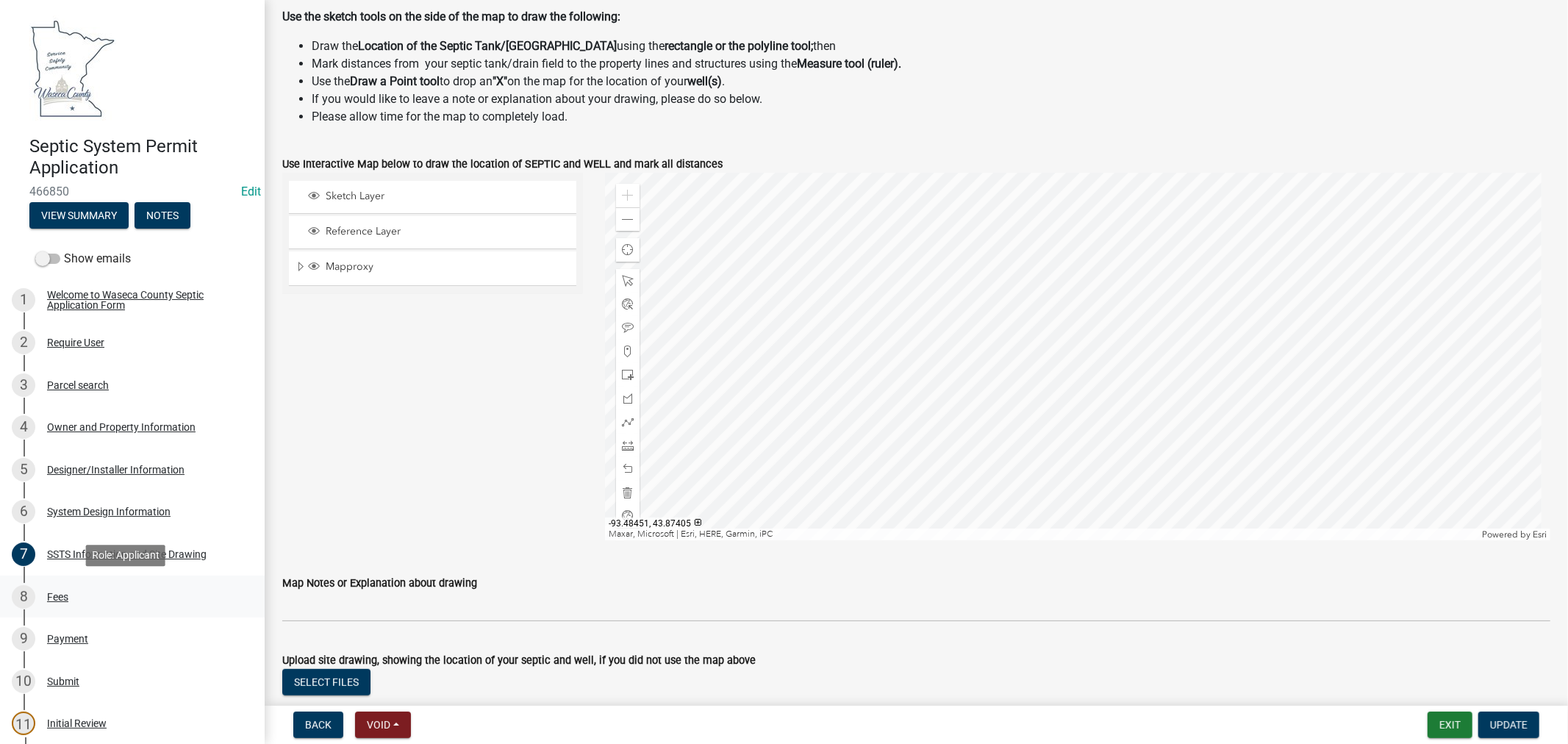
click at [56, 596] on div "Fees" at bounding box center [58, 597] width 21 height 10
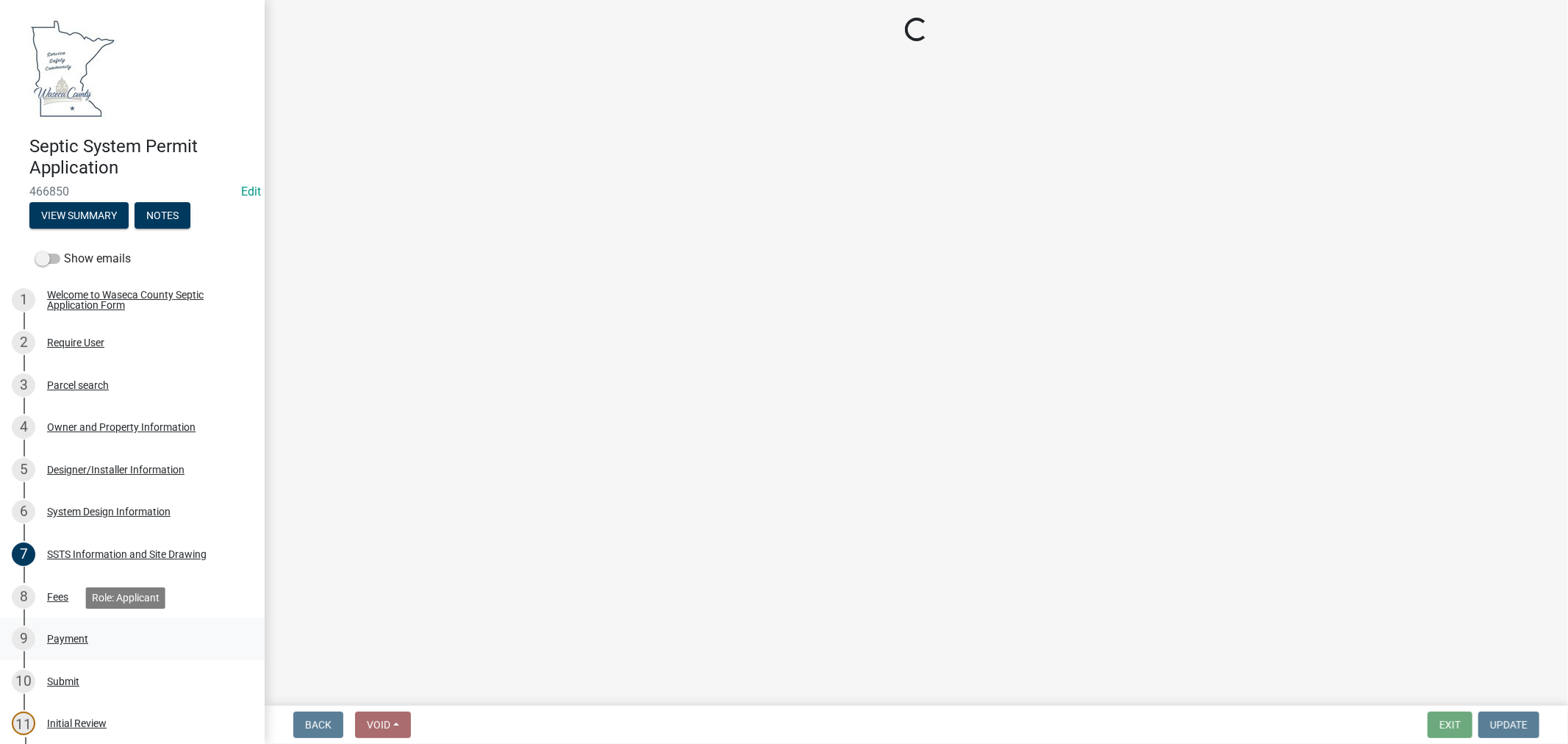
scroll to position [0, 0]
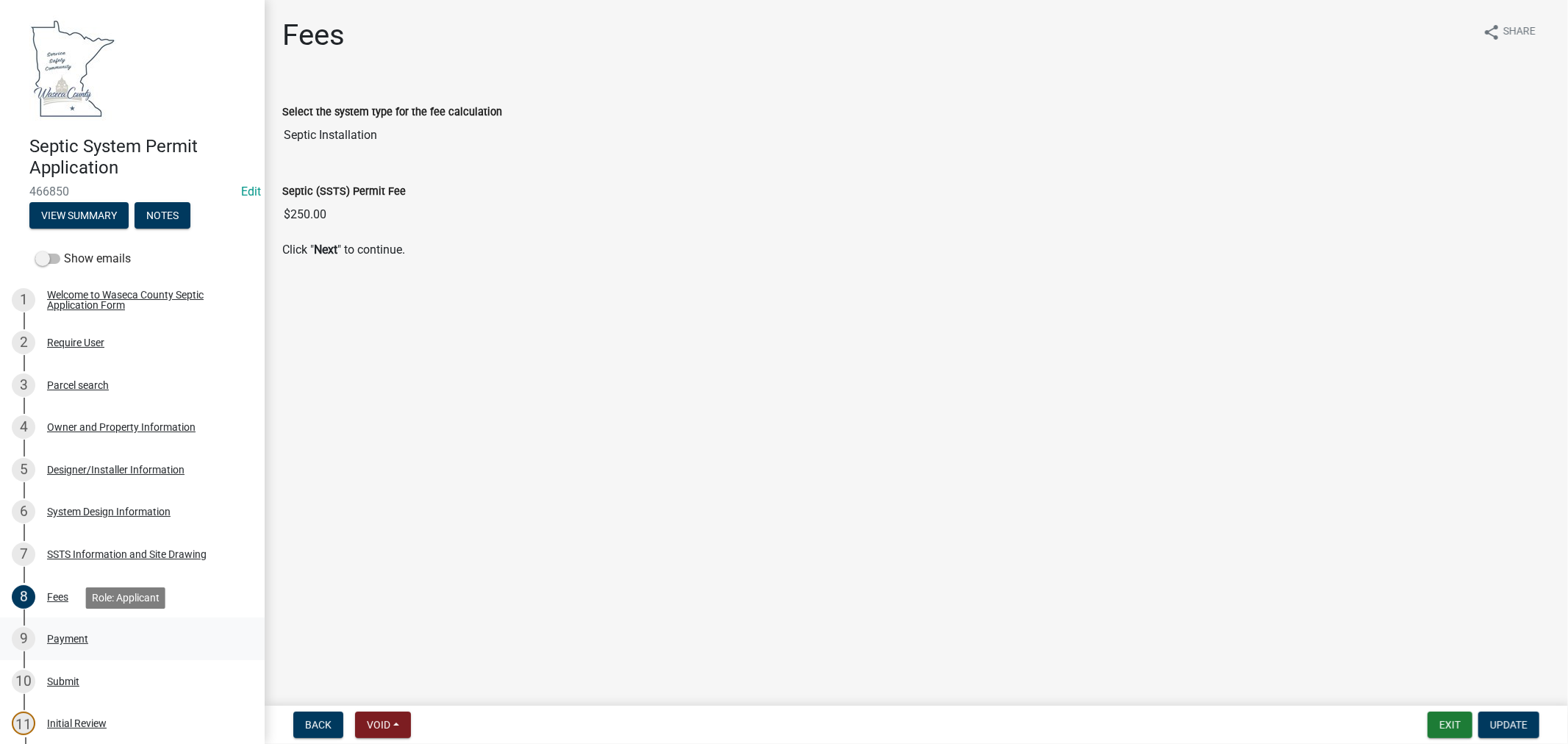
click at [67, 637] on div "Payment" at bounding box center [67, 639] width 41 height 10
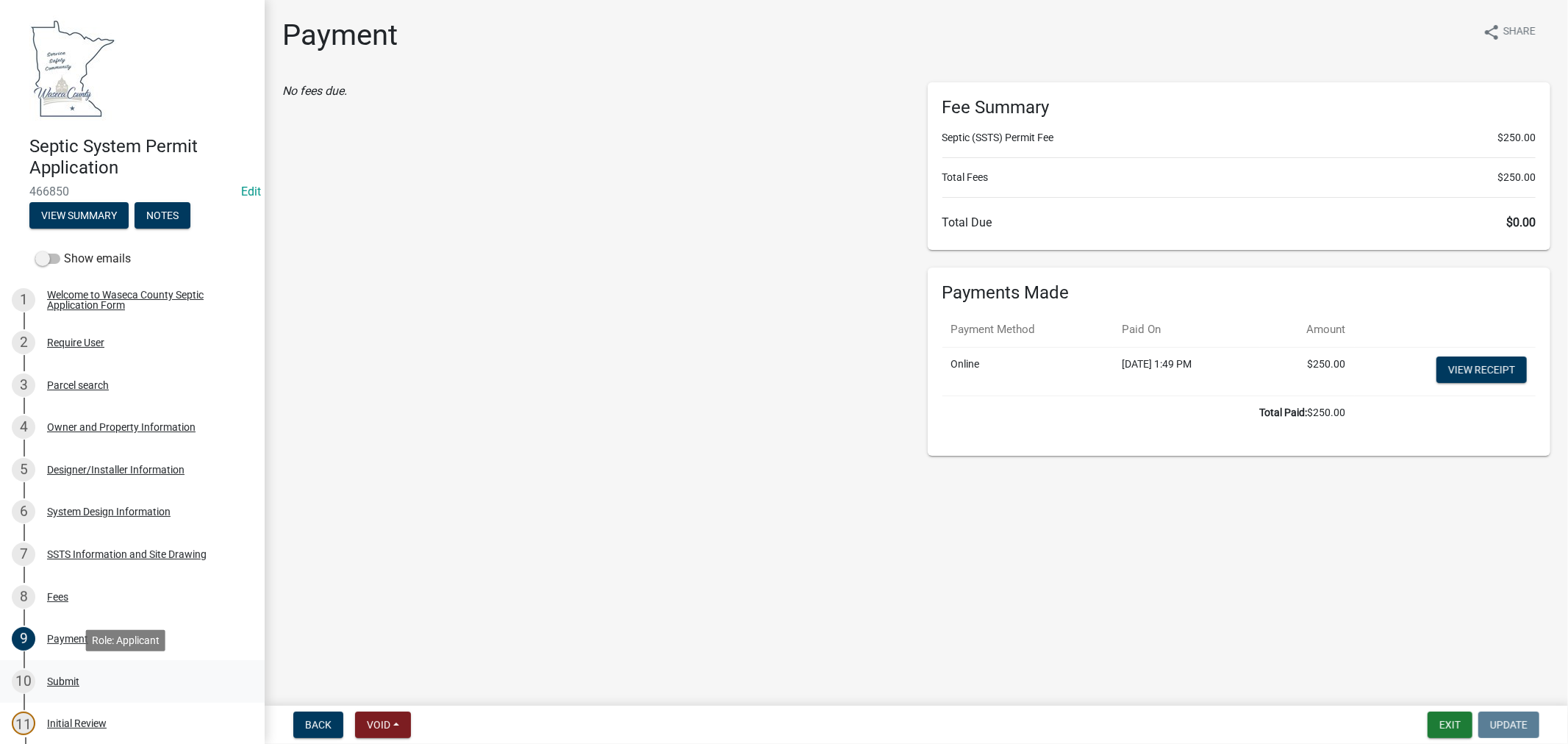
click at [65, 681] on div "Submit" at bounding box center [63, 681] width 32 height 10
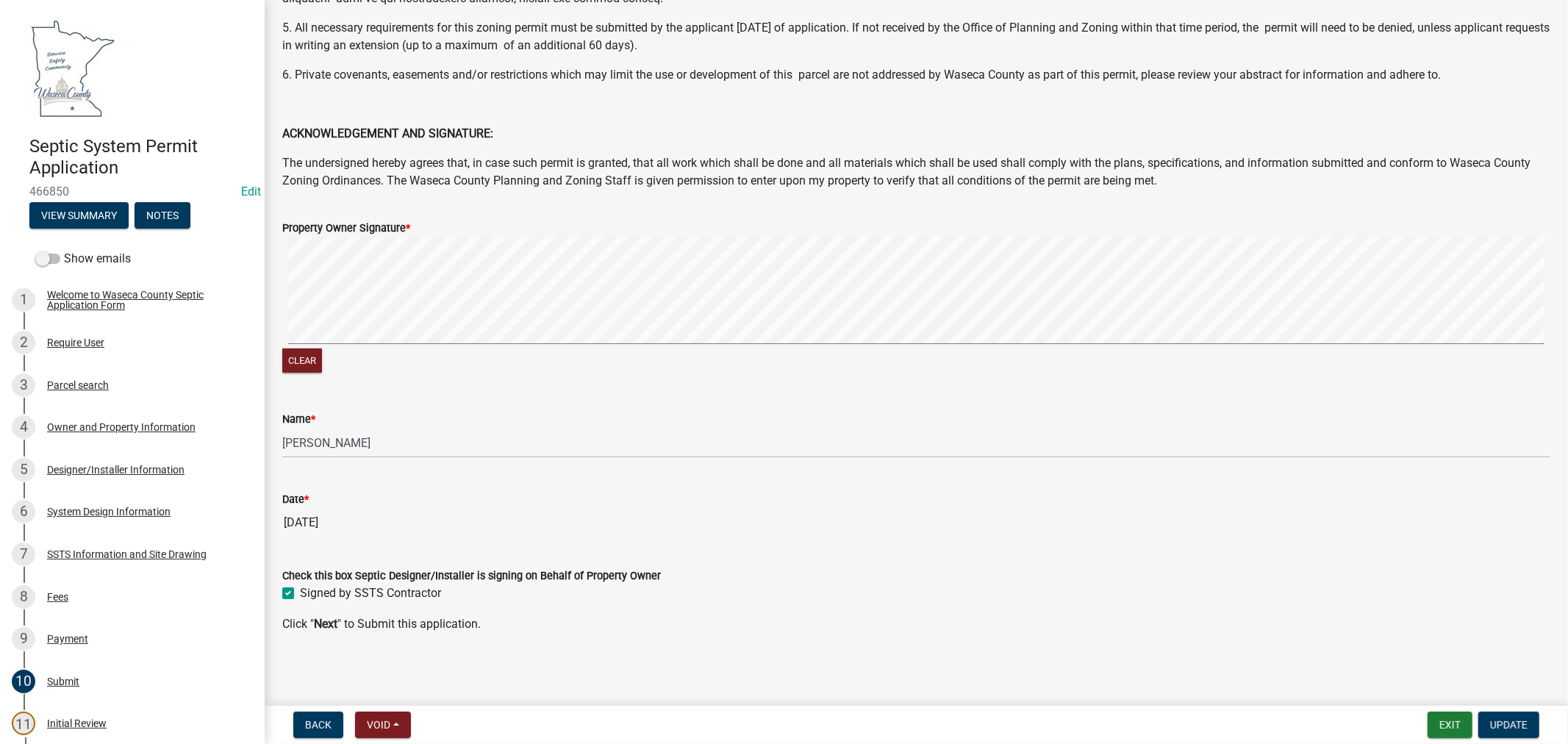
scroll to position [253, 0]
click at [86, 722] on div "Initial Review" at bounding box center [77, 723] width 59 height 10
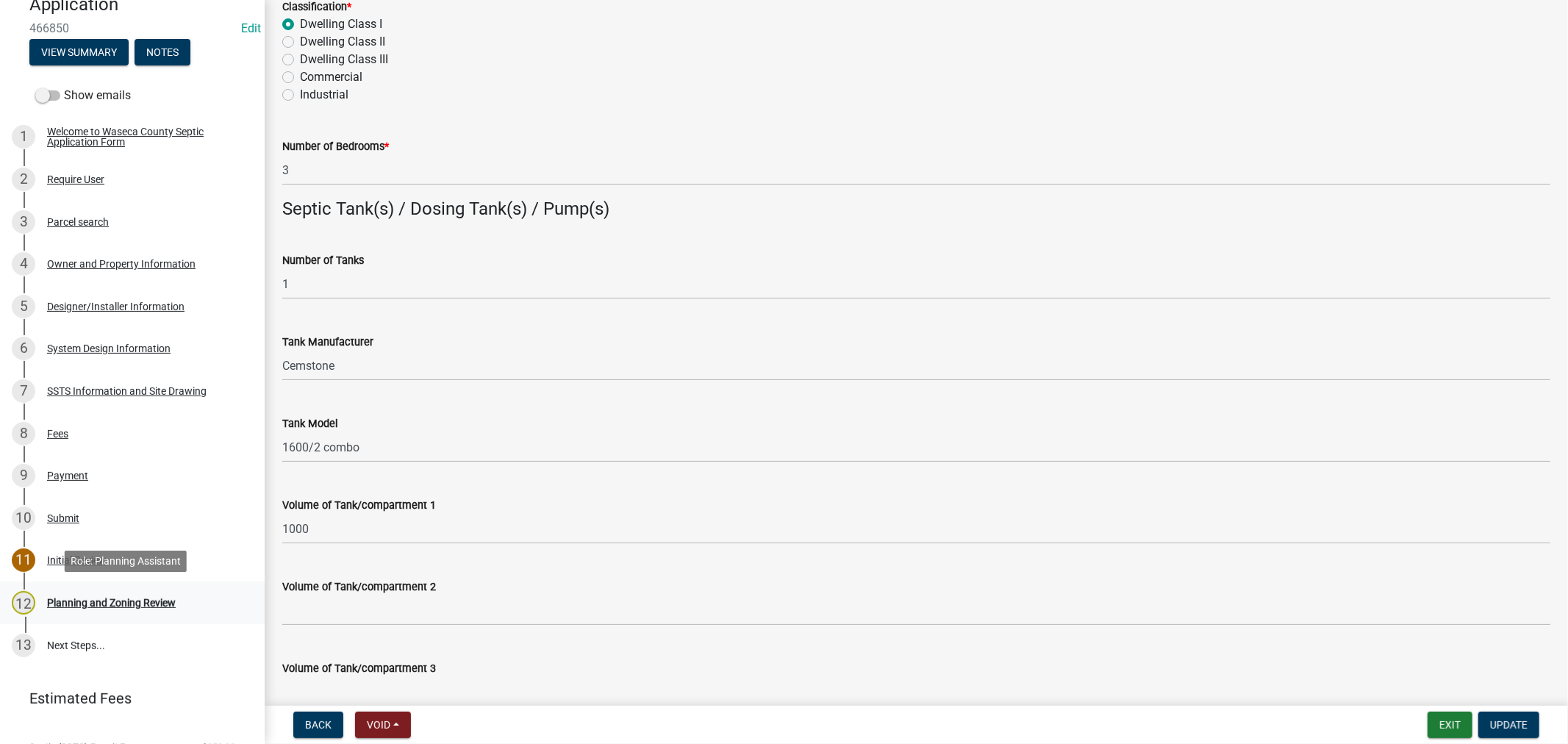
scroll to position [222, 0]
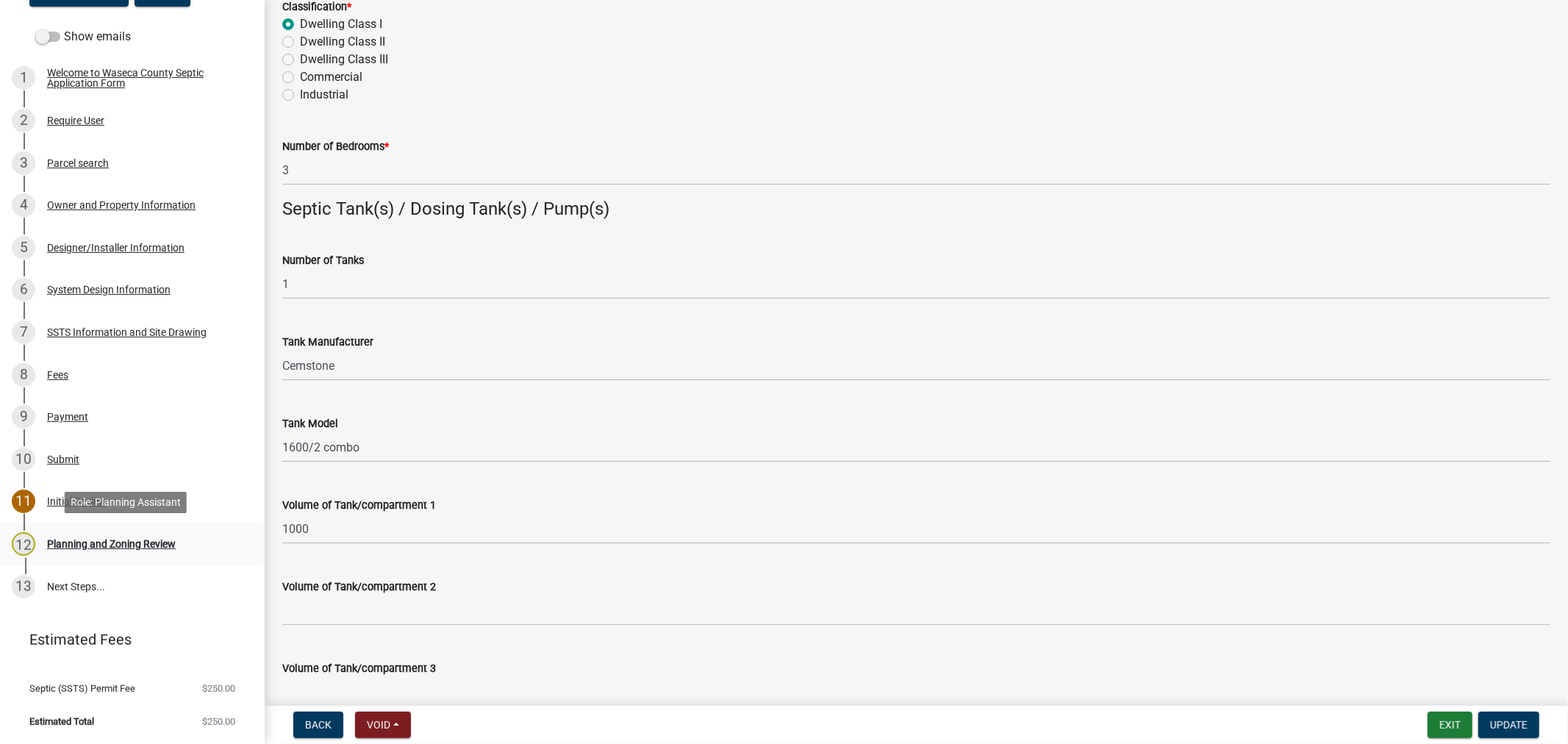
click at [93, 539] on div "Planning and Zoning Review" at bounding box center [111, 544] width 128 height 10
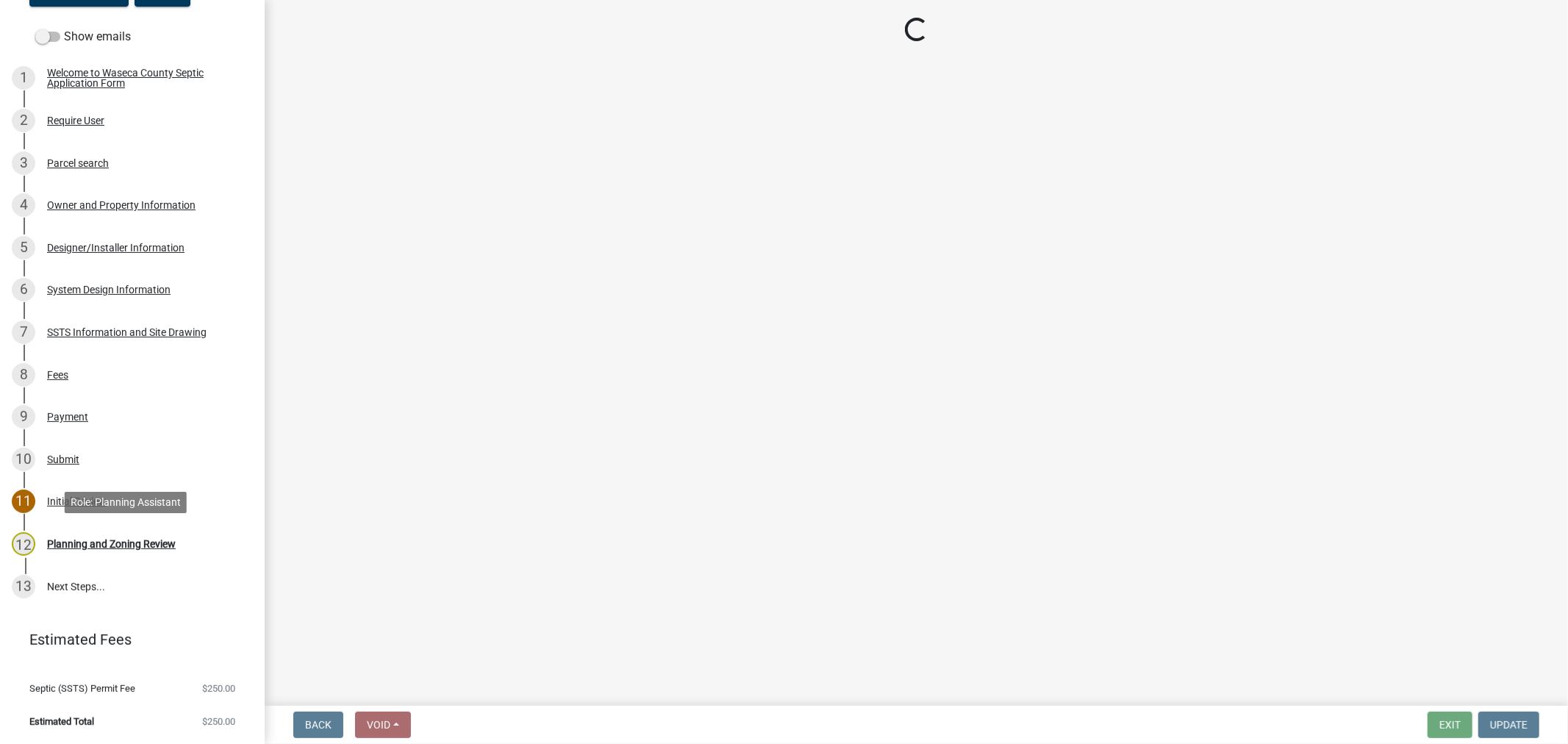
scroll to position [0, 0]
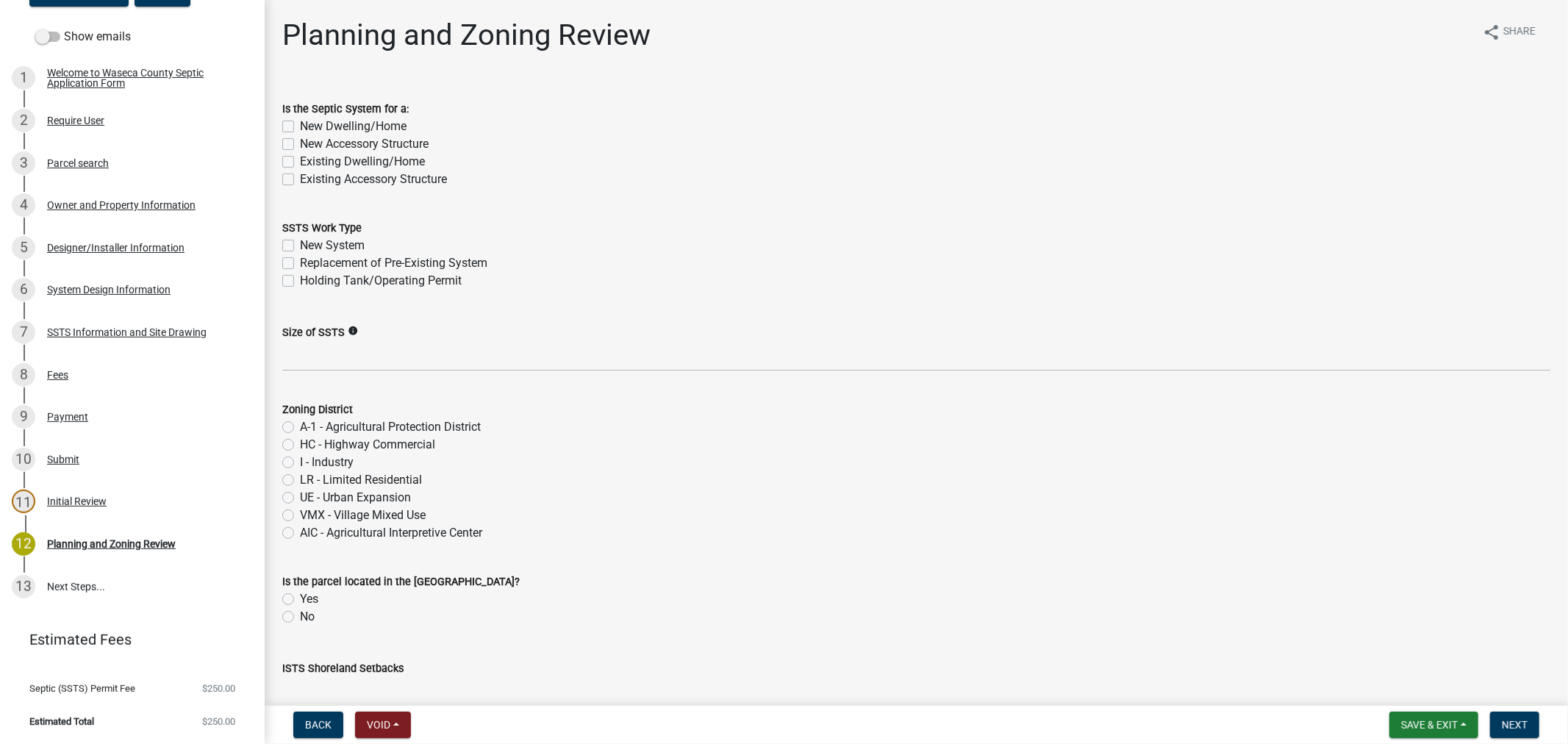
click at [299, 162] on label "Existing Dwelling/Home" at bounding box center [361, 162] width 125 height 17
click at [299, 162] on input "Existing Dwelling/Home" at bounding box center [304, 157] width 10 height 10
checkbox input "true"
checkbox input "false"
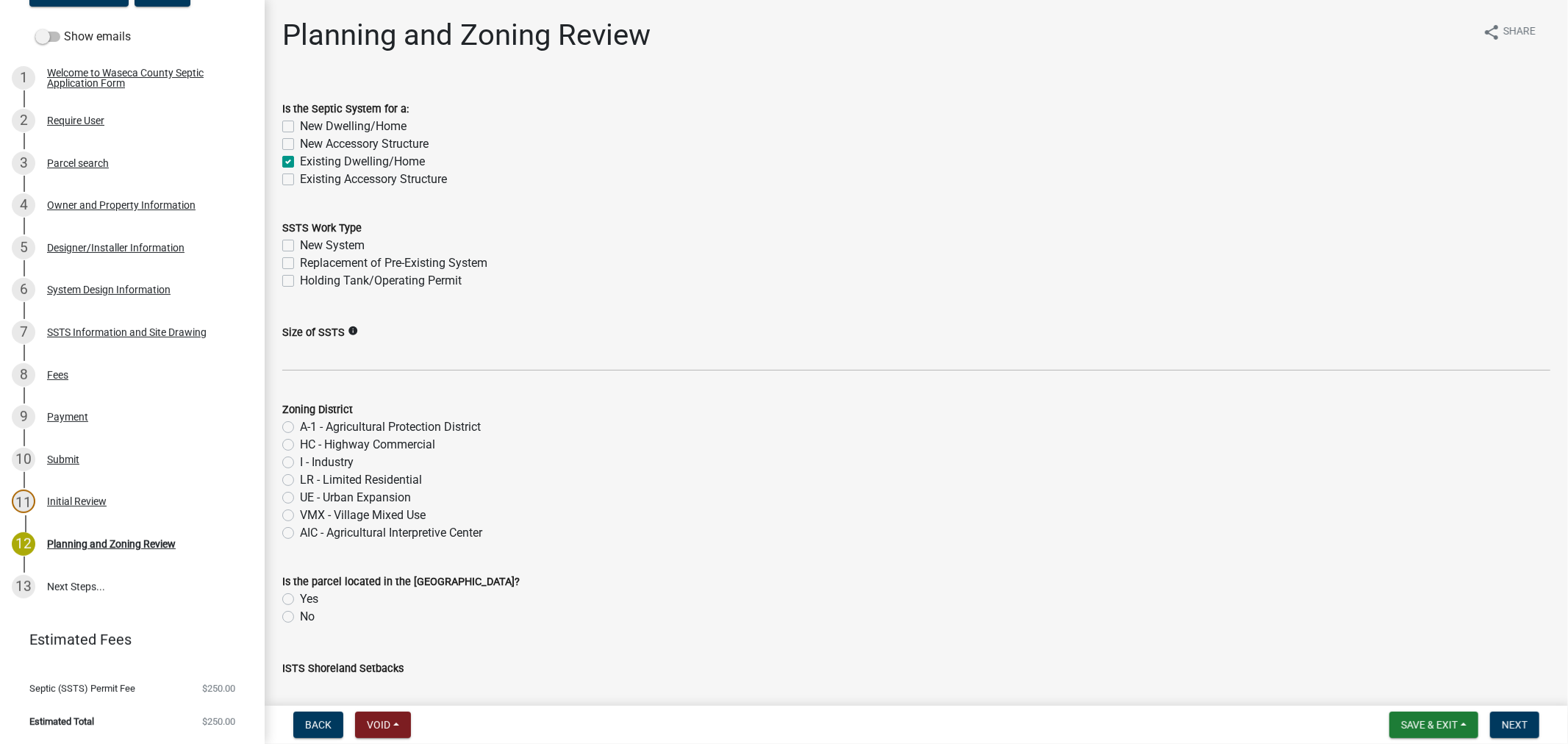
checkbox input "true"
checkbox input "false"
click at [283, 271] on div "Replacement of Pre-Existing System" at bounding box center [916, 263] width 1268 height 17
click at [299, 265] on label "Replacement of Pre-Existing System" at bounding box center [393, 263] width 188 height 17
click at [299, 264] on input "Replacement of Pre-Existing System" at bounding box center [304, 258] width 10 height 10
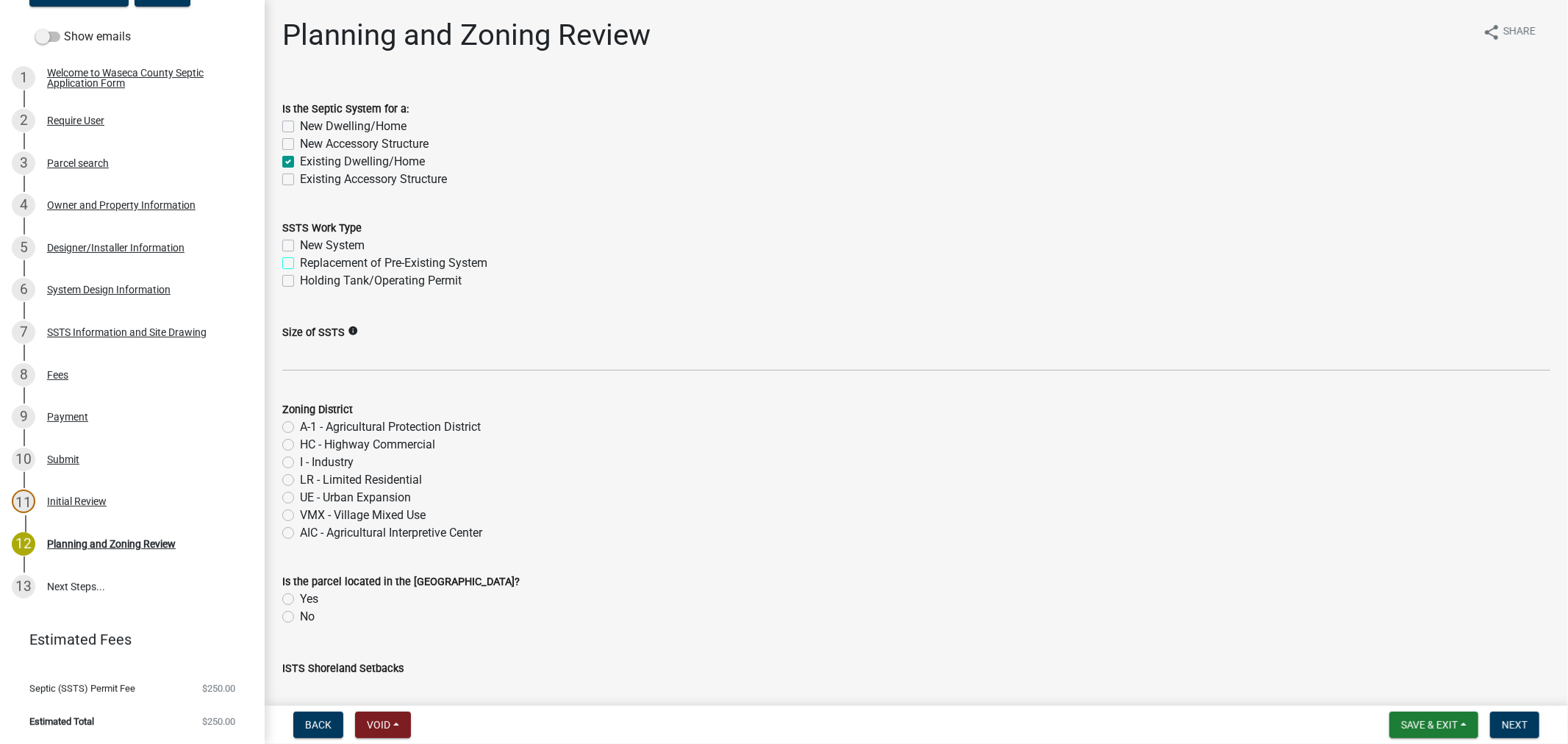
checkbox input "true"
checkbox input "false"
checkbox input "true"
checkbox input "false"
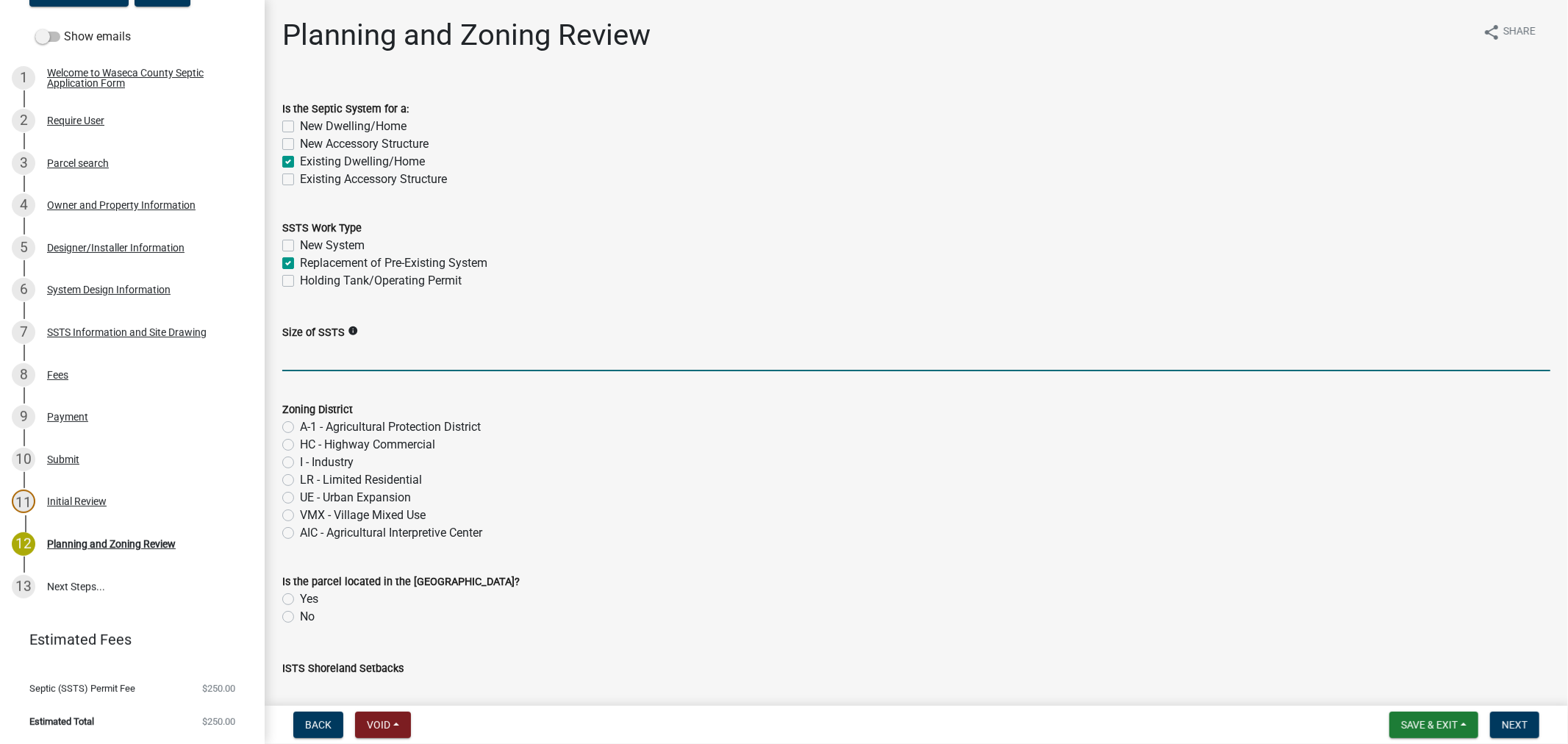
click at [337, 365] on input "Size of SSTS" at bounding box center [916, 356] width 1268 height 31
paste input "450gpd/3bed"
type input "450gpd/3bed"
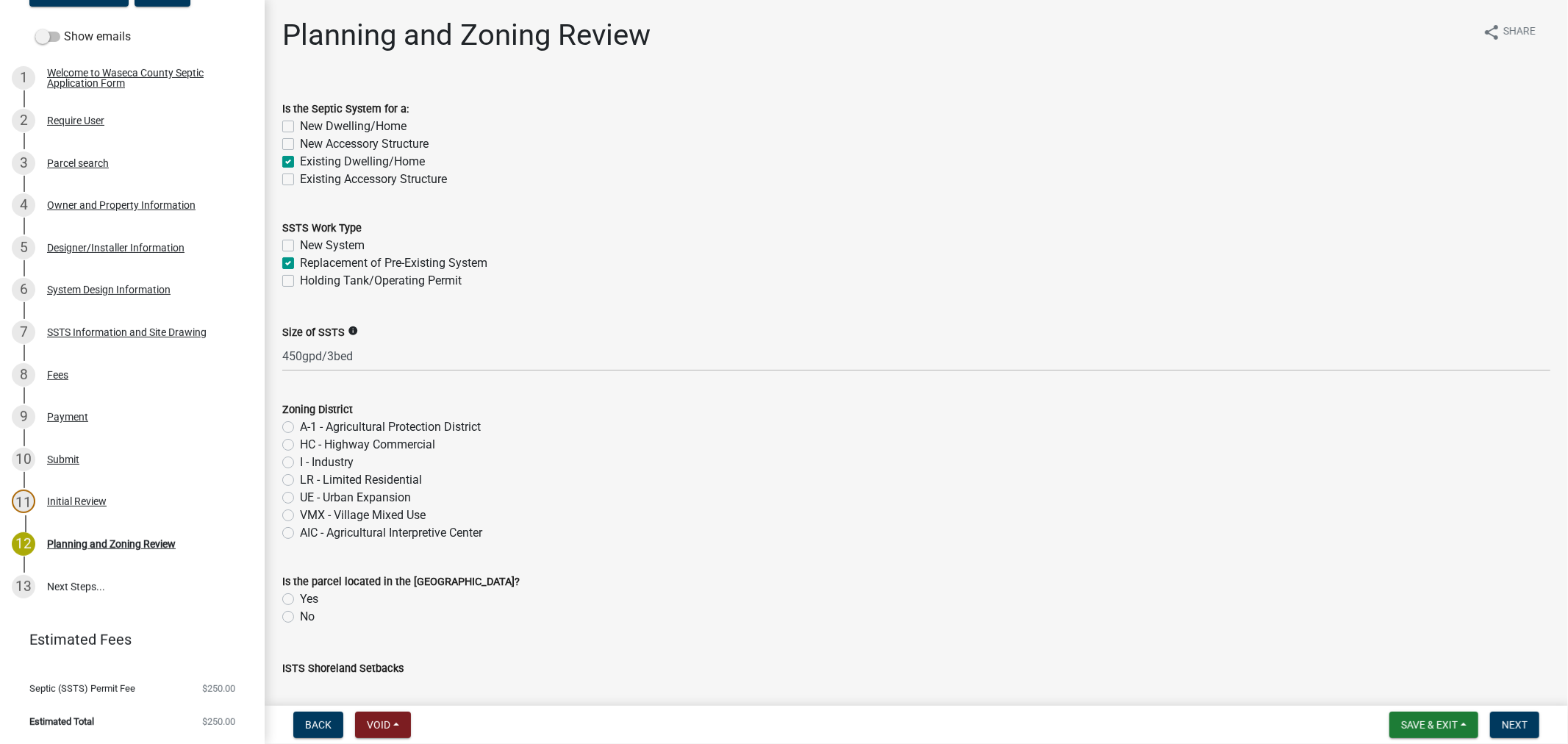
click at [299, 429] on label "A-1 - Agricultural Protection District" at bounding box center [389, 427] width 181 height 17
click at [299, 428] on input "A-1 - Agricultural Protection District" at bounding box center [304, 423] width 10 height 10
radio input "true"
click at [299, 615] on label "No" at bounding box center [306, 617] width 15 height 17
click at [299, 615] on input "No" at bounding box center [304, 612] width 10 height 10
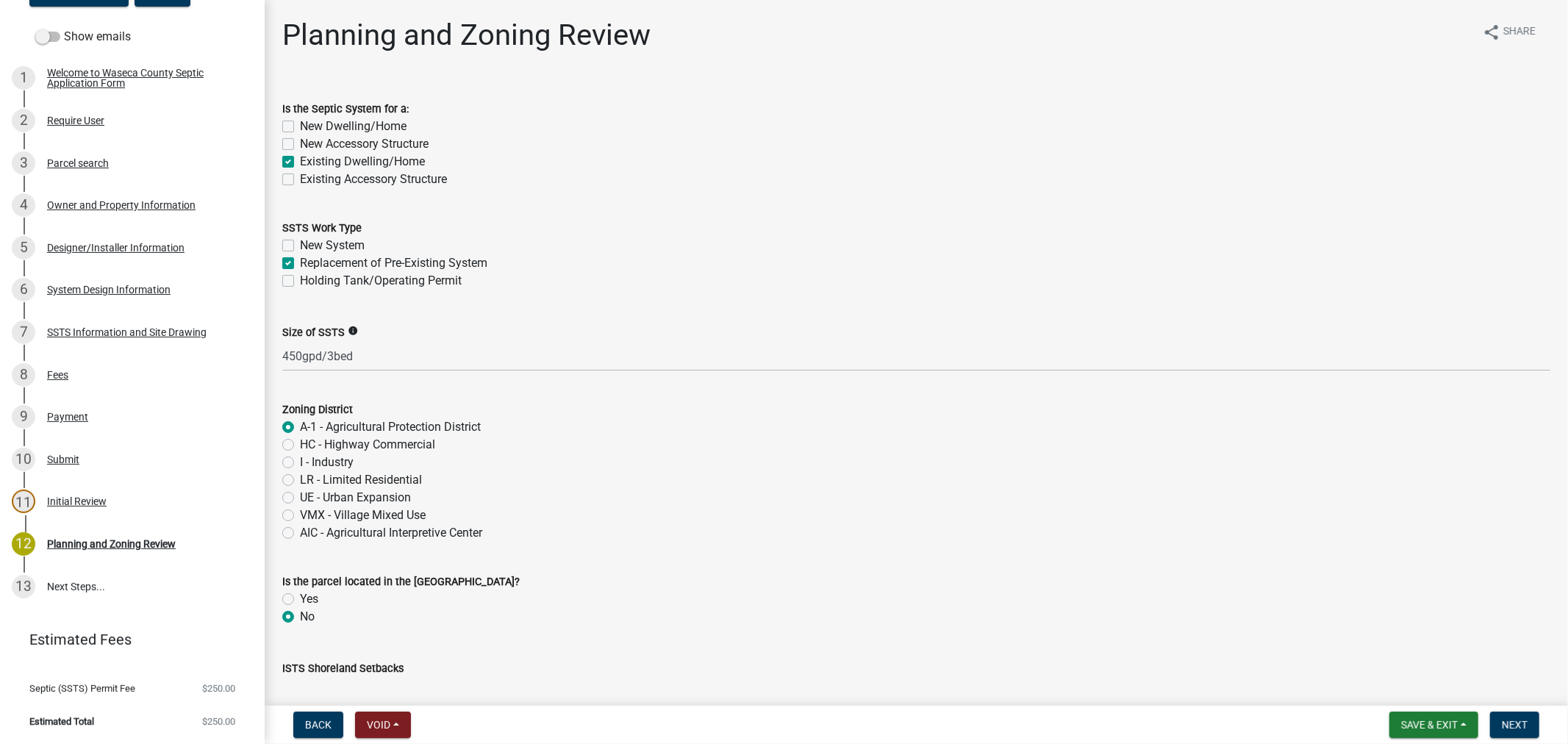
radio input "true"
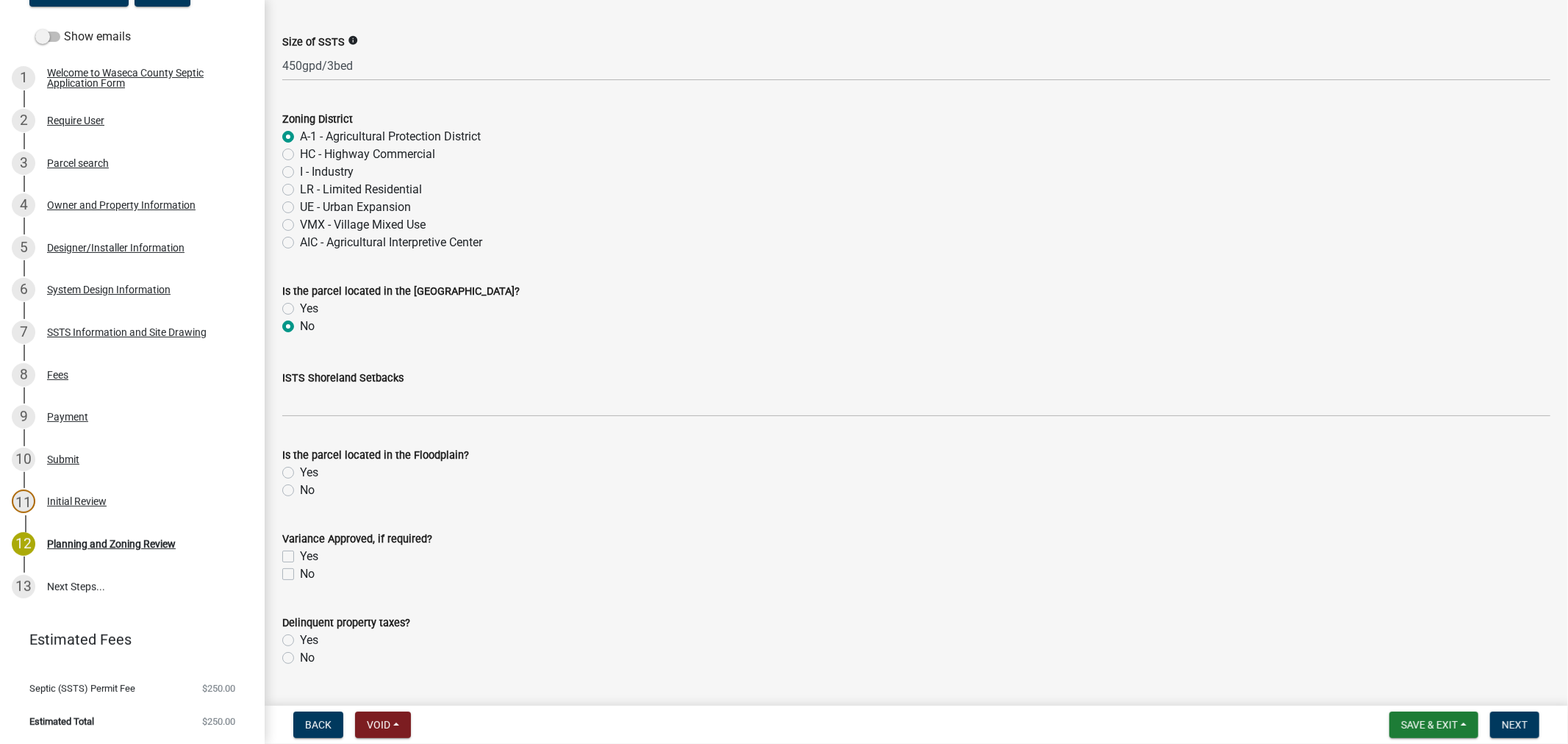
scroll to position [327, 0]
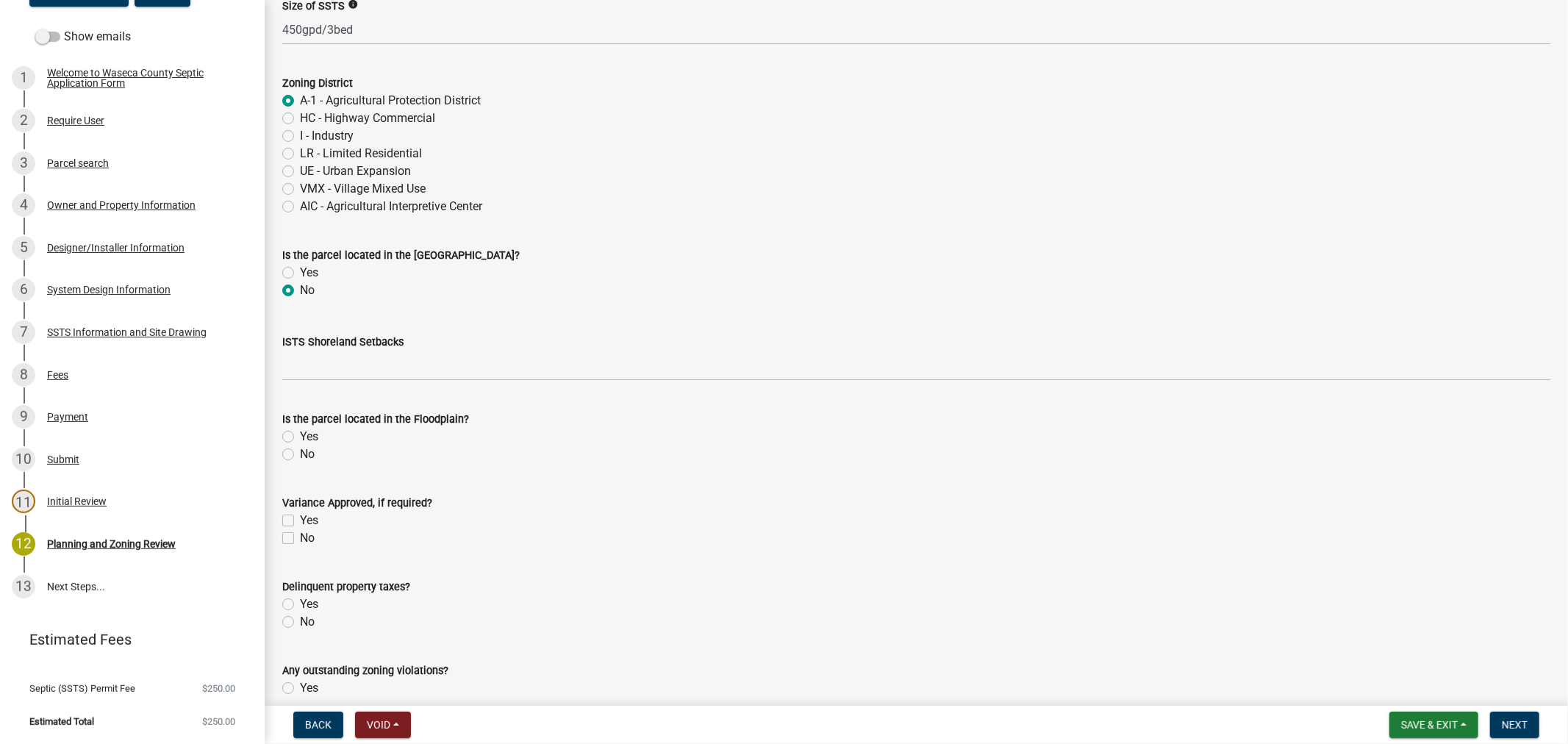
click at [299, 458] on label "No" at bounding box center [306, 454] width 15 height 17
click at [299, 455] on input "No" at bounding box center [304, 450] width 10 height 10
radio input "true"
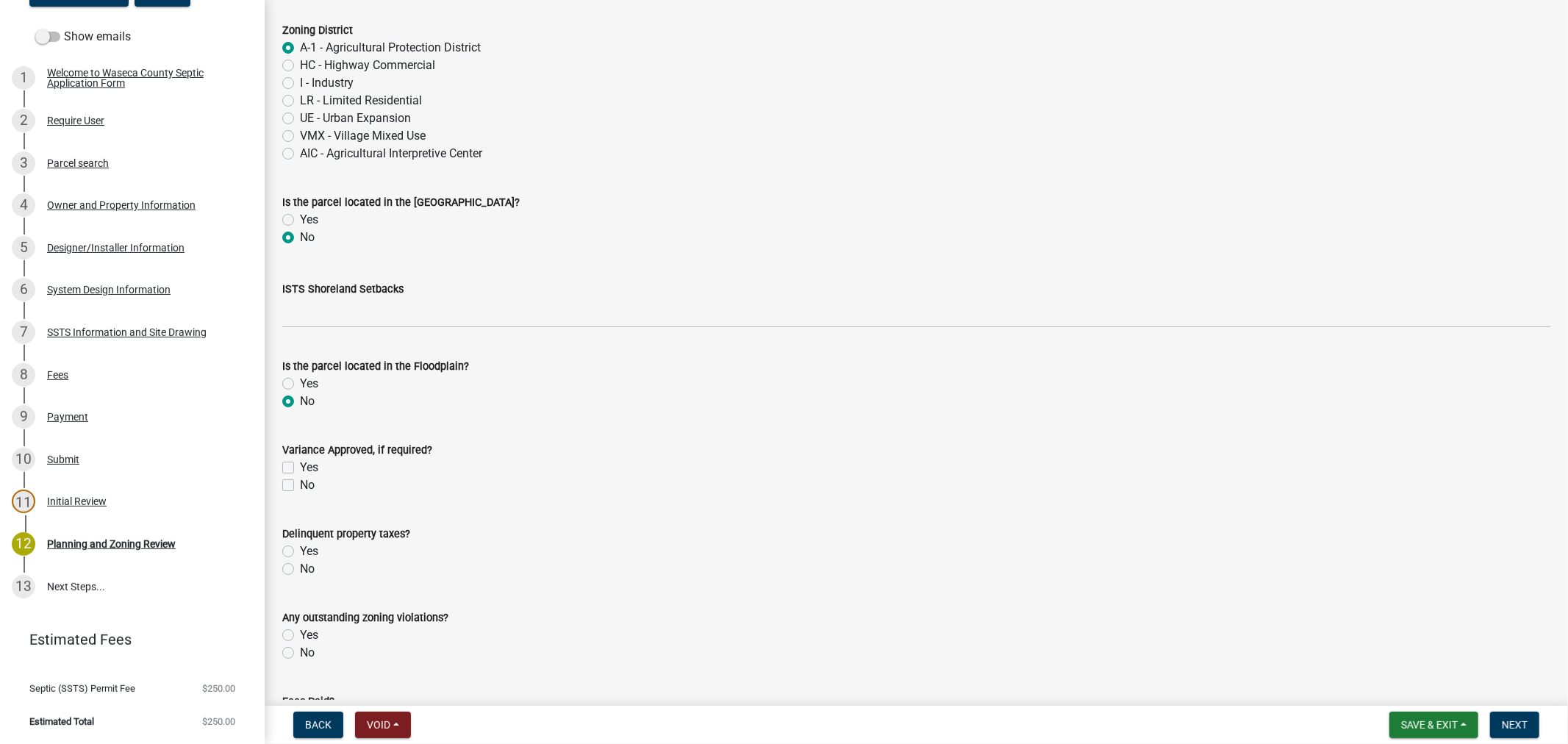
scroll to position [408, 0]
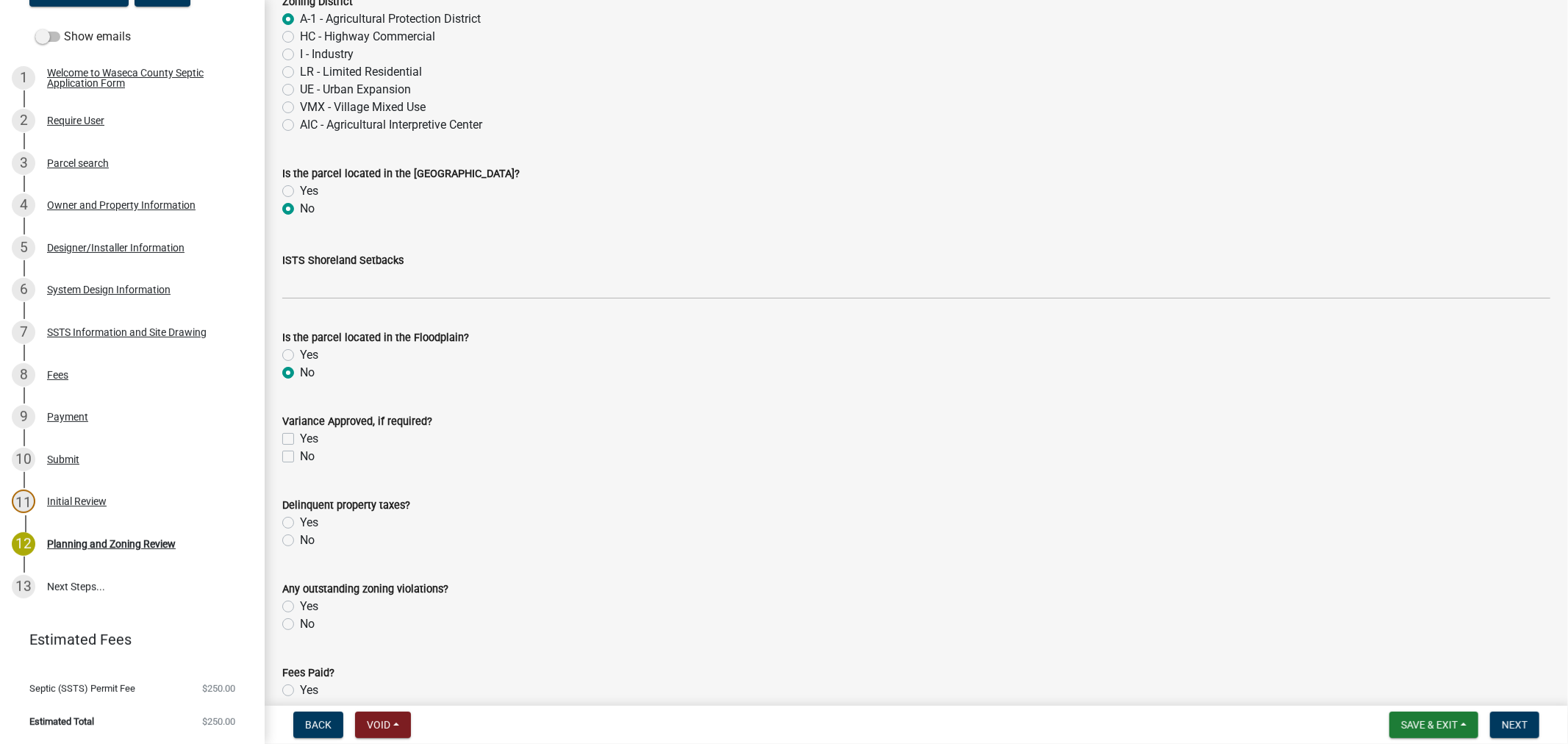
click at [299, 537] on label "No" at bounding box center [306, 541] width 15 height 17
click at [299, 537] on input "No" at bounding box center [304, 536] width 10 height 10
radio input "true"
click at [299, 627] on label "No" at bounding box center [306, 624] width 15 height 17
click at [299, 625] on input "No" at bounding box center [304, 620] width 10 height 10
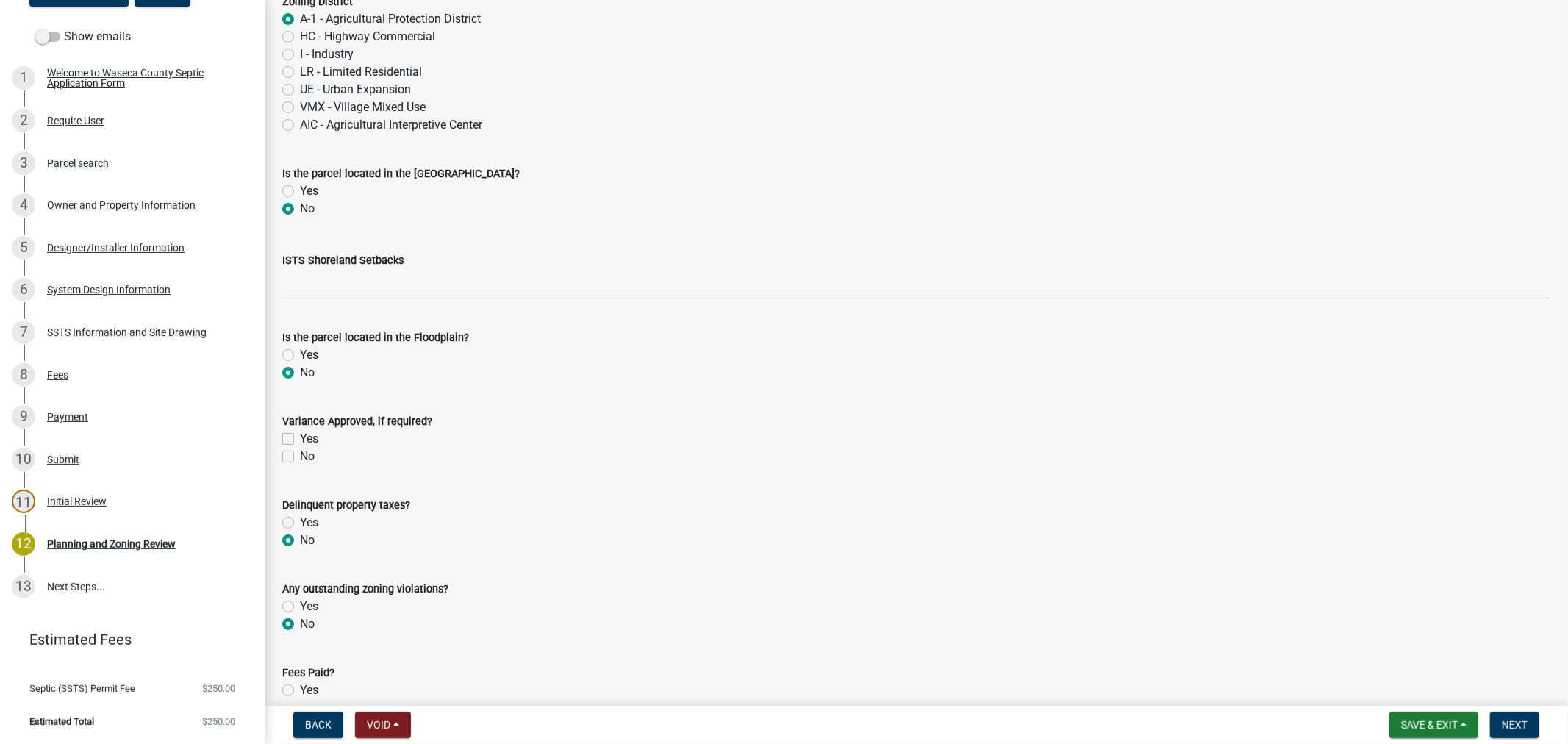
radio input "true"
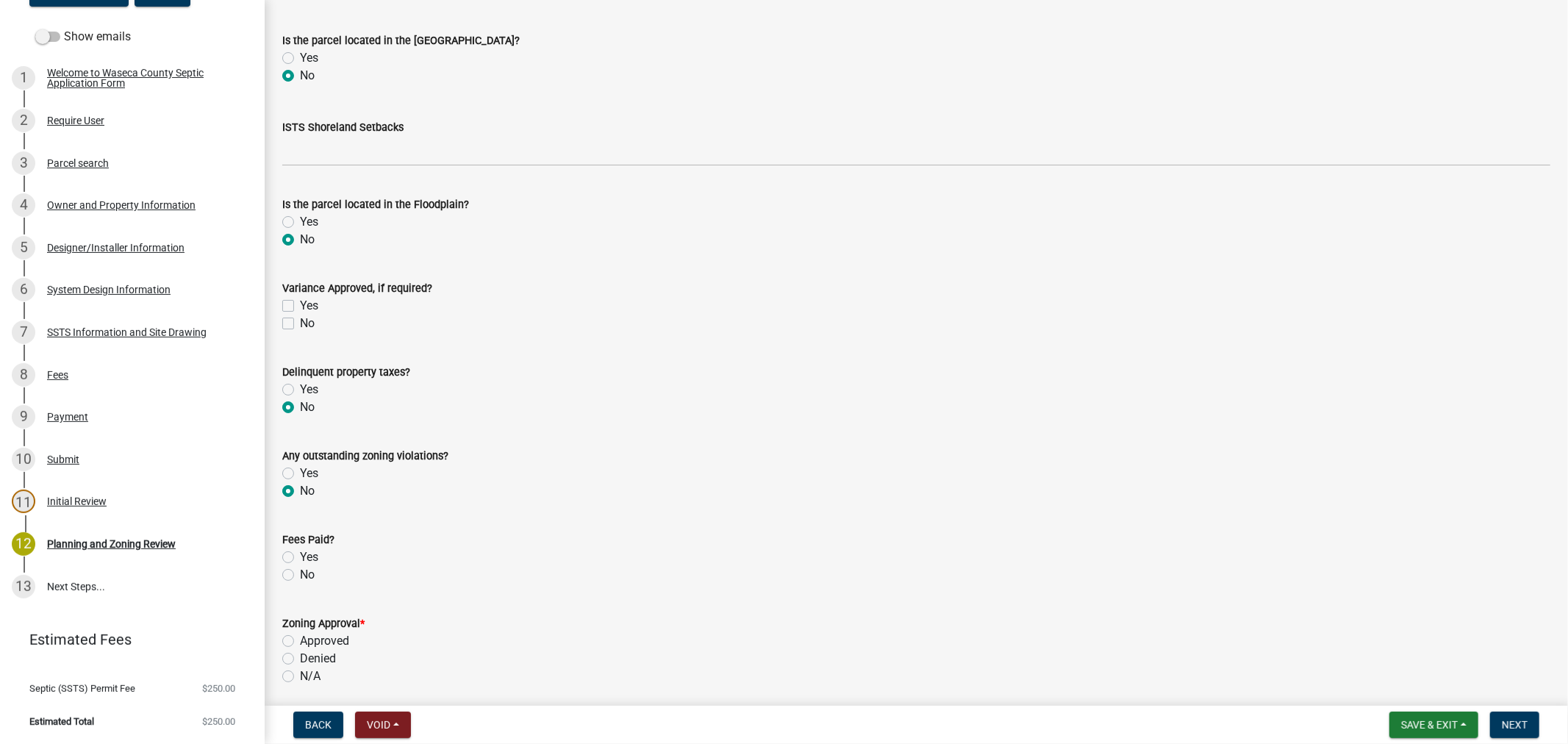
scroll to position [571, 0]
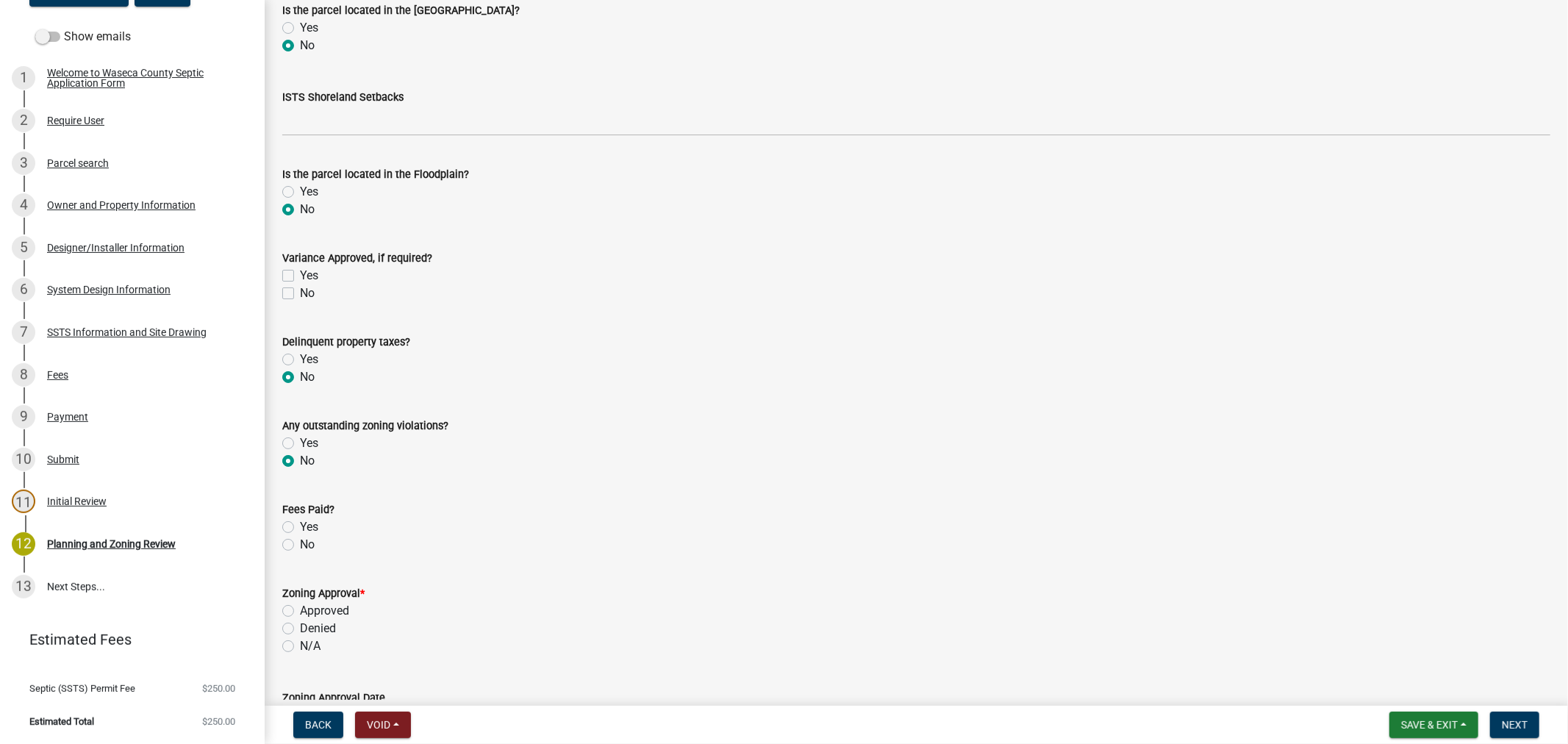
click at [283, 519] on div "Yes" at bounding box center [916, 527] width 1268 height 17
click at [299, 523] on label "Yes" at bounding box center [308, 527] width 18 height 17
click at [299, 523] on input "Yes" at bounding box center [304, 522] width 10 height 10
radio input "true"
drag, startPoint x: 285, startPoint y: 608, endPoint x: 318, endPoint y: 602, distance: 33.5
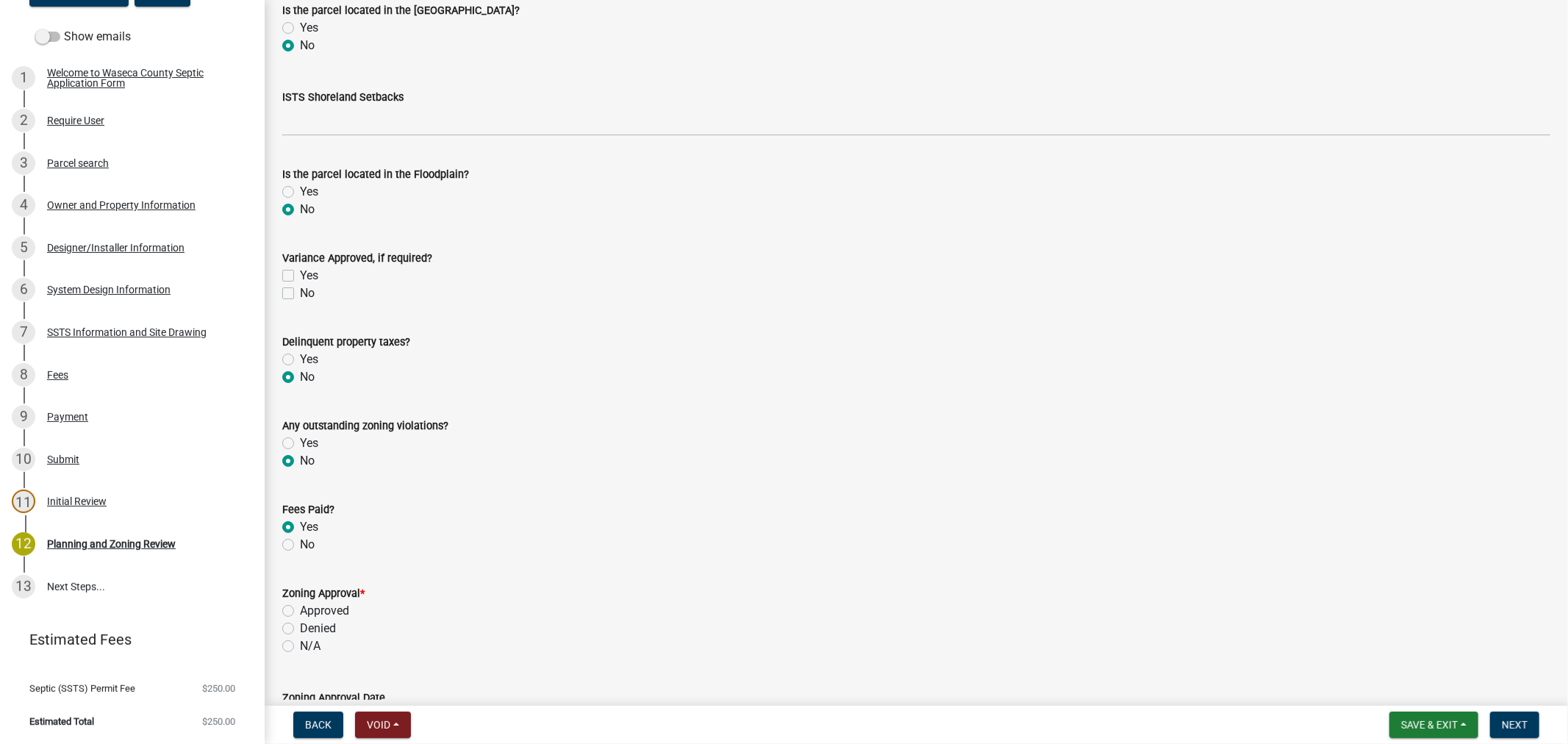
click at [299, 609] on label "Approved" at bounding box center [324, 610] width 49 height 17
click at [299, 609] on input "Approved" at bounding box center [304, 606] width 10 height 10
radio input "true"
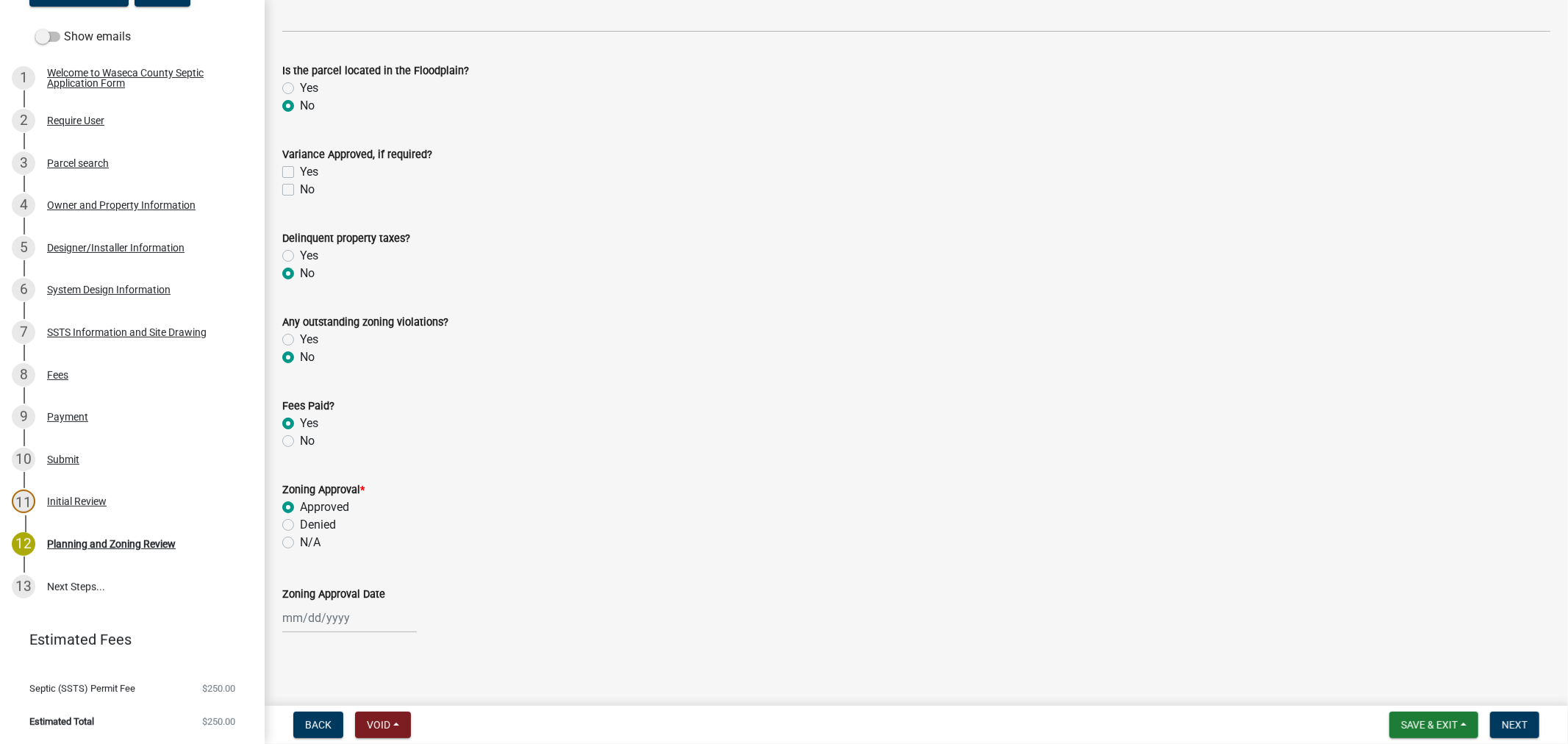
scroll to position [679, 0]
select select "8"
select select "2025"
click at [313, 616] on input "Zoning Approval Date" at bounding box center [349, 614] width 134 height 31
click at [387, 531] on div "22" at bounding box center [390, 535] width 24 height 24
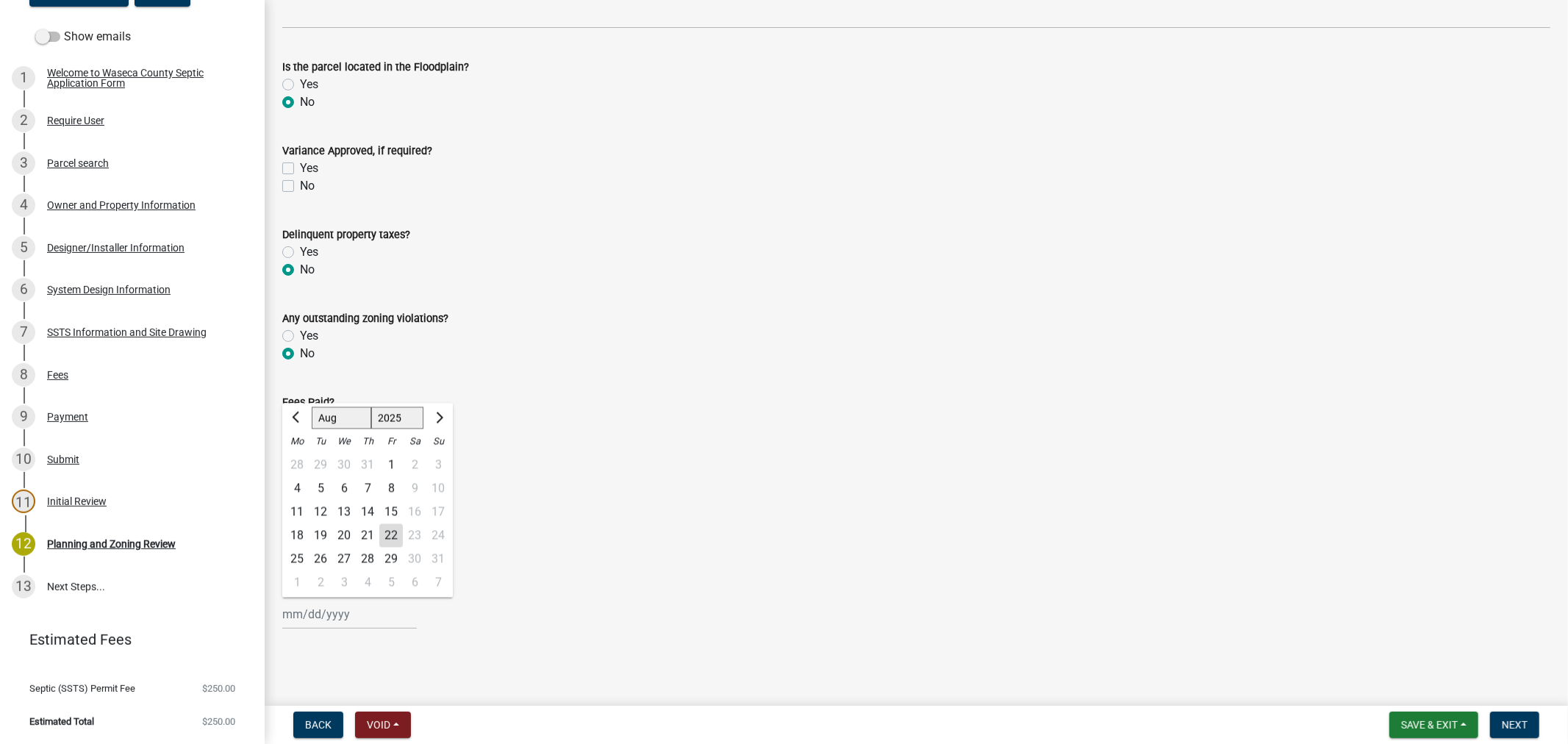
type input "[DATE]"
click at [1523, 726] on span "Next" at bounding box center [1514, 724] width 25 height 11
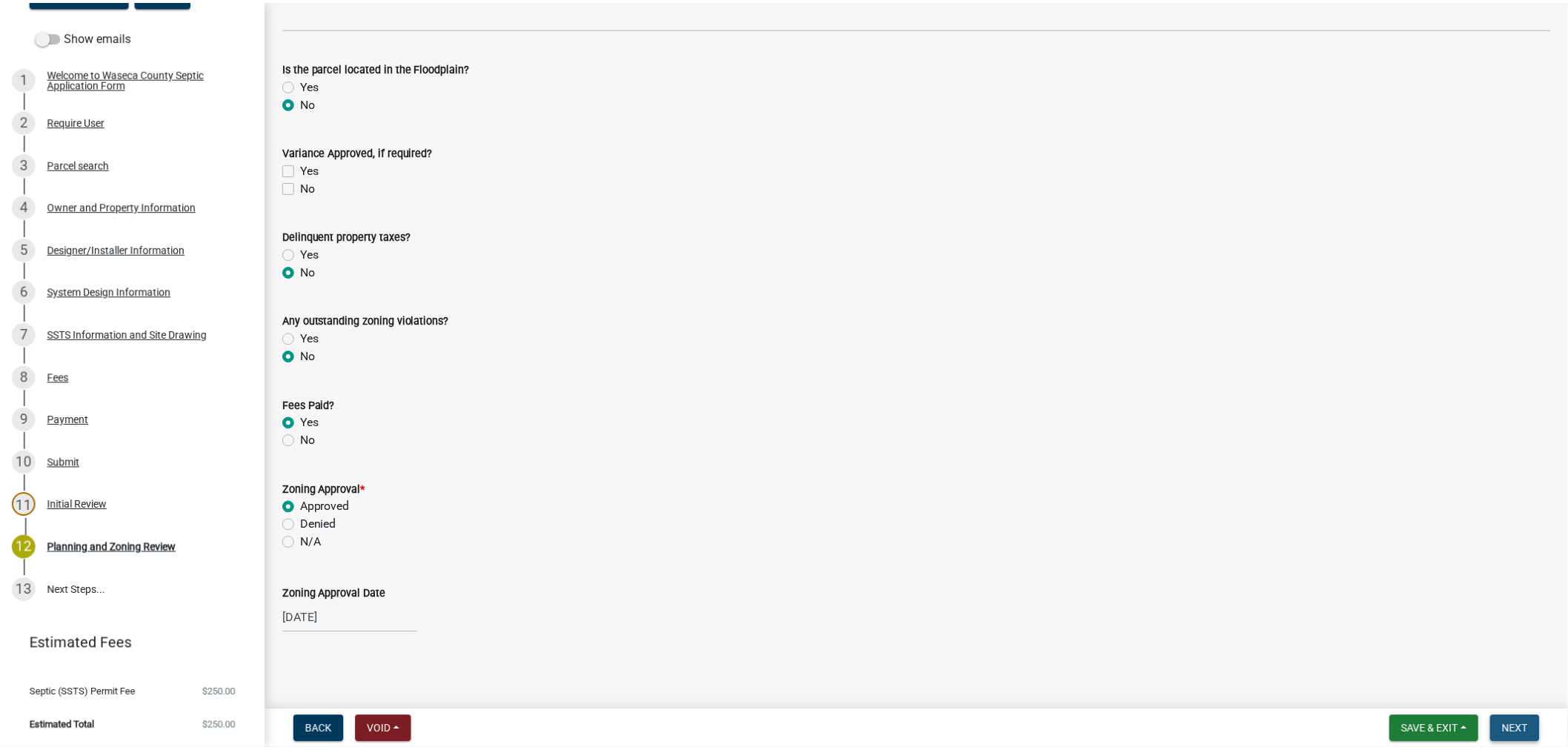
scroll to position [0, 0]
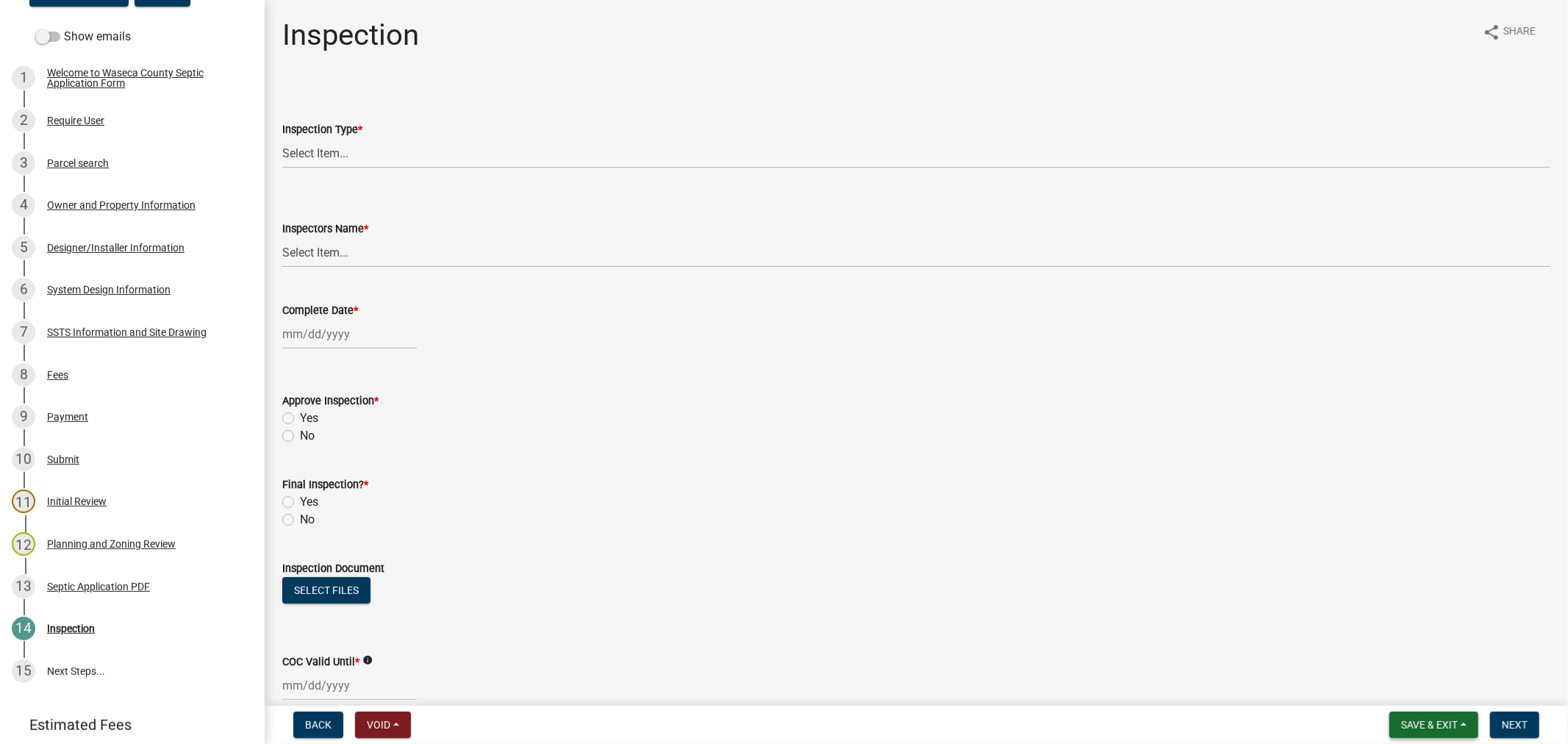
click at [1438, 730] on button "Save & Exit" at bounding box center [1434, 725] width 89 height 26
click at [1426, 693] on button "Save & Exit" at bounding box center [1419, 686] width 118 height 35
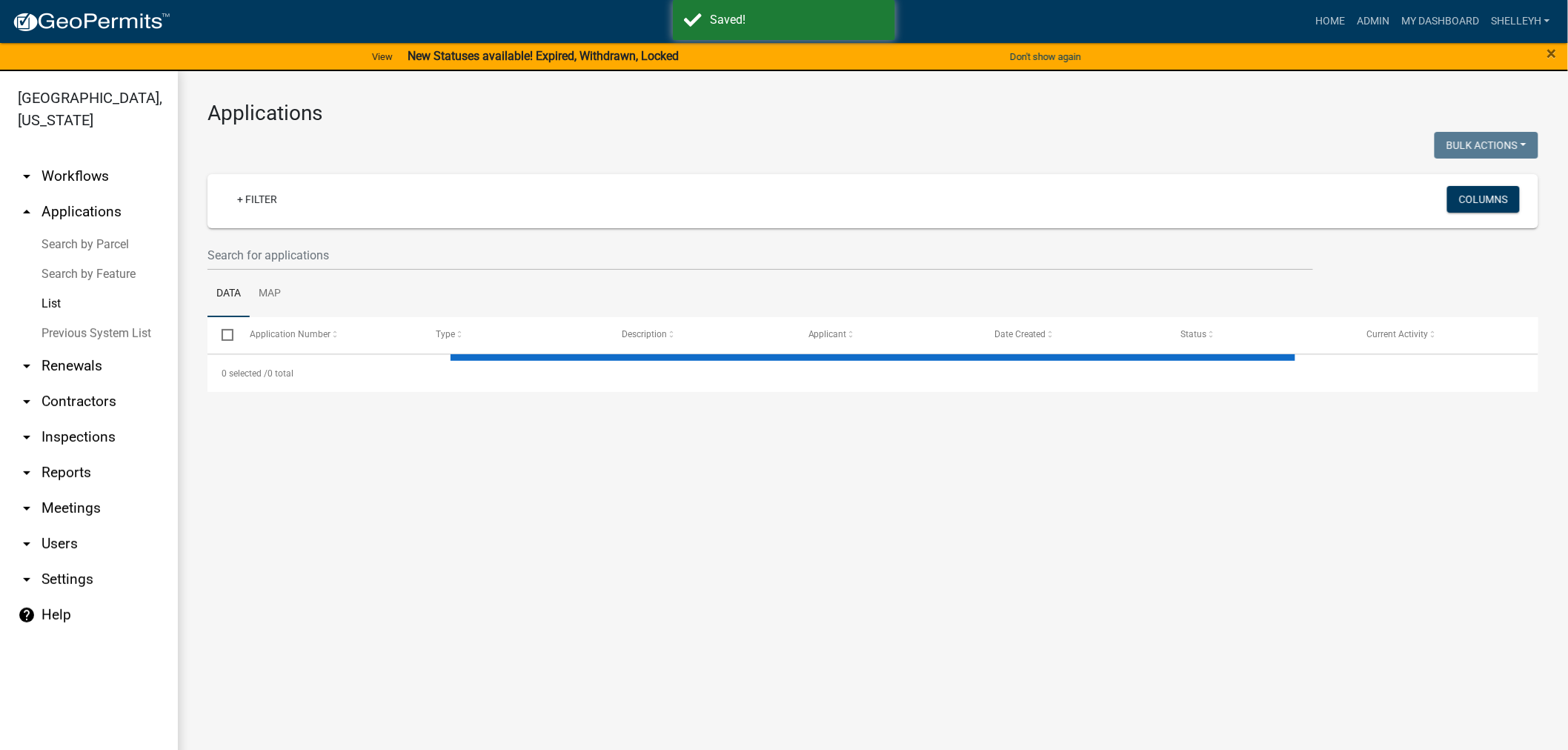
select select "1: 25"
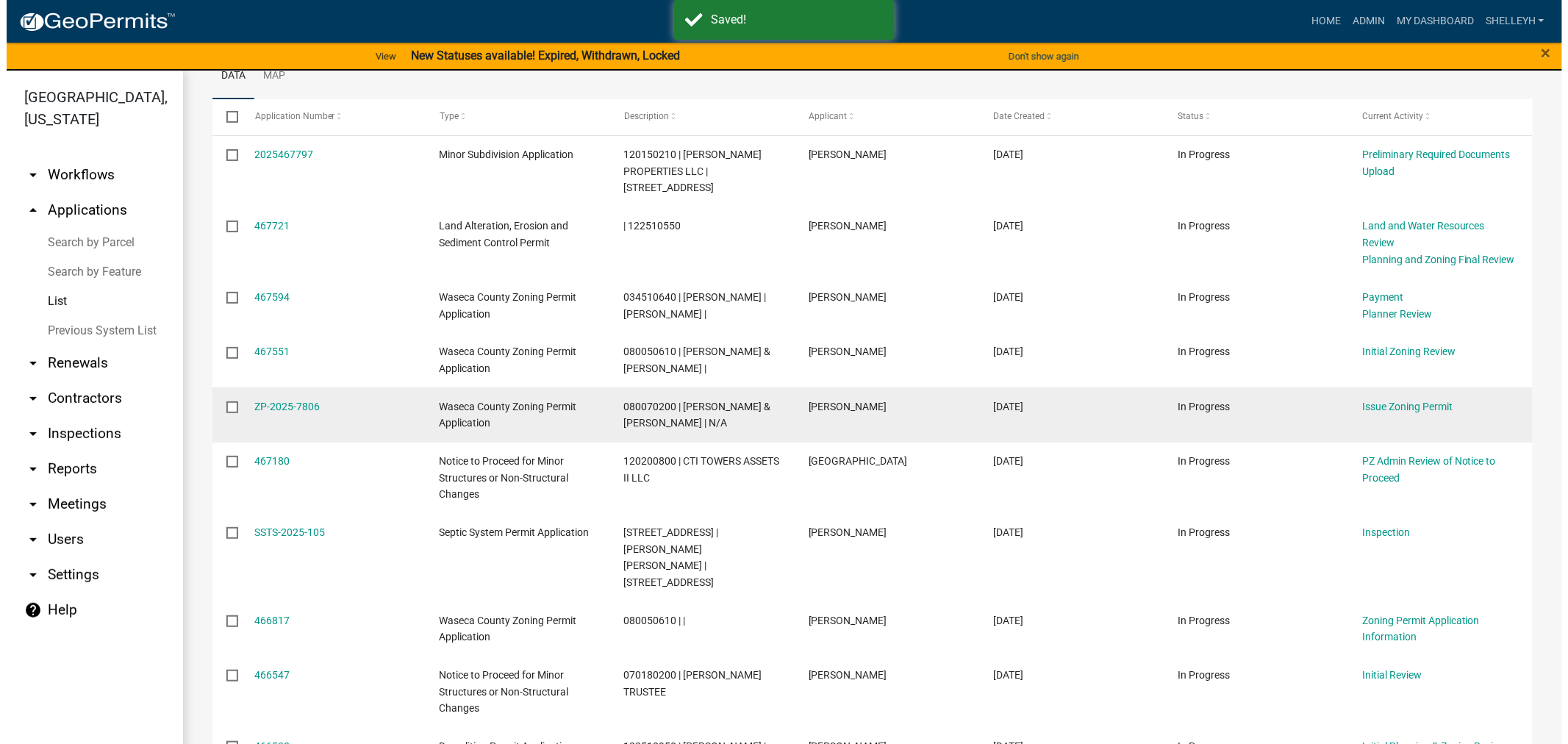
scroll to position [245, 0]
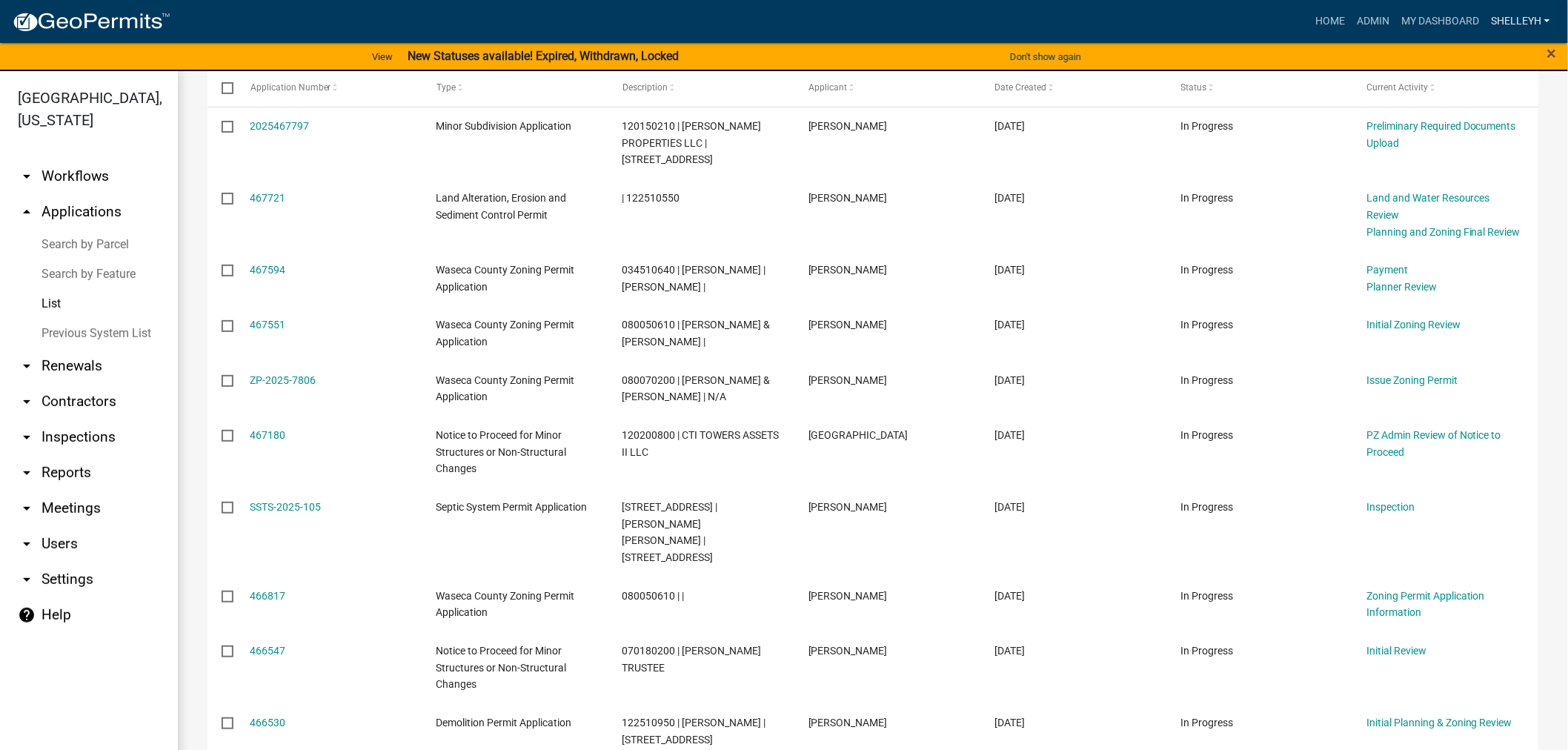
click at [1514, 18] on link "shelleyh" at bounding box center [1520, 21] width 71 height 28
click at [1480, 139] on link "Logout" at bounding box center [1497, 144] width 119 height 35
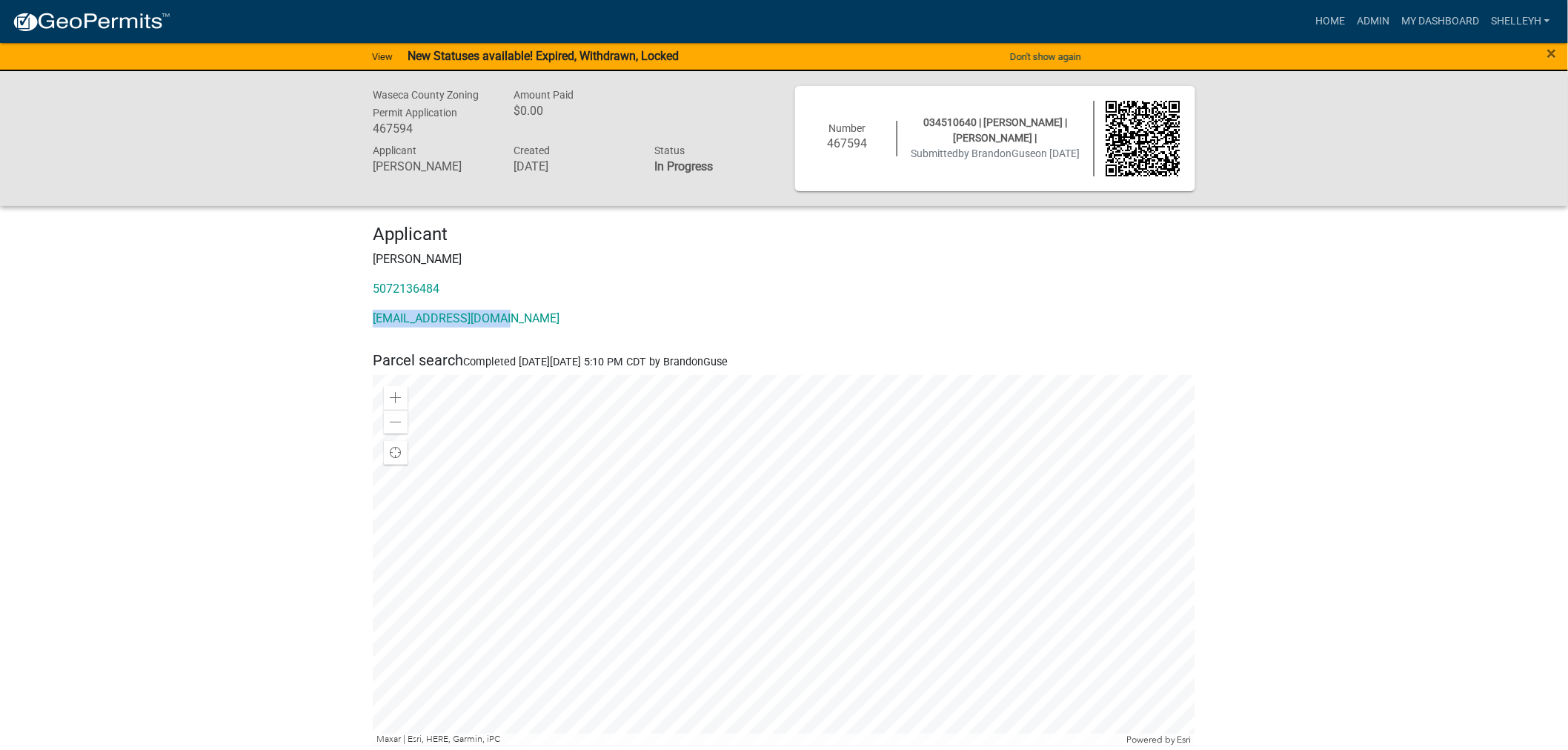
drag, startPoint x: 520, startPoint y: 316, endPoint x: 367, endPoint y: 320, distance: 153.1
click at [367, 320] on div "Applicant [PERSON_NAME] 5072136484 [EMAIL_ADDRESS][DOMAIN_NAME]" at bounding box center [784, 282] width 845 height 116
copy link "[EMAIL_ADDRESS][DOMAIN_NAME]"
